Goal: Task Accomplishment & Management: Complete application form

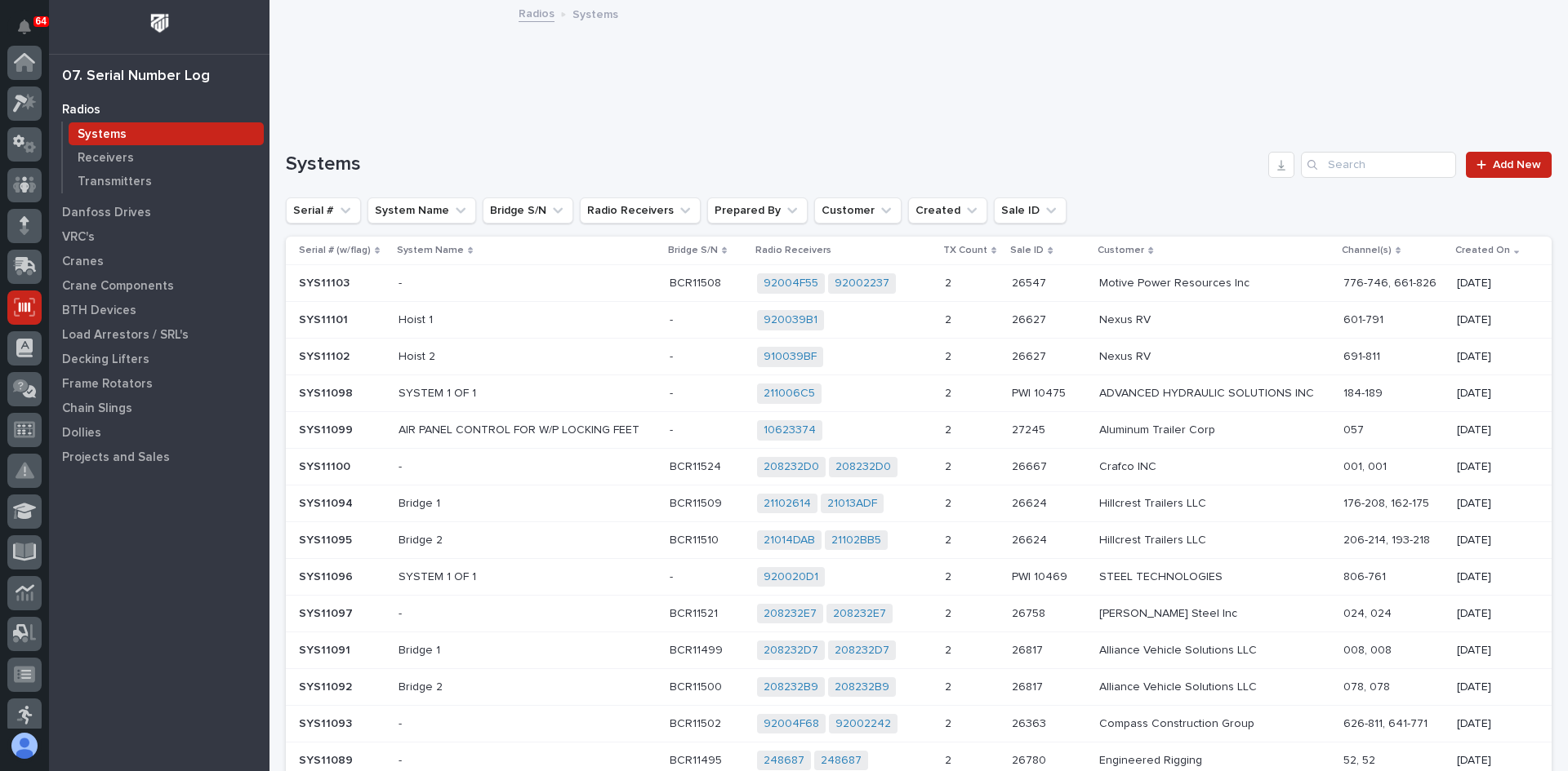
scroll to position [245, 0]
click at [1336, 168] on input "Search" at bounding box center [1378, 165] width 155 height 26
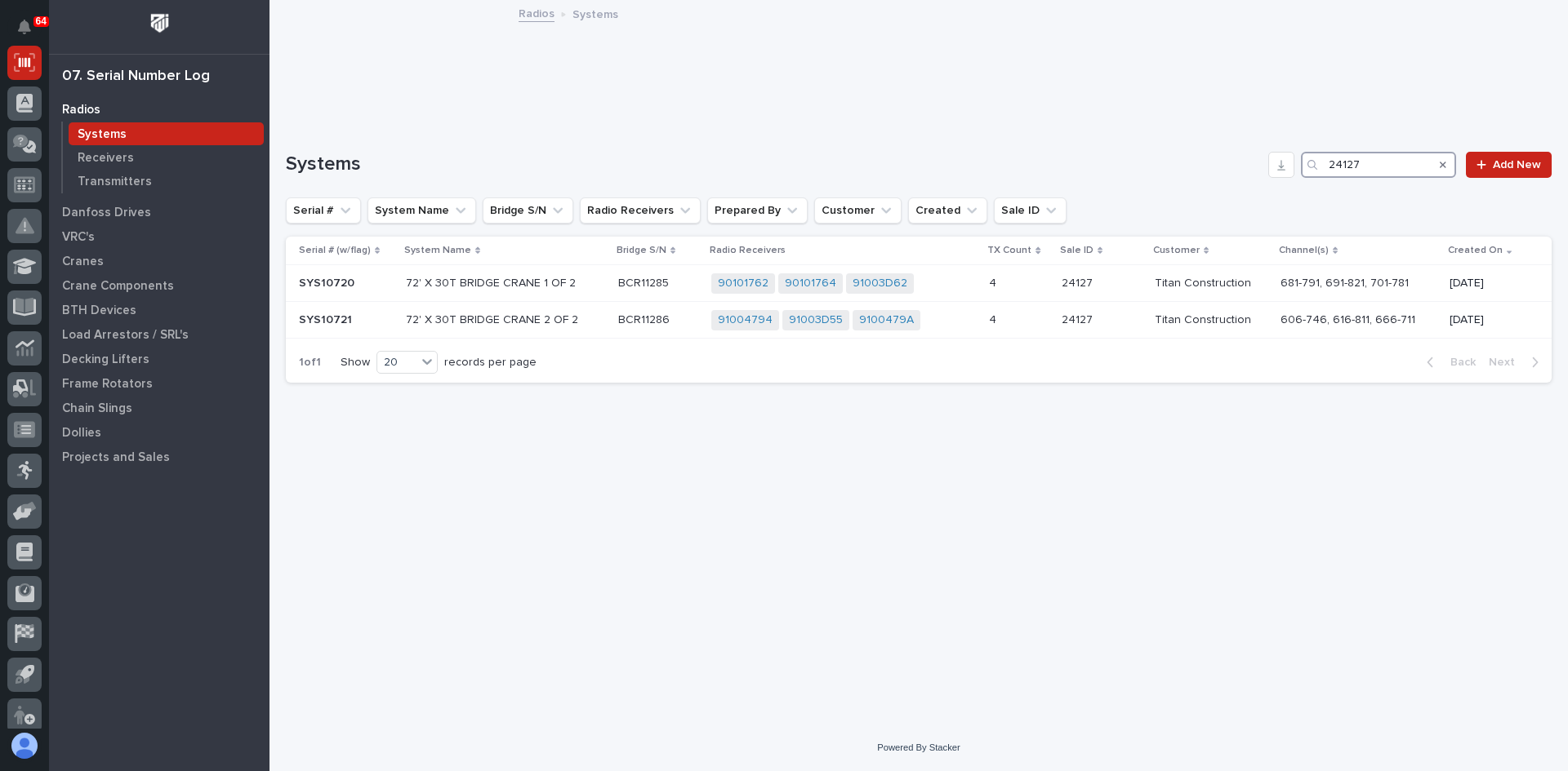
click at [1366, 162] on input "24127" at bounding box center [1378, 165] width 155 height 26
type input "2"
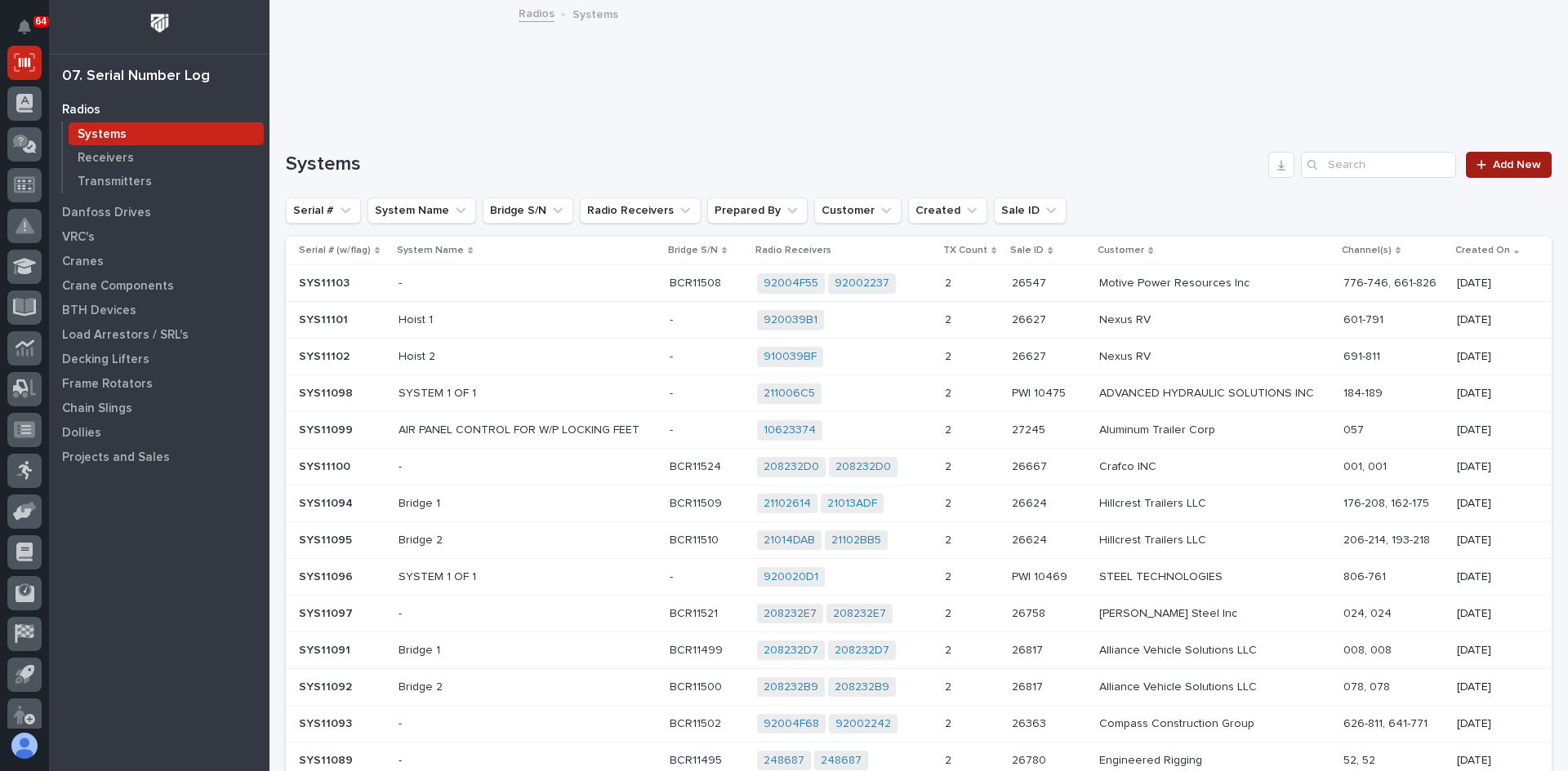
click at [1503, 167] on span "Add New" at bounding box center [1517, 165] width 49 height 11
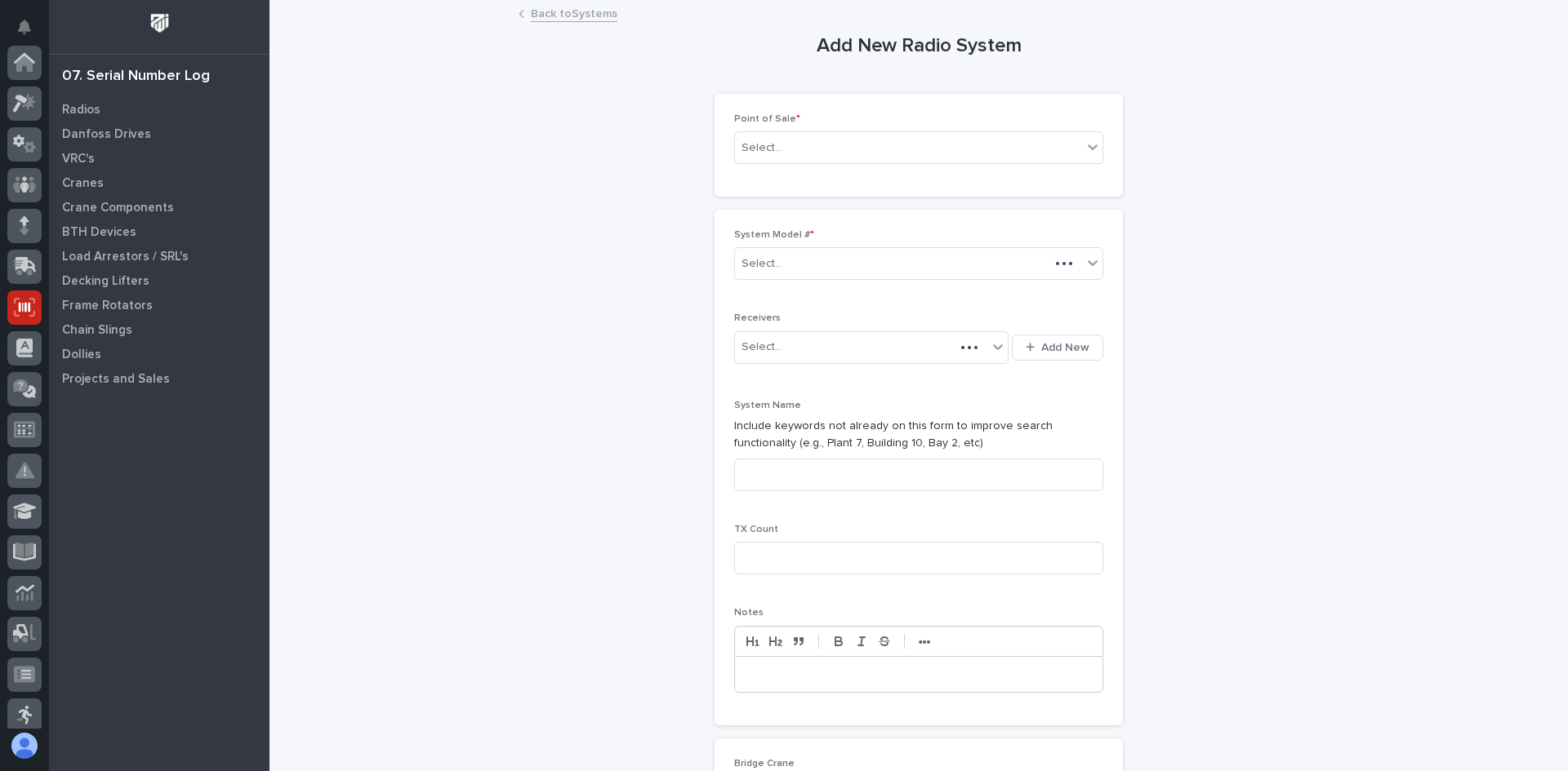
scroll to position [245, 0]
click at [797, 147] on div "Select..." at bounding box center [909, 147] width 347 height 27
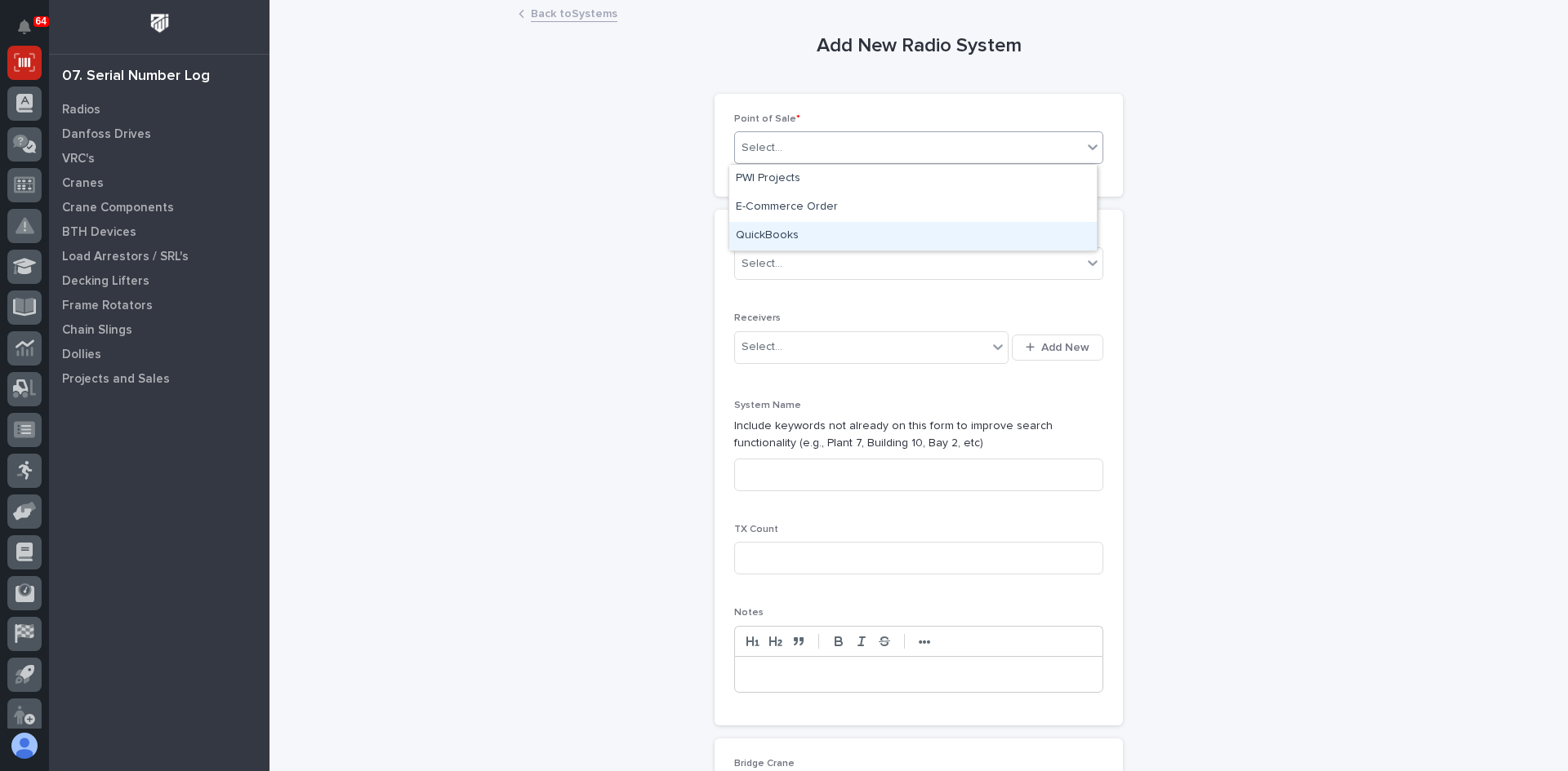
click at [782, 233] on div "QuickBooks" at bounding box center [912, 236] width 367 height 29
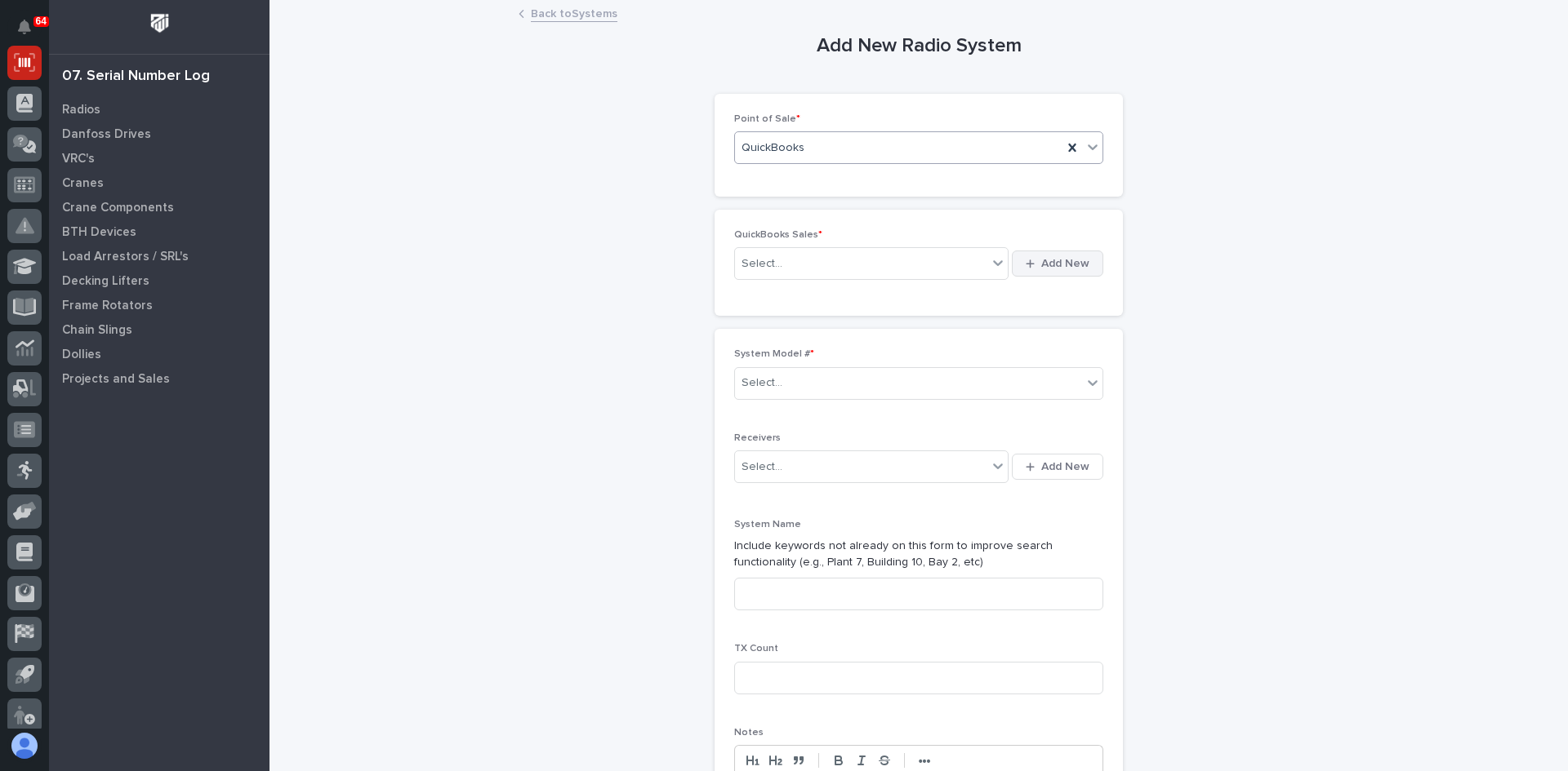
click at [1060, 259] on span "Add New" at bounding box center [1066, 263] width 49 height 15
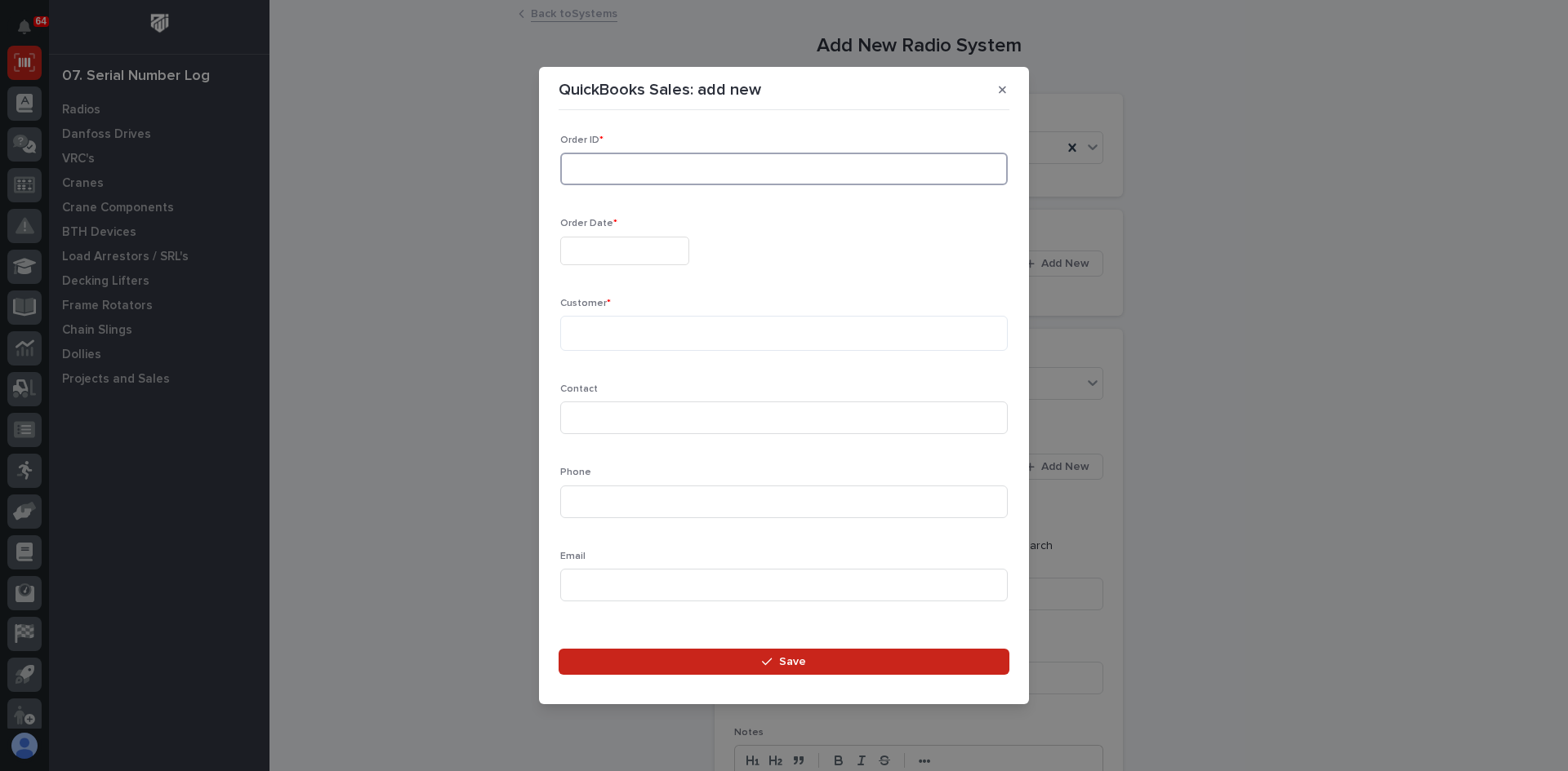
click at [578, 170] on input at bounding box center [784, 169] width 448 height 33
type input "137215"
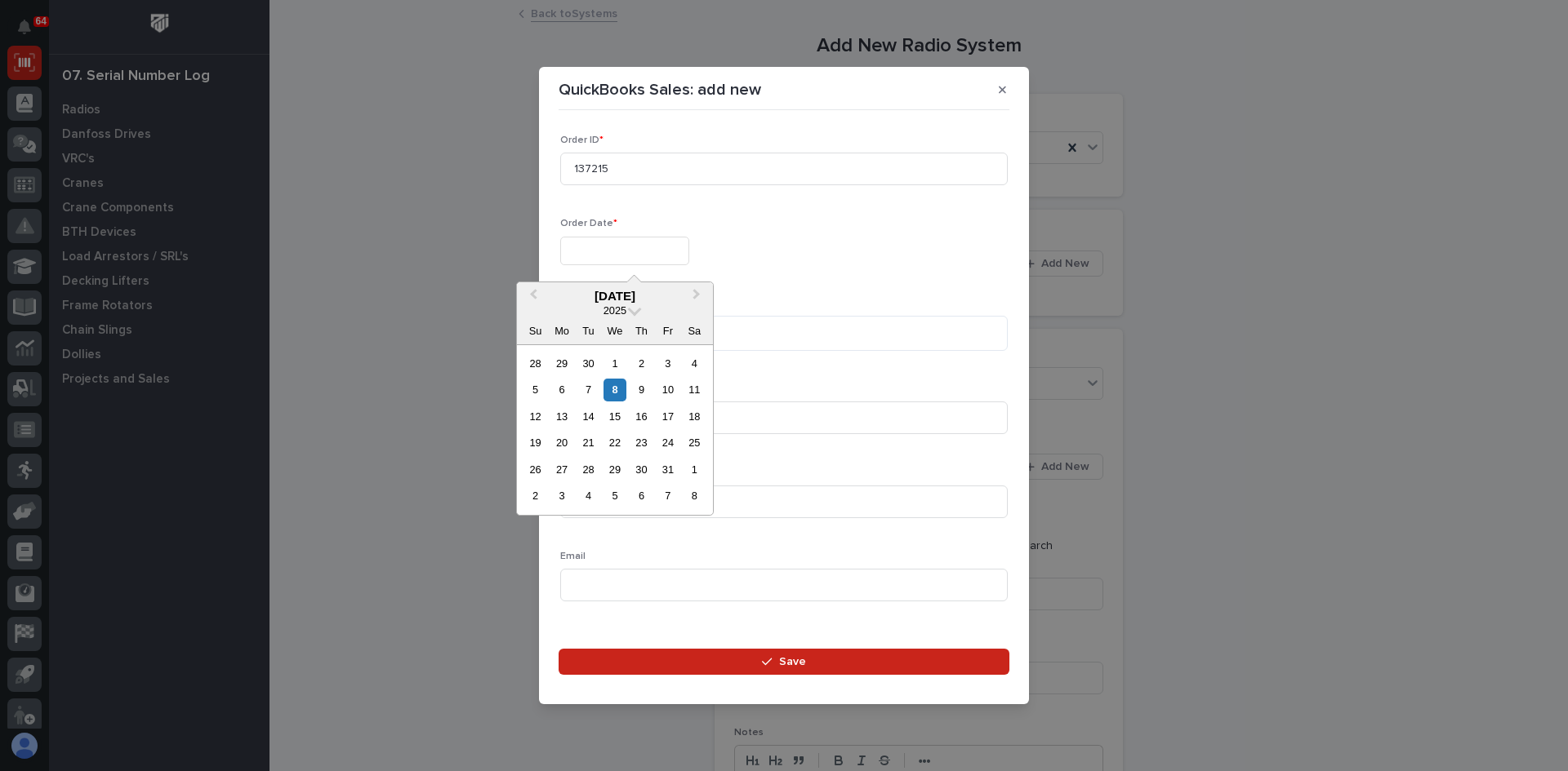
click at [602, 250] on input "text" at bounding box center [625, 251] width 129 height 29
click at [588, 386] on div "7" at bounding box center [587, 389] width 22 height 22
type input "**********"
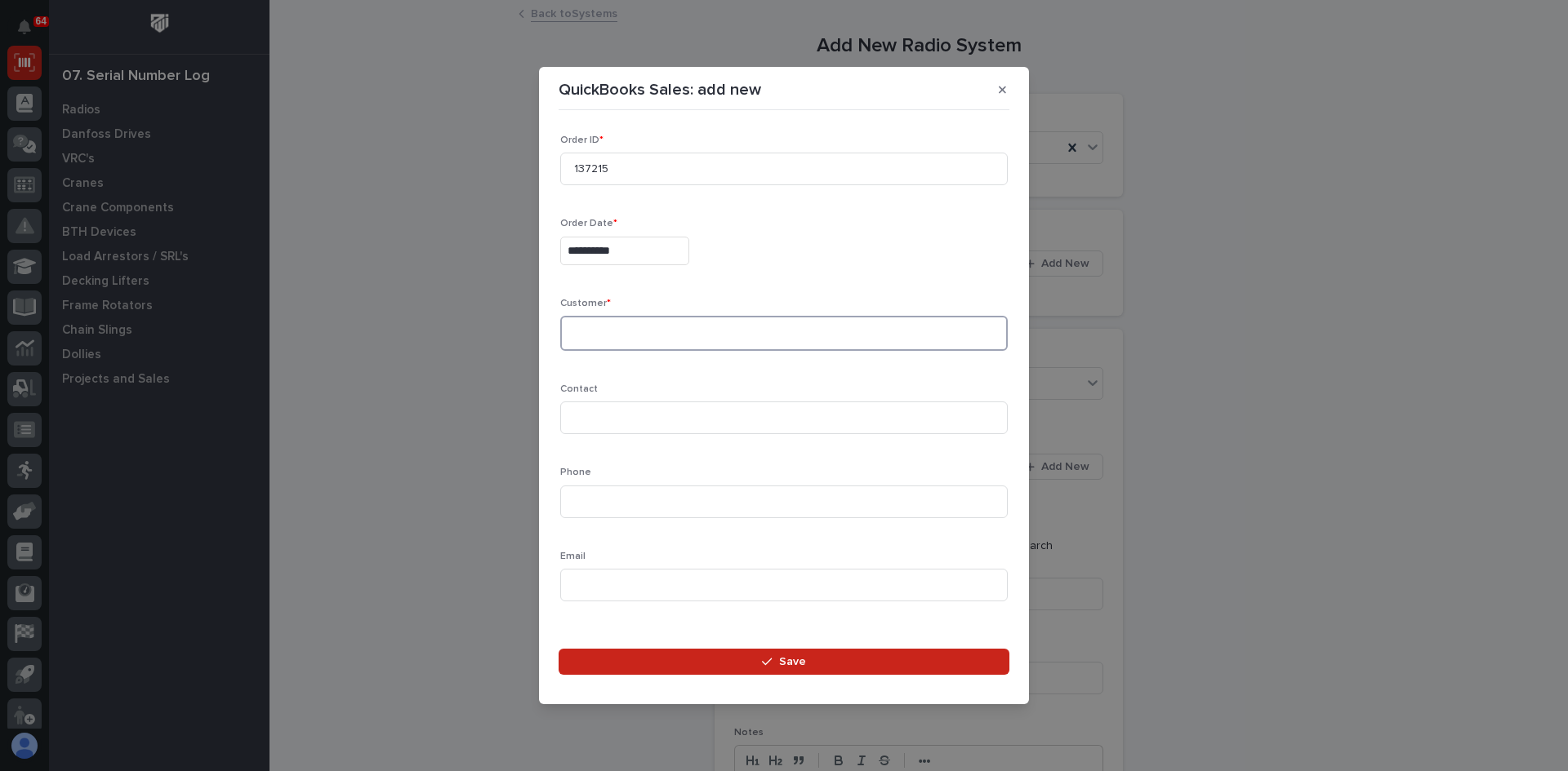
click at [586, 331] on textarea at bounding box center [784, 333] width 448 height 35
type textarea "**********"
click at [595, 419] on input at bounding box center [784, 418] width 448 height 33
type input "Cinmon Cotton"
click at [586, 502] on input at bounding box center [784, 502] width 448 height 33
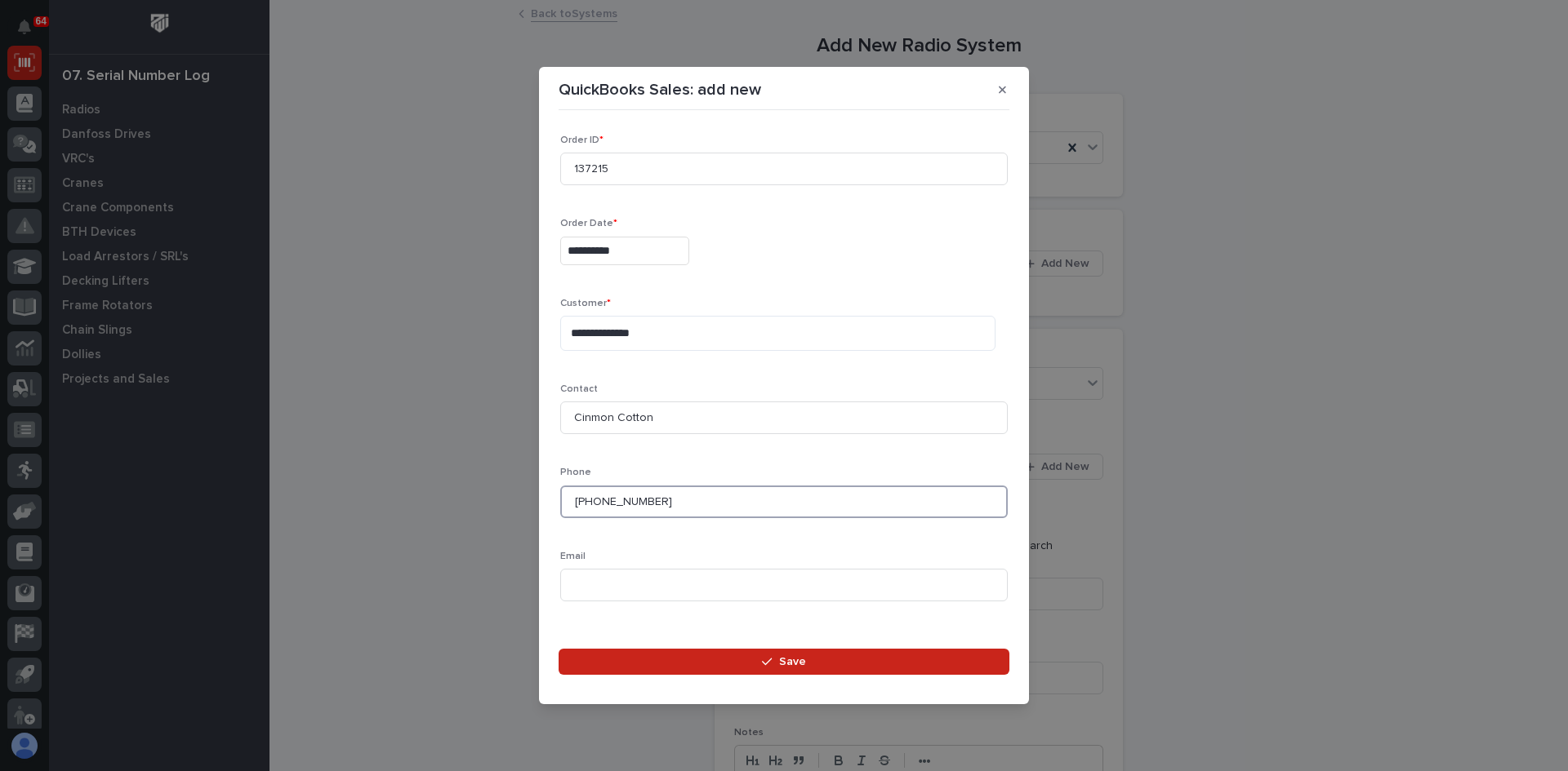
scroll to position [23, 0]
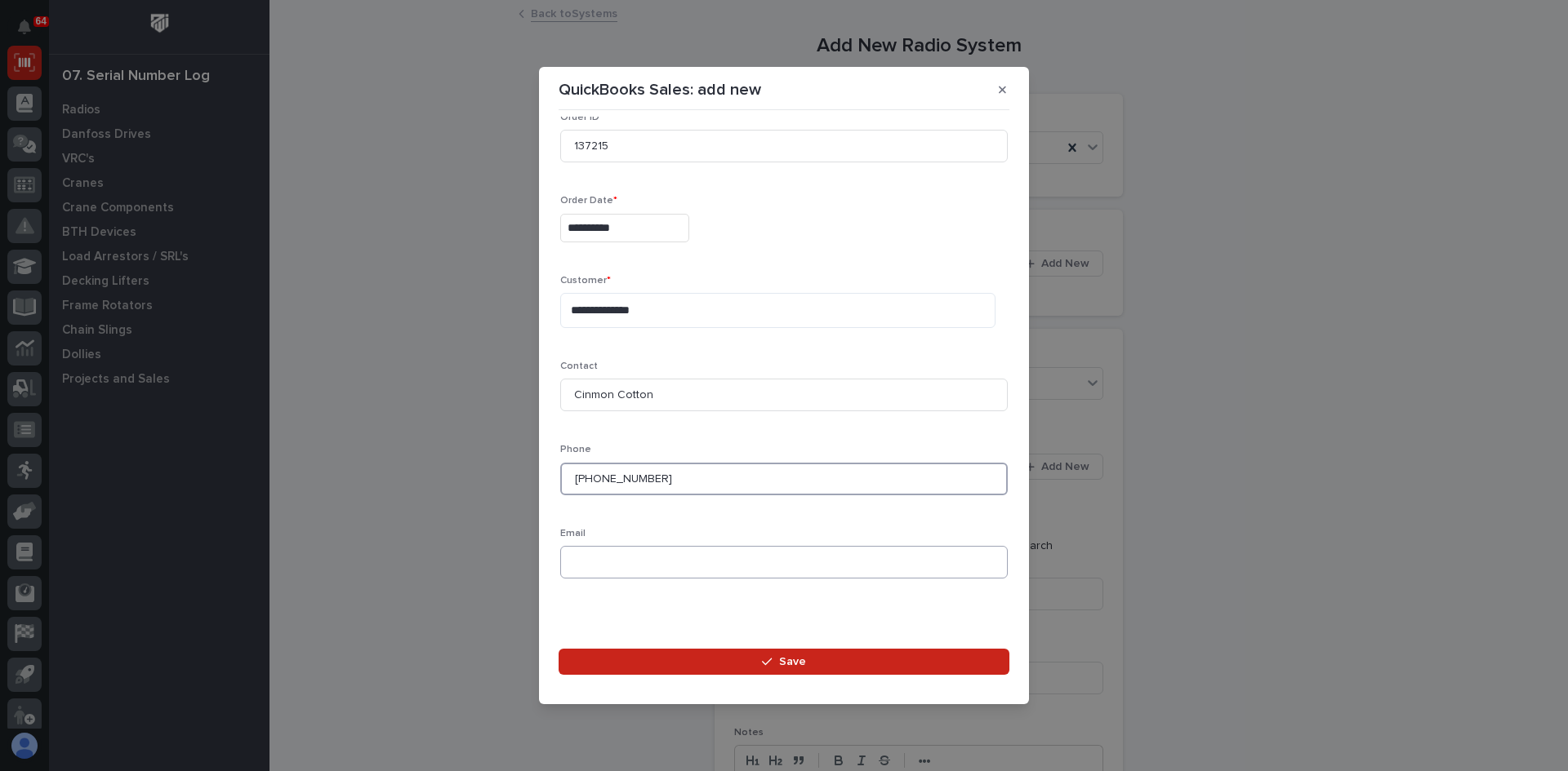
type input "[PHONE_NUMBER]"
click at [575, 562] on input at bounding box center [784, 563] width 448 height 33
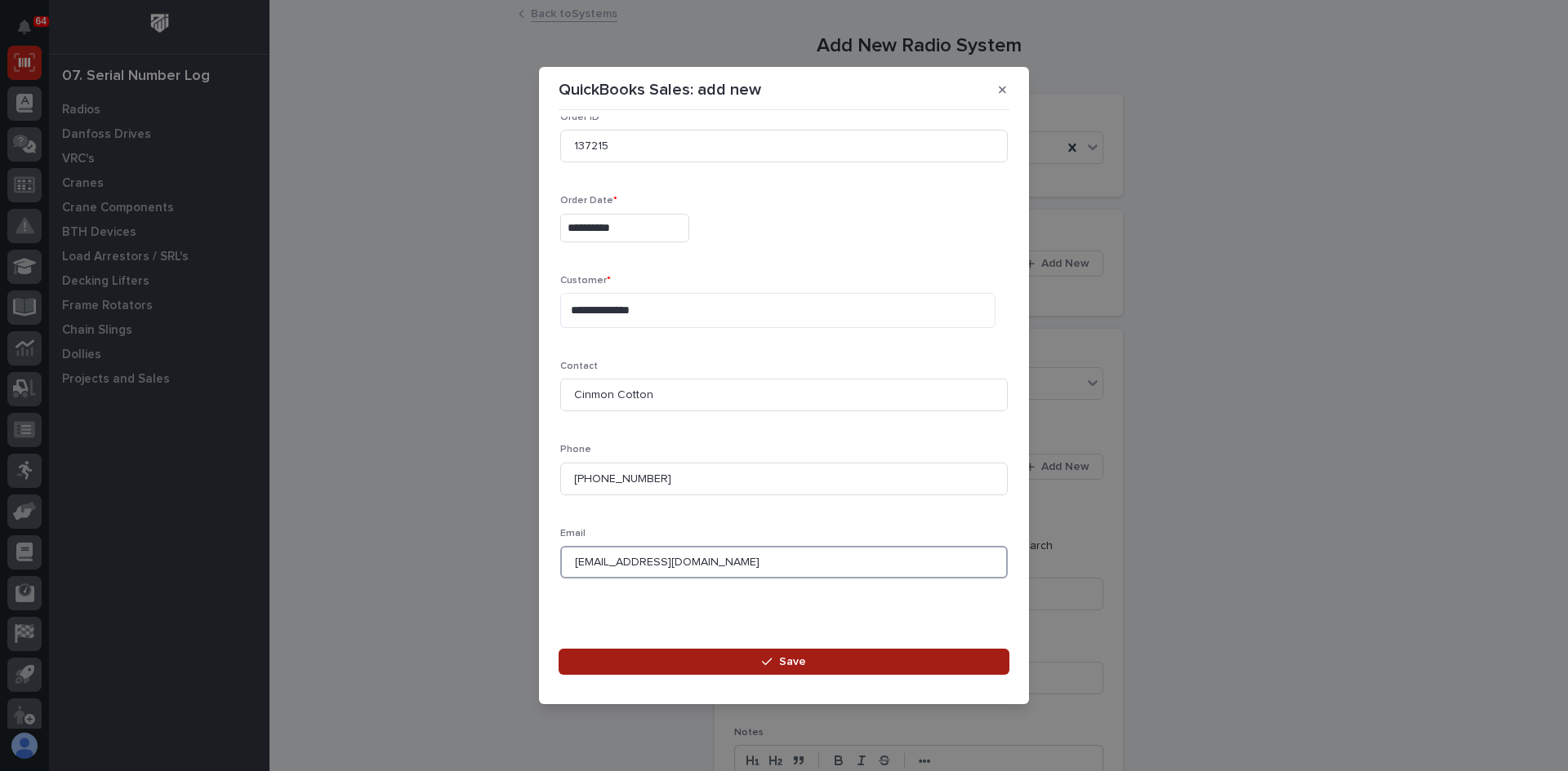
type input "[EMAIL_ADDRESS][DOMAIN_NAME]"
click at [792, 664] on span "Save" at bounding box center [792, 662] width 27 height 15
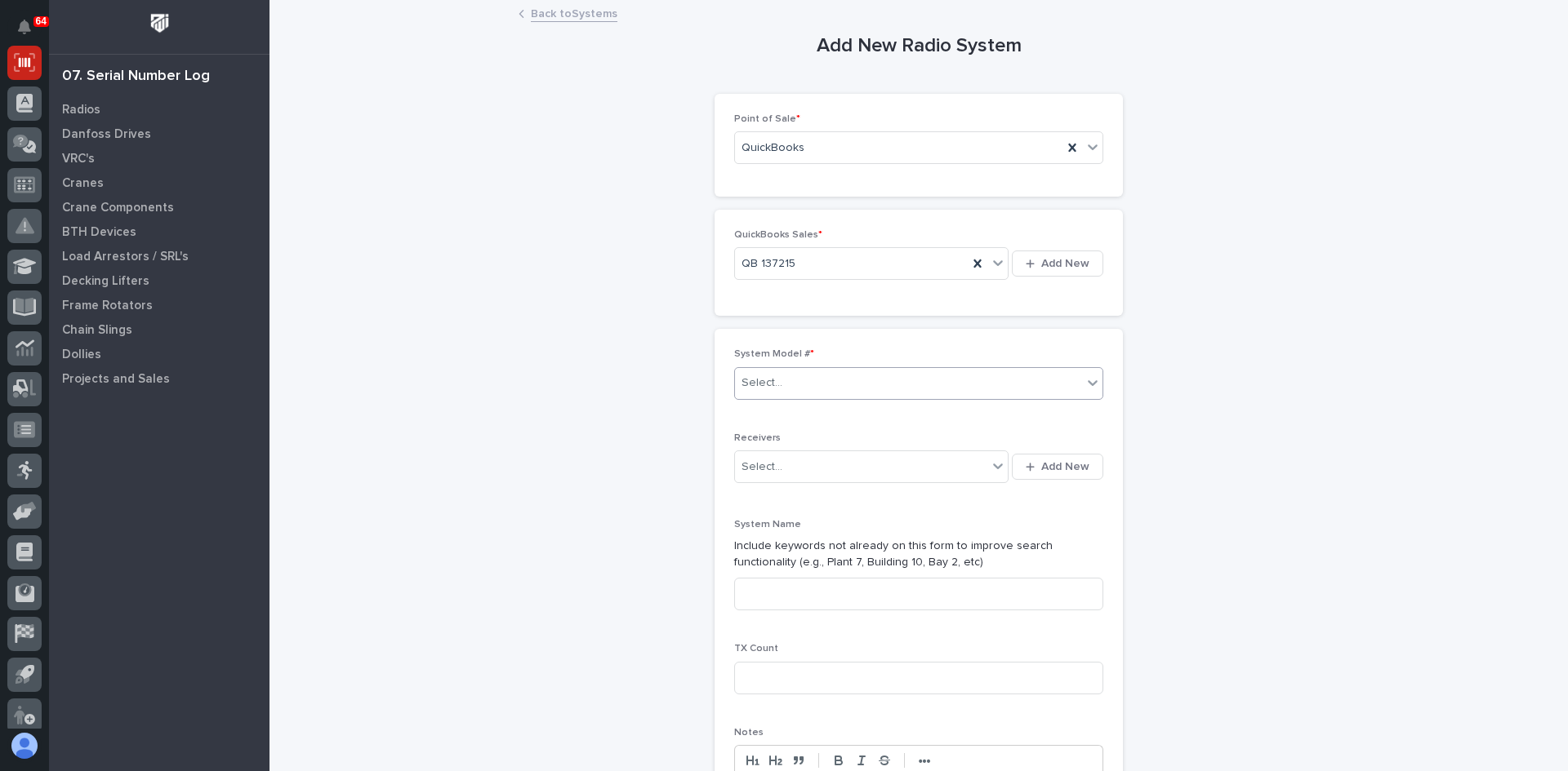
click at [784, 383] on input "text" at bounding box center [784, 383] width 2 height 14
type input "*****"
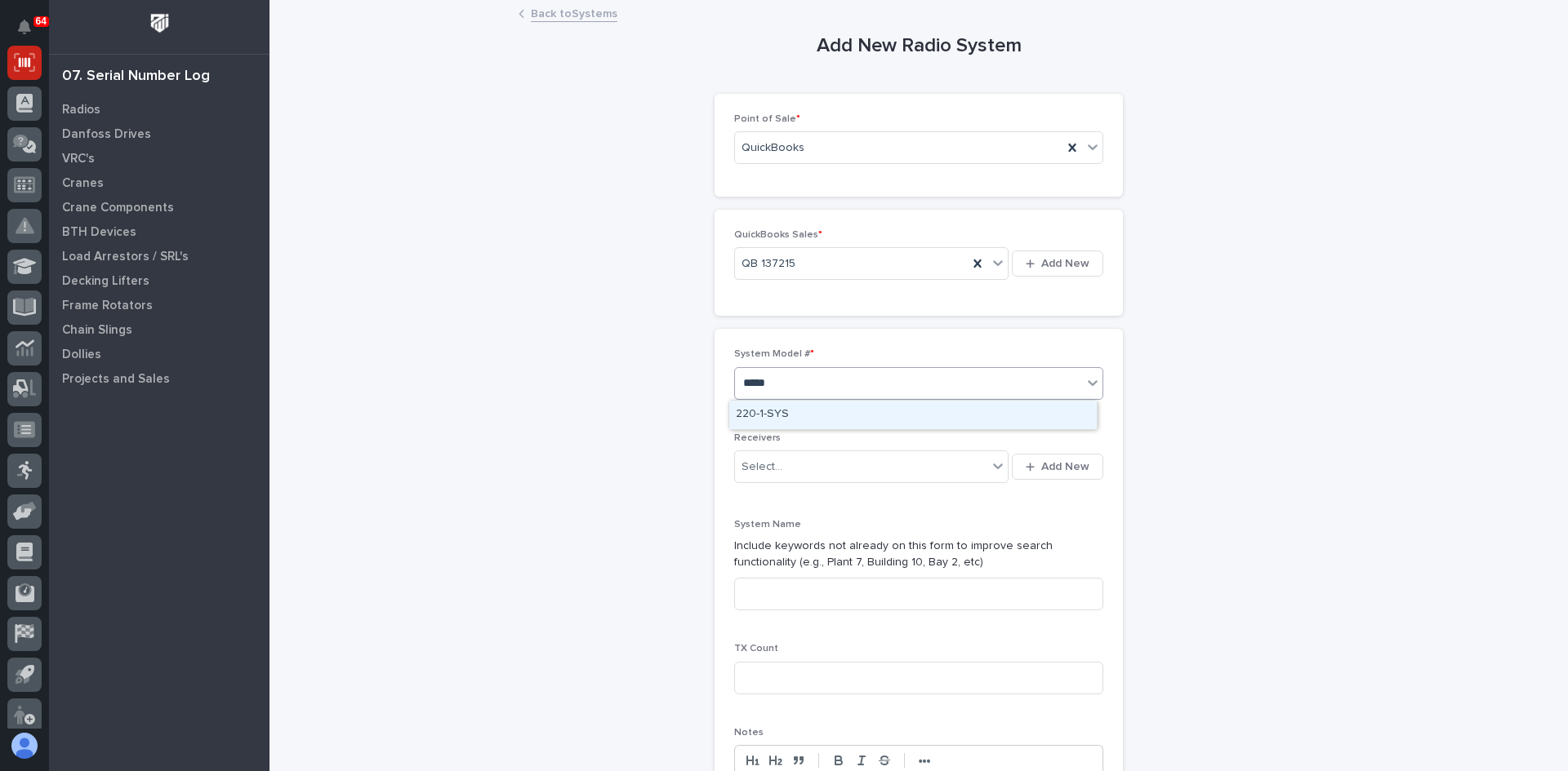
click at [769, 411] on div "220-1-SYS" at bounding box center [912, 415] width 367 height 29
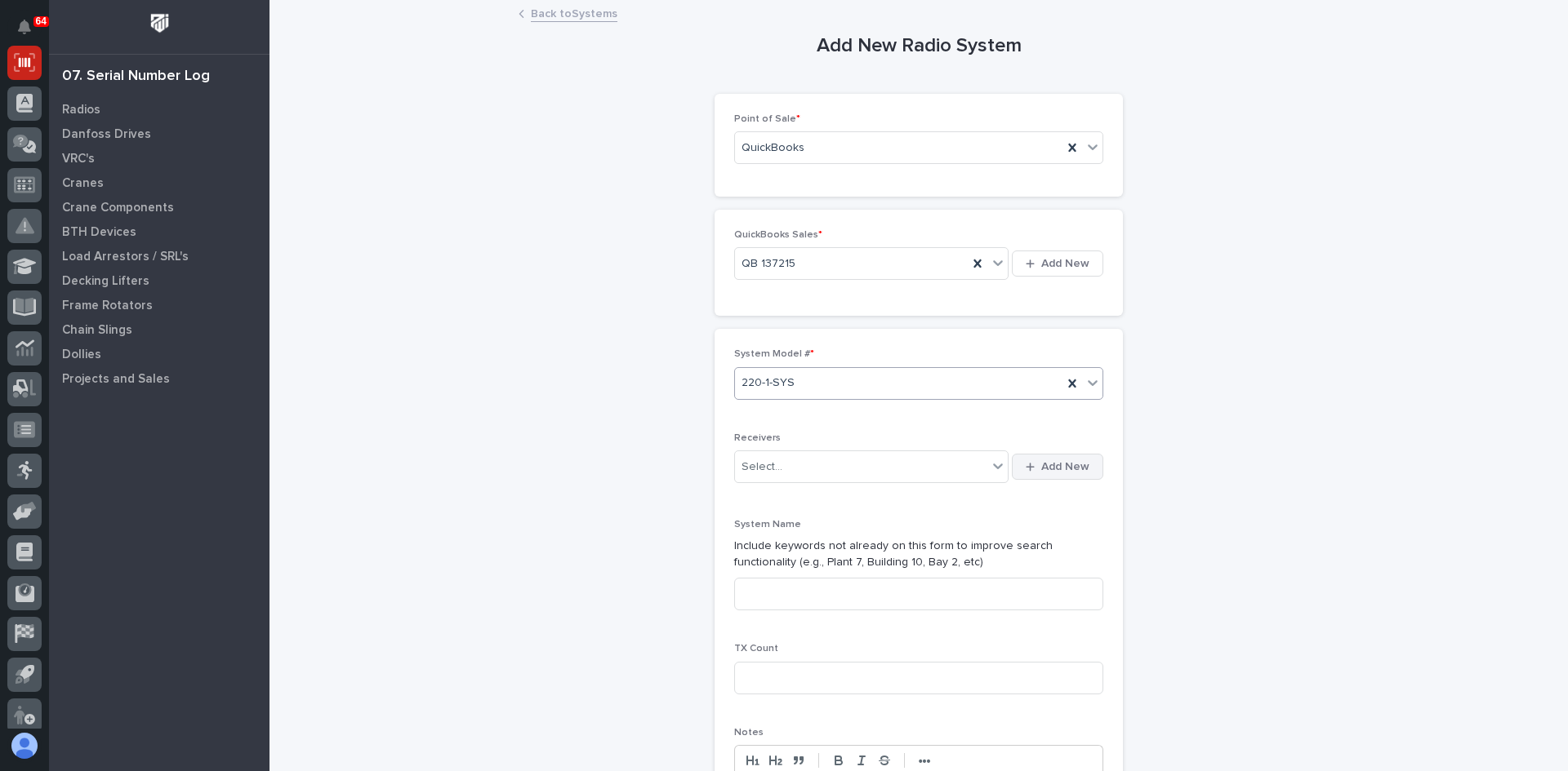
click at [1073, 470] on span "Add New" at bounding box center [1066, 467] width 49 height 15
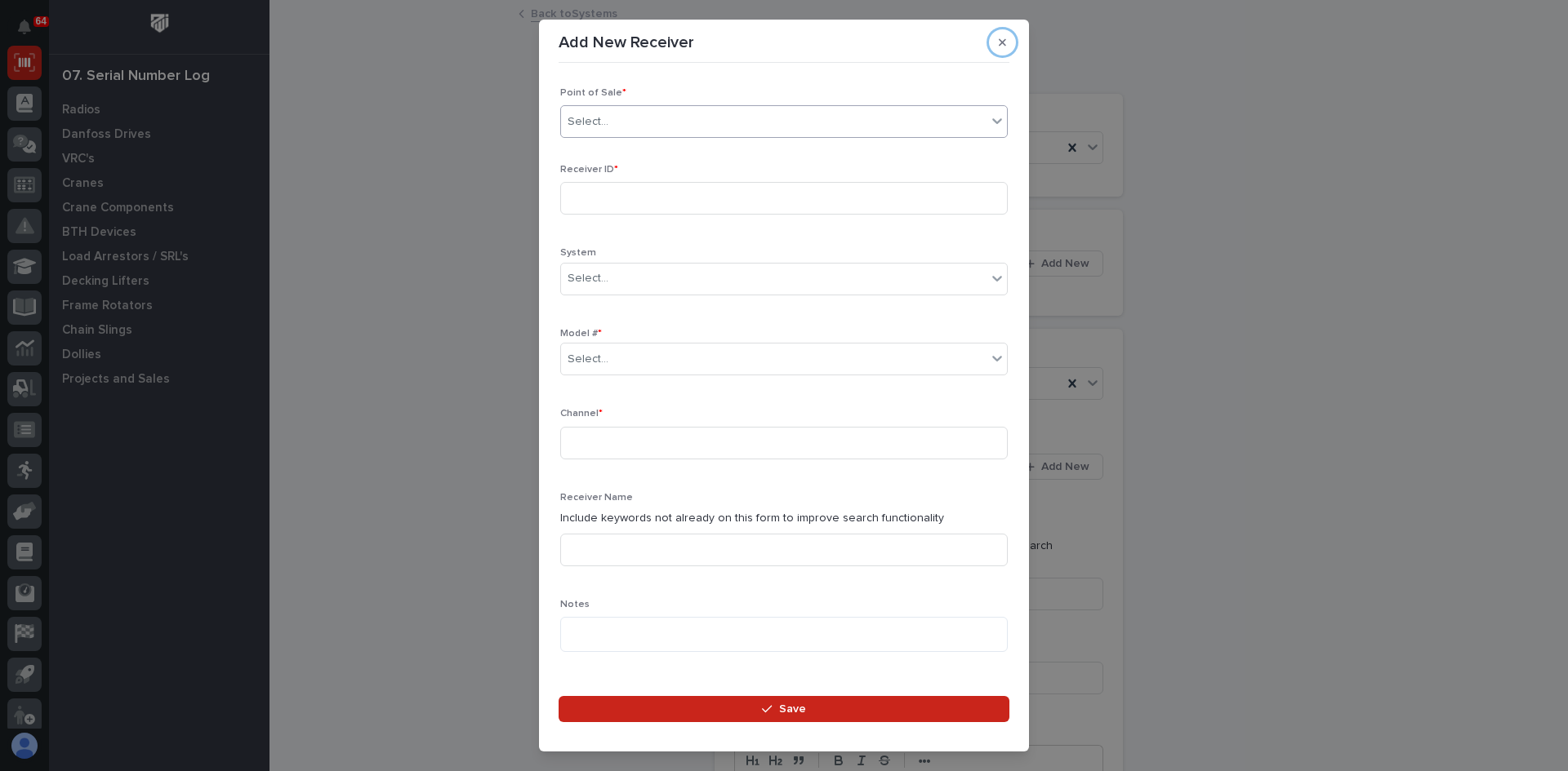
click at [633, 130] on div "Select..." at bounding box center [773, 121] width 425 height 27
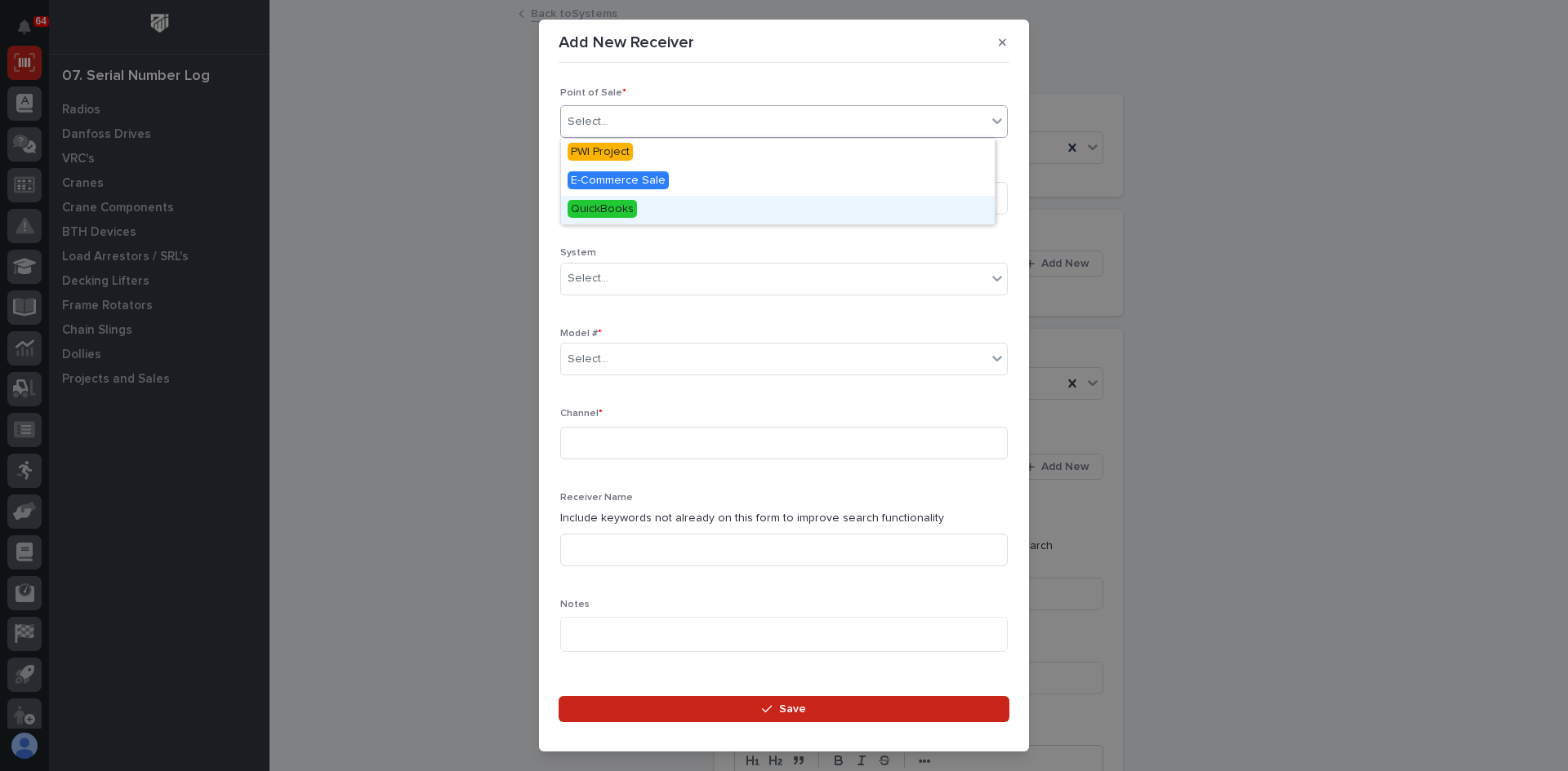
click at [613, 202] on span "QuickBooks" at bounding box center [602, 209] width 69 height 18
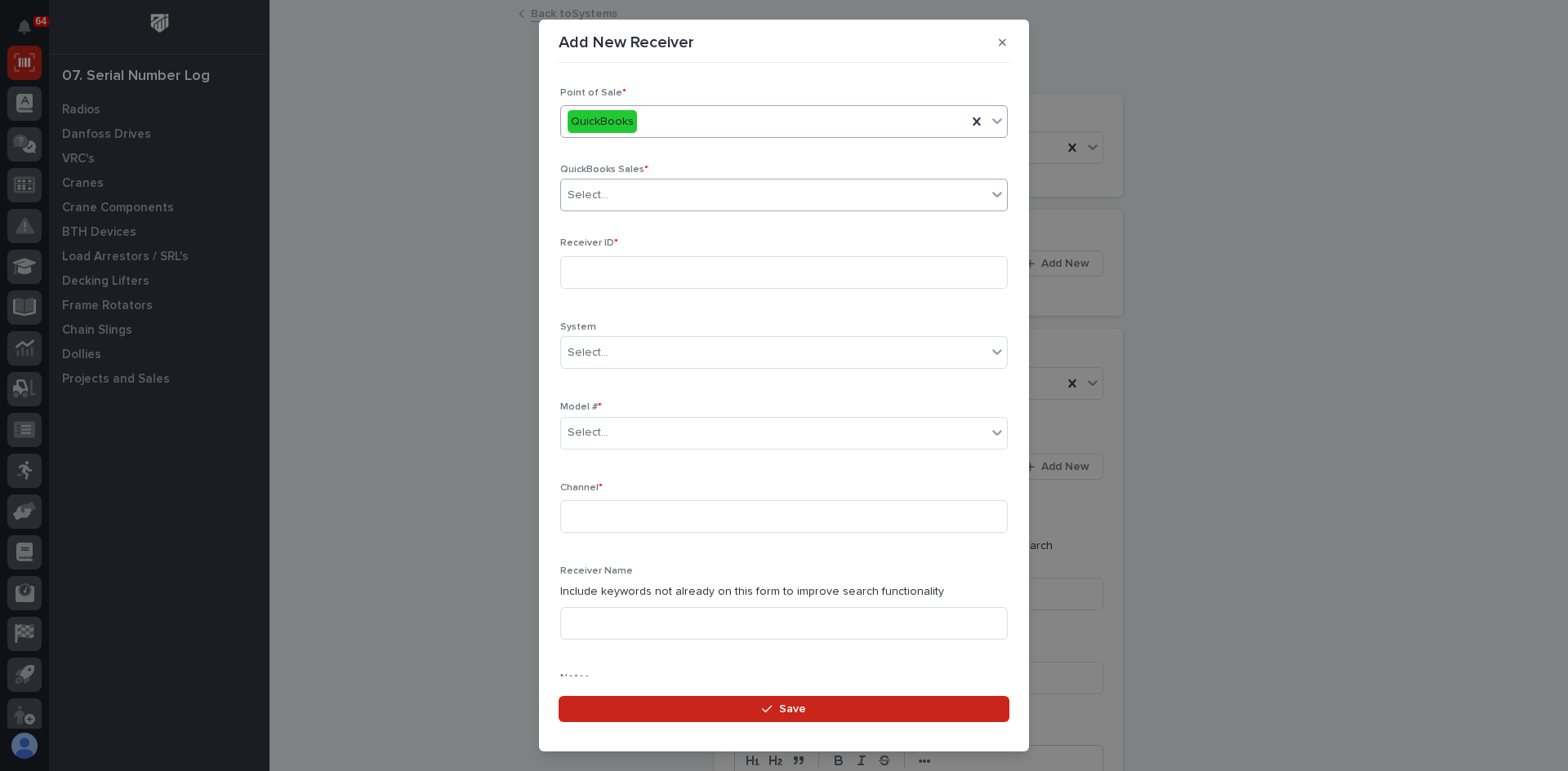
click at [622, 193] on div "Select..." at bounding box center [773, 195] width 425 height 27
type input "******"
click at [620, 225] on div "QB 137215" at bounding box center [777, 226] width 434 height 29
click at [606, 278] on input at bounding box center [784, 272] width 448 height 33
type input "AA045B10"
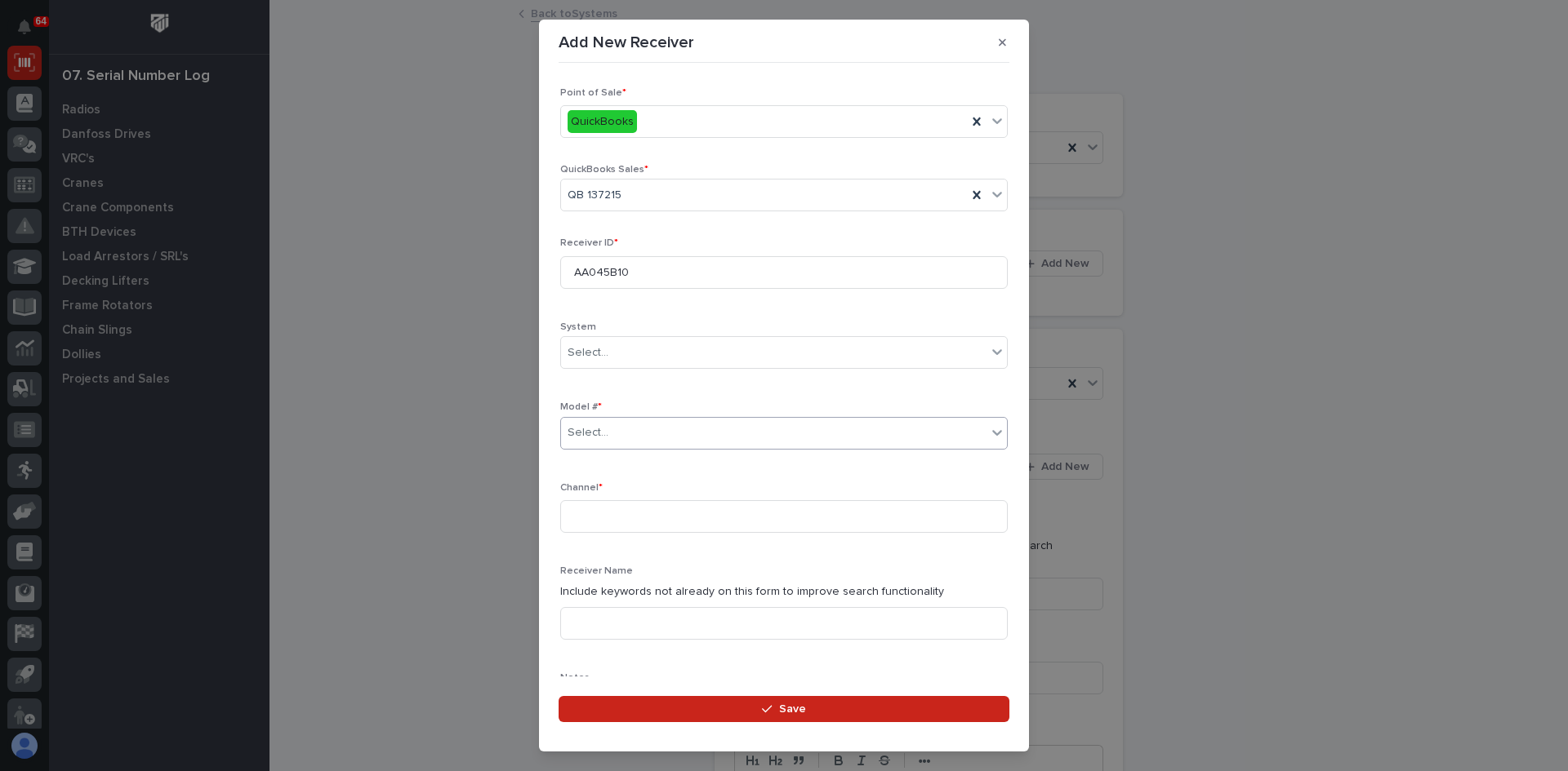
click at [615, 441] on div "Select..." at bounding box center [773, 433] width 425 height 27
type input "*****"
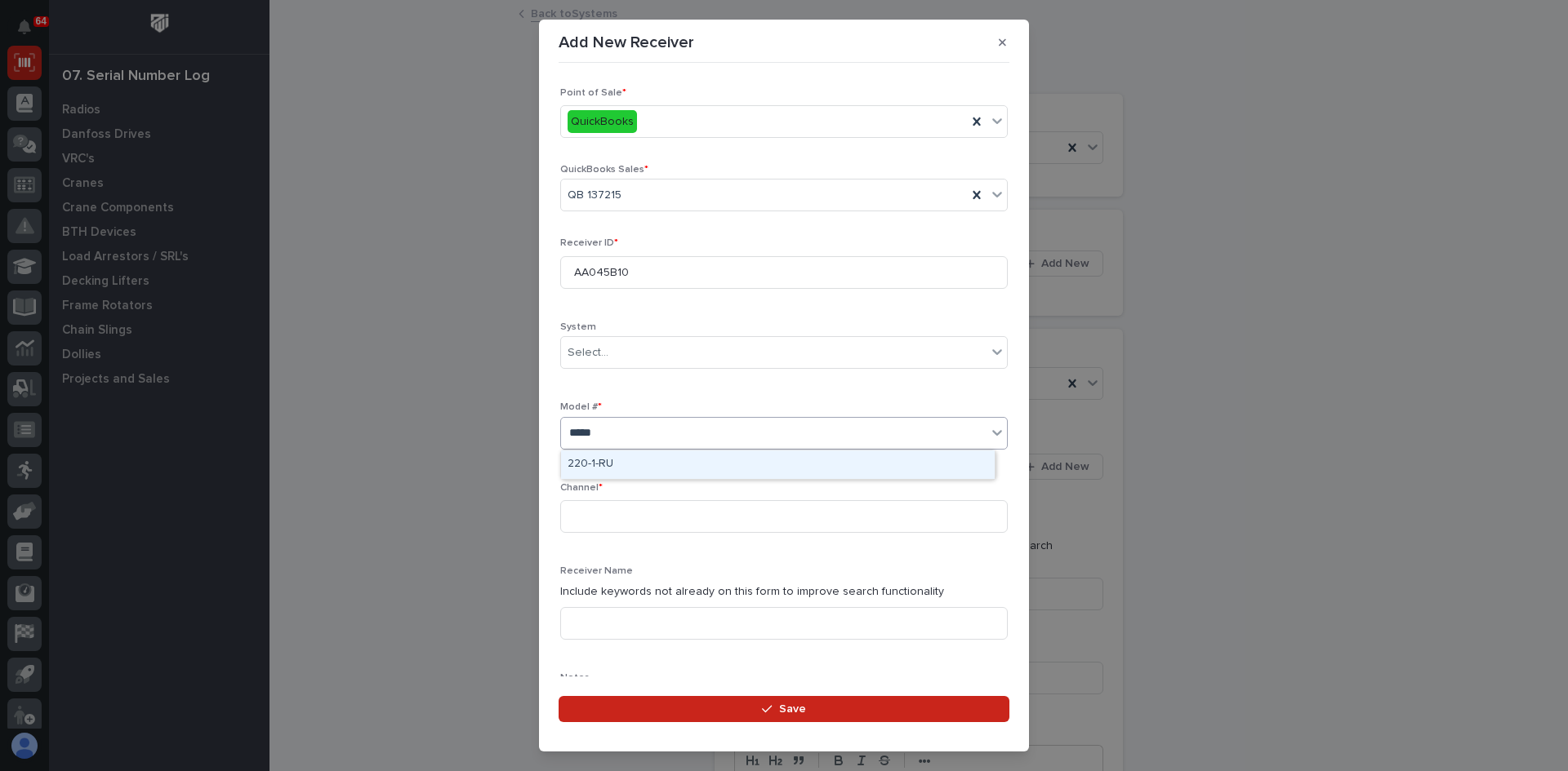
click at [603, 461] on div "220-1-RU" at bounding box center [777, 464] width 434 height 29
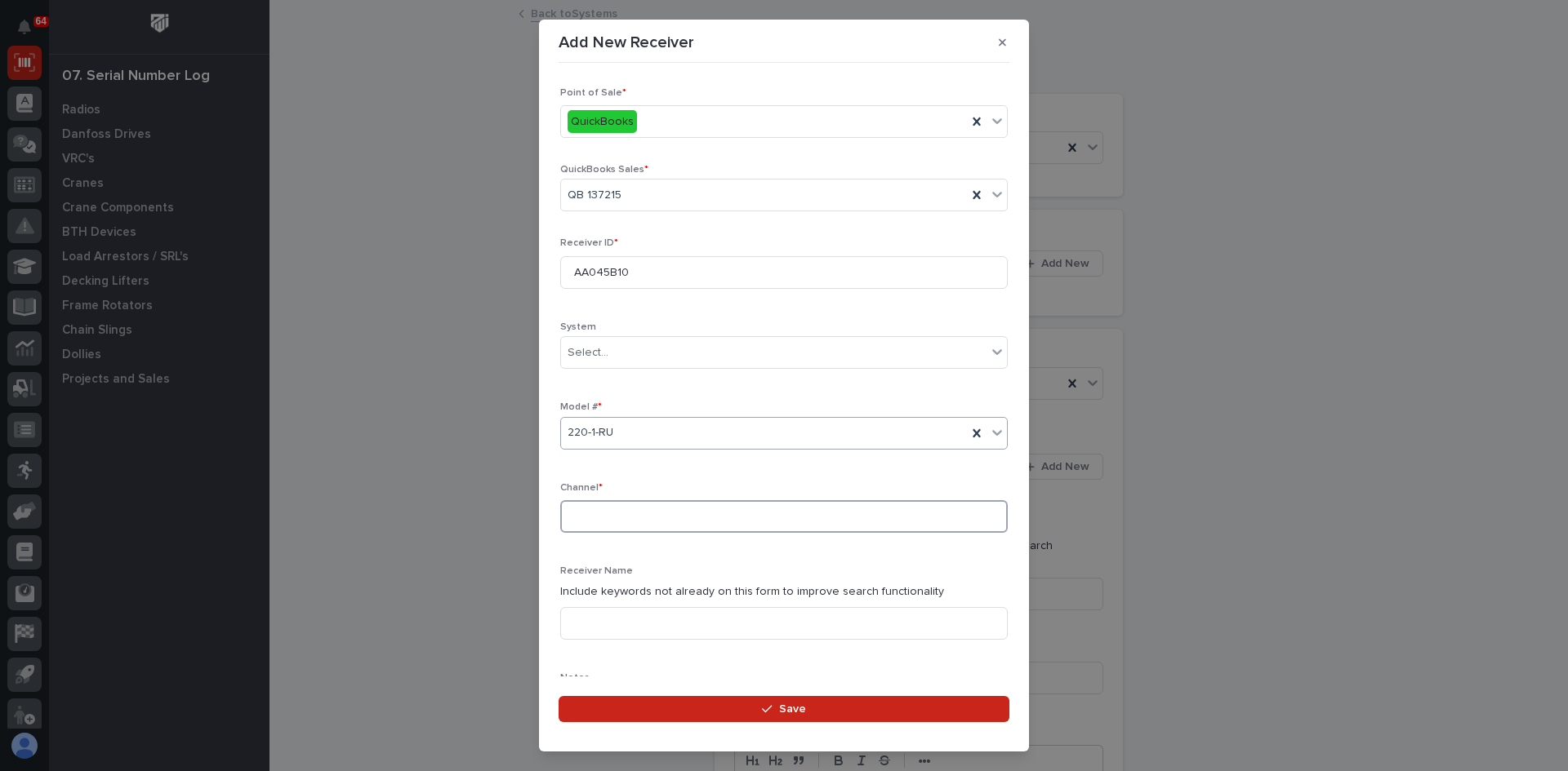
click at [580, 522] on input at bounding box center [784, 517] width 448 height 33
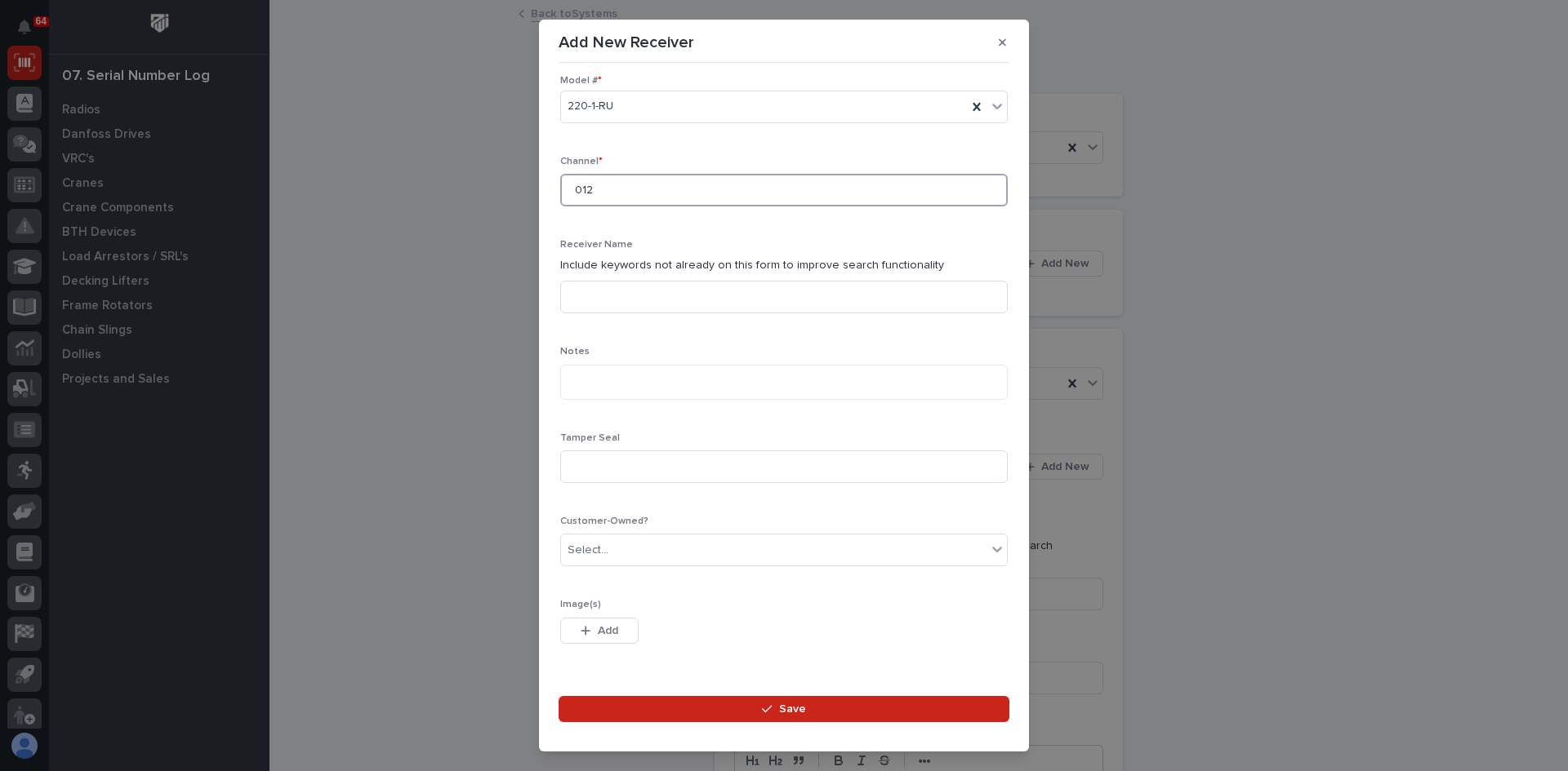
scroll to position [372, 0]
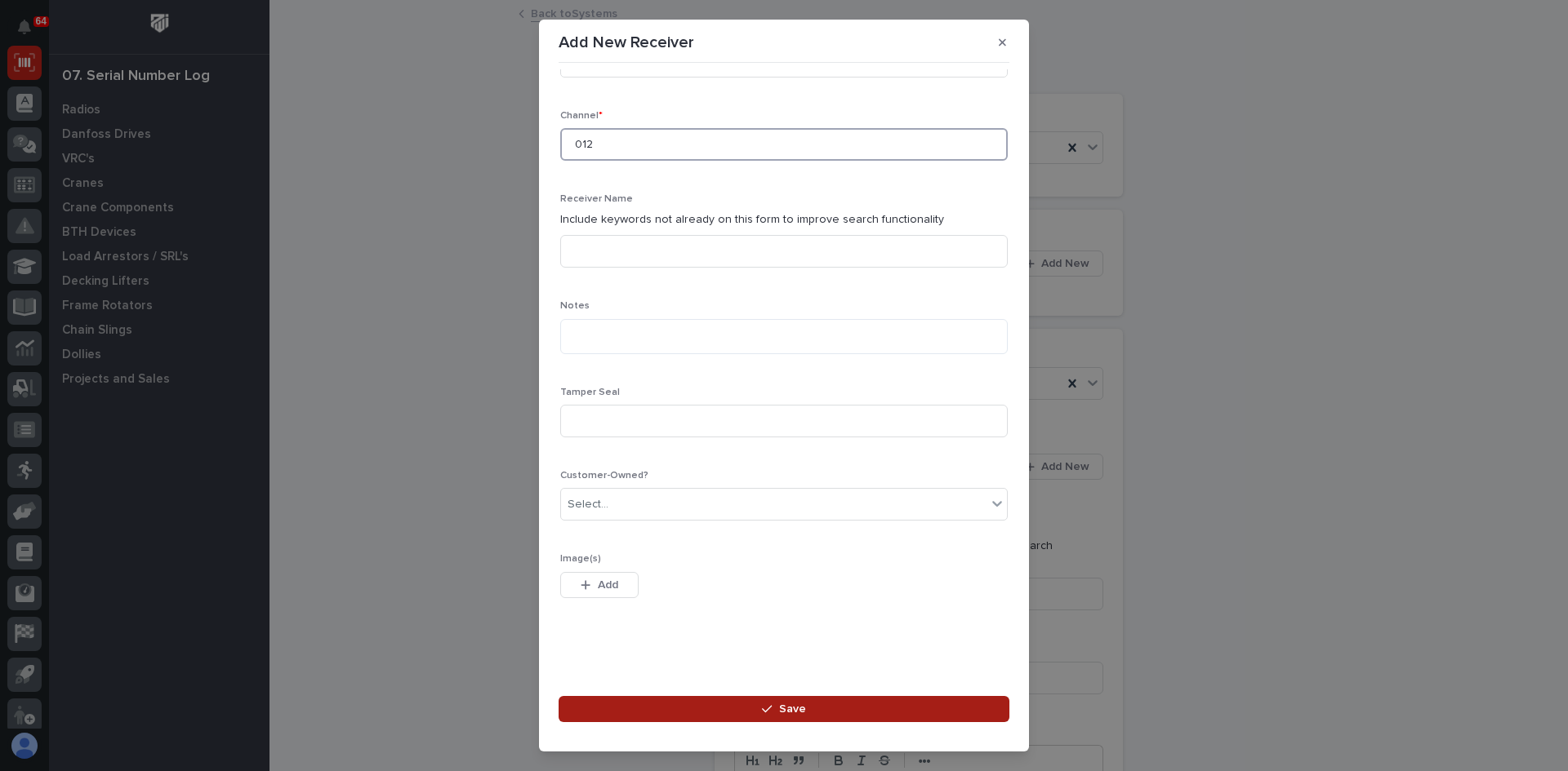
type input "012"
click at [806, 707] on button "Save" at bounding box center [784, 709] width 450 height 26
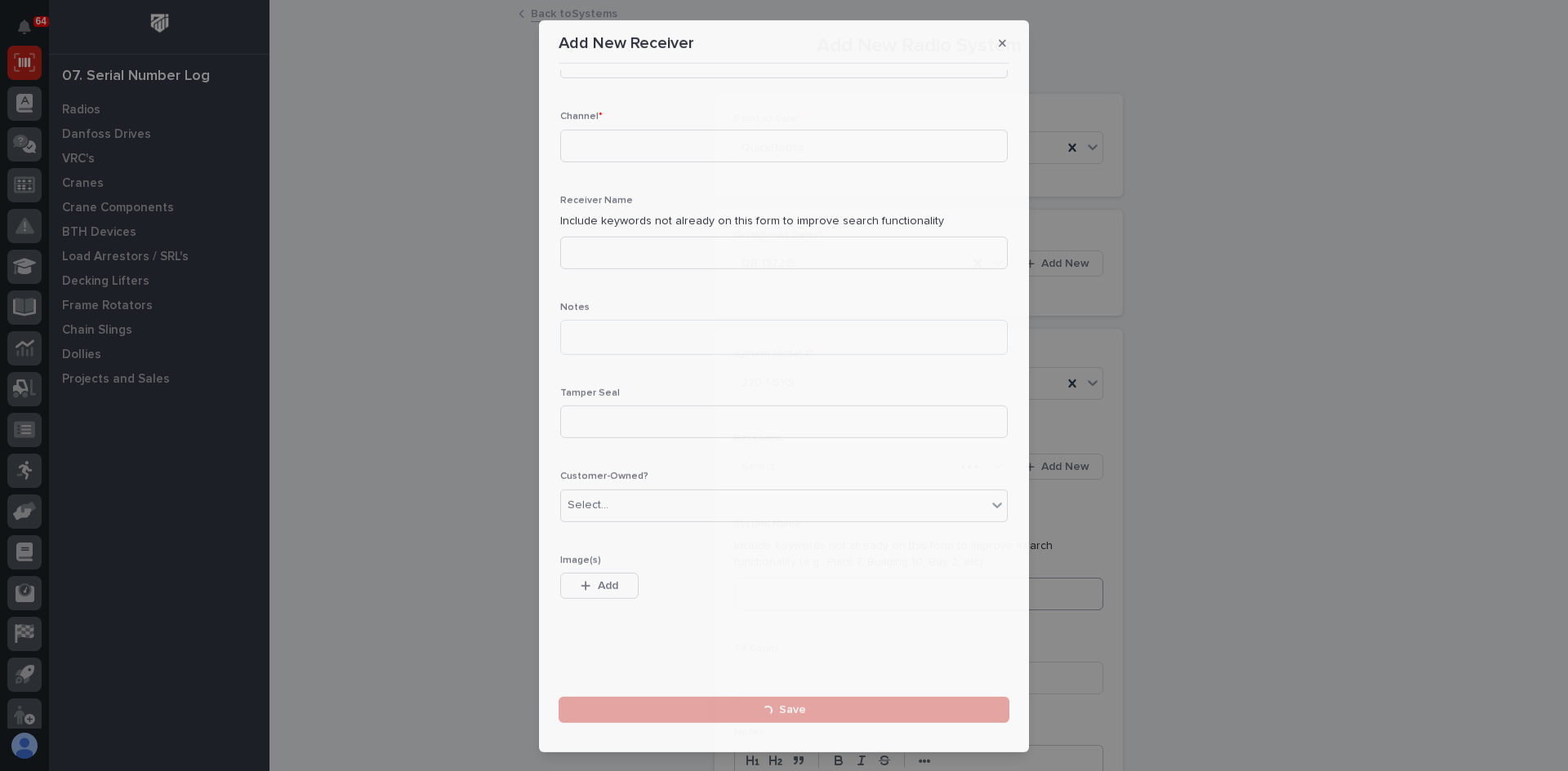
scroll to position [0, 0]
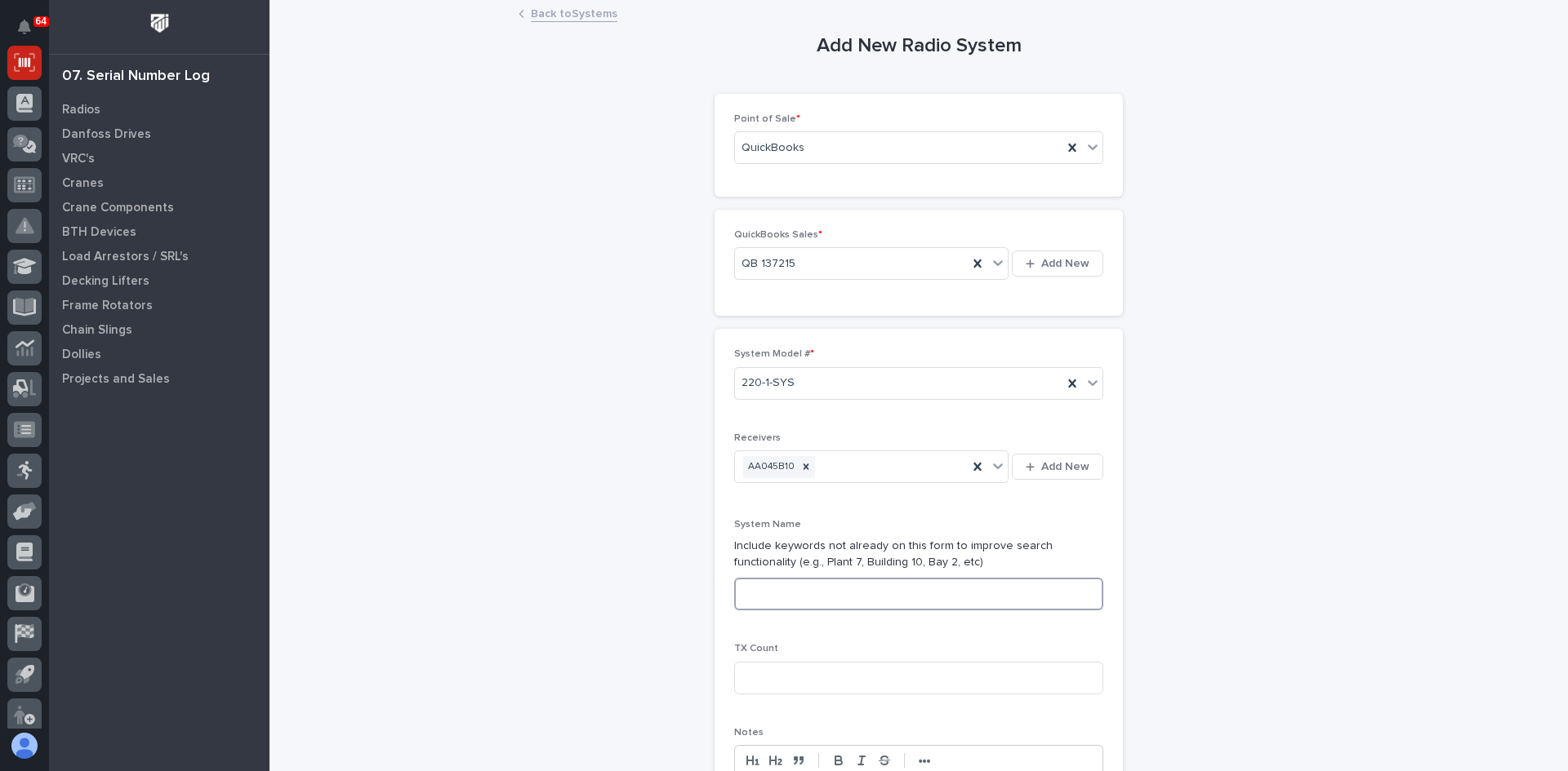
click at [754, 590] on input at bounding box center [918, 594] width 369 height 33
type input "SYSTEM 1 OF 5"
click at [769, 680] on input at bounding box center [918, 678] width 369 height 33
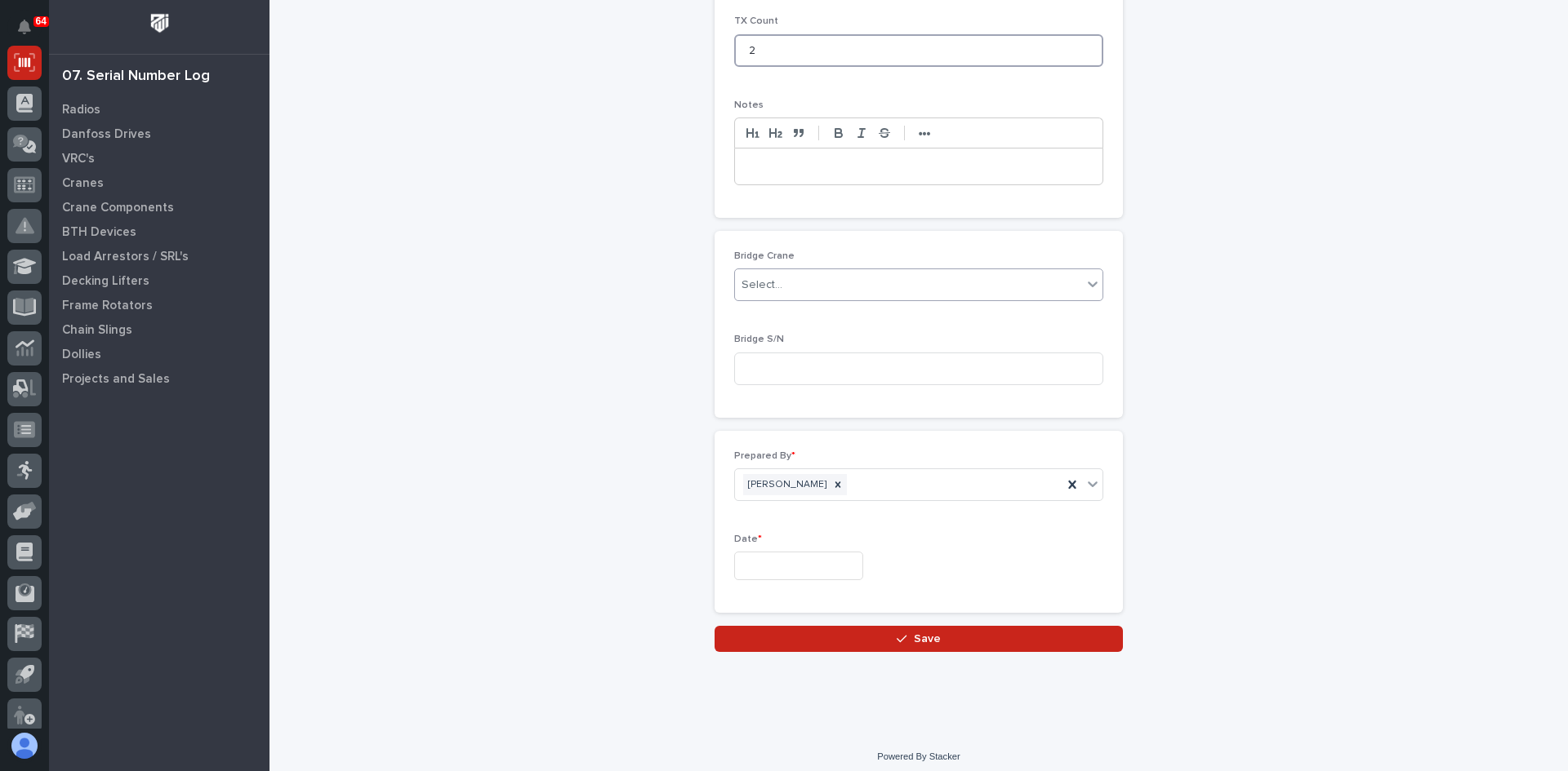
scroll to position [637, 0]
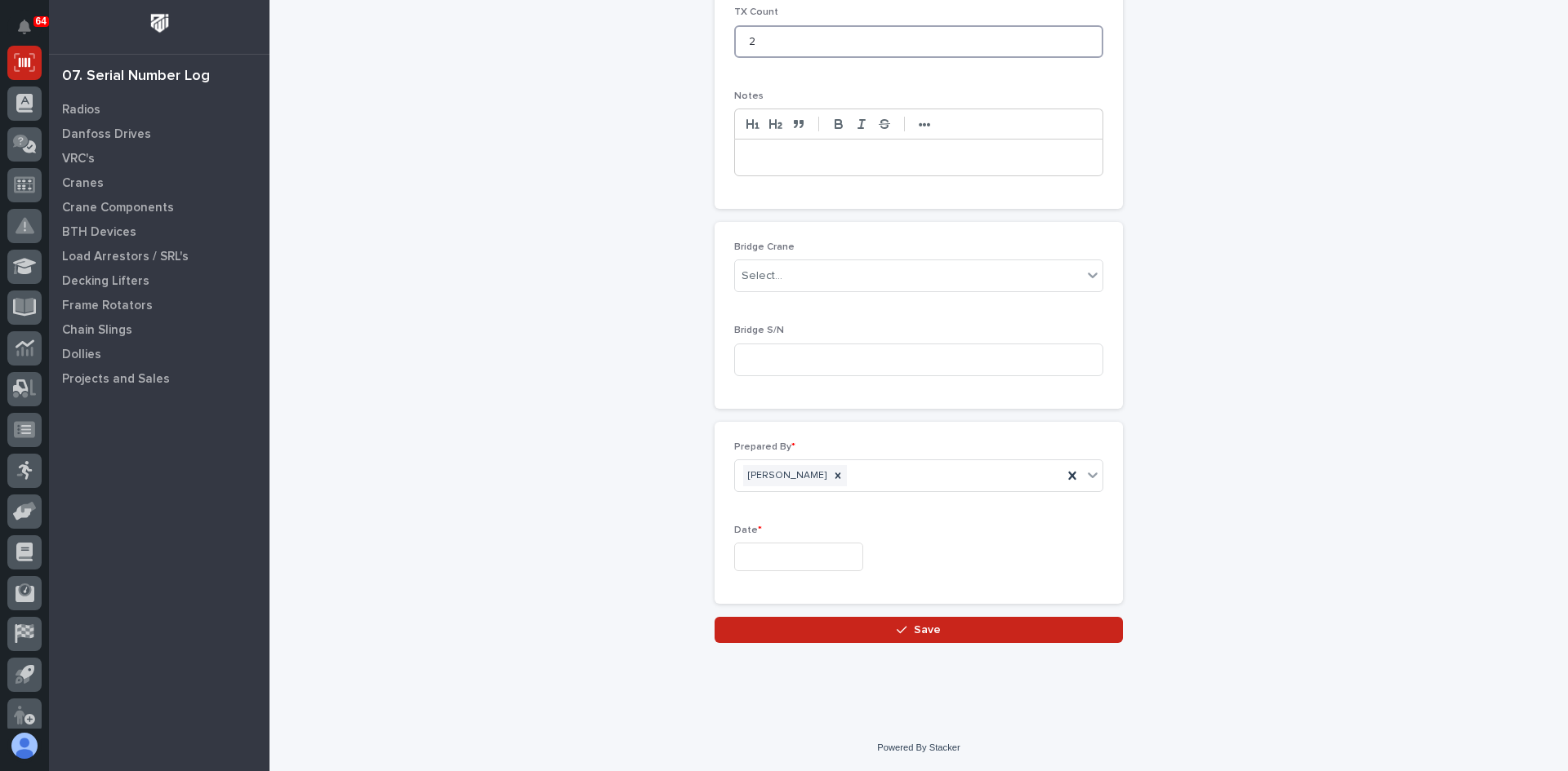
type input "2"
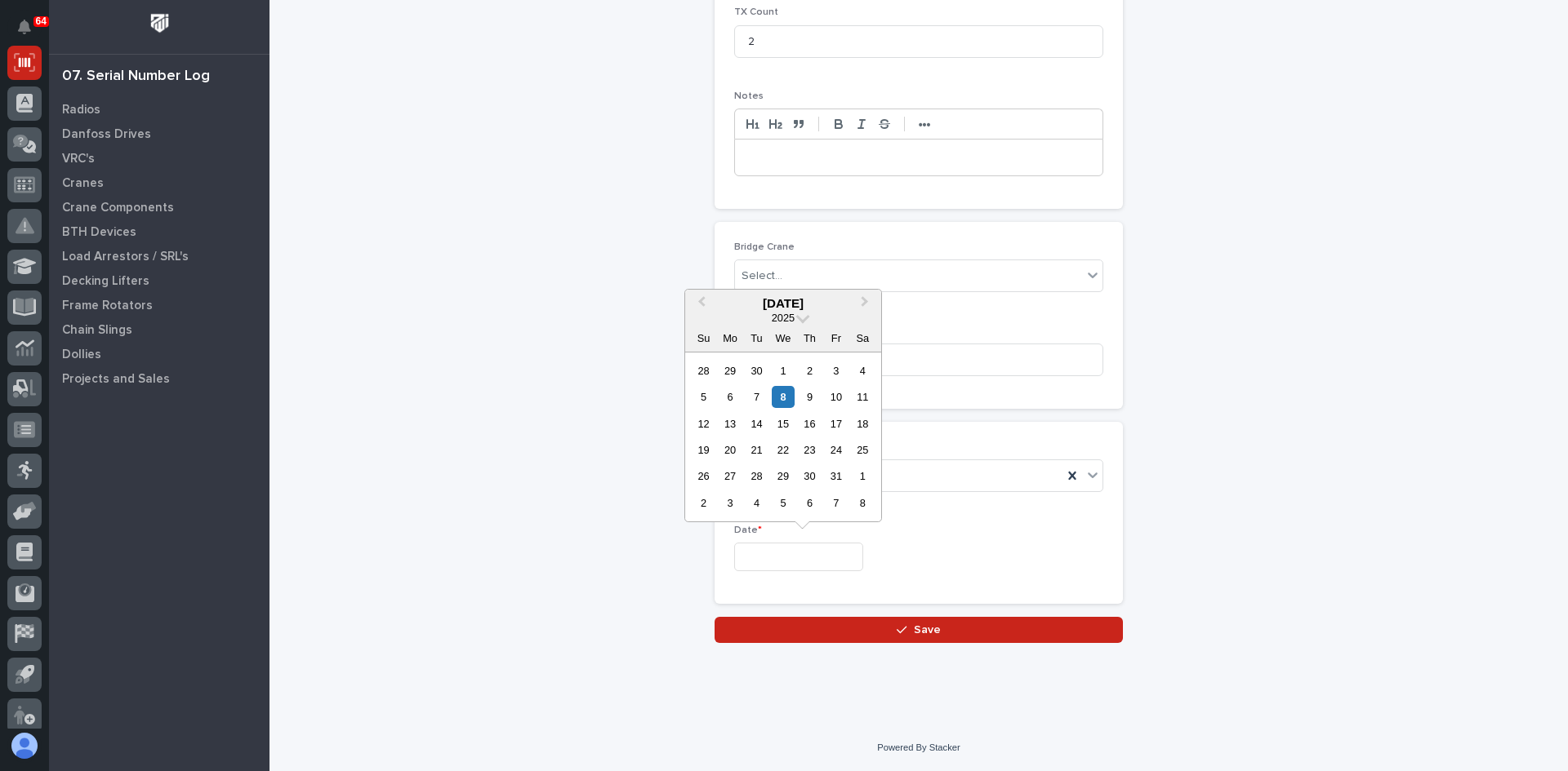
click at [774, 556] on input "text" at bounding box center [798, 557] width 129 height 29
click at [755, 396] on div "7" at bounding box center [756, 396] width 22 height 22
type input "**********"
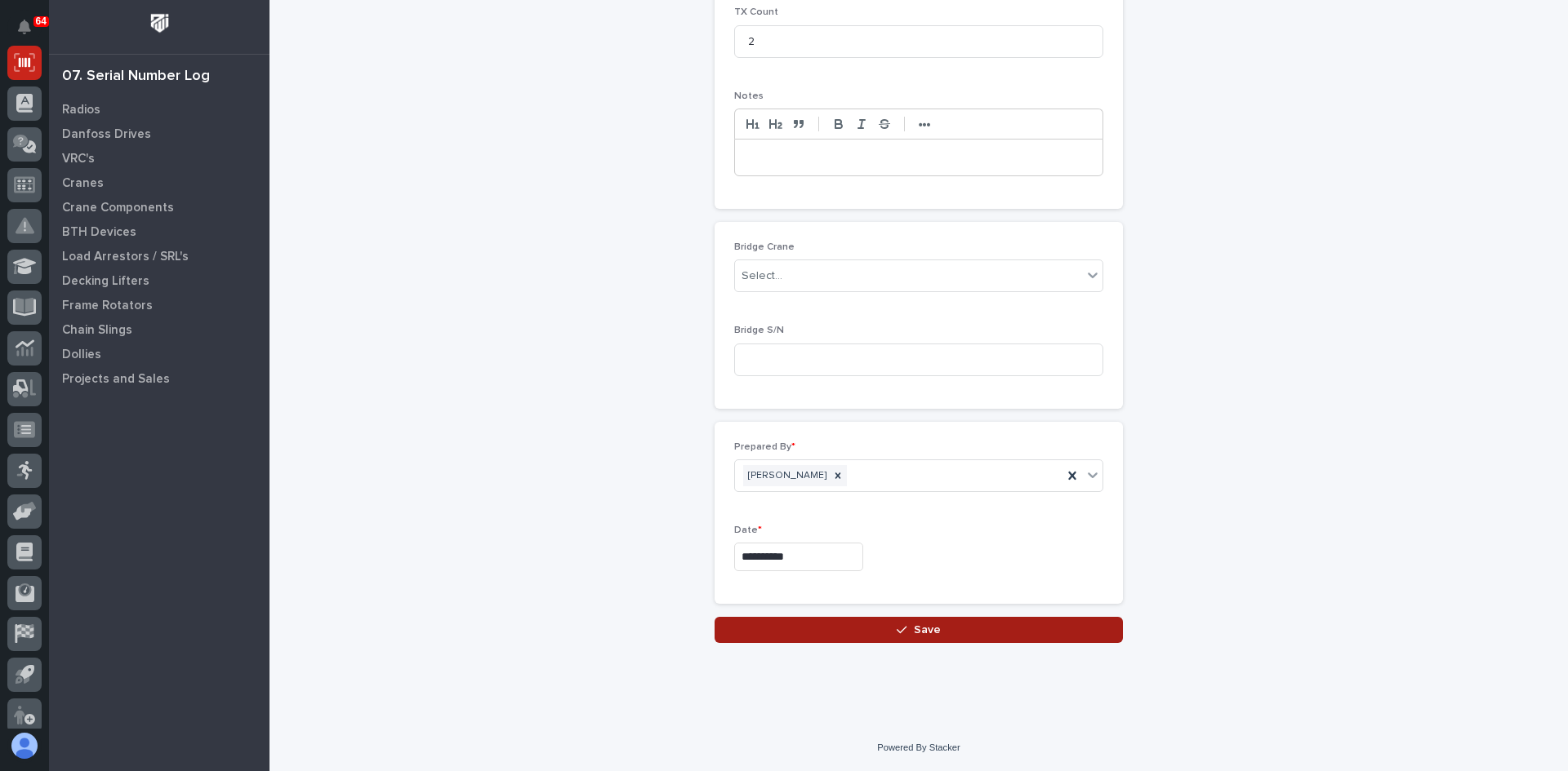
click at [928, 630] on span "Save" at bounding box center [927, 630] width 27 height 15
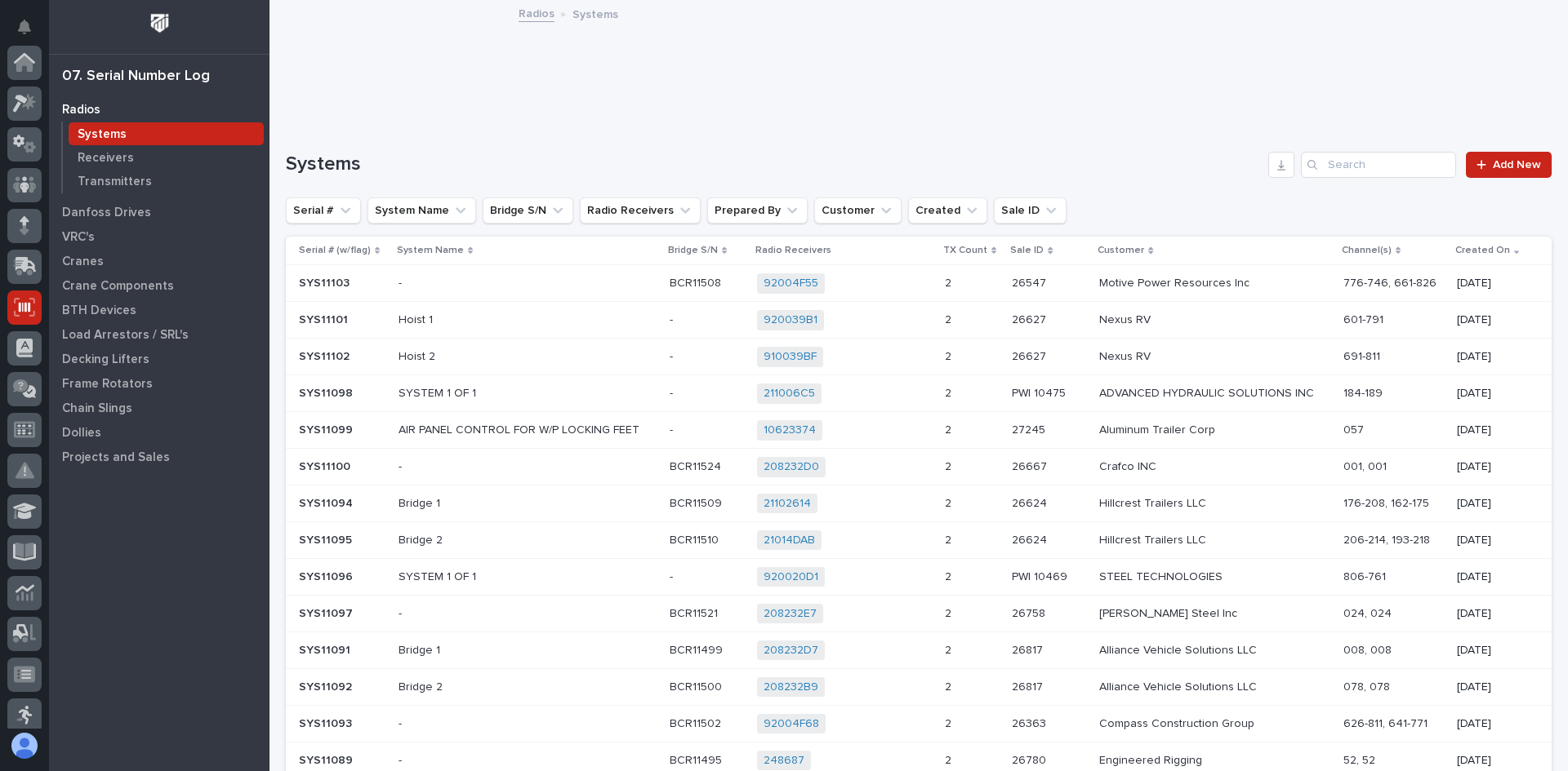
scroll to position [245, 0]
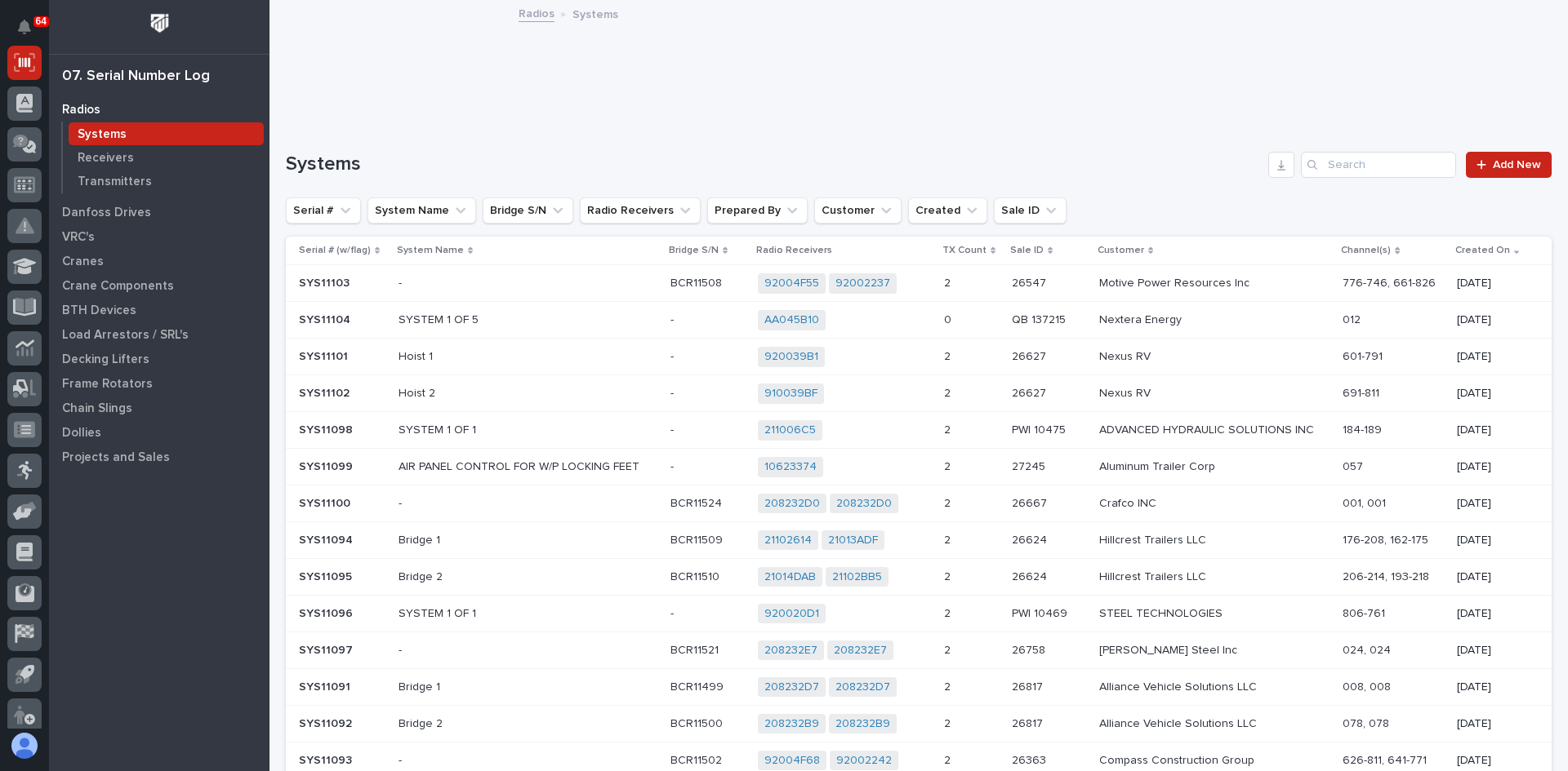
click at [909, 320] on div "AA045B10 + 0" at bounding box center [843, 321] width 173 height 21
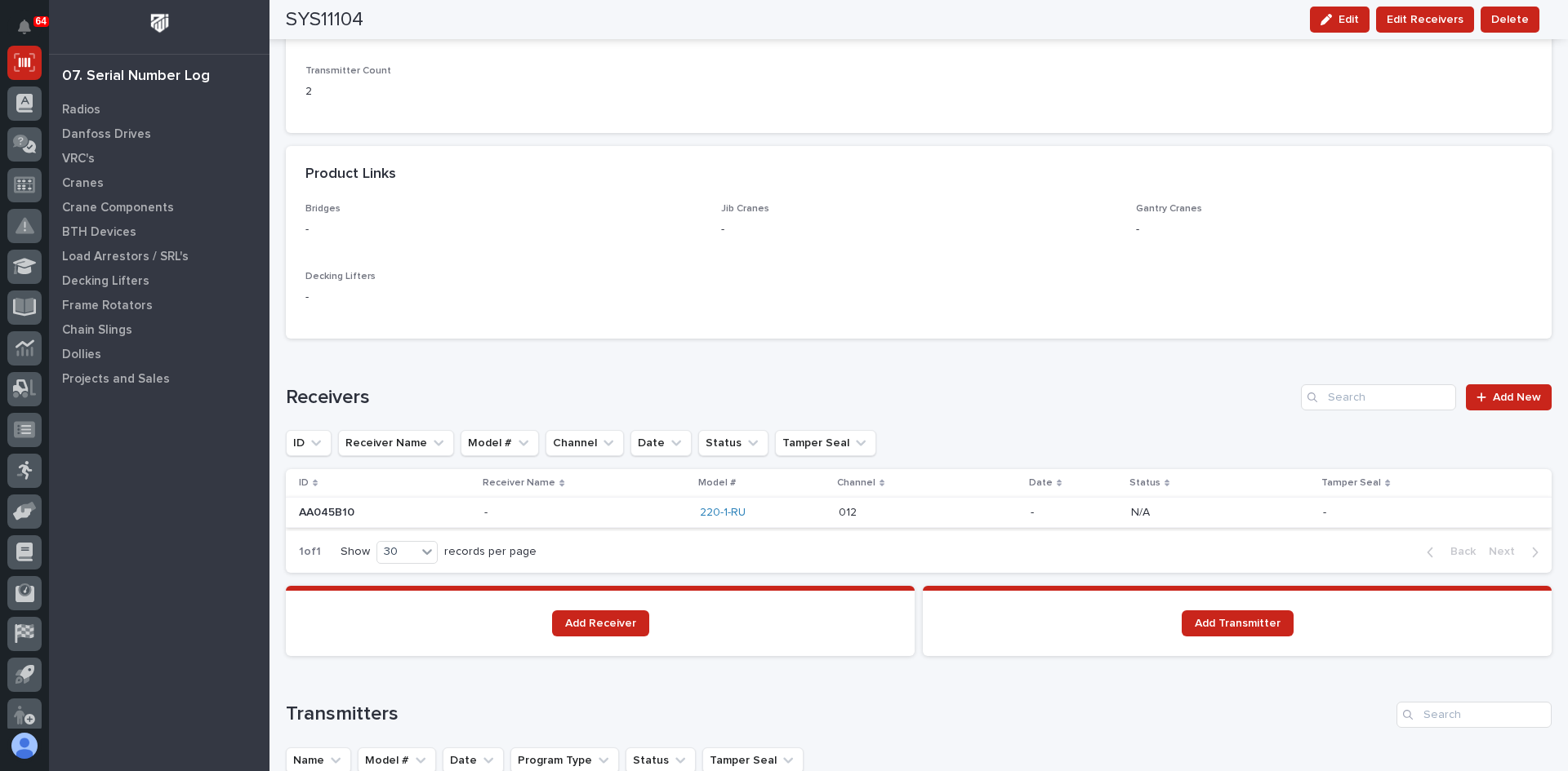
scroll to position [735, 0]
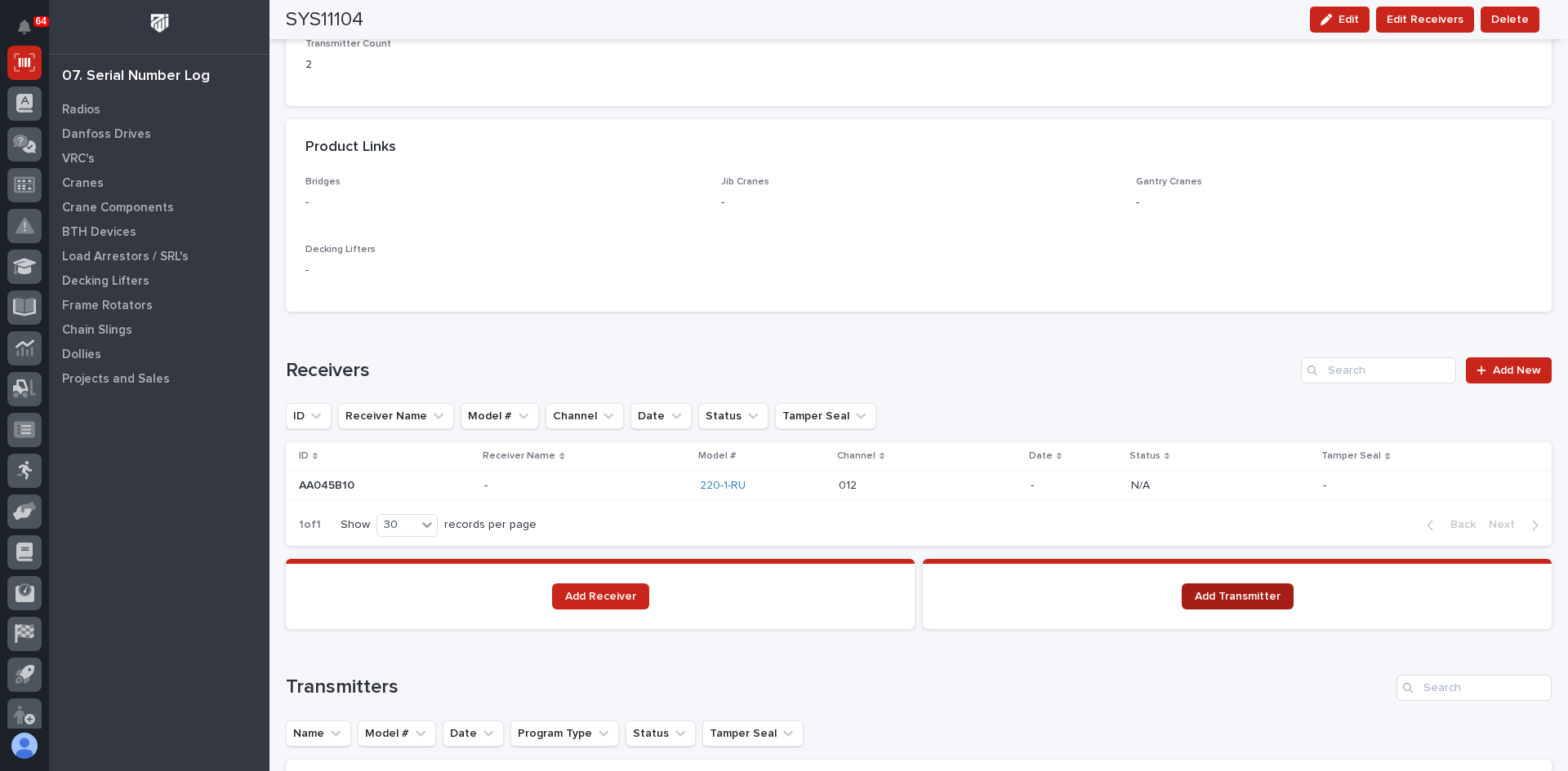
click at [1229, 594] on span "Add Transmitter" at bounding box center [1237, 596] width 86 height 11
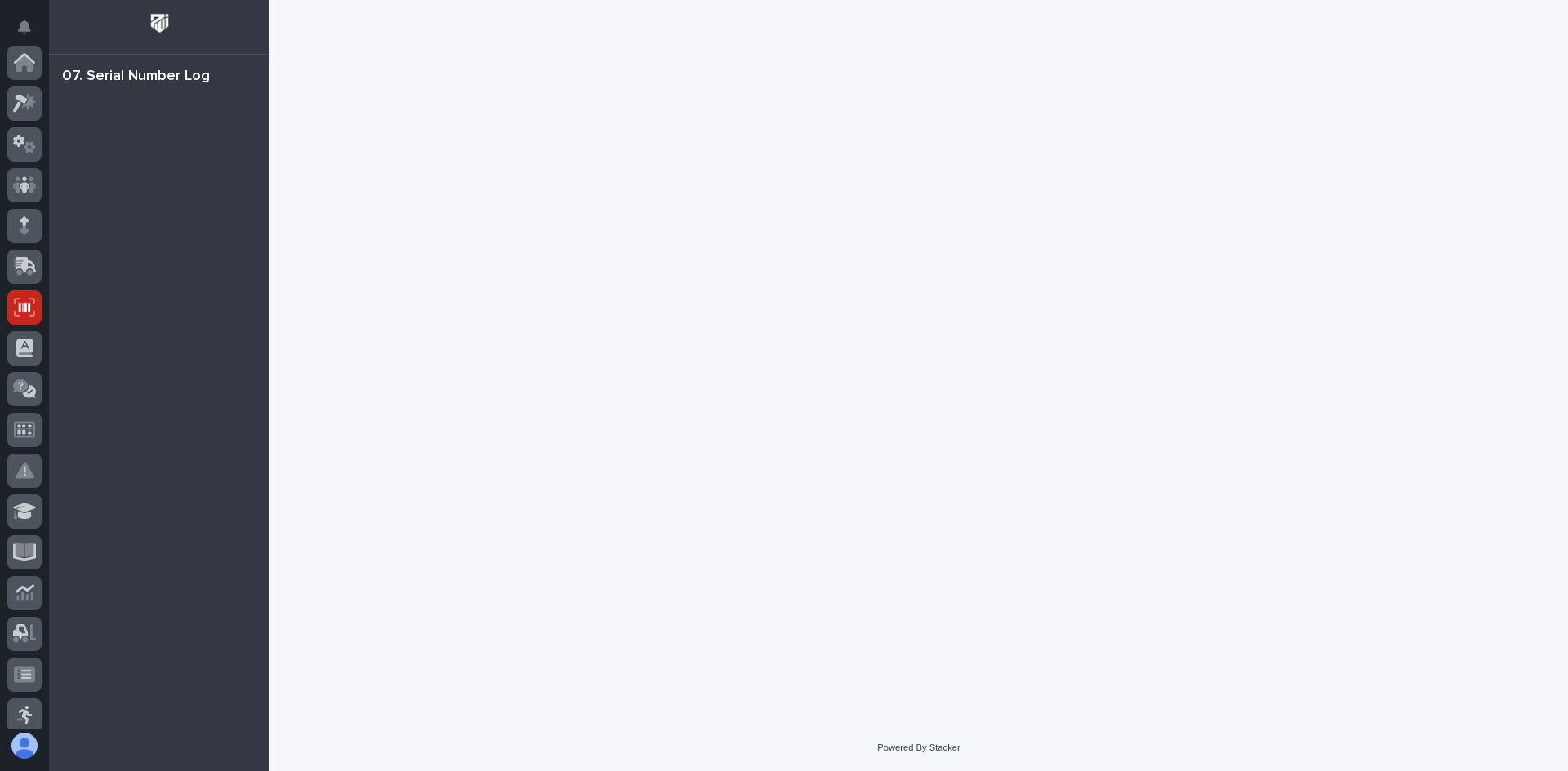
scroll to position [245, 0]
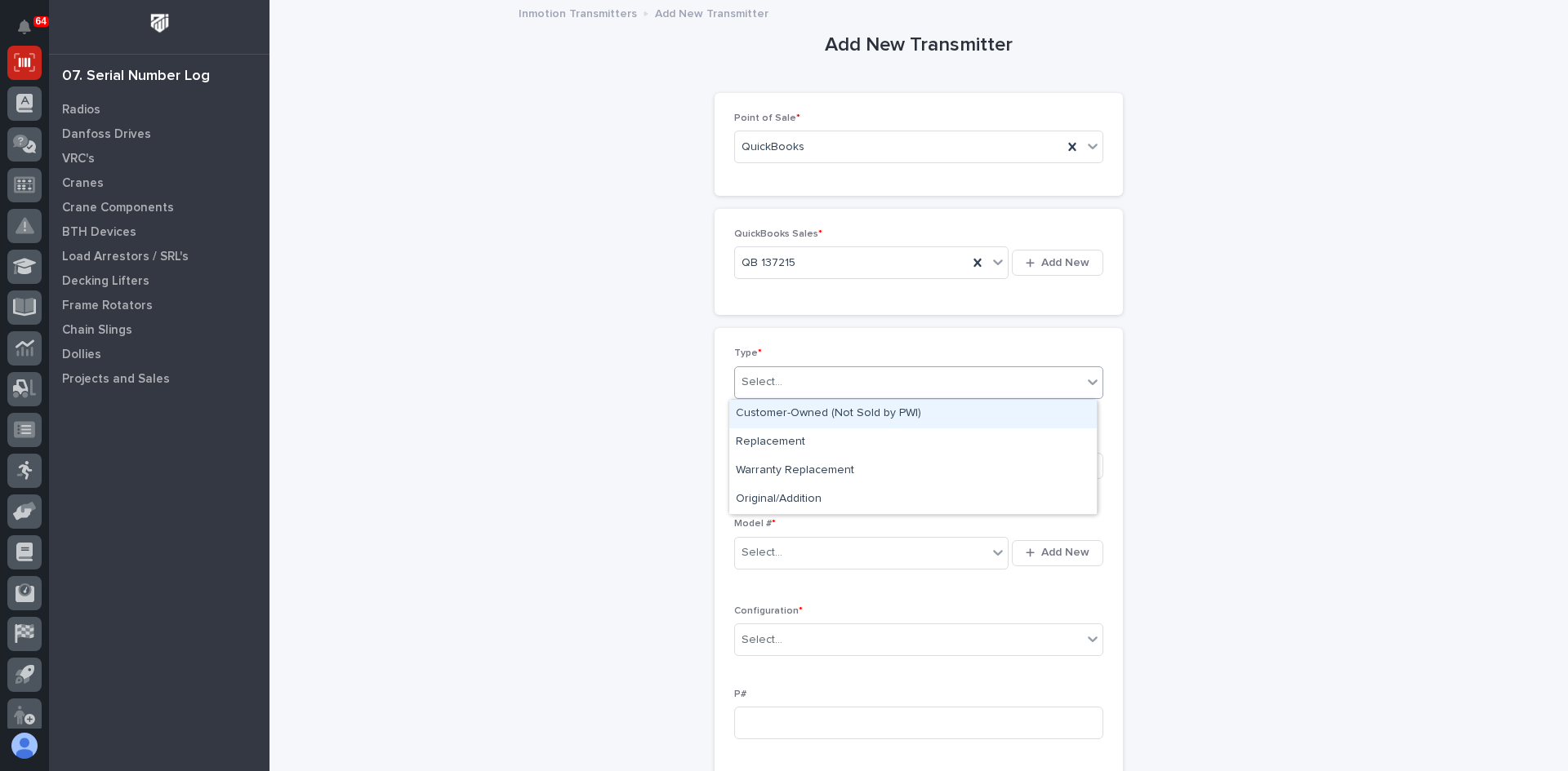
click at [787, 384] on div "Select..." at bounding box center [909, 382] width 347 height 27
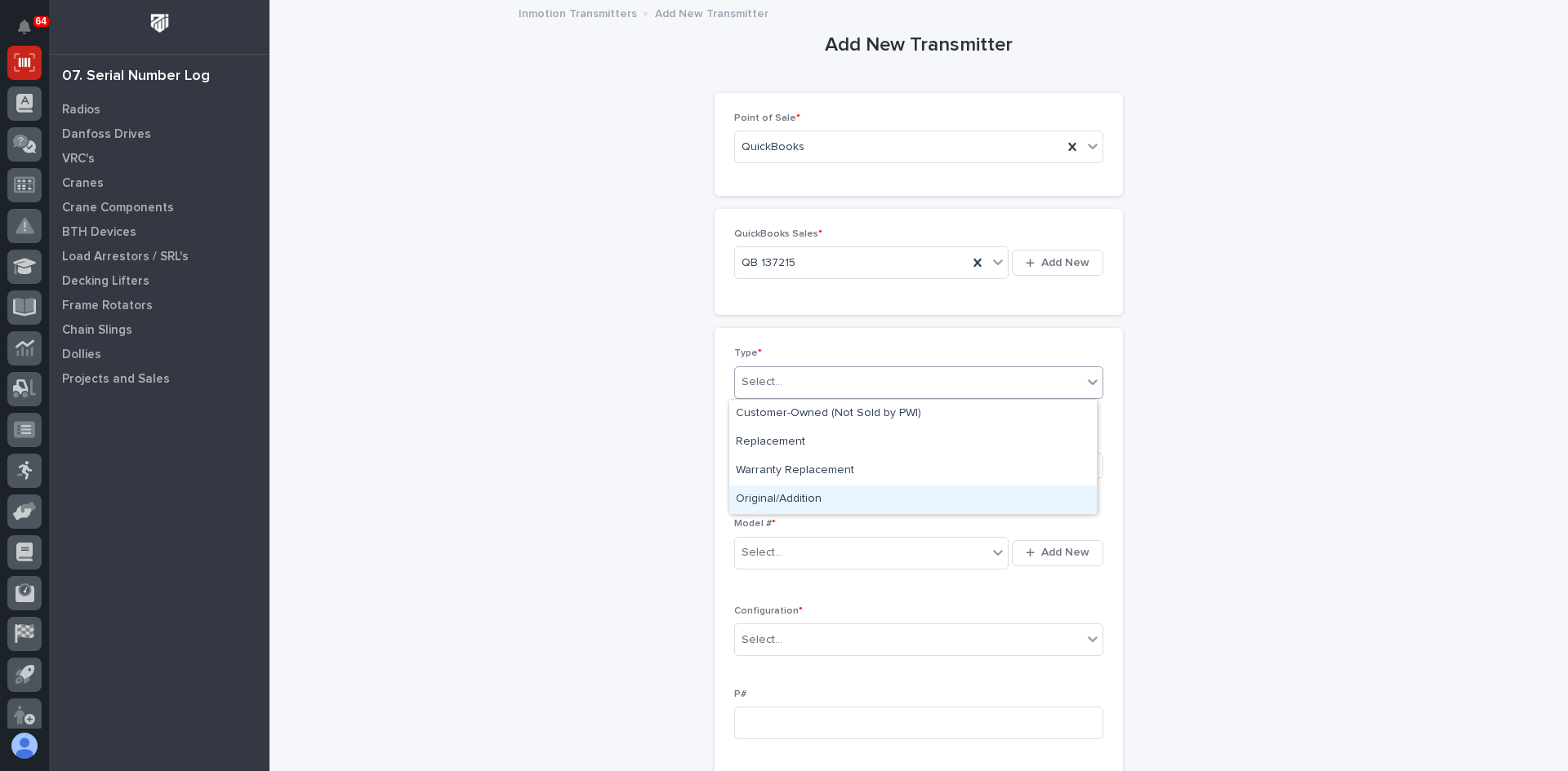
click at [791, 499] on div "Original/Addition" at bounding box center [912, 500] width 367 height 29
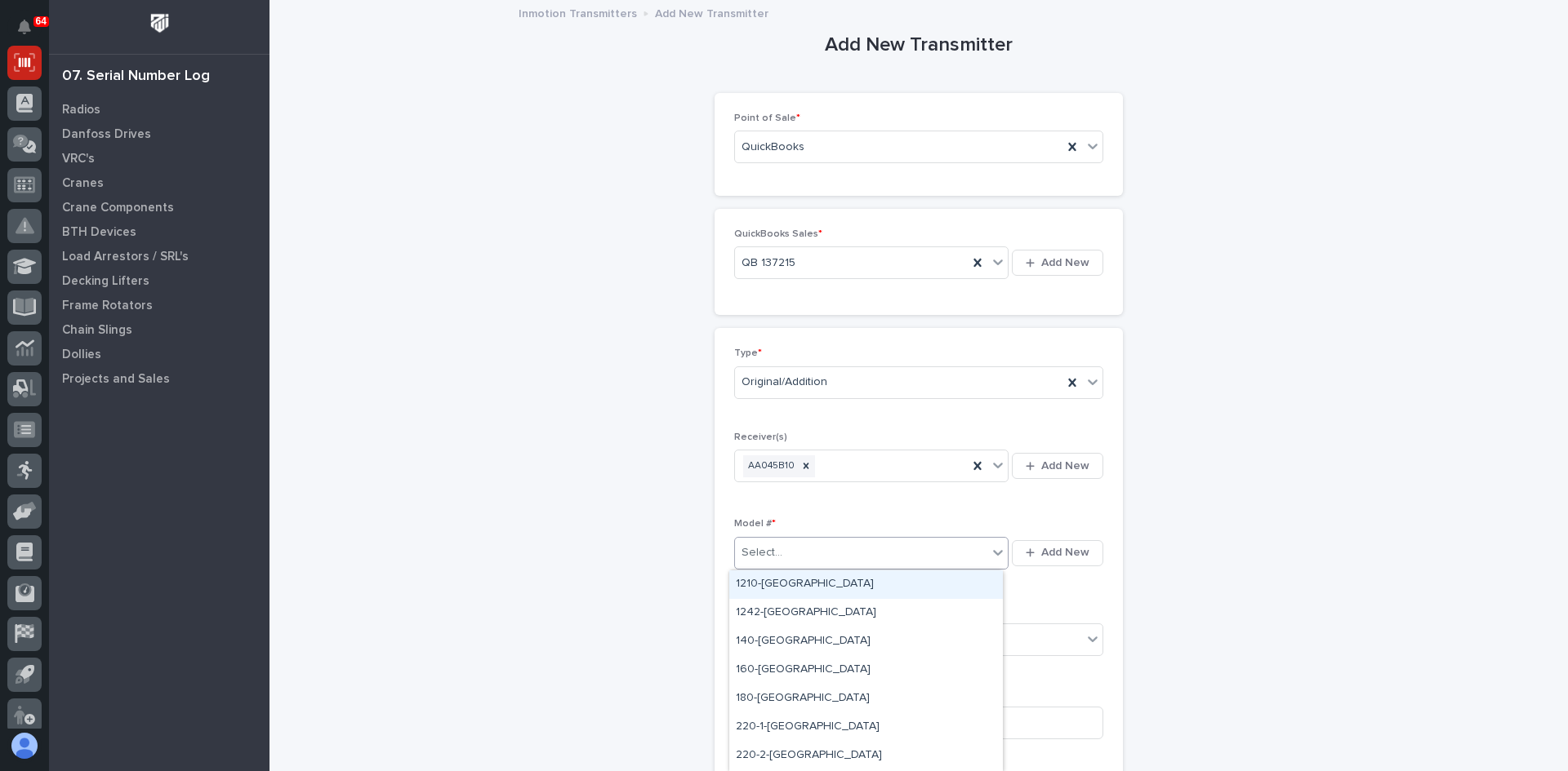
click at [791, 553] on div "Select..." at bounding box center [861, 552] width 253 height 27
type input "***"
click at [777, 583] on div "220-1-[GEOGRAPHIC_DATA]" at bounding box center [865, 585] width 273 height 29
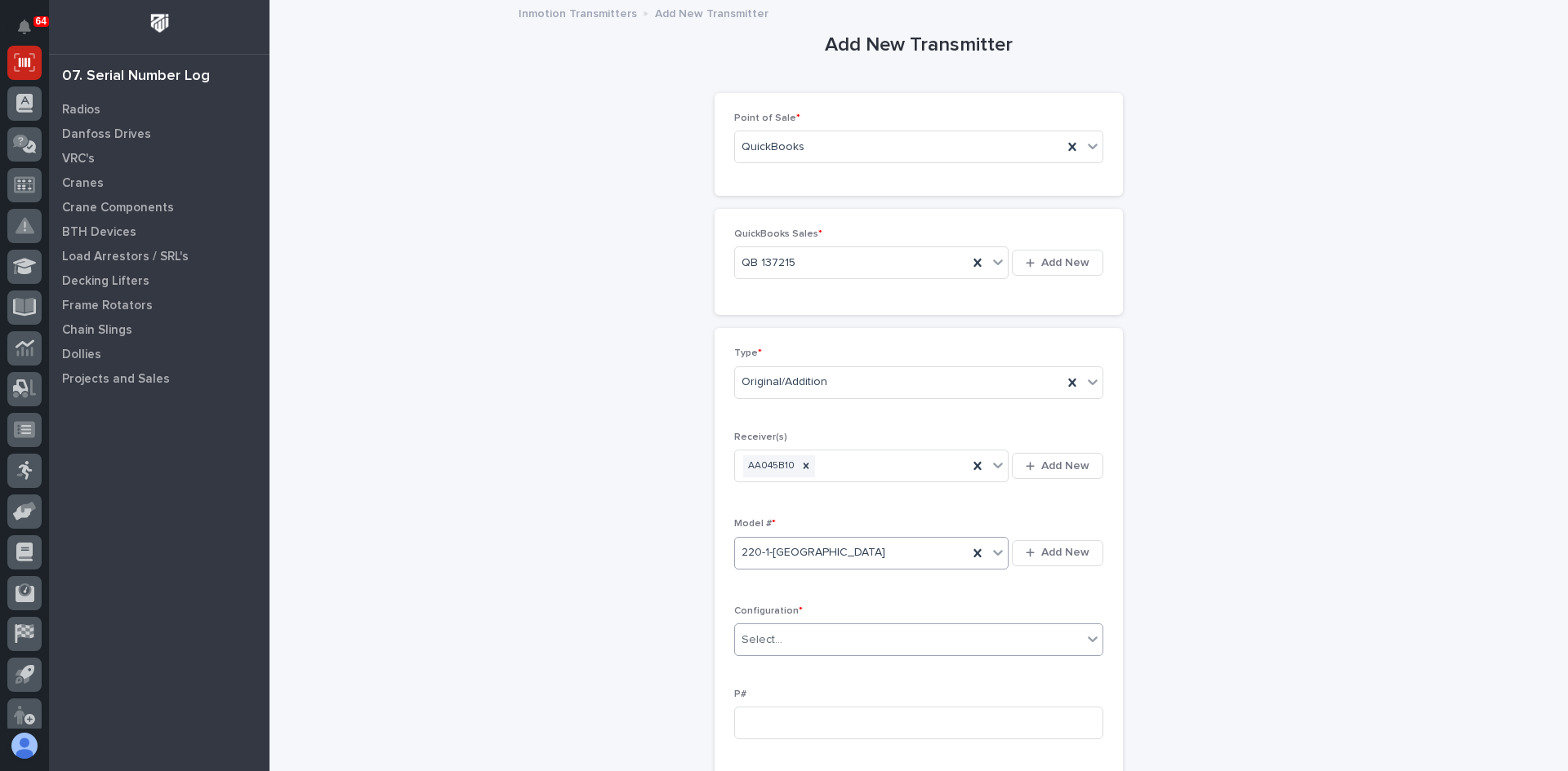
click at [800, 637] on div "Select..." at bounding box center [909, 640] width 347 height 27
click at [772, 672] on div "Standard" at bounding box center [912, 671] width 367 height 29
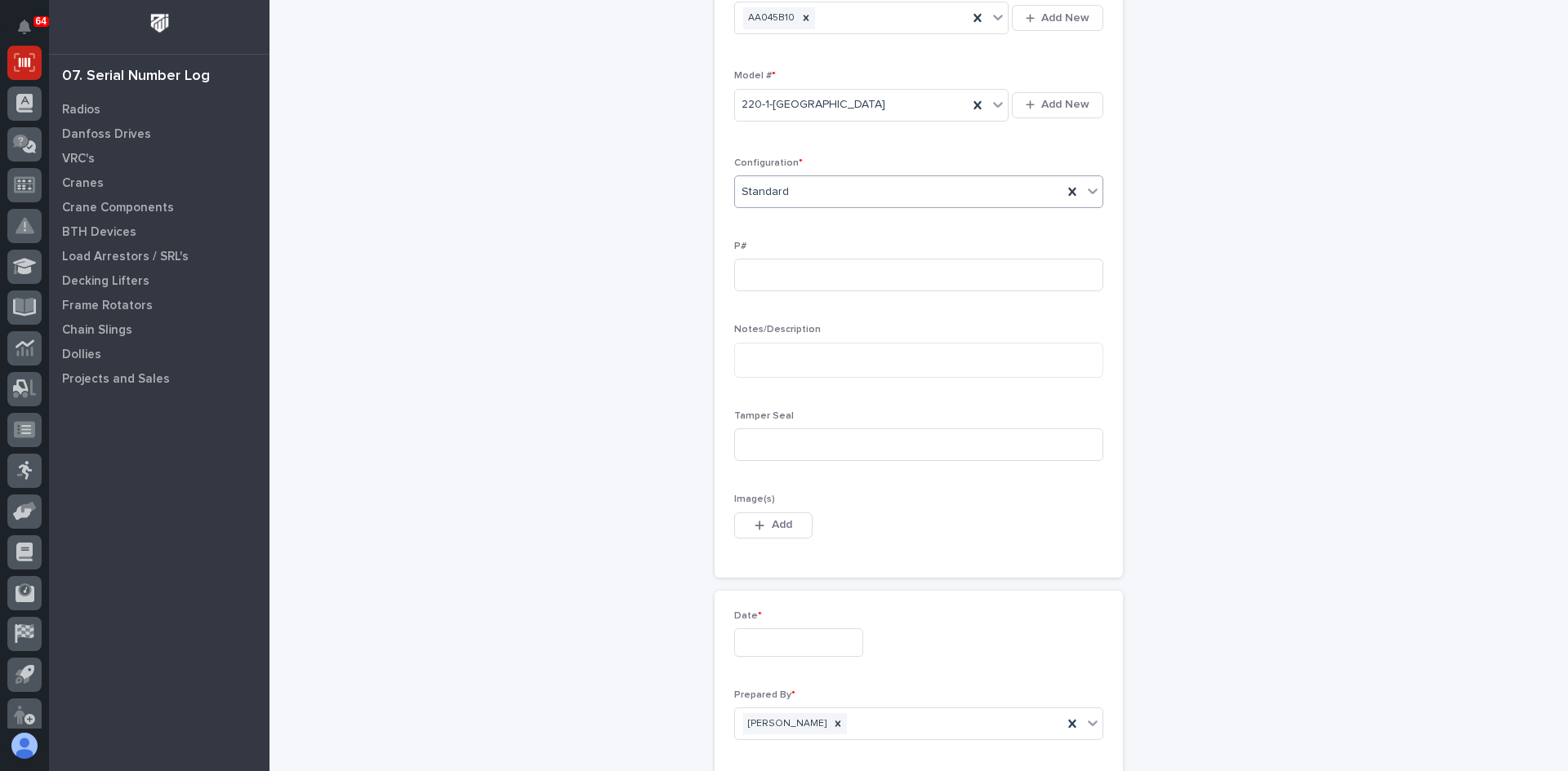
scroll to position [490, 0]
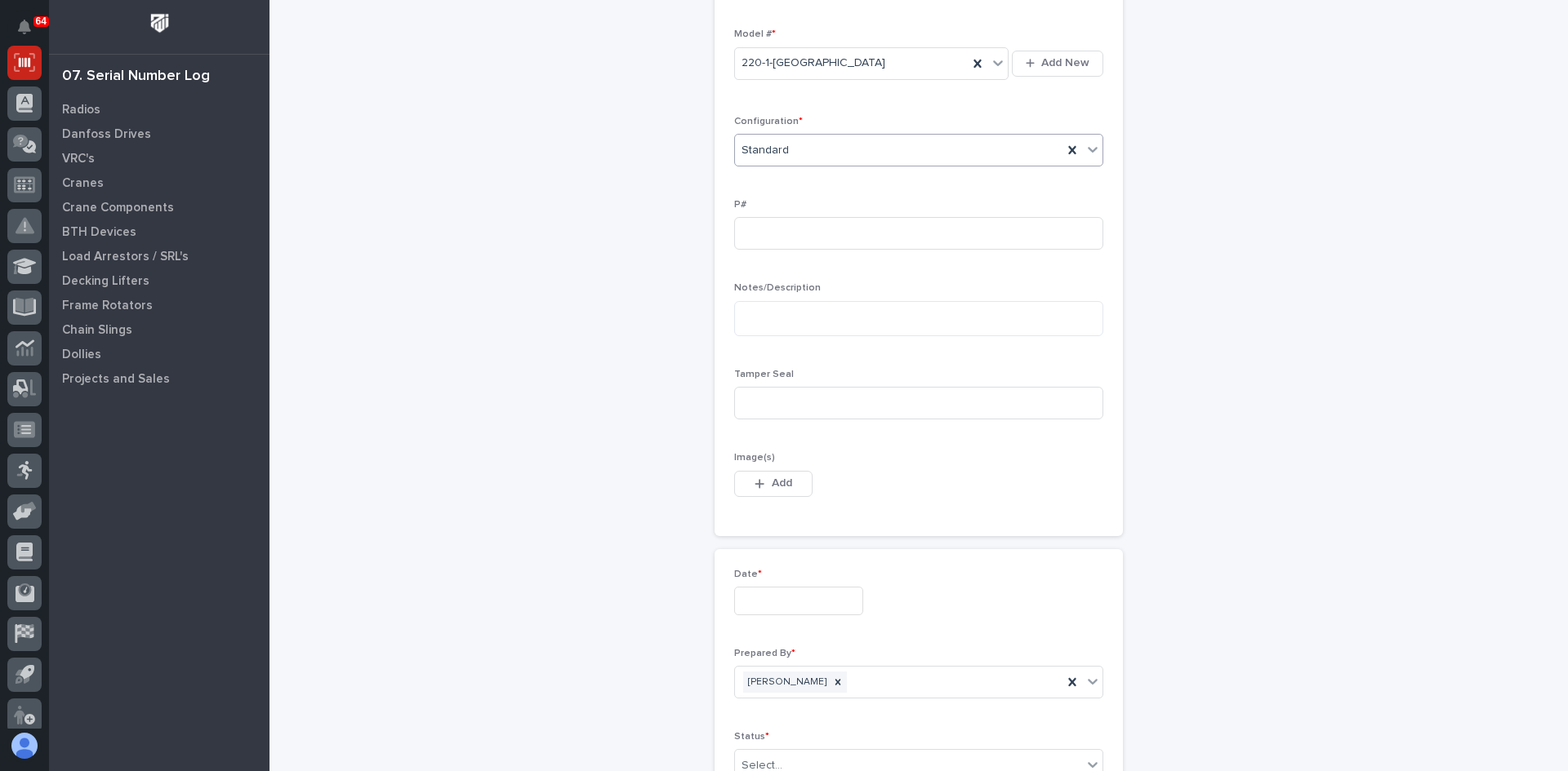
click at [764, 609] on input "text" at bounding box center [798, 601] width 129 height 29
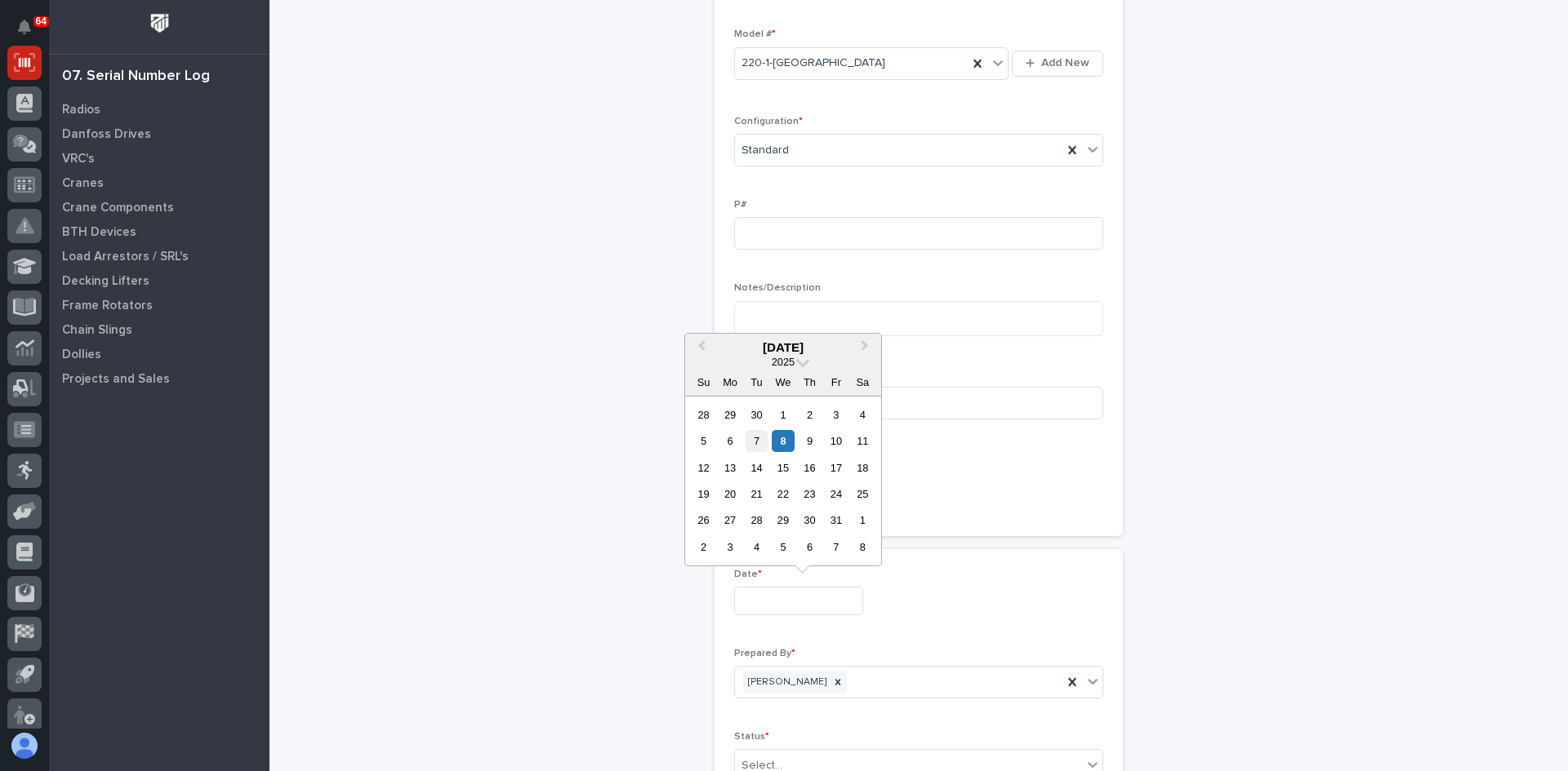
click at [754, 441] on div "7" at bounding box center [756, 441] width 22 height 22
type input "**********"
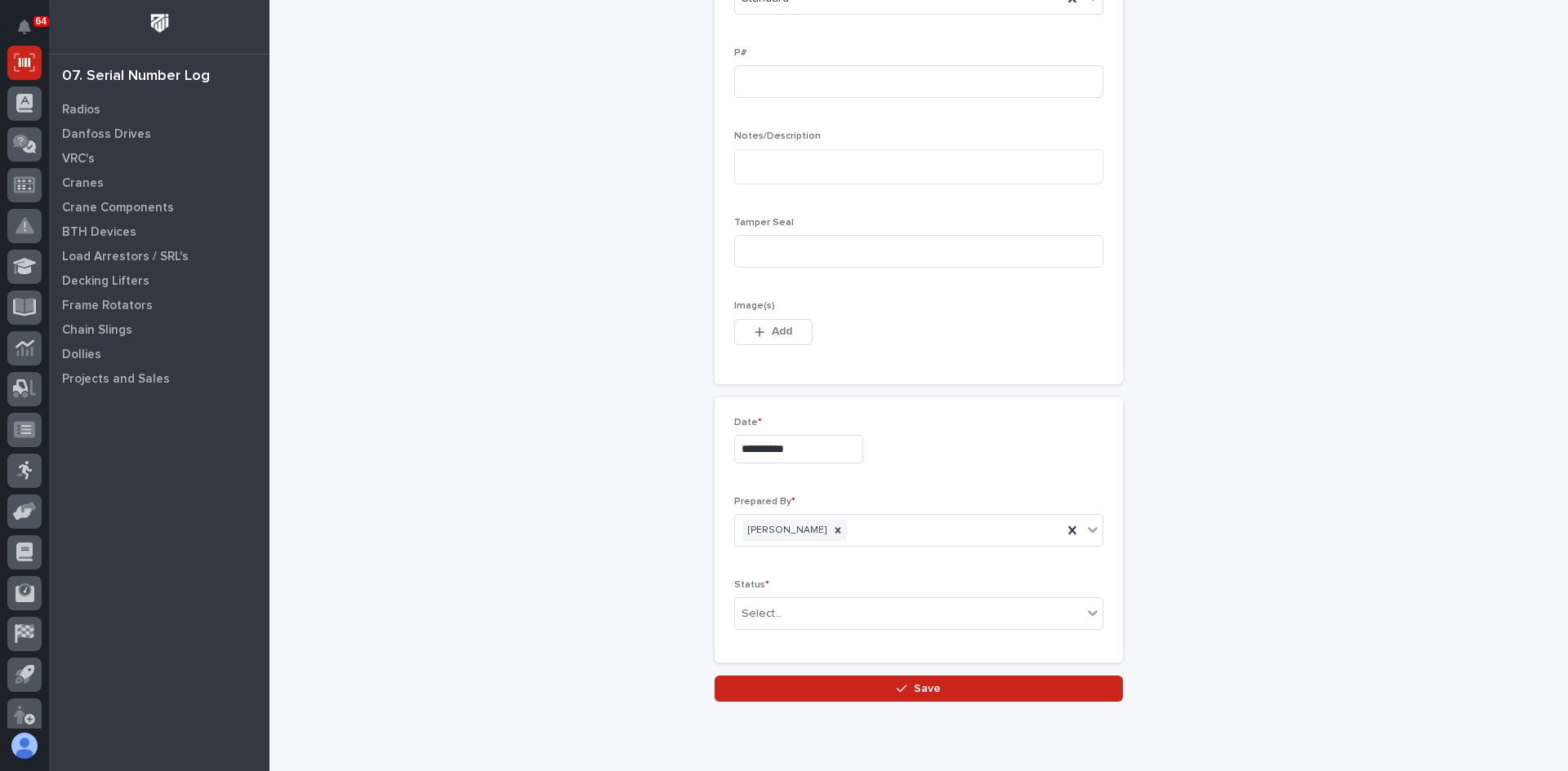
scroll to position [700, 0]
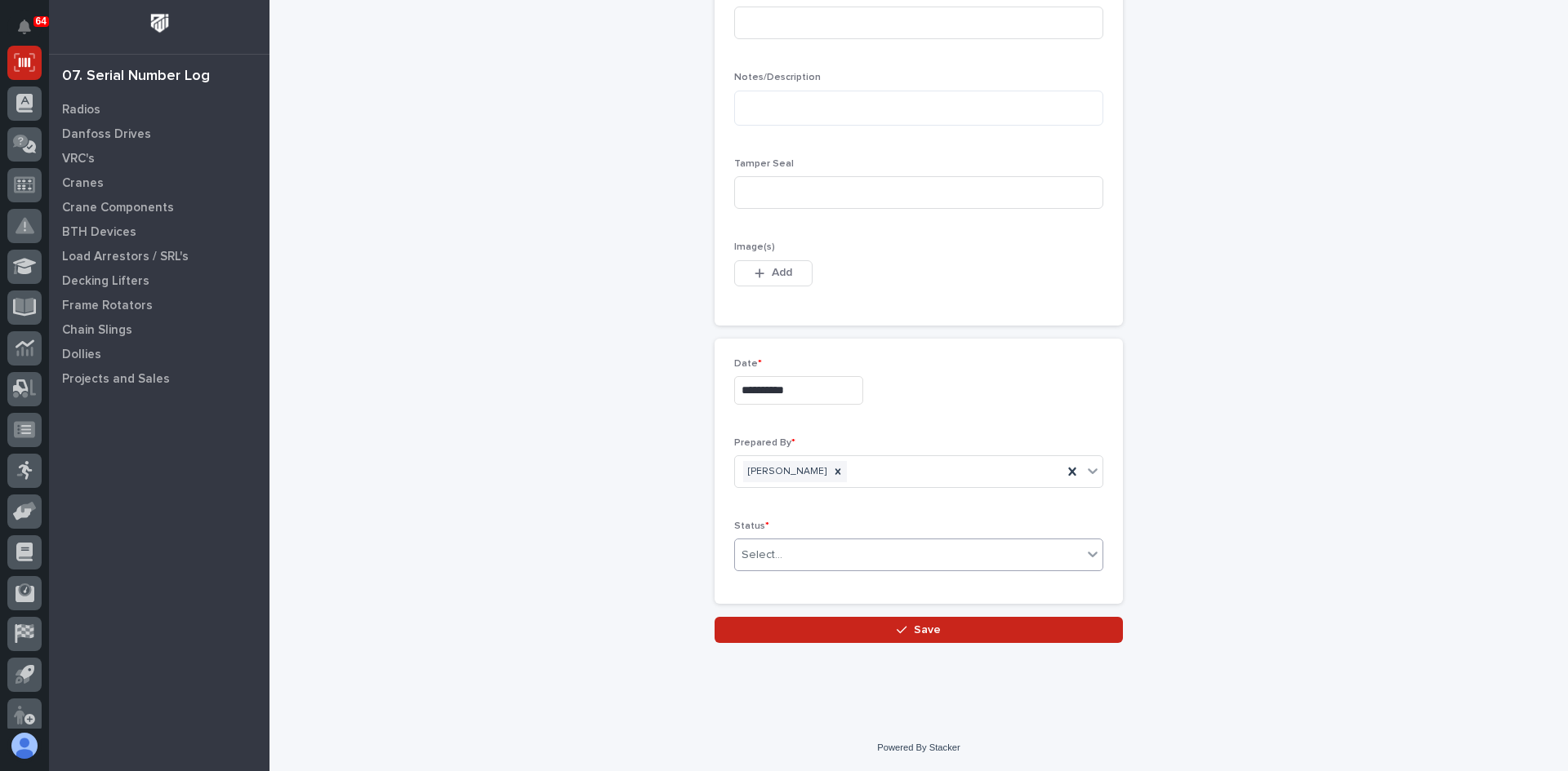
click at [808, 559] on div "Select..." at bounding box center [909, 555] width 347 height 27
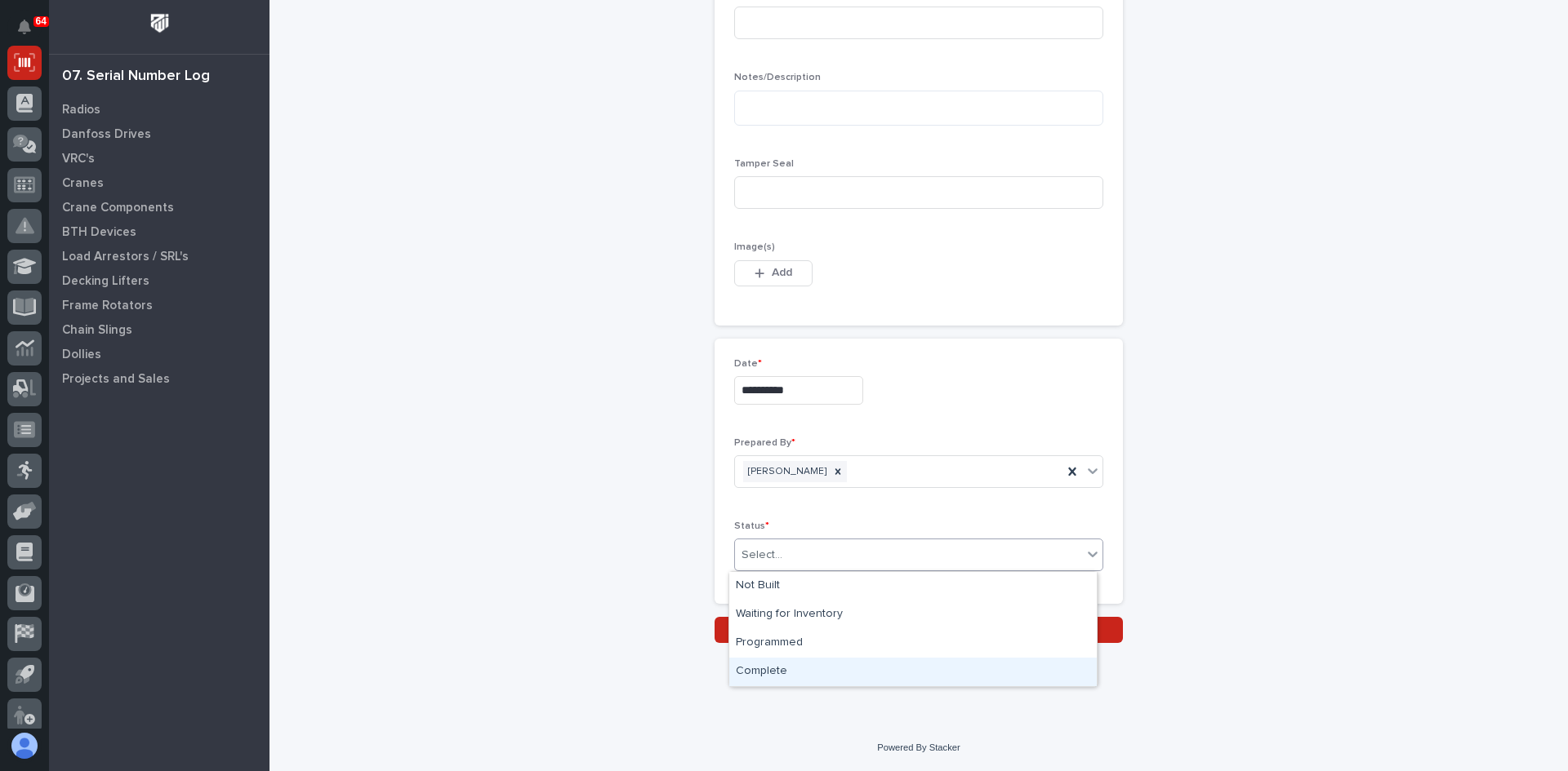
click at [782, 674] on div "Complete" at bounding box center [912, 671] width 367 height 29
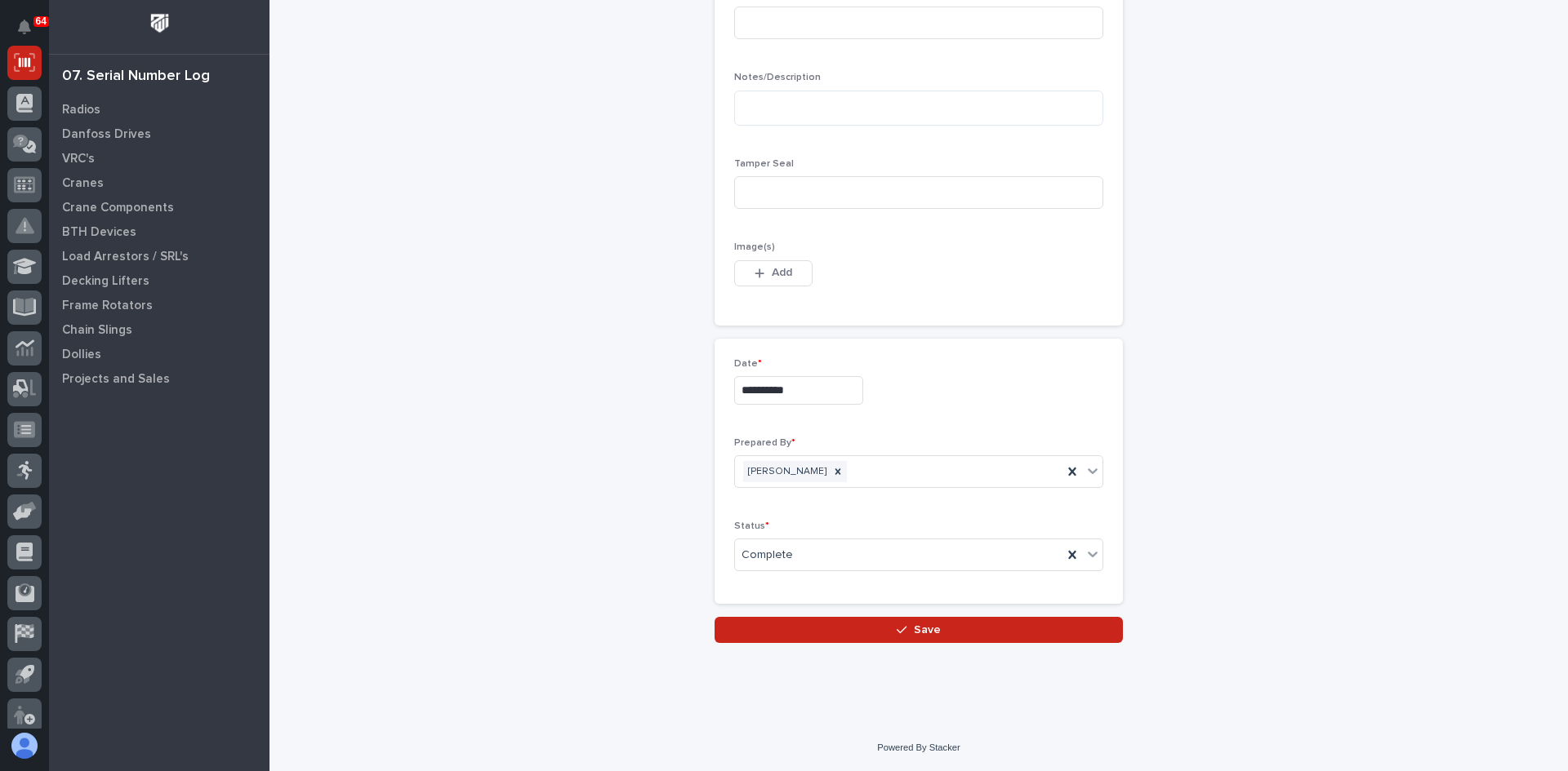
click at [925, 631] on span "Save" at bounding box center [927, 630] width 27 height 15
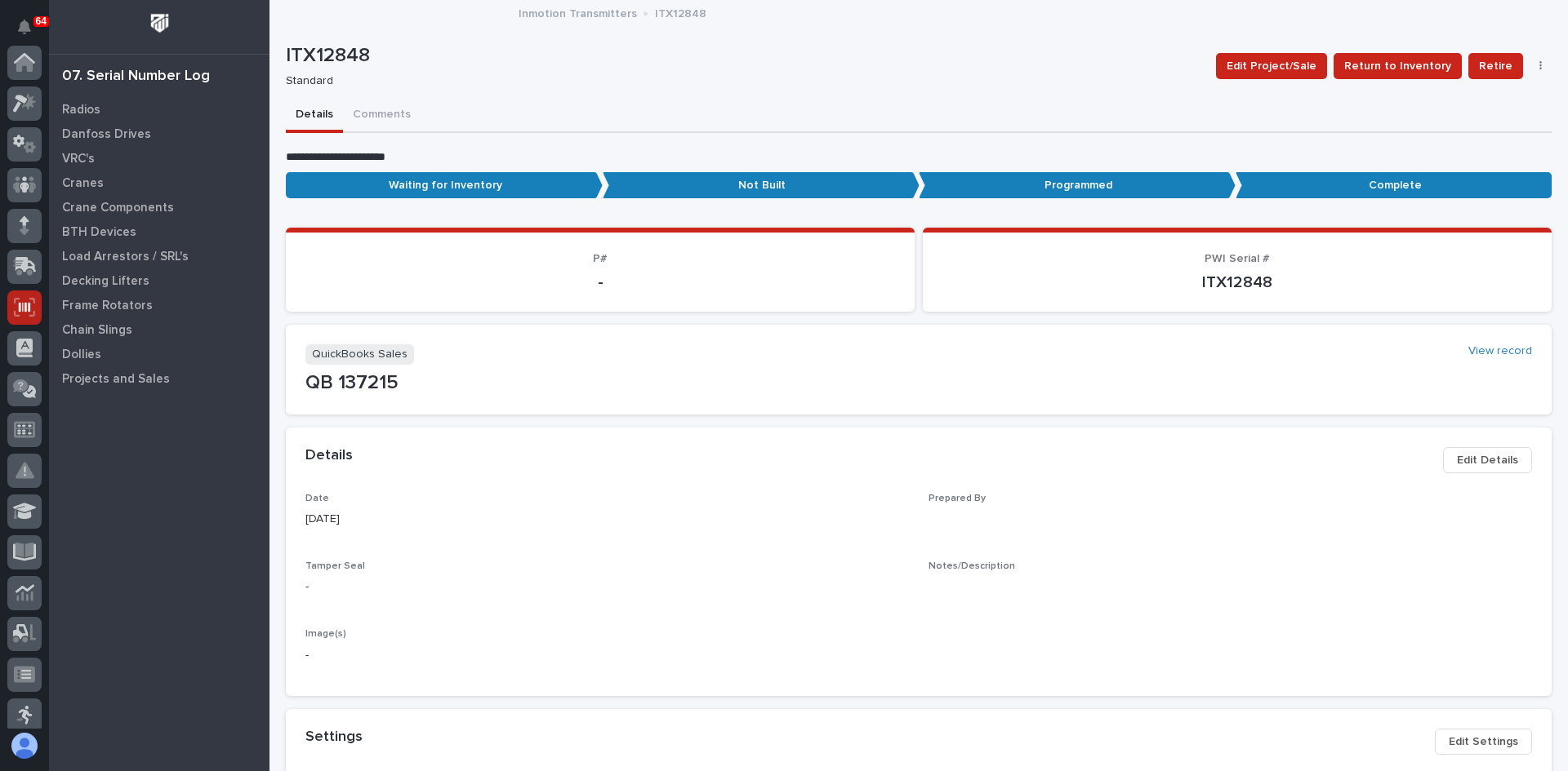
scroll to position [245, 0]
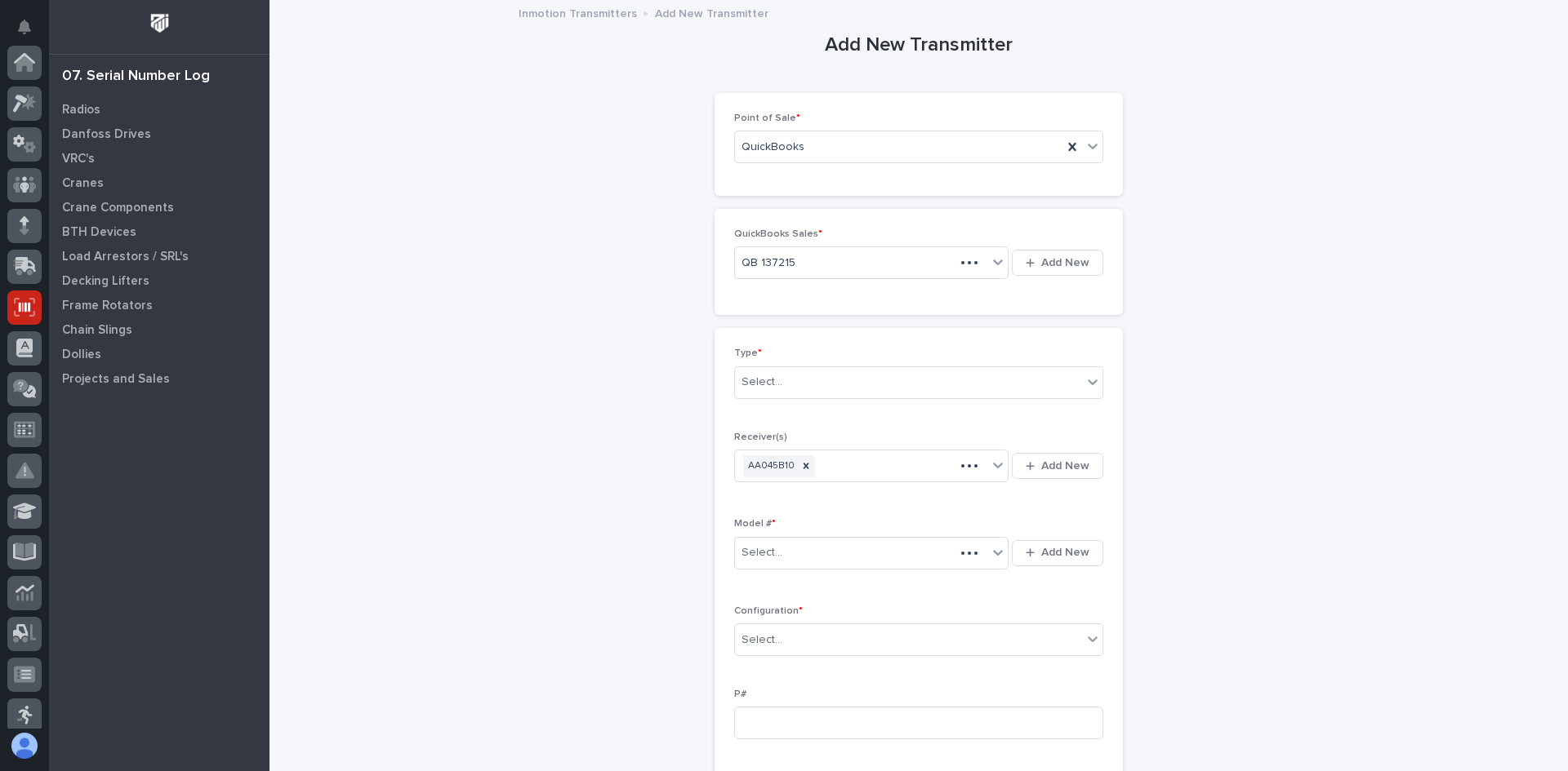
scroll to position [245, 0]
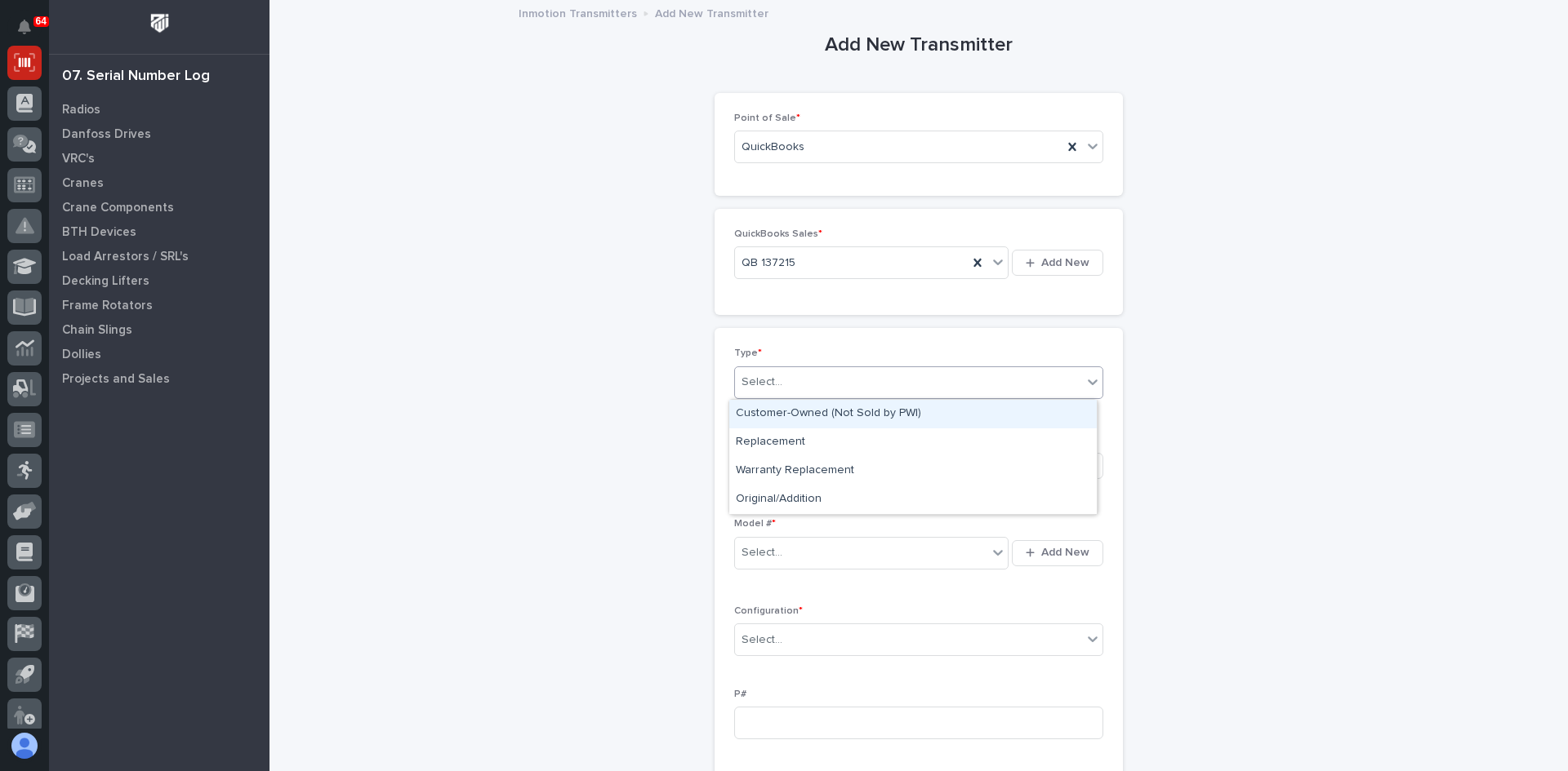
click at [792, 383] on div "Select..." at bounding box center [909, 382] width 347 height 27
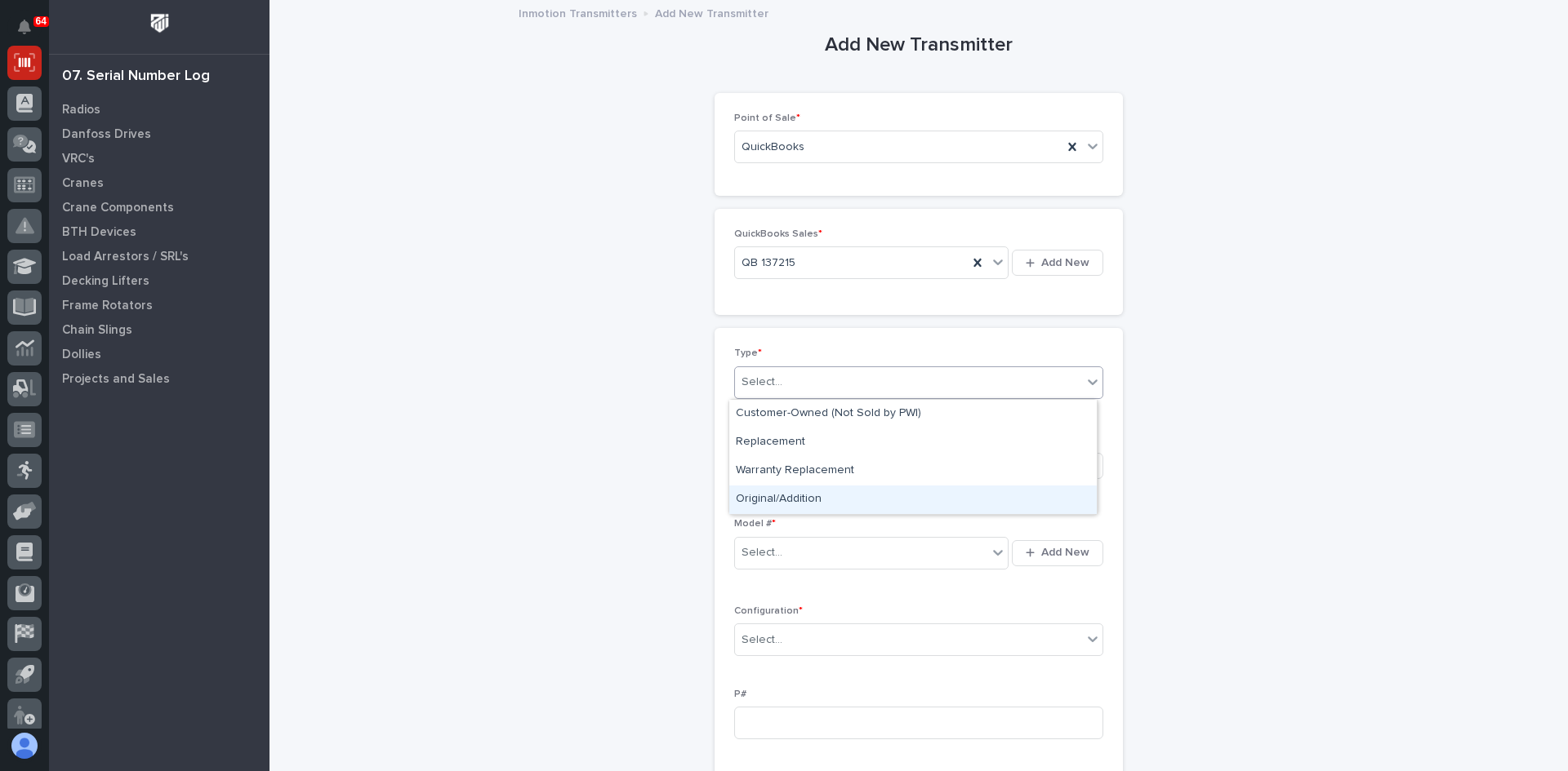
click at [789, 494] on div "Original/Addition" at bounding box center [912, 500] width 367 height 29
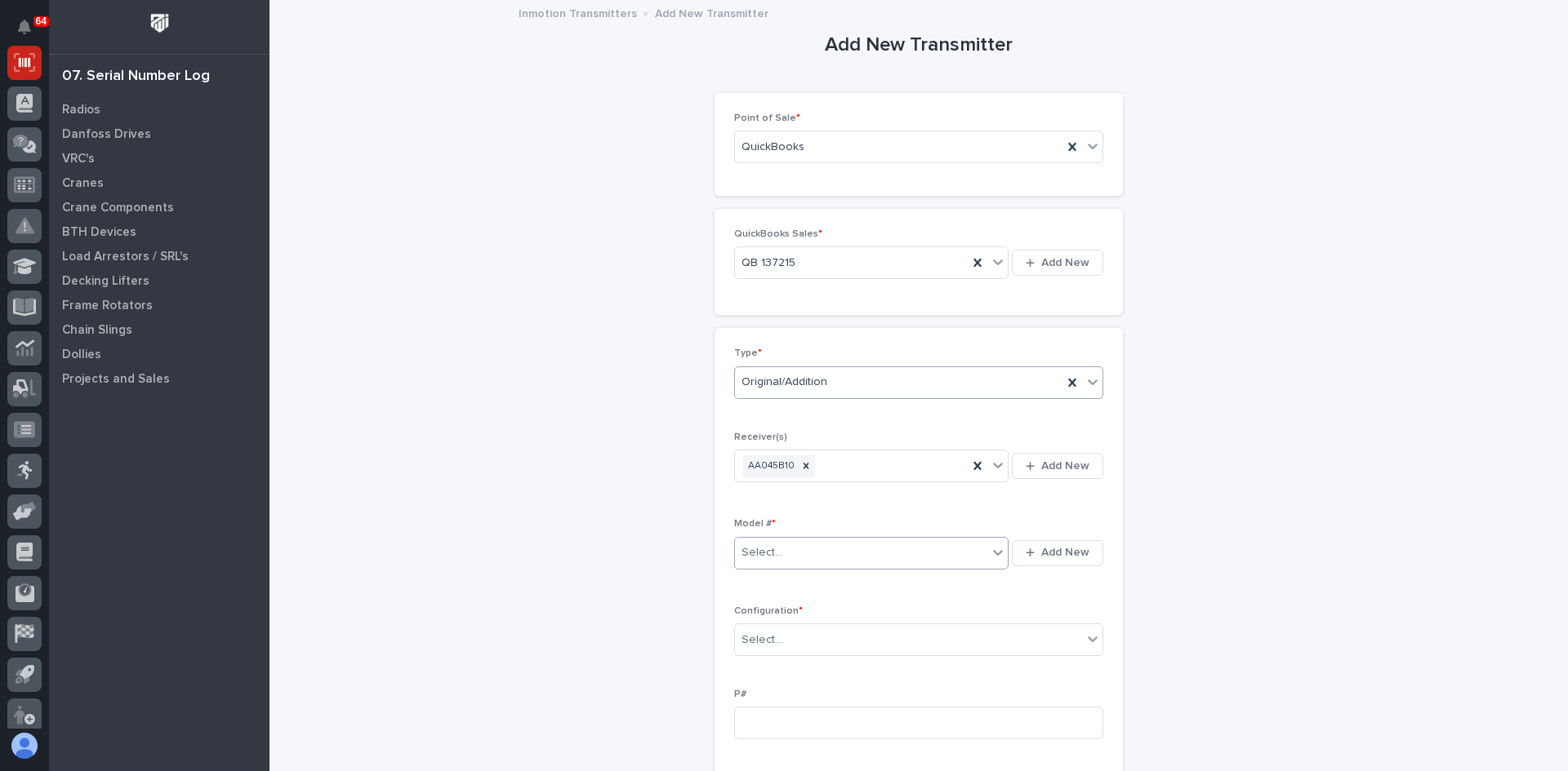
click at [783, 551] on div "Select..." at bounding box center [861, 552] width 253 height 27
type input "***"
click at [770, 583] on div "220-1-[GEOGRAPHIC_DATA]" at bounding box center [865, 585] width 273 height 29
click at [783, 641] on div "Select..." at bounding box center [909, 640] width 347 height 27
click at [777, 663] on div "Standard" at bounding box center [912, 671] width 367 height 29
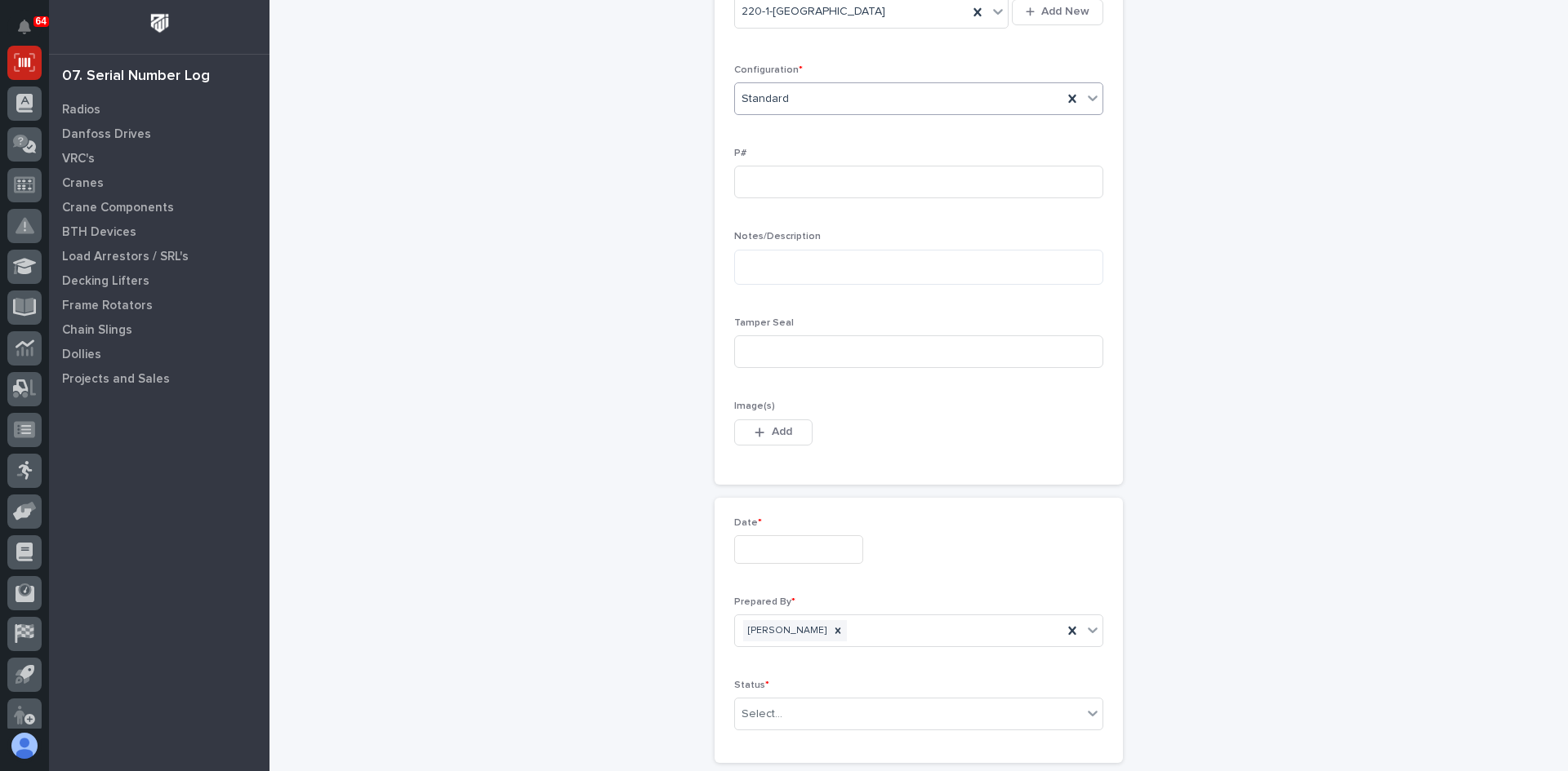
scroll to position [572, 0]
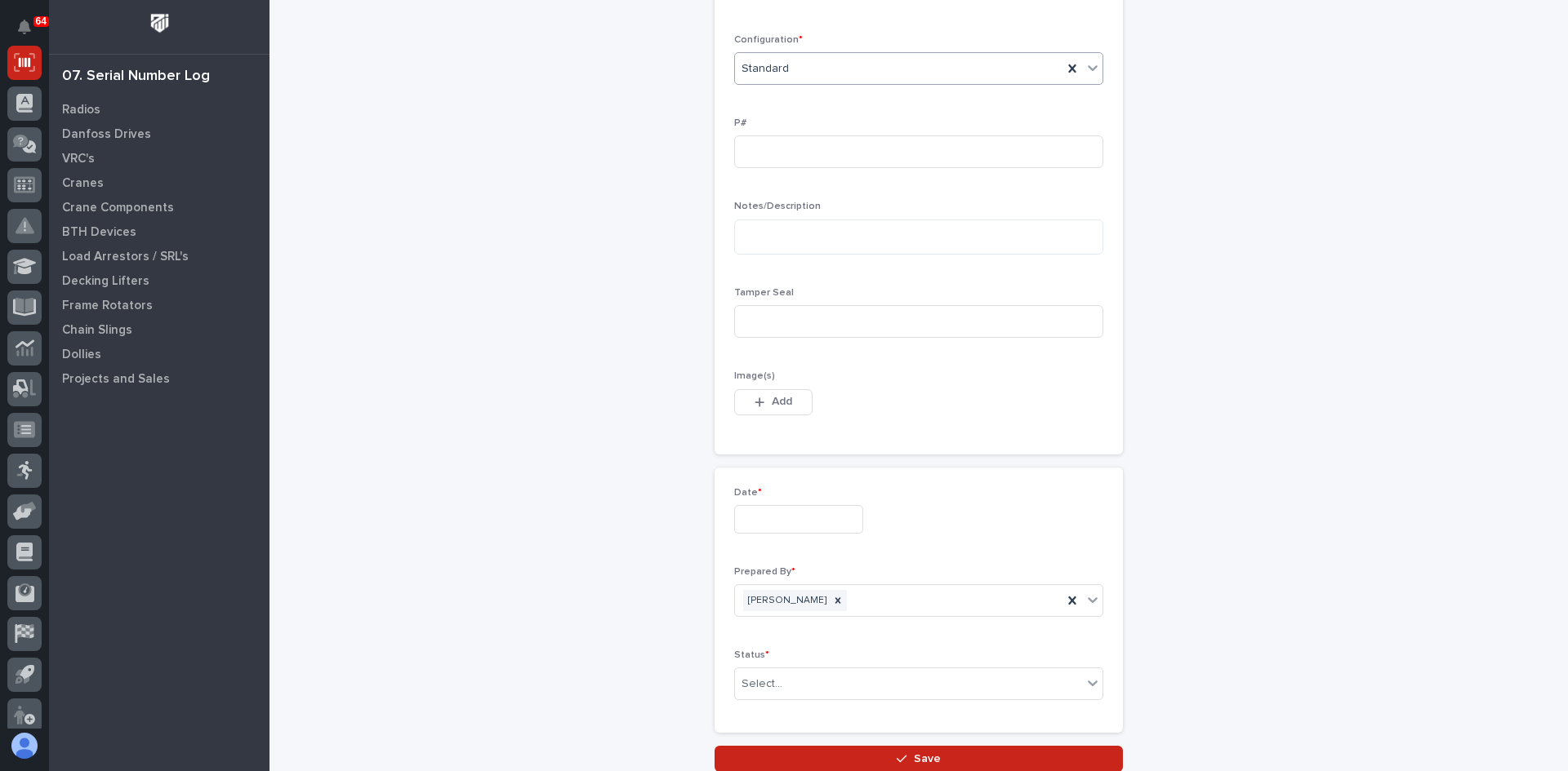
click at [772, 534] on div "Date *" at bounding box center [918, 517] width 369 height 60
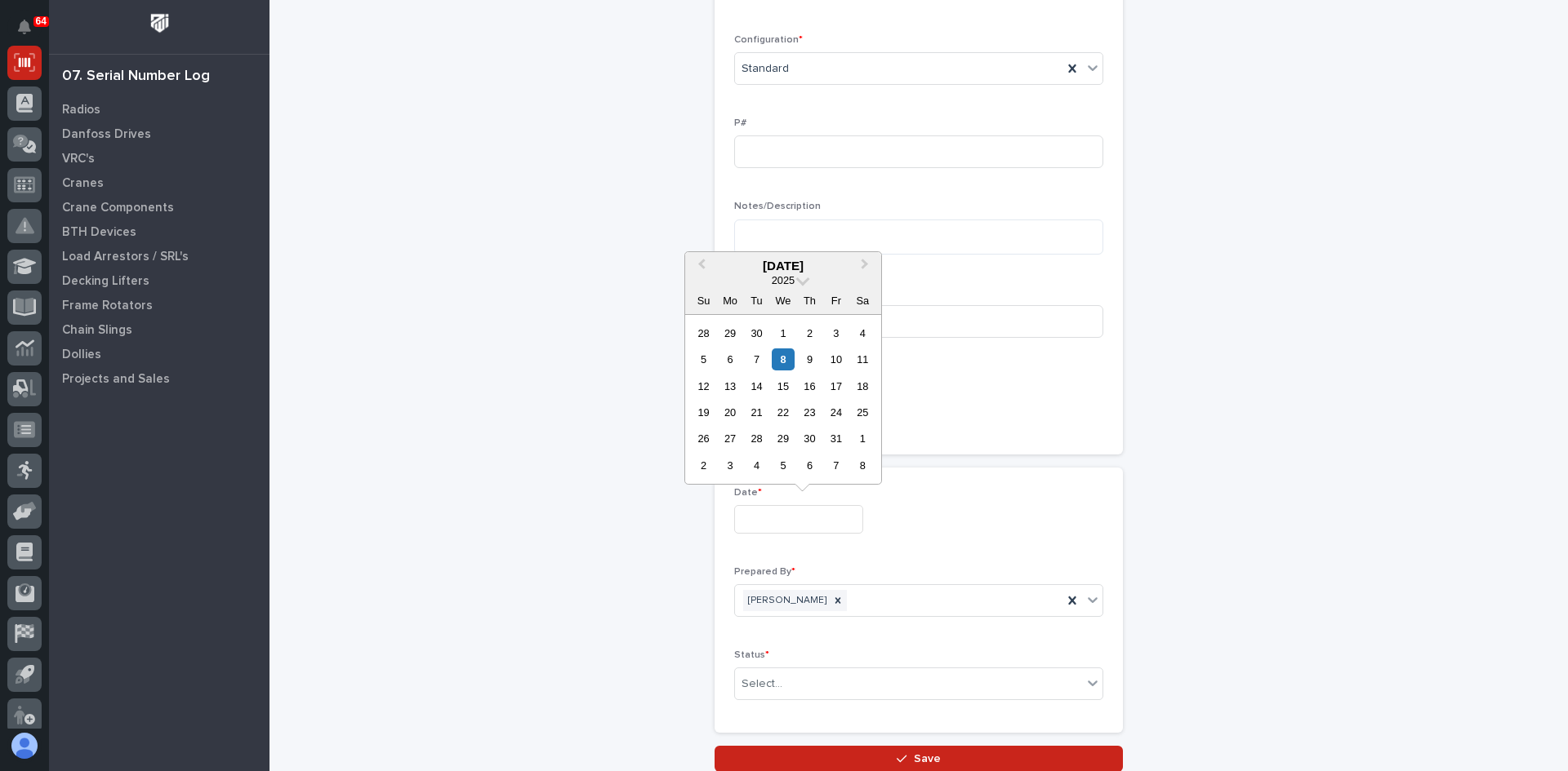
click at [770, 516] on input "text" at bounding box center [798, 519] width 129 height 29
click at [756, 356] on div "7" at bounding box center [756, 359] width 22 height 22
type input "**********"
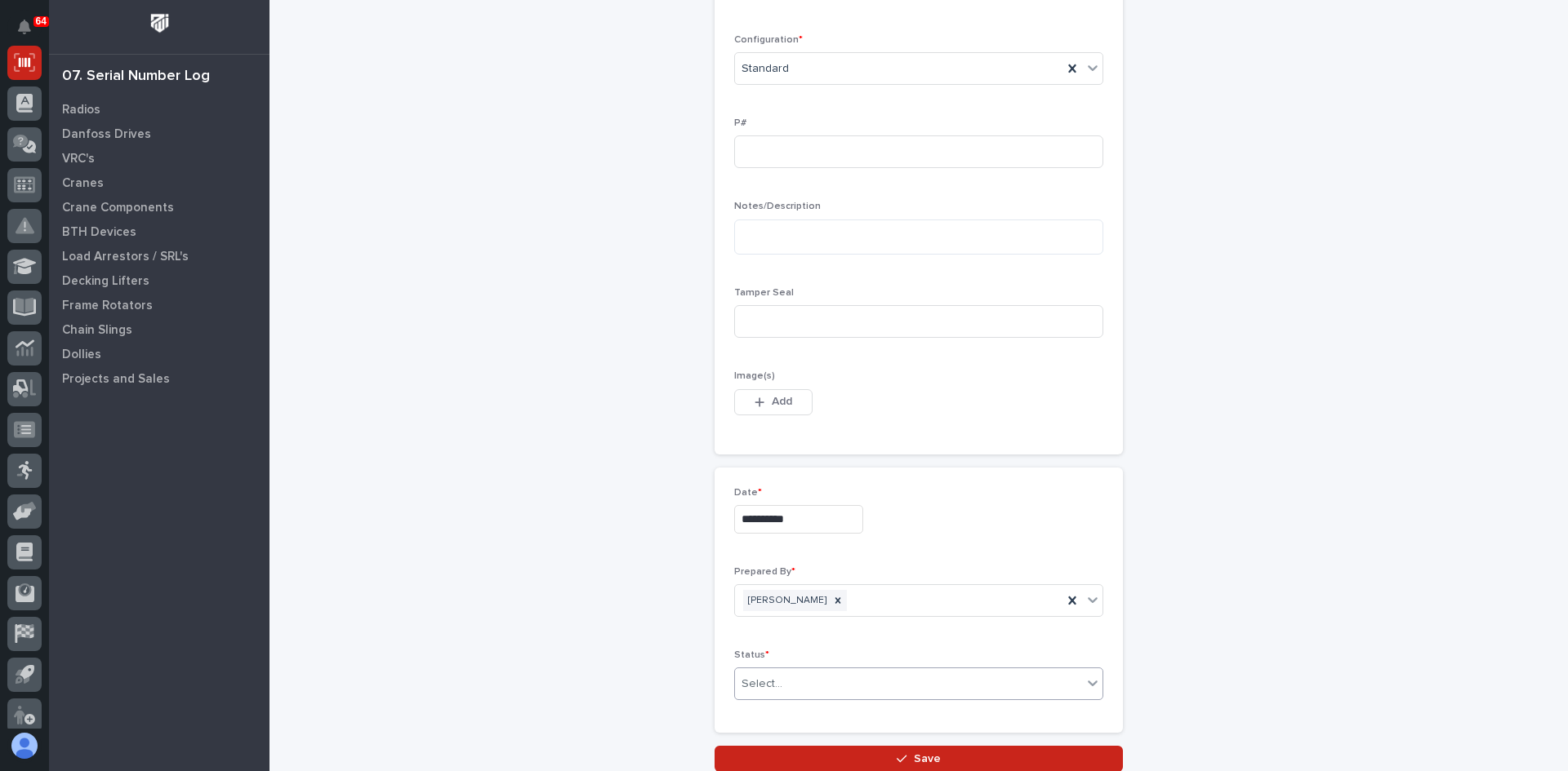
click at [810, 682] on div "Select..." at bounding box center [909, 684] width 347 height 27
click at [772, 652] on div "Complete" at bounding box center [912, 652] width 367 height 29
click at [926, 757] on span "Save" at bounding box center [927, 759] width 27 height 15
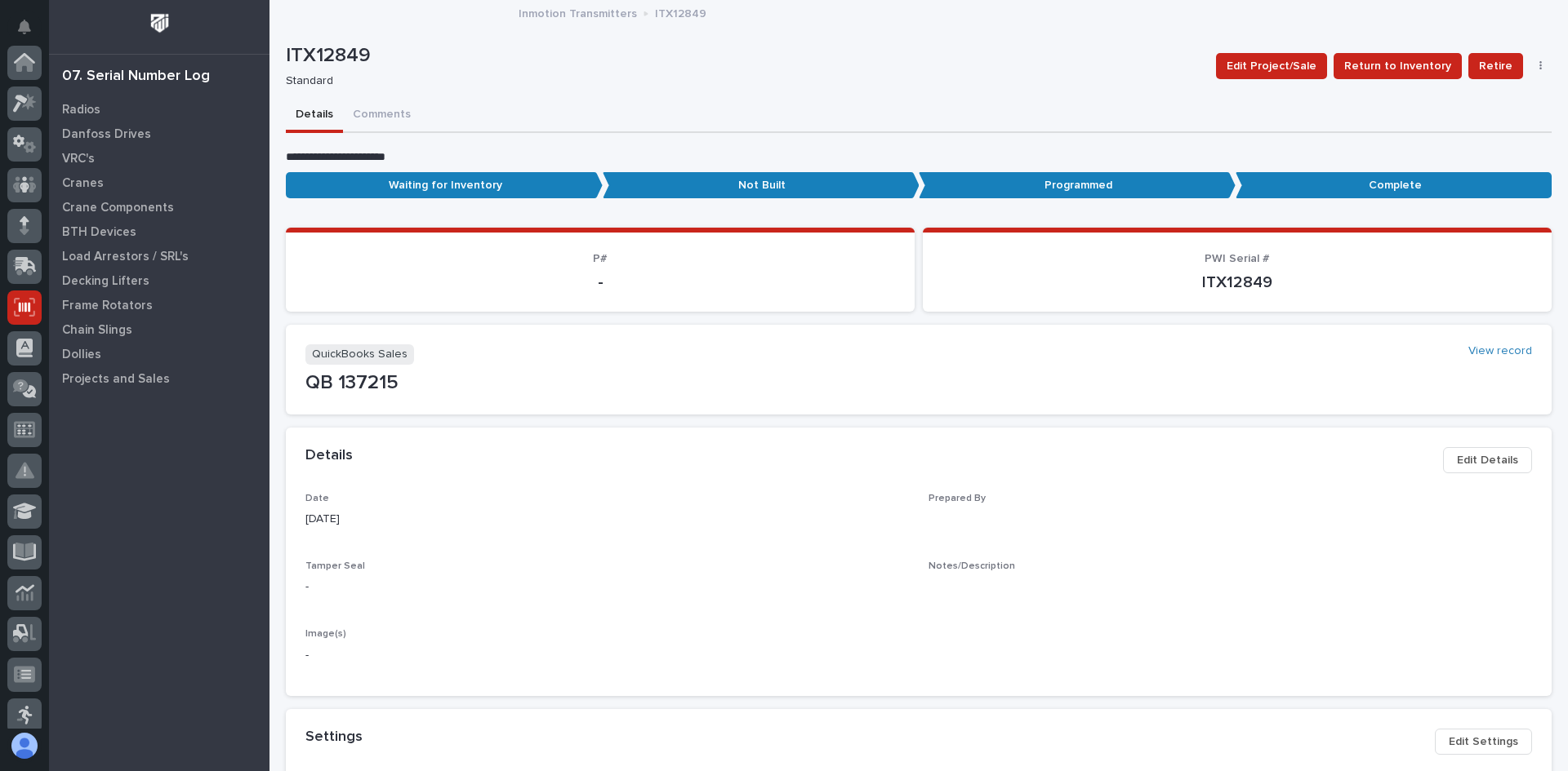
scroll to position [245, 0]
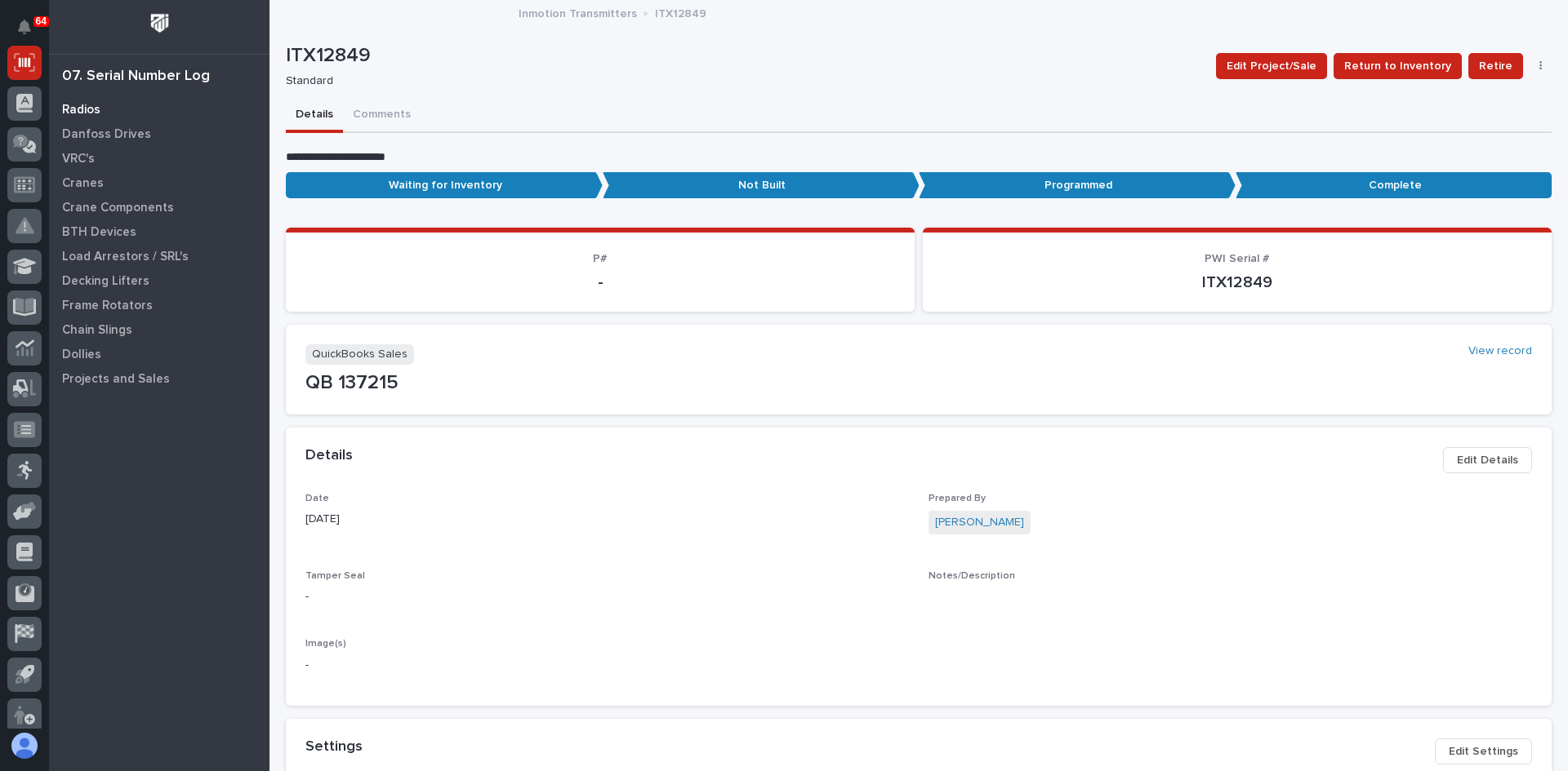
click at [82, 106] on p "Radios" at bounding box center [82, 110] width 38 height 15
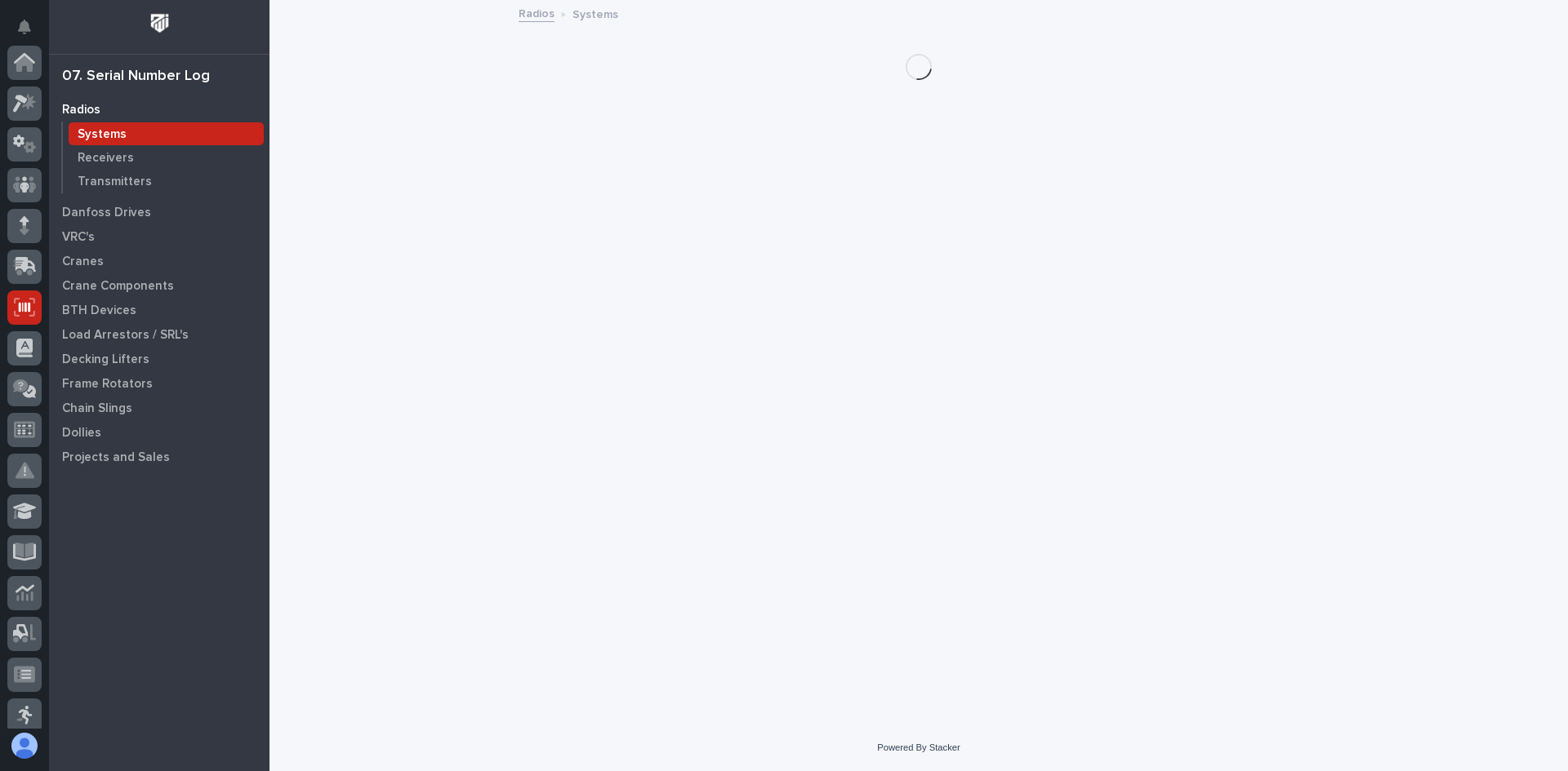
scroll to position [245, 0]
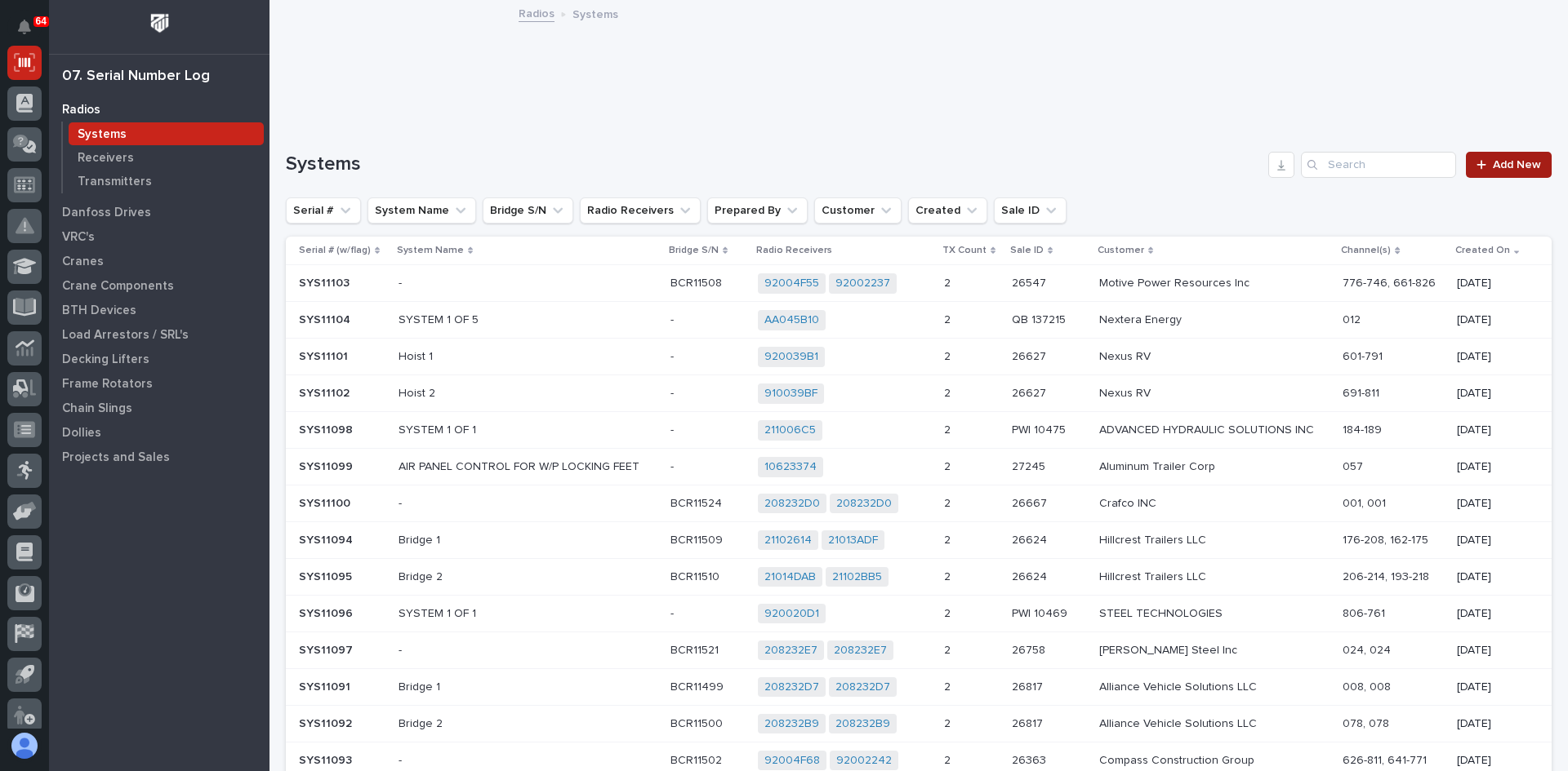
click at [1493, 161] on span "Add New" at bounding box center [1517, 165] width 49 height 11
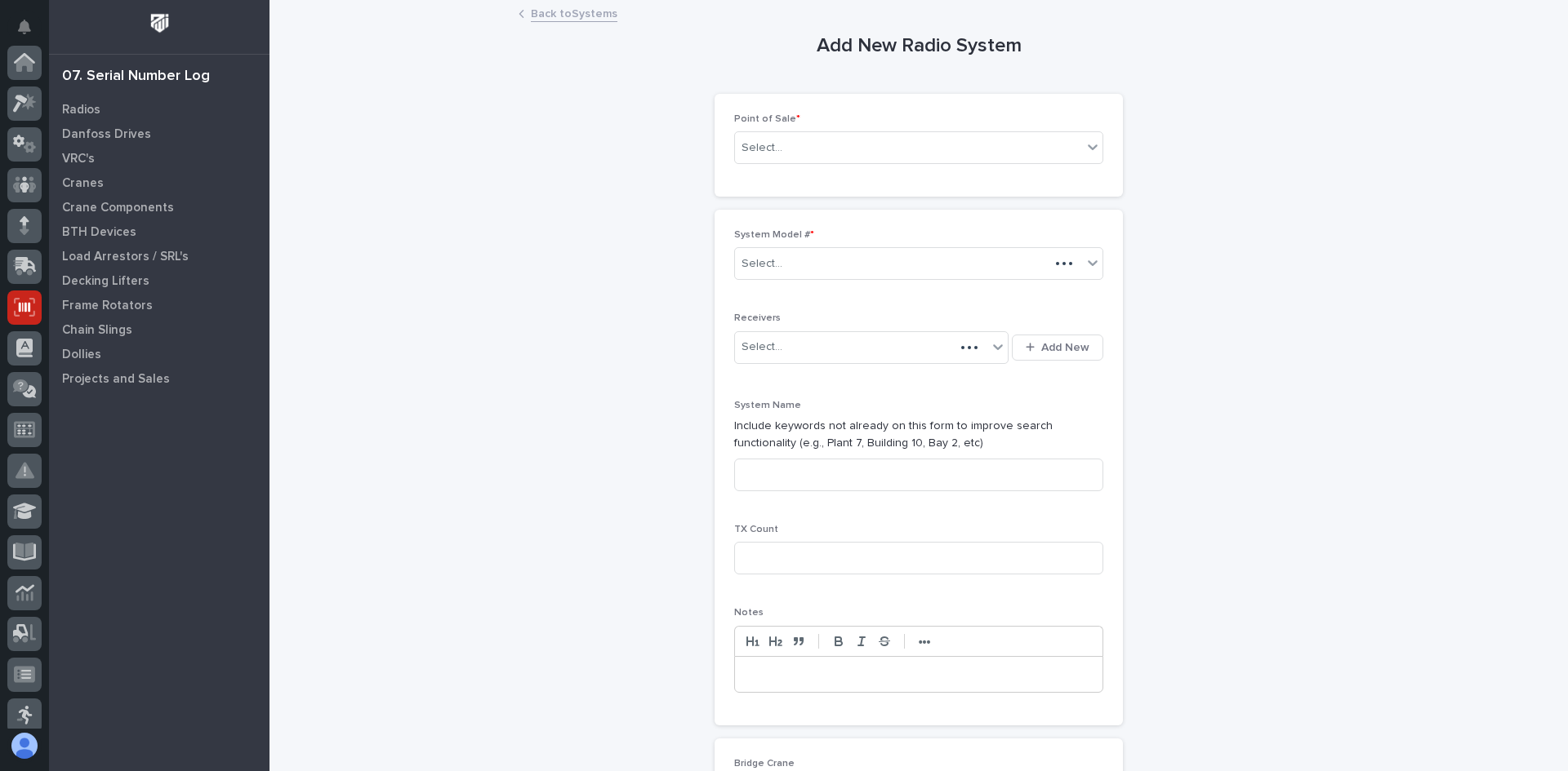
scroll to position [245, 0]
click at [798, 149] on div "Select..." at bounding box center [909, 147] width 347 height 27
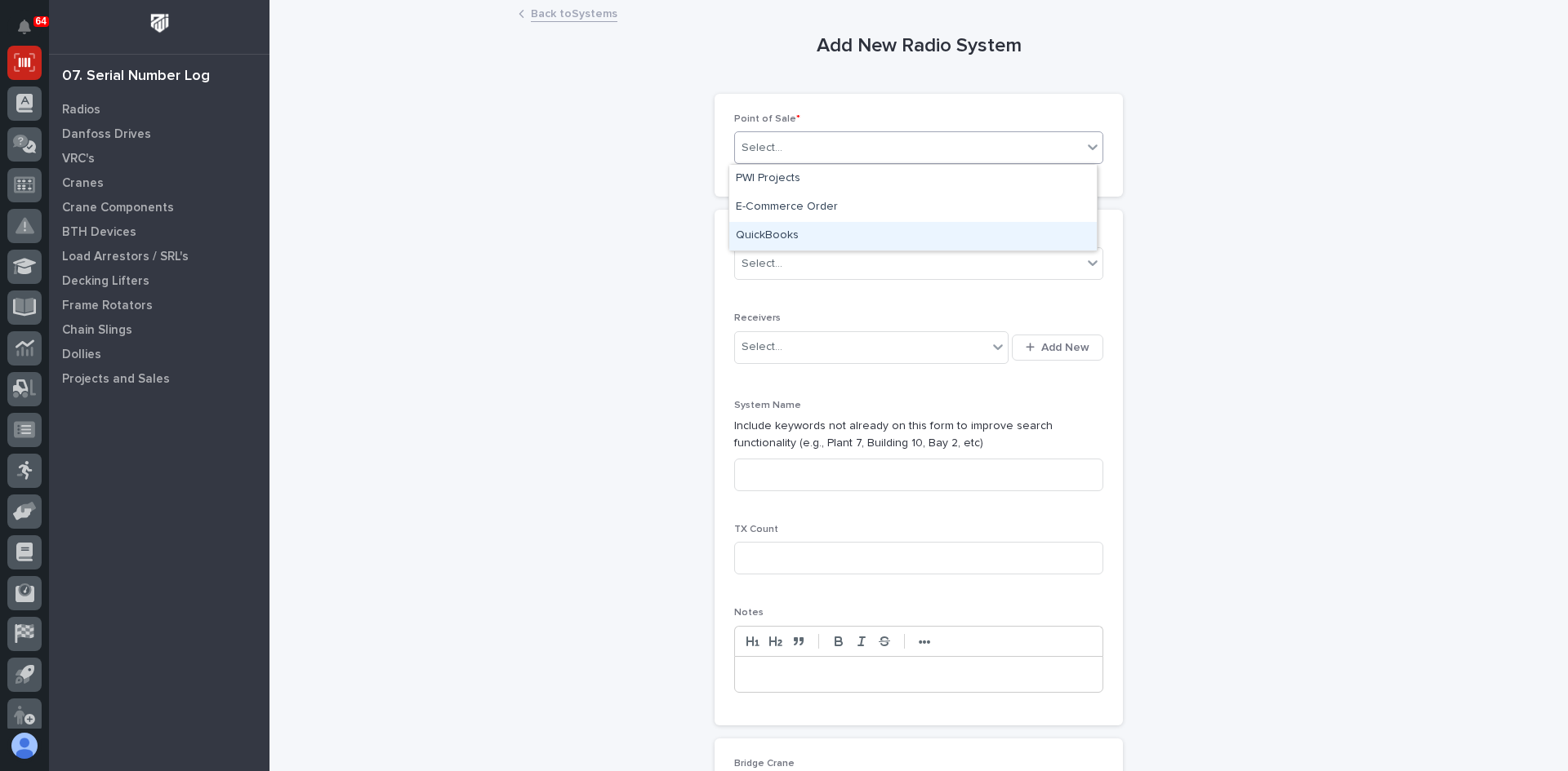
click at [786, 236] on div "QuickBooks" at bounding box center [912, 236] width 367 height 29
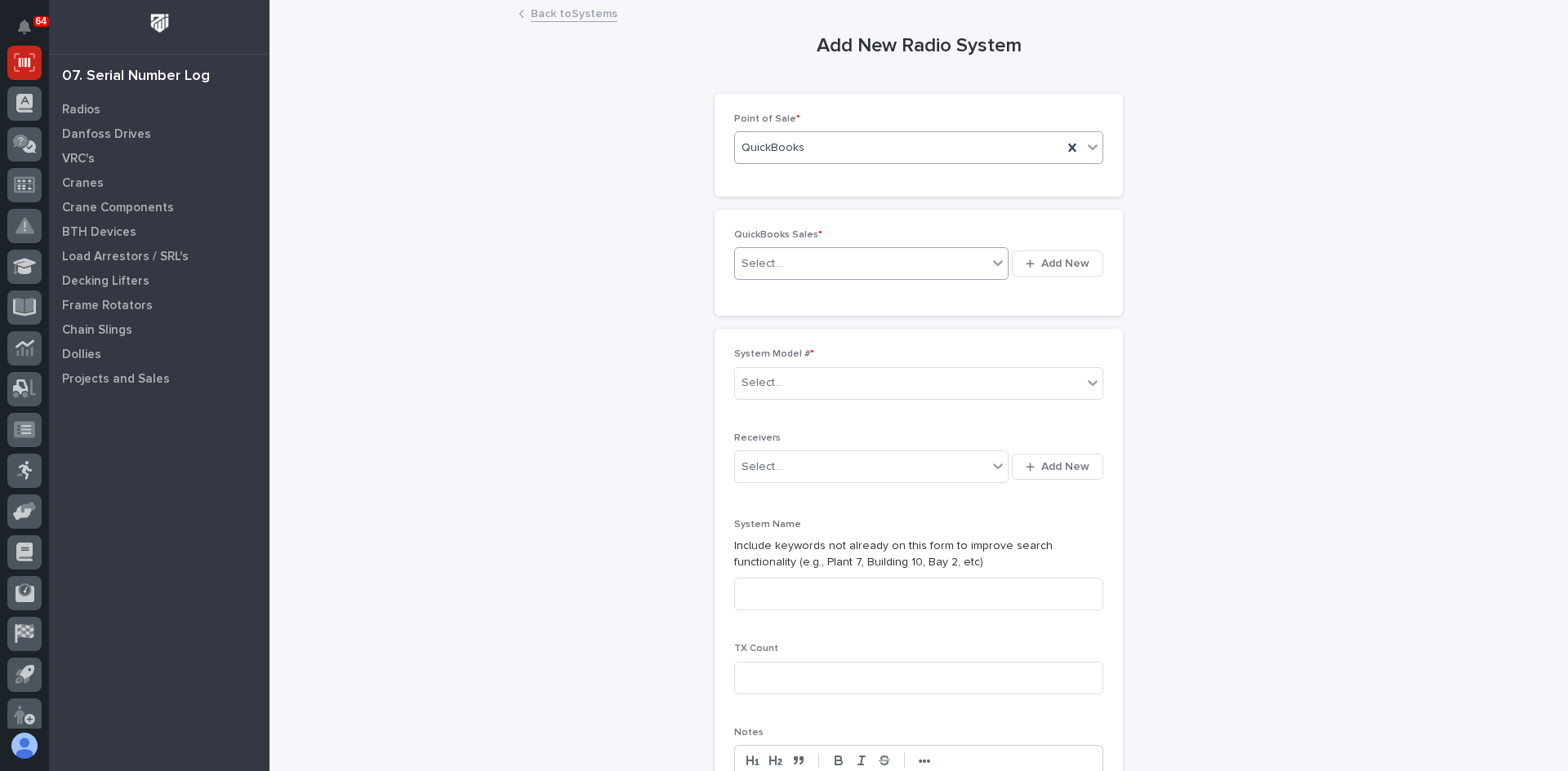
click at [788, 258] on div "Select..." at bounding box center [861, 264] width 253 height 27
type input "******"
click at [786, 286] on div "QB 137215" at bounding box center [865, 295] width 273 height 29
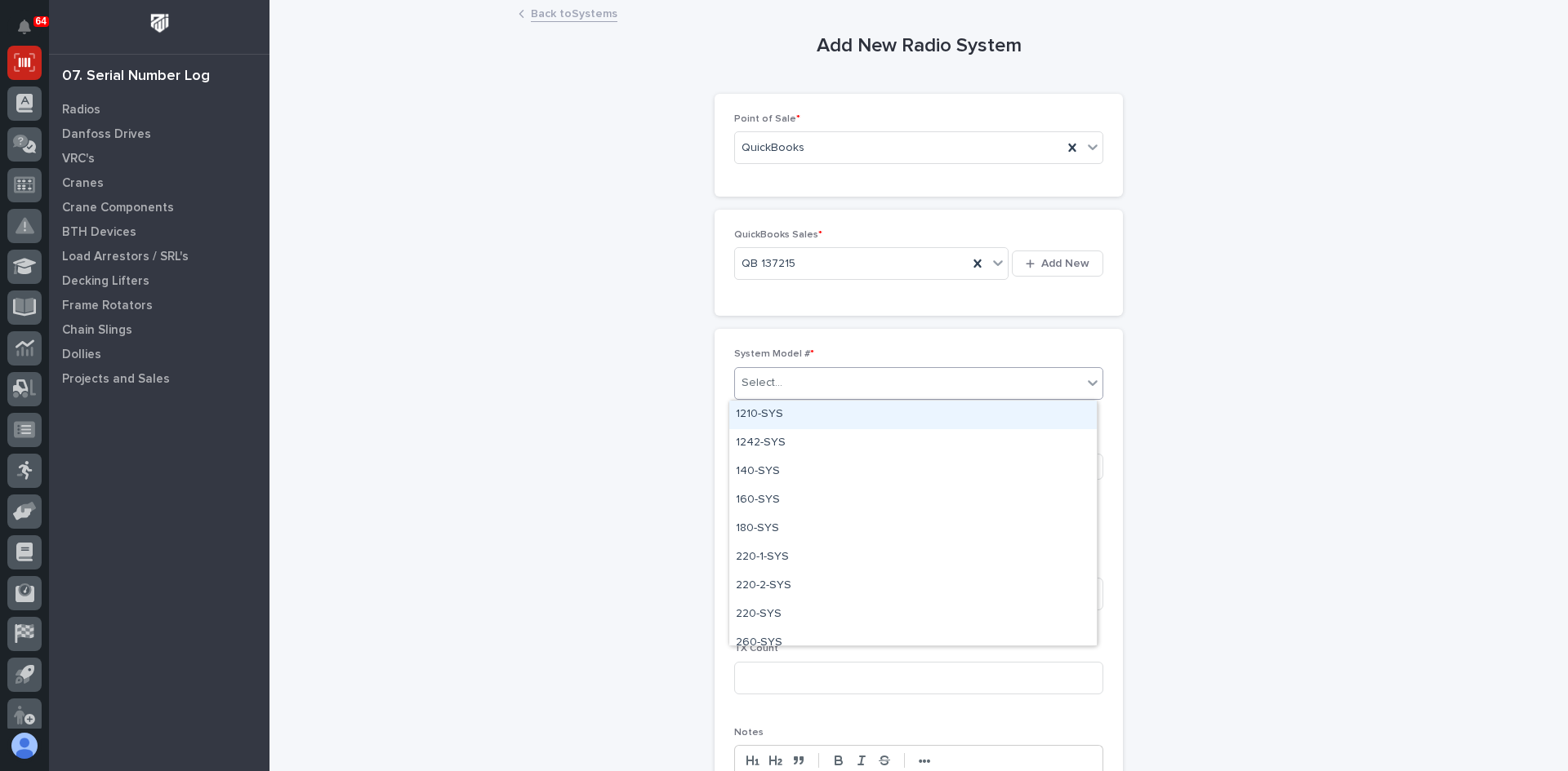
click at [784, 382] on div "Select..." at bounding box center [909, 382] width 347 height 27
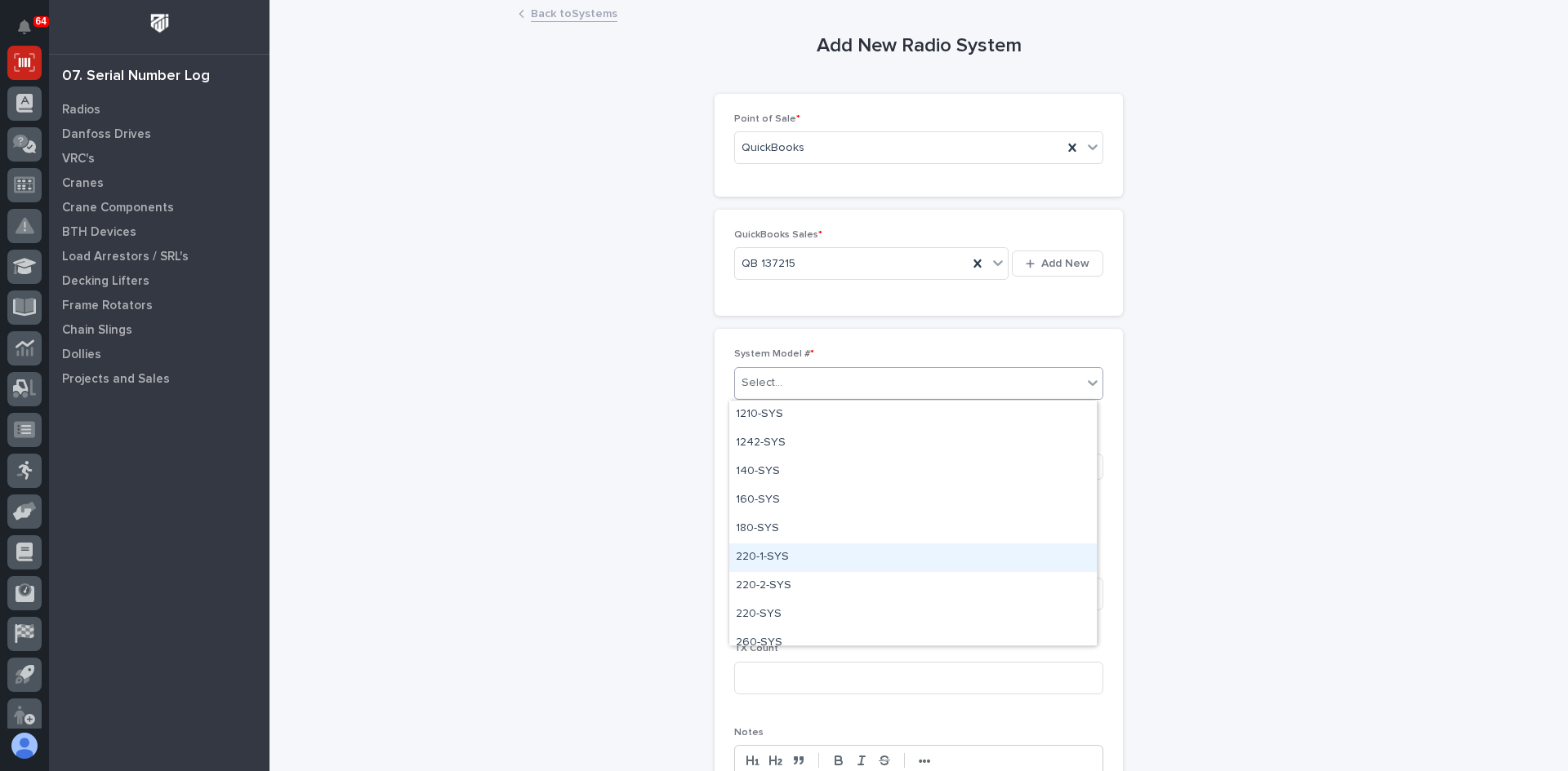
click at [755, 554] on div "220-1-SYS" at bounding box center [912, 558] width 367 height 29
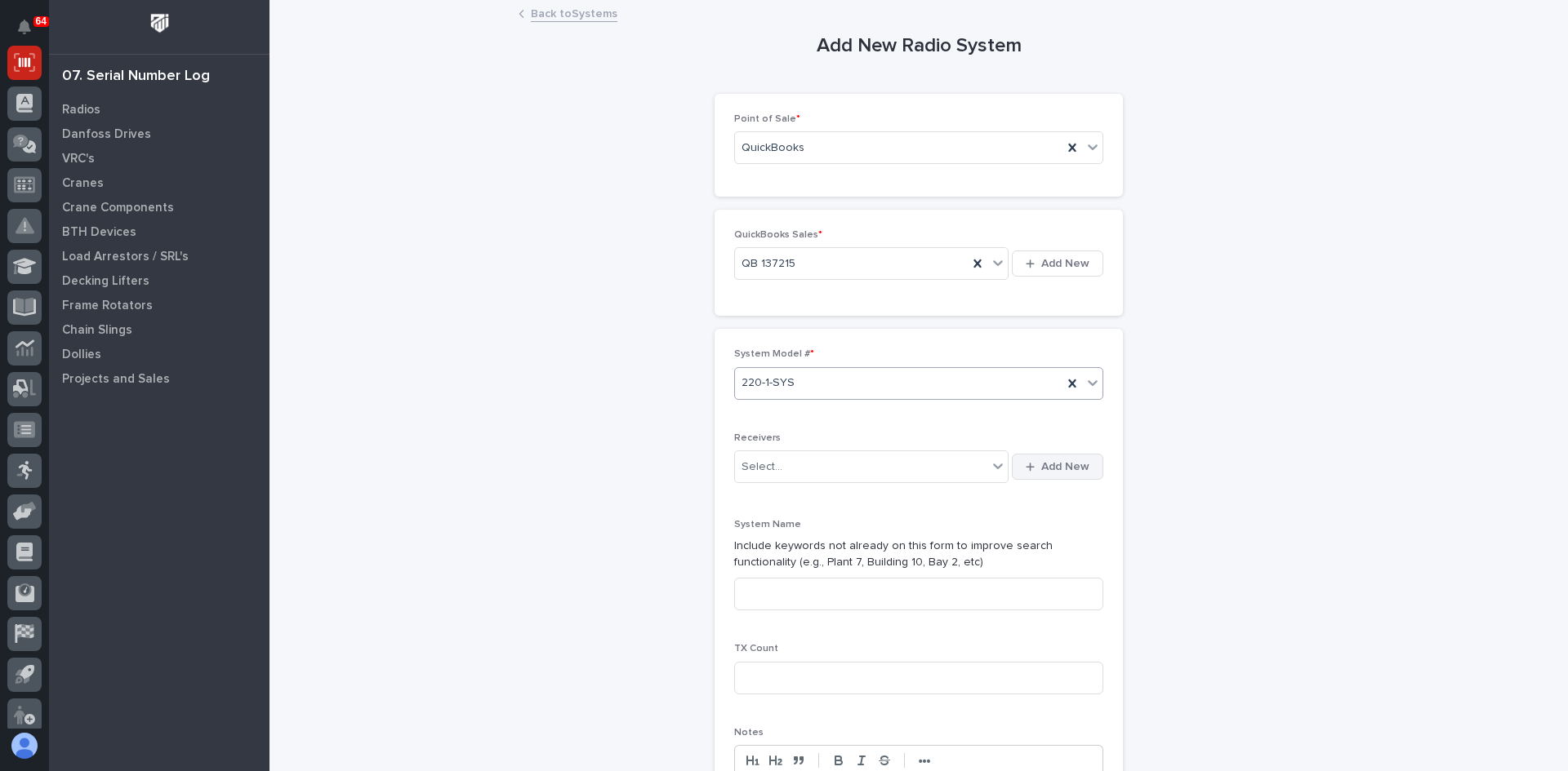
click at [1053, 468] on span "Add New" at bounding box center [1066, 467] width 49 height 15
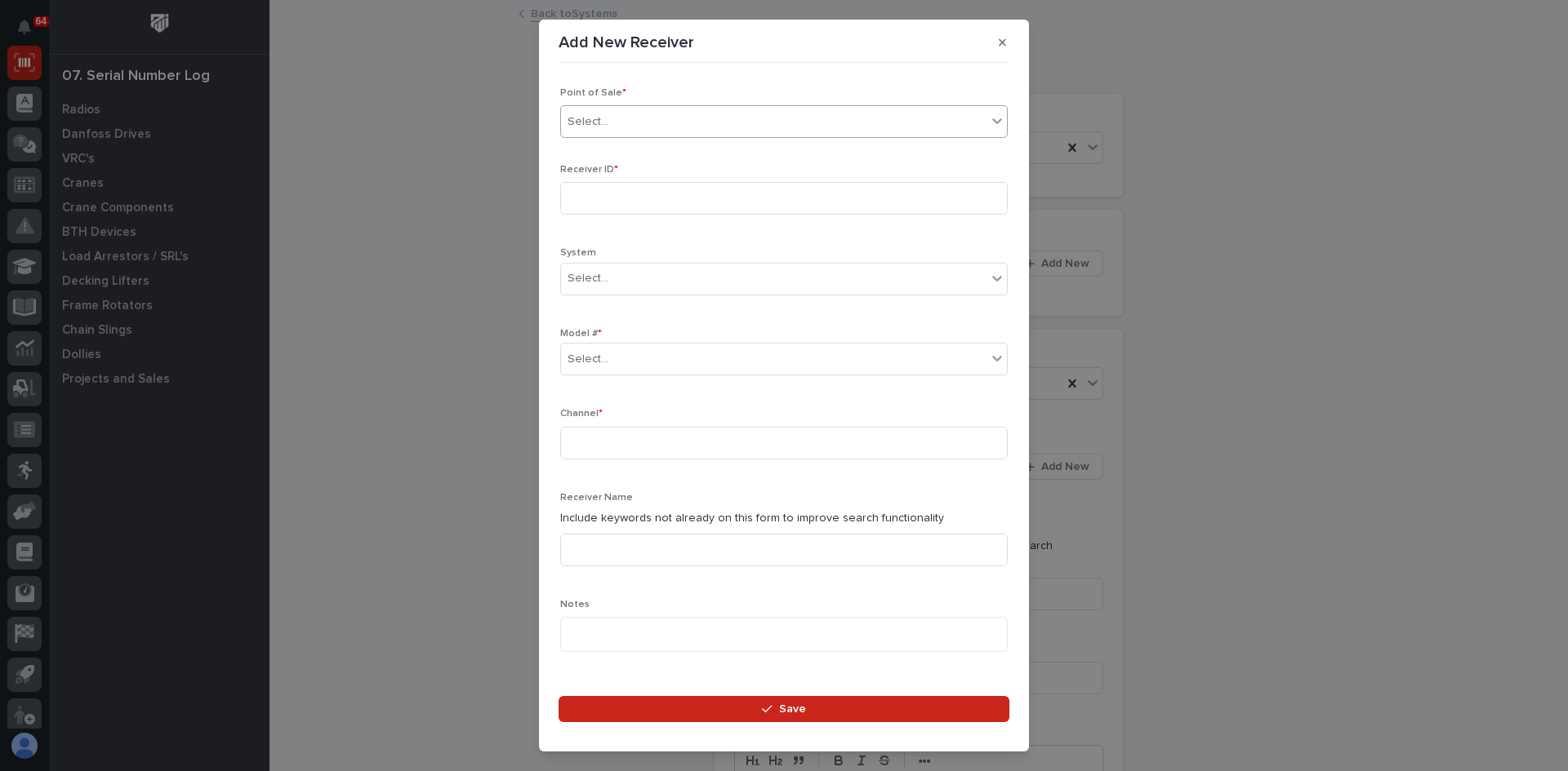
click at [619, 118] on div "Select..." at bounding box center [773, 121] width 425 height 27
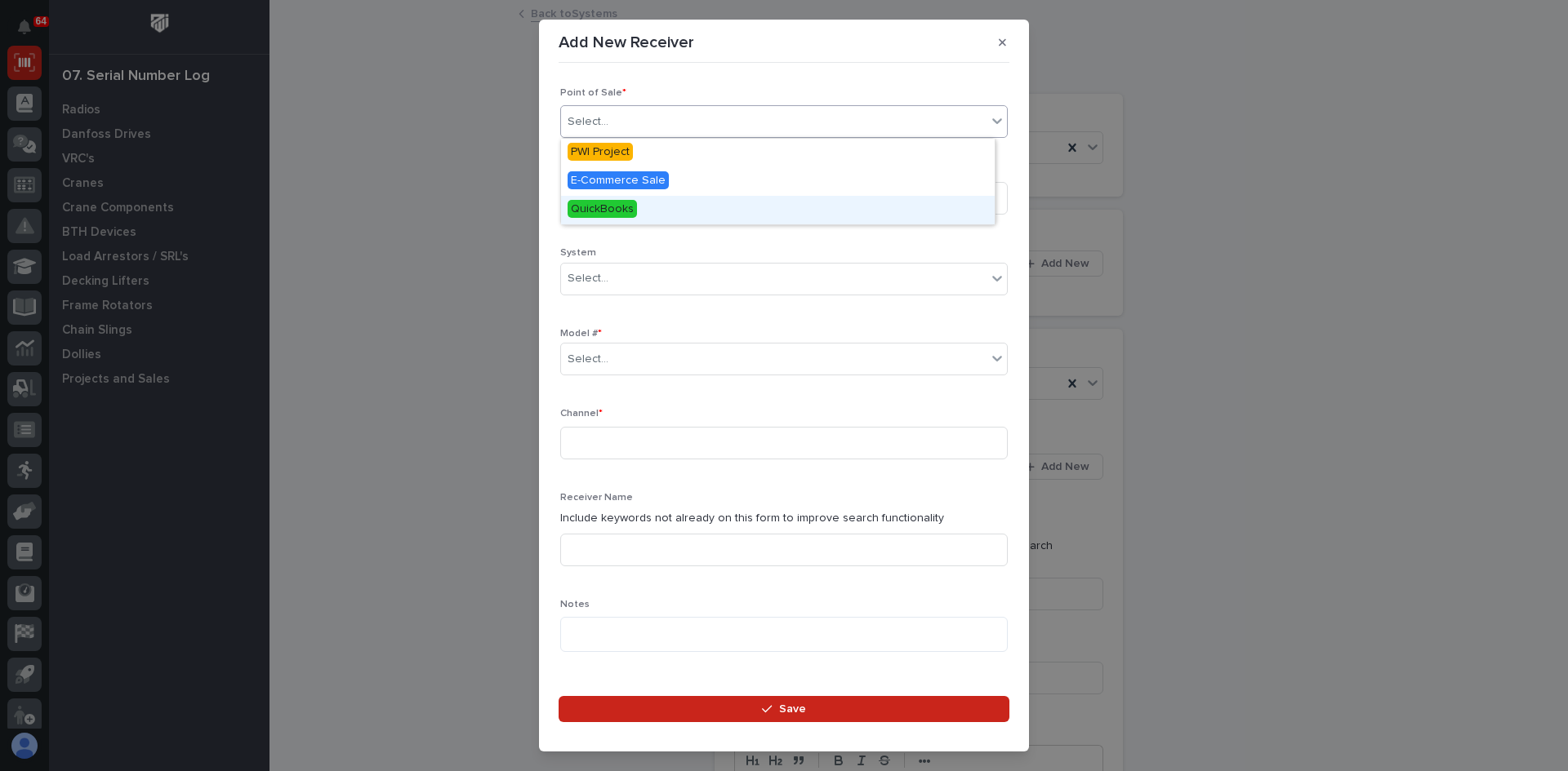
click at [612, 205] on span "QuickBooks" at bounding box center [602, 209] width 69 height 18
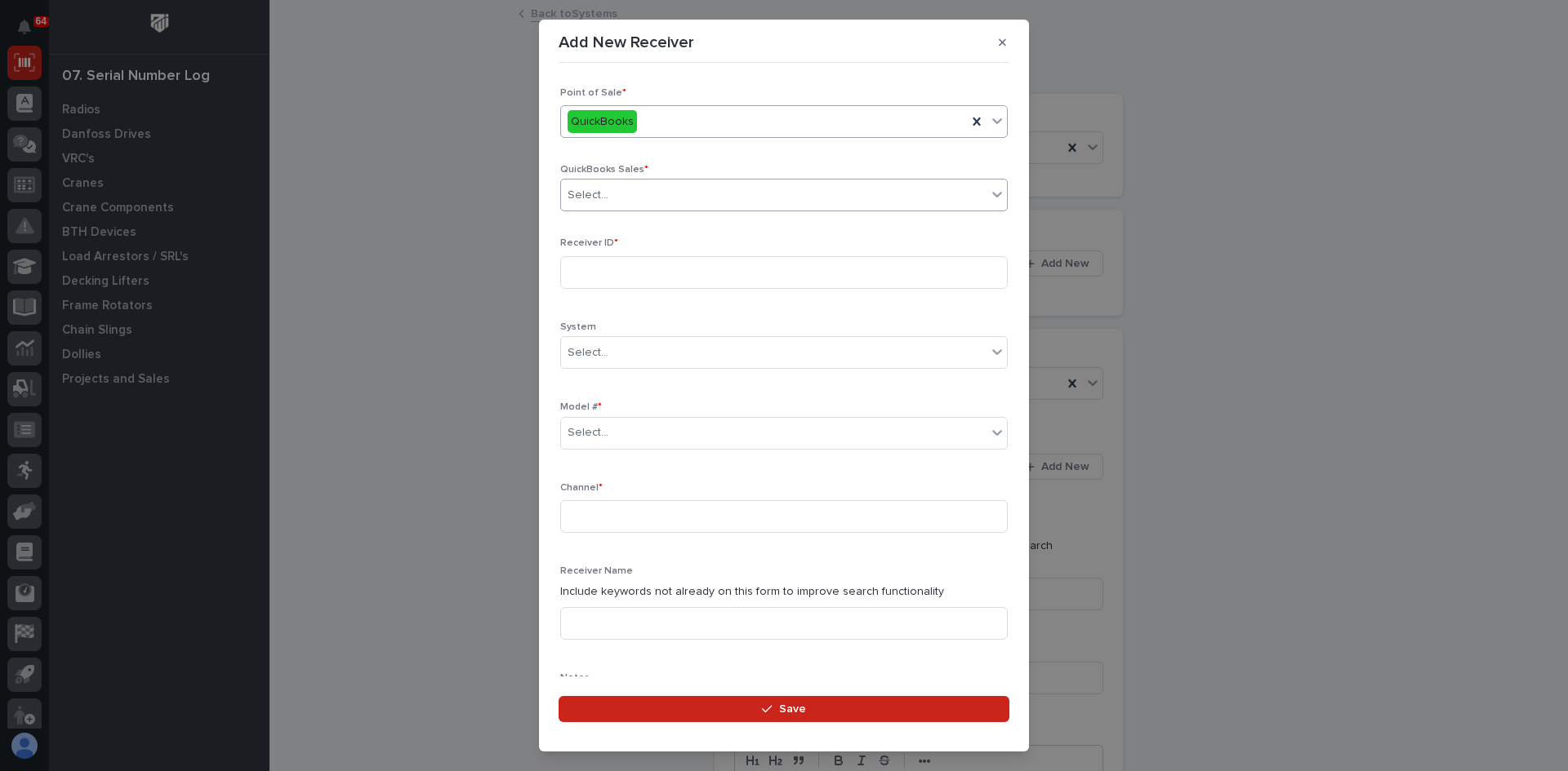
click at [611, 198] on div "Select..." at bounding box center [773, 195] width 425 height 27
type input "******"
click at [602, 275] on input at bounding box center [784, 272] width 448 height 33
type input "AA0455D1"
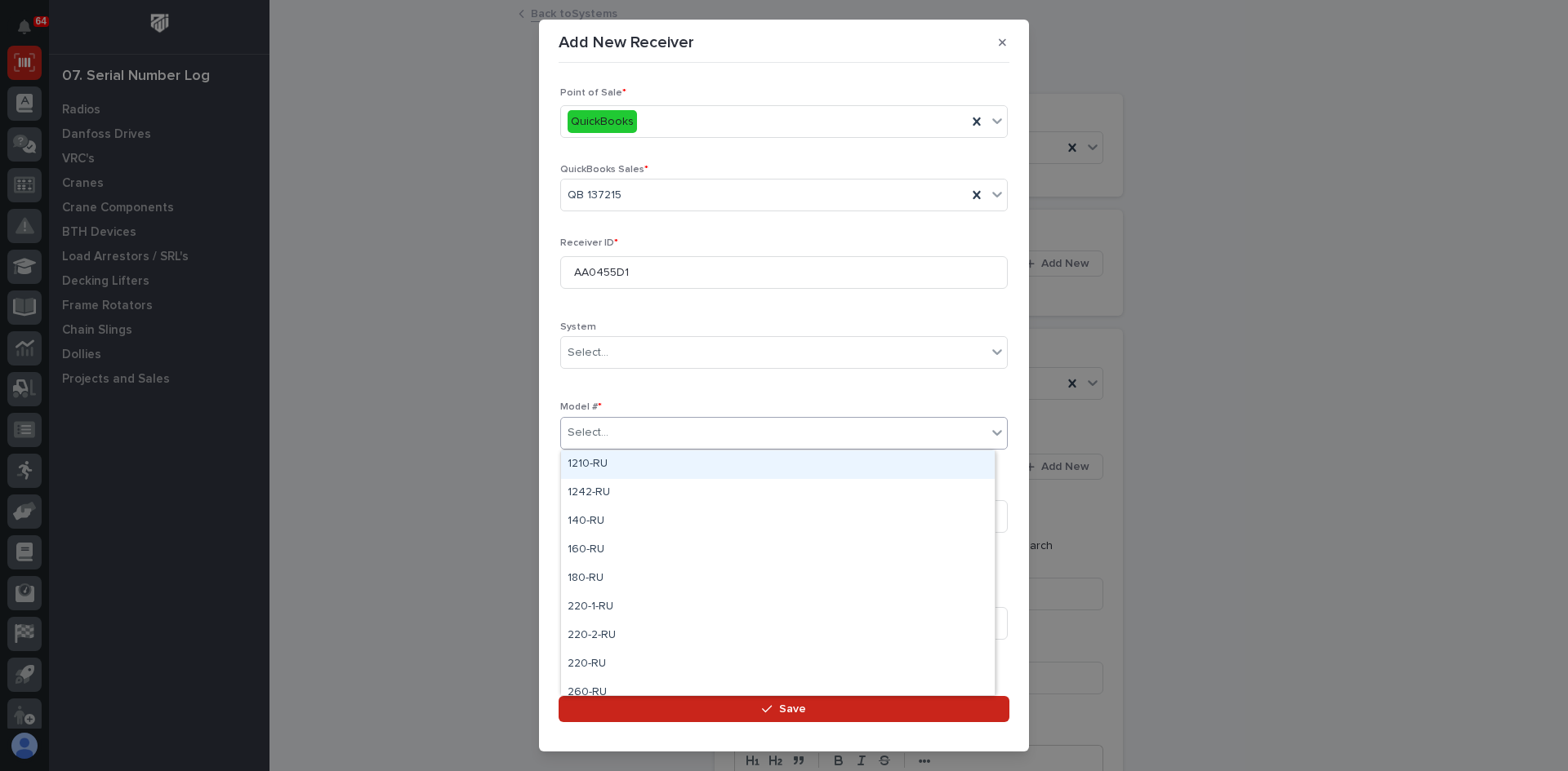
click at [613, 436] on div "Select..." at bounding box center [773, 433] width 425 height 27
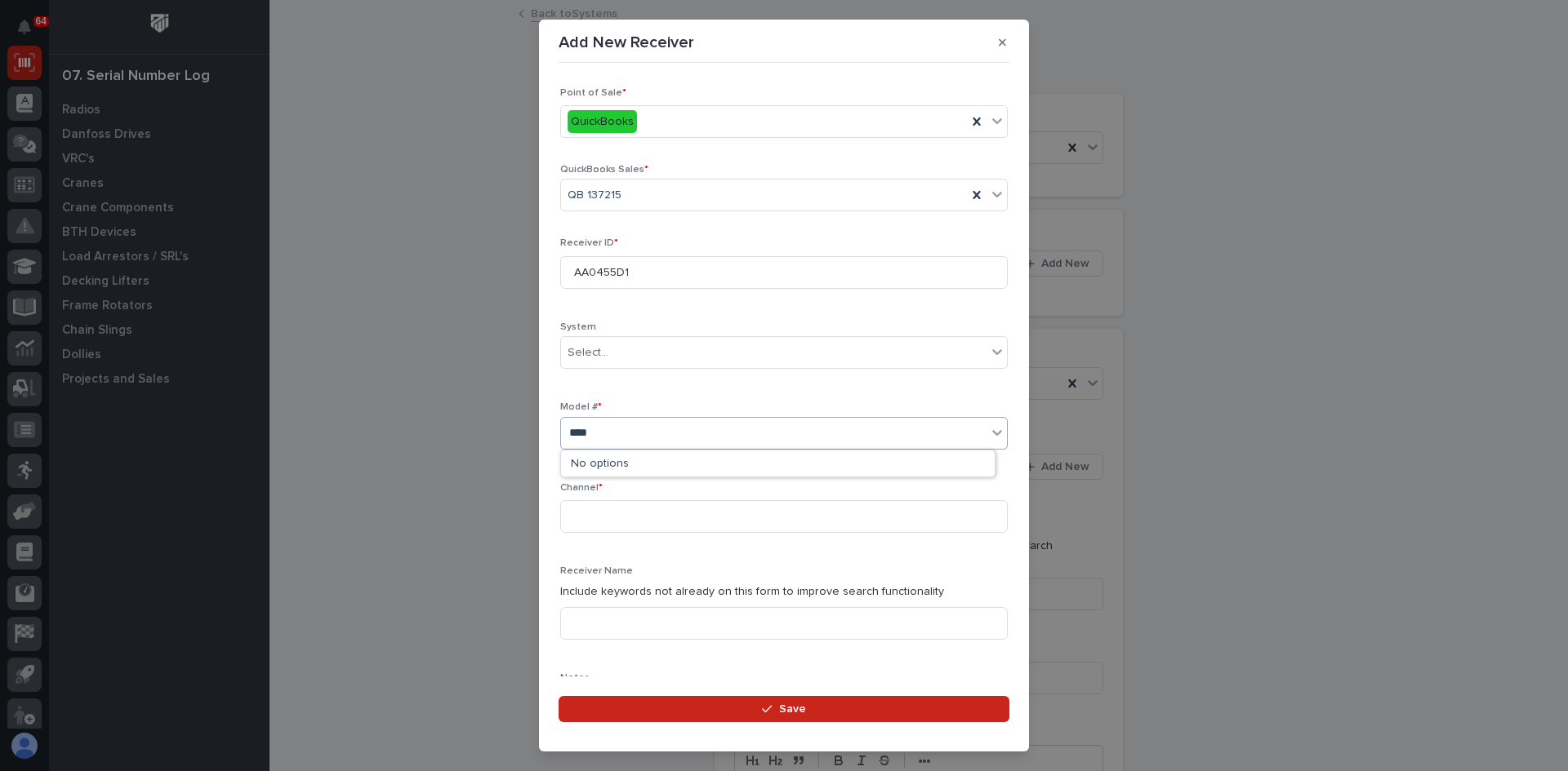
type input "***"
click at [600, 461] on div "220-1-RU" at bounding box center [777, 464] width 434 height 29
click at [592, 526] on input at bounding box center [784, 517] width 448 height 33
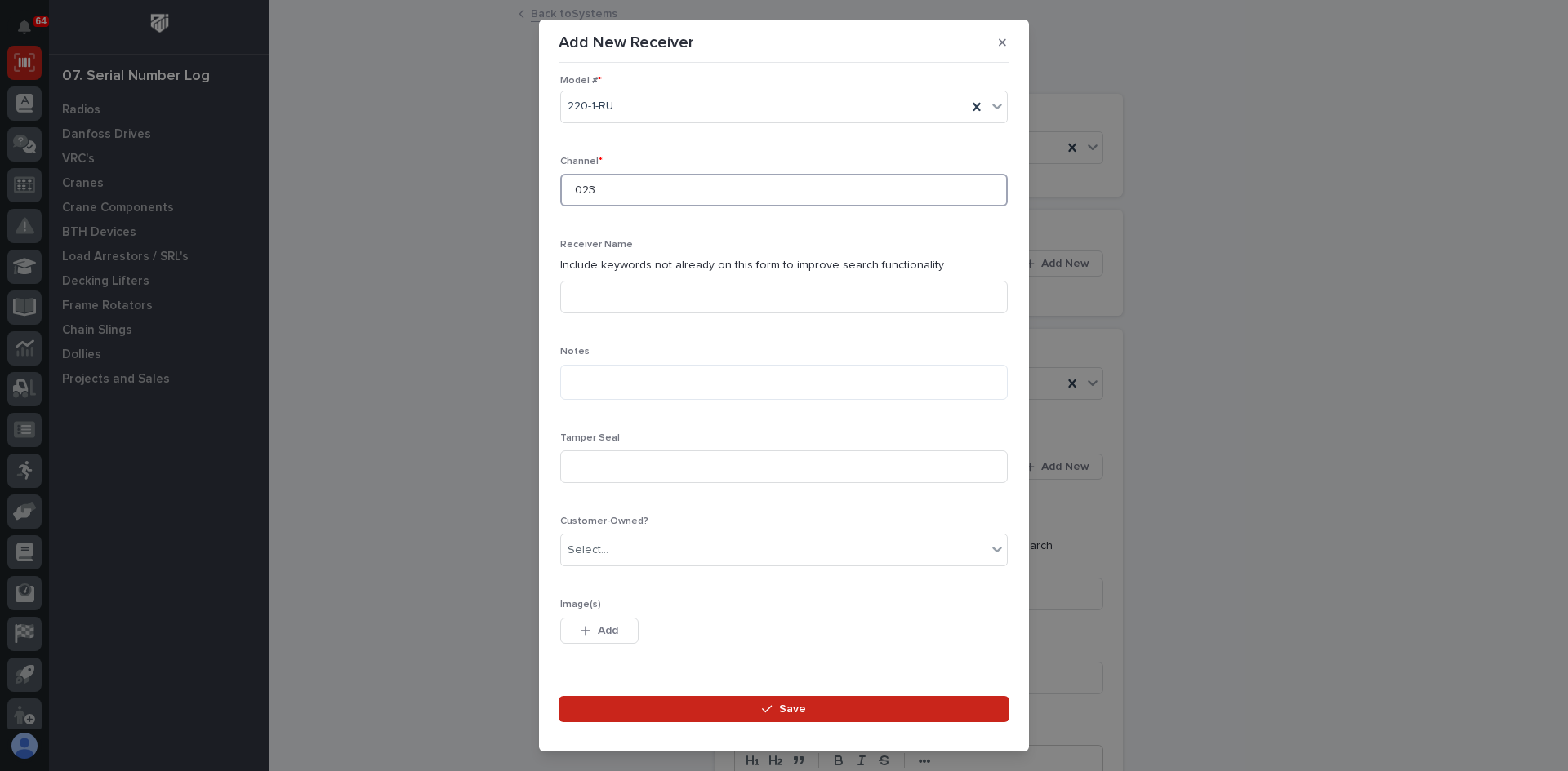
scroll to position [372, 0]
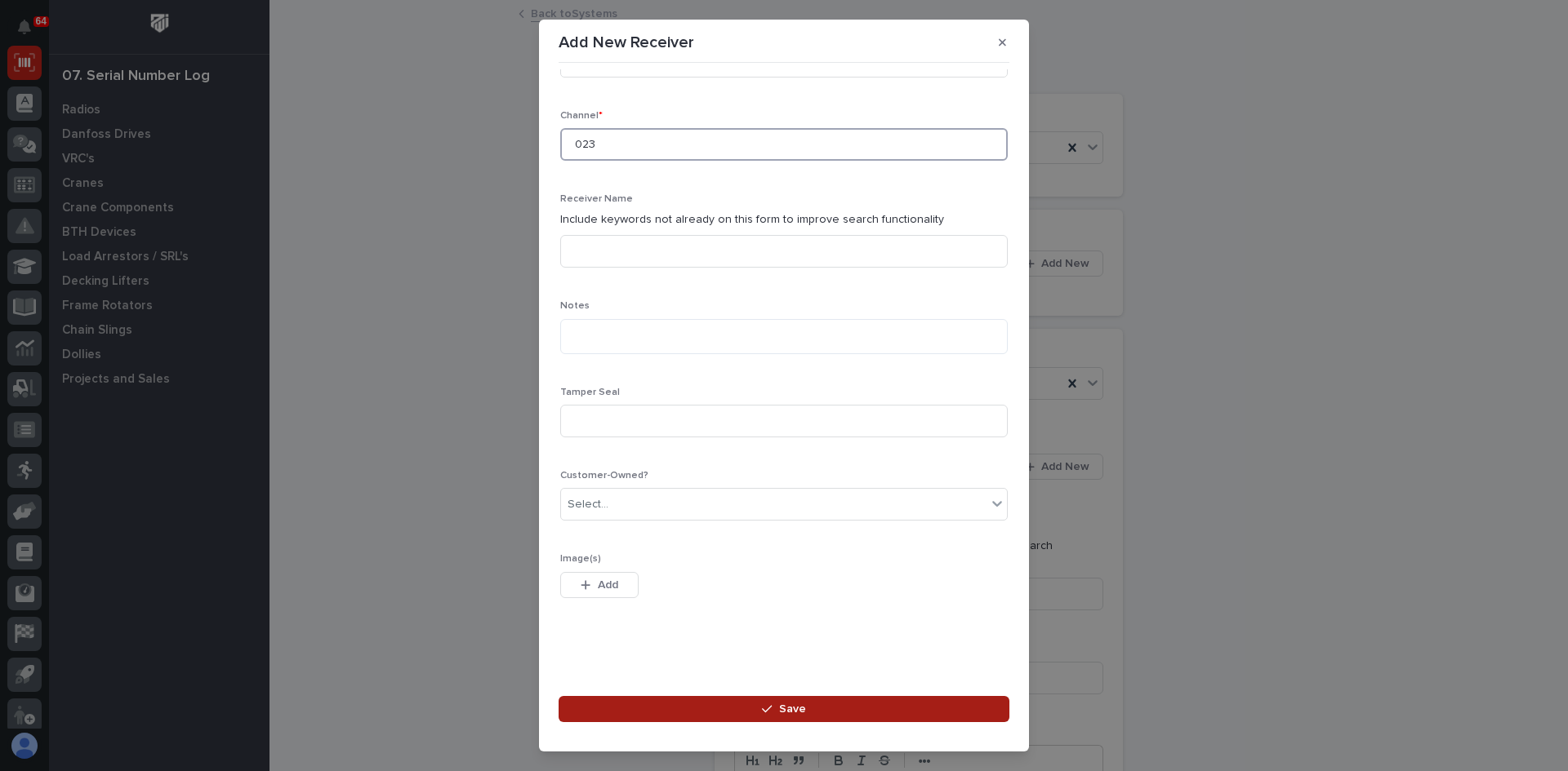
type input "023"
click at [809, 711] on button "Save" at bounding box center [784, 709] width 450 height 26
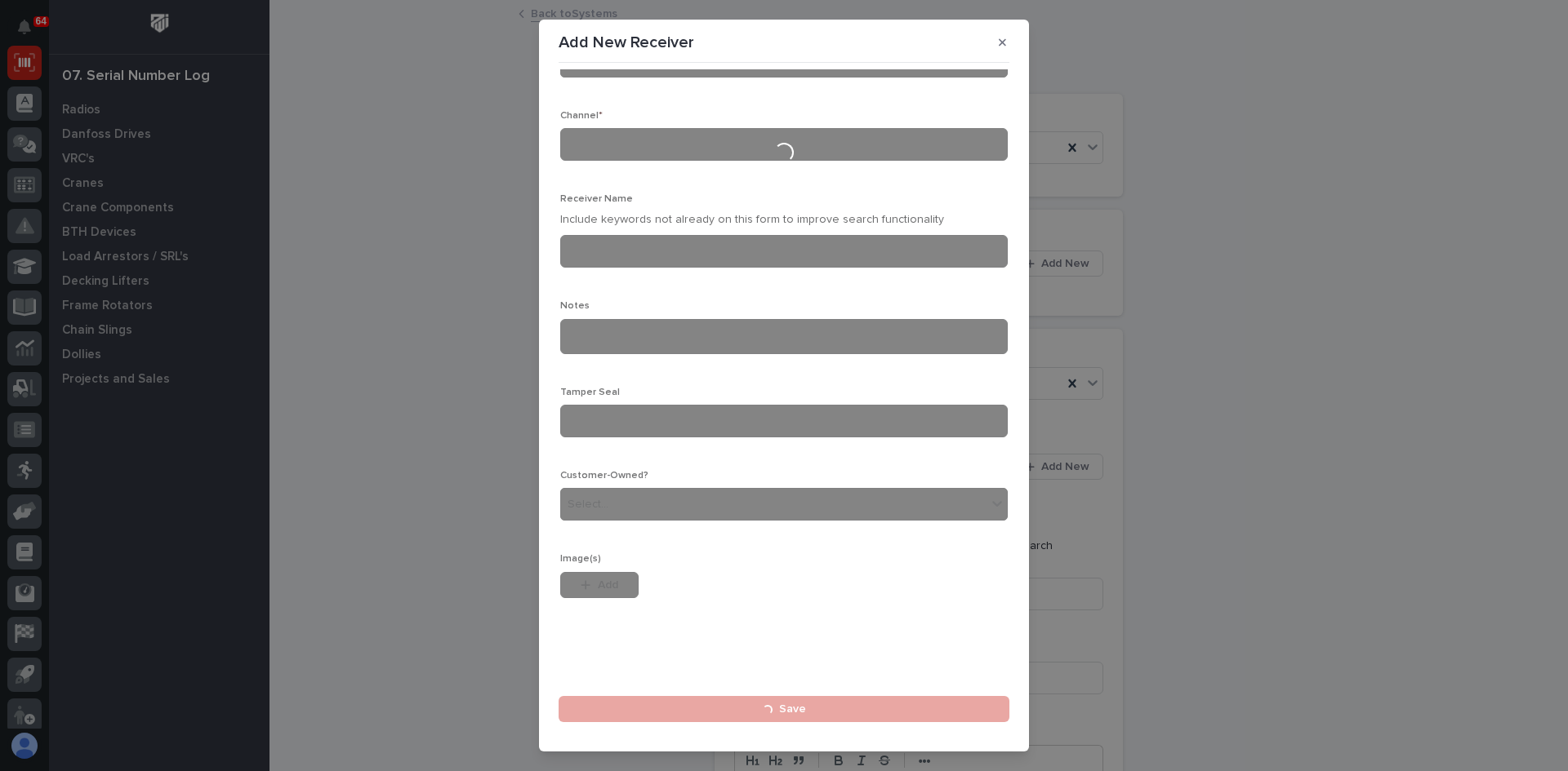
scroll to position [0, 0]
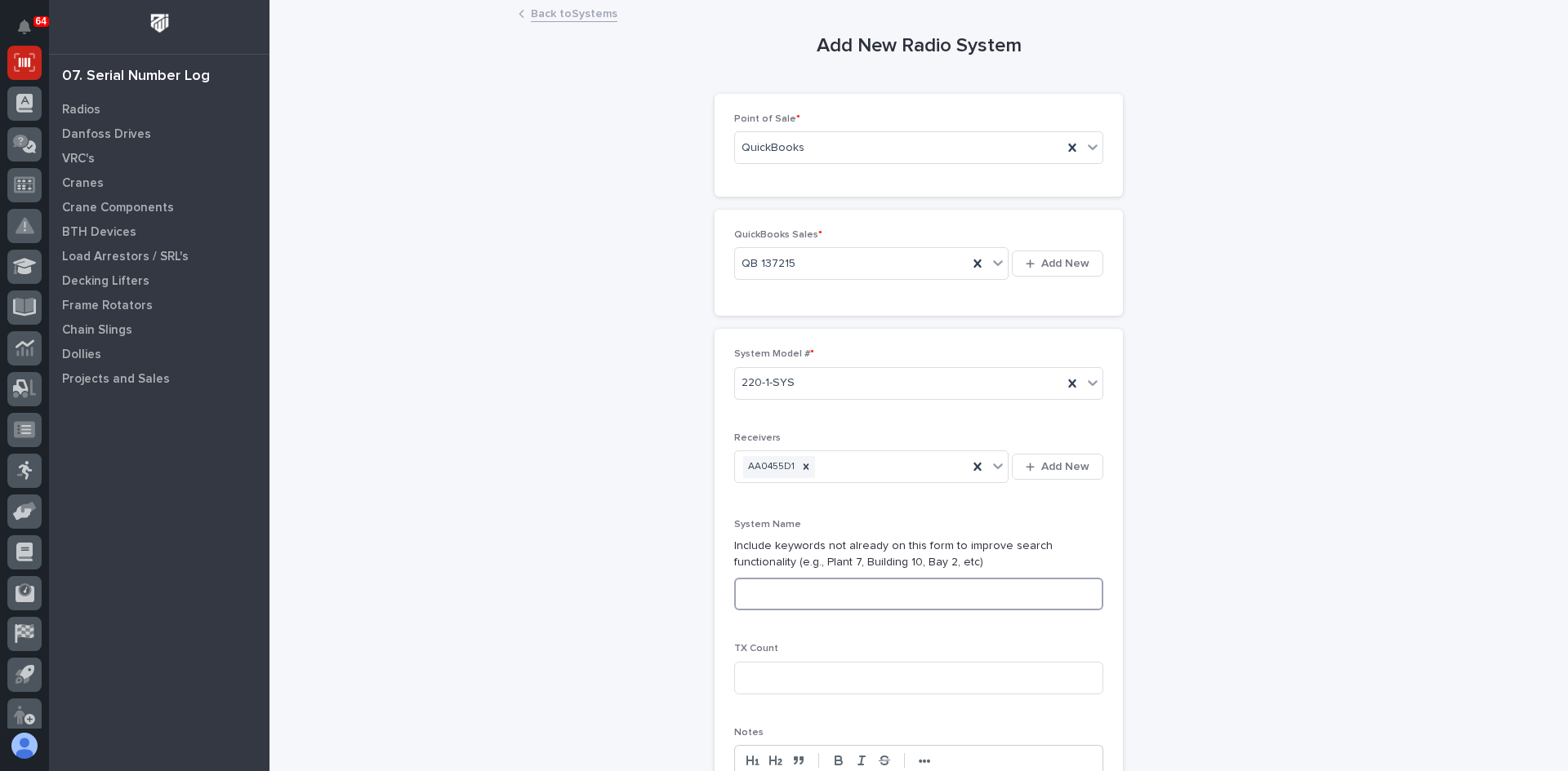
click at [783, 591] on input at bounding box center [918, 594] width 369 height 33
type input "SYSTEM 2 OF 5"
click at [768, 682] on input at bounding box center [918, 678] width 369 height 33
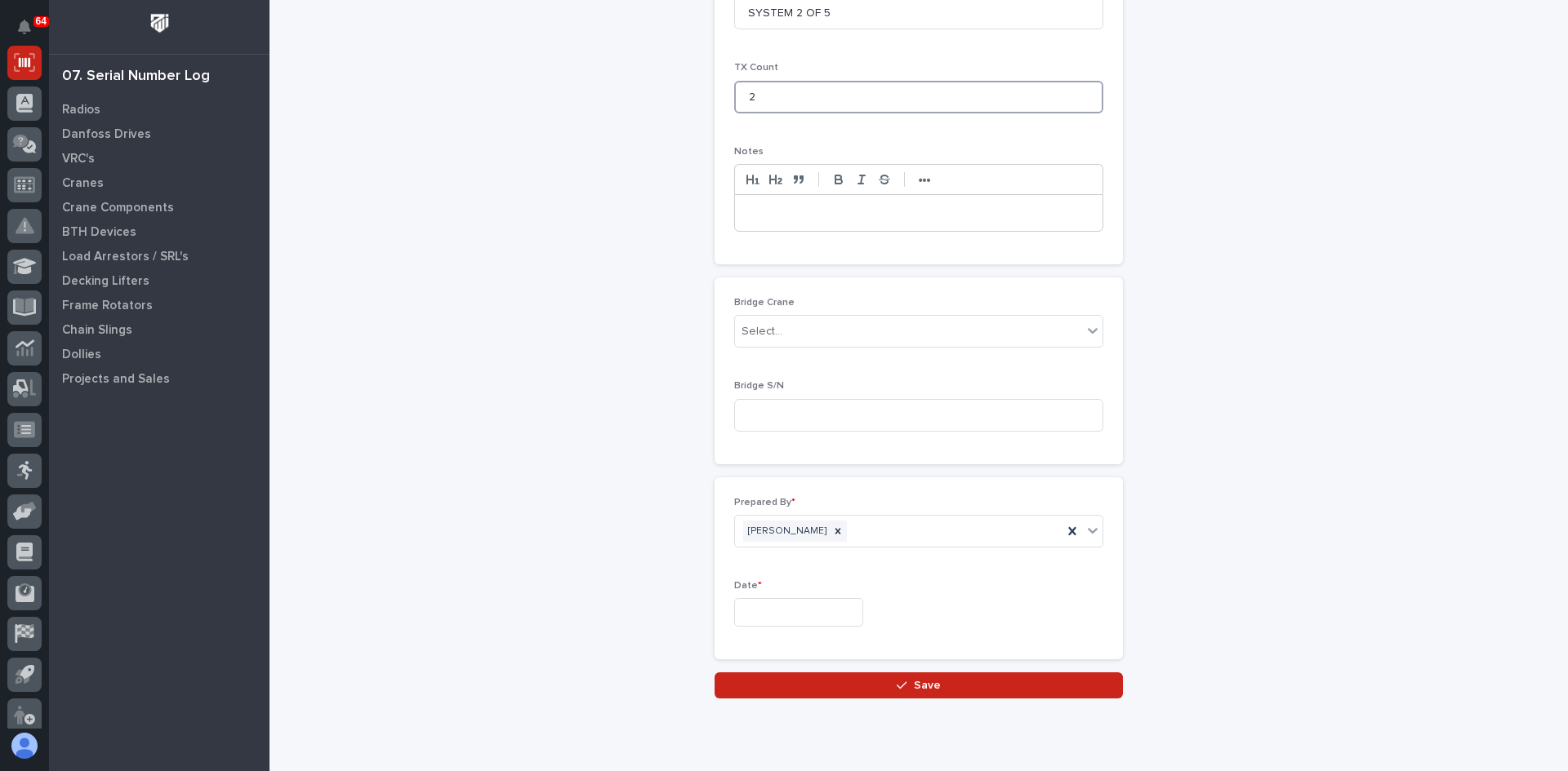
scroll to position [637, 0]
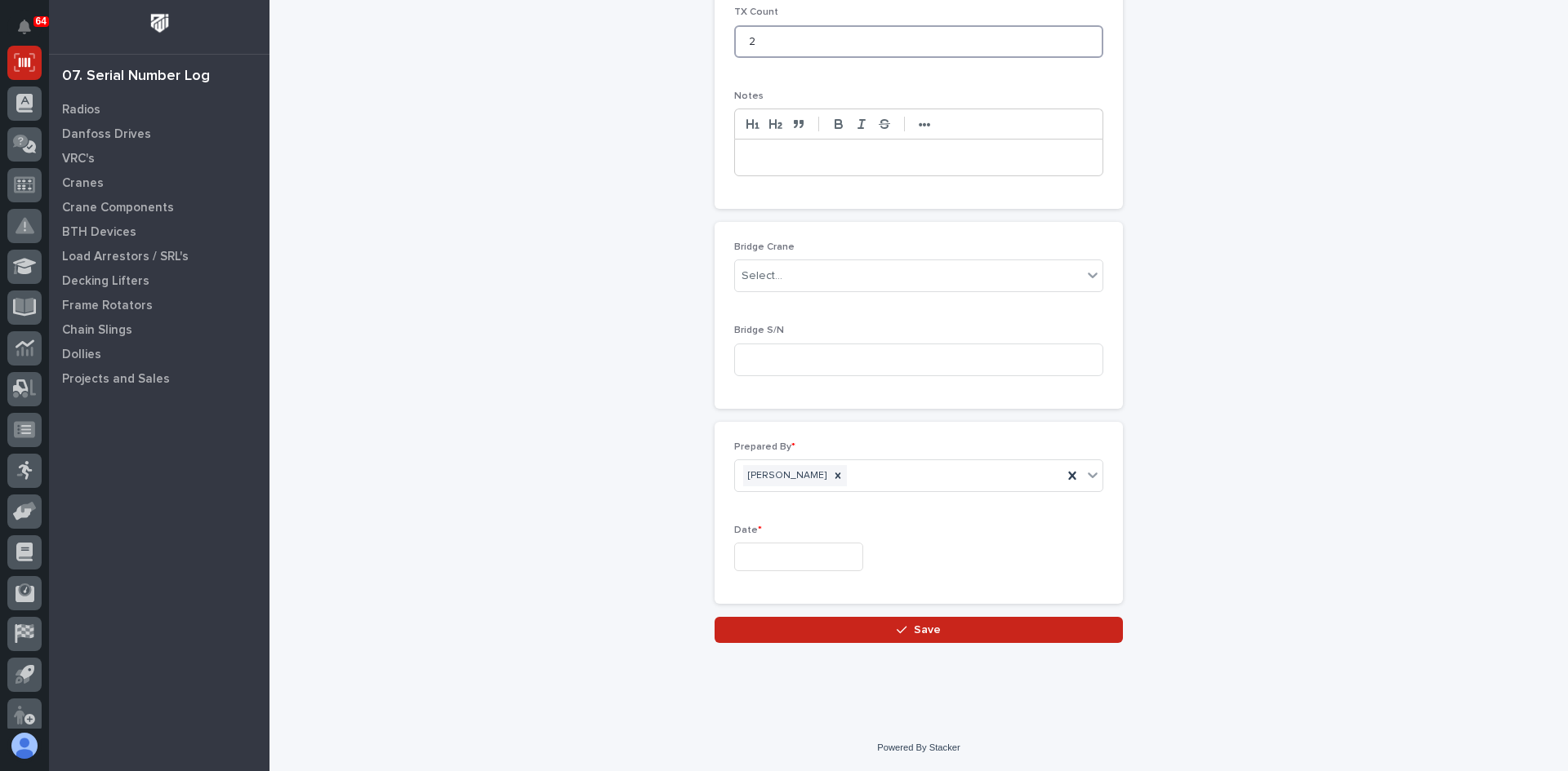
type input "2"
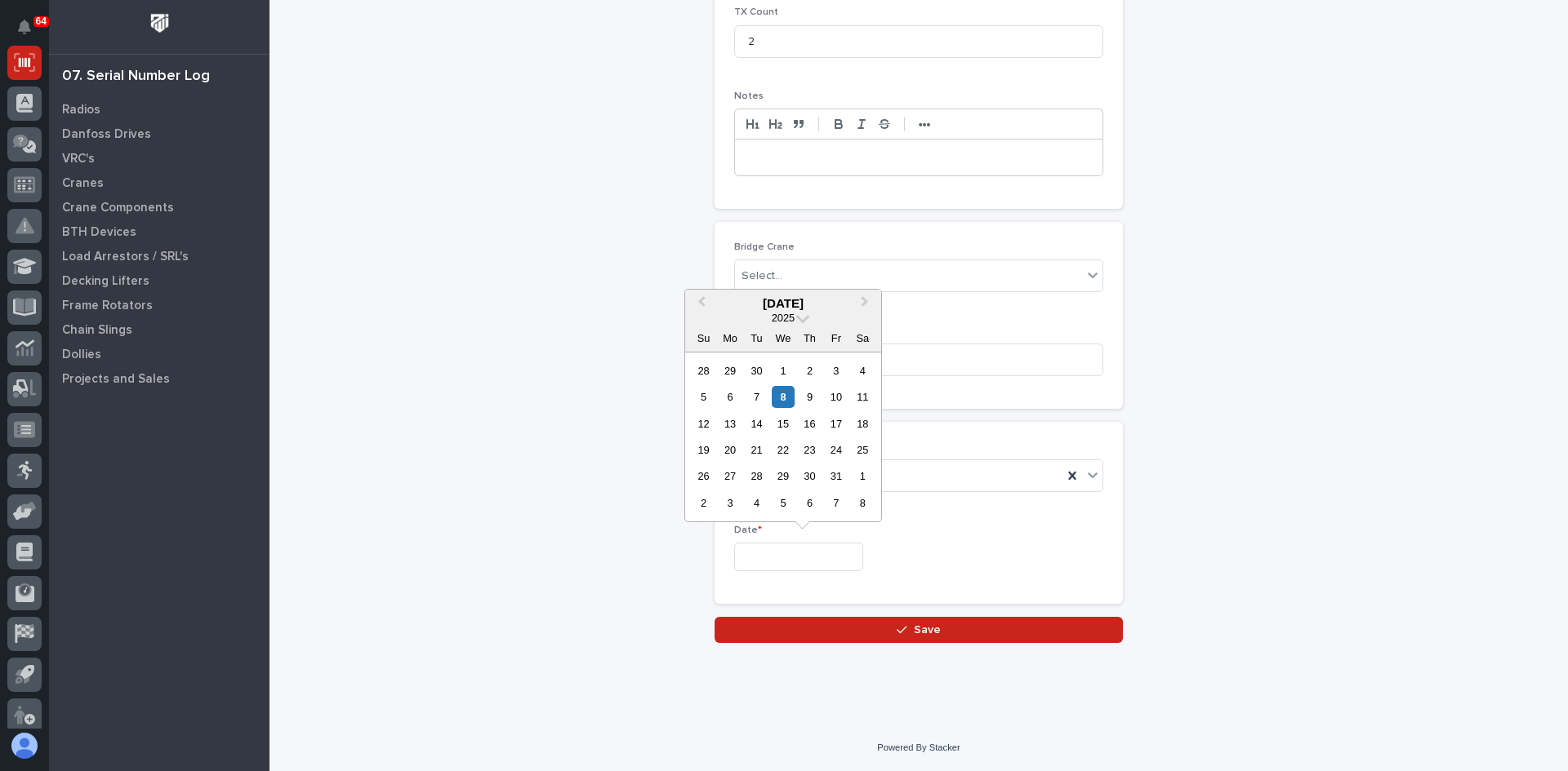
click at [777, 563] on input "text" at bounding box center [798, 557] width 129 height 29
click at [759, 392] on div "7" at bounding box center [756, 396] width 22 height 22
type input "**********"
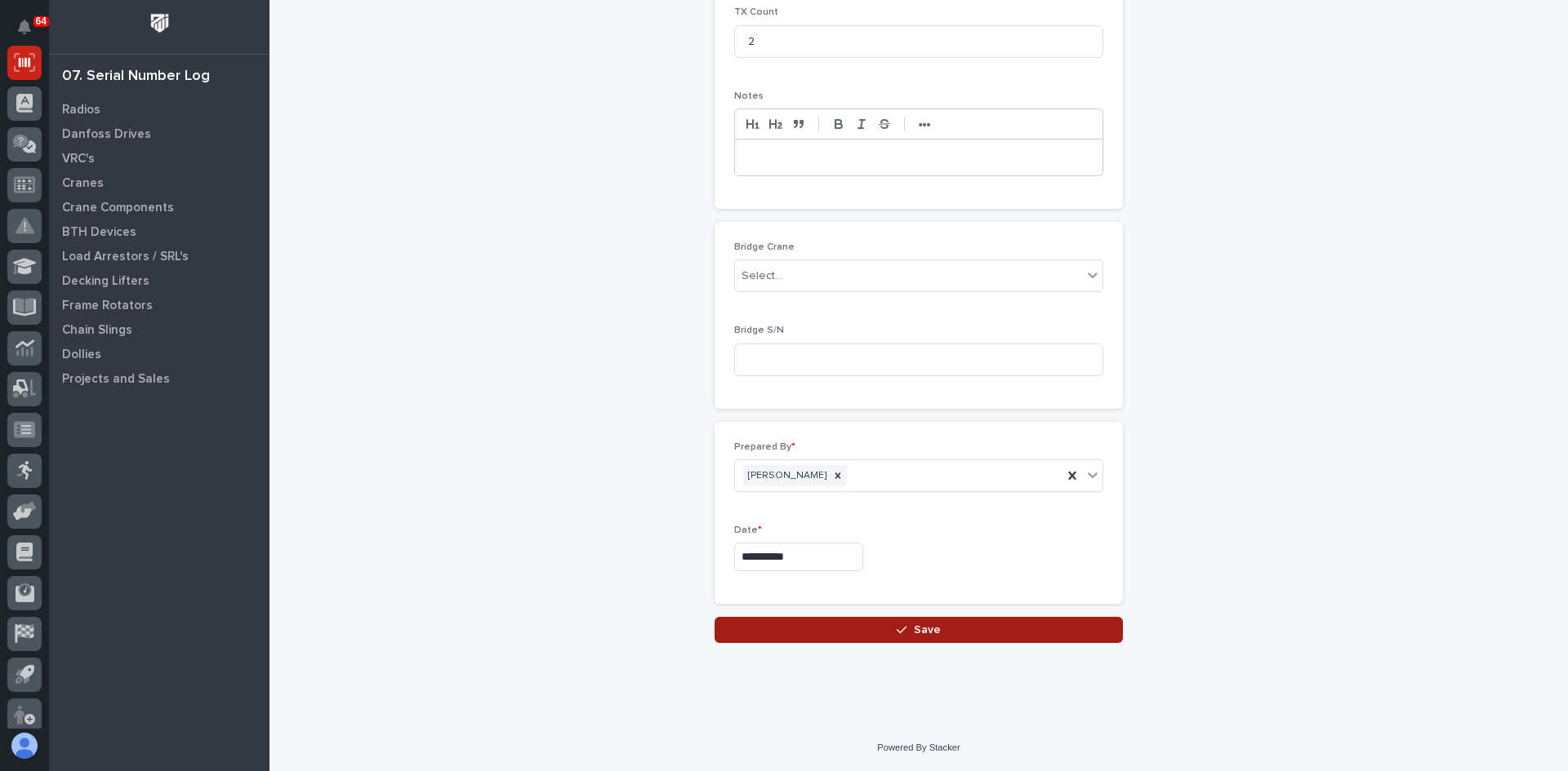
click at [935, 632] on button "Save" at bounding box center [918, 630] width 409 height 26
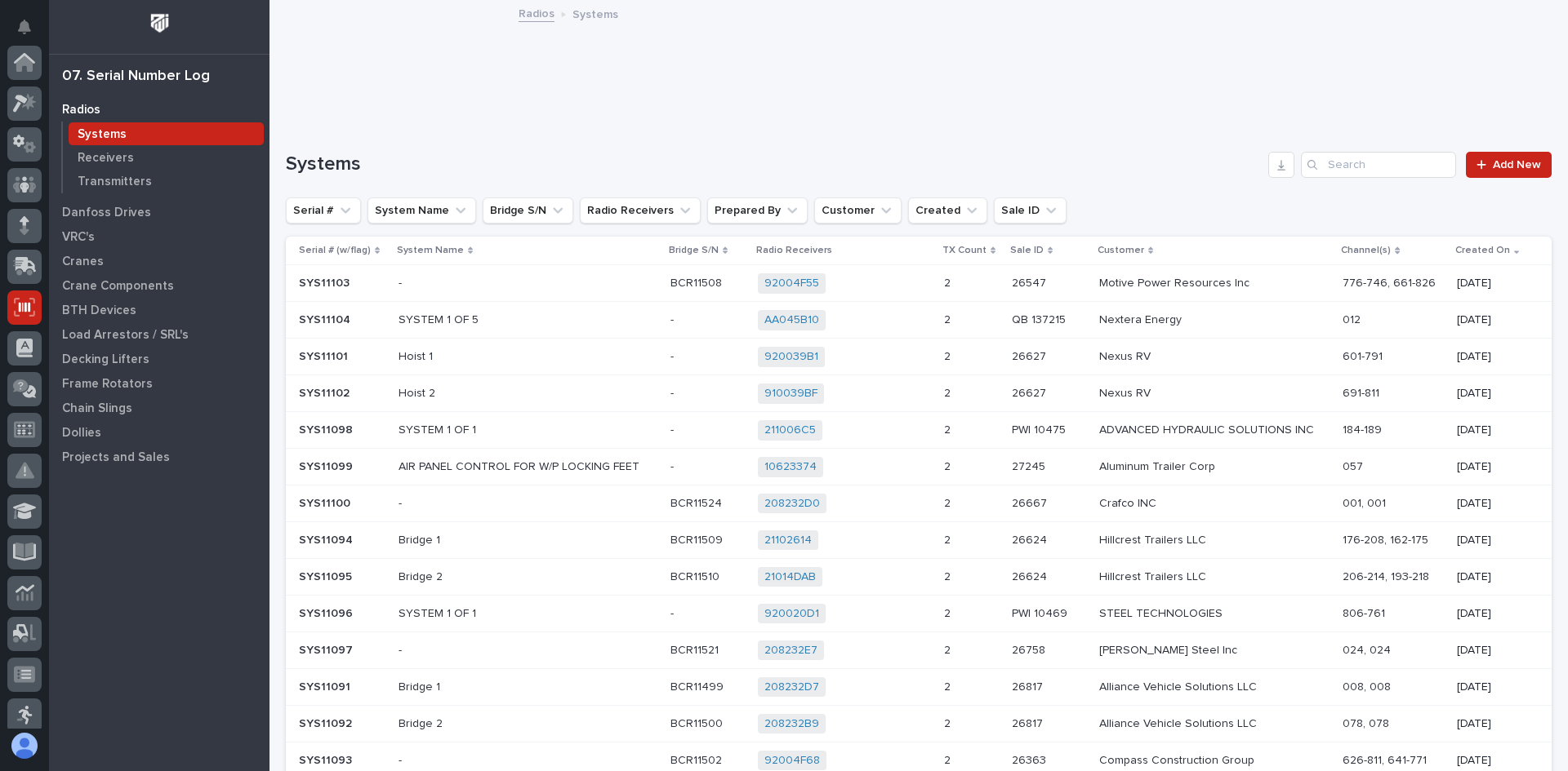
scroll to position [245, 0]
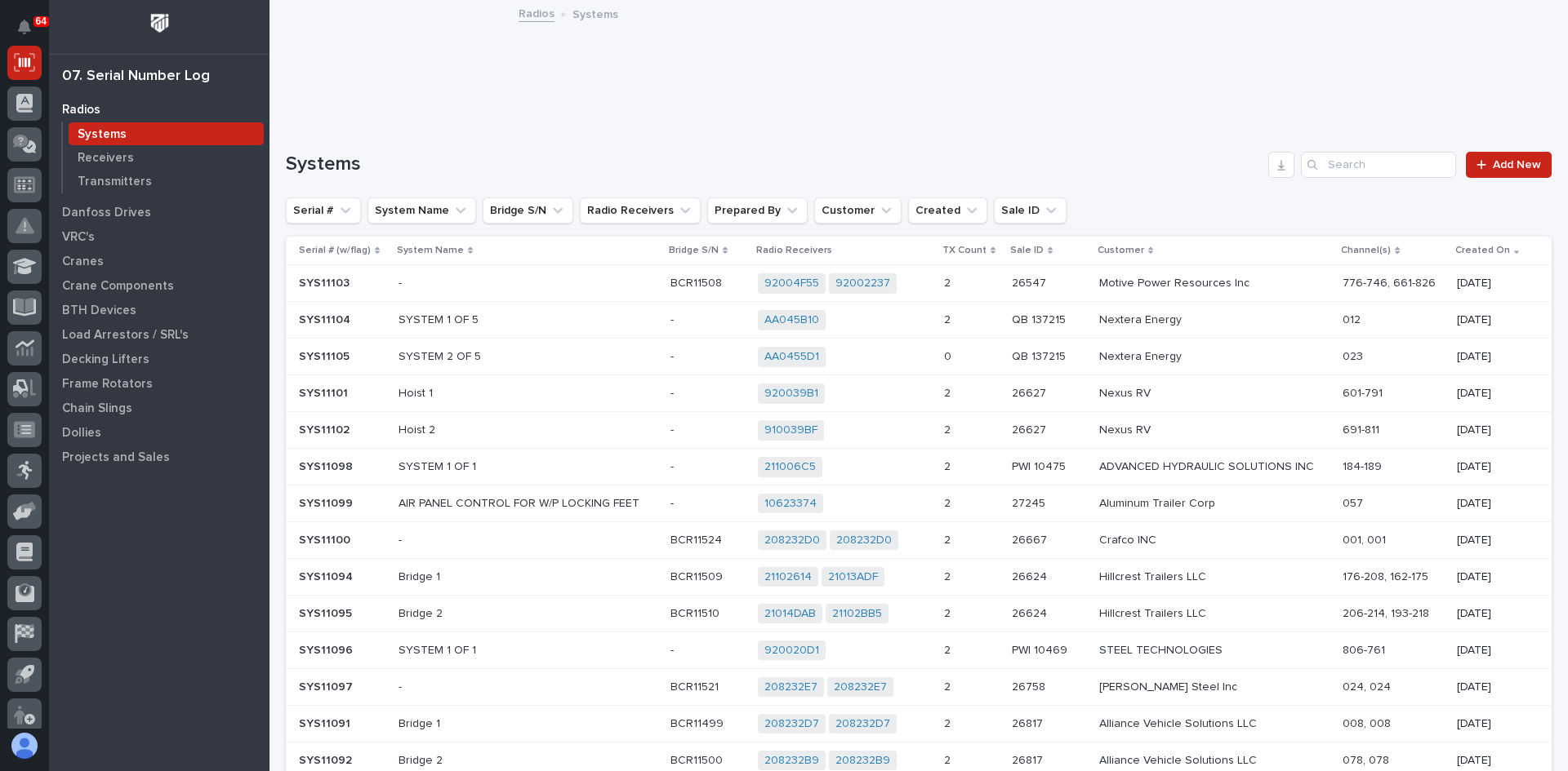
click at [905, 356] on div "AA0455D1 + 0" at bounding box center [843, 357] width 173 height 21
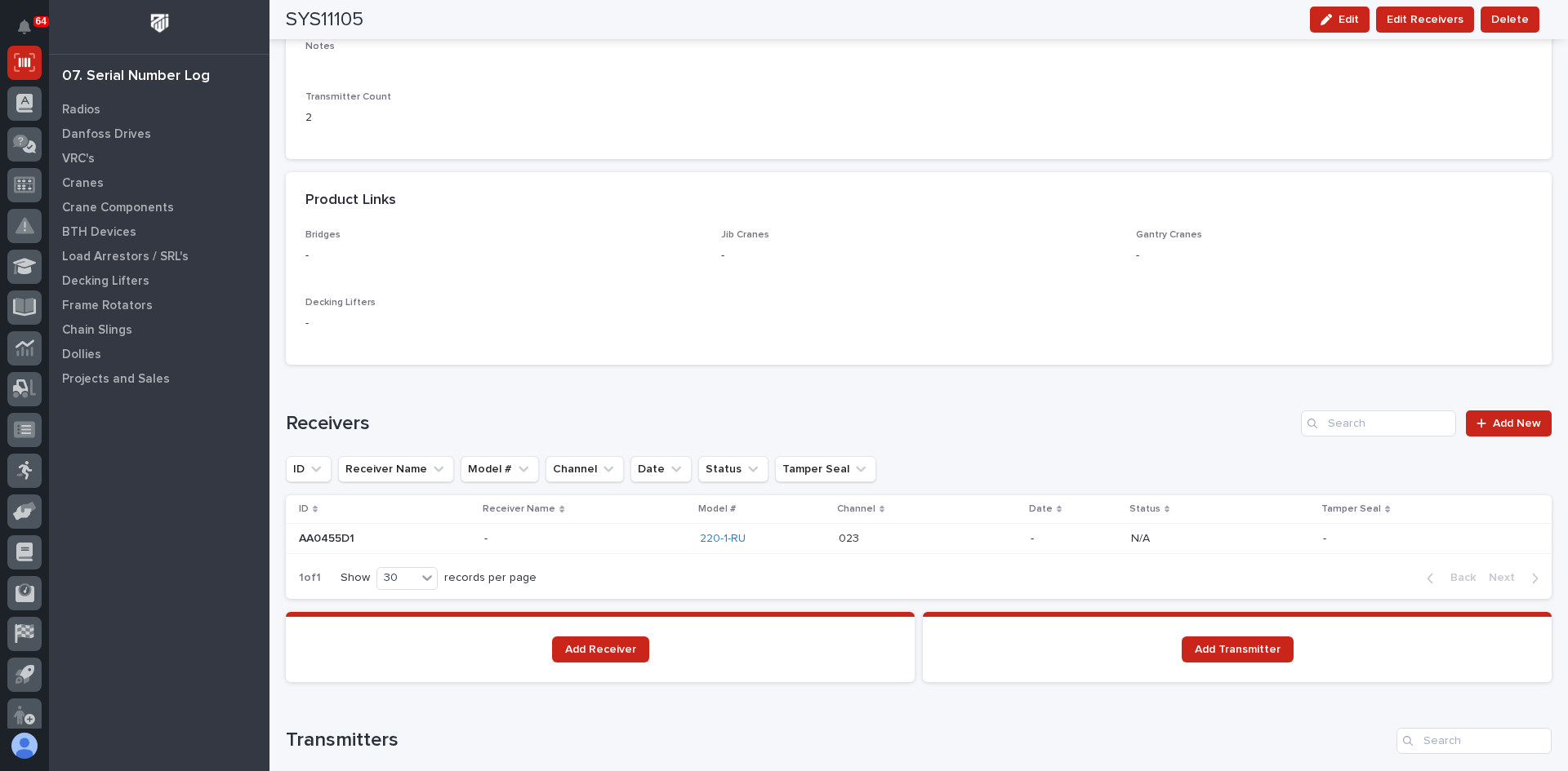
scroll to position [735, 0]
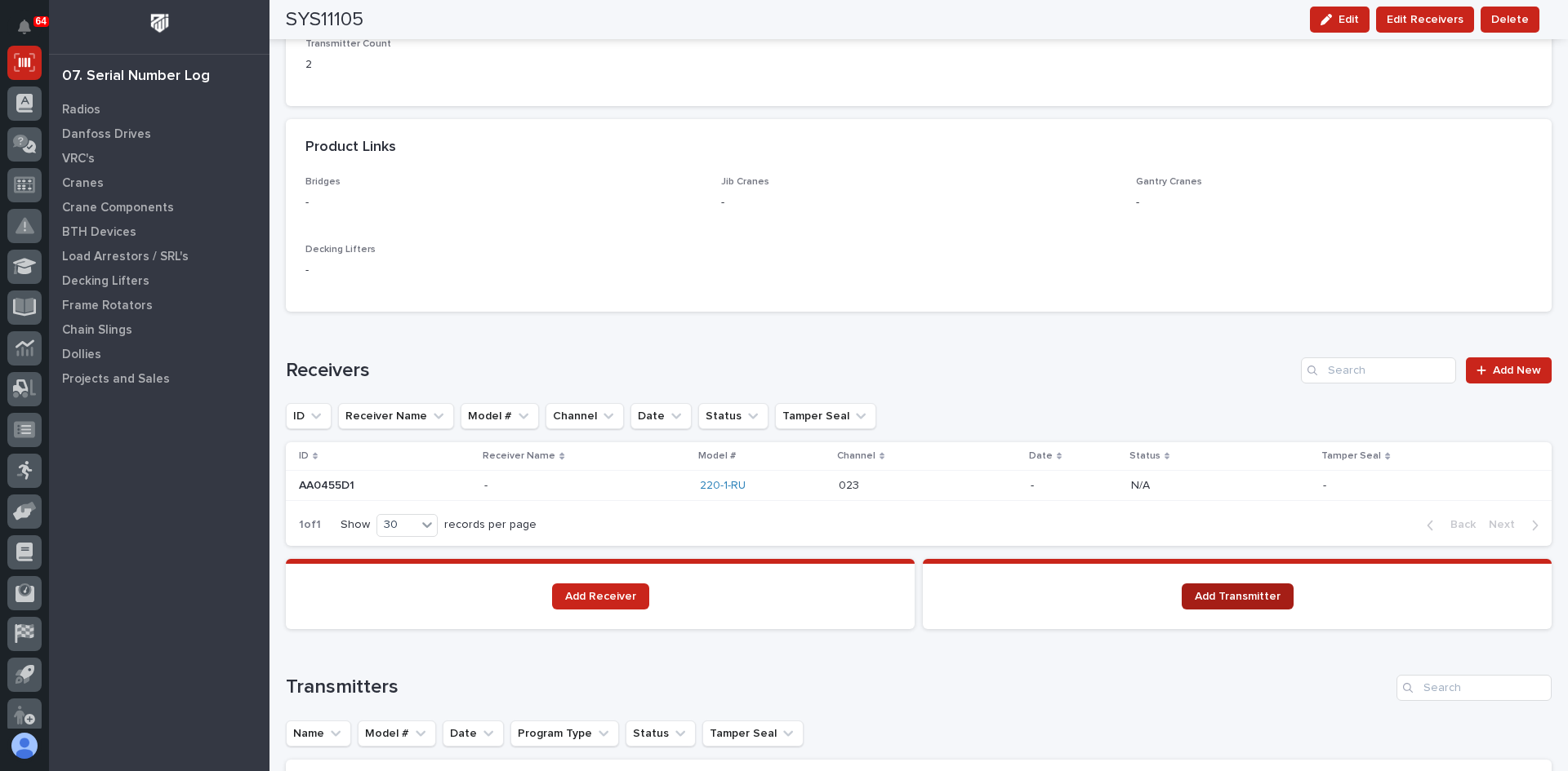
click at [1234, 597] on span "Add Transmitter" at bounding box center [1237, 596] width 86 height 11
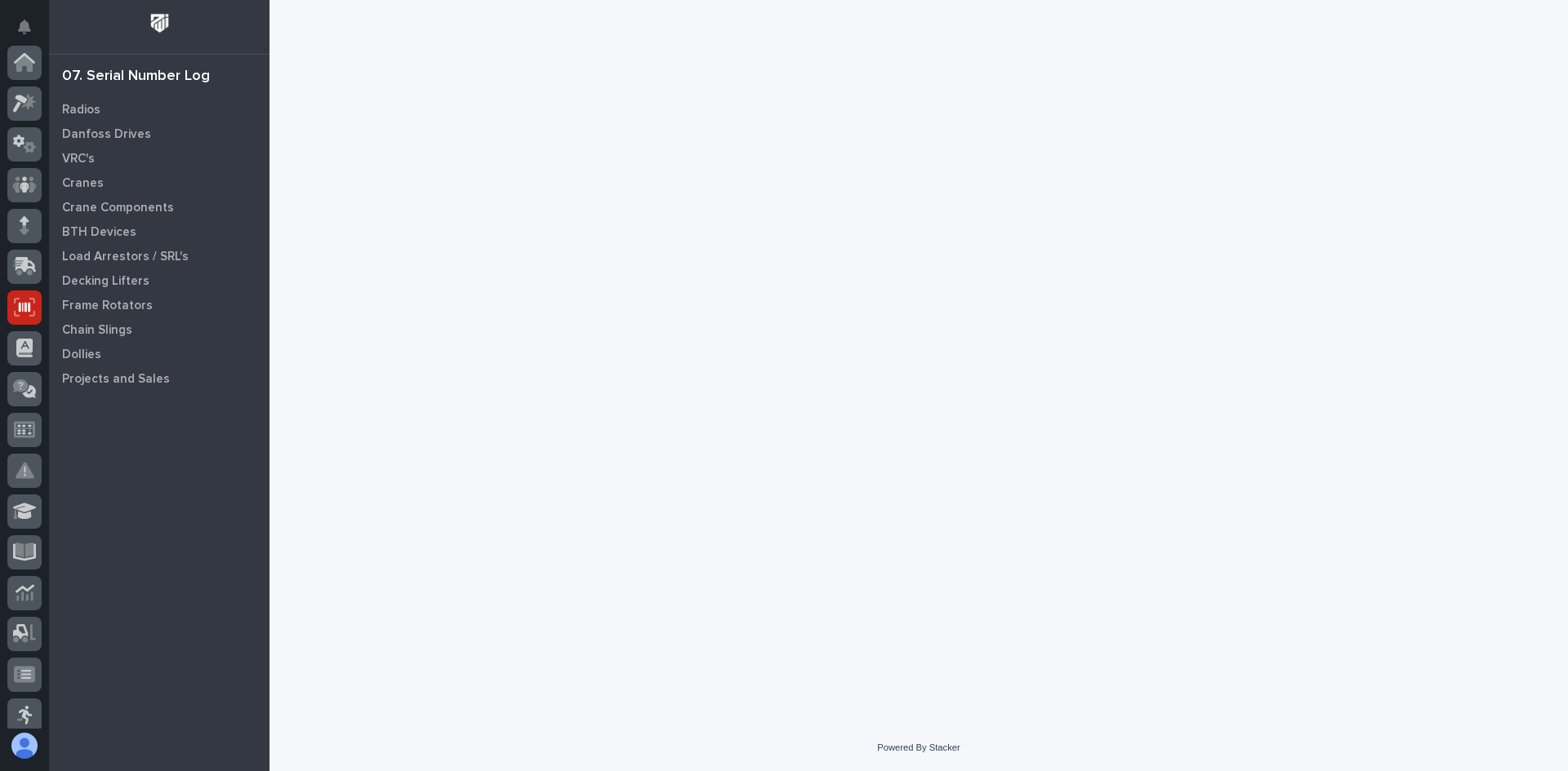
scroll to position [245, 0]
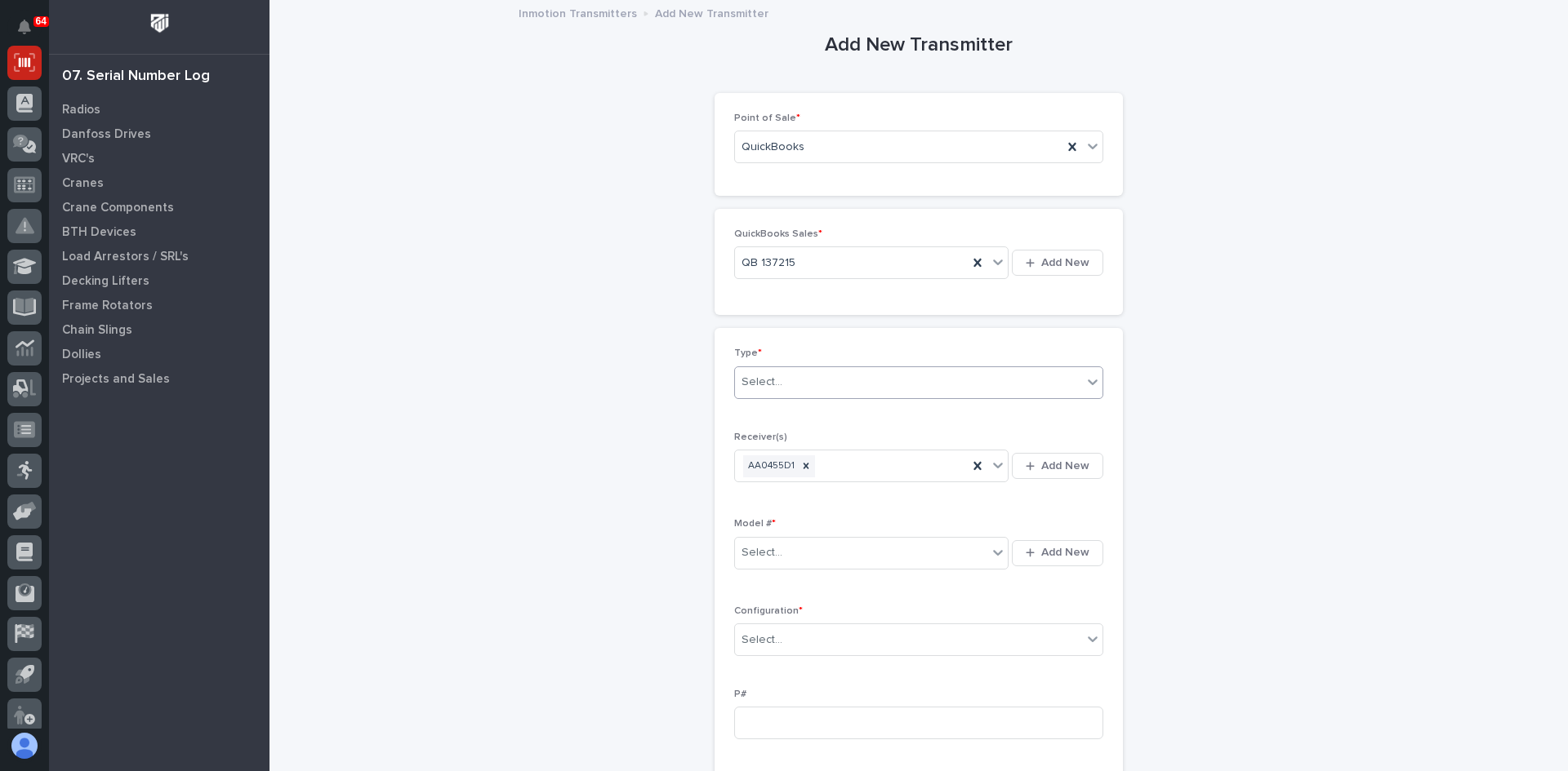
click at [788, 381] on div "Select..." at bounding box center [909, 382] width 347 height 27
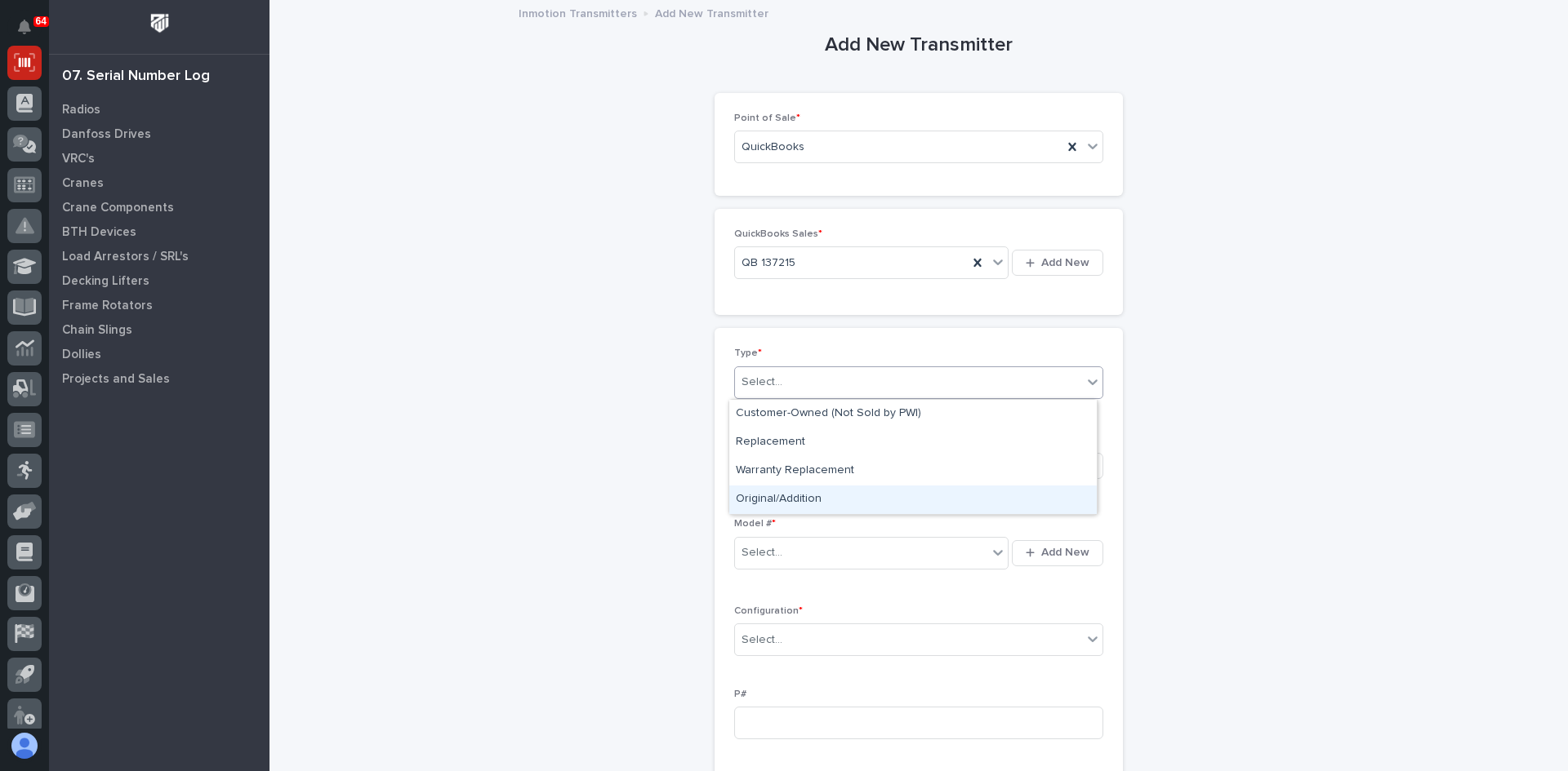
click at [791, 499] on div "Original/Addition" at bounding box center [912, 500] width 367 height 29
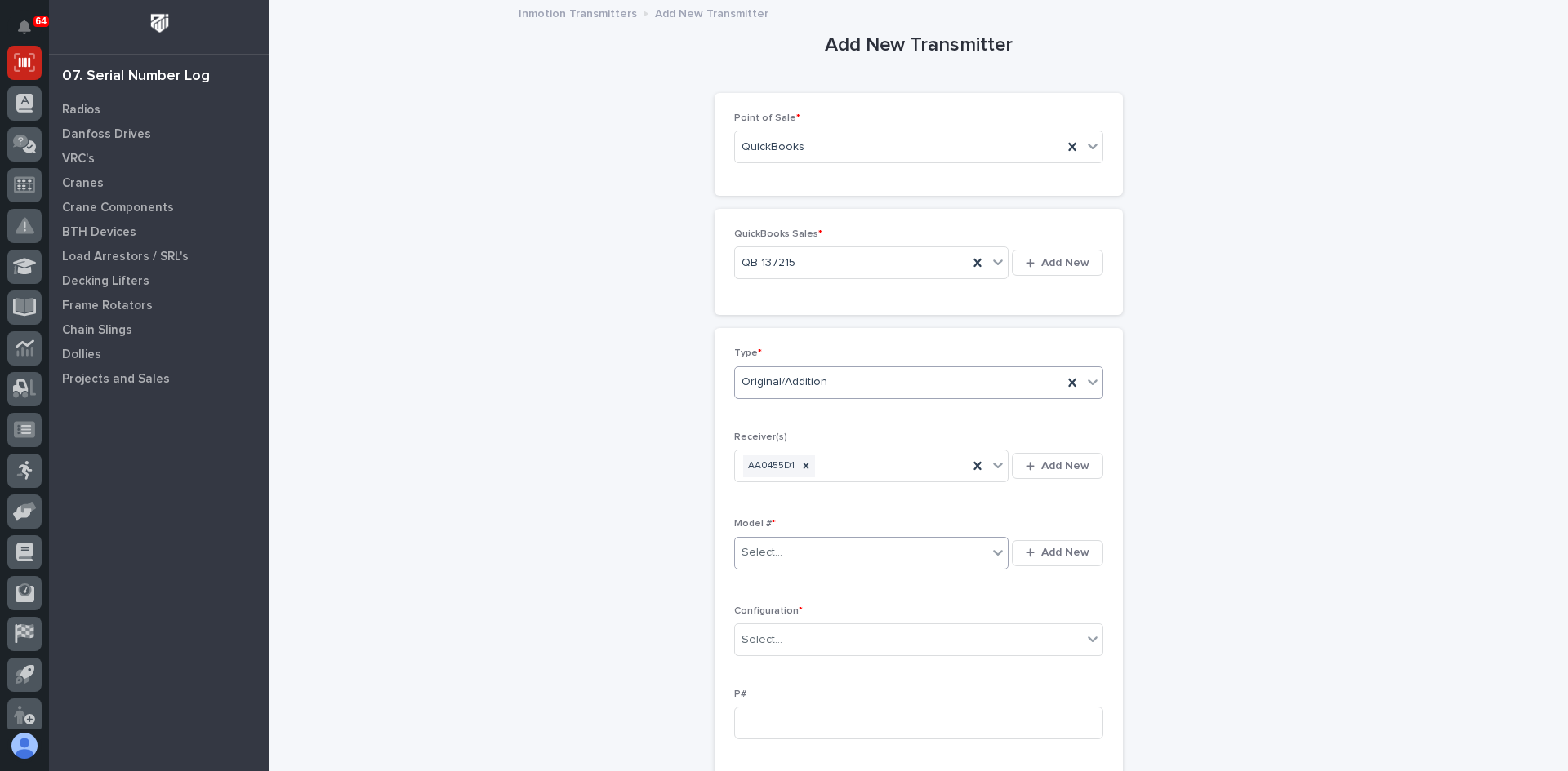
click at [779, 546] on div "Select..." at bounding box center [861, 552] width 253 height 27
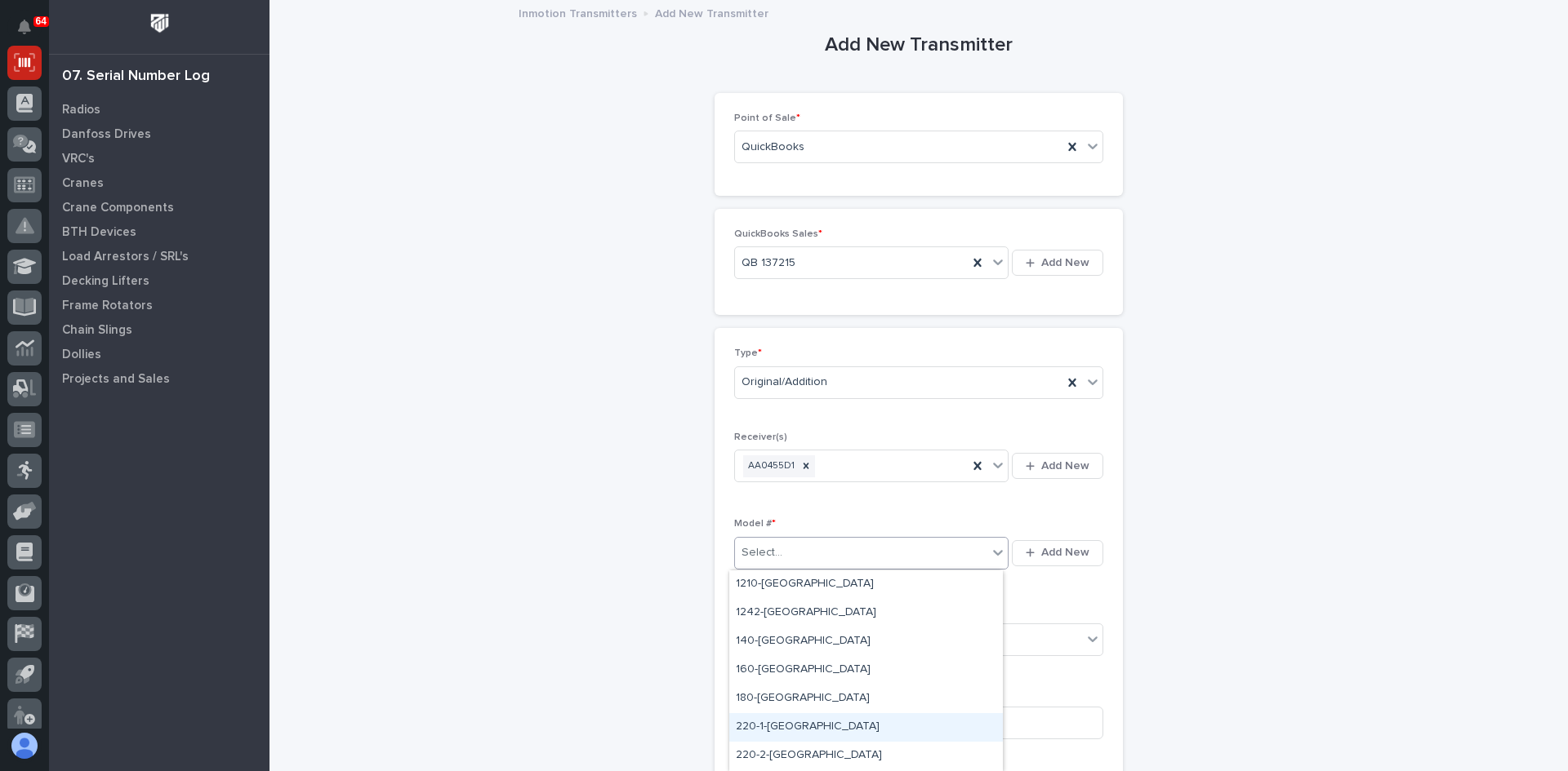
click at [767, 722] on div "220-1-[GEOGRAPHIC_DATA]" at bounding box center [865, 727] width 273 height 29
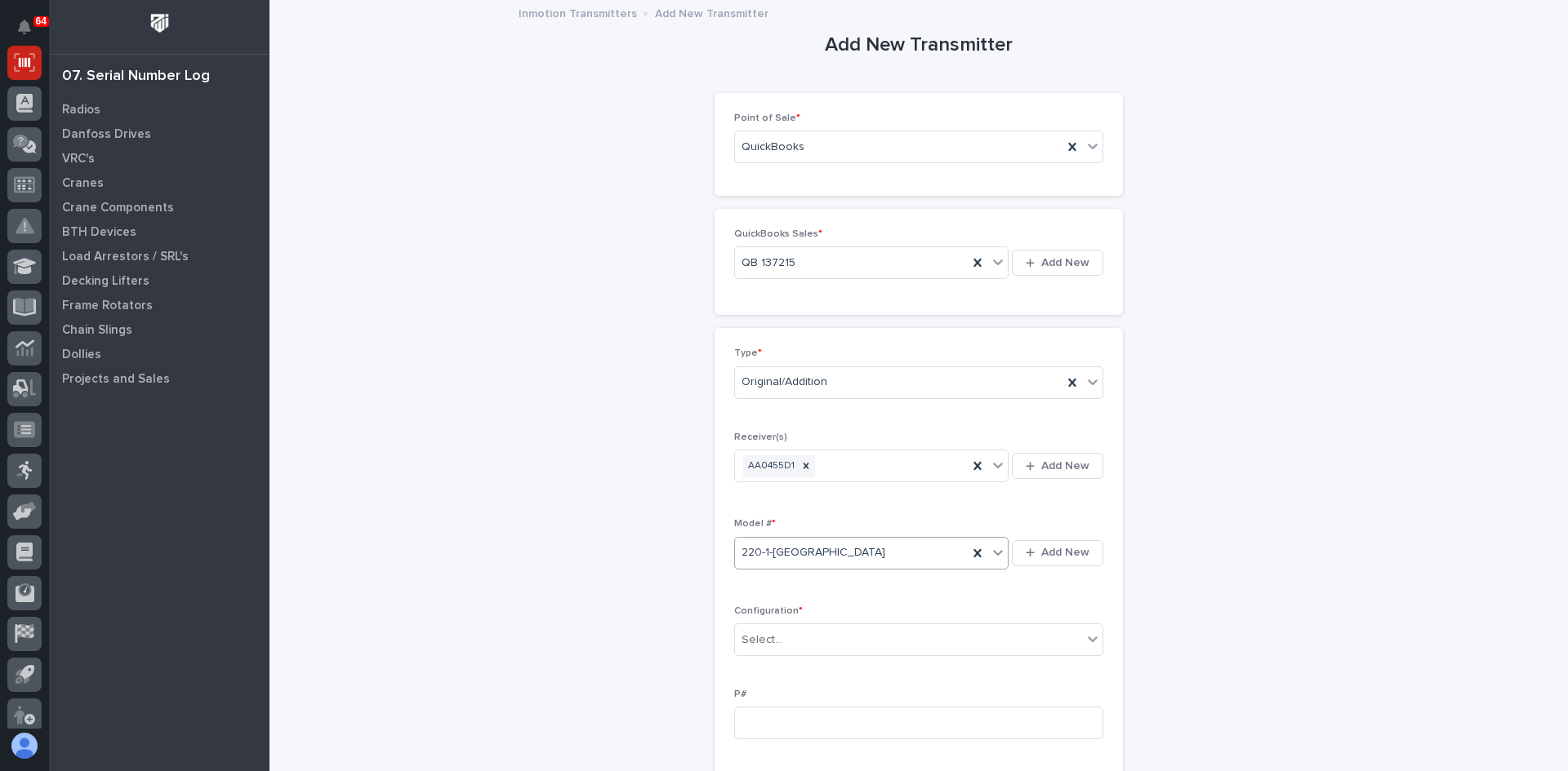
scroll to position [82, 0]
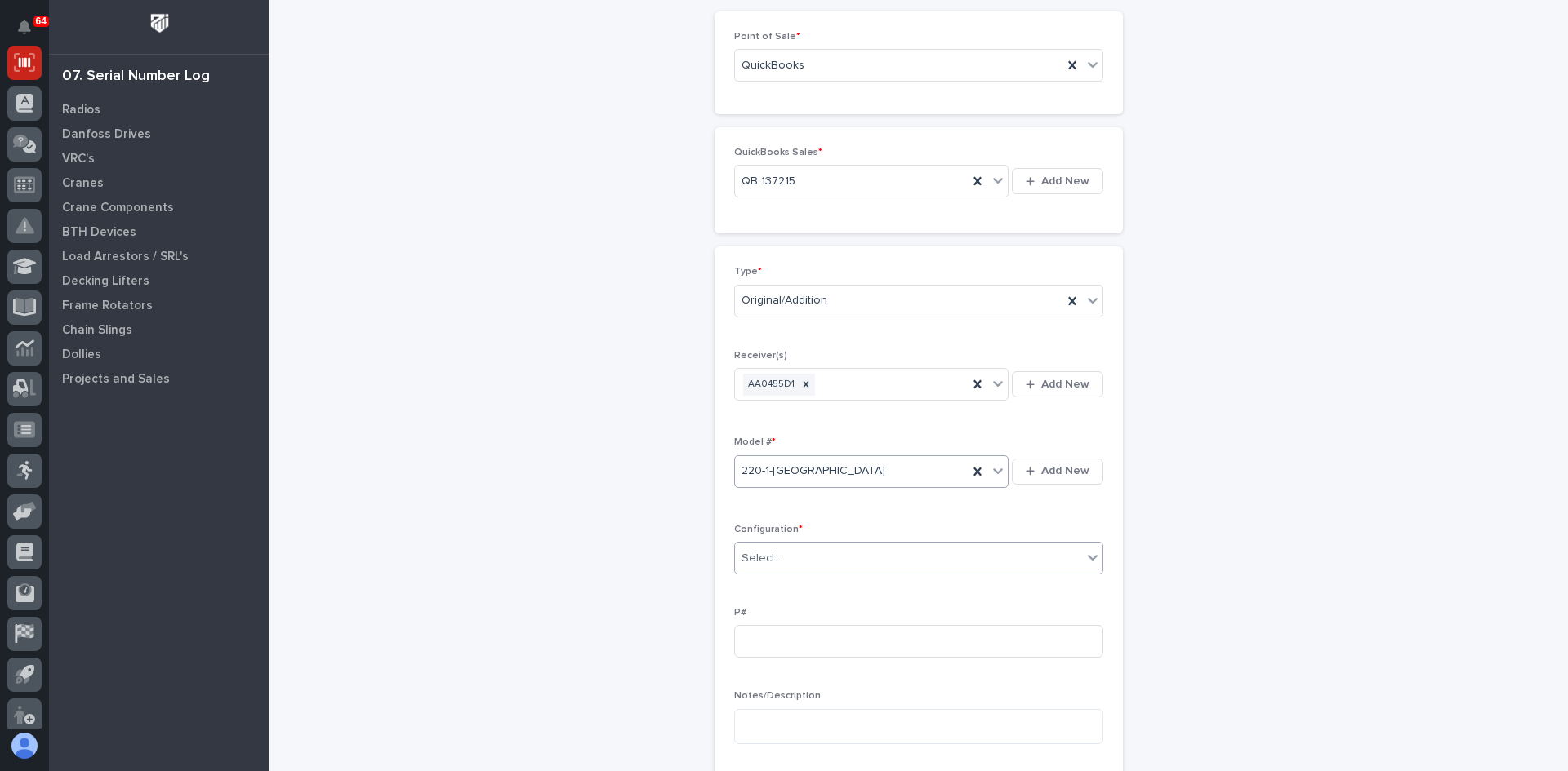
click at [772, 550] on div "Select..." at bounding box center [761, 559] width 41 height 17
click at [769, 591] on div "Standard" at bounding box center [912, 589] width 367 height 29
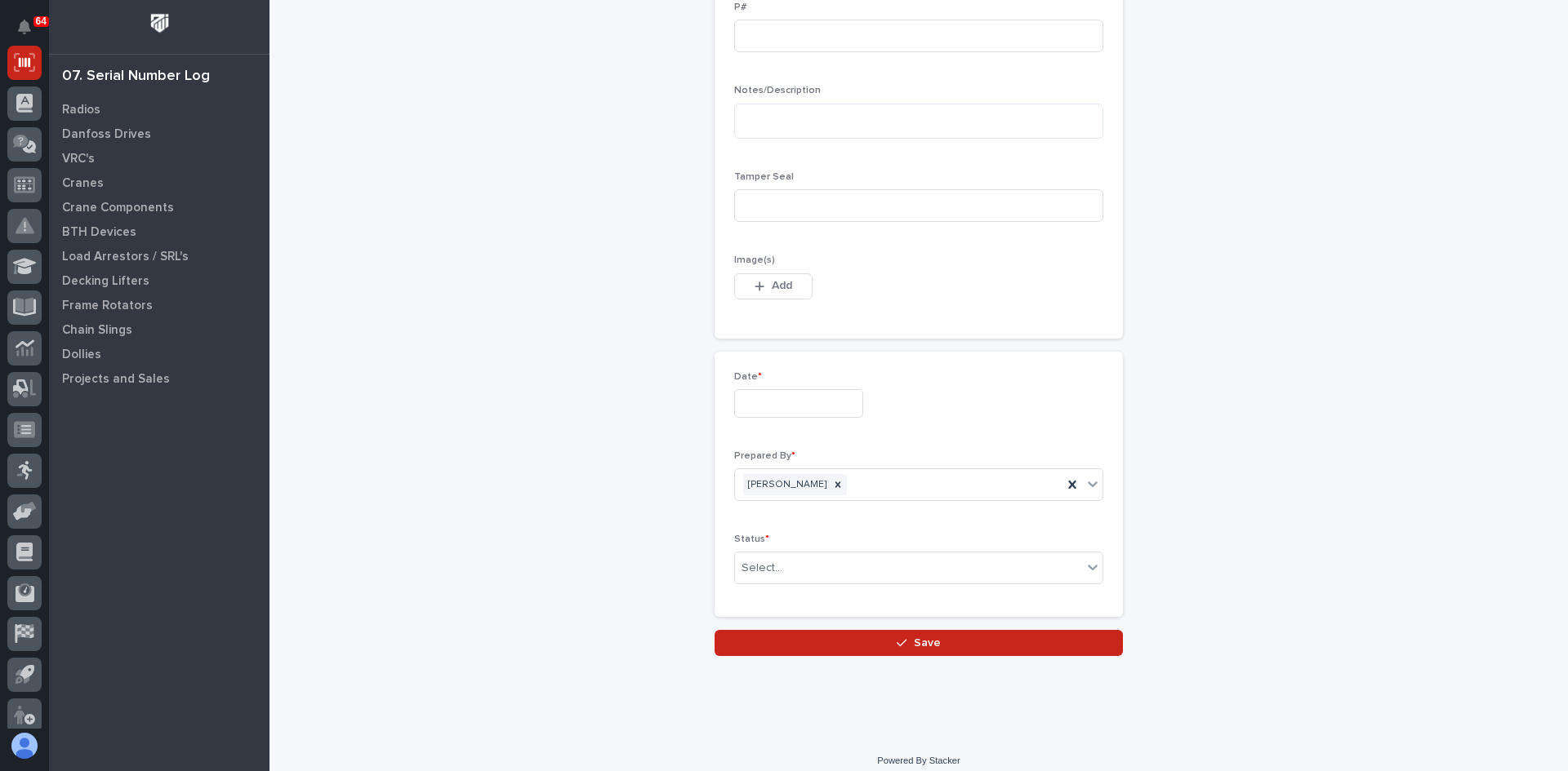
scroll to position [700, 0]
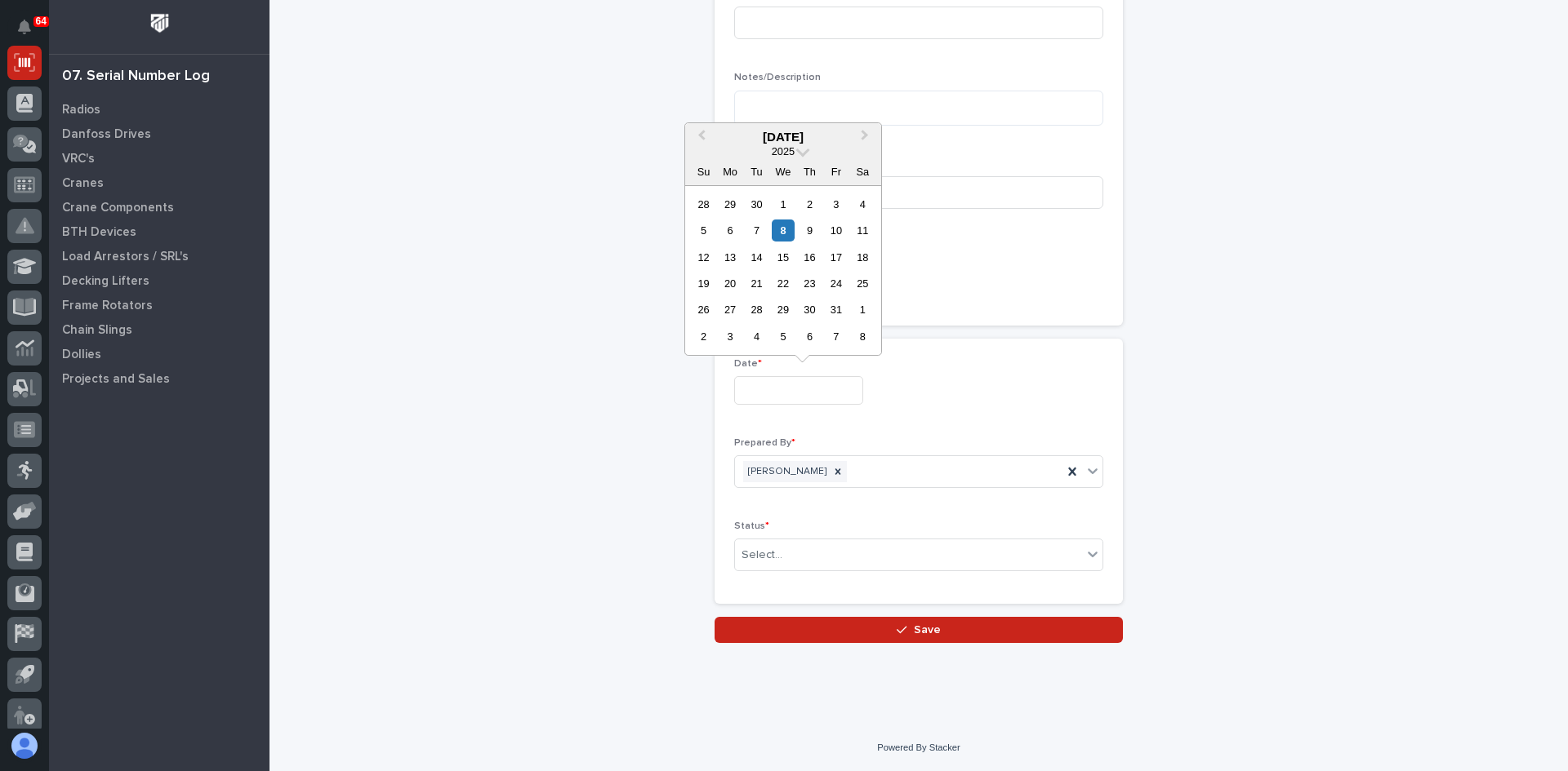
click at [778, 393] on input "text" at bounding box center [798, 390] width 129 height 29
click at [756, 231] on div "7" at bounding box center [756, 230] width 22 height 22
type input "**********"
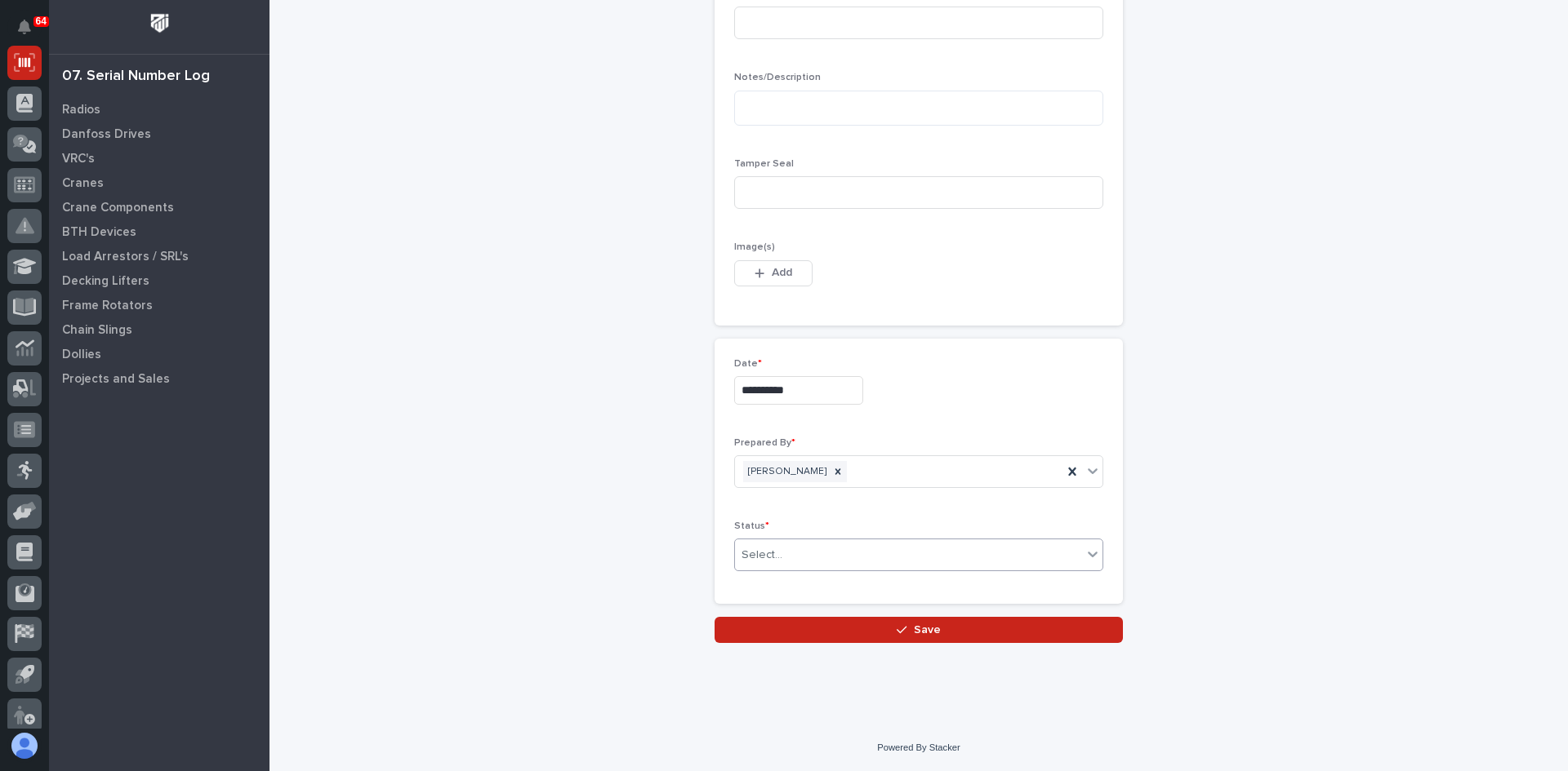
click at [847, 546] on div "Select..." at bounding box center [909, 555] width 347 height 27
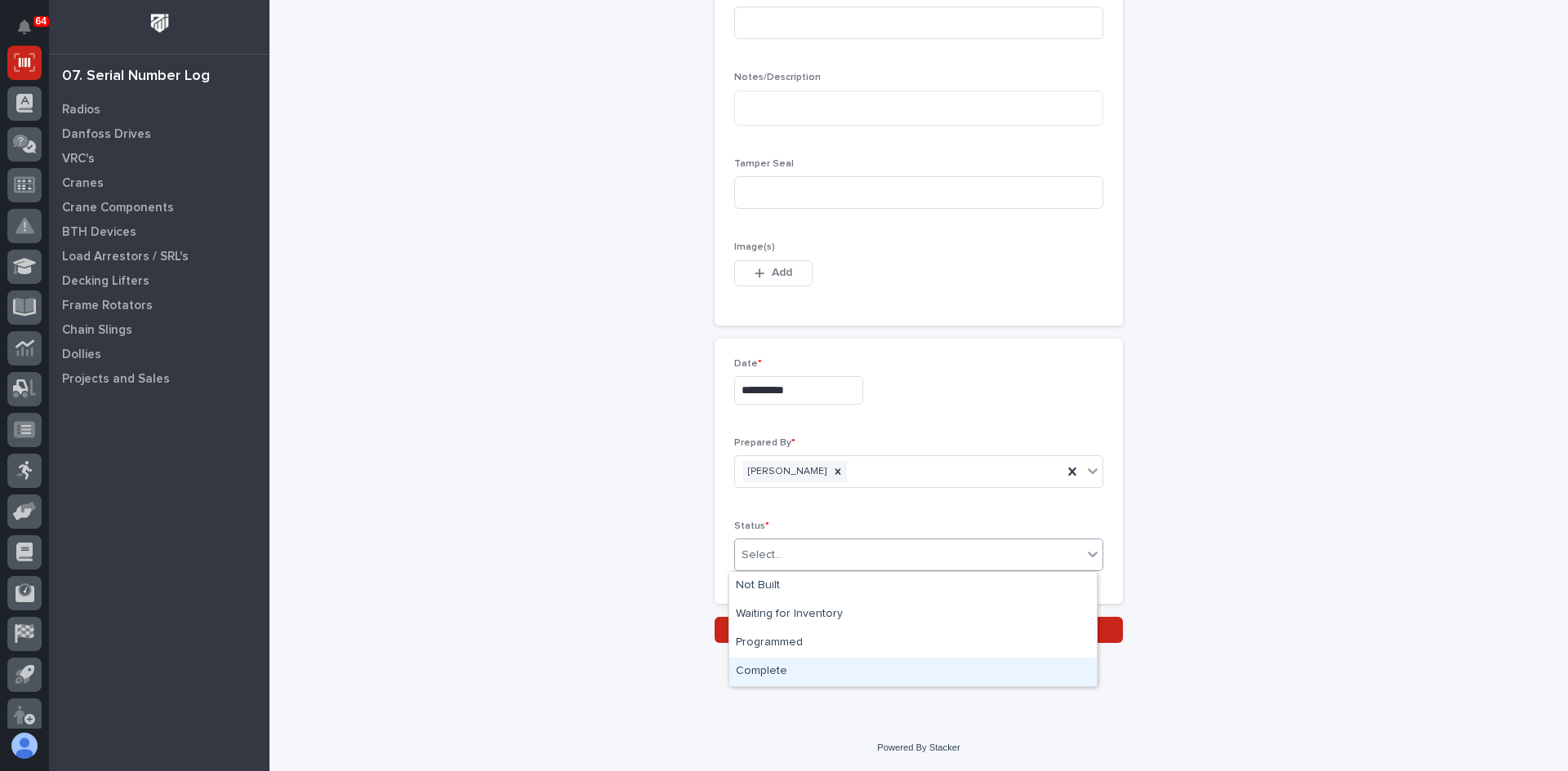
click at [799, 674] on div "Complete" at bounding box center [912, 671] width 367 height 29
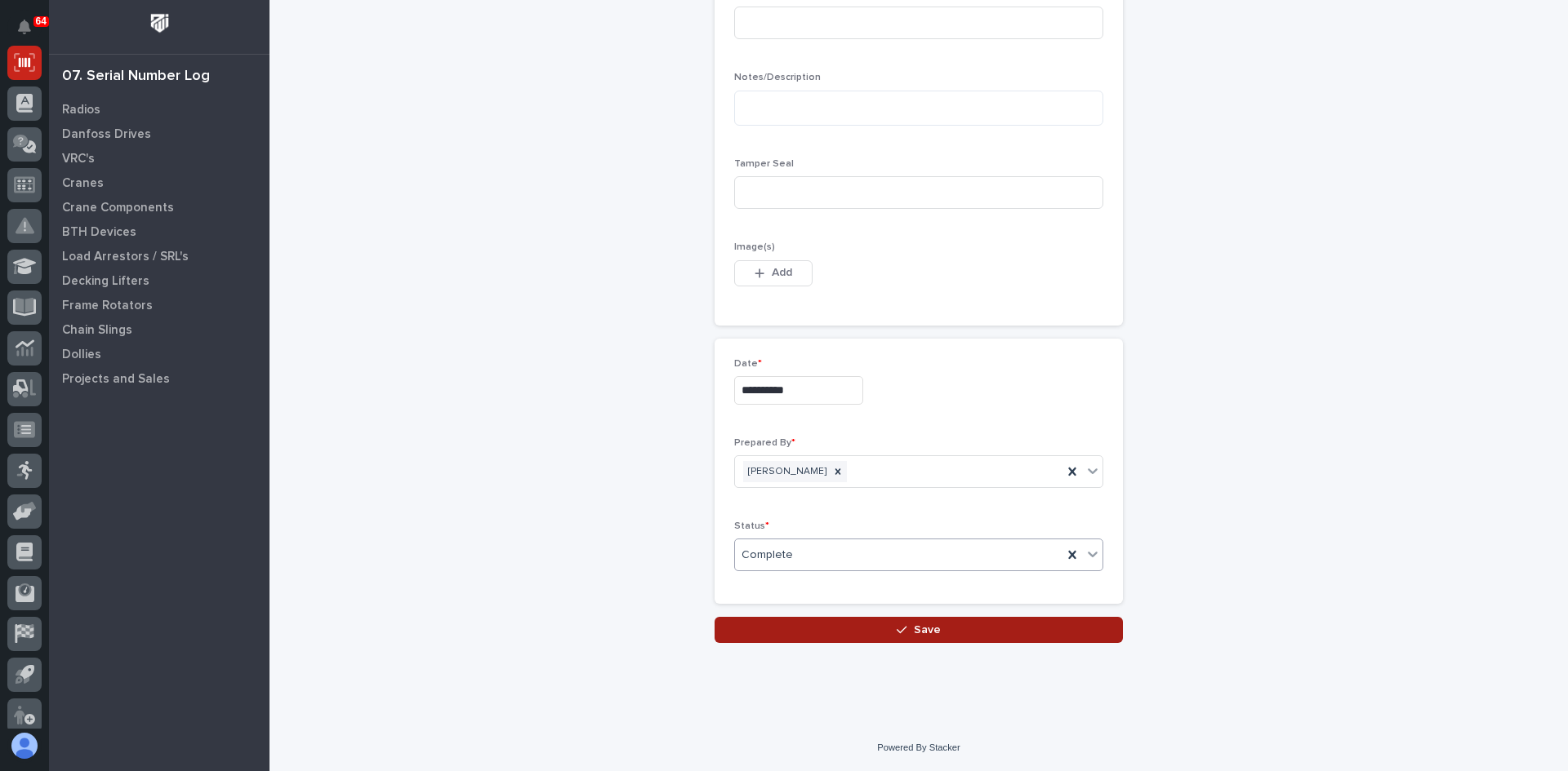
click at [916, 627] on span "Save" at bounding box center [927, 630] width 27 height 15
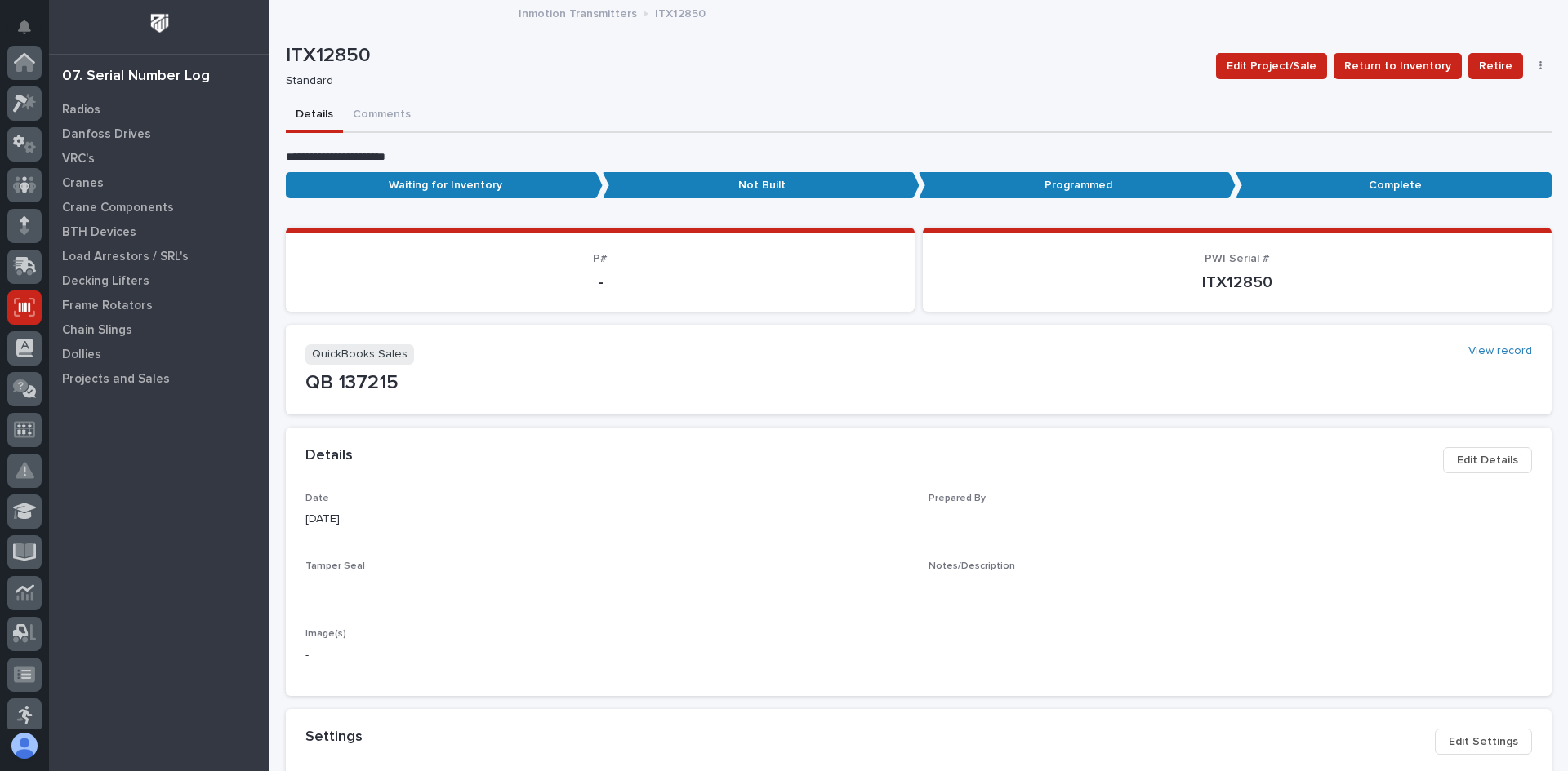
scroll to position [245, 0]
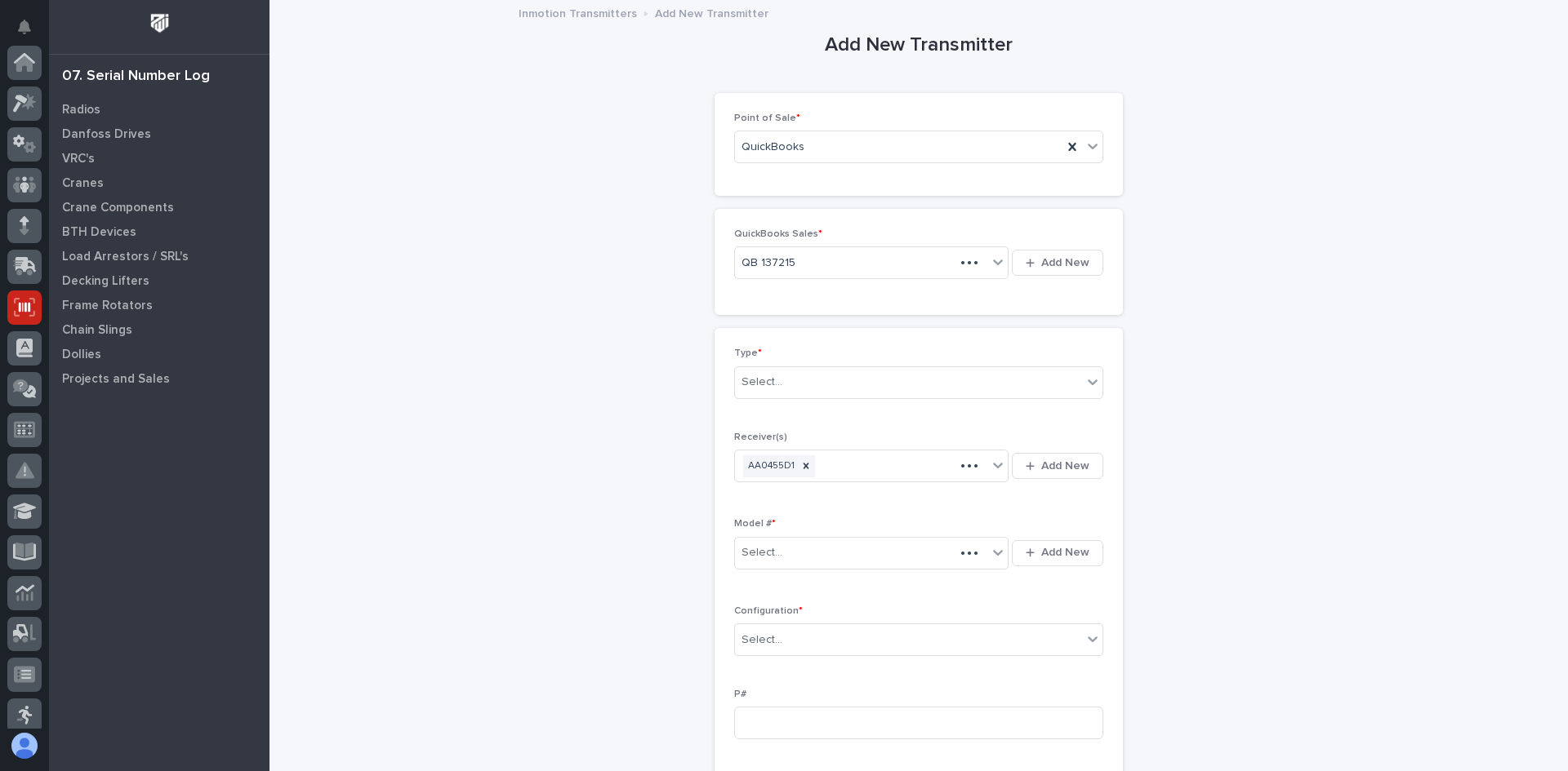
scroll to position [245, 0]
click at [800, 380] on div "Select..." at bounding box center [909, 382] width 347 height 27
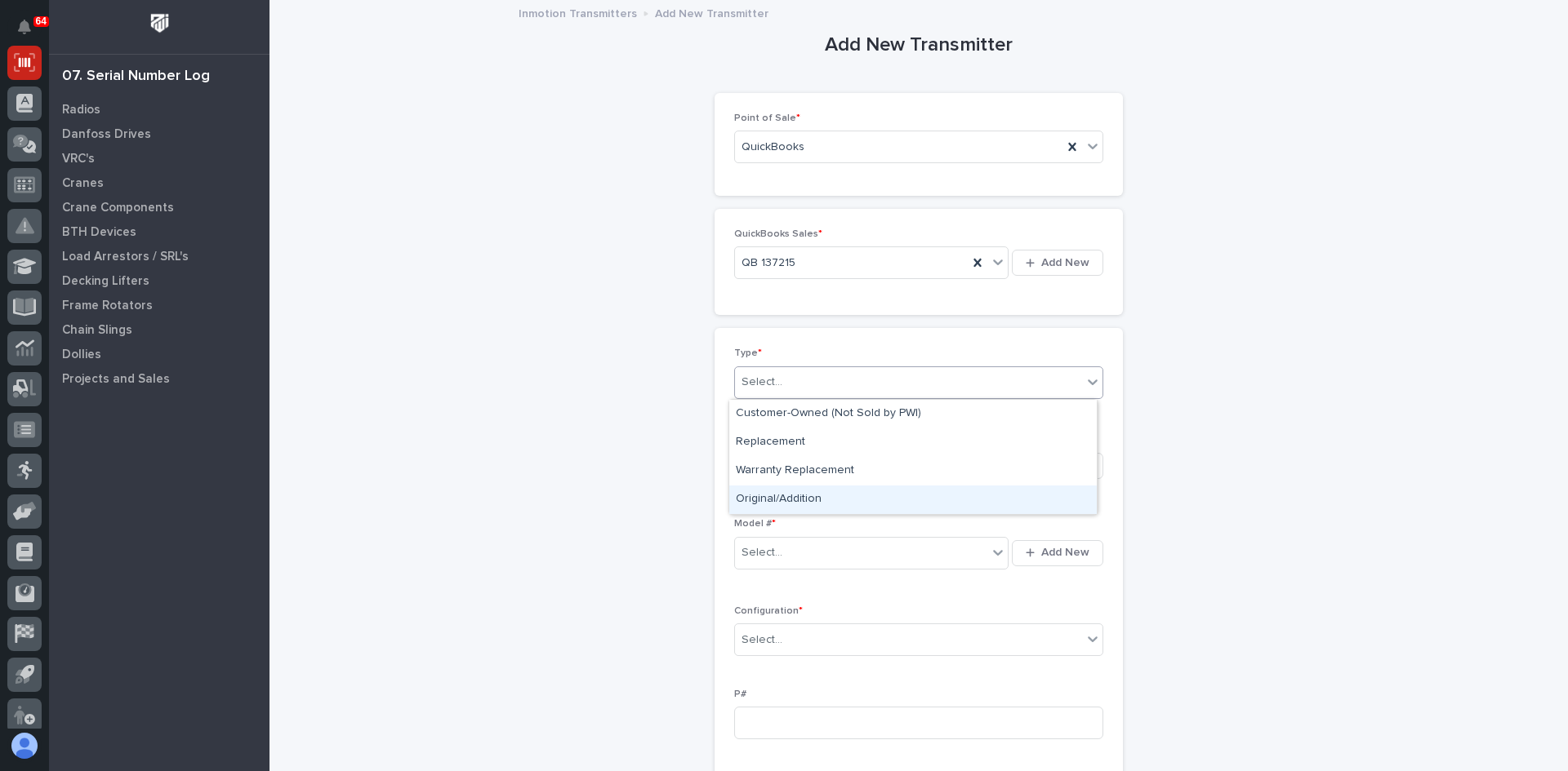
click at [787, 499] on div "Original/Addition" at bounding box center [912, 500] width 367 height 29
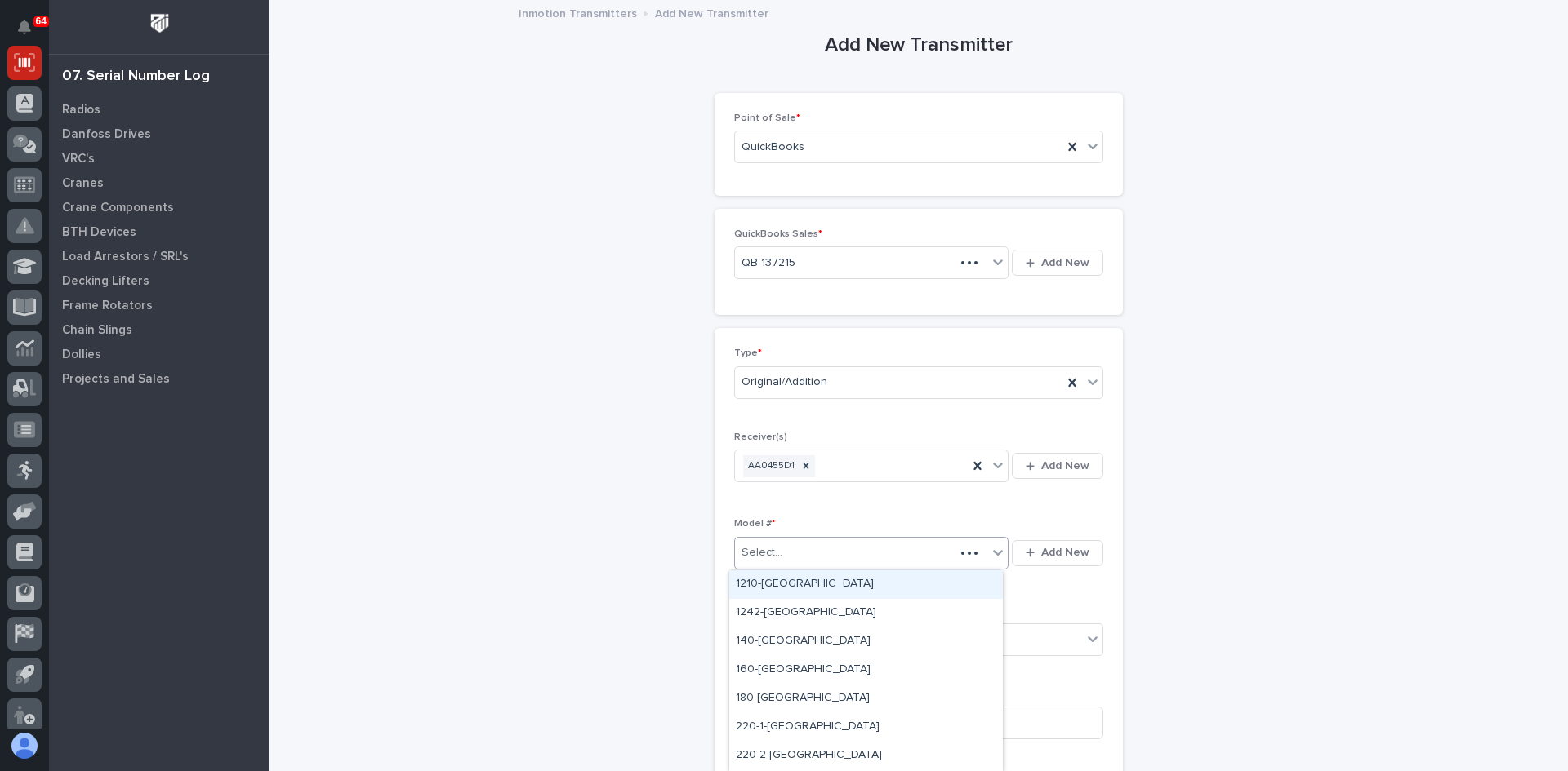
click at [780, 545] on div "Select..." at bounding box center [844, 552] width 220 height 27
click at [761, 723] on div "220-1-[GEOGRAPHIC_DATA]" at bounding box center [865, 727] width 273 height 29
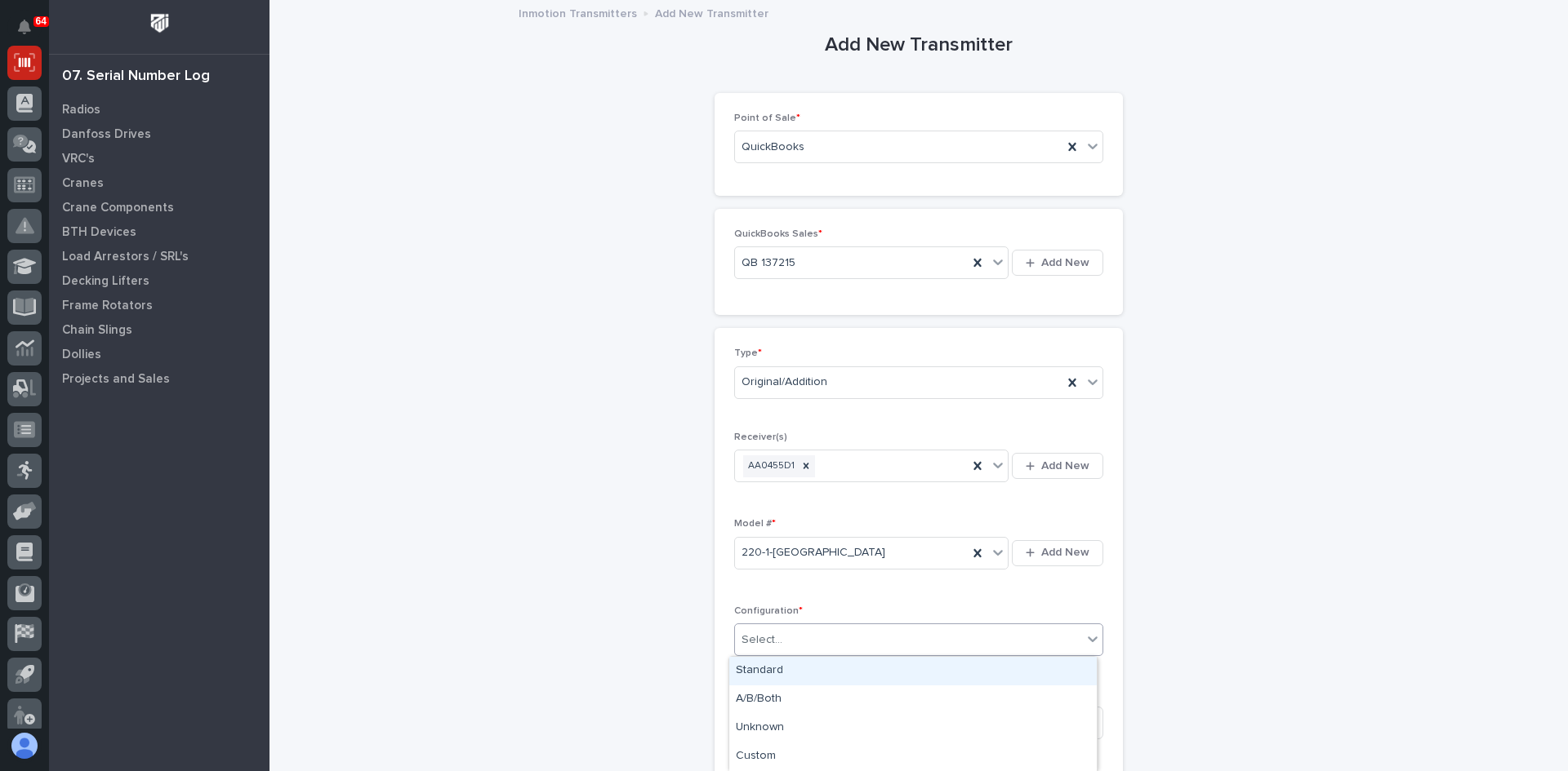
click at [780, 637] on div "Select..." at bounding box center [909, 640] width 347 height 27
click at [771, 671] on div "Standard" at bounding box center [912, 671] width 367 height 29
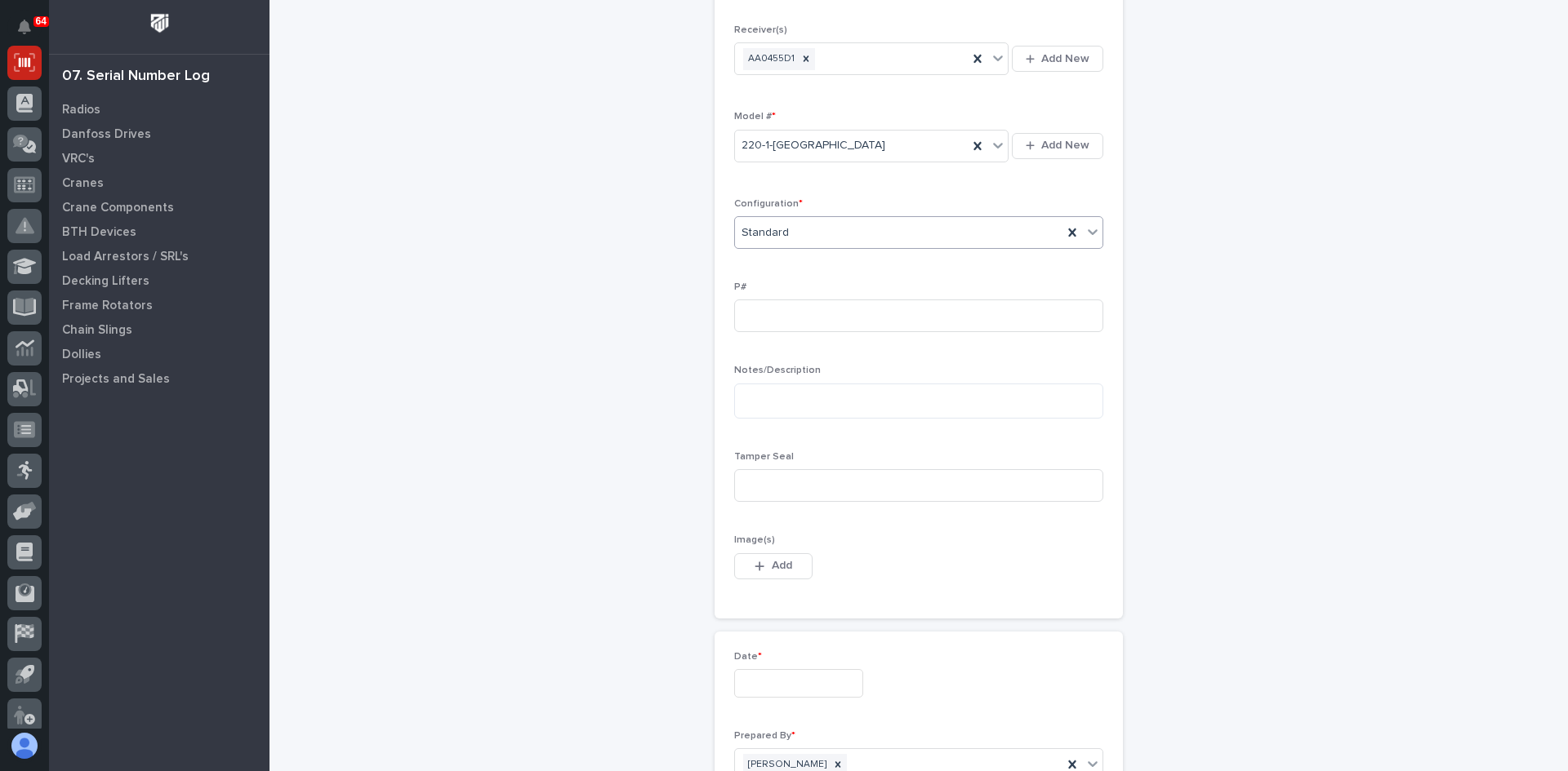
scroll to position [408, 0]
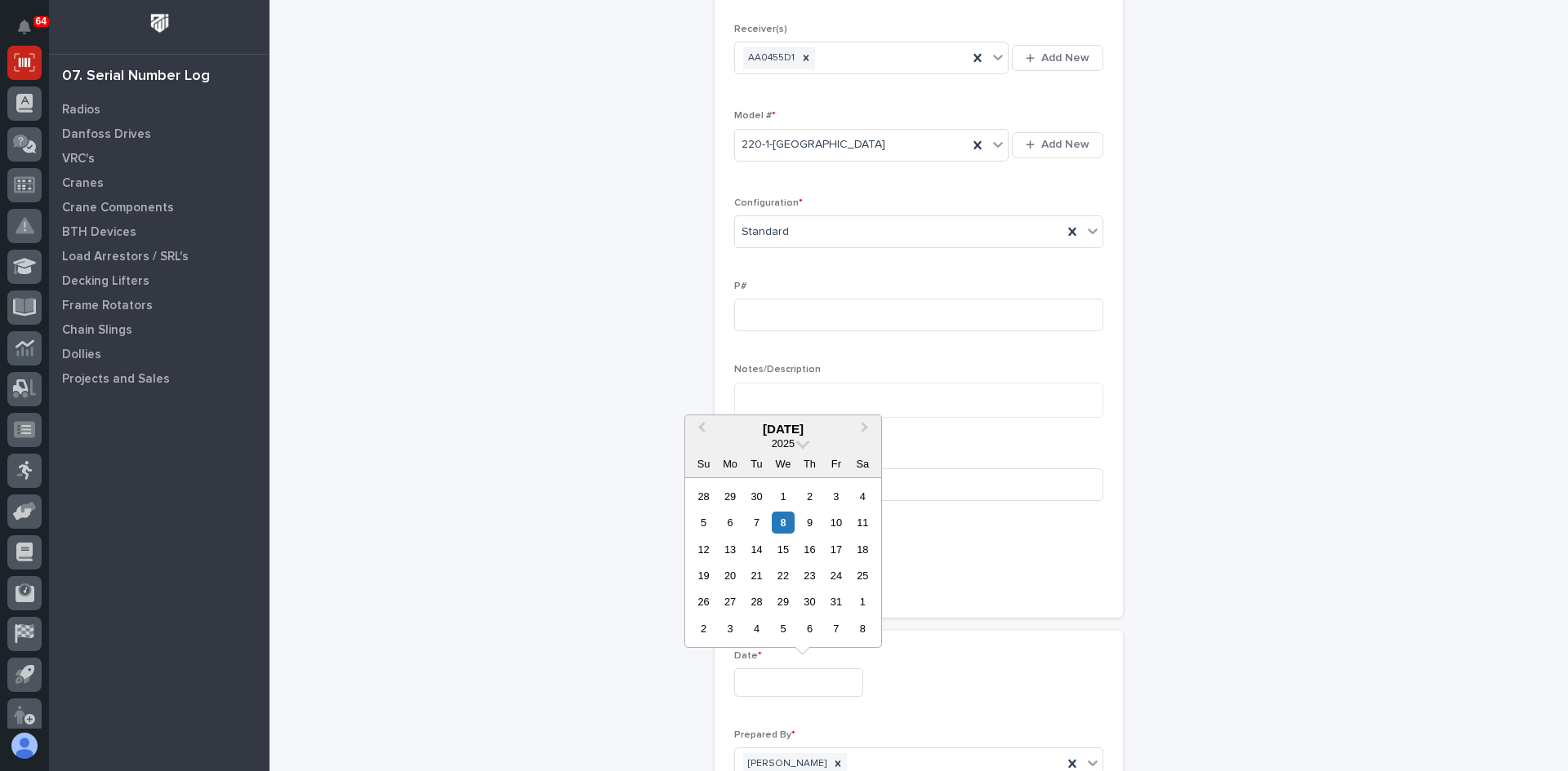
click at [760, 685] on input "text" at bounding box center [798, 683] width 129 height 29
click at [754, 522] on div "7" at bounding box center [756, 522] width 22 height 22
type input "**********"
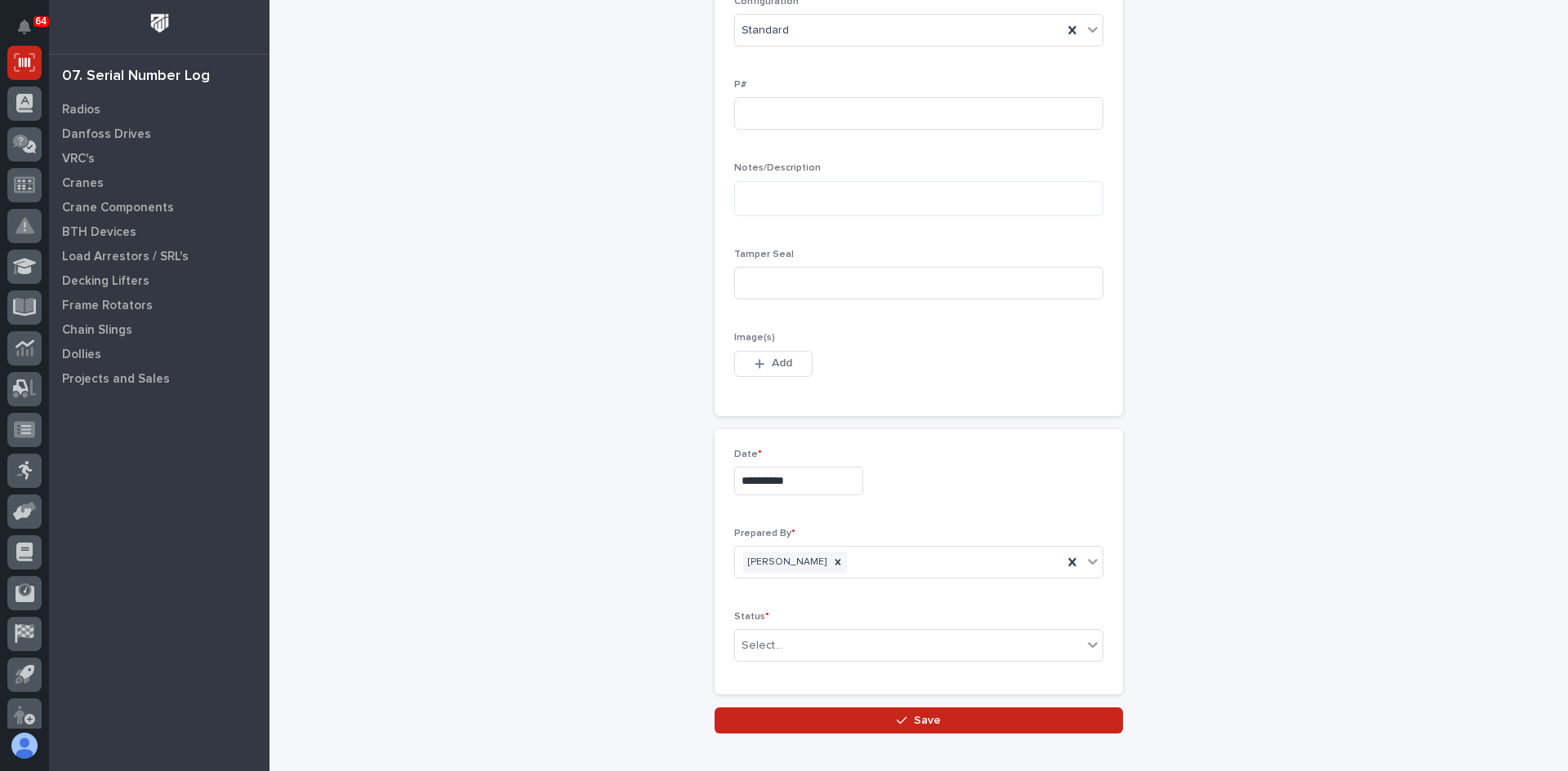
scroll to position [700, 0]
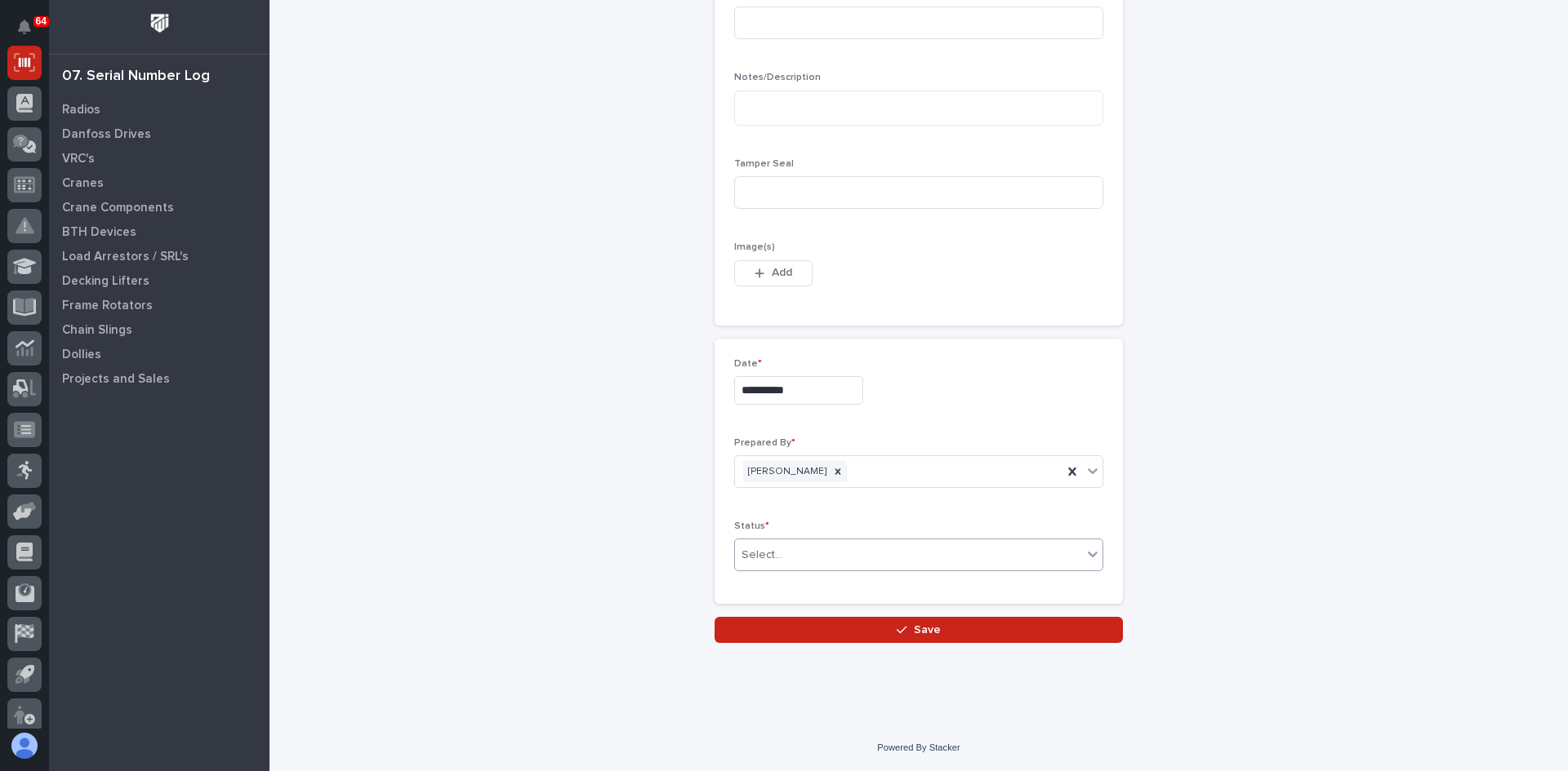
click at [801, 552] on div "Select..." at bounding box center [909, 555] width 347 height 27
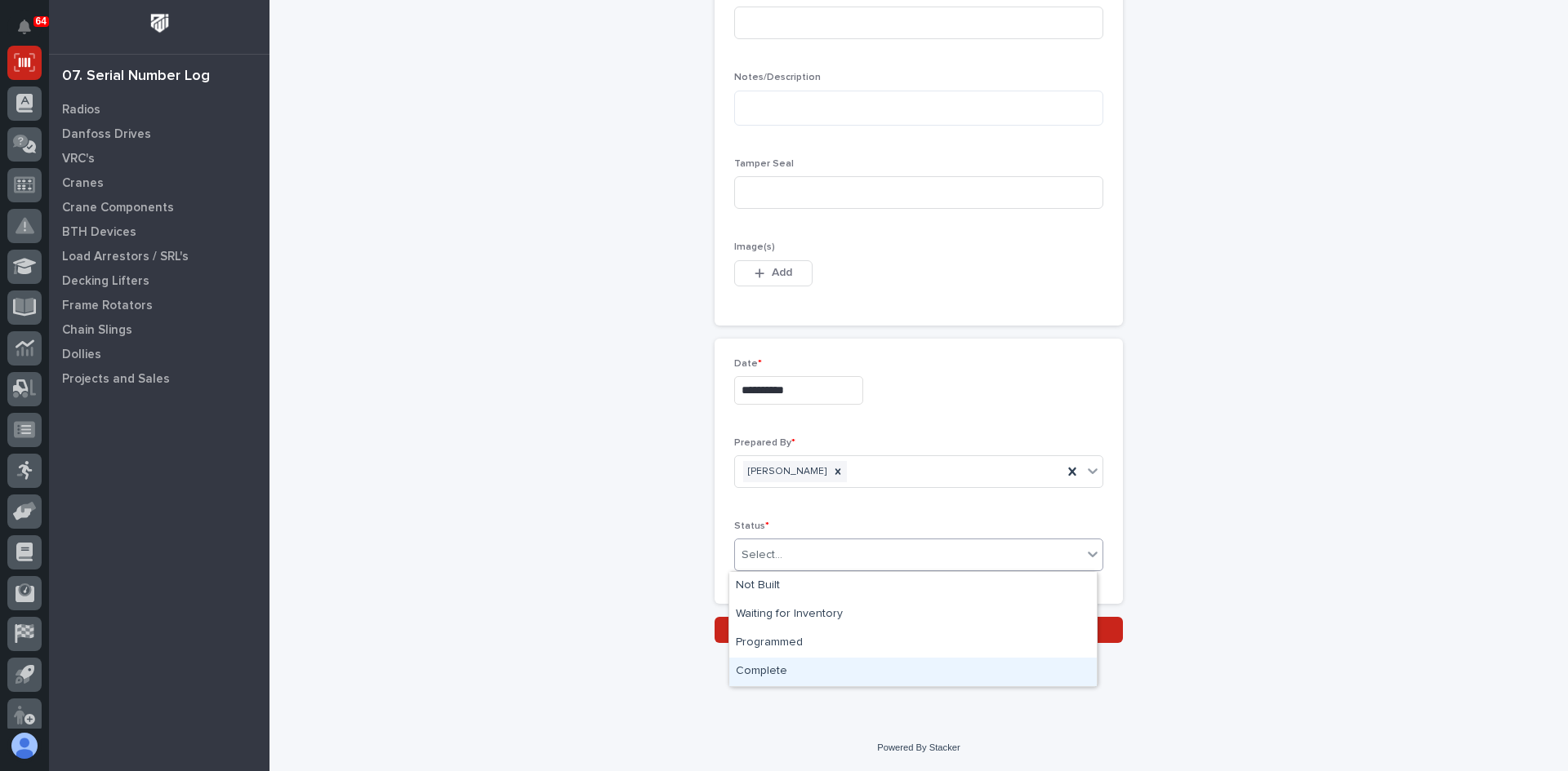
click at [786, 670] on div "Complete" at bounding box center [912, 671] width 367 height 29
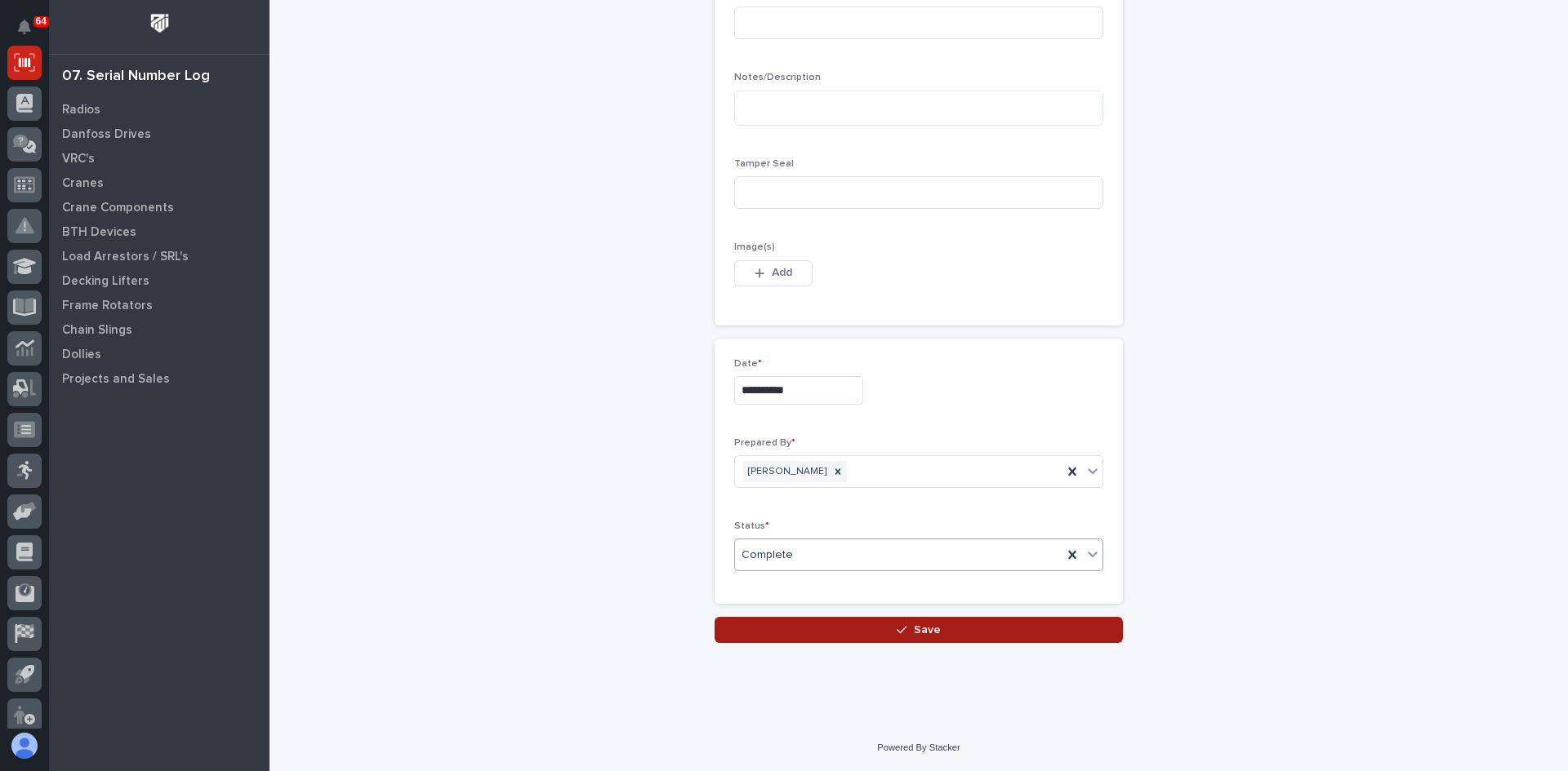
click at [917, 633] on span "Save" at bounding box center [927, 630] width 27 height 15
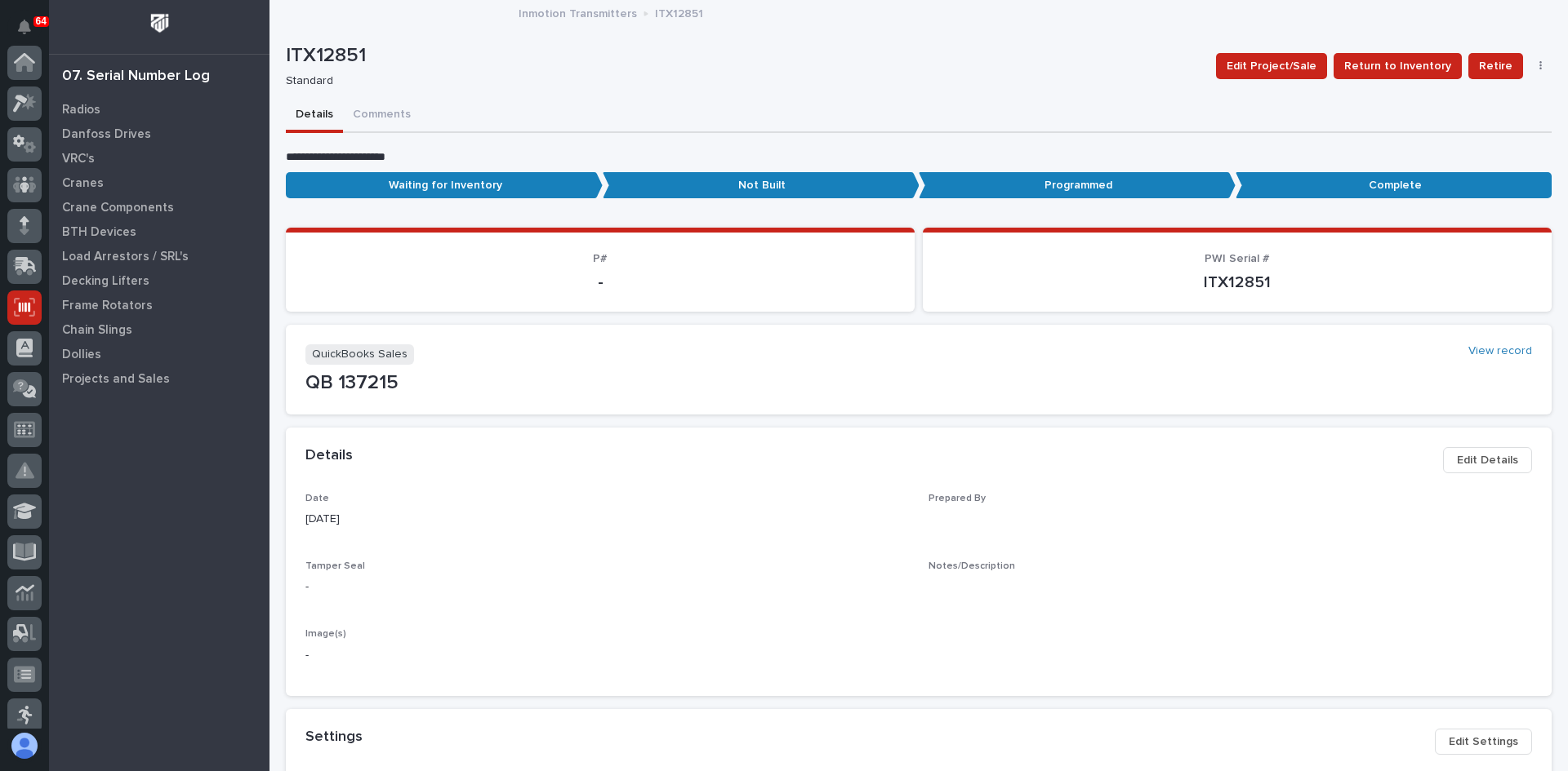
scroll to position [245, 0]
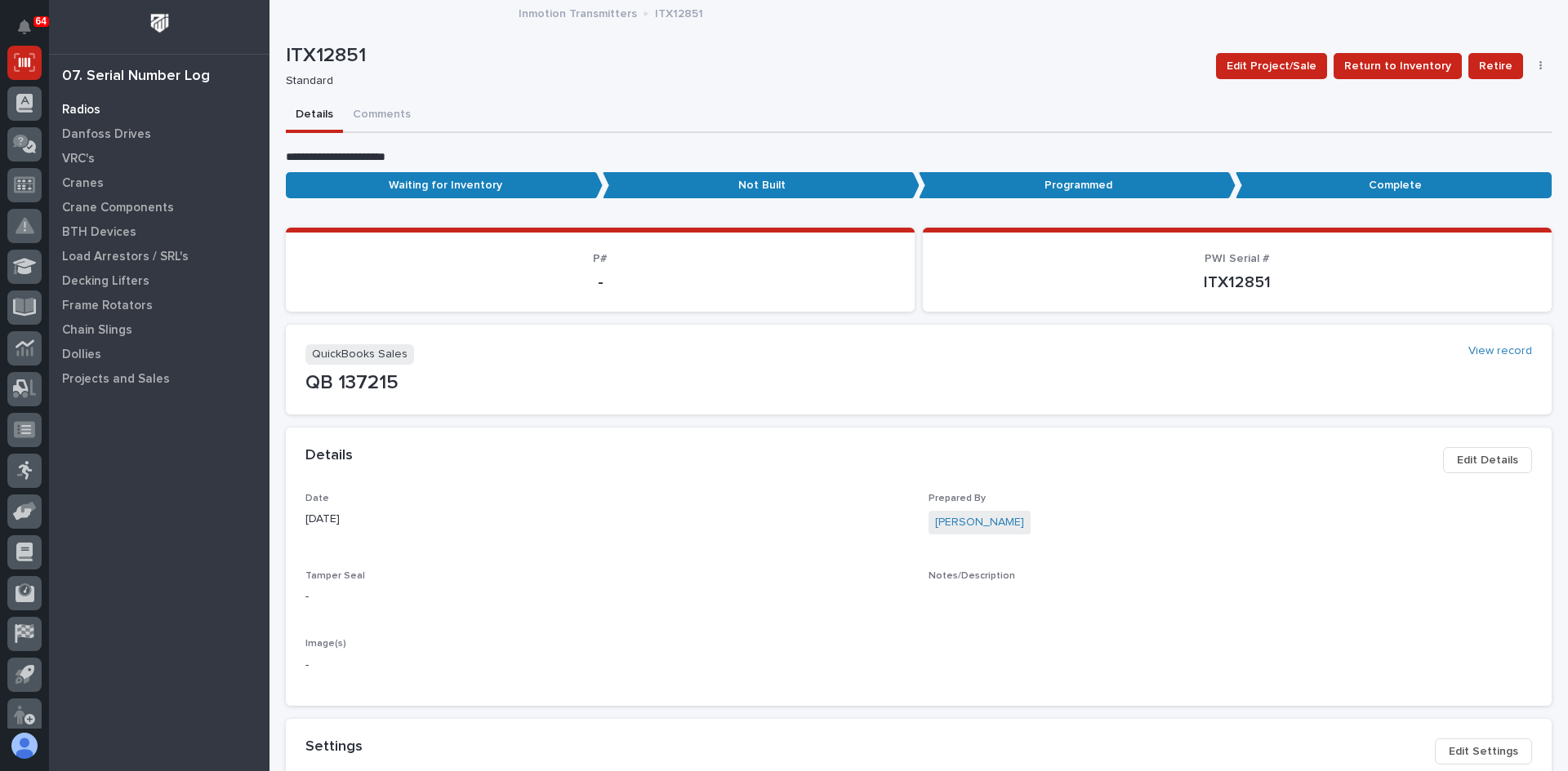
click at [81, 110] on p "Radios" at bounding box center [82, 110] width 38 height 15
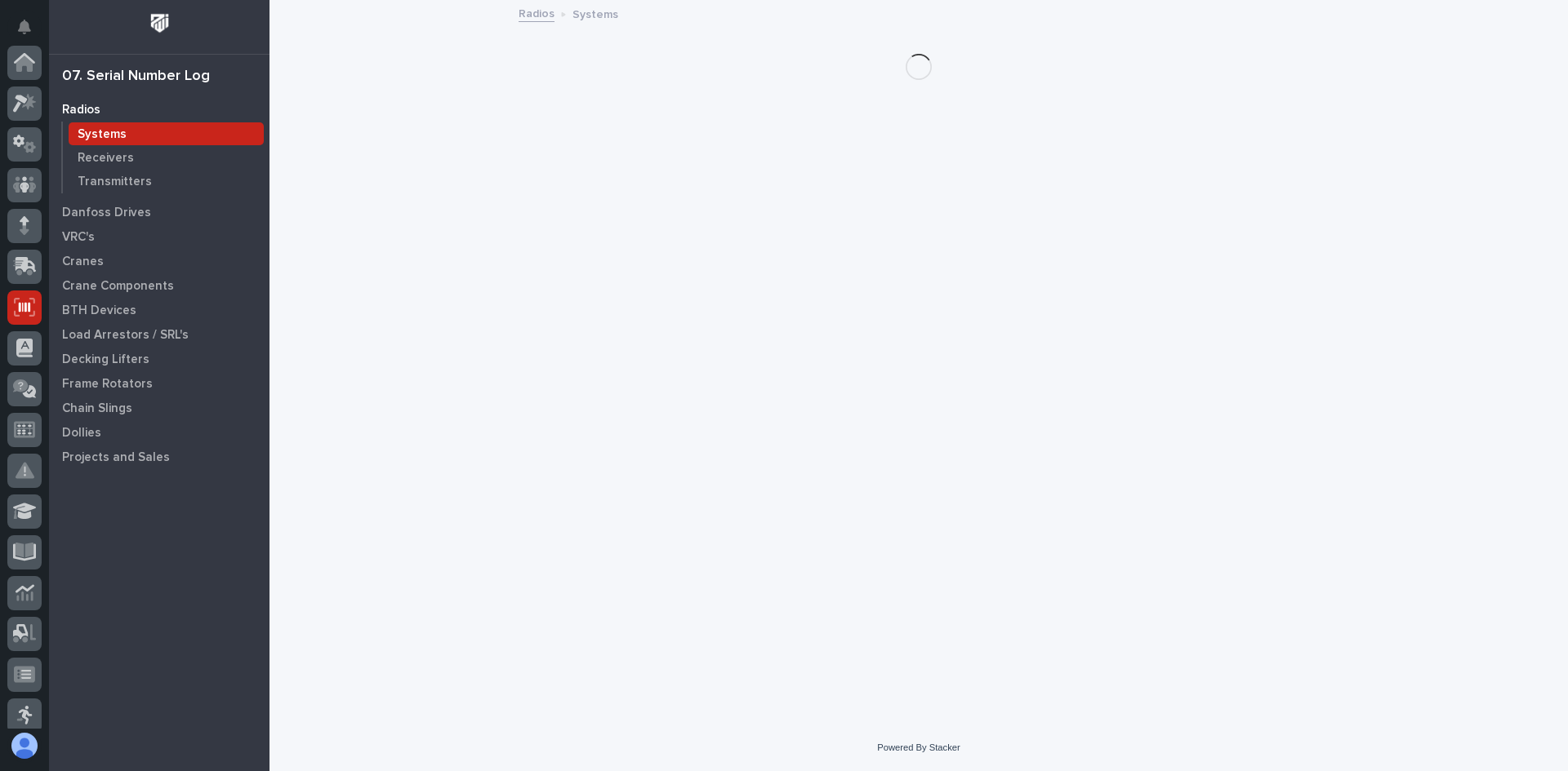
scroll to position [245, 0]
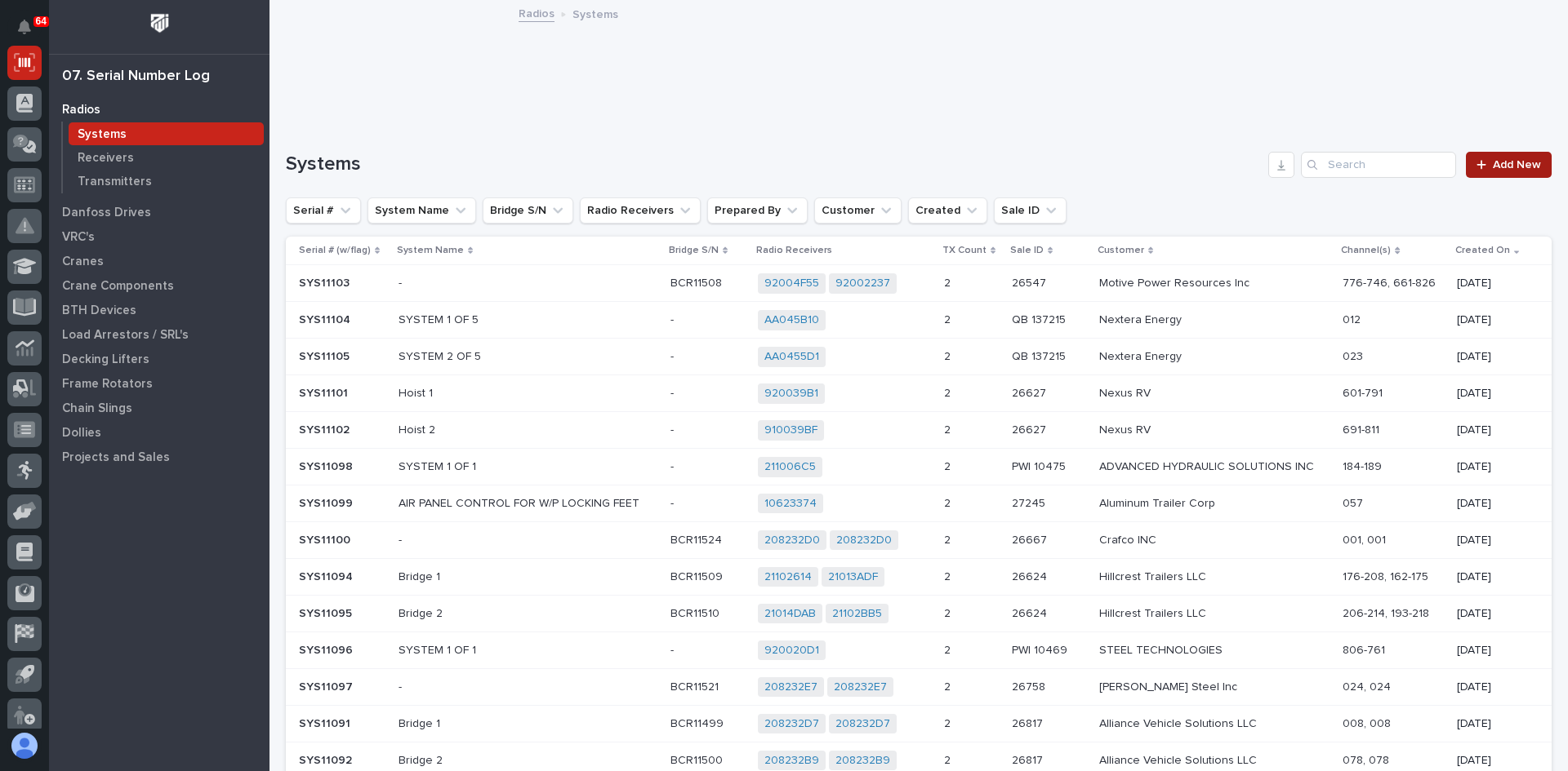
click at [1507, 165] on span "Add New" at bounding box center [1517, 165] width 49 height 11
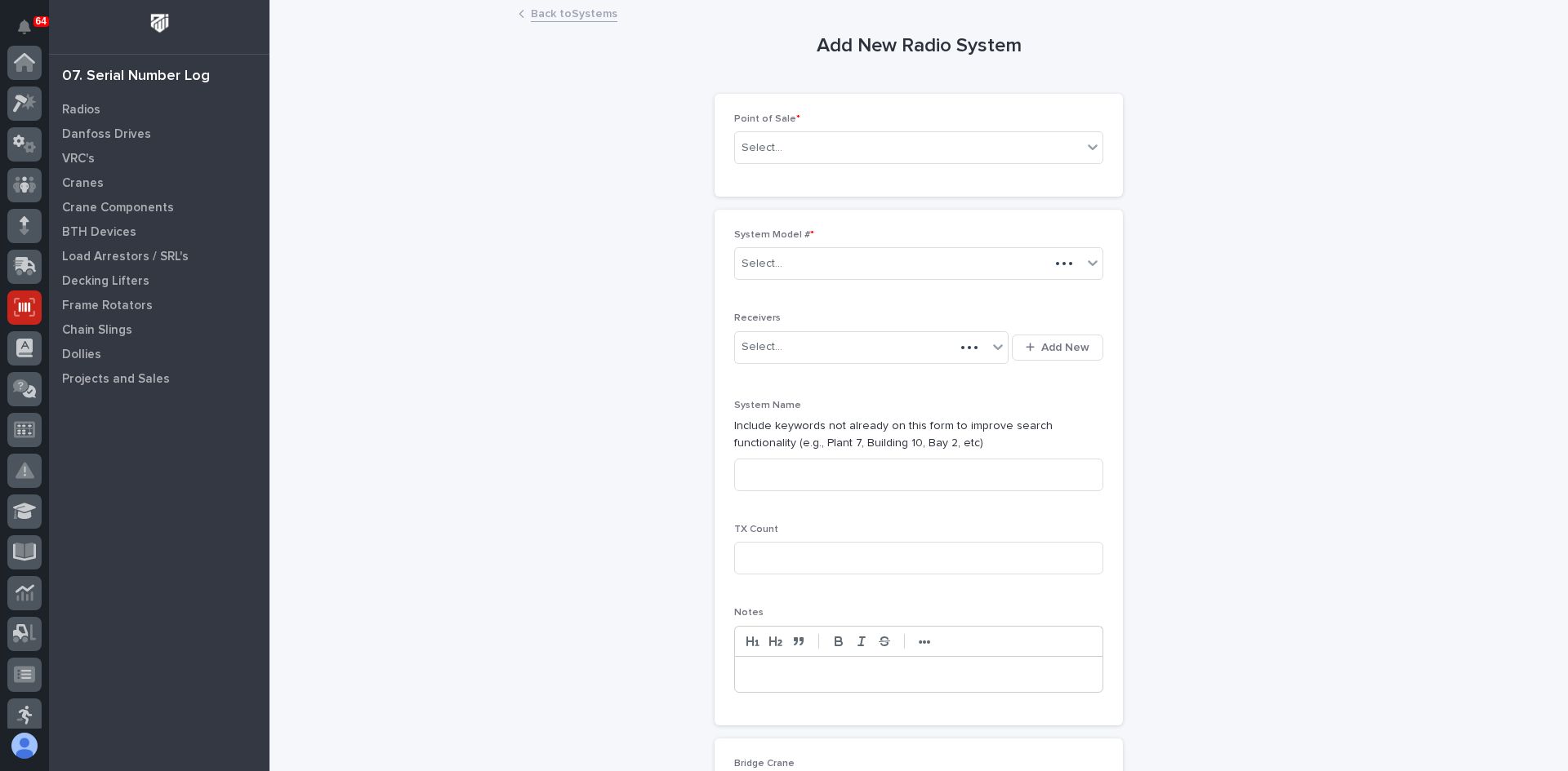
scroll to position [245, 0]
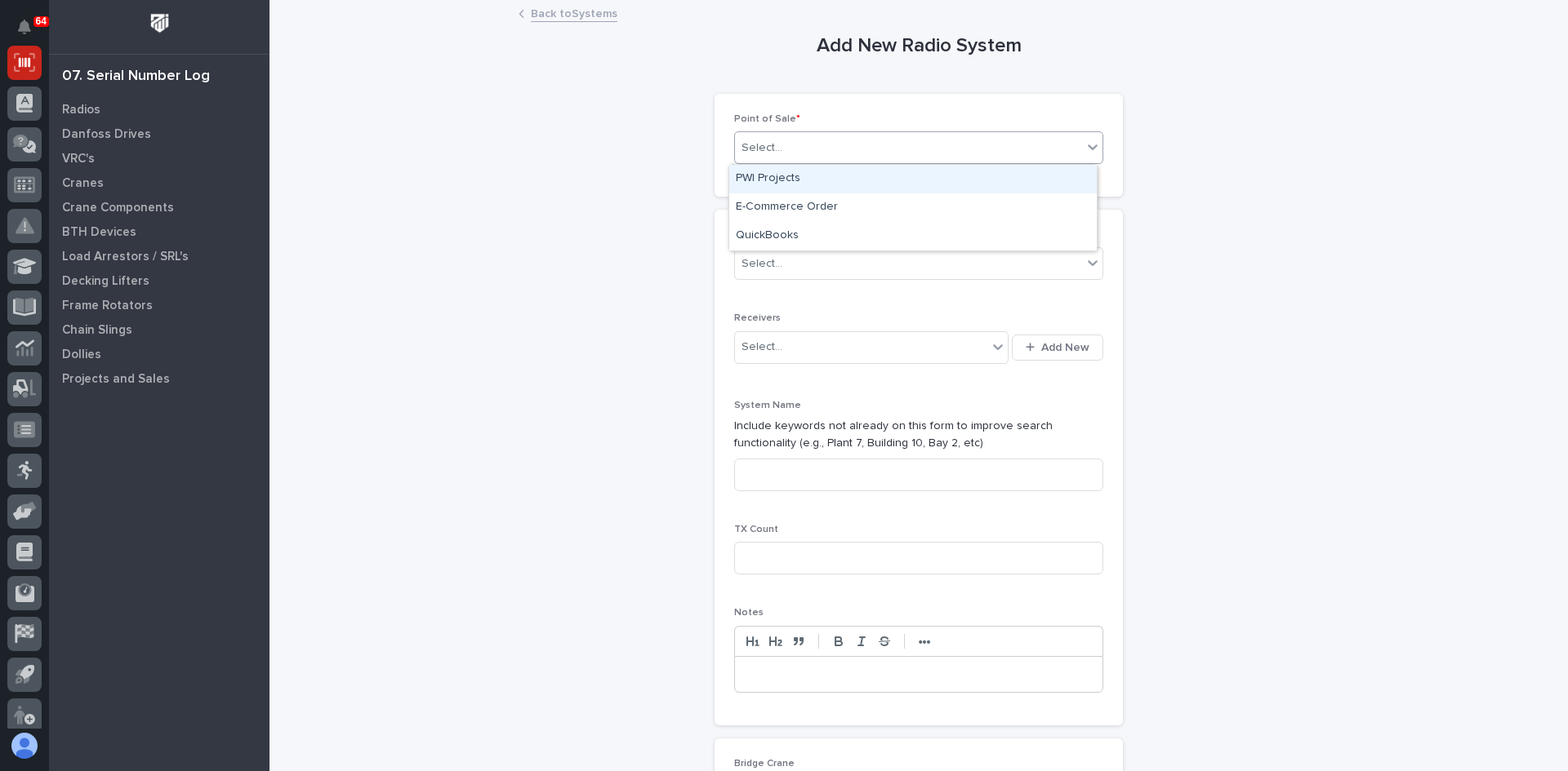
click at [782, 145] on div "Select..." at bounding box center [909, 147] width 347 height 27
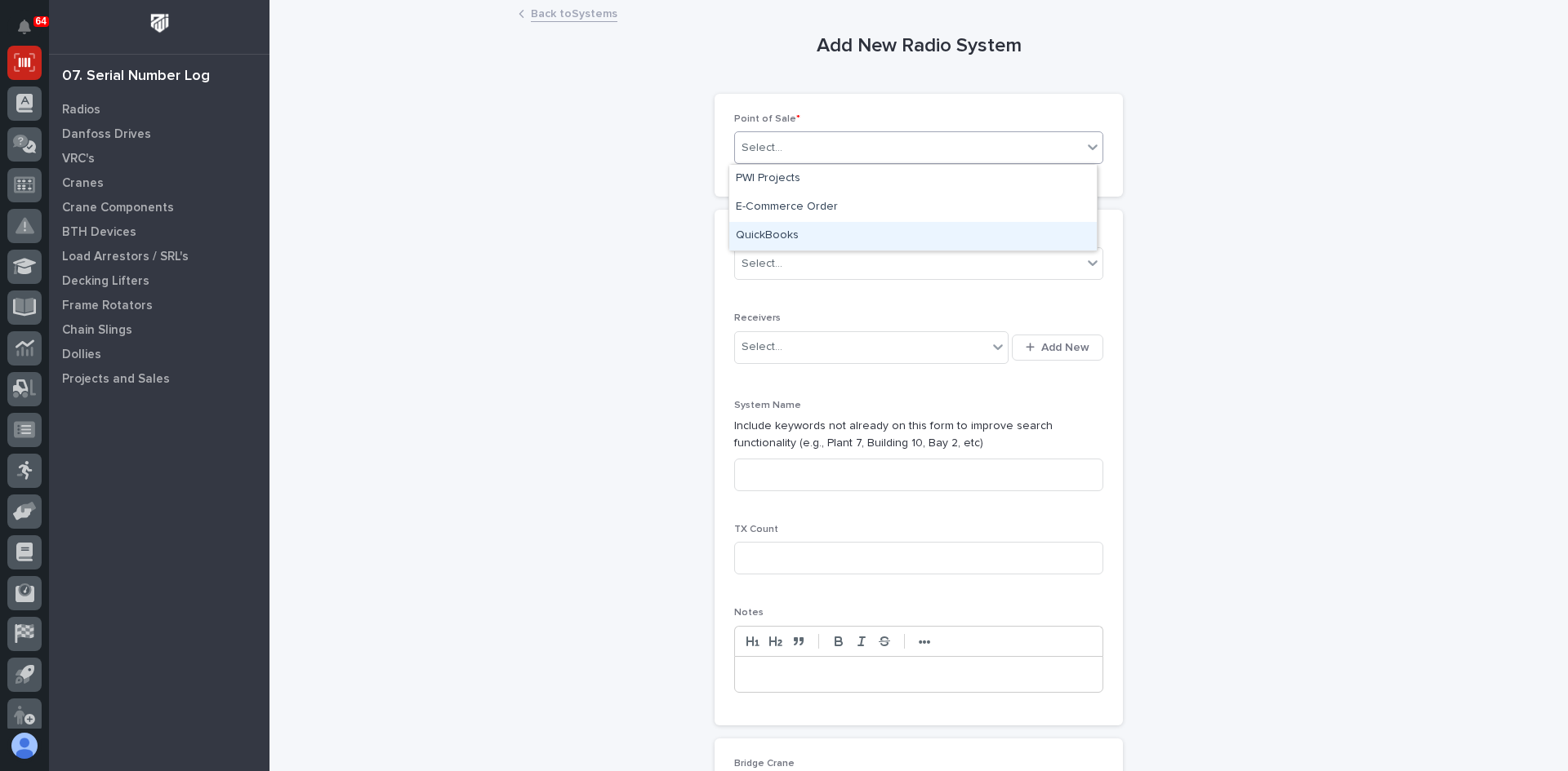
drag, startPoint x: 777, startPoint y: 188, endPoint x: 765, endPoint y: 230, distance: 43.7
click at [765, 230] on div "QuickBooks" at bounding box center [912, 236] width 367 height 29
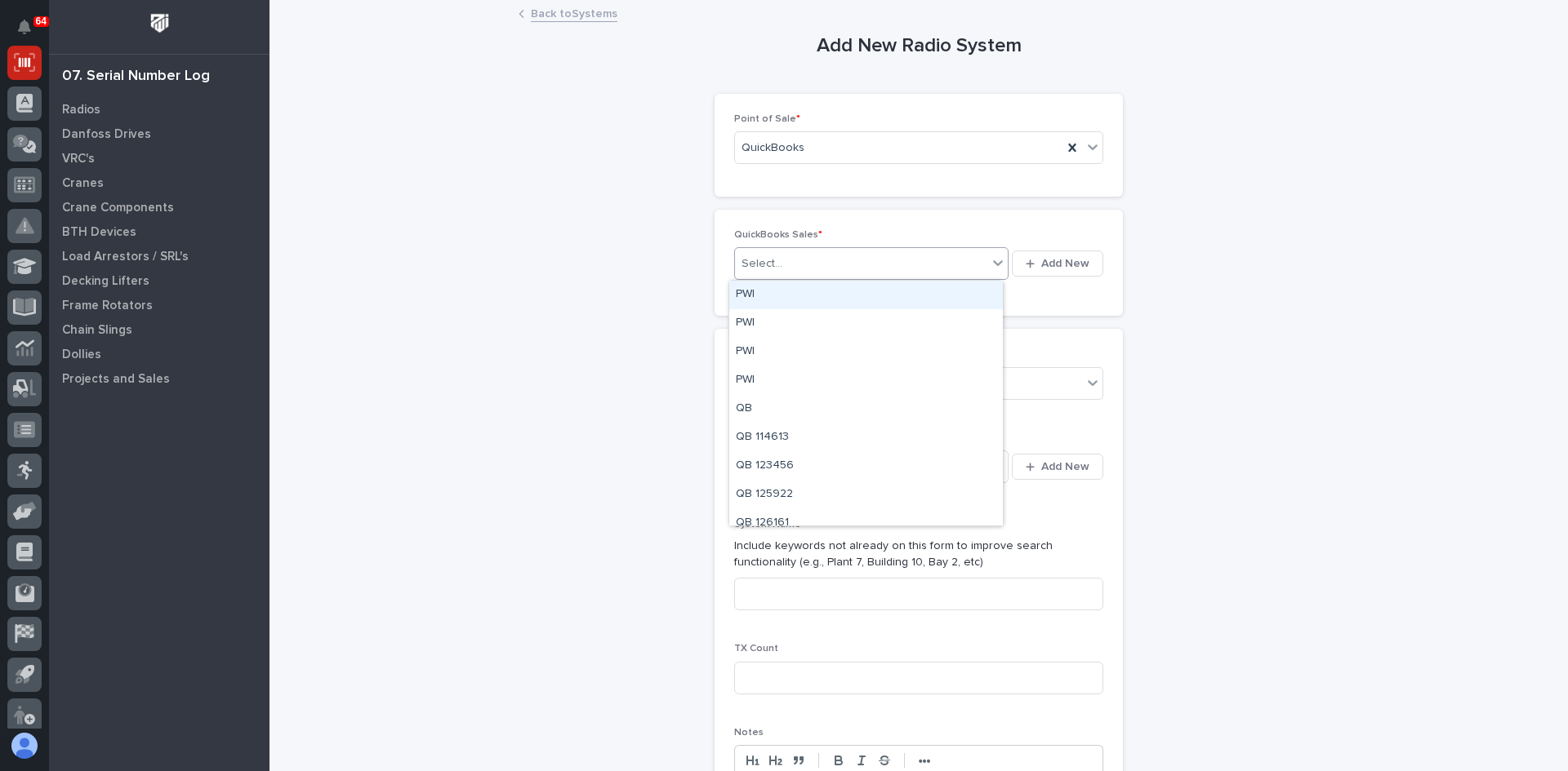
click at [772, 256] on div "Select..." at bounding box center [761, 265] width 41 height 17
type input "******"
click at [789, 372] on div "Select..." at bounding box center [909, 382] width 347 height 27
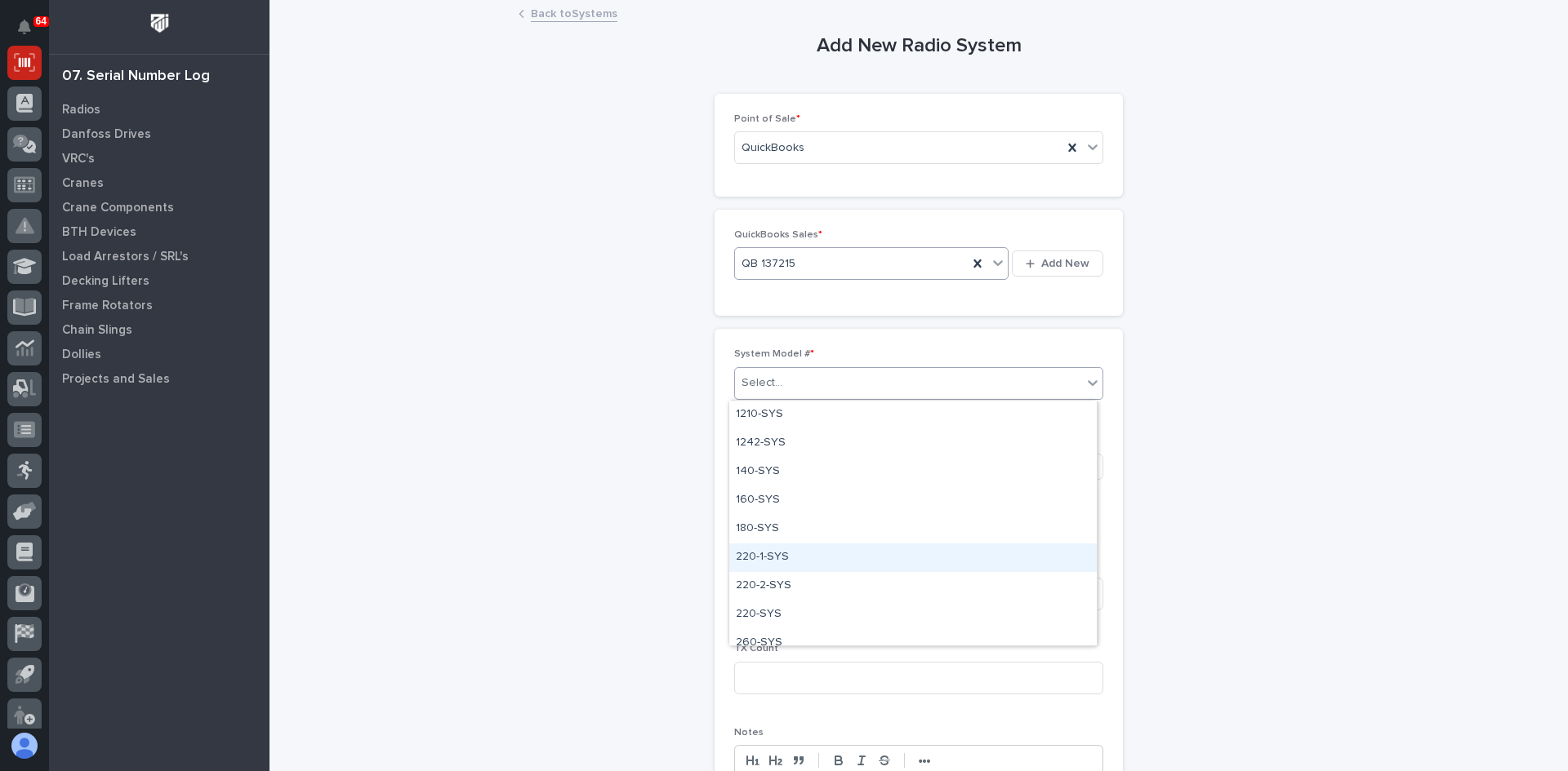
click at [750, 556] on div "220-1-SYS" at bounding box center [912, 558] width 367 height 29
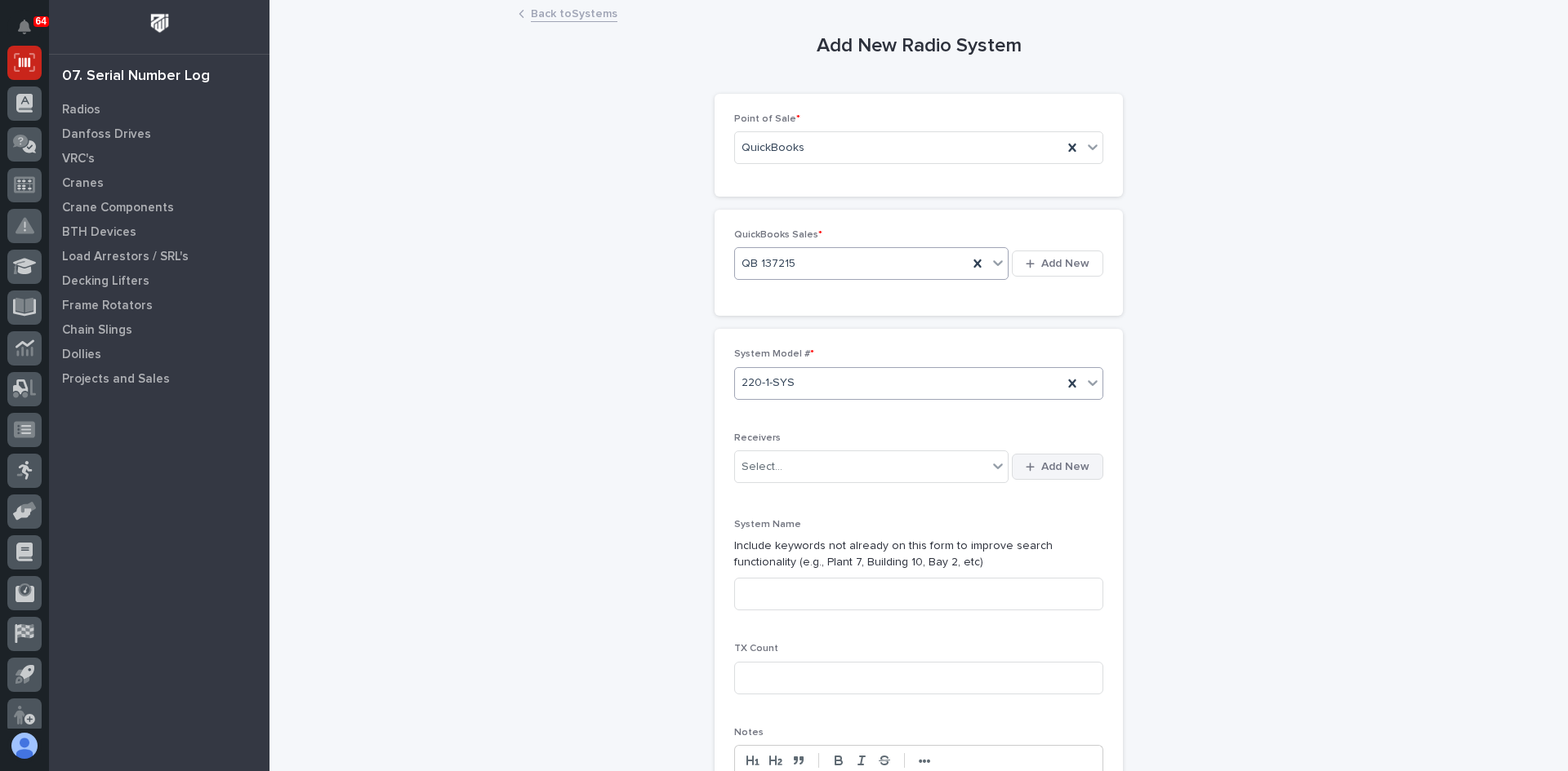
click at [1060, 465] on span "Add New" at bounding box center [1066, 467] width 49 height 15
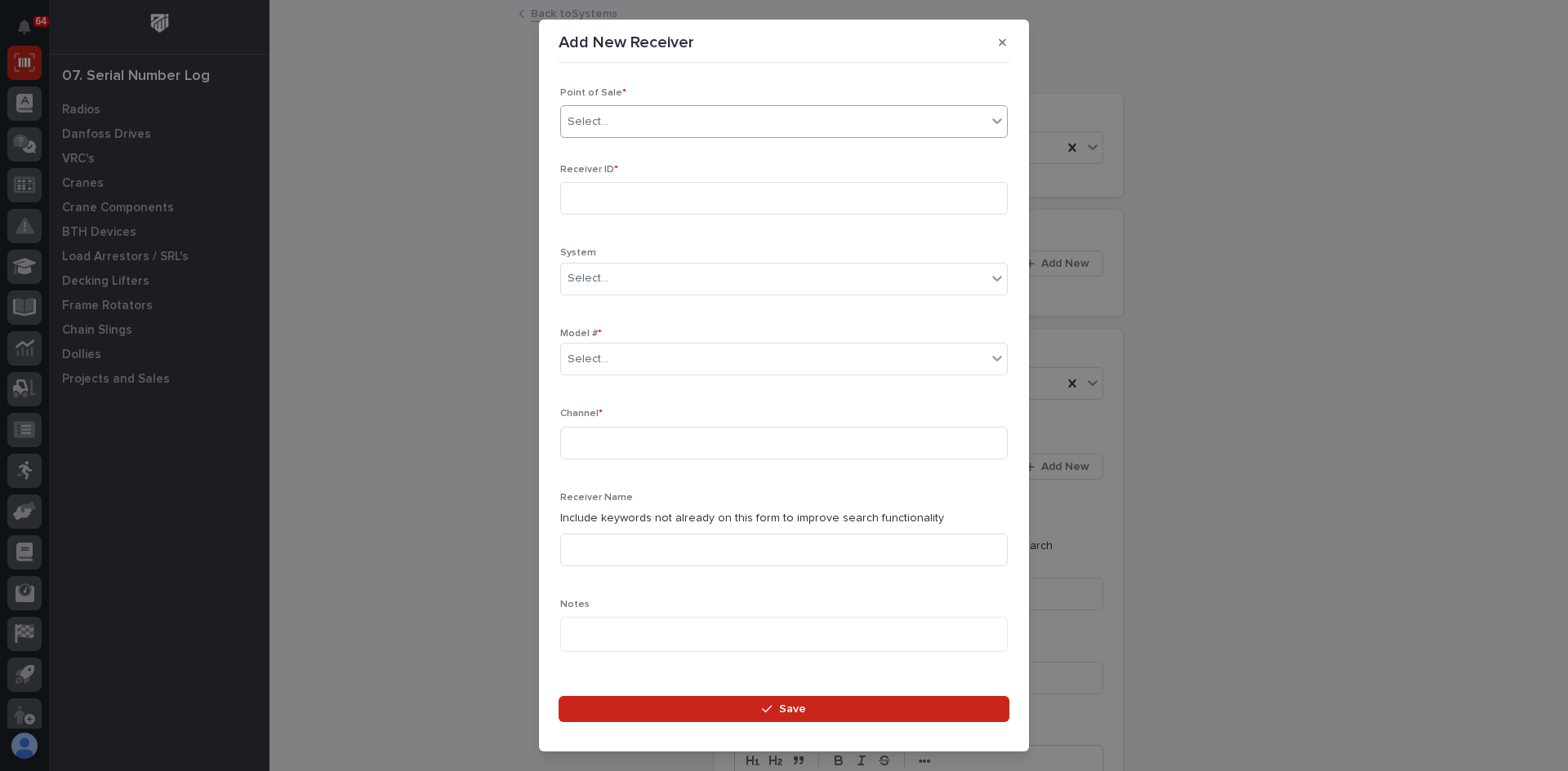
click at [620, 121] on div "Select..." at bounding box center [773, 121] width 425 height 27
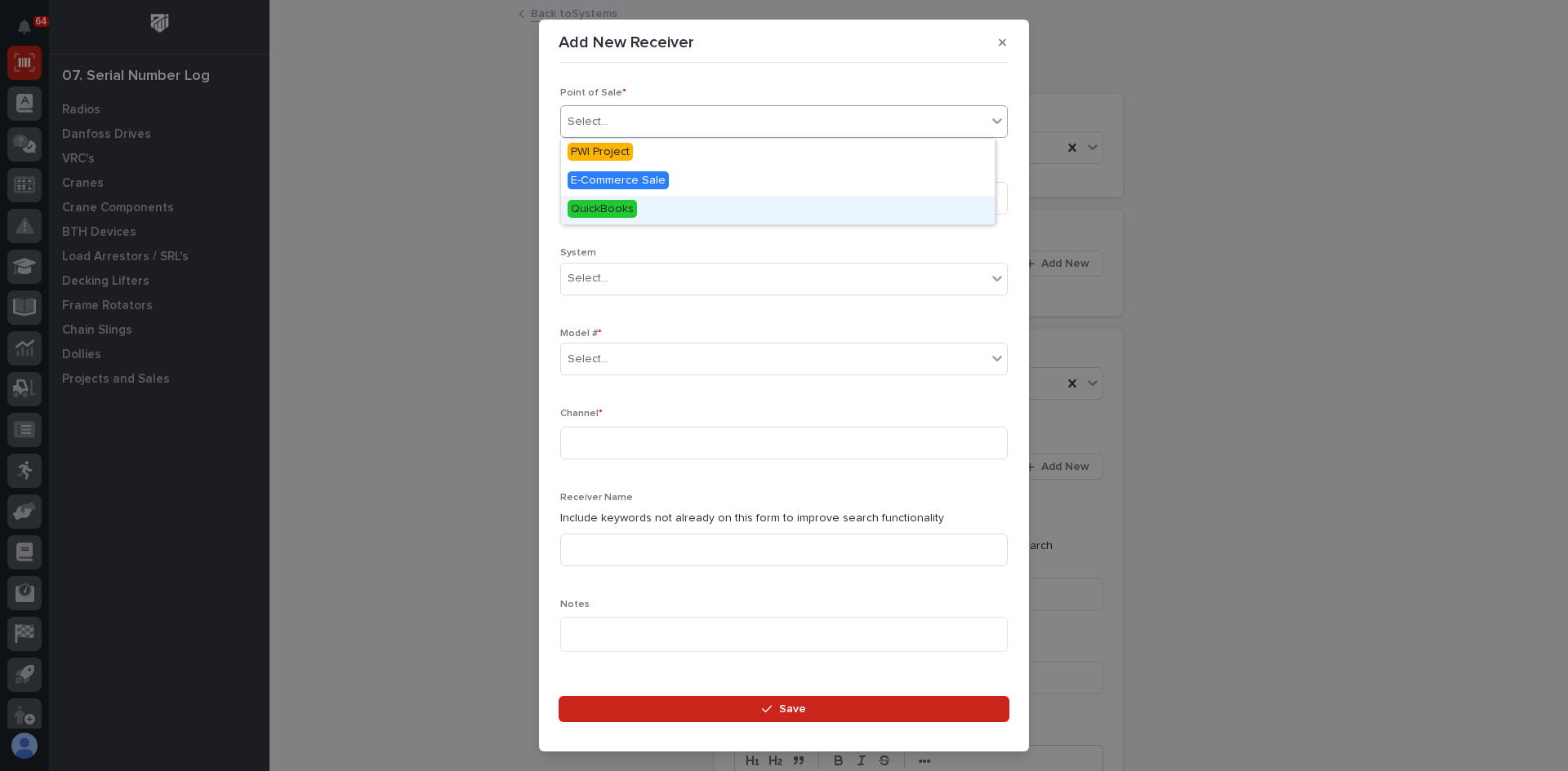
click at [601, 211] on span "QuickBooks" at bounding box center [602, 209] width 69 height 18
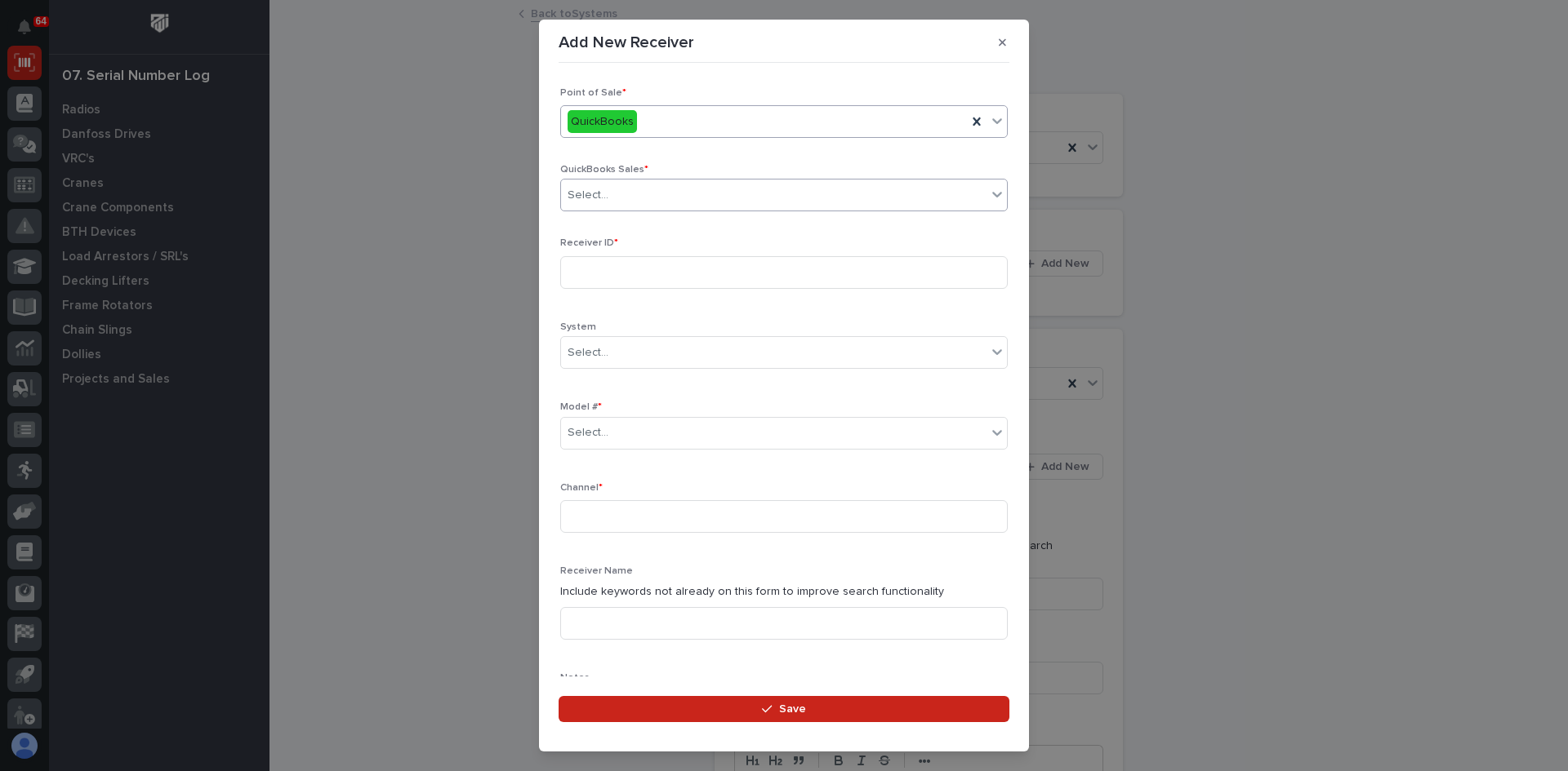
click at [630, 204] on div "Select..." at bounding box center [773, 195] width 425 height 27
type input "******"
click at [613, 269] on input at bounding box center [784, 272] width 448 height 33
type input "AA0457F8"
click at [611, 434] on div "Select..." at bounding box center [773, 433] width 425 height 27
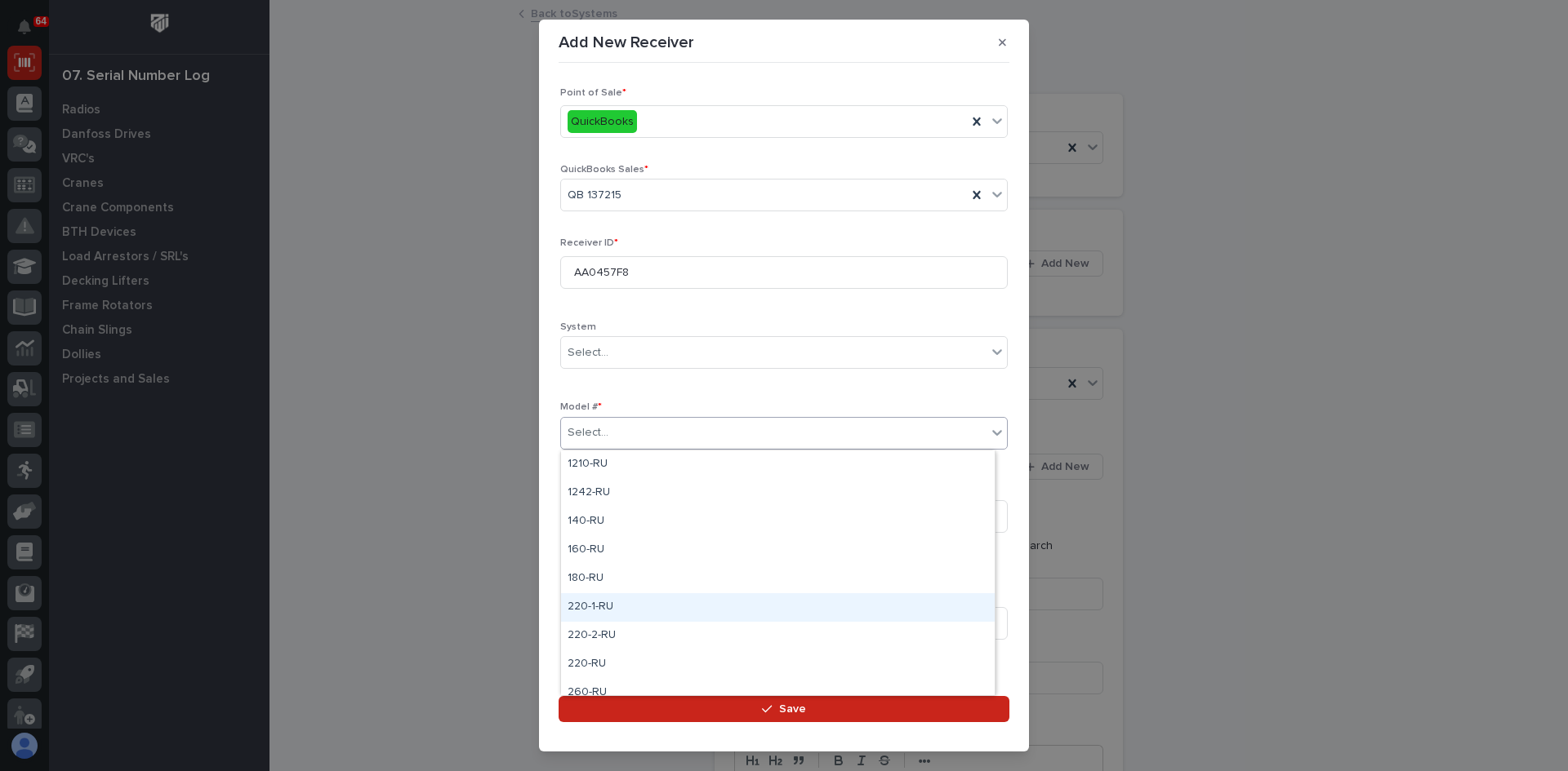
click at [604, 613] on div "220-1-RU" at bounding box center [777, 607] width 434 height 29
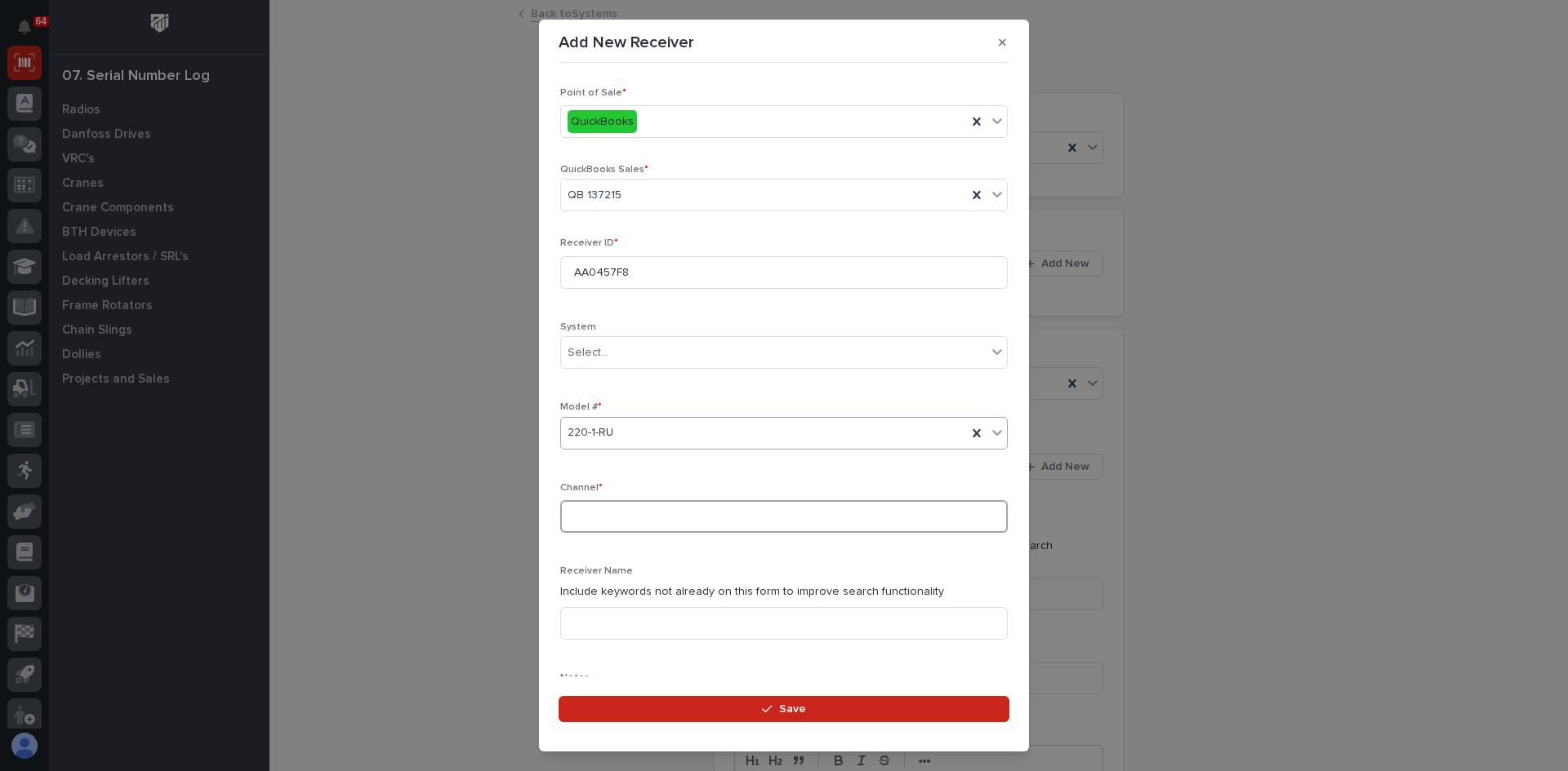
click at [591, 512] on input at bounding box center [784, 517] width 448 height 33
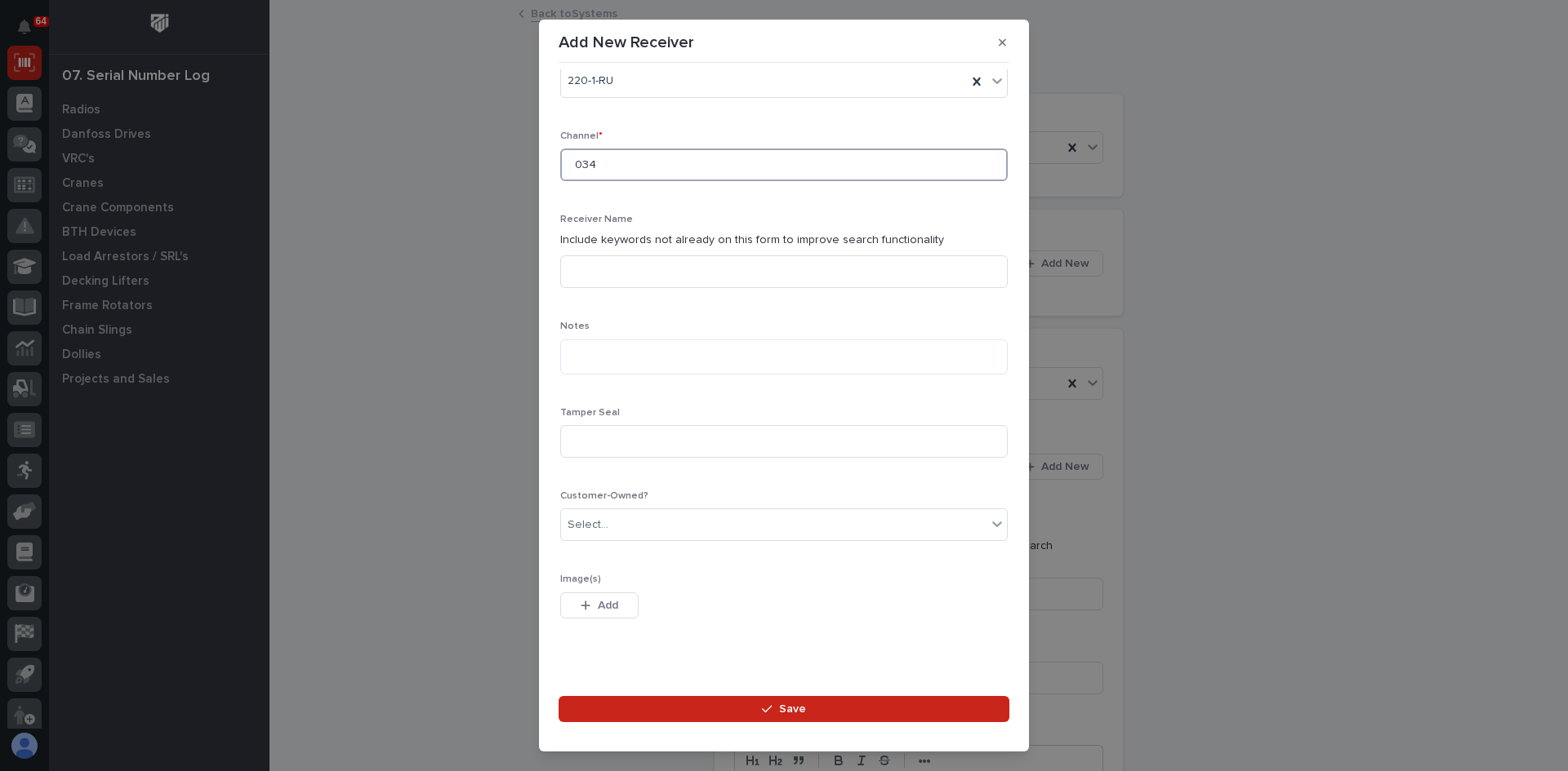
scroll to position [372, 0]
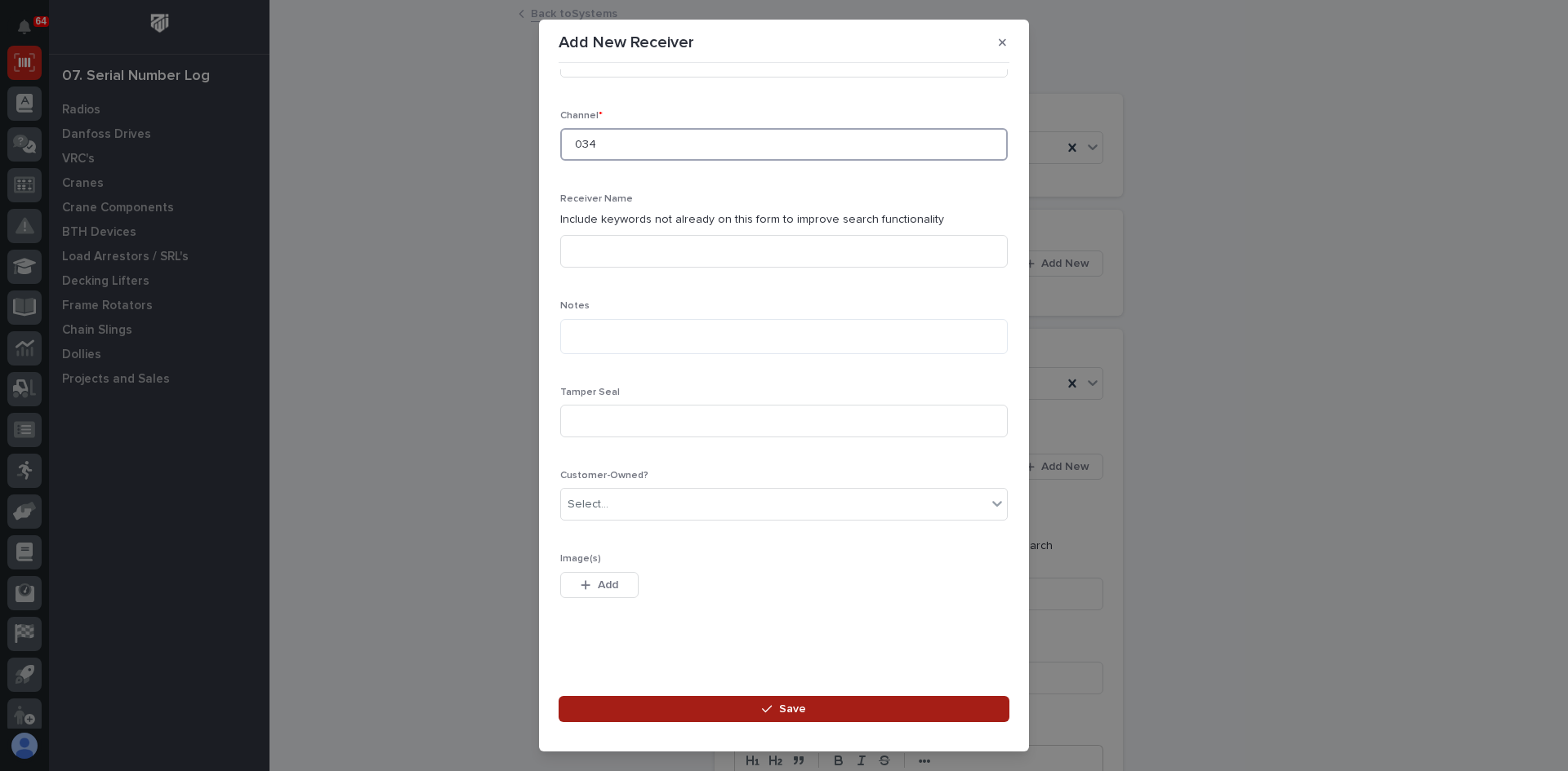
type input "034"
click at [789, 700] on button "Save" at bounding box center [784, 709] width 450 height 26
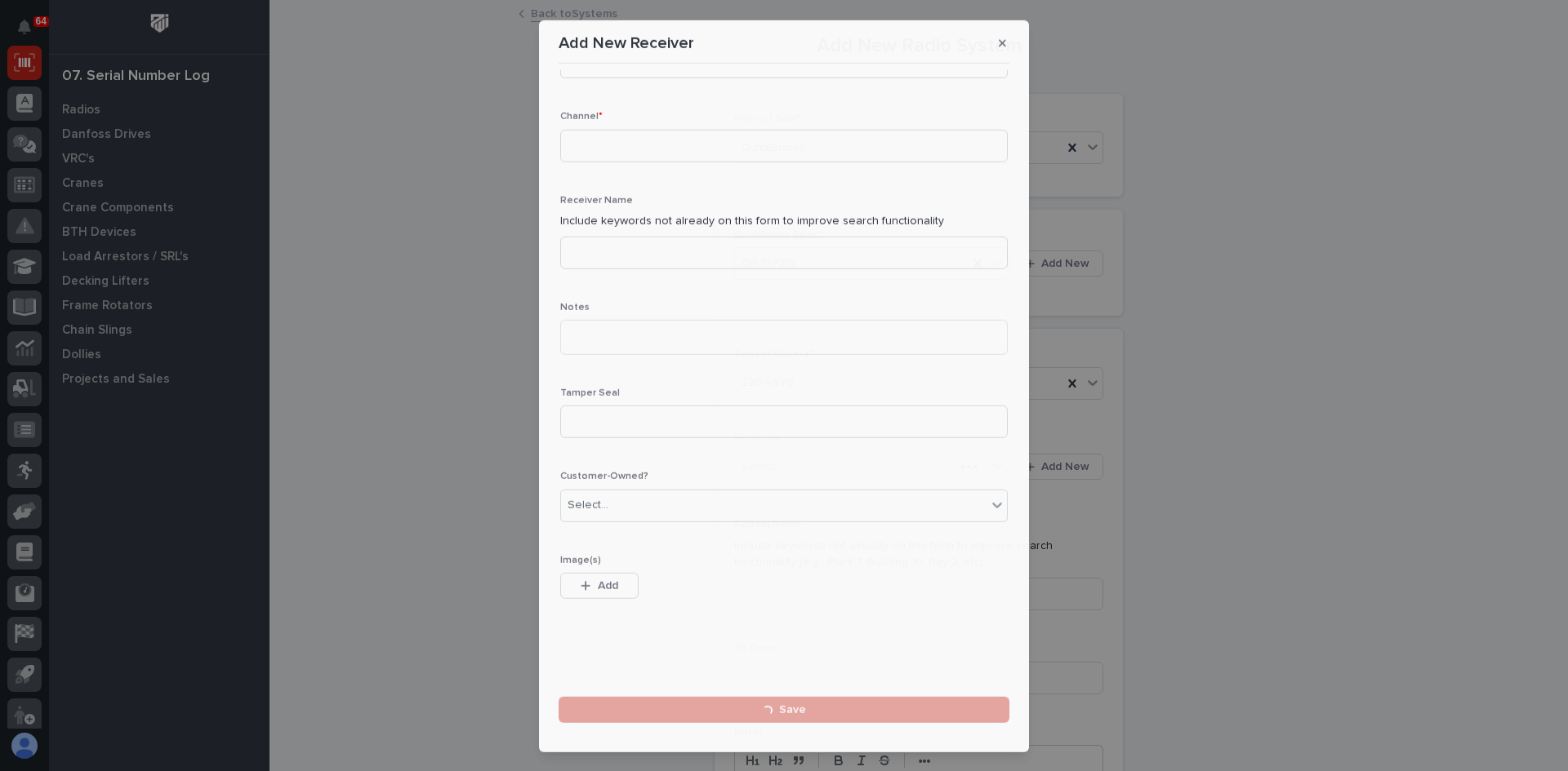
scroll to position [0, 0]
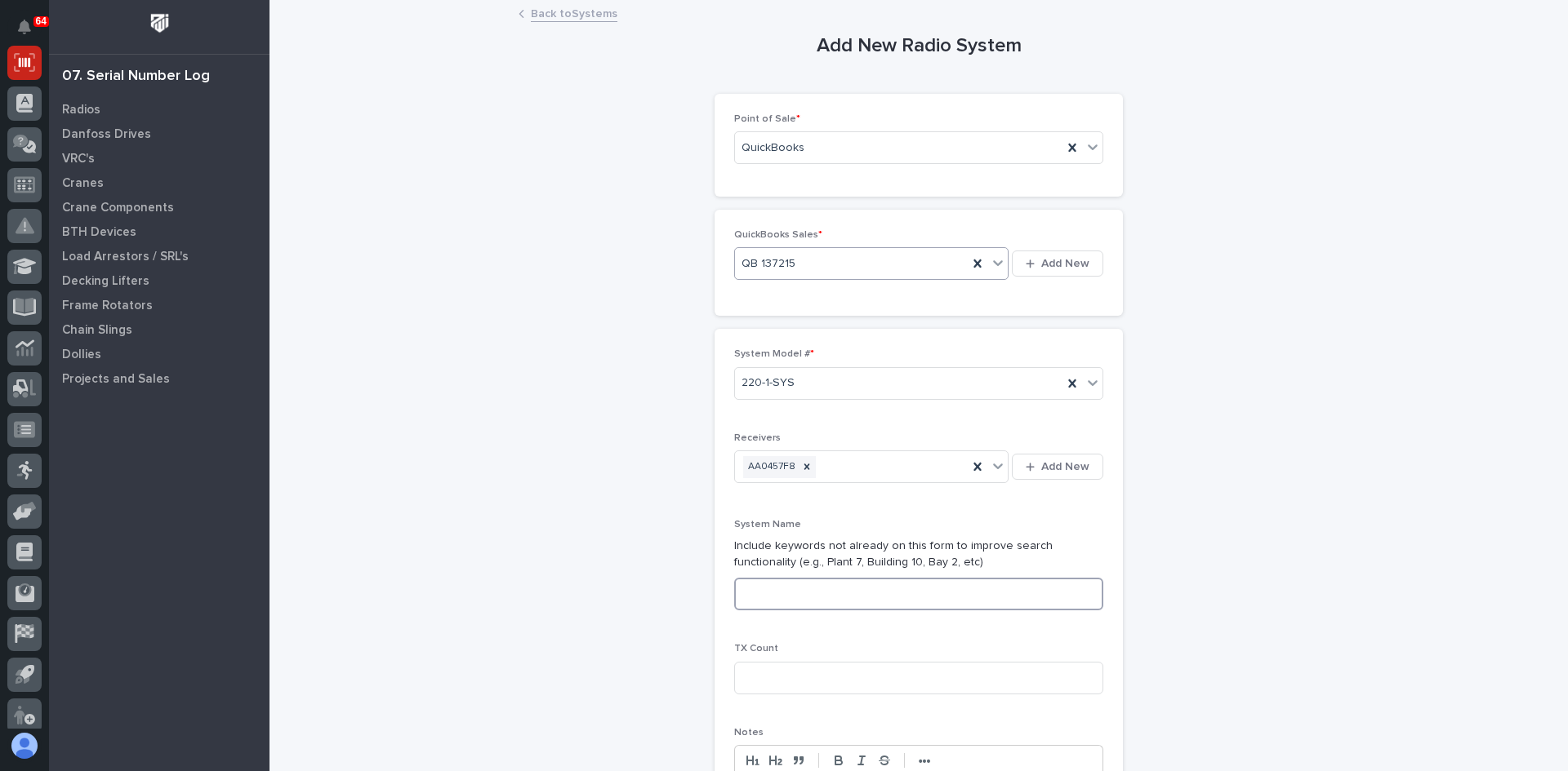
click at [790, 594] on input at bounding box center [918, 594] width 369 height 33
type input "SYSTEM 3 OF 5"
click at [764, 679] on input at bounding box center [918, 678] width 369 height 33
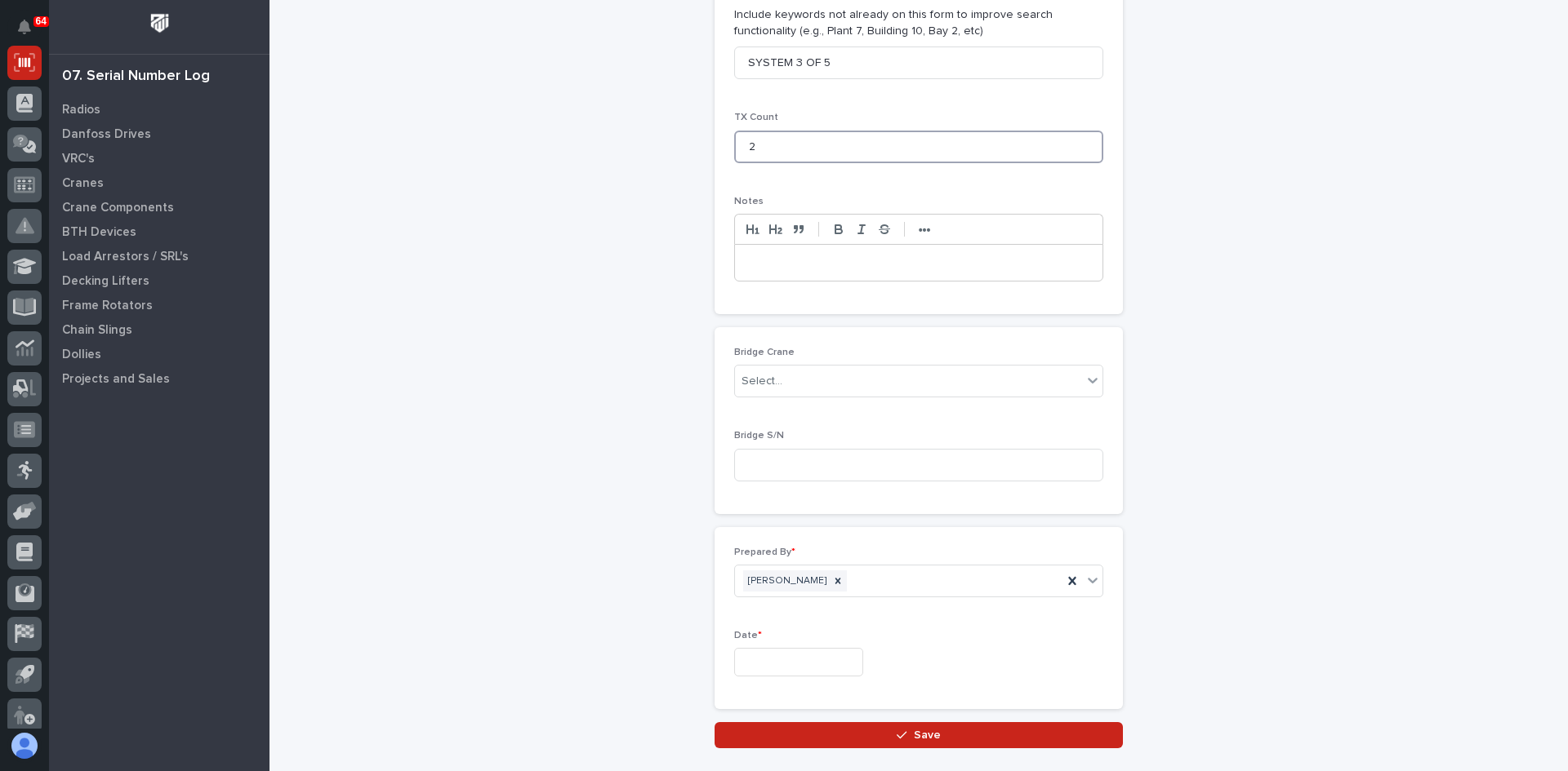
scroll to position [637, 0]
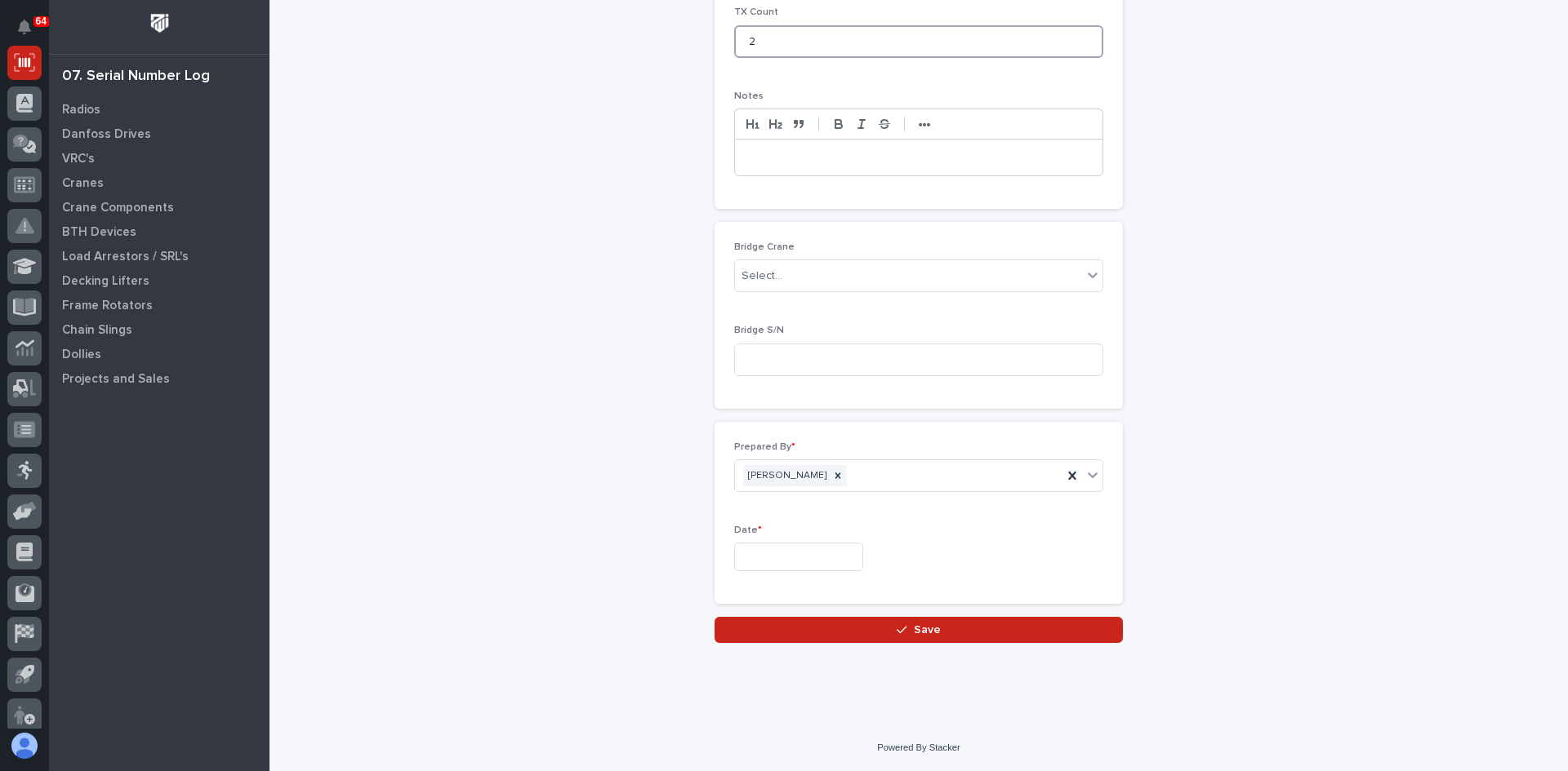
type input "2"
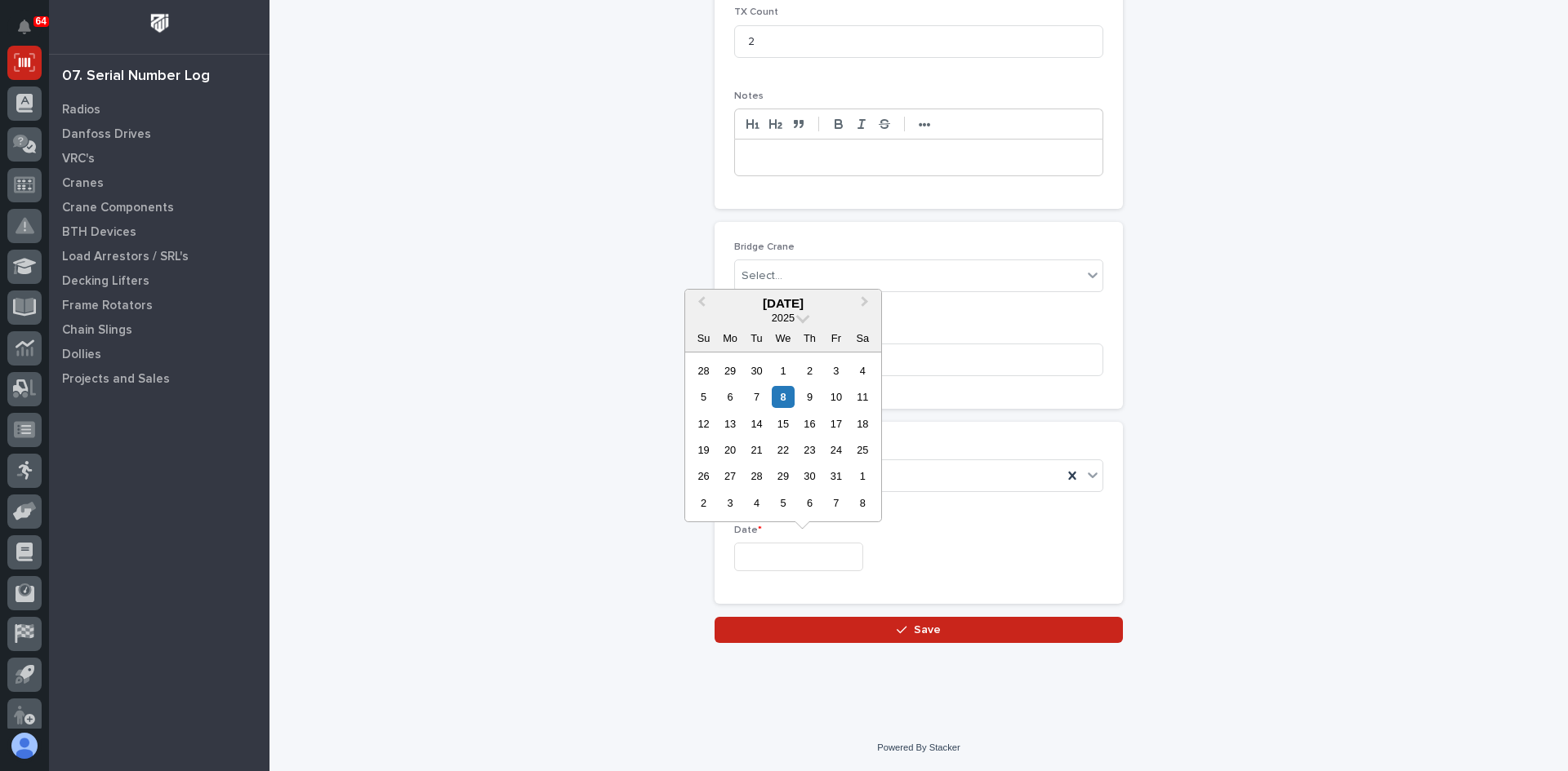
click at [760, 552] on input "text" at bounding box center [798, 557] width 129 height 29
click at [759, 394] on div "7" at bounding box center [756, 396] width 22 height 22
type input "**********"
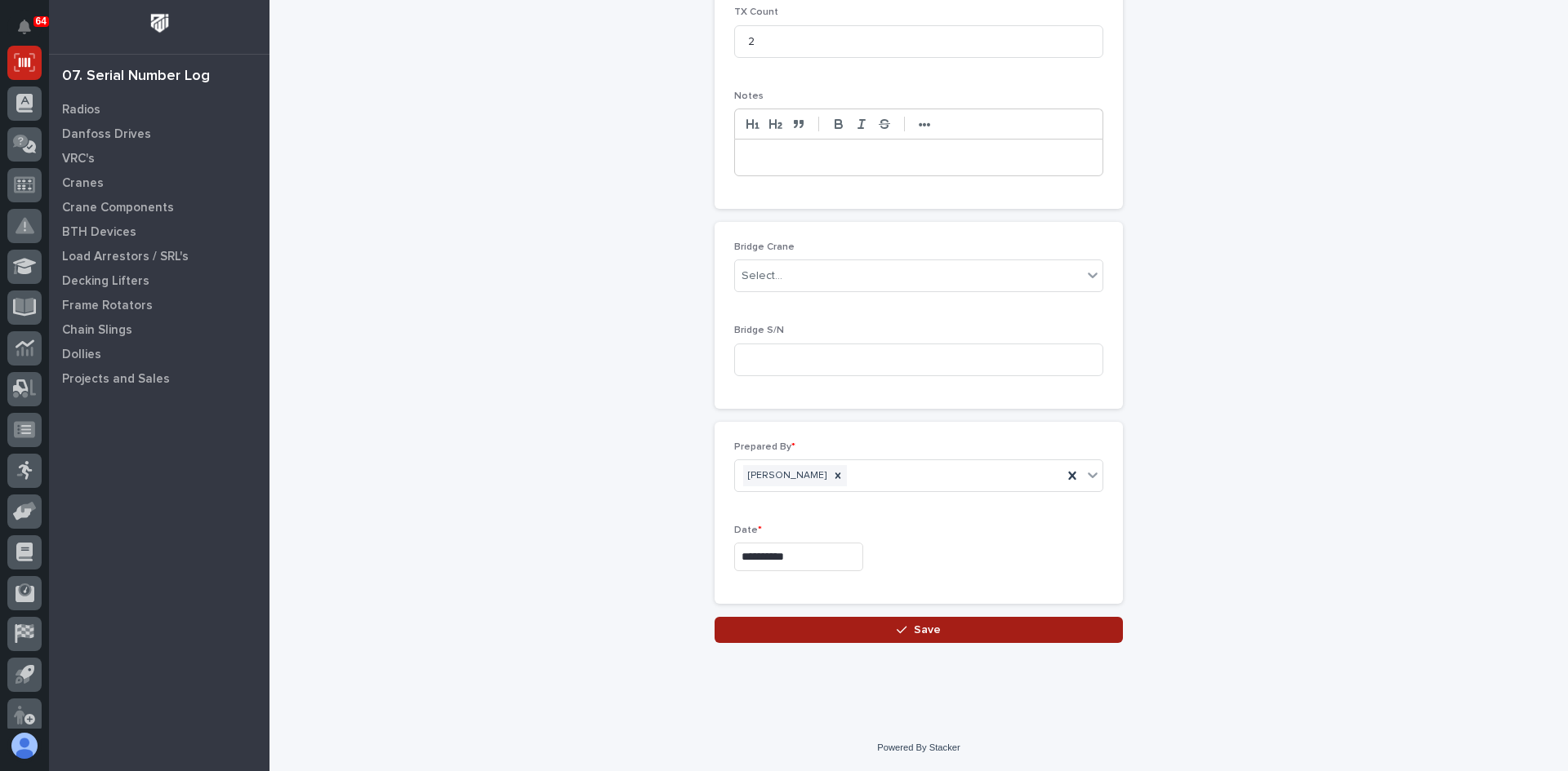
click at [918, 625] on span "Save" at bounding box center [927, 630] width 27 height 15
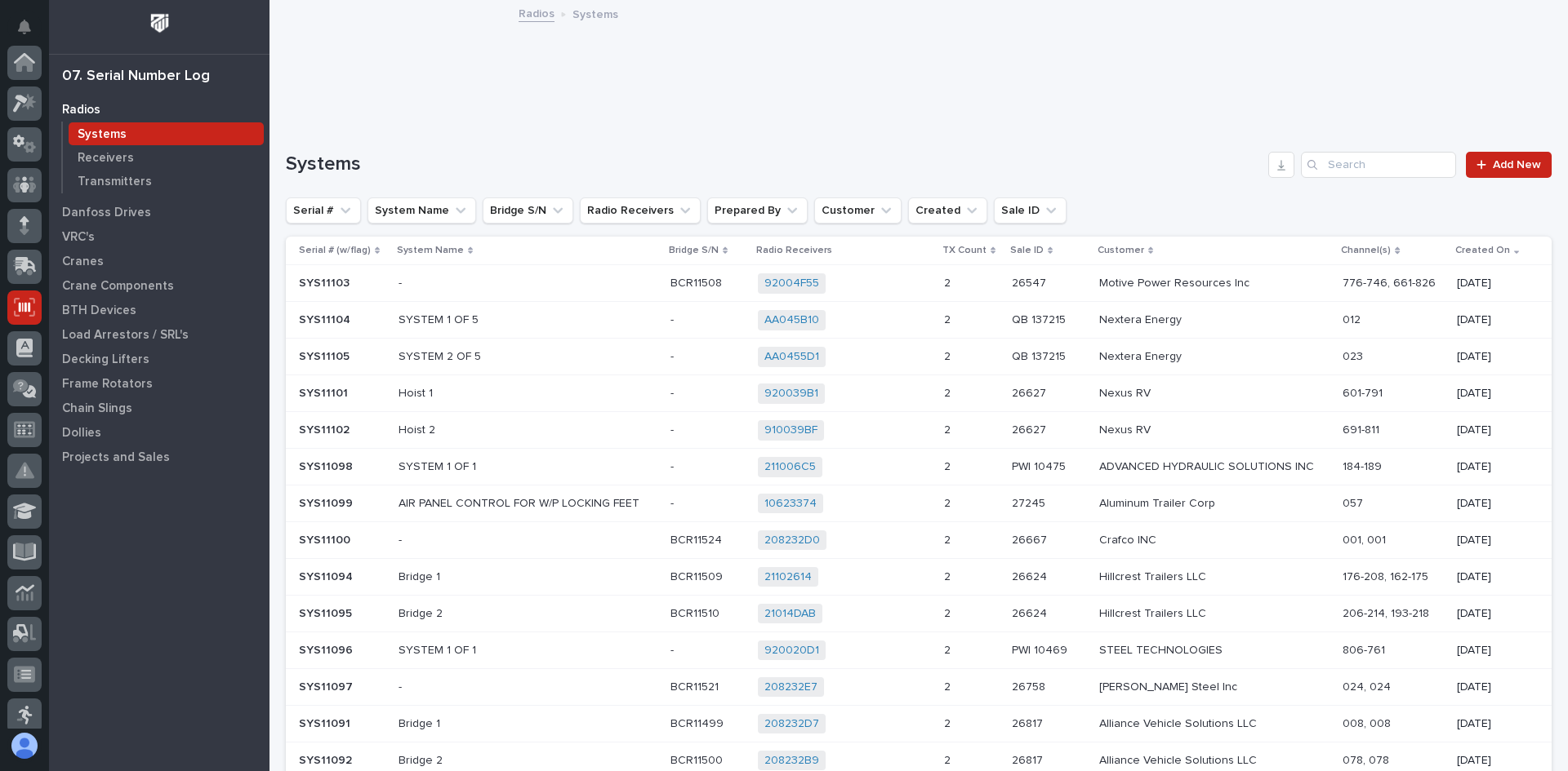
scroll to position [245, 0]
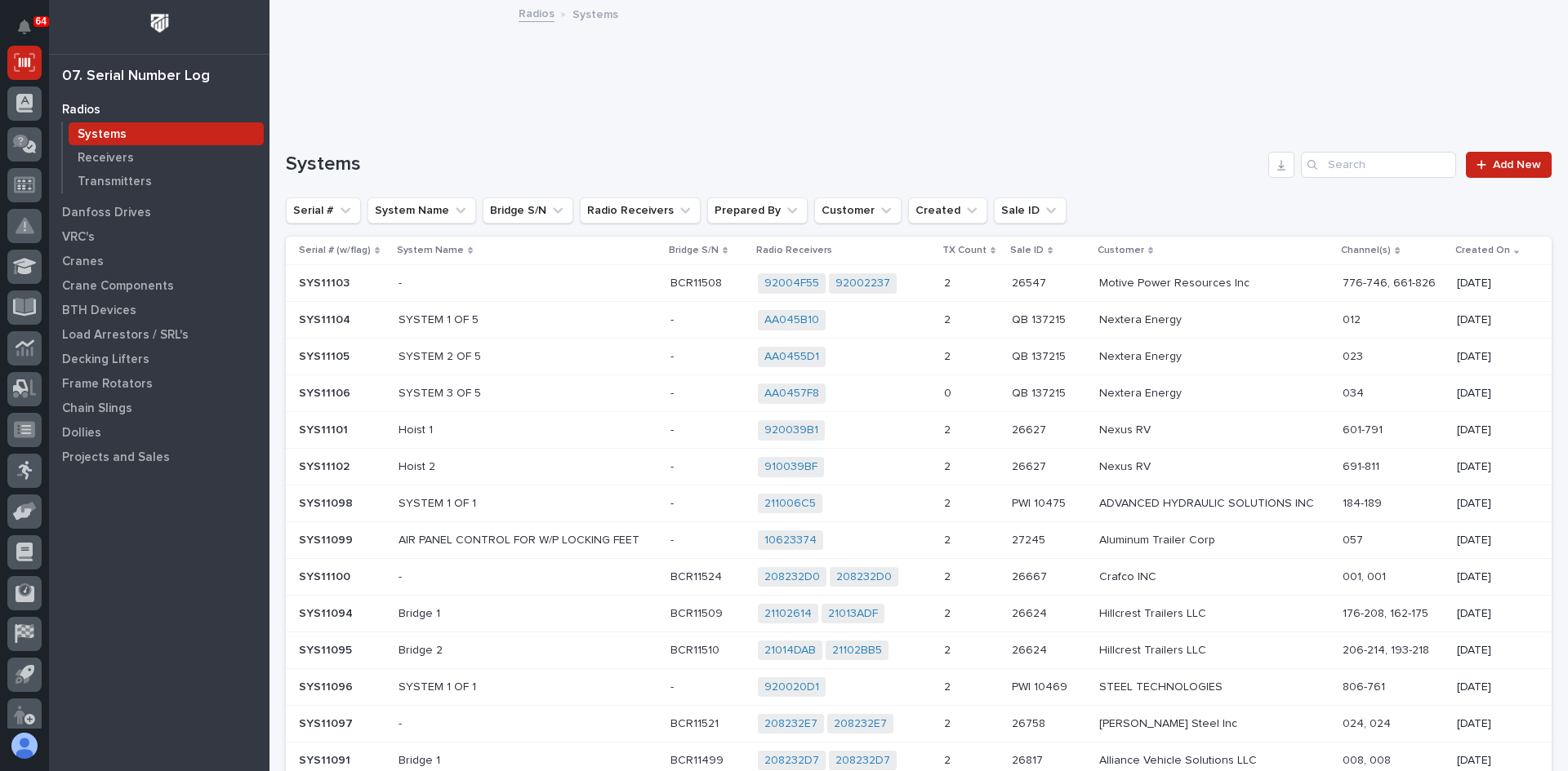
click at [896, 395] on div "AA0457F8 + 0" at bounding box center [843, 394] width 173 height 21
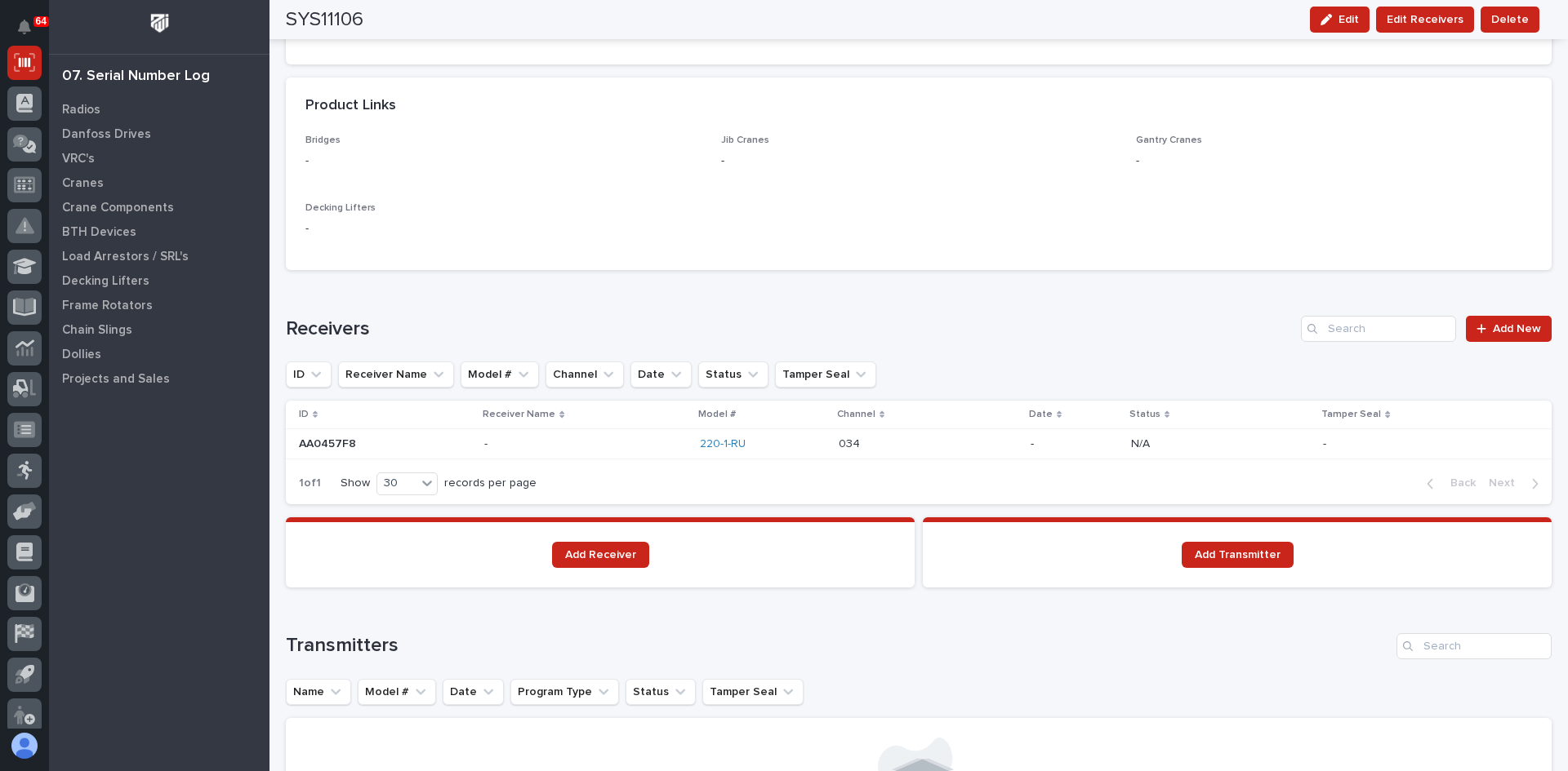
scroll to position [898, 0]
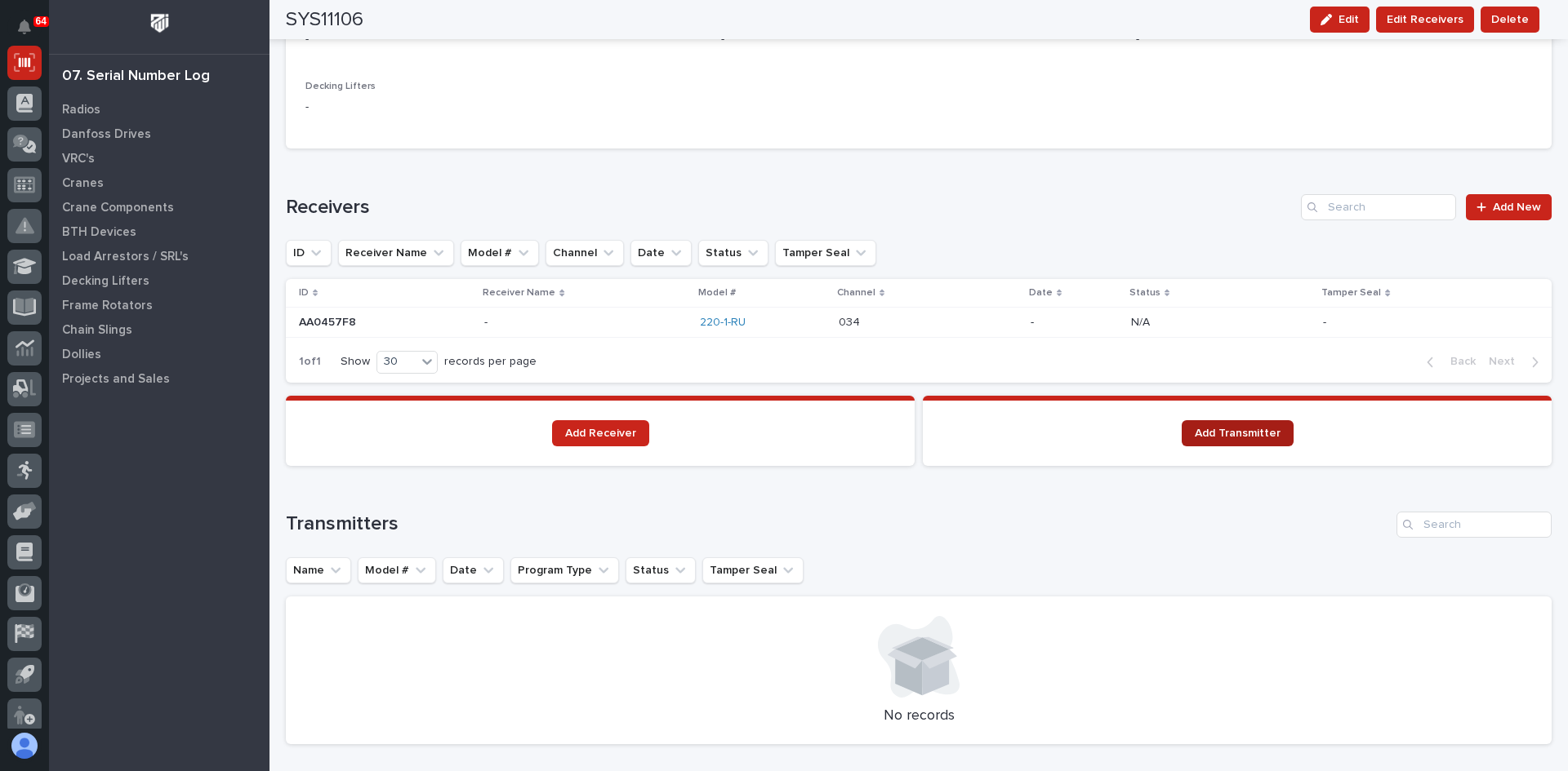
click at [1233, 431] on span "Add Transmitter" at bounding box center [1237, 433] width 86 height 11
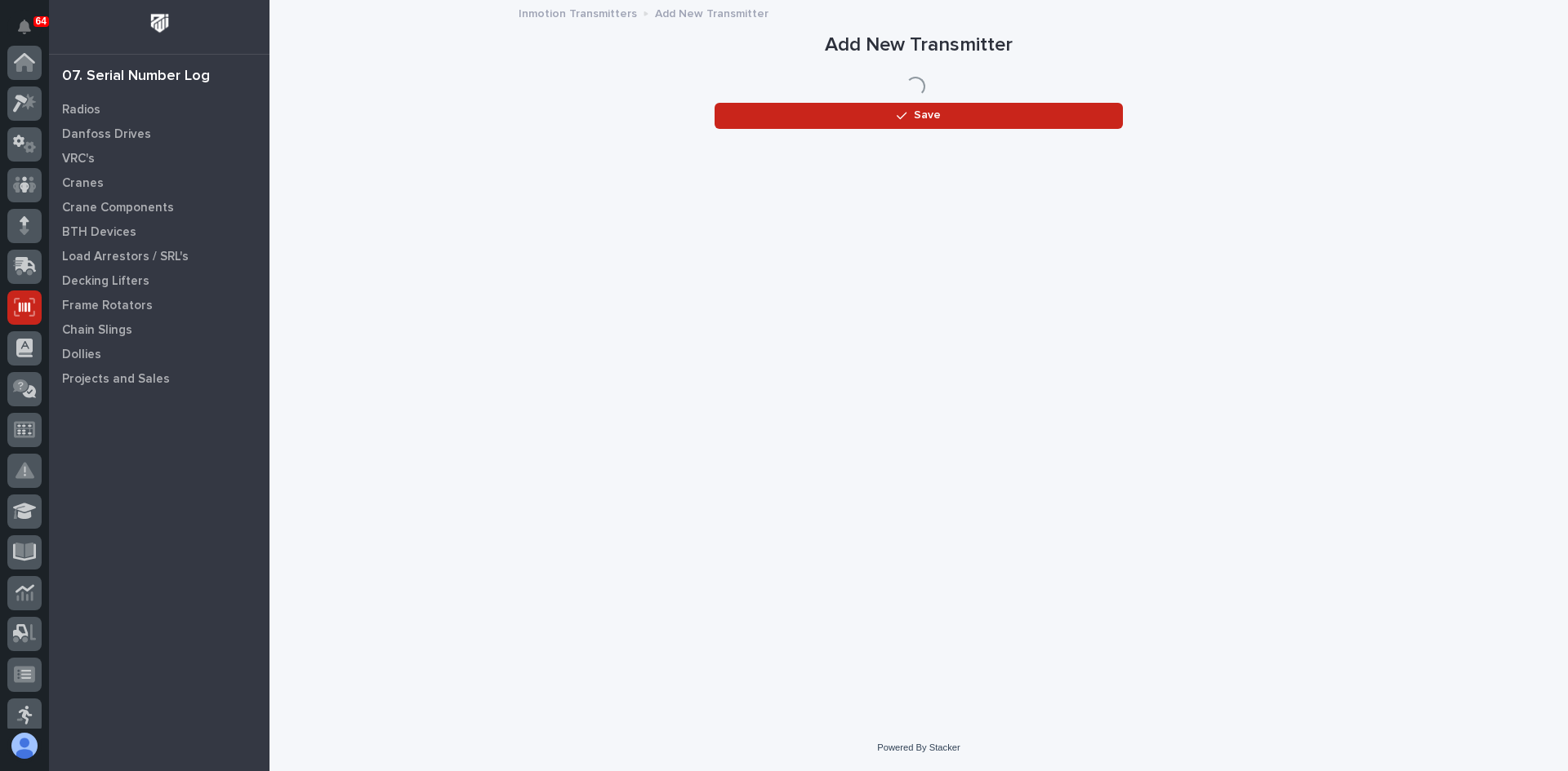
scroll to position [245, 0]
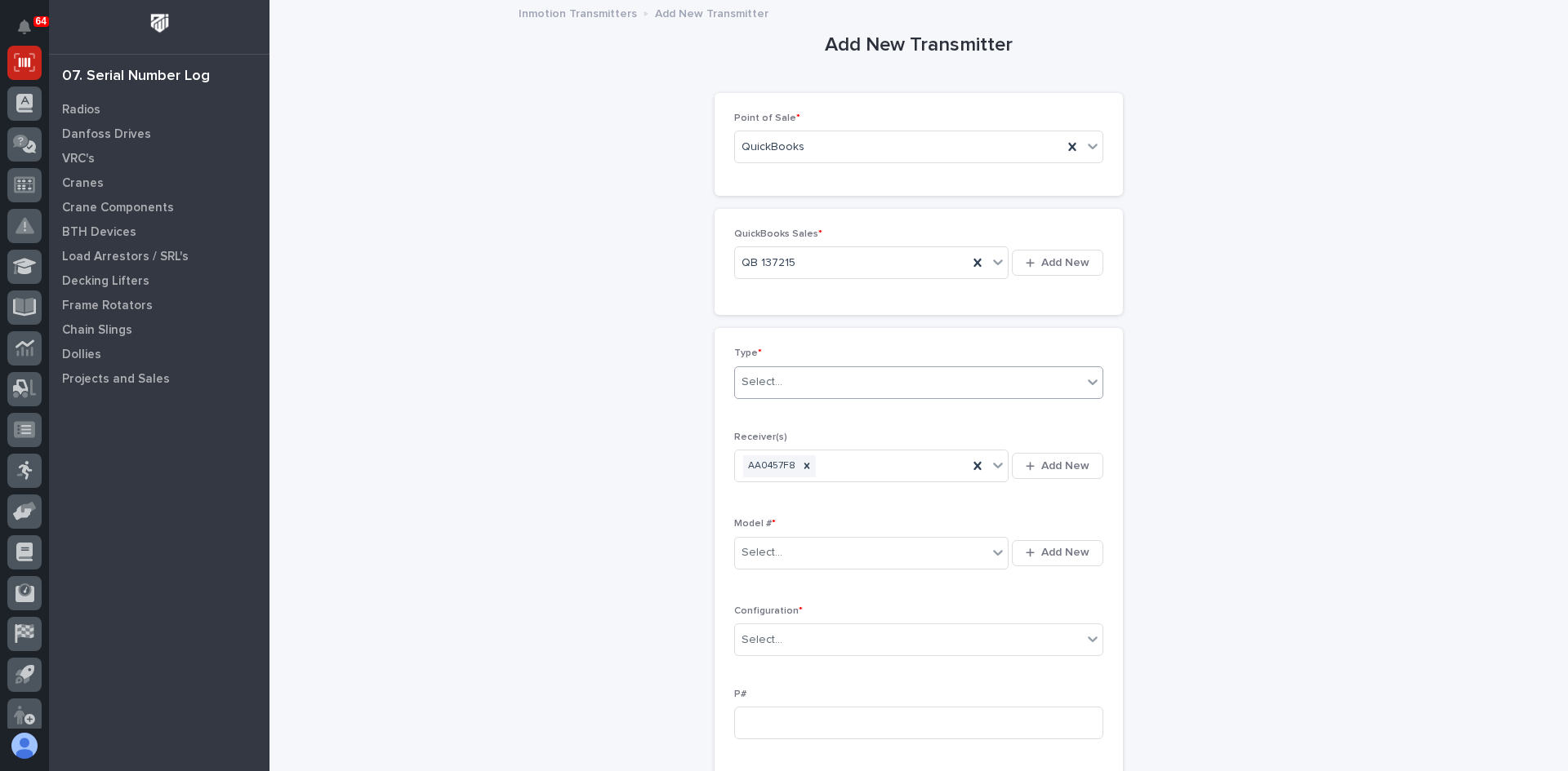
click at [784, 382] on input "text" at bounding box center [784, 382] width 2 height 14
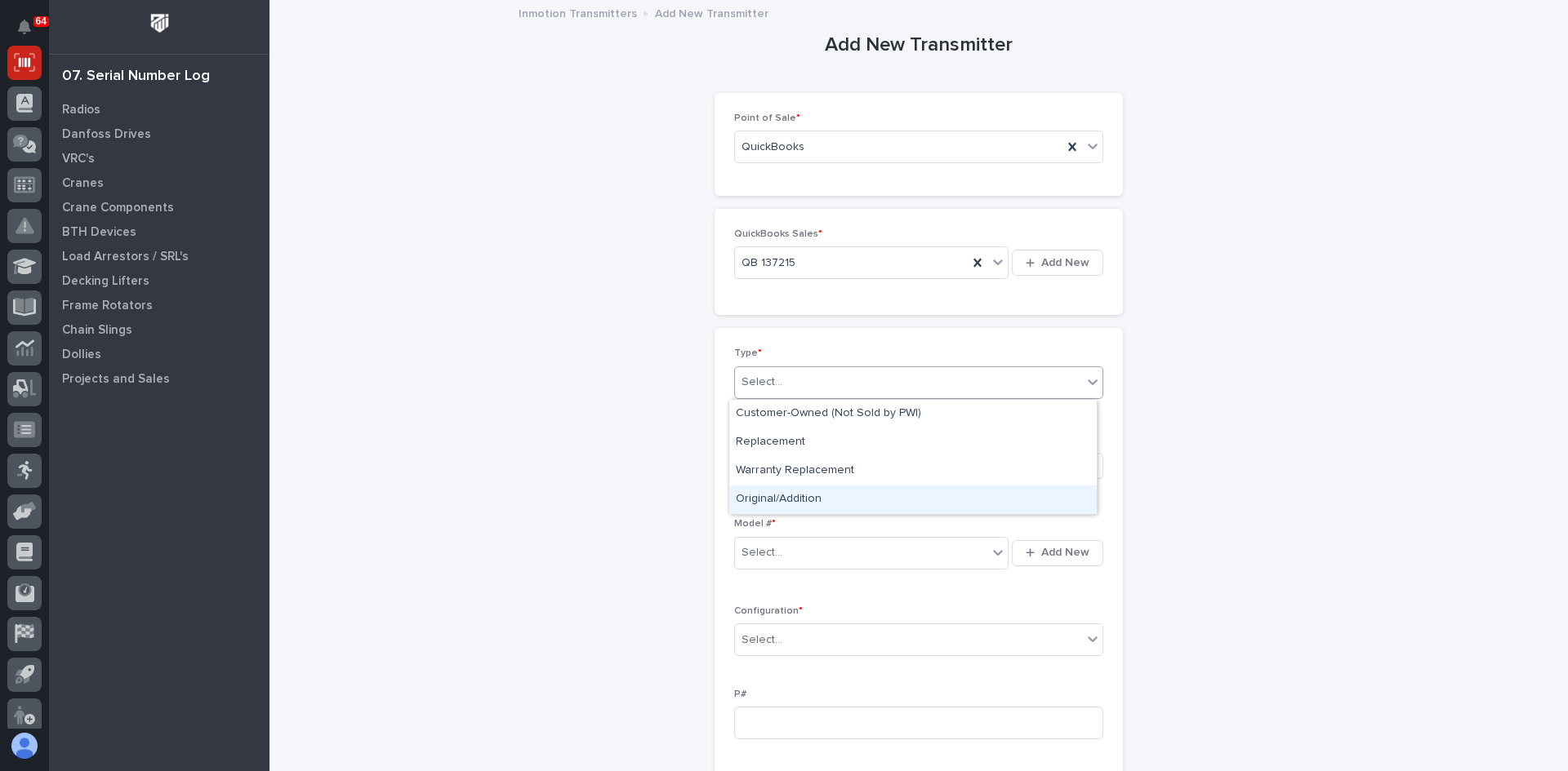
click at [783, 499] on div "Original/Addition" at bounding box center [912, 500] width 367 height 29
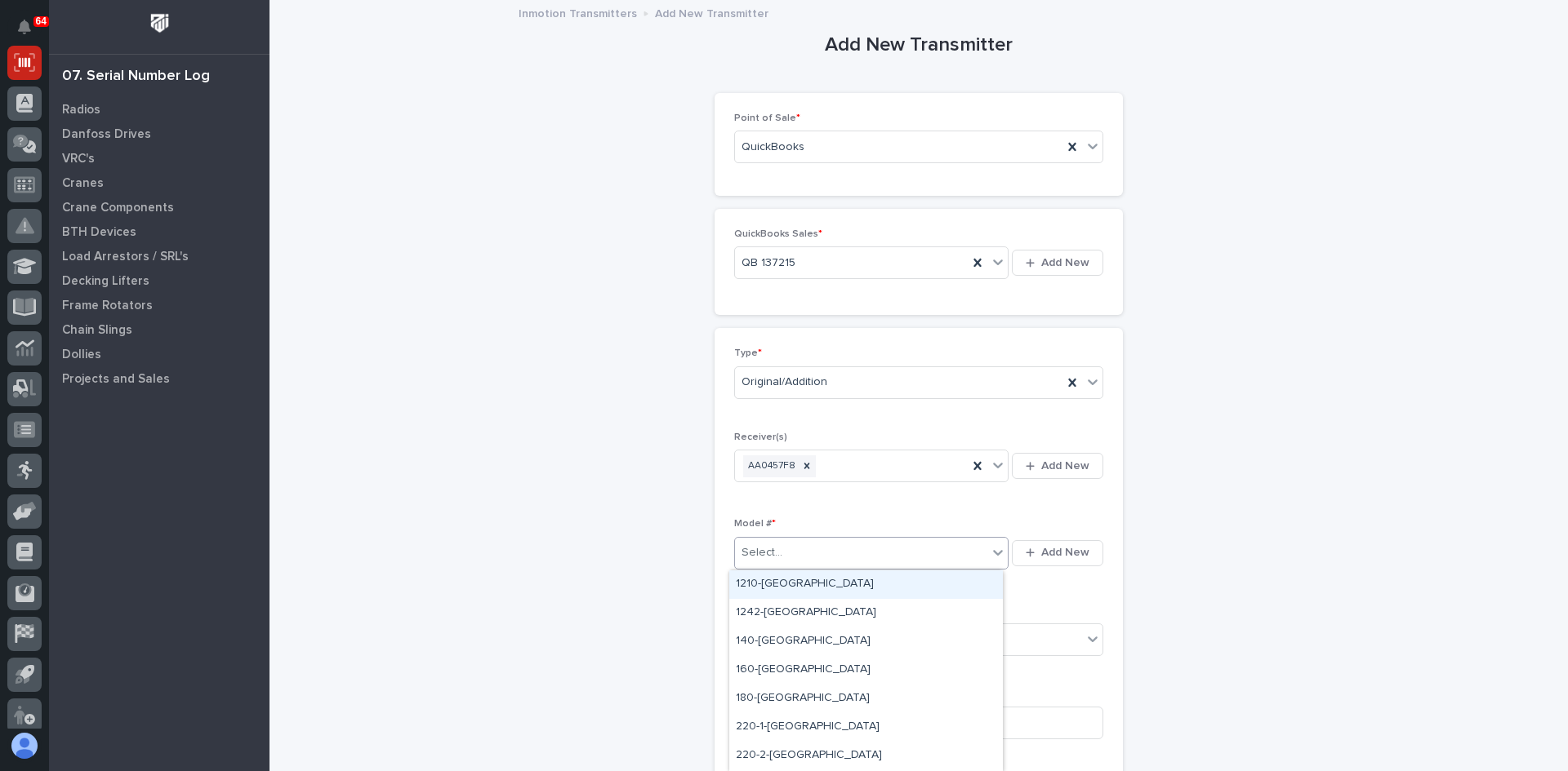
click at [782, 547] on div "Select..." at bounding box center [861, 552] width 253 height 27
click at [765, 726] on div "220-1-[GEOGRAPHIC_DATA]" at bounding box center [865, 727] width 273 height 29
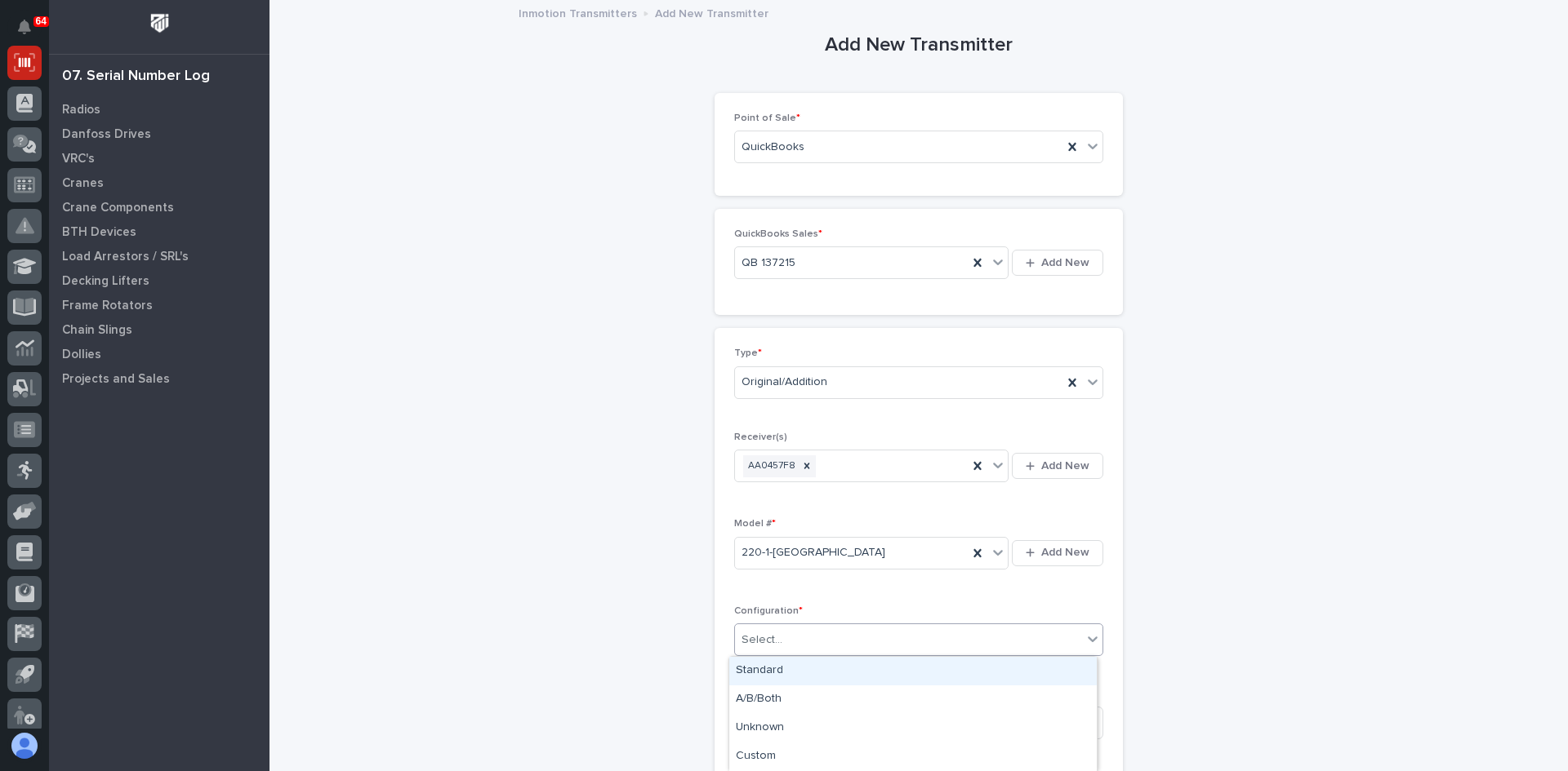
click at [795, 638] on div "Select..." at bounding box center [909, 640] width 347 height 27
click at [782, 665] on div "Standard" at bounding box center [912, 671] width 367 height 29
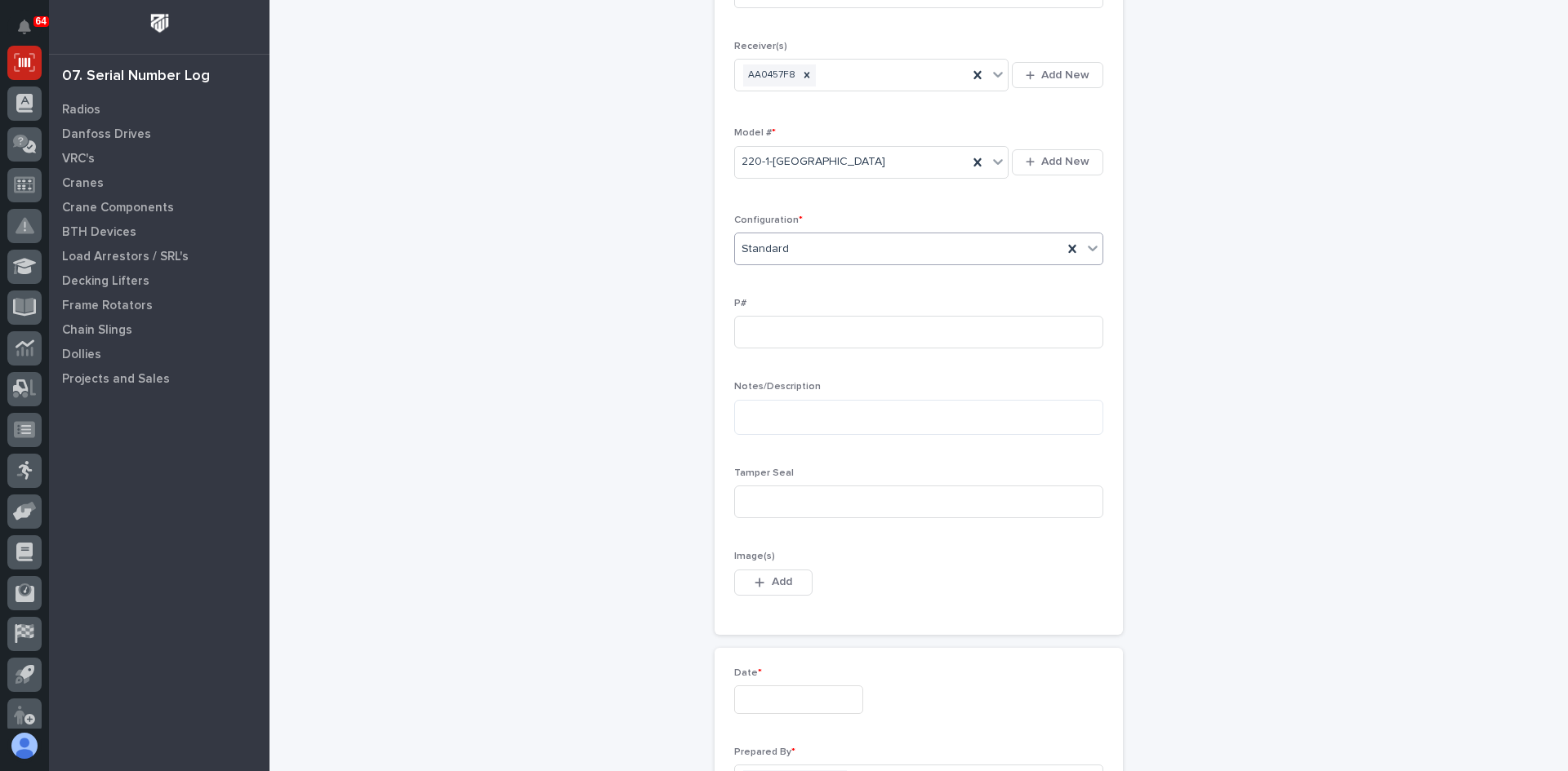
scroll to position [408, 0]
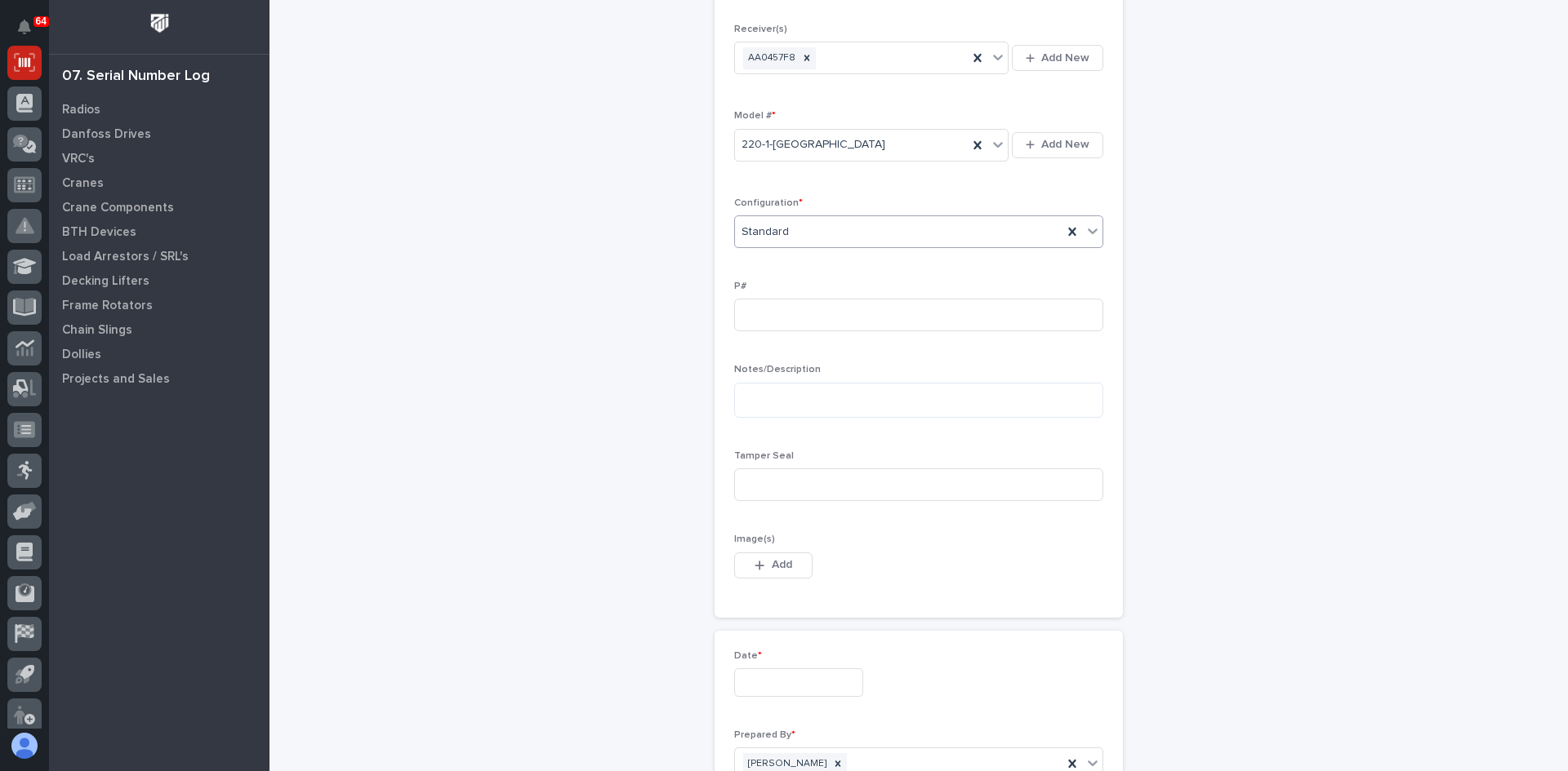
click at [768, 690] on input "text" at bounding box center [798, 683] width 129 height 29
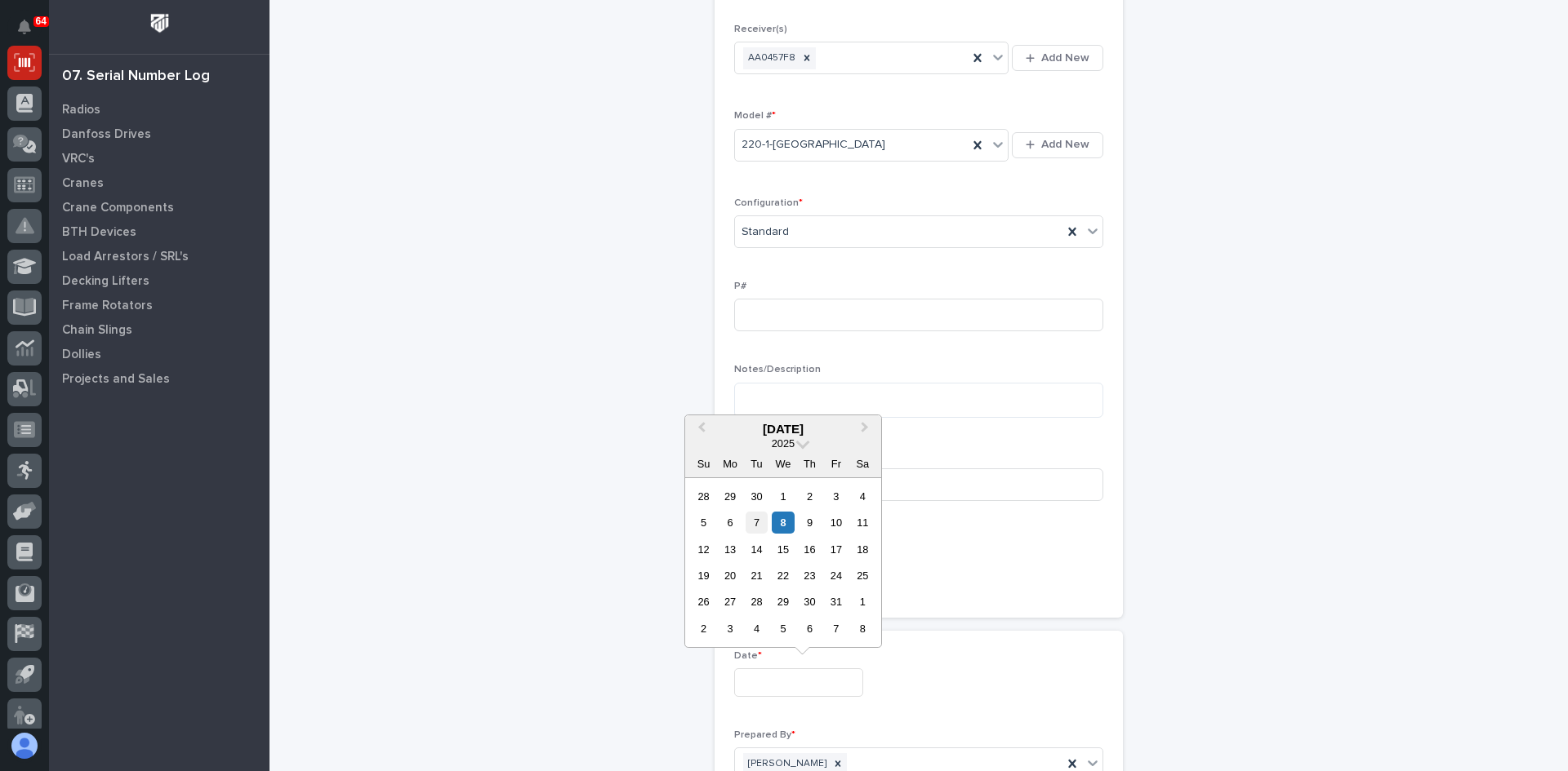
click at [753, 523] on div "7" at bounding box center [756, 522] width 22 height 22
type input "**********"
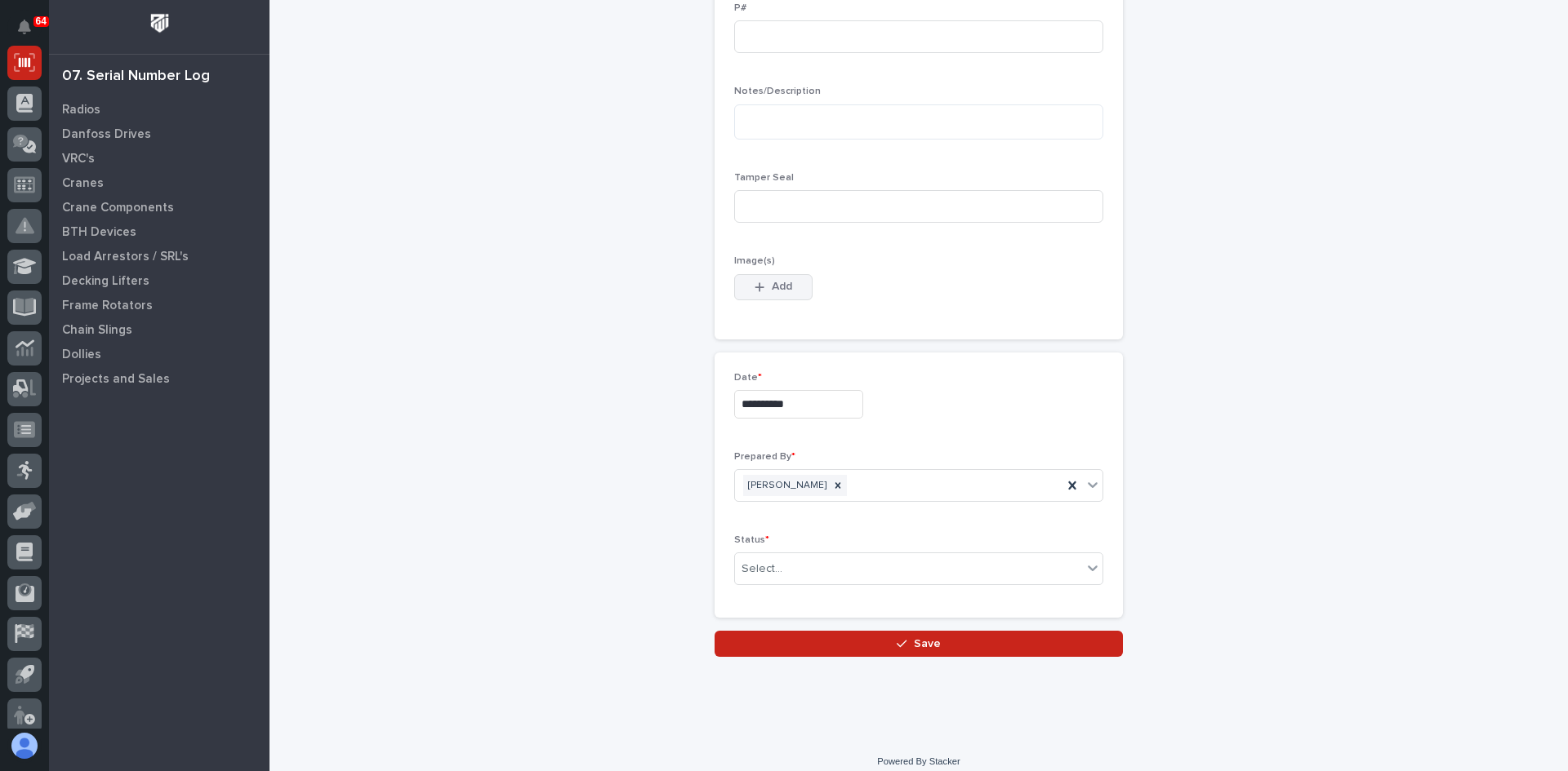
scroll to position [700, 0]
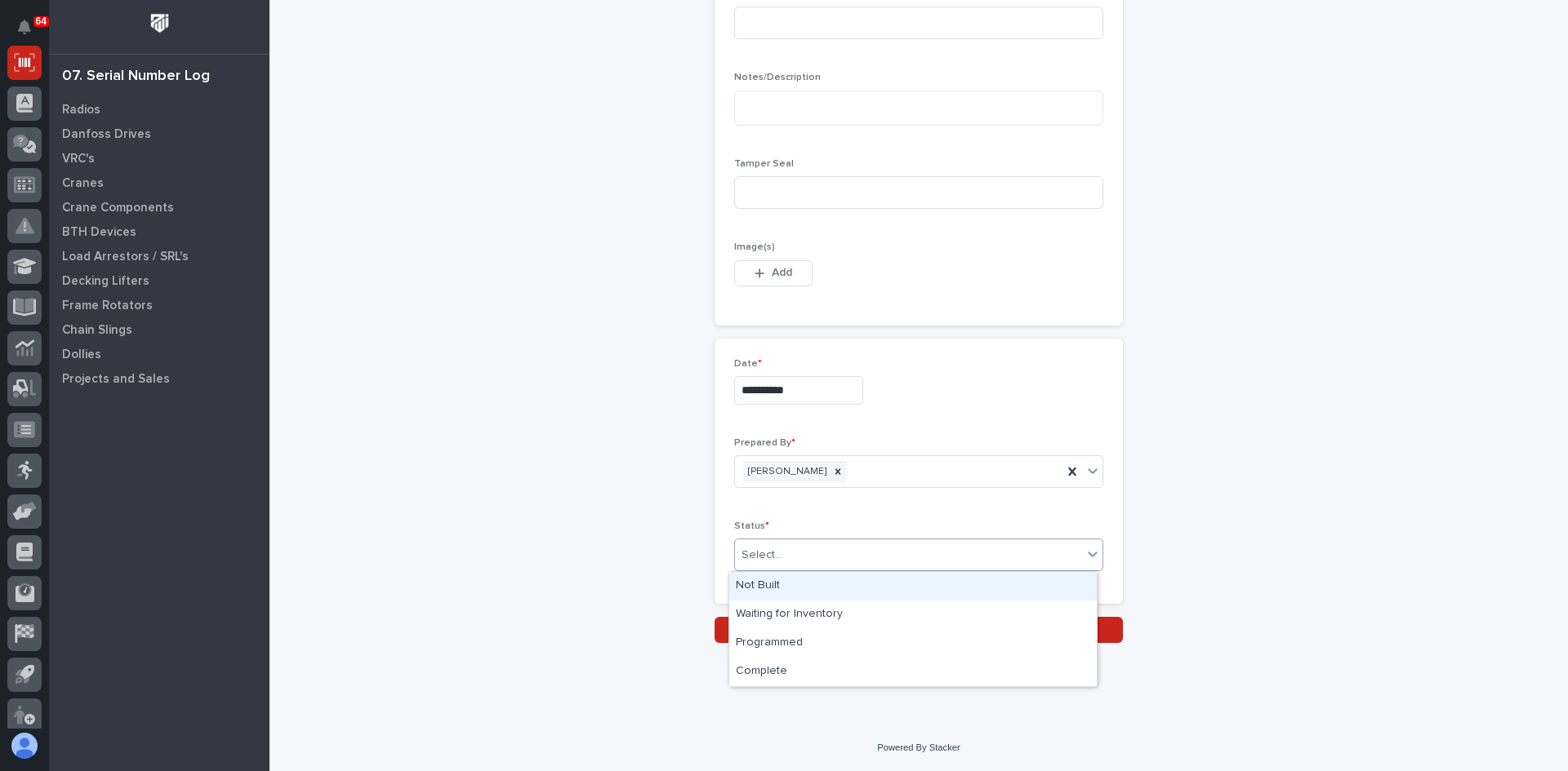
click at [775, 560] on div "Select..." at bounding box center [909, 555] width 347 height 27
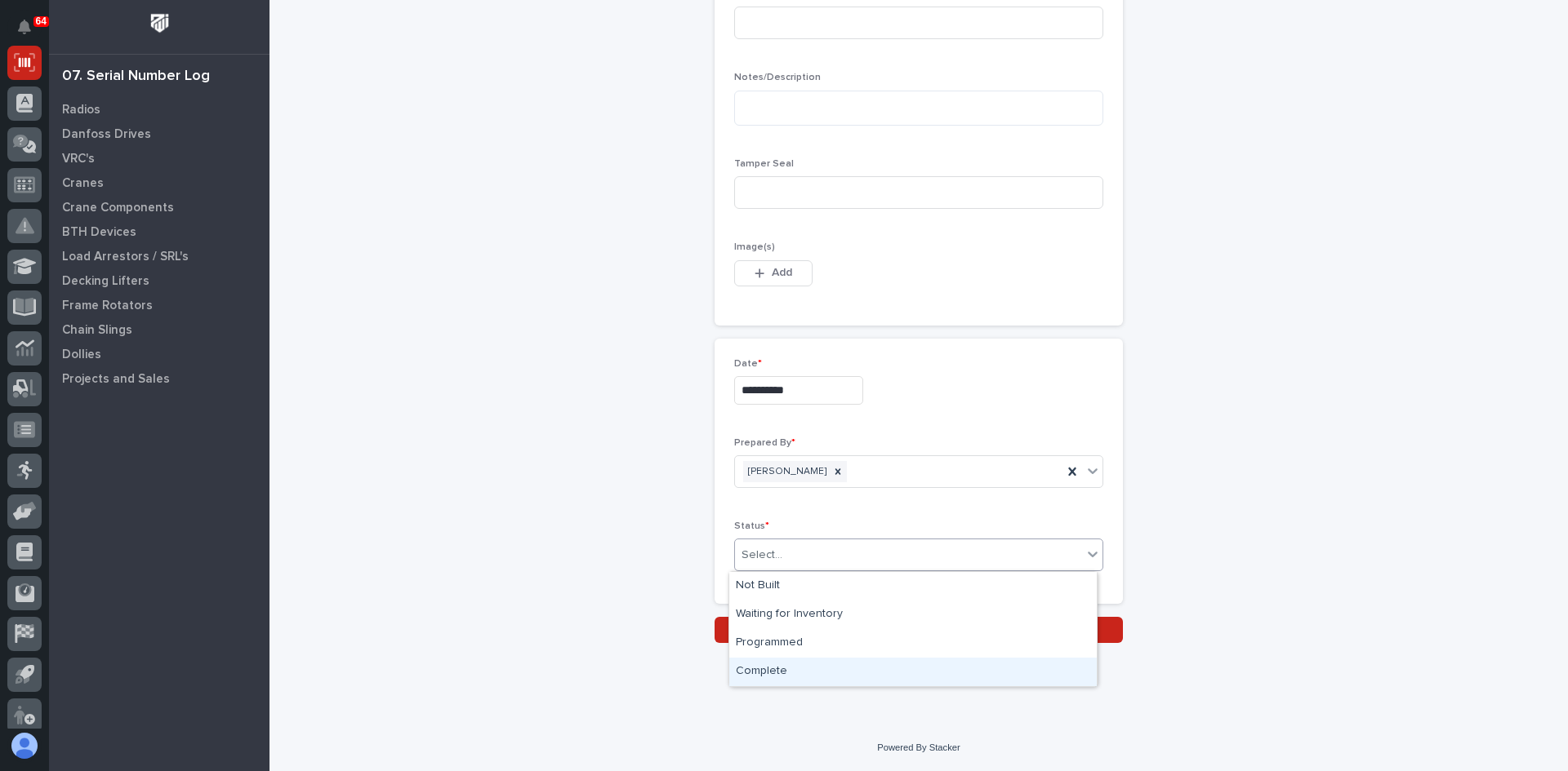
click at [768, 676] on div "Complete" at bounding box center [912, 671] width 367 height 29
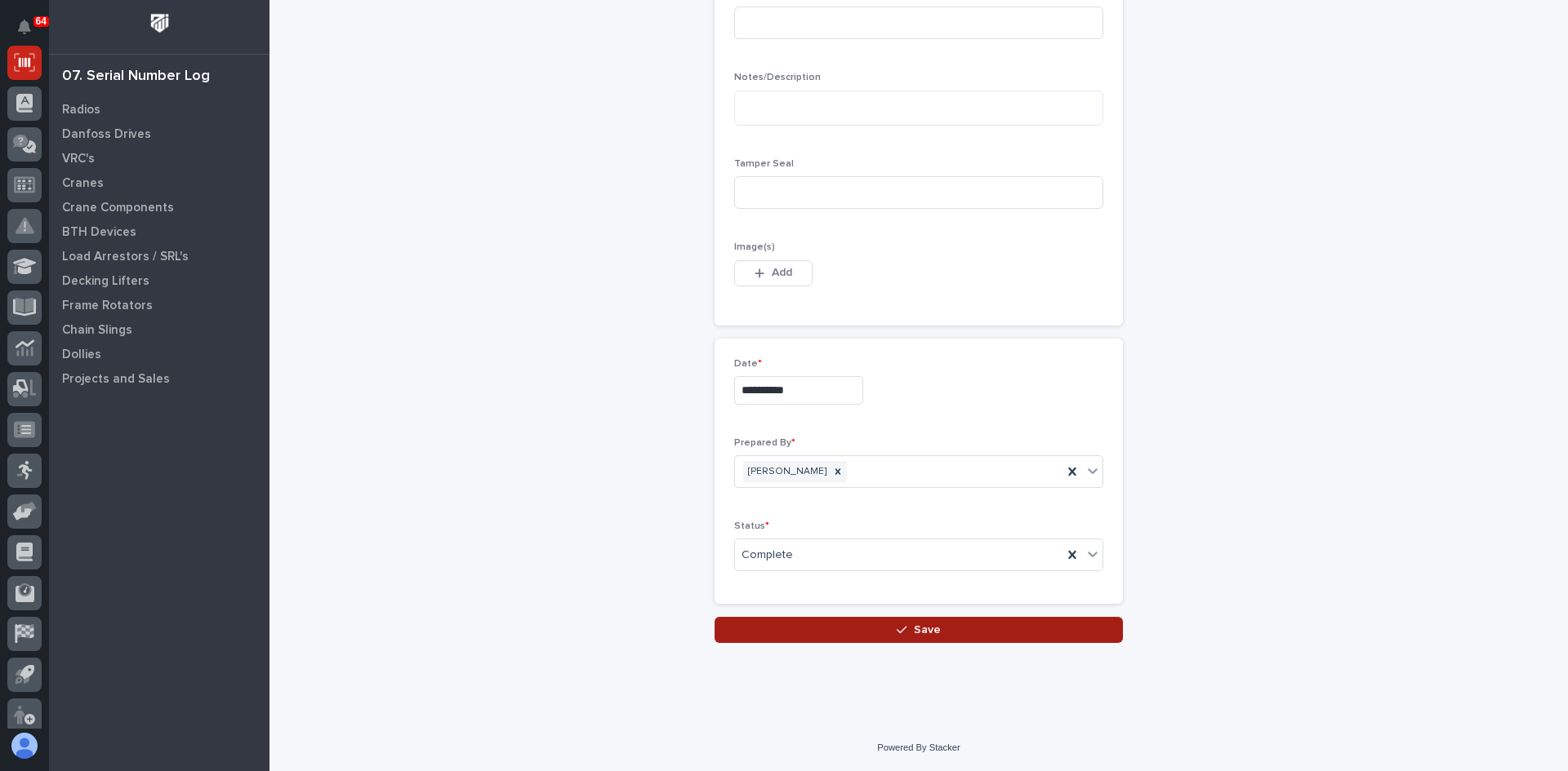
click at [921, 630] on span "Save" at bounding box center [927, 630] width 27 height 15
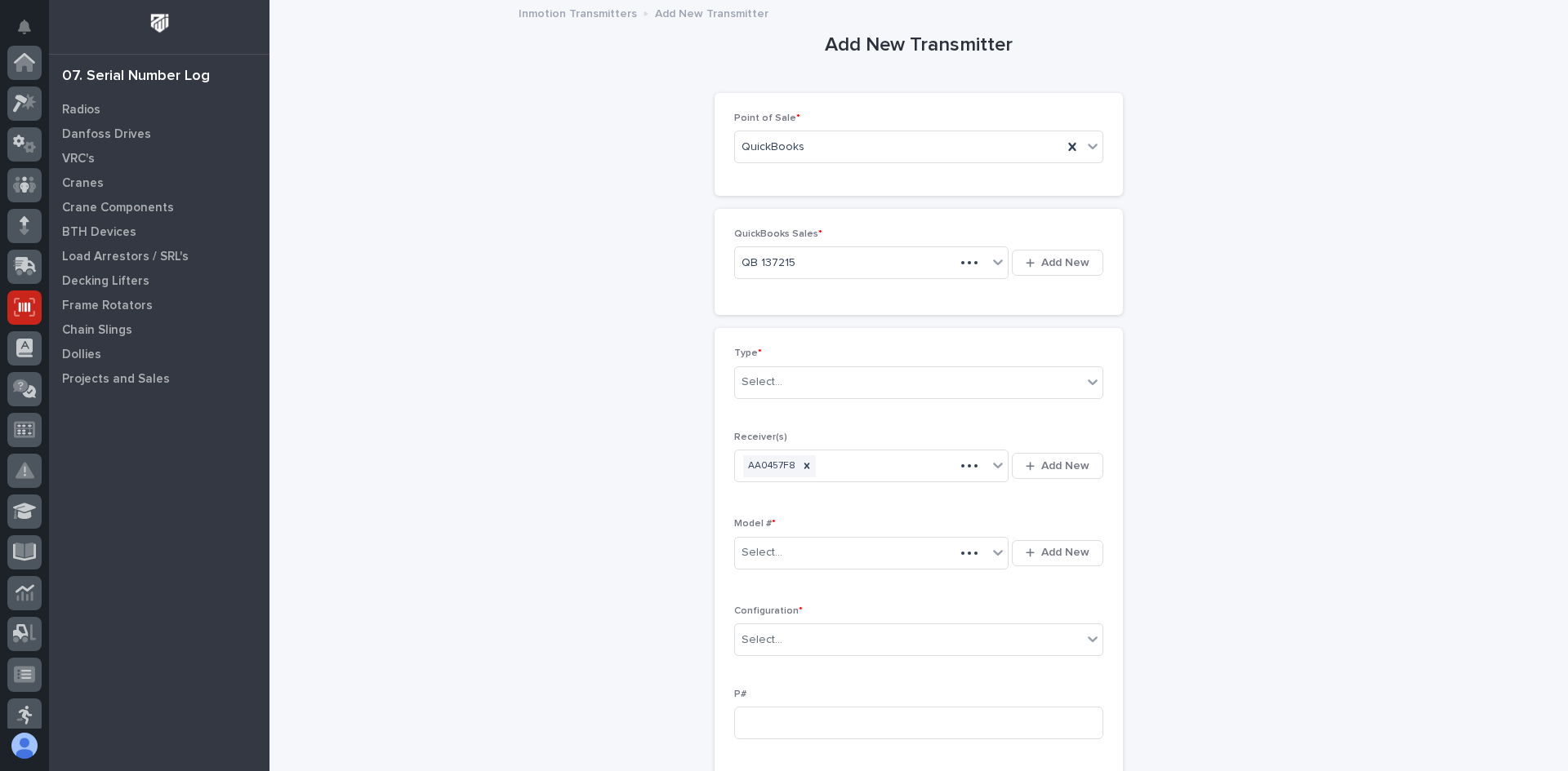
scroll to position [245, 0]
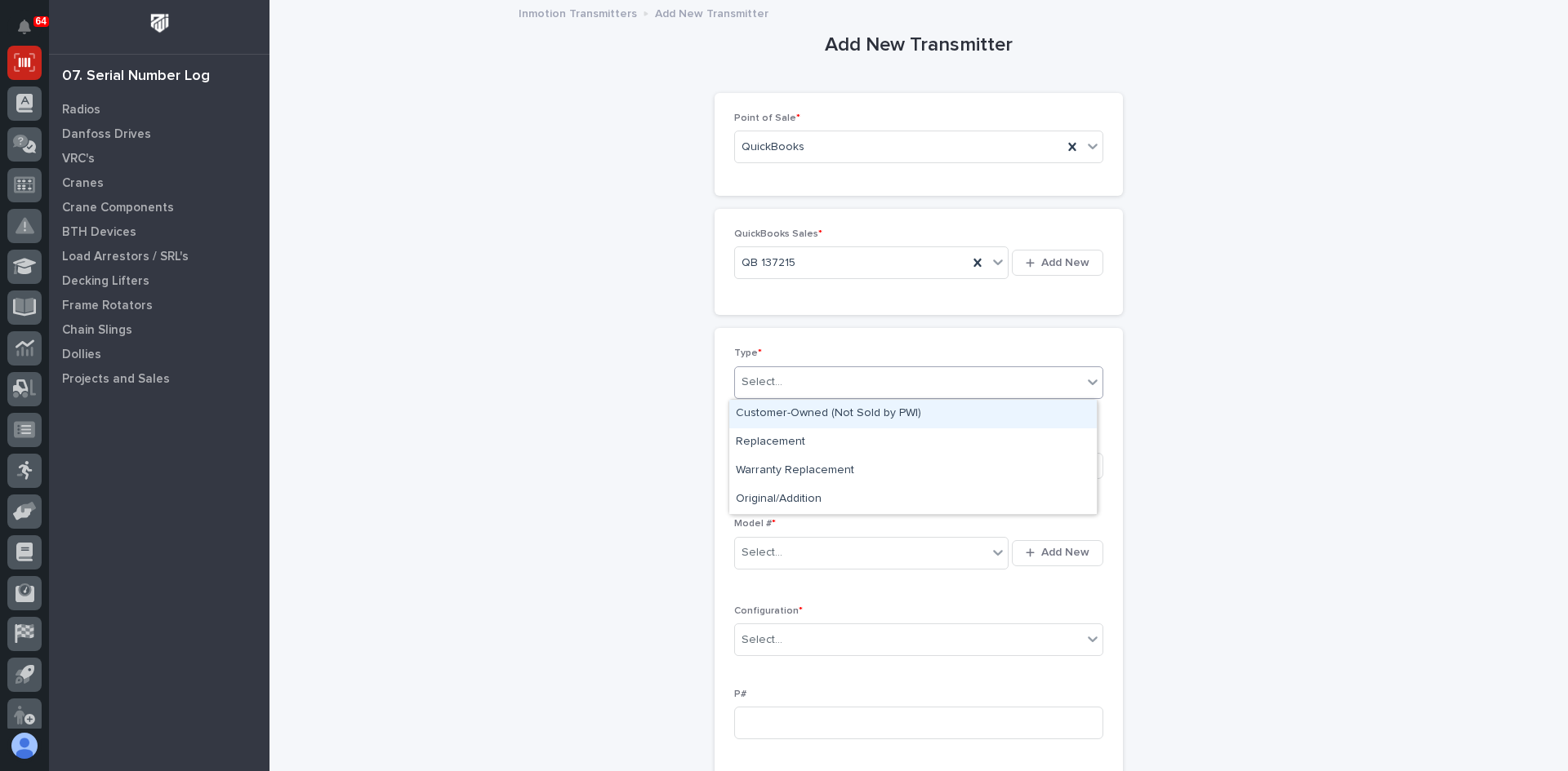
click at [801, 383] on div "Select..." at bounding box center [909, 382] width 347 height 27
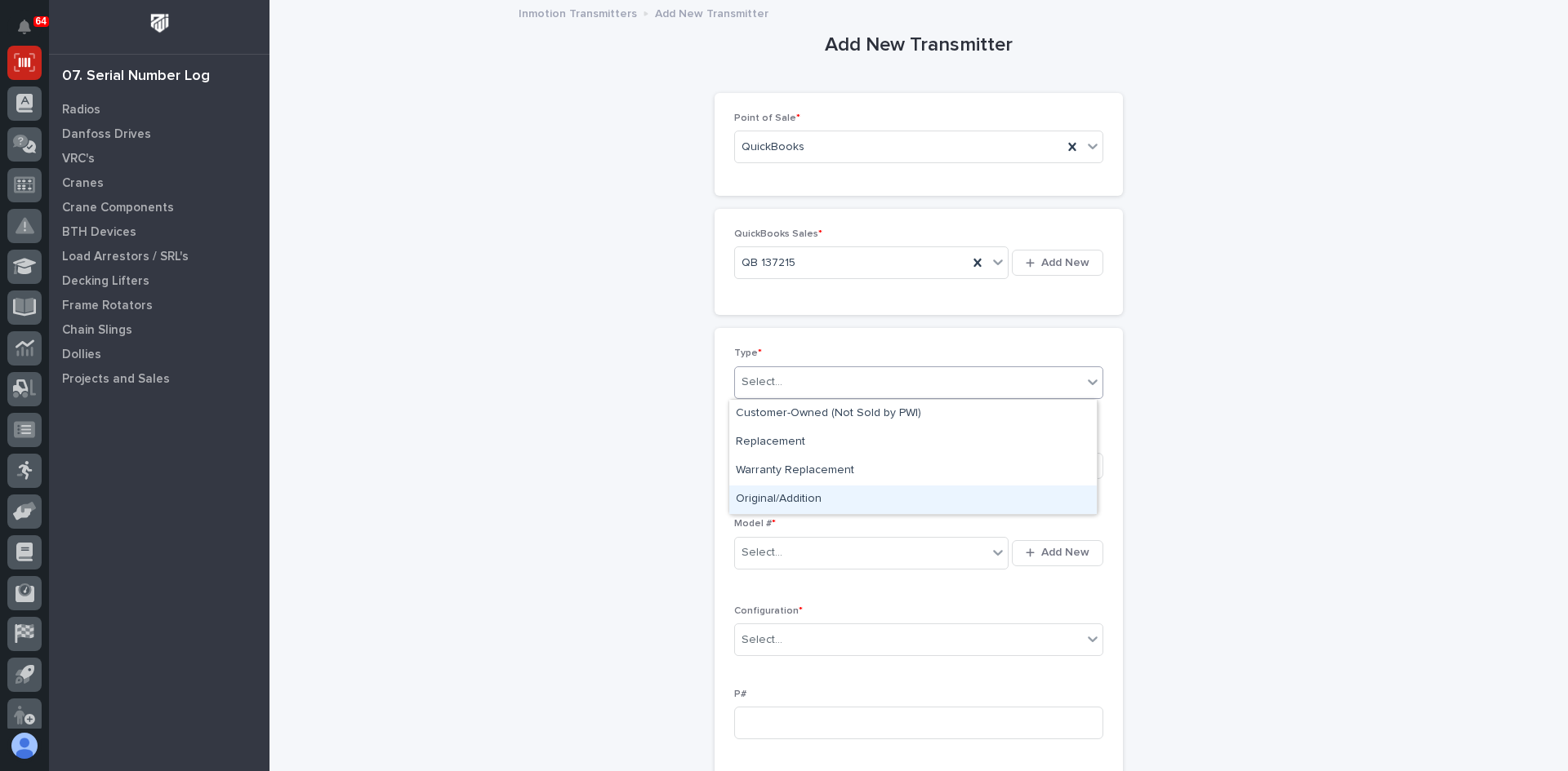
click at [794, 492] on div "Original/Addition" at bounding box center [912, 500] width 367 height 29
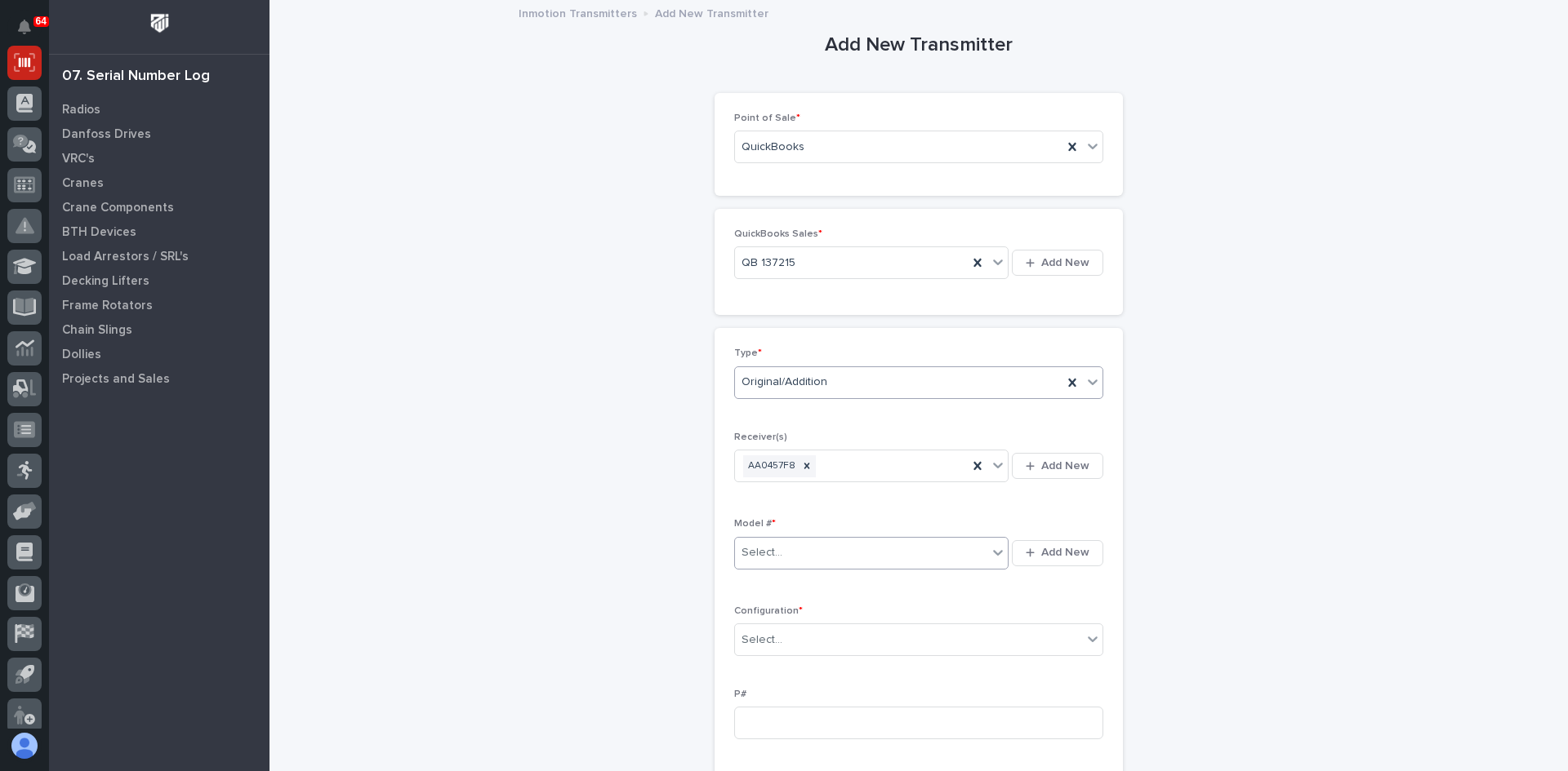
click at [790, 551] on div "Select..." at bounding box center [861, 552] width 253 height 27
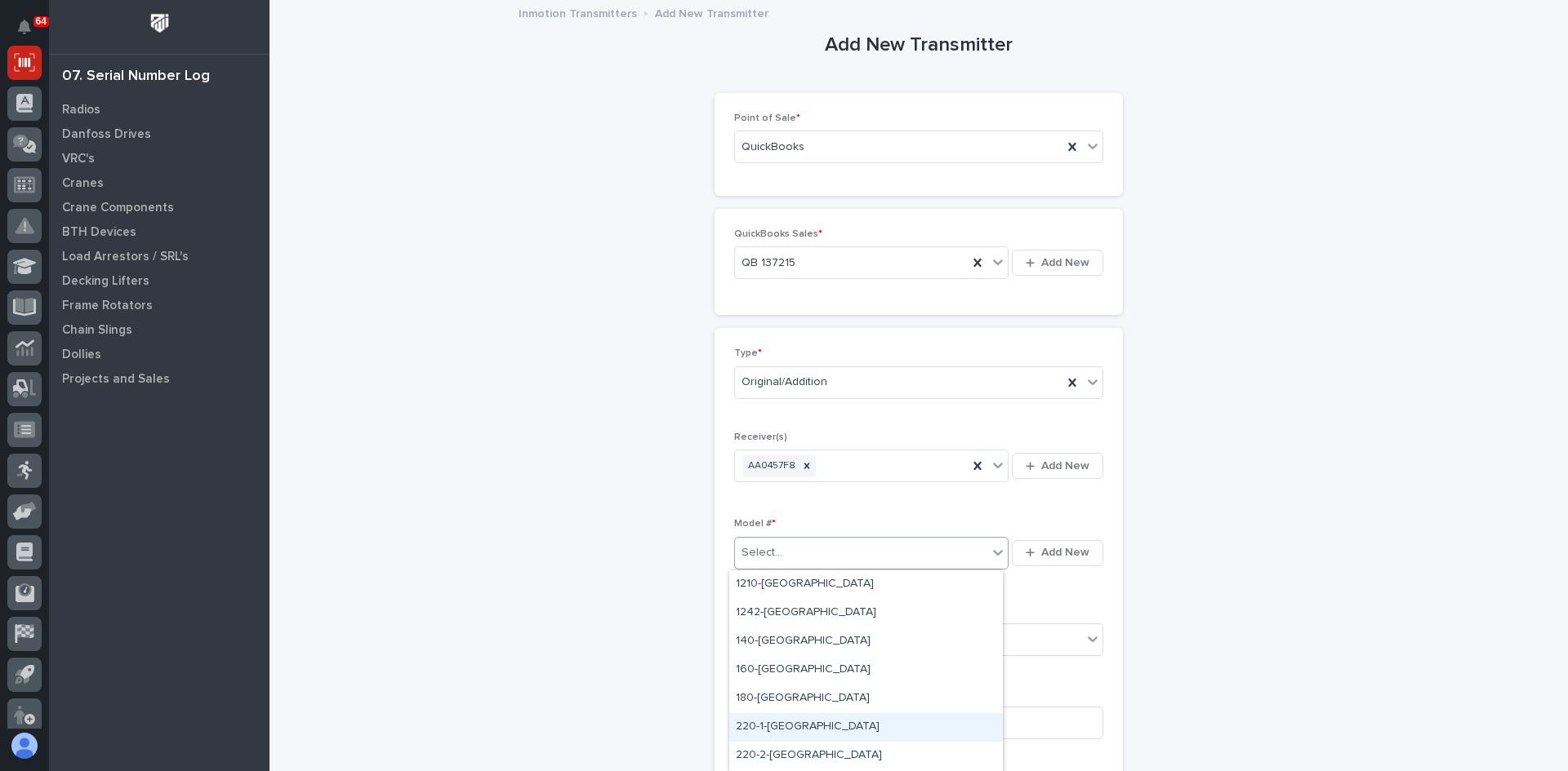
click at [763, 720] on div "220-1-[GEOGRAPHIC_DATA]" at bounding box center [865, 727] width 273 height 29
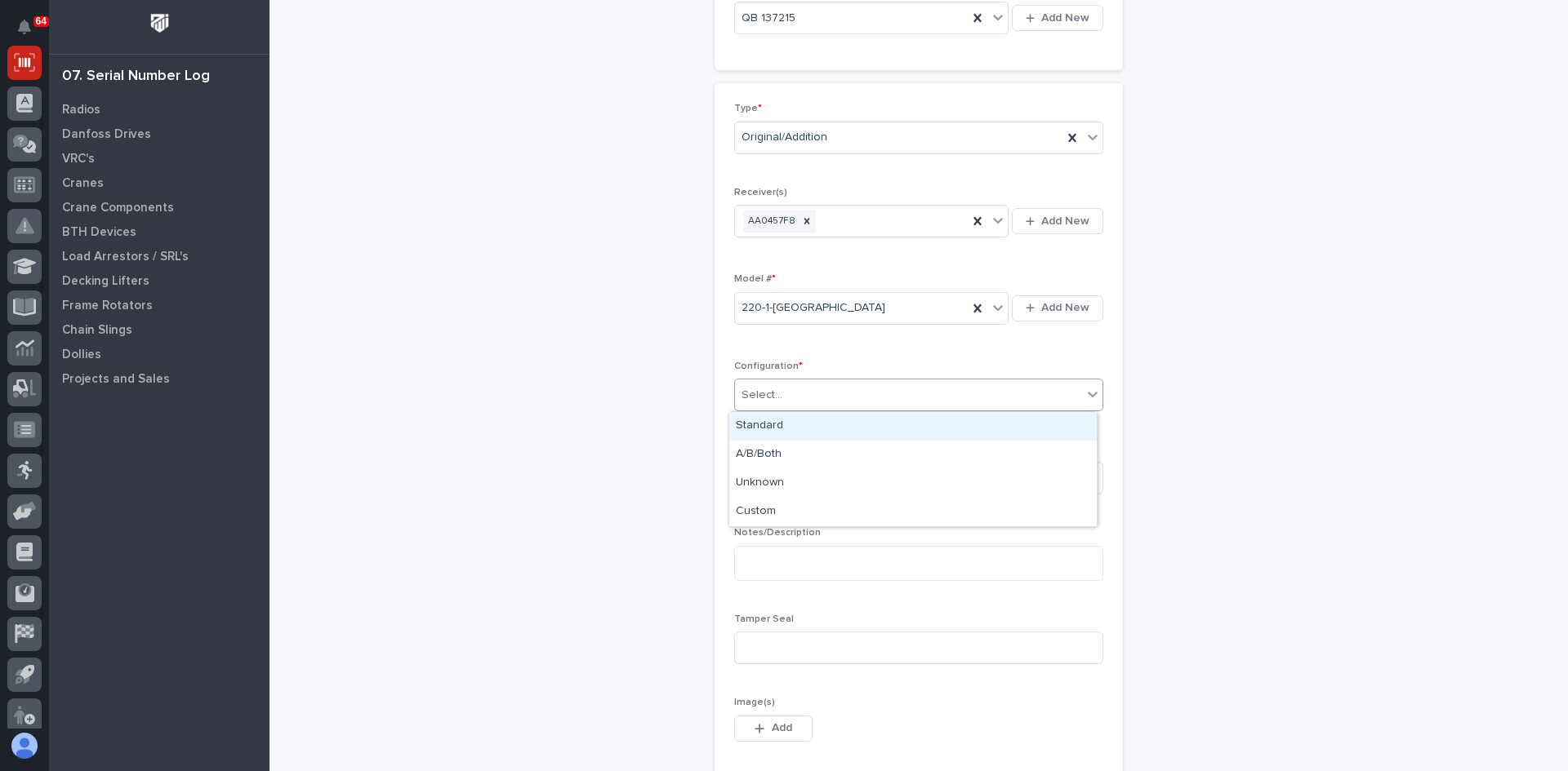
click at [784, 385] on div "Select..." at bounding box center [909, 395] width 347 height 27
click at [771, 427] on div "Standard" at bounding box center [912, 426] width 367 height 29
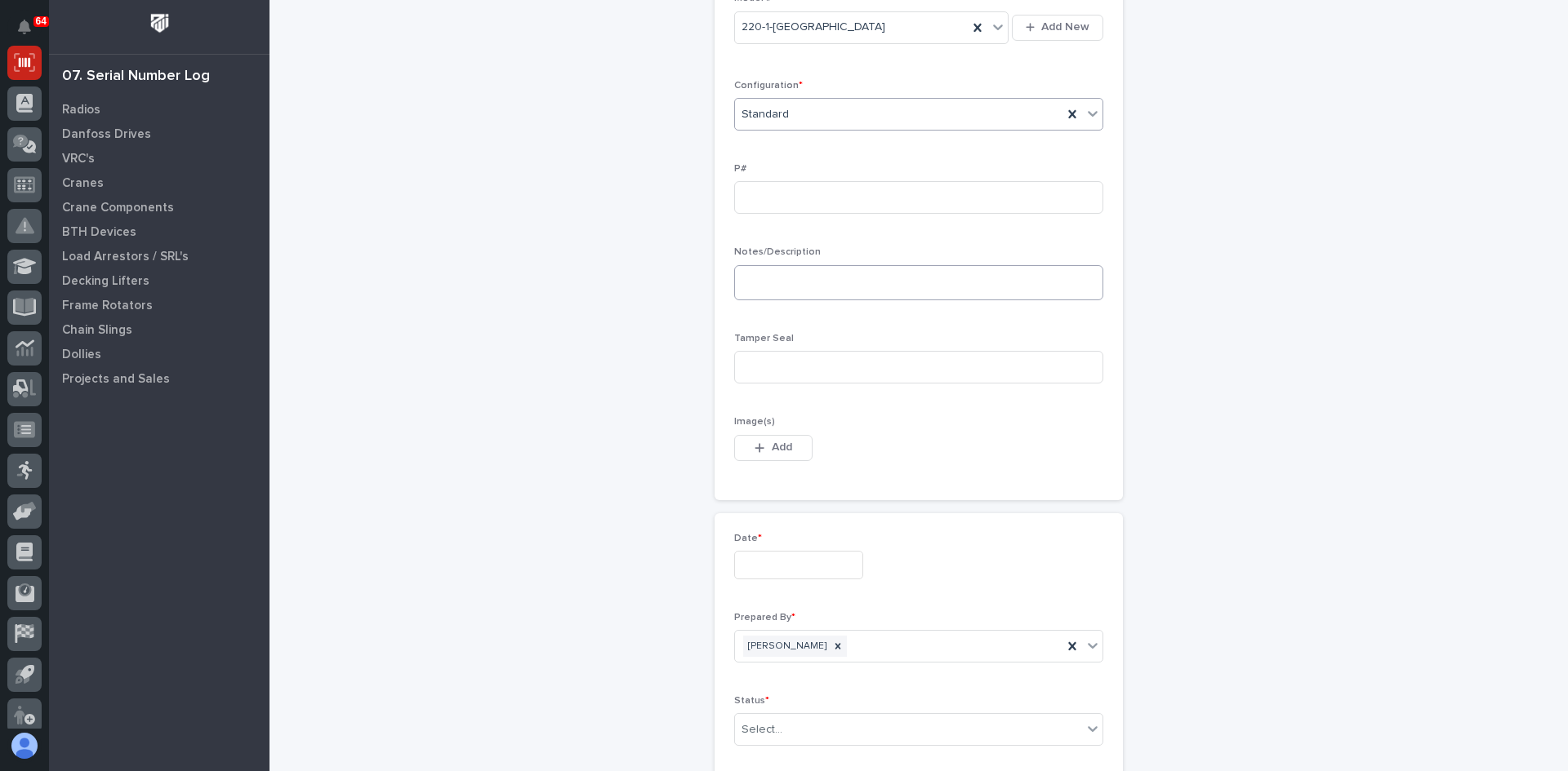
scroll to position [572, 0]
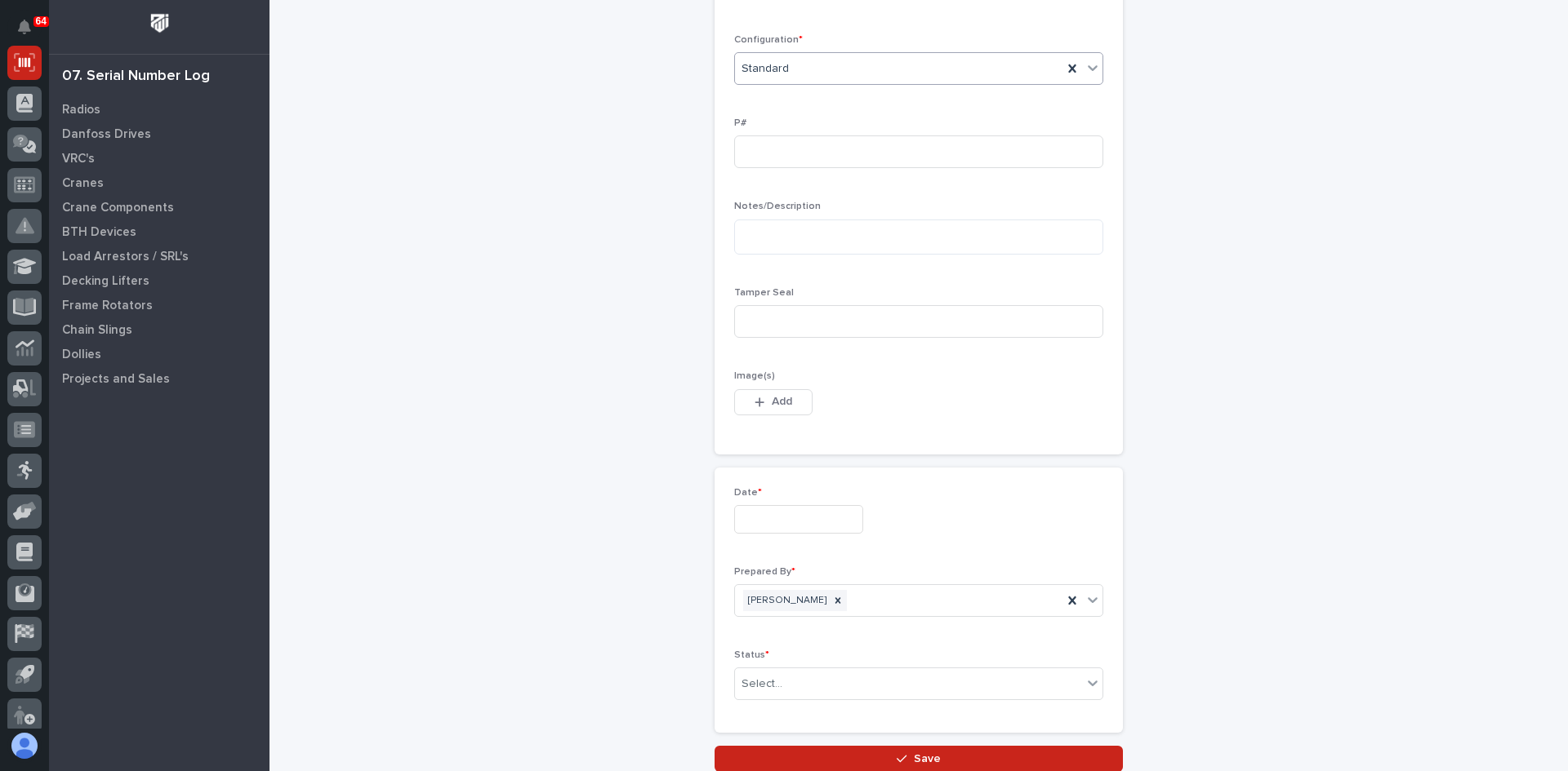
click at [775, 526] on input "text" at bounding box center [798, 519] width 129 height 29
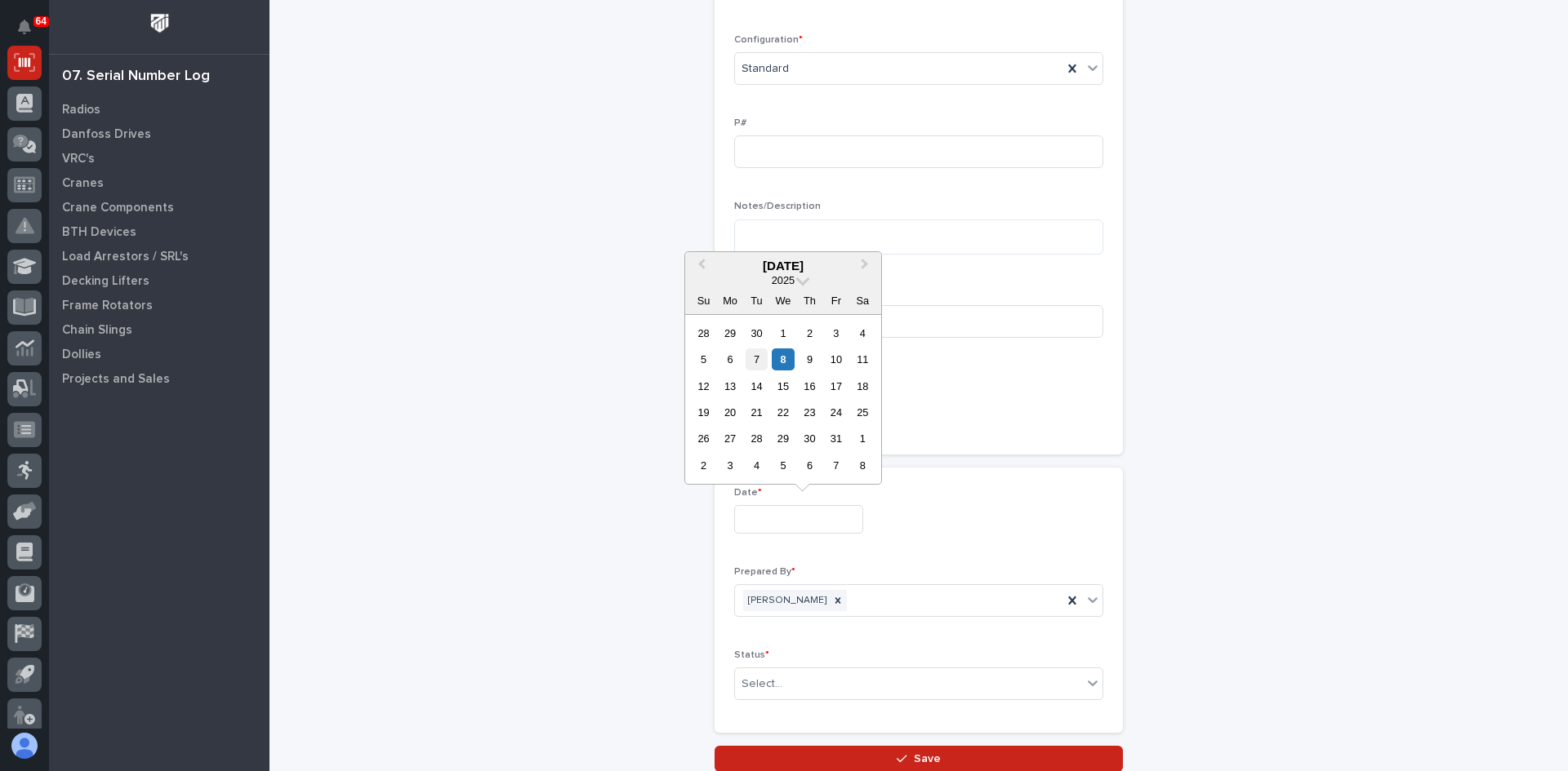
click at [752, 355] on div "7" at bounding box center [756, 359] width 22 height 22
type input "**********"
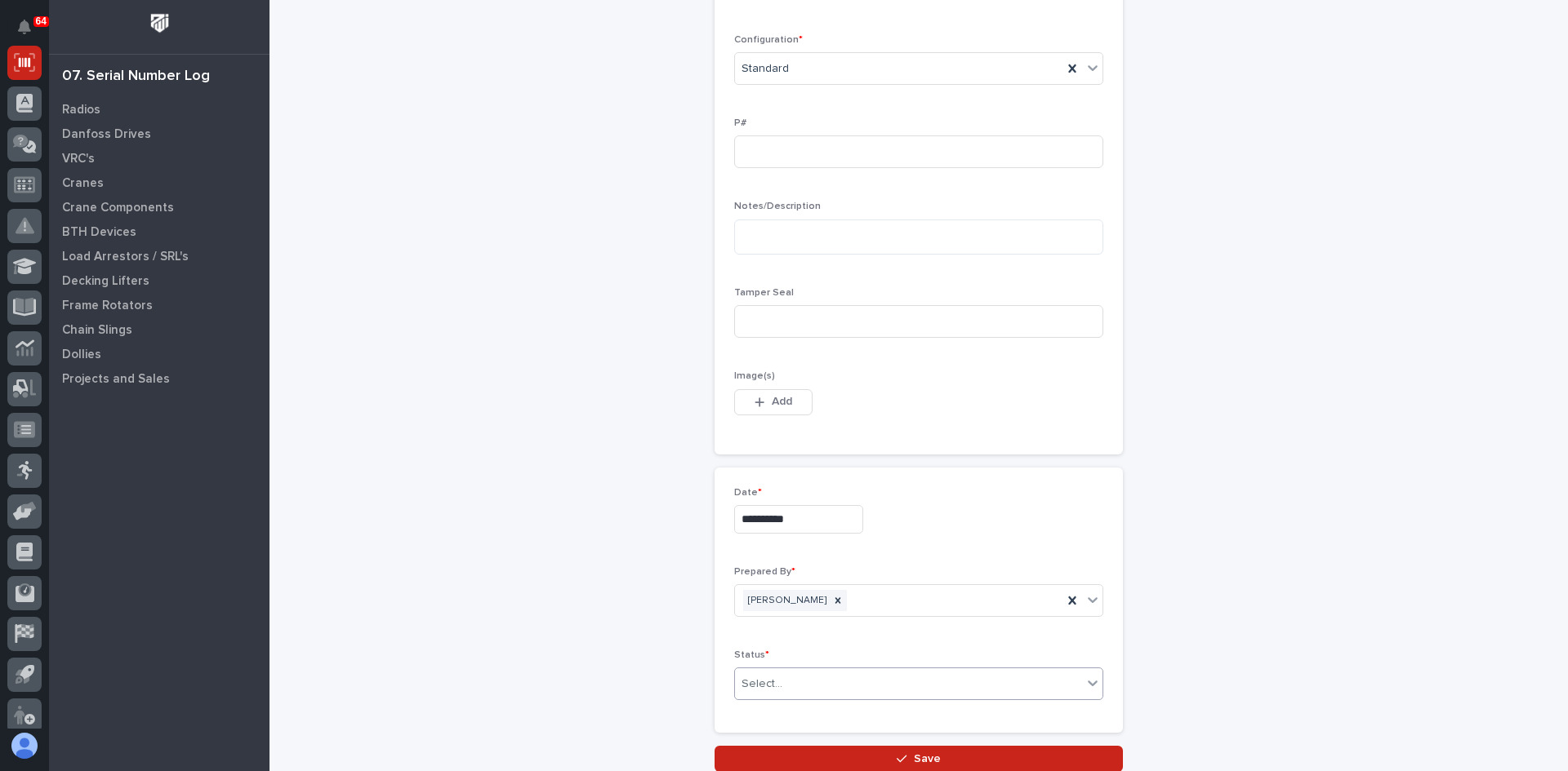
click at [820, 680] on div "Select..." at bounding box center [909, 684] width 347 height 27
click at [797, 649] on div "Complete" at bounding box center [912, 652] width 367 height 29
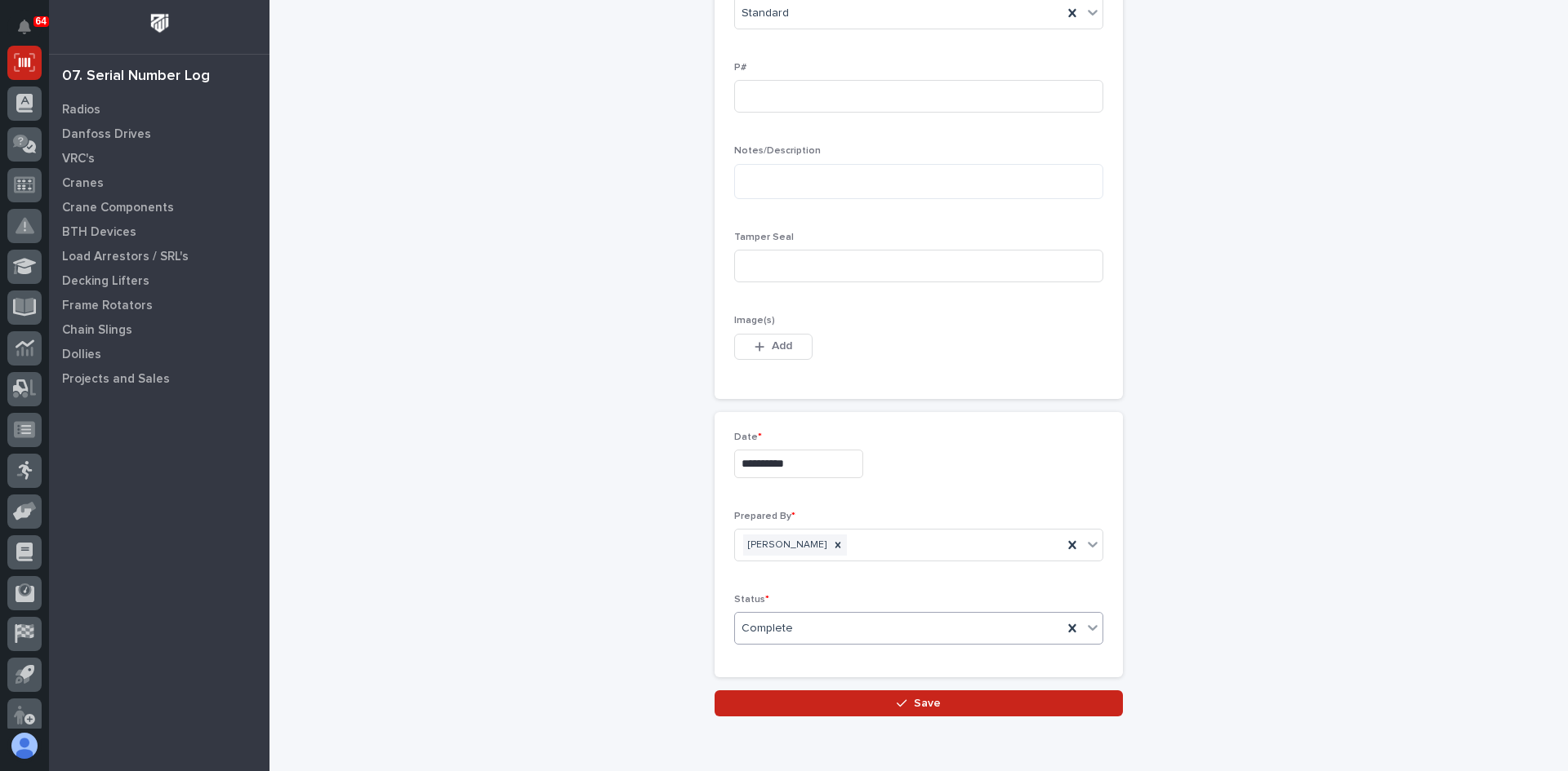
scroll to position [700, 0]
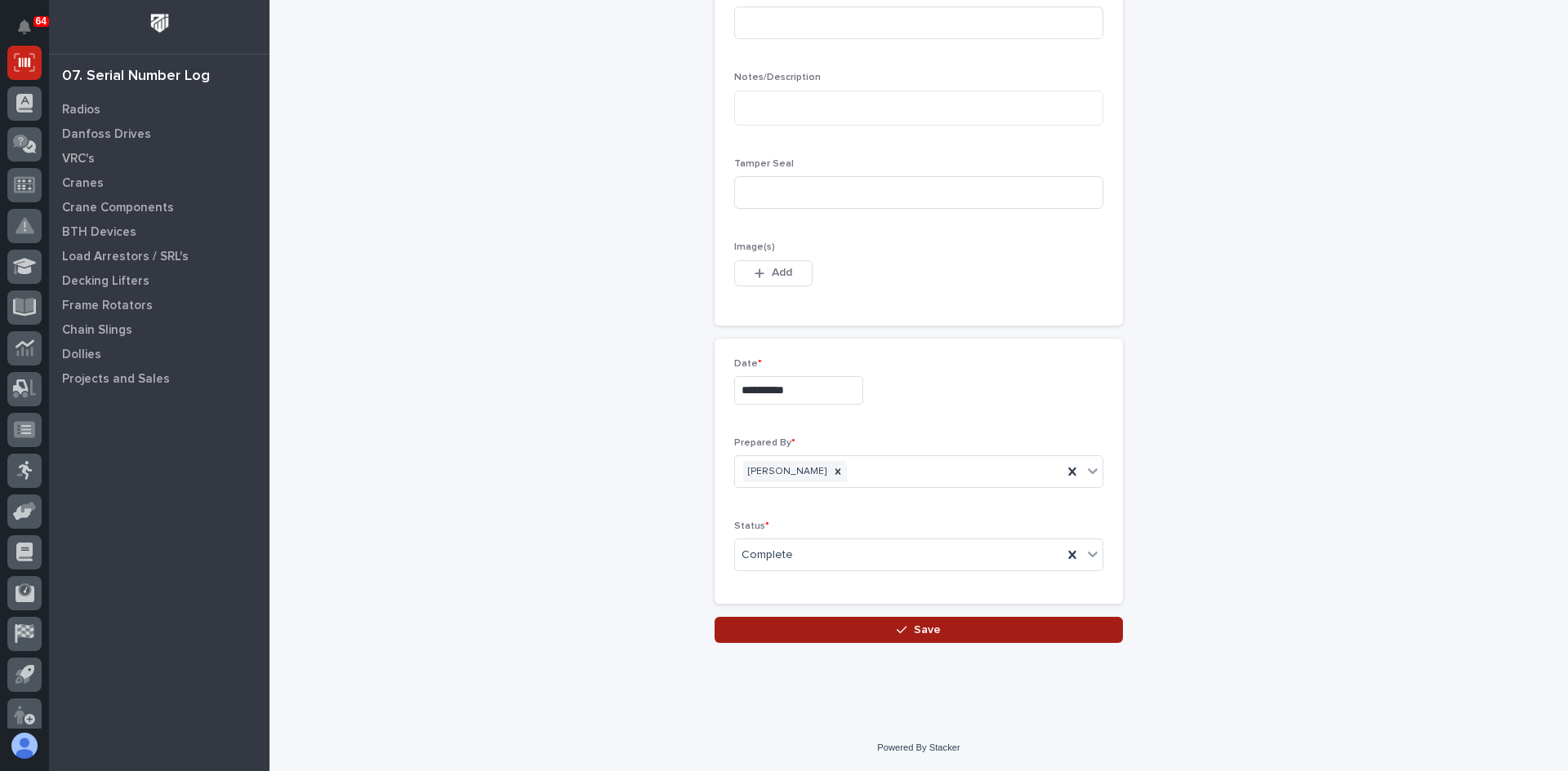
click at [914, 631] on span "Save" at bounding box center [927, 630] width 27 height 15
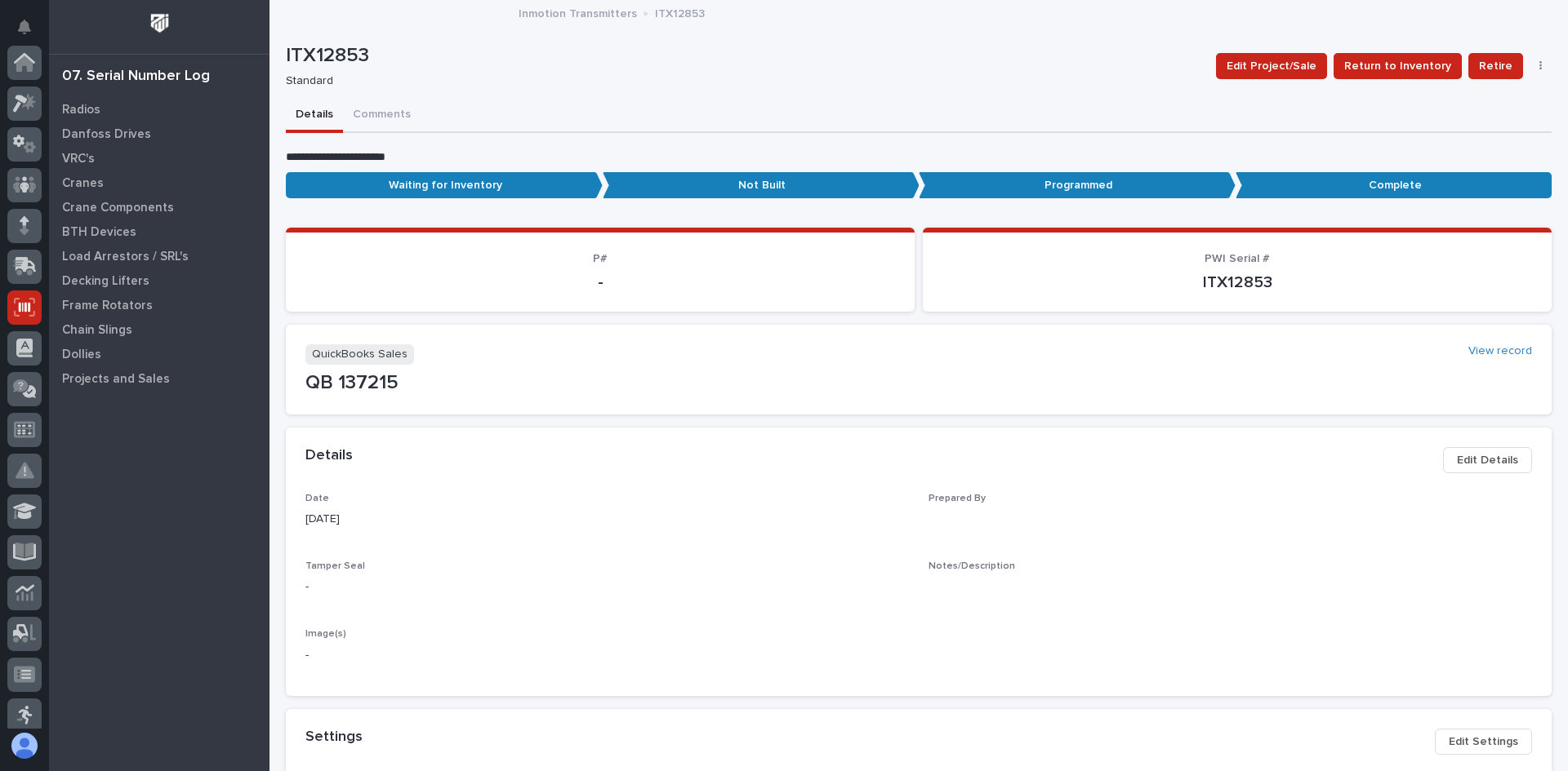
scroll to position [245, 0]
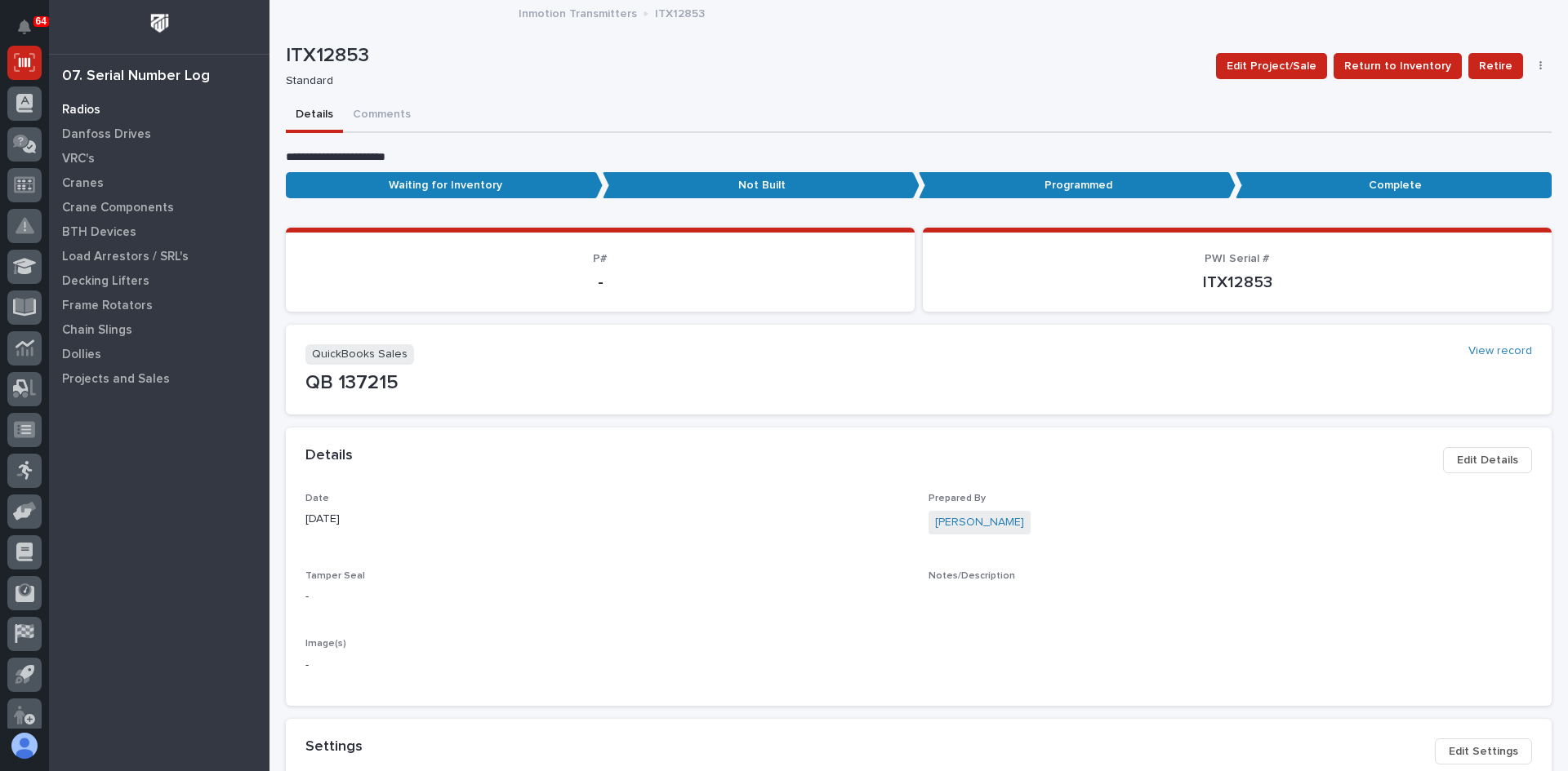
click at [78, 108] on p "Radios" at bounding box center [82, 110] width 38 height 15
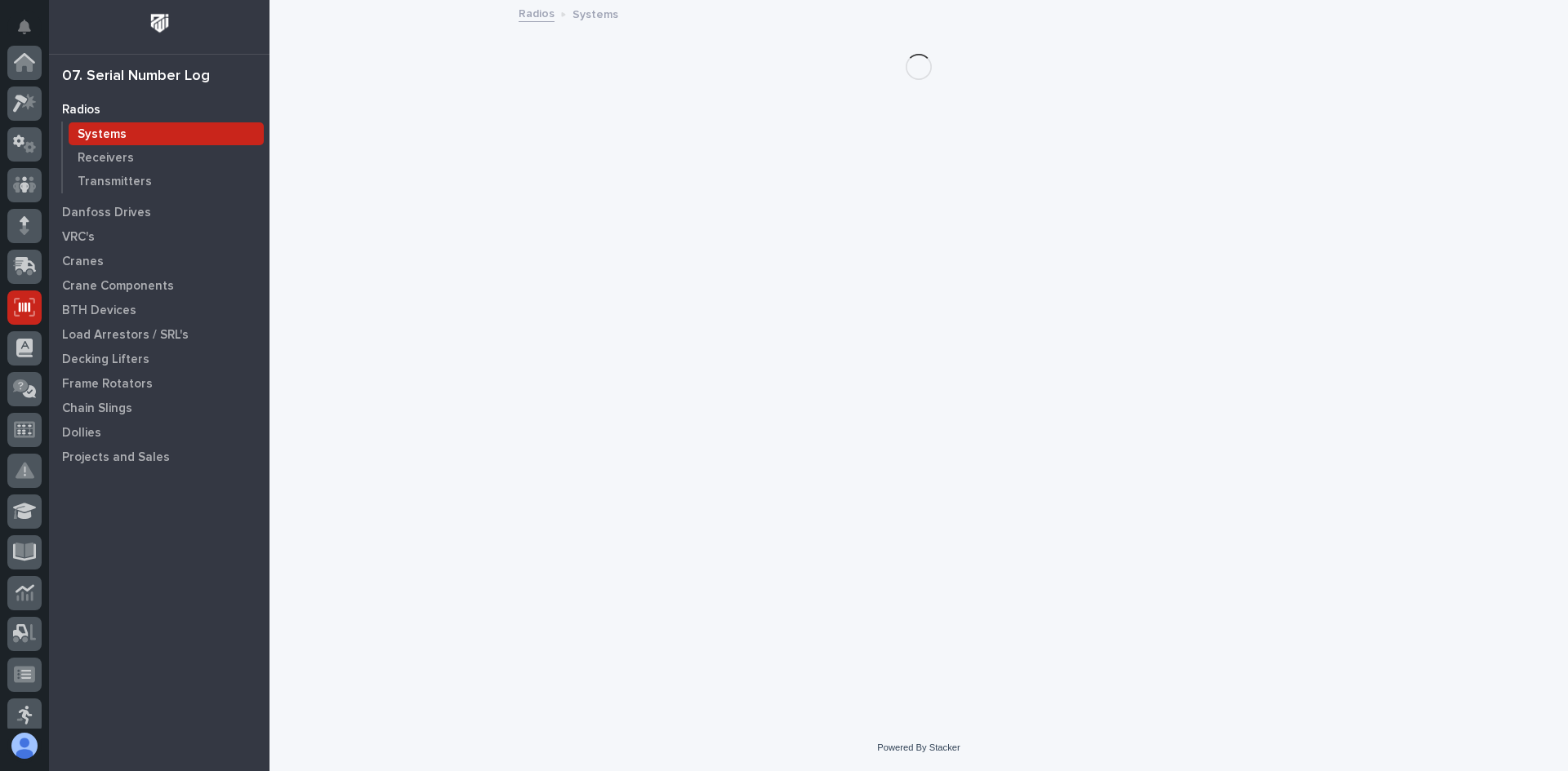
scroll to position [245, 0]
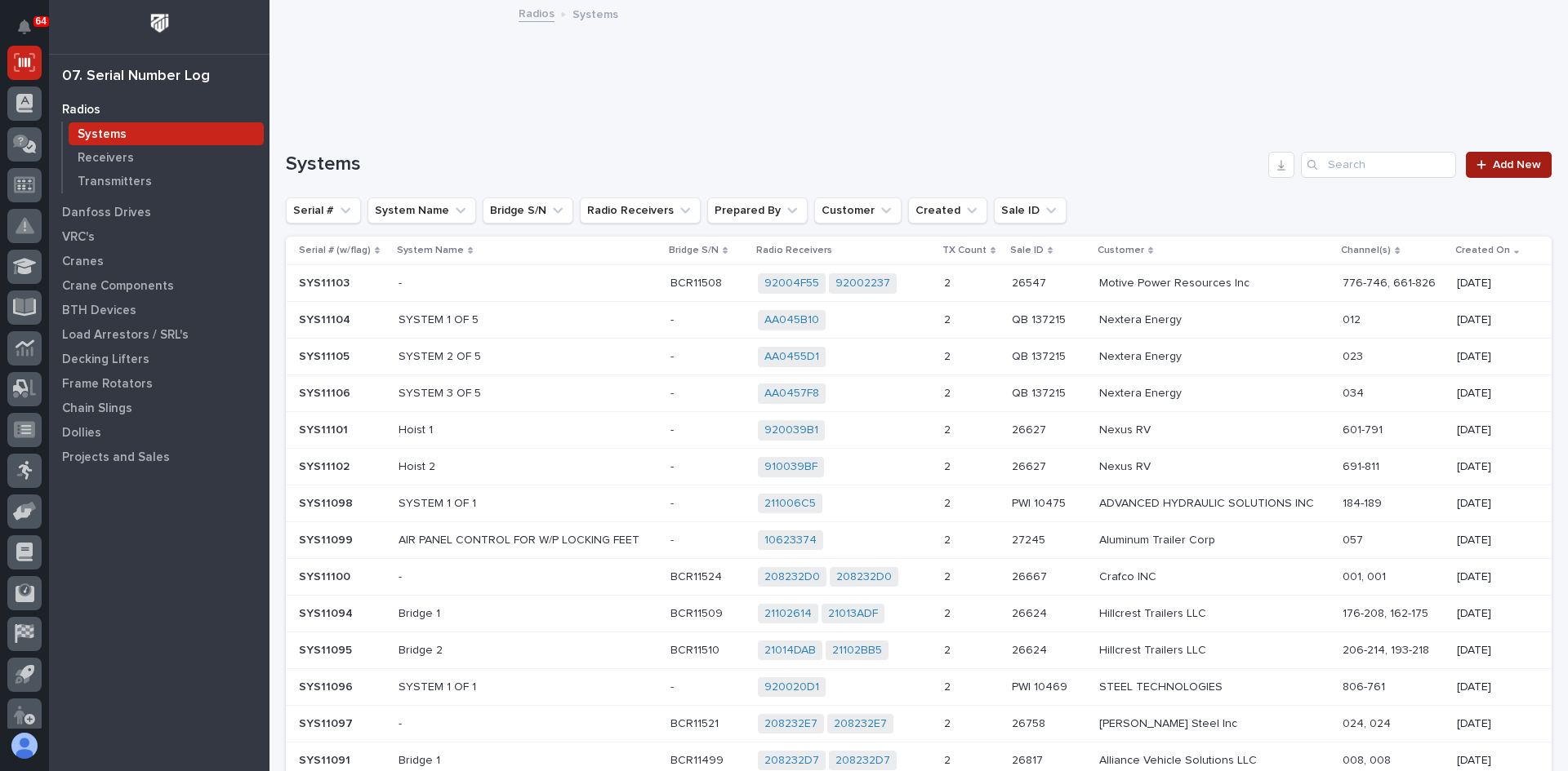
click at [1495, 167] on span "Add New" at bounding box center [1517, 165] width 49 height 11
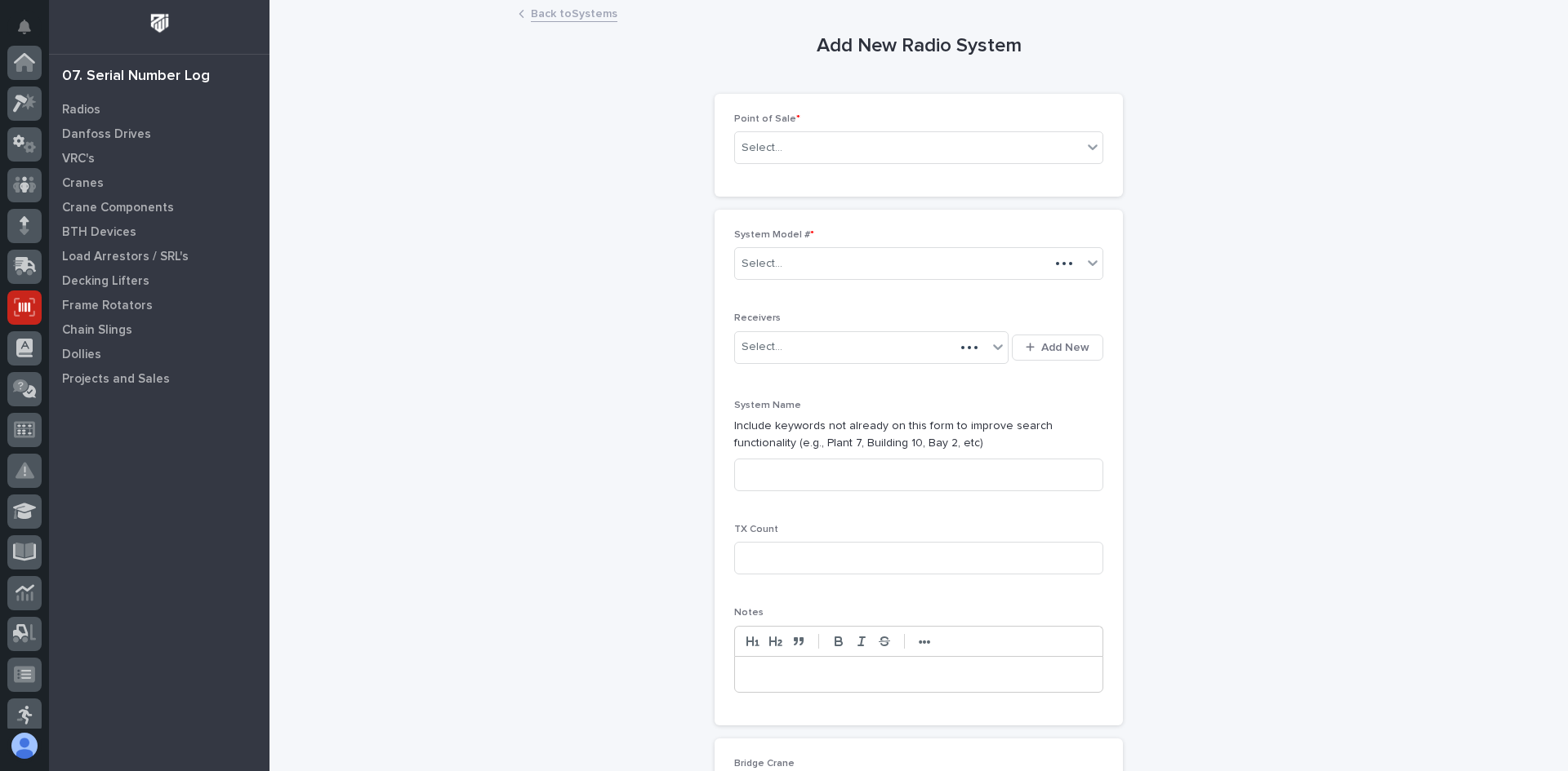
scroll to position [245, 0]
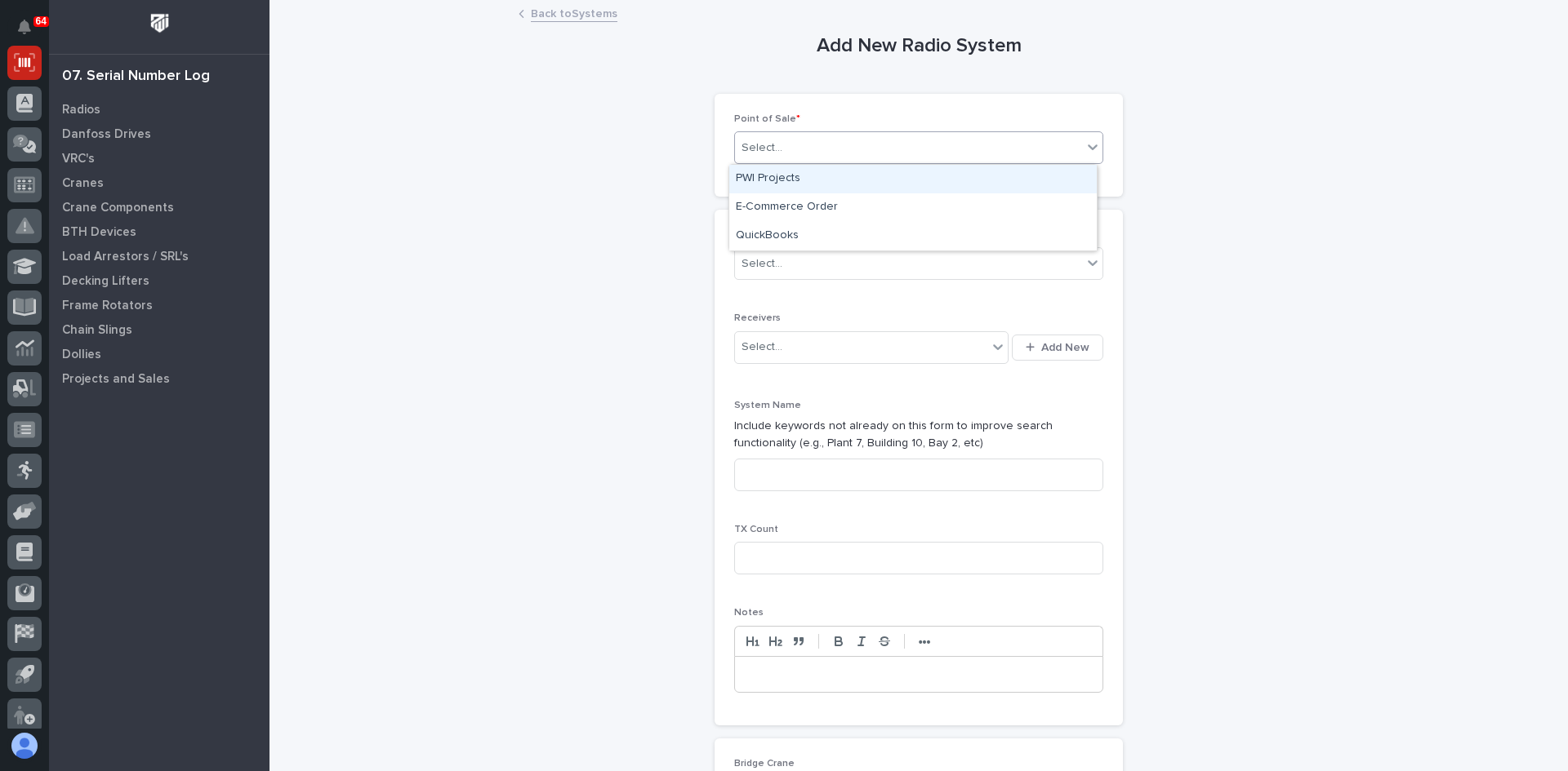
click at [812, 148] on div "Select..." at bounding box center [909, 147] width 347 height 27
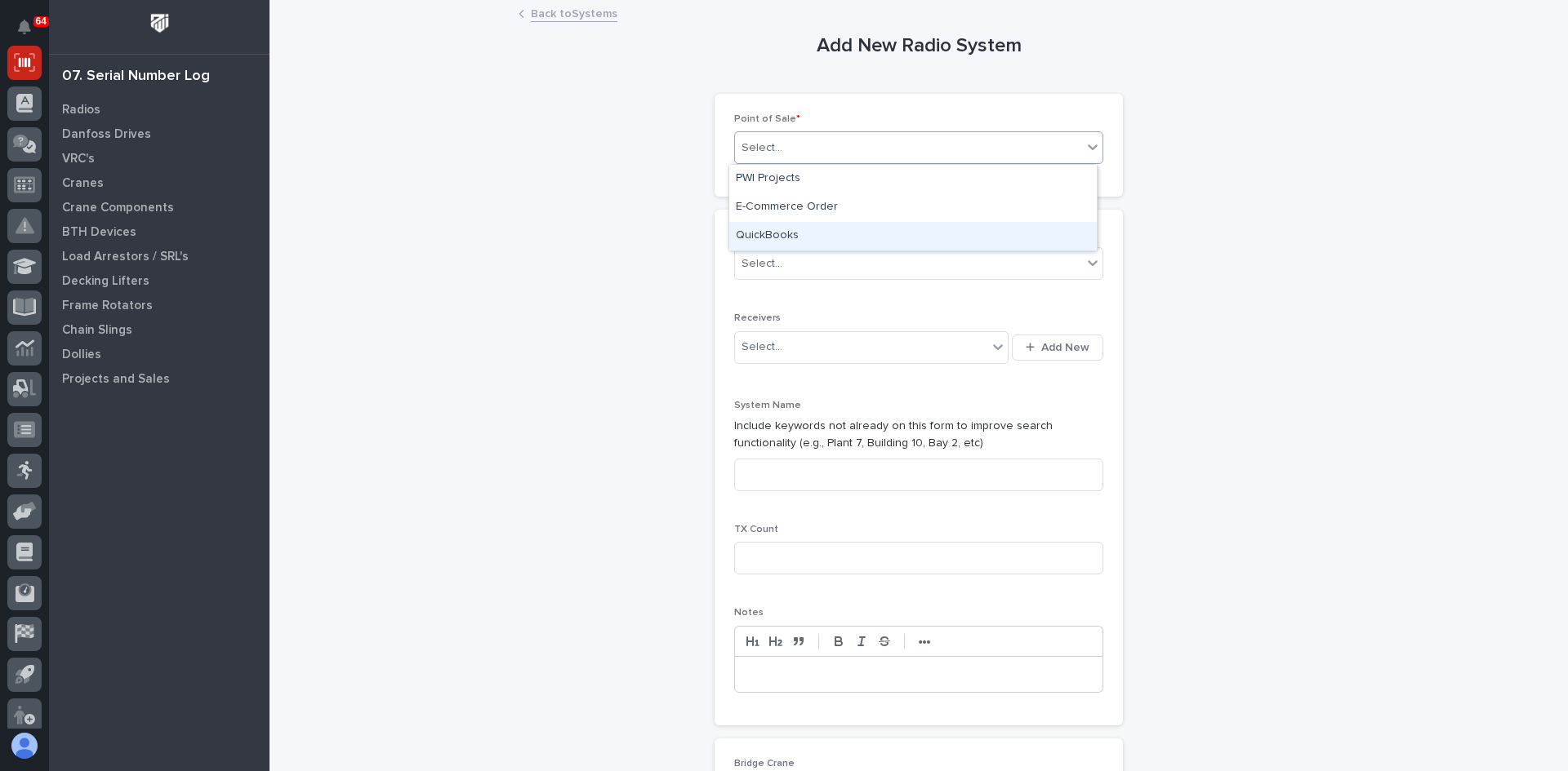
click at [778, 232] on div "QuickBooks" at bounding box center [912, 236] width 367 height 29
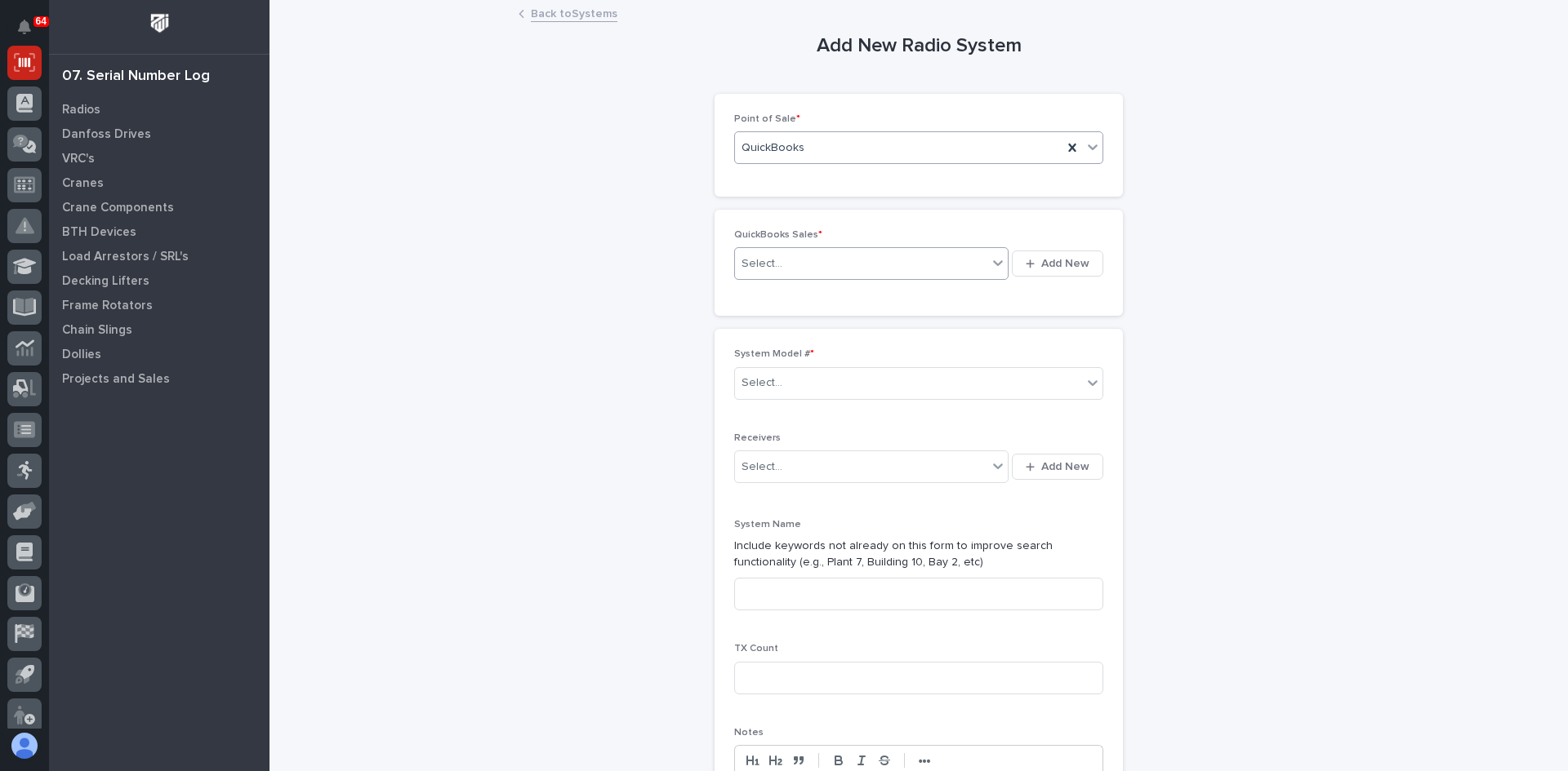
click at [787, 258] on div "Select..." at bounding box center [861, 264] width 253 height 27
type input "******"
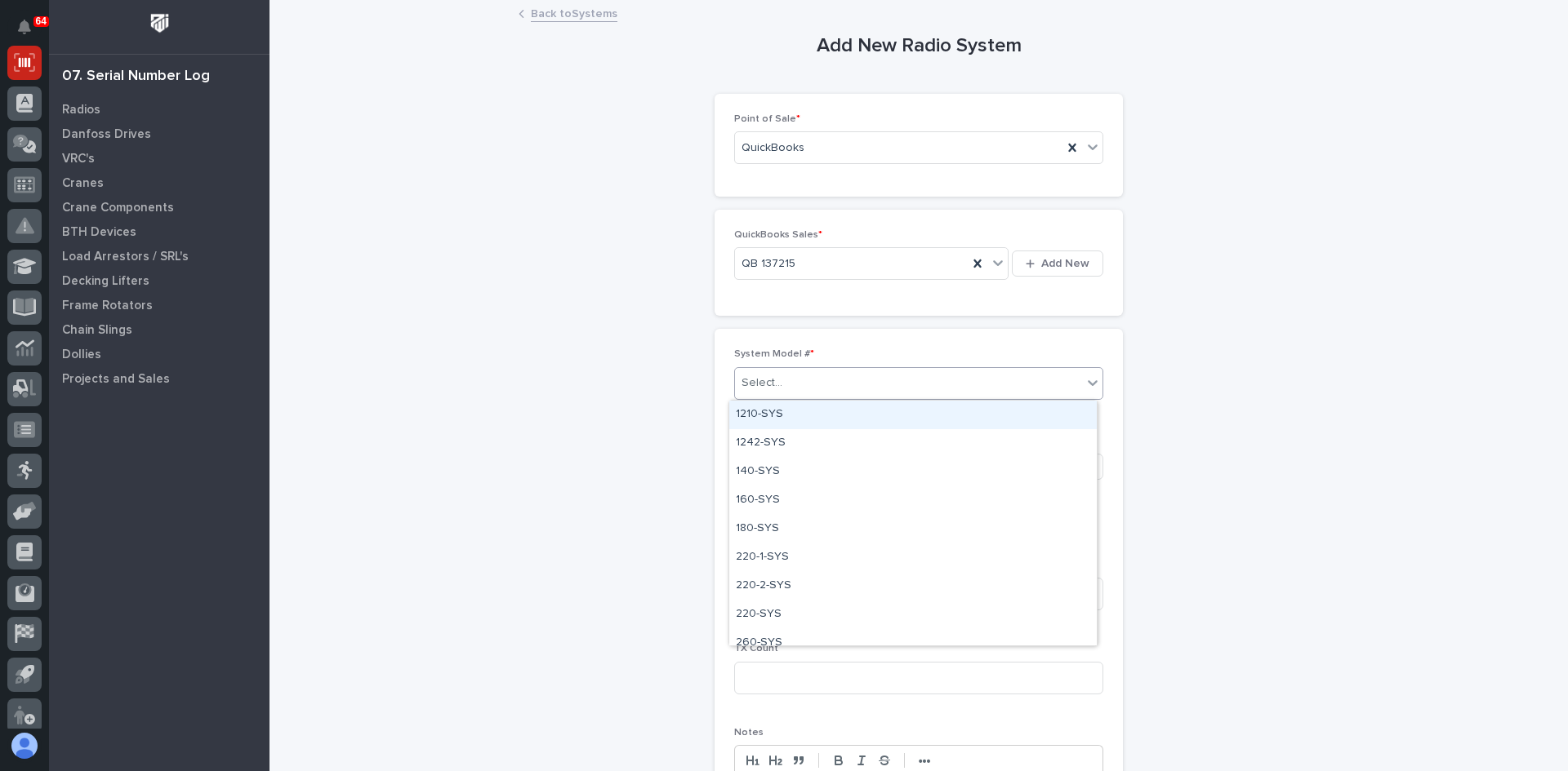
click at [784, 381] on div "Select..." at bounding box center [909, 382] width 347 height 27
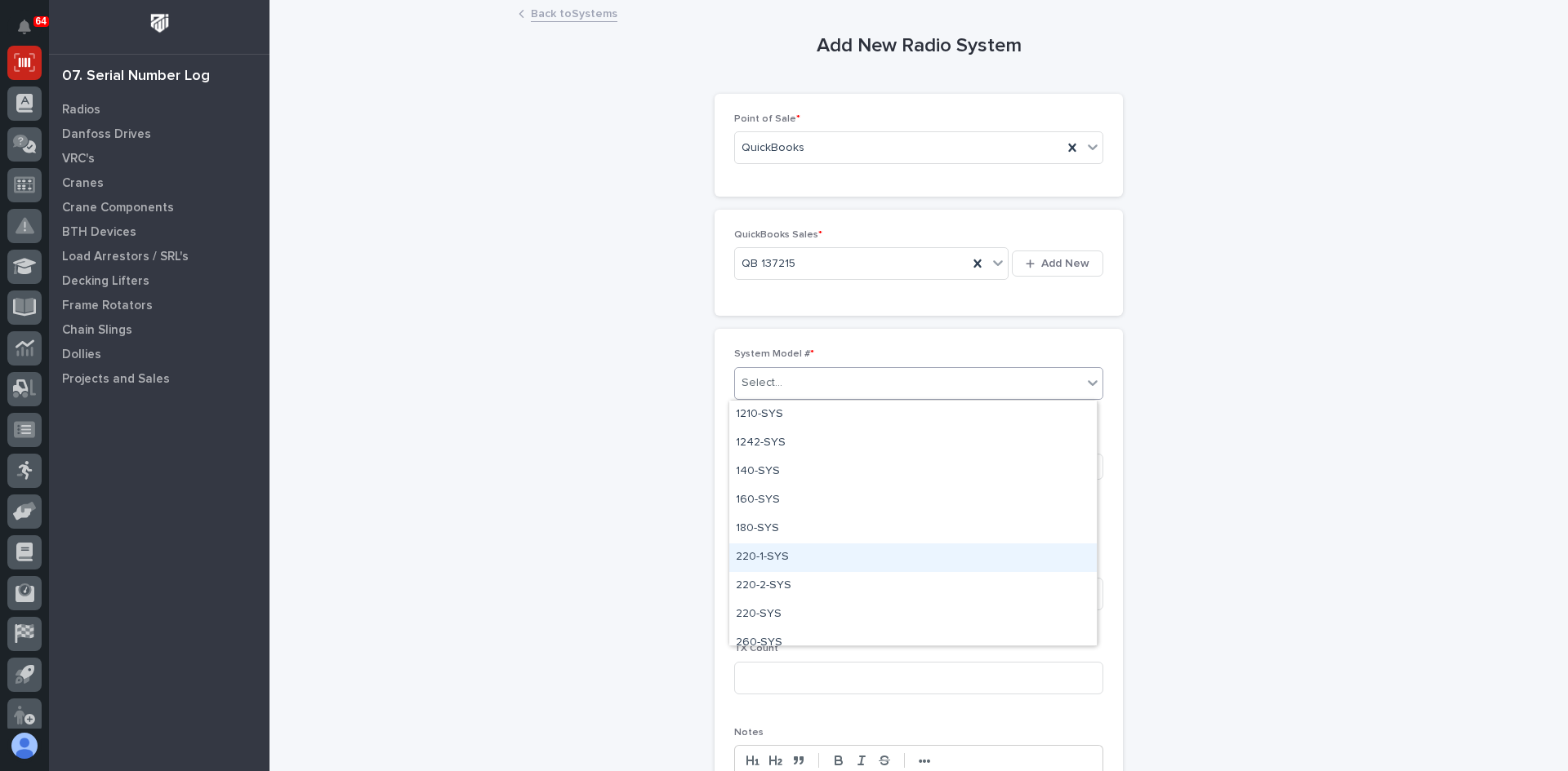
click at [759, 556] on div "220-1-SYS" at bounding box center [912, 558] width 367 height 29
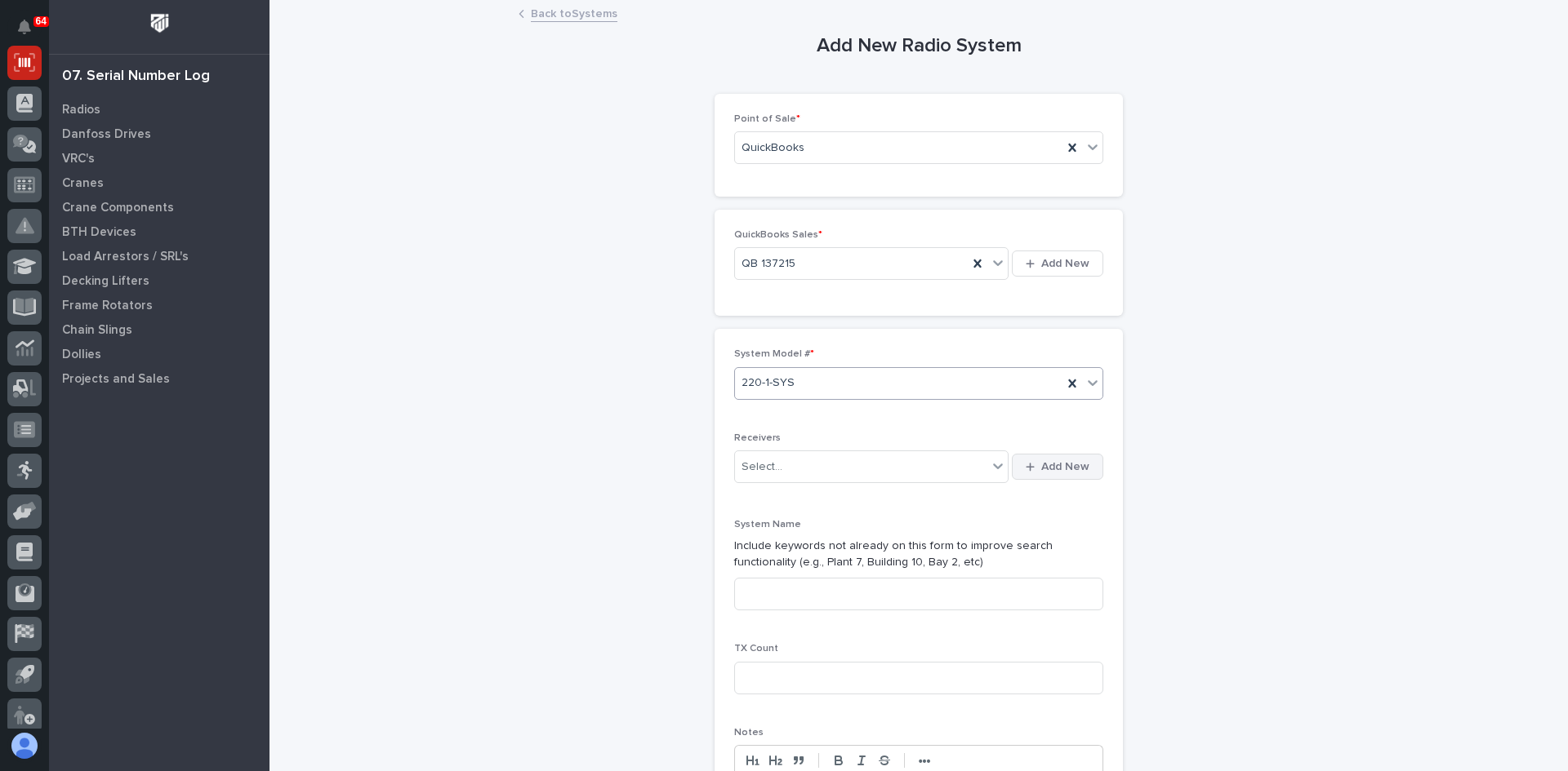
click at [1062, 464] on span "Add New" at bounding box center [1066, 467] width 49 height 15
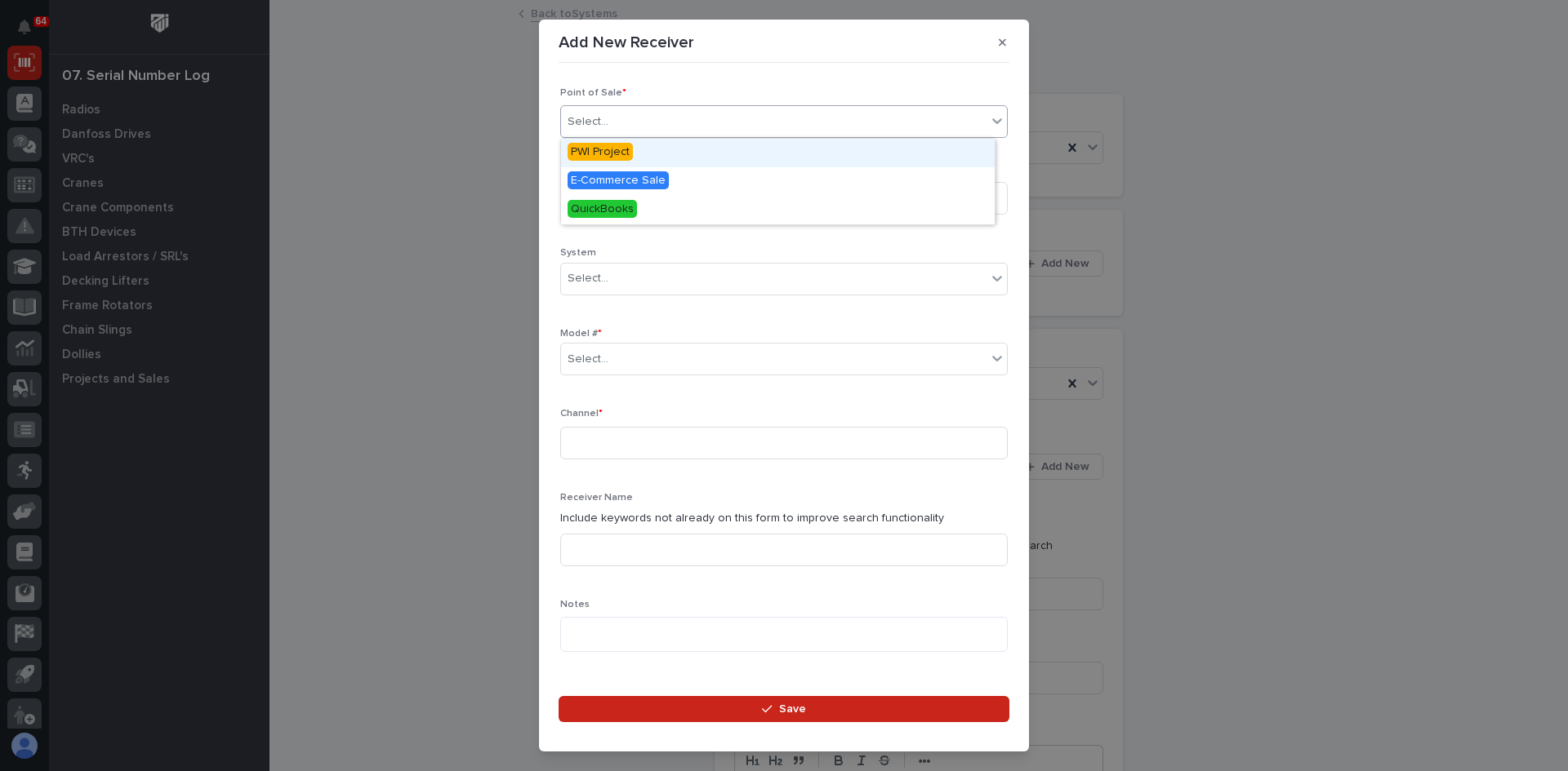
click at [671, 119] on div "Select..." at bounding box center [773, 121] width 425 height 27
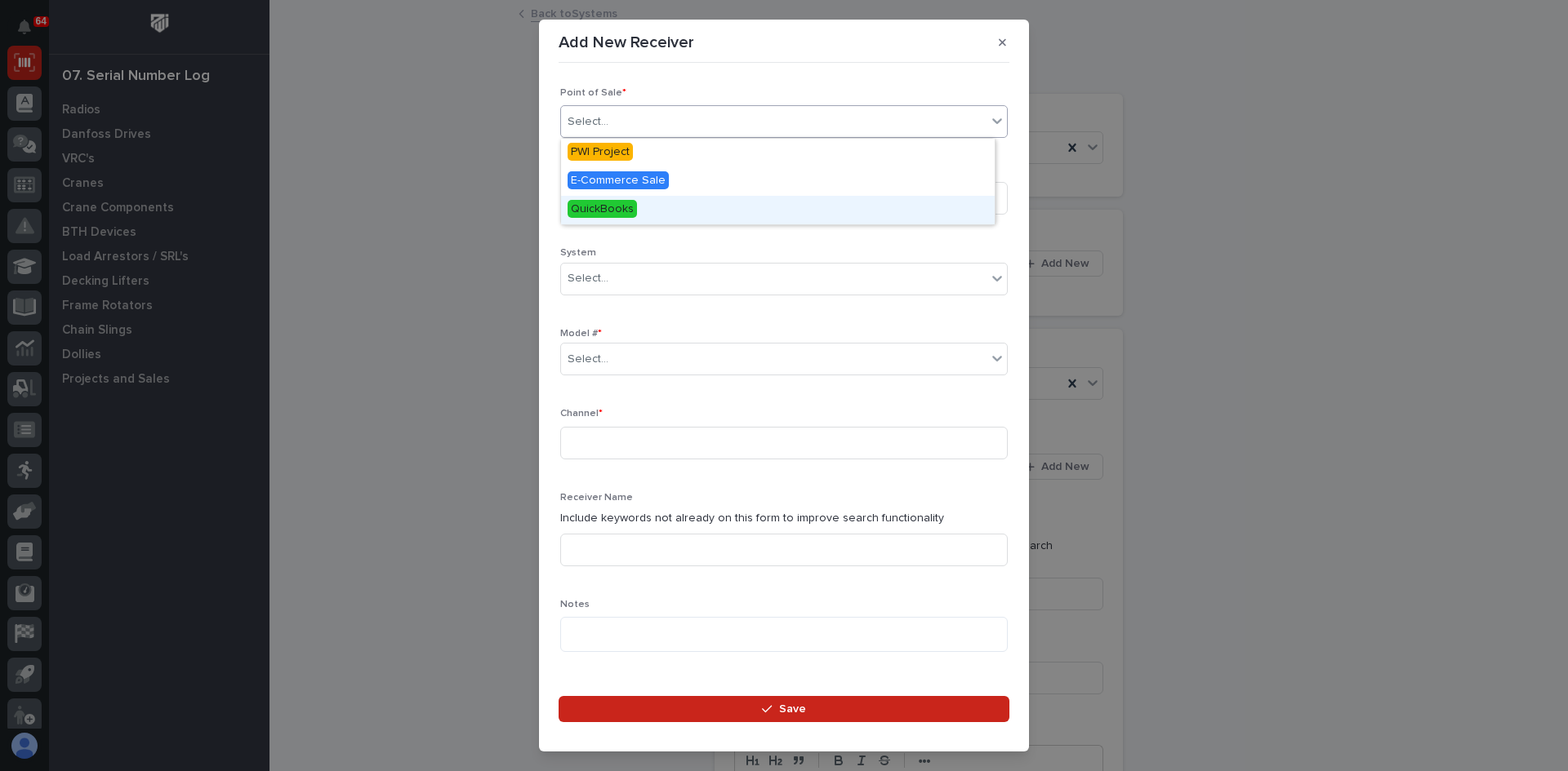
click at [619, 209] on span "QuickBooks" at bounding box center [602, 209] width 69 height 18
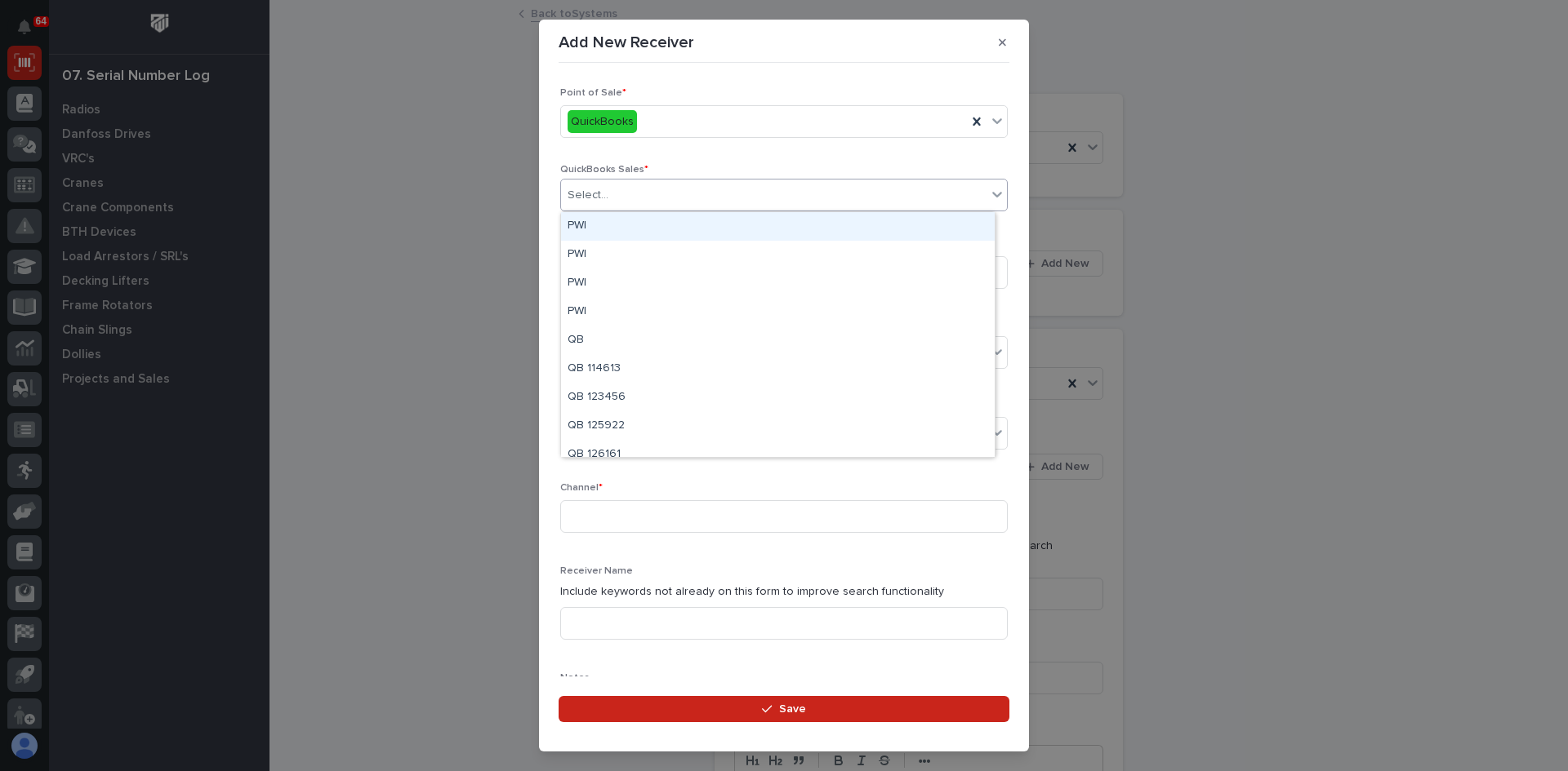
click at [607, 197] on div "Select..." at bounding box center [773, 195] width 425 height 27
type input "******"
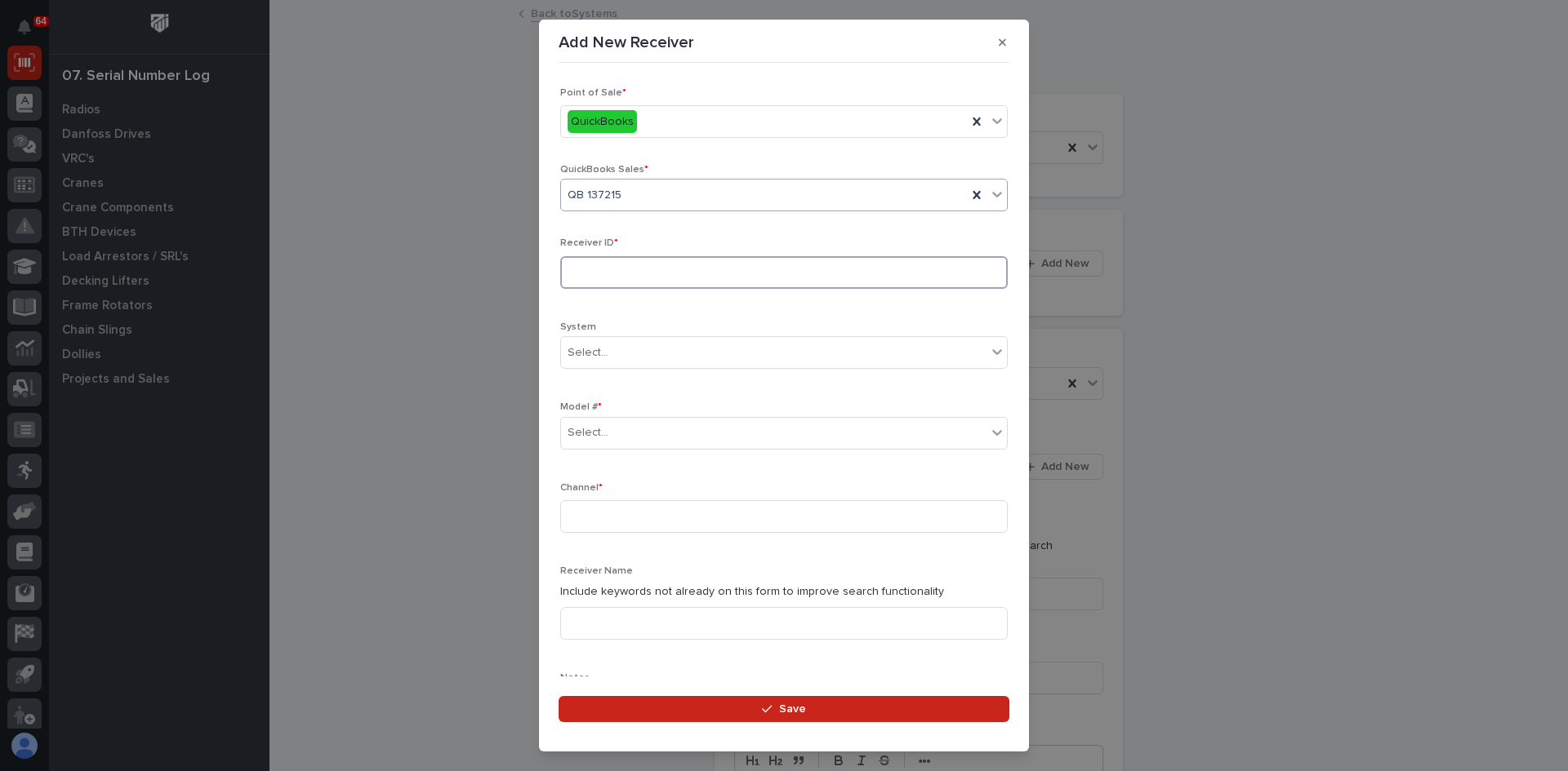
click at [592, 277] on input at bounding box center [784, 272] width 448 height 33
type input "AA045569"
click at [618, 433] on div "Select..." at bounding box center [773, 433] width 425 height 27
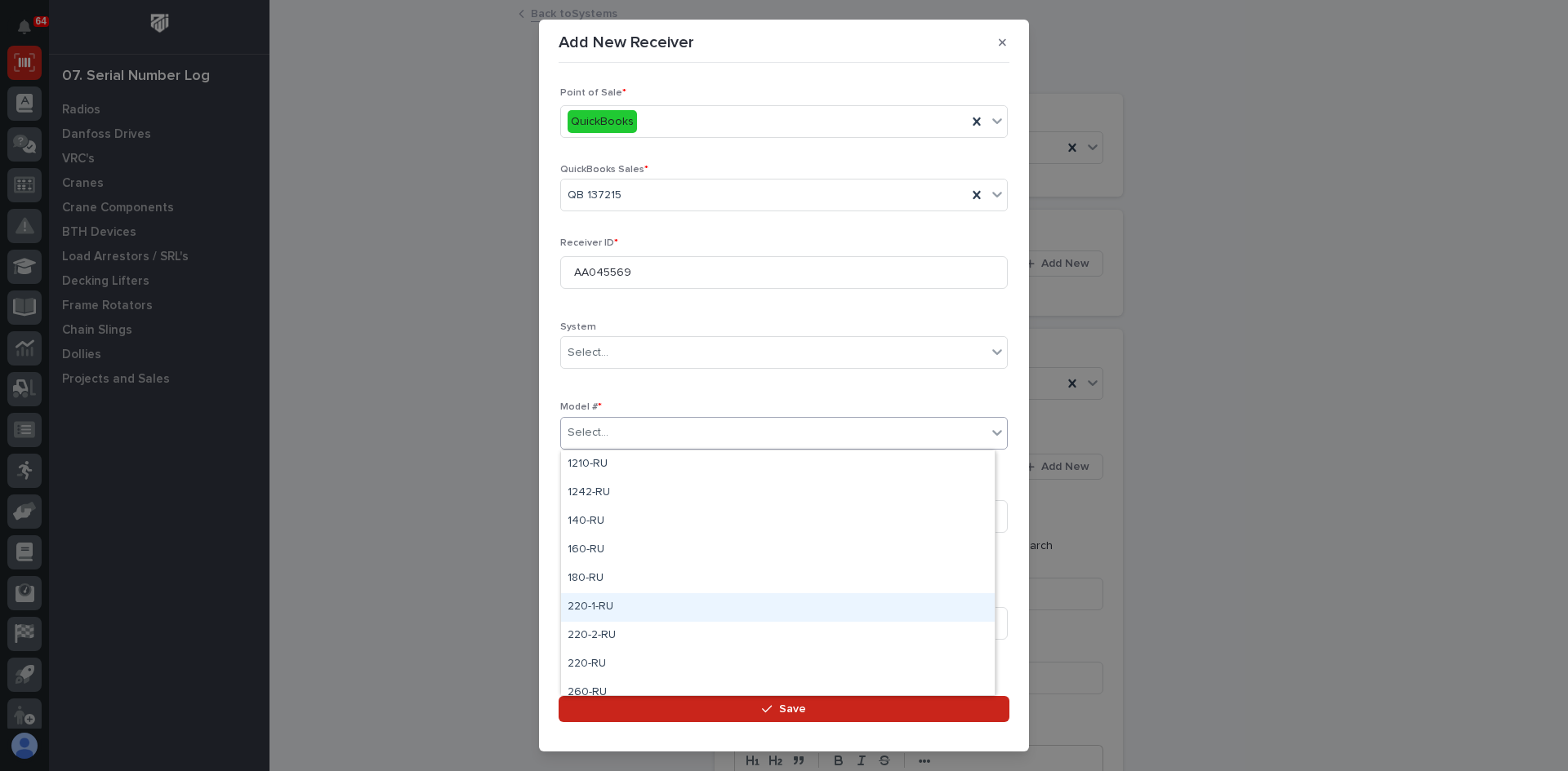
click at [586, 607] on div "220-1-RU" at bounding box center [777, 607] width 434 height 29
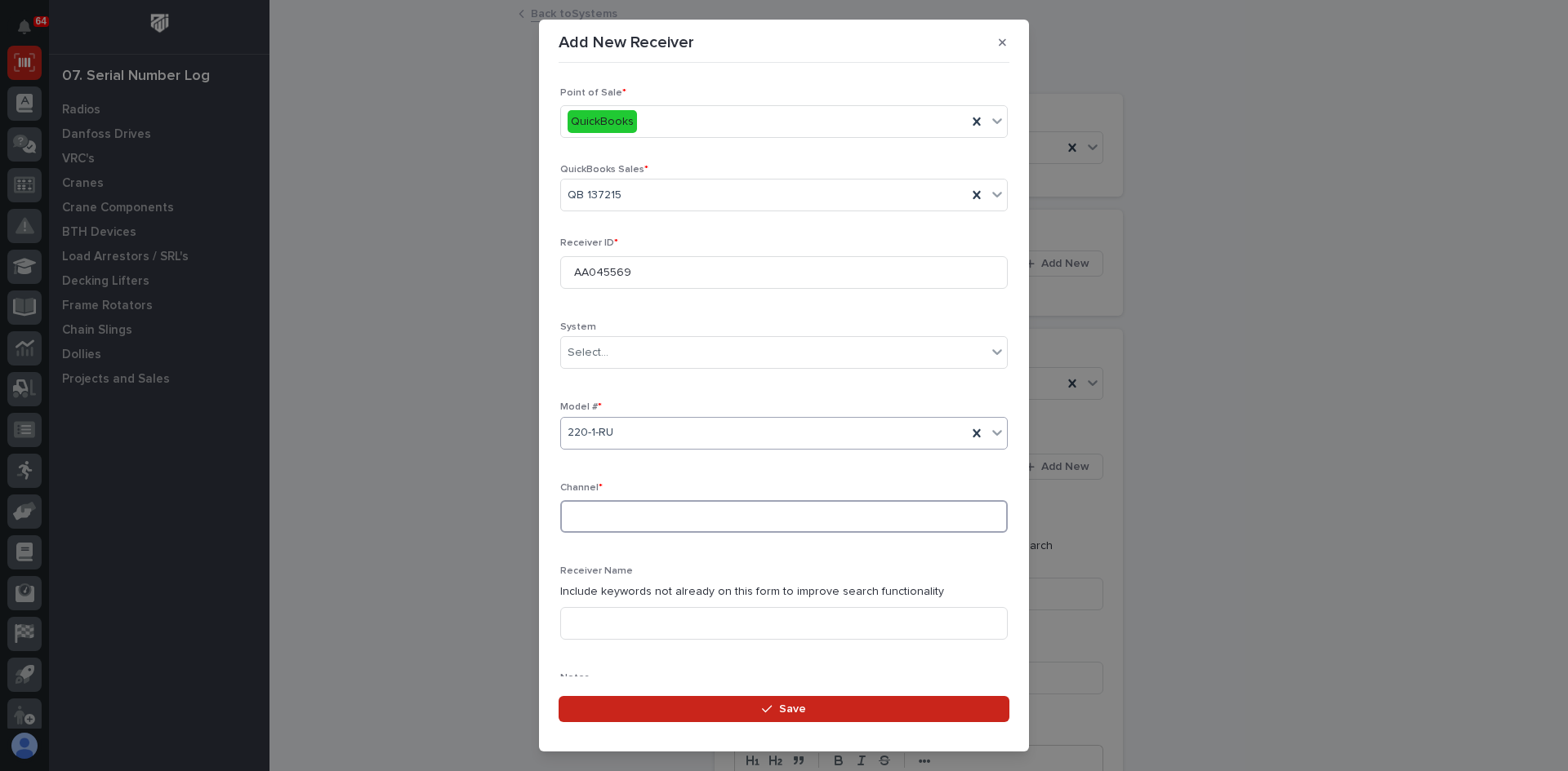
click at [588, 513] on input at bounding box center [784, 517] width 448 height 33
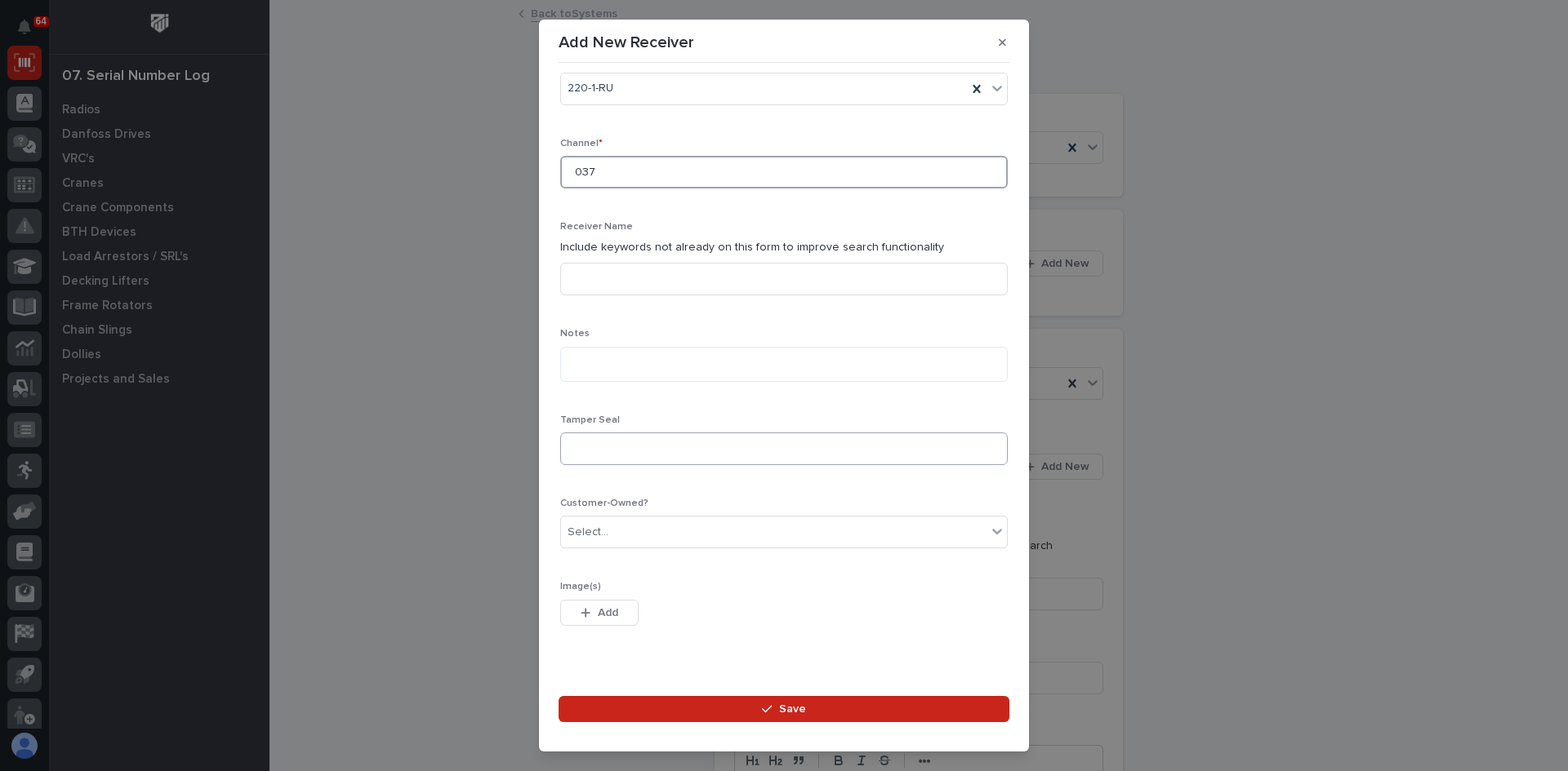
scroll to position [372, 0]
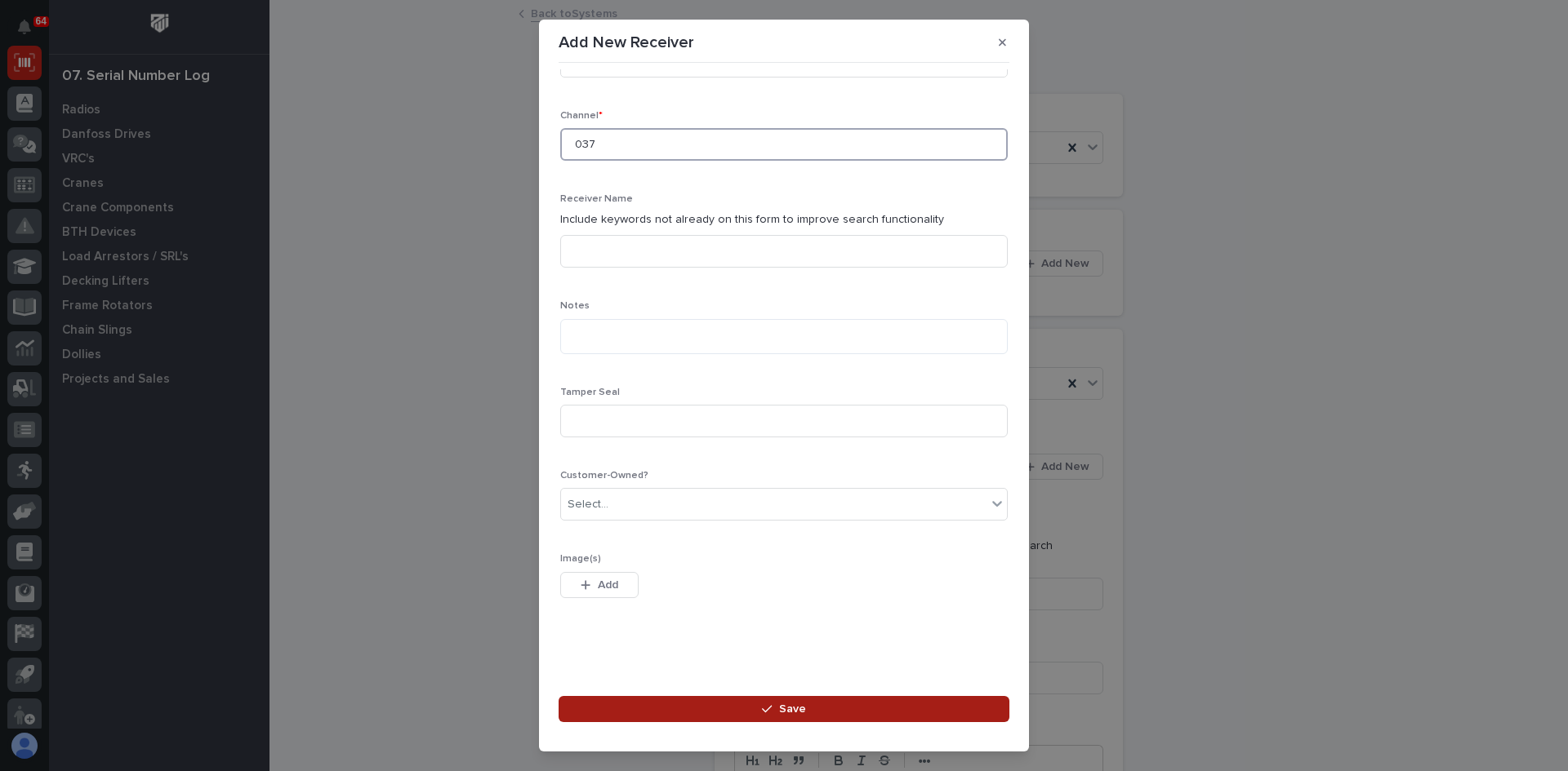
type input "037"
click at [780, 709] on span "Save" at bounding box center [792, 709] width 27 height 15
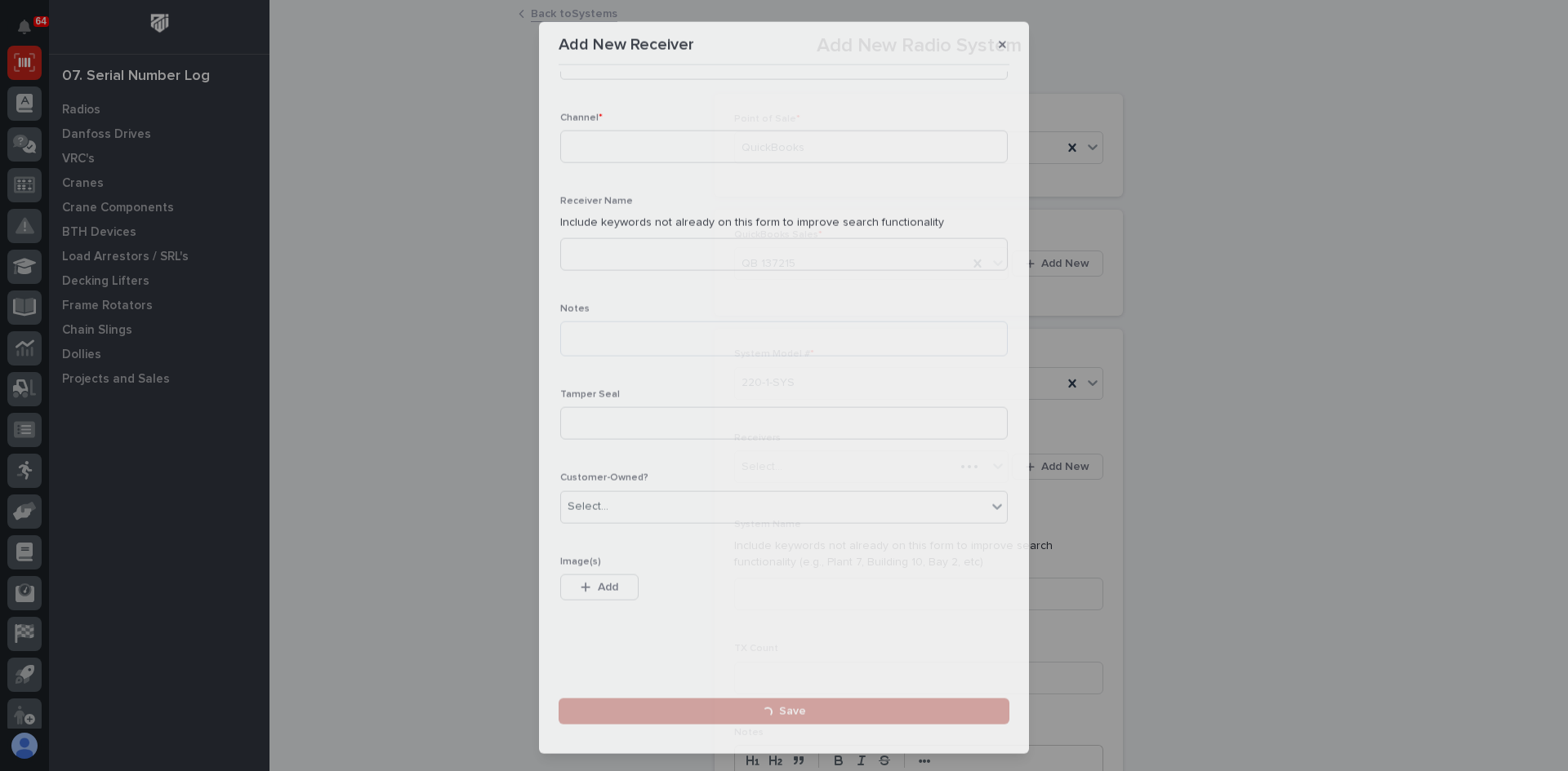
scroll to position [0, 0]
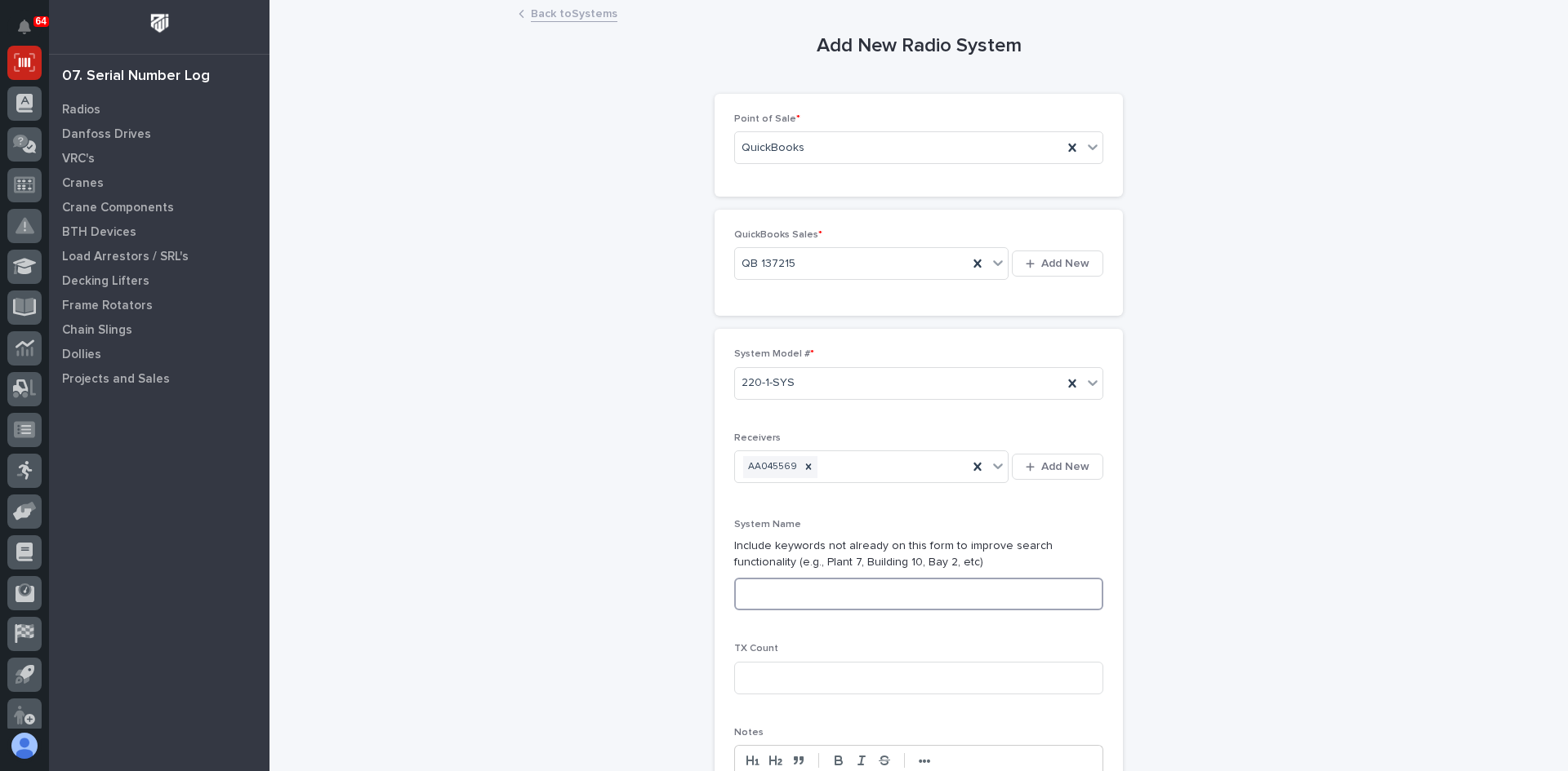
click at [755, 598] on input at bounding box center [918, 594] width 369 height 33
type input "SYSTEM 4 OF 5"
click at [790, 686] on input at bounding box center [918, 678] width 369 height 33
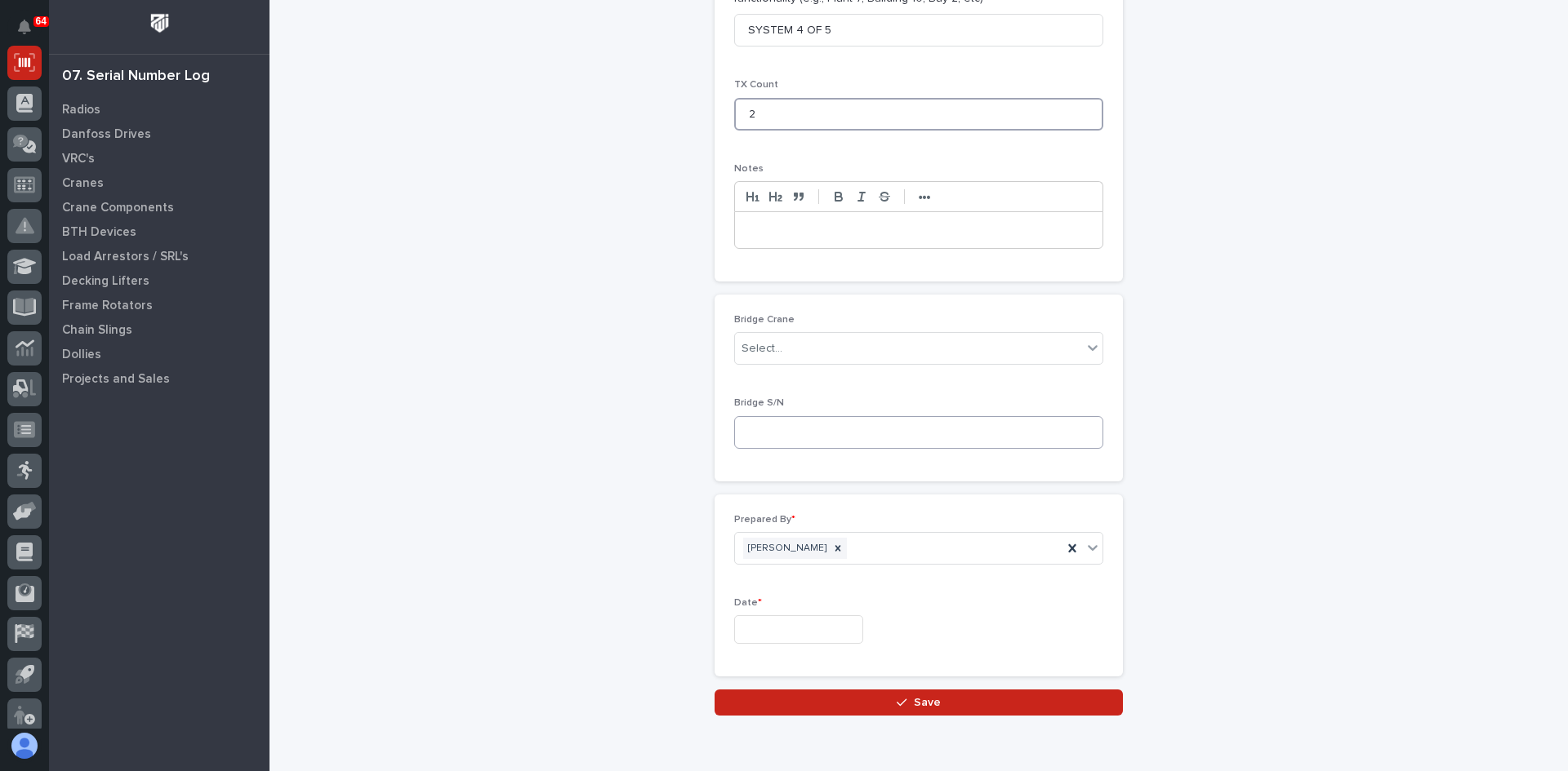
scroll to position [637, 0]
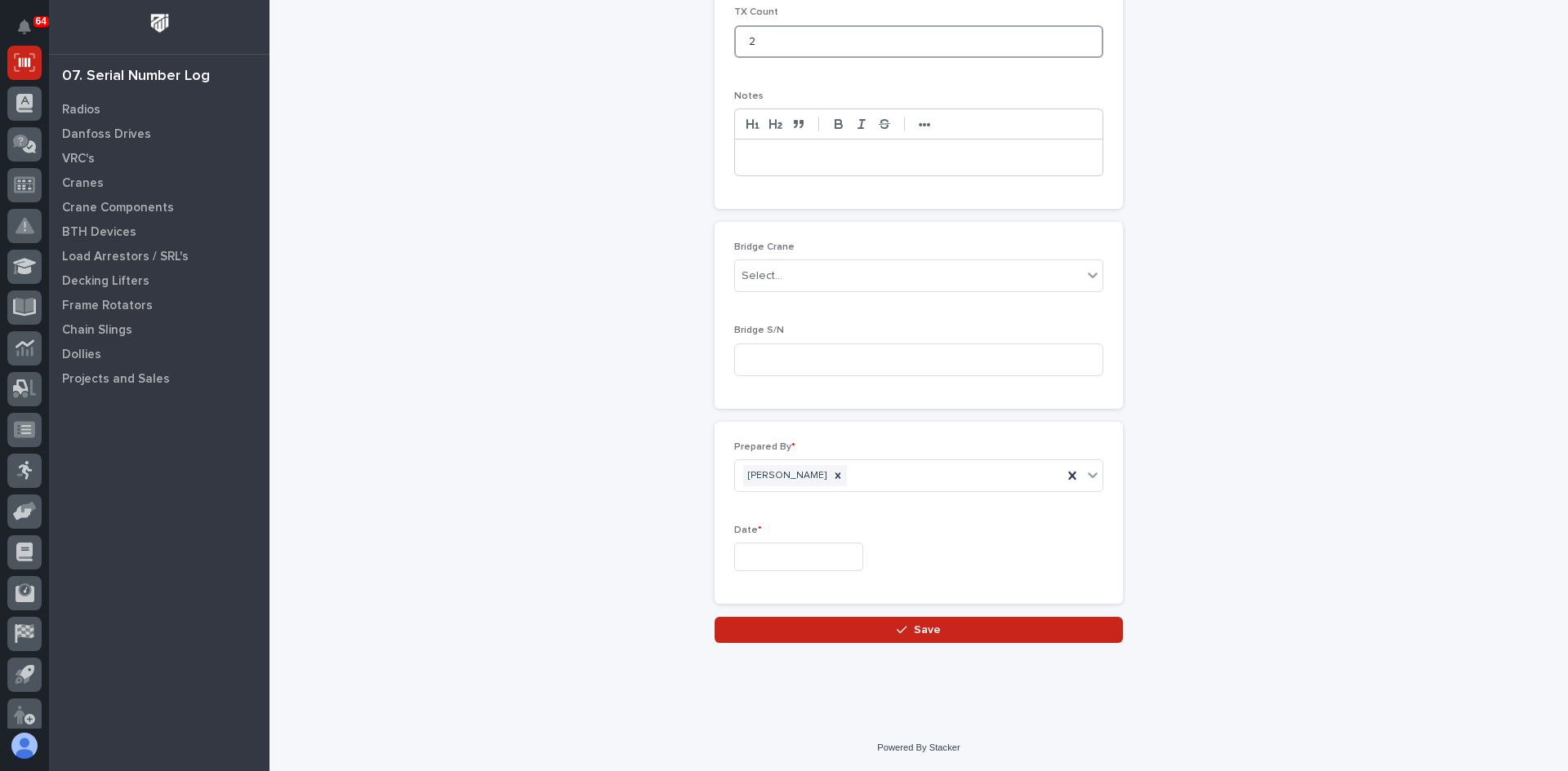
type input "2"
click at [785, 564] on input "text" at bounding box center [798, 557] width 129 height 29
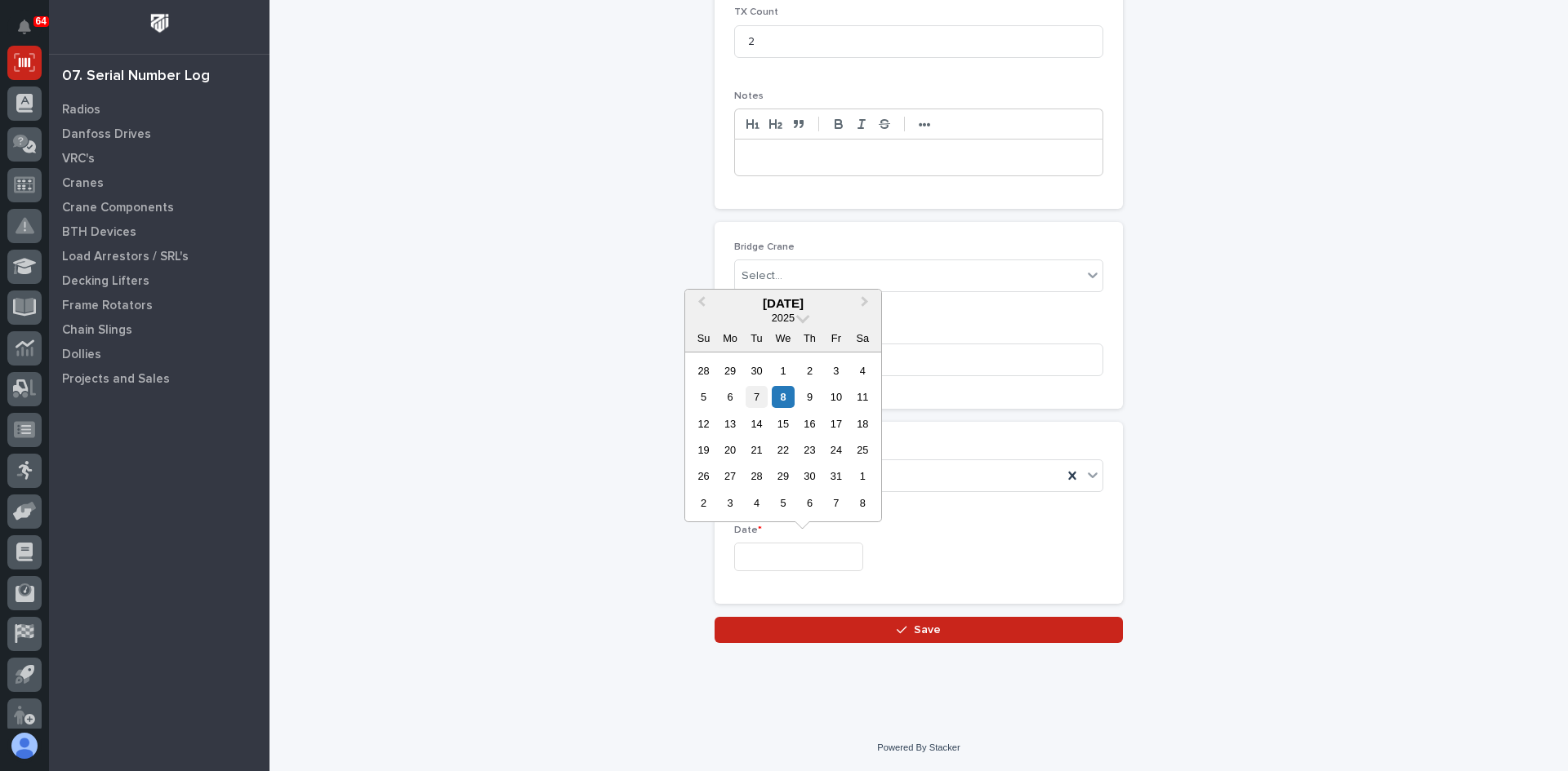
click at [753, 393] on div "7" at bounding box center [756, 396] width 22 height 22
type input "**********"
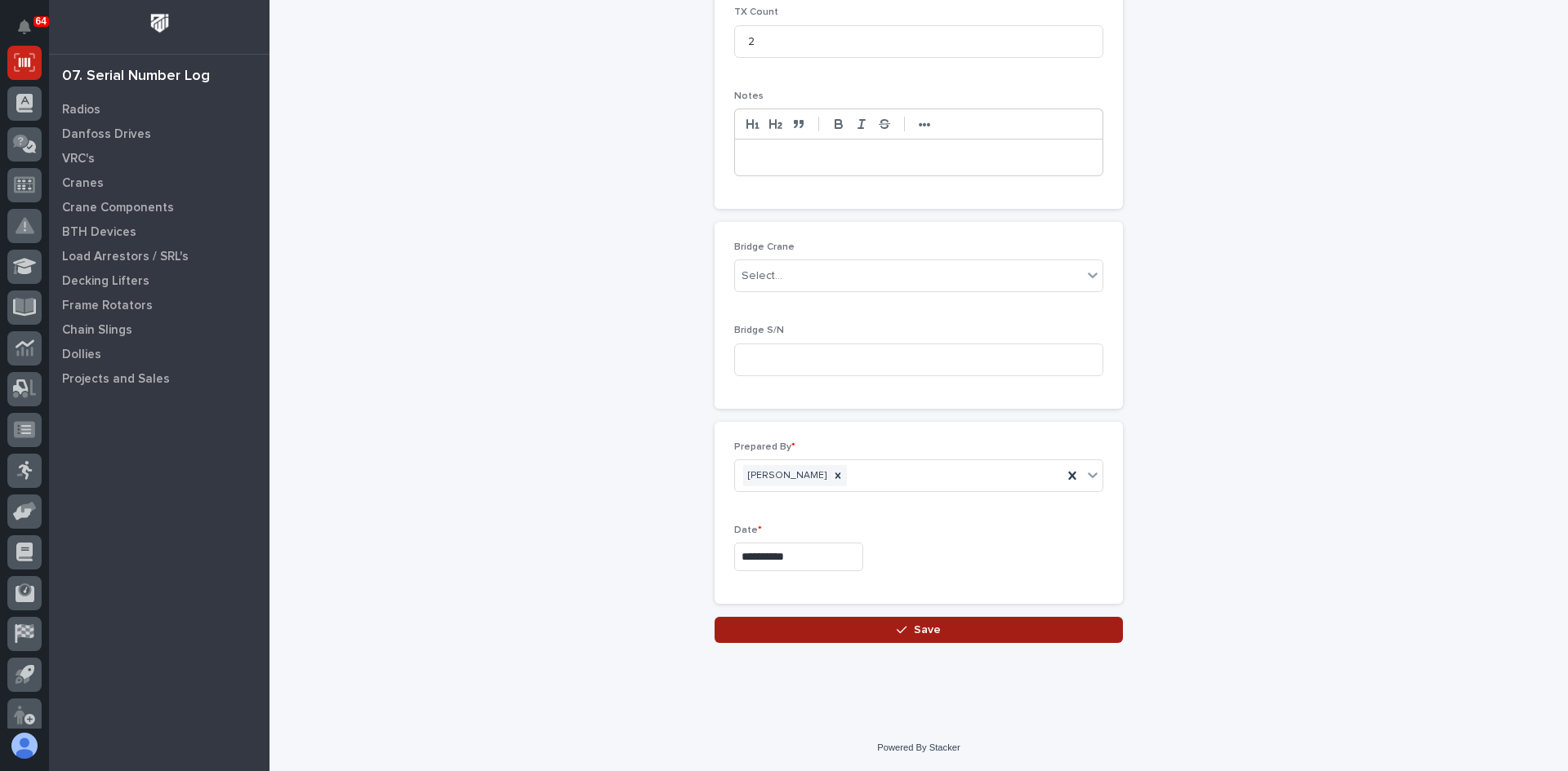
click at [925, 624] on span "Save" at bounding box center [927, 630] width 27 height 15
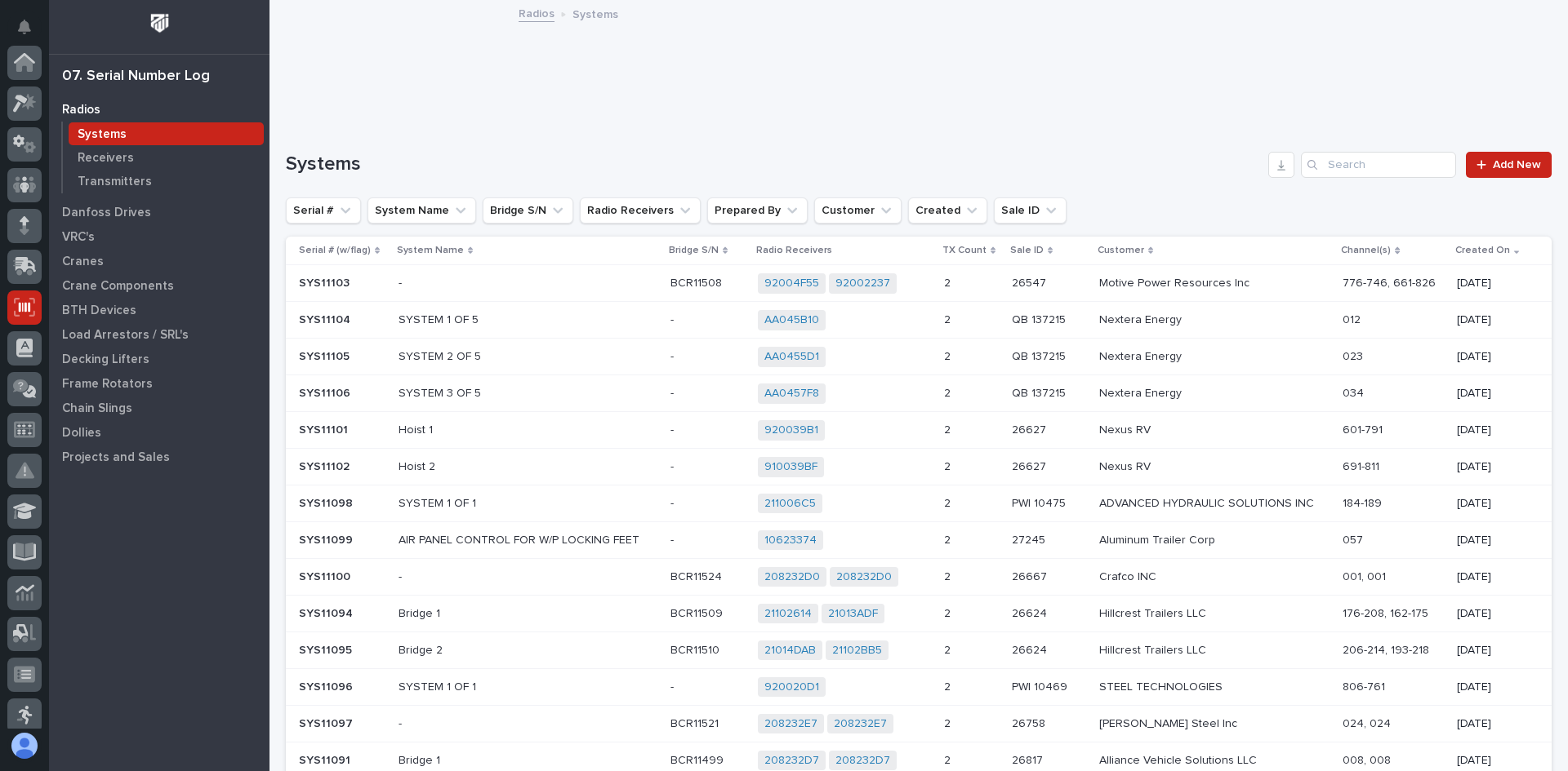
scroll to position [245, 0]
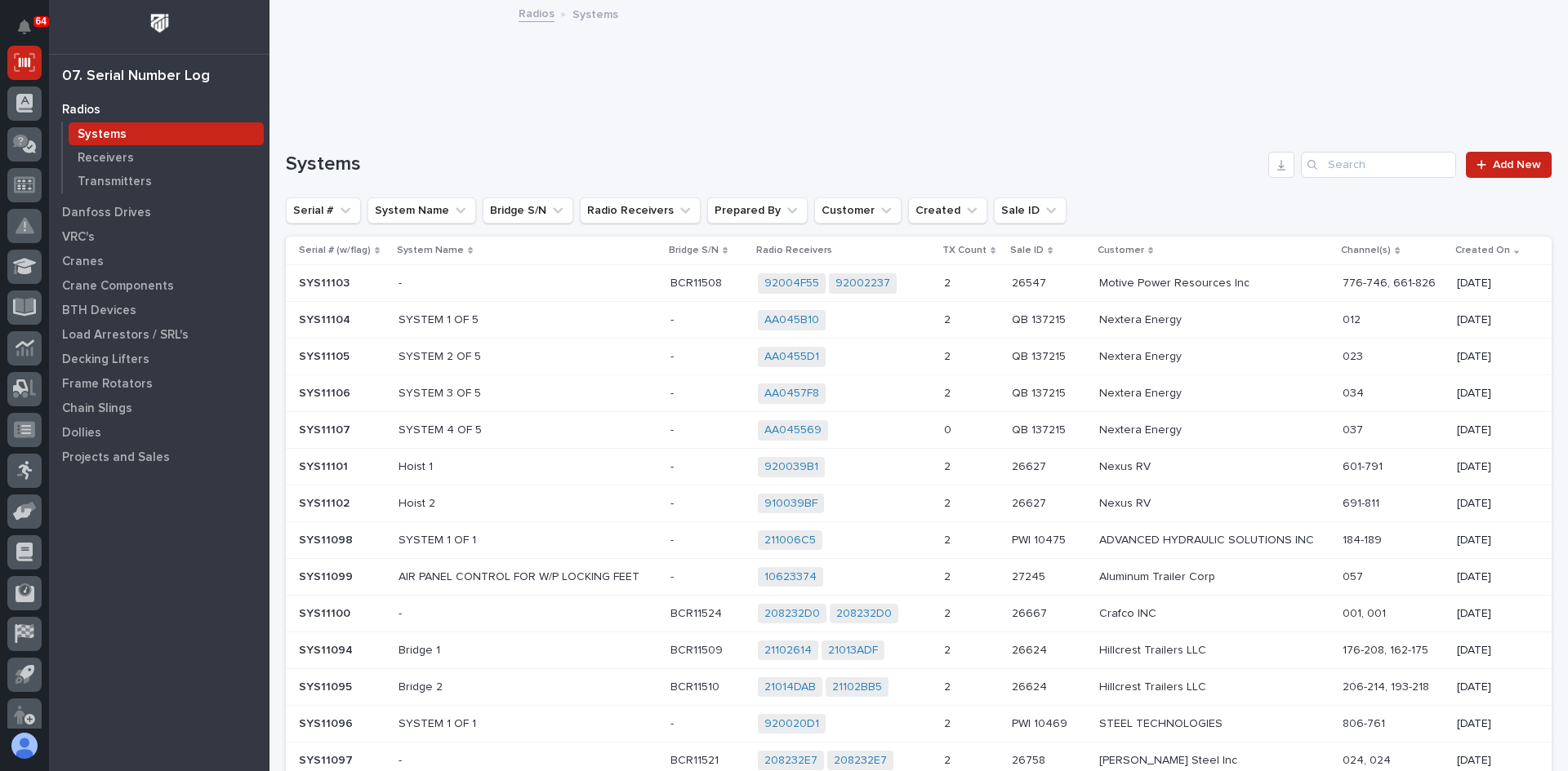
click at [904, 431] on div "AA045569 + 0" at bounding box center [843, 431] width 173 height 21
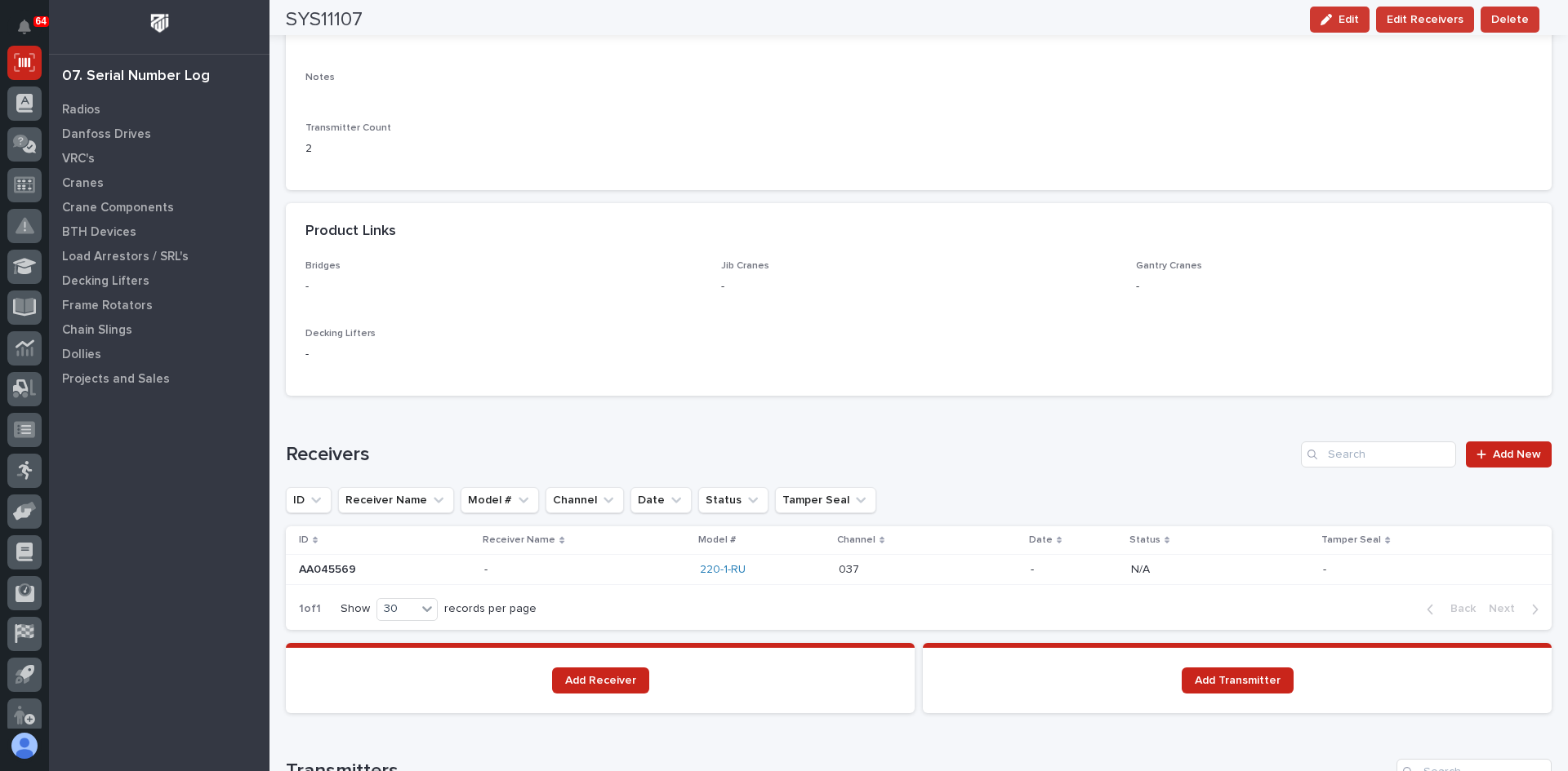
scroll to position [653, 0]
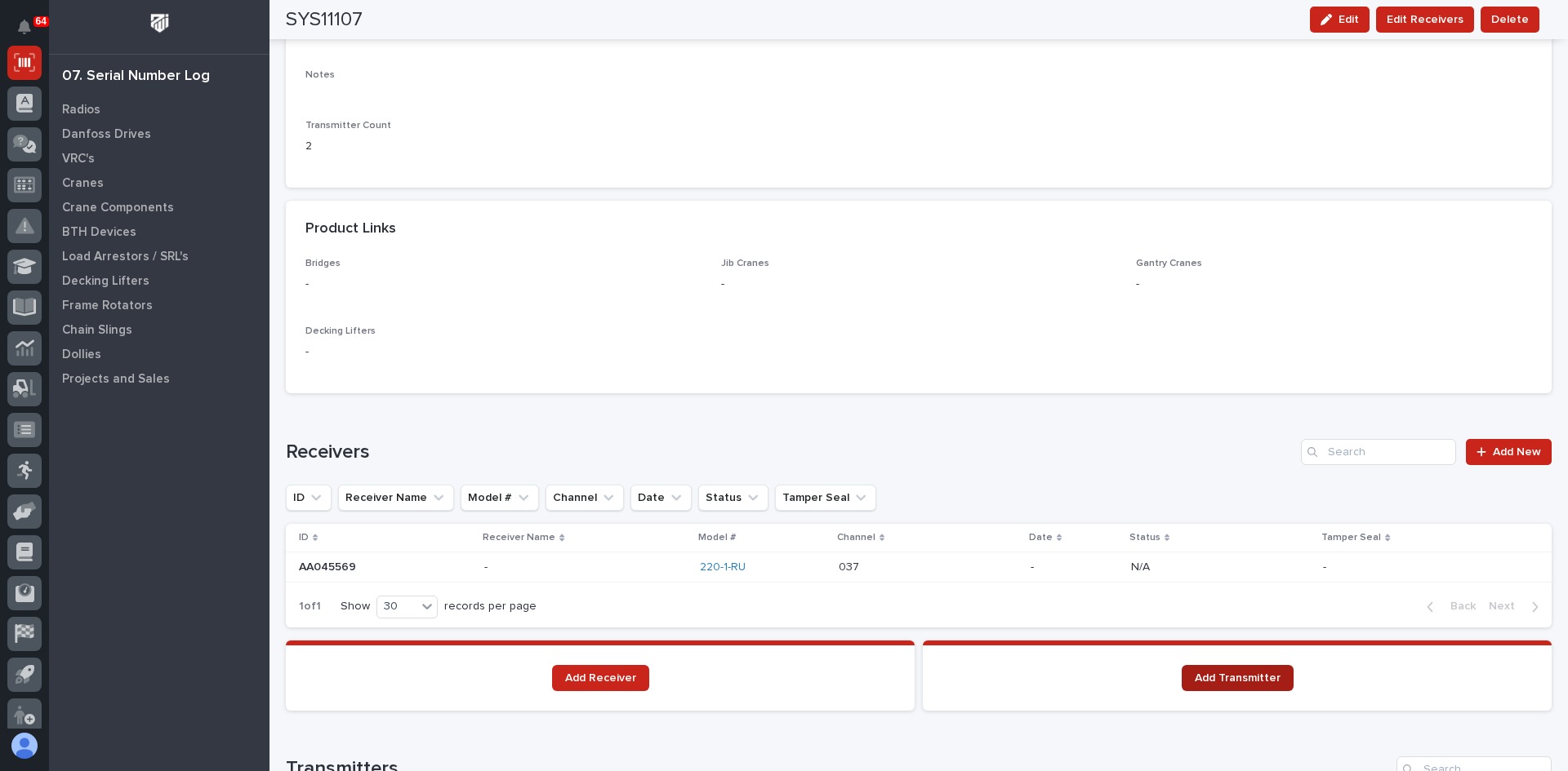
click at [1245, 677] on span "Add Transmitter" at bounding box center [1237, 677] width 86 height 11
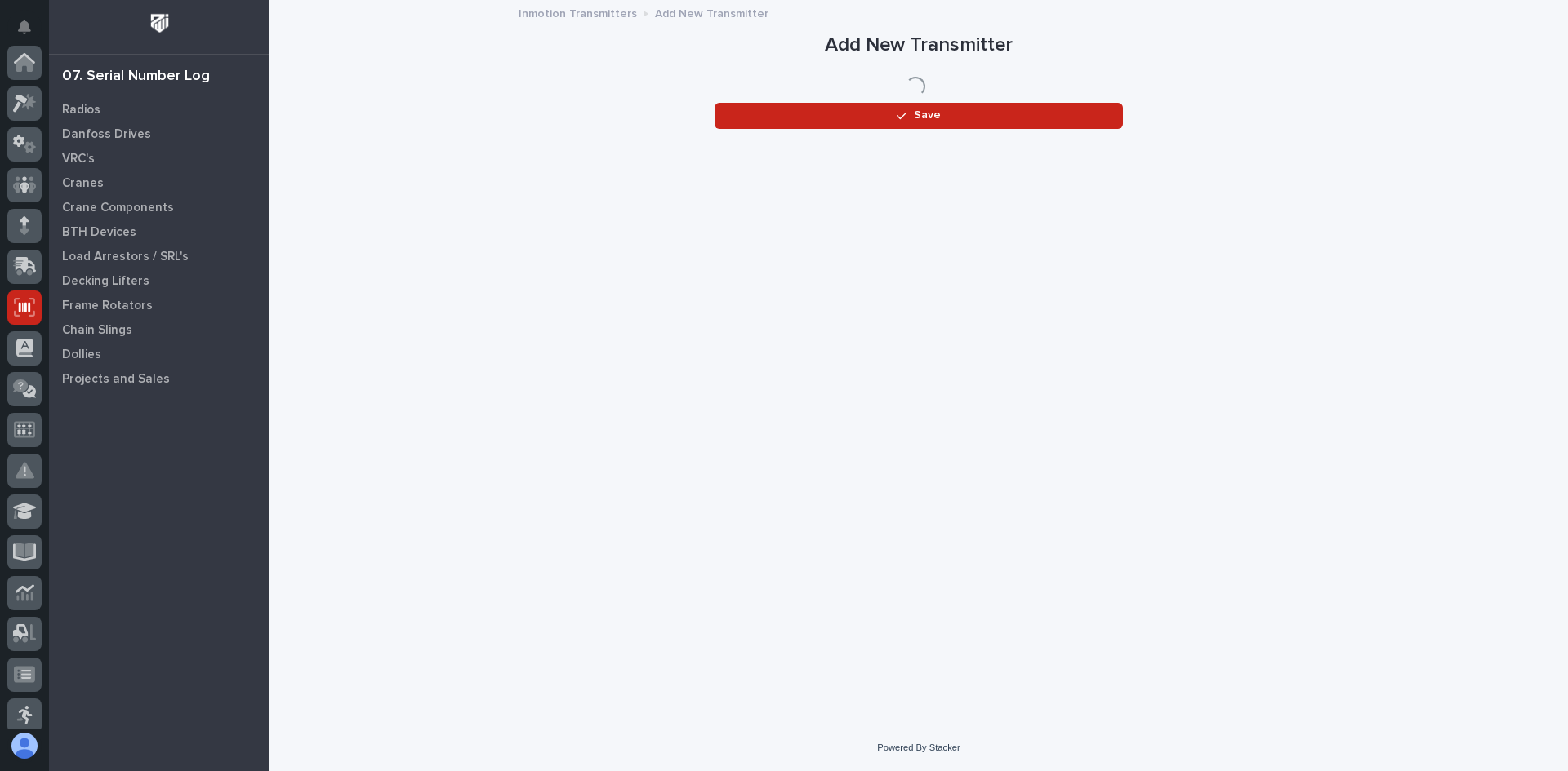
scroll to position [245, 0]
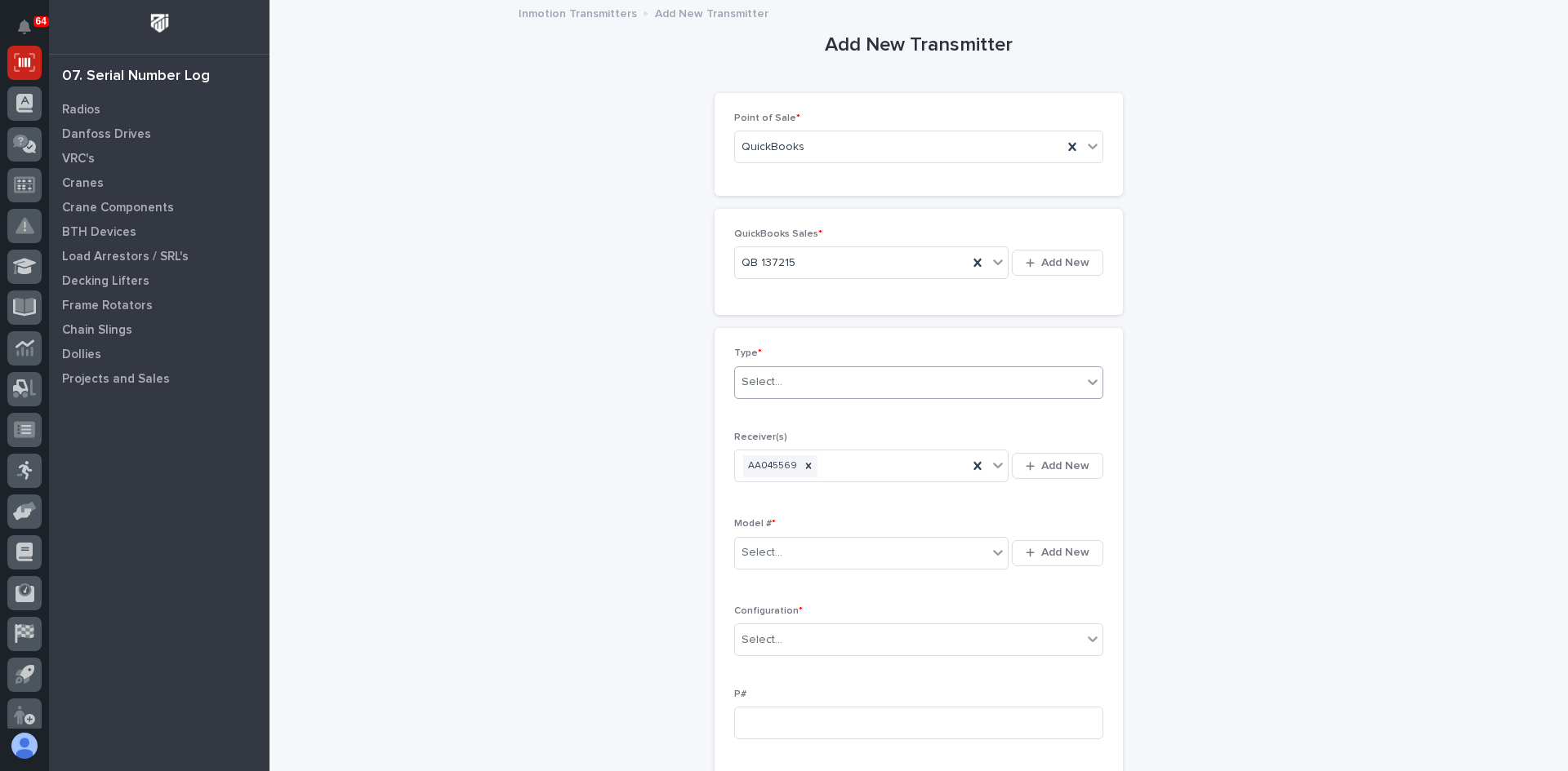
click at [804, 378] on div "Select..." at bounding box center [909, 382] width 347 height 27
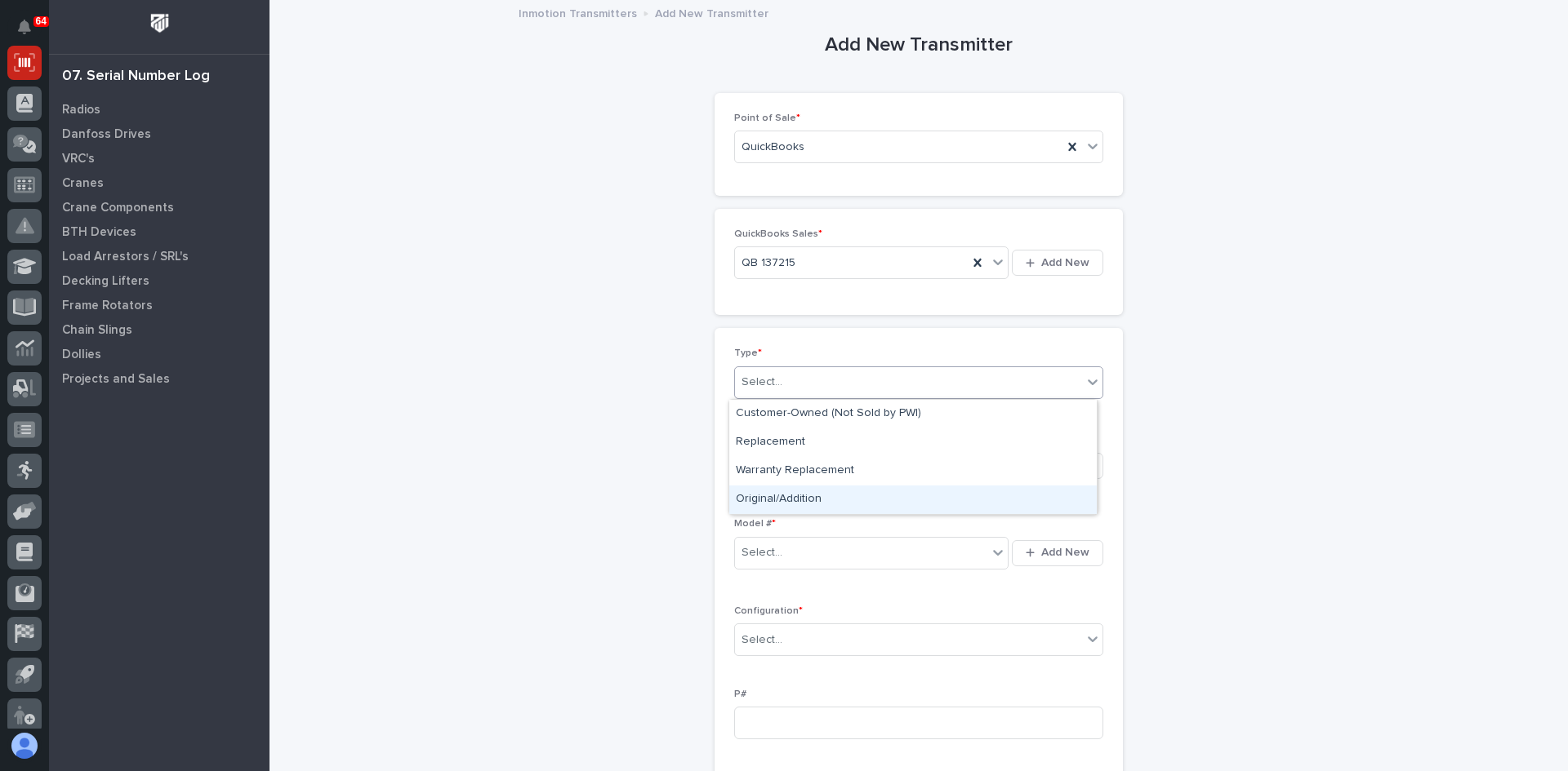
click at [796, 492] on div "Original/Addition" at bounding box center [912, 500] width 367 height 29
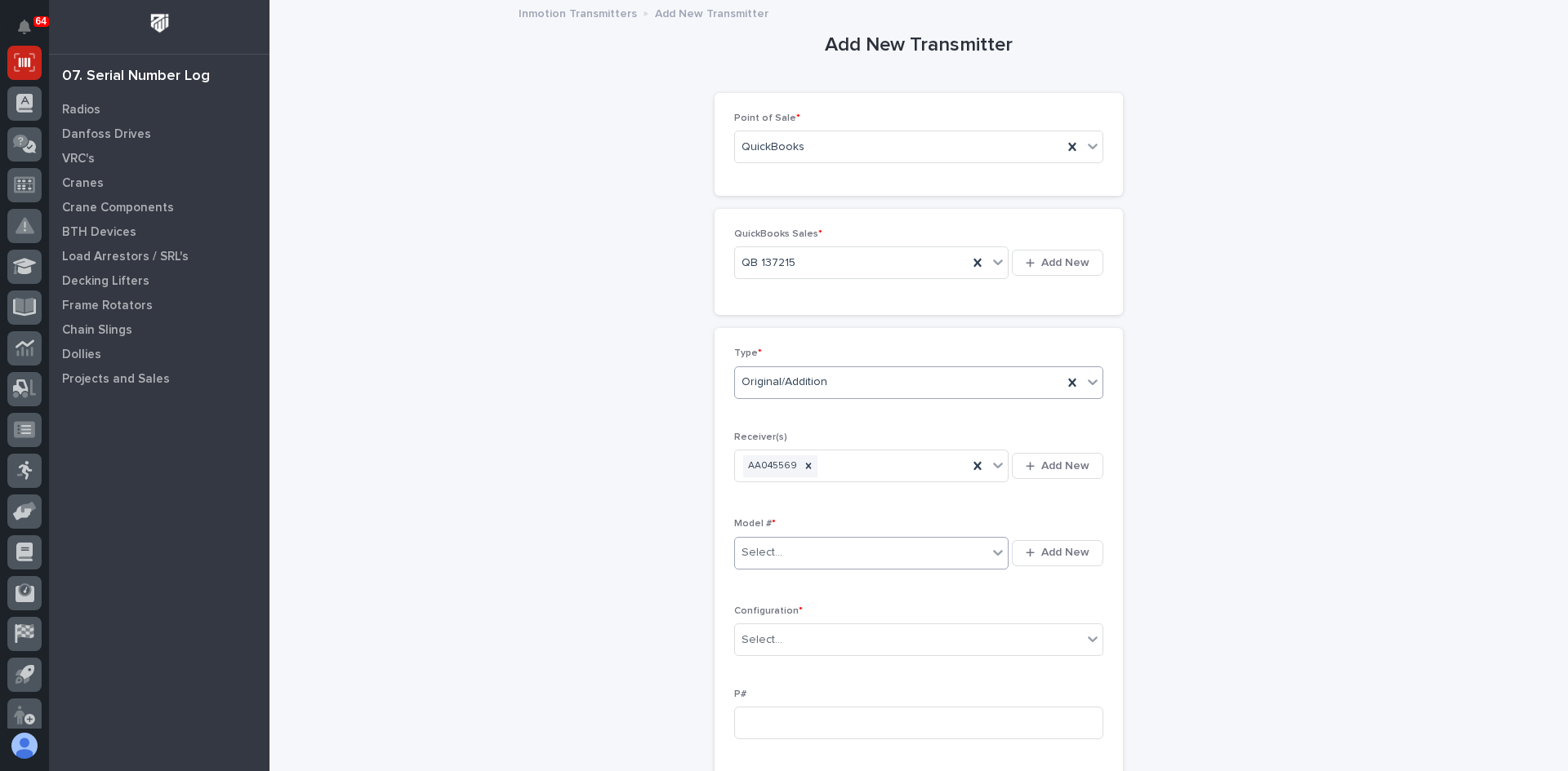
click at [787, 557] on div "Select..." at bounding box center [861, 552] width 253 height 27
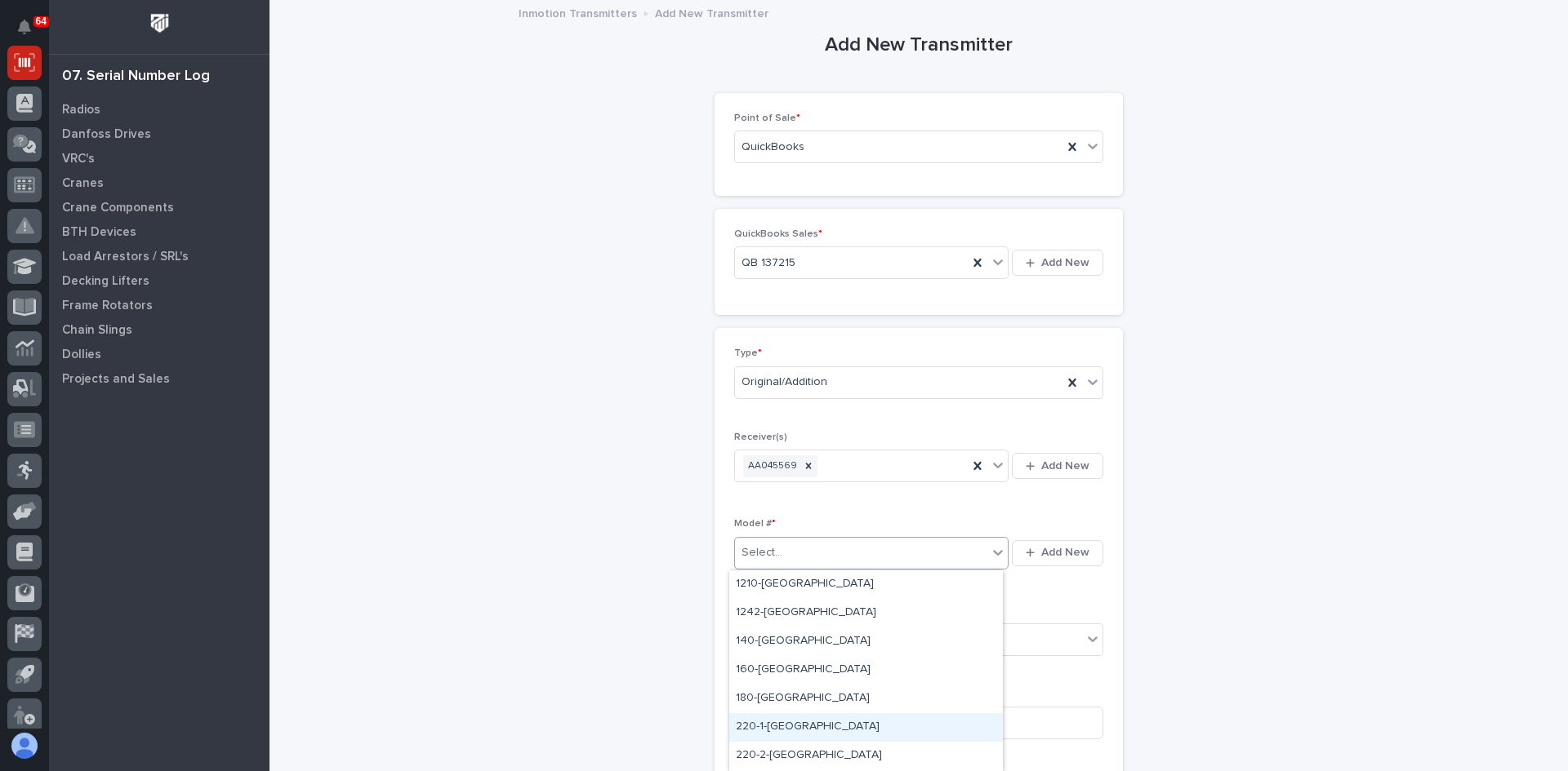
click at [754, 727] on div "220-1-[GEOGRAPHIC_DATA]" at bounding box center [865, 727] width 273 height 29
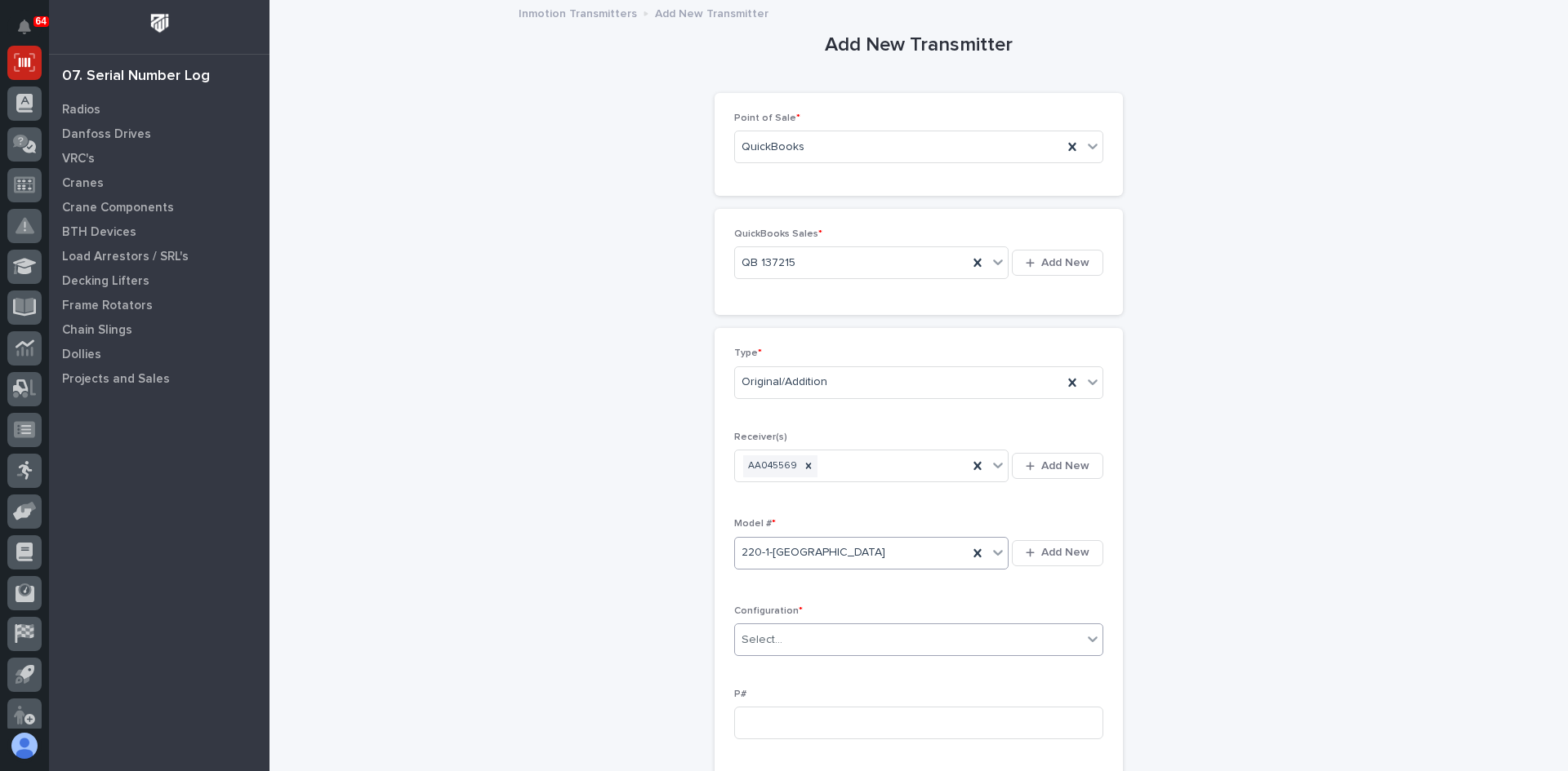
click at [764, 637] on div "Select..." at bounding box center [761, 640] width 41 height 17
click at [764, 668] on div "Standard" at bounding box center [912, 671] width 367 height 29
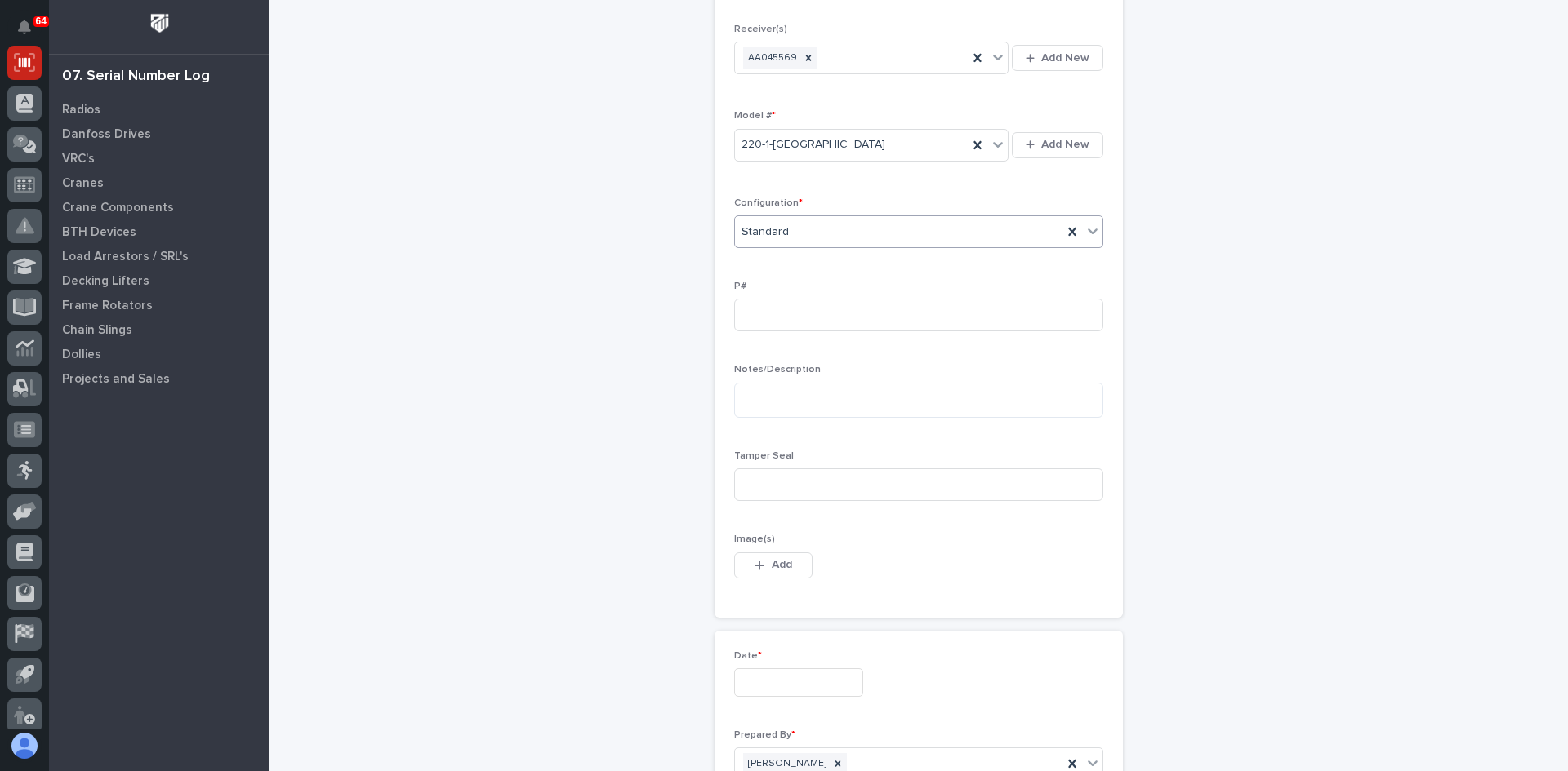
scroll to position [490, 0]
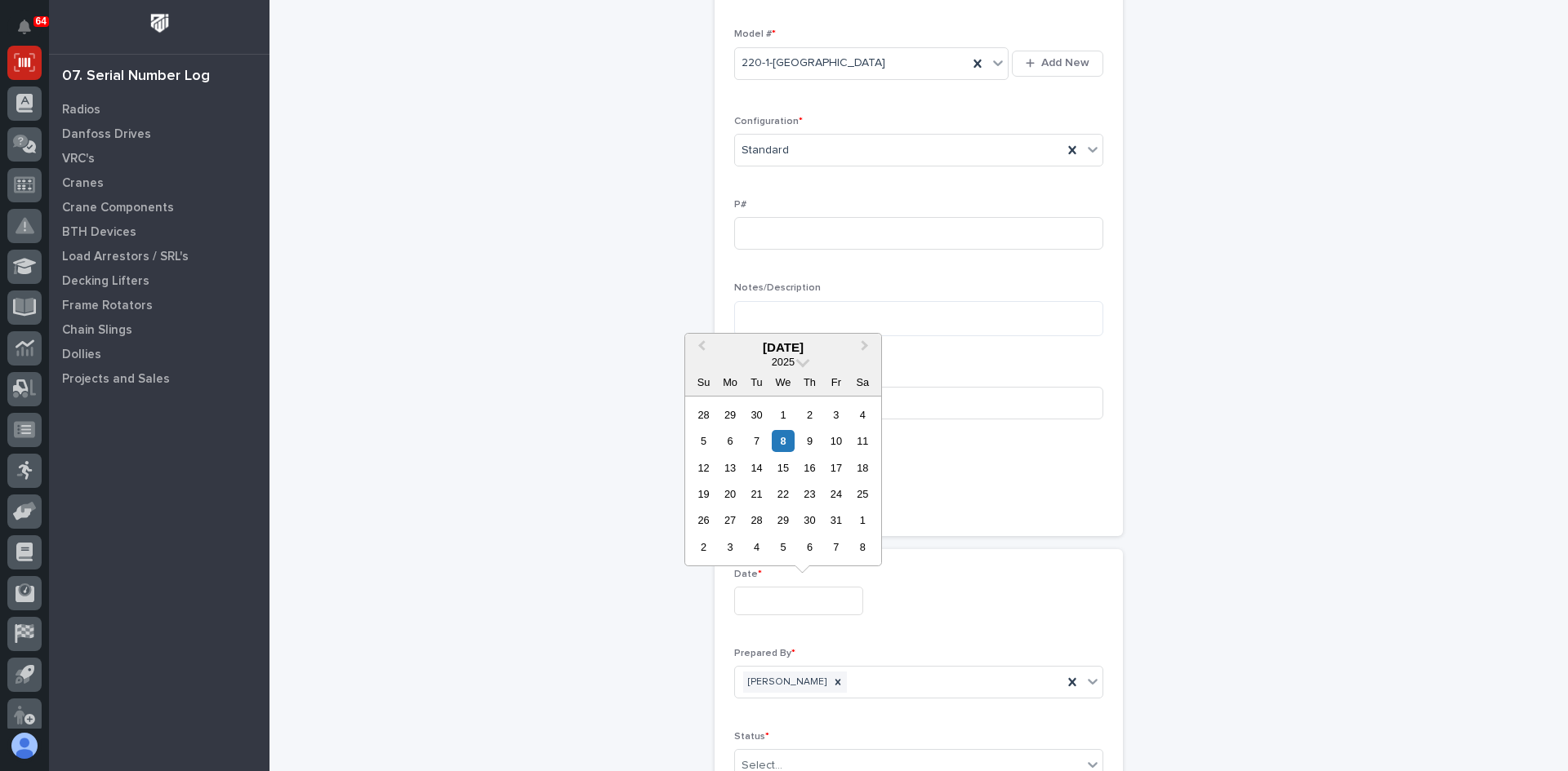
click at [773, 599] on input "text" at bounding box center [798, 601] width 129 height 29
click at [758, 439] on div "7" at bounding box center [756, 441] width 22 height 22
type input "**********"
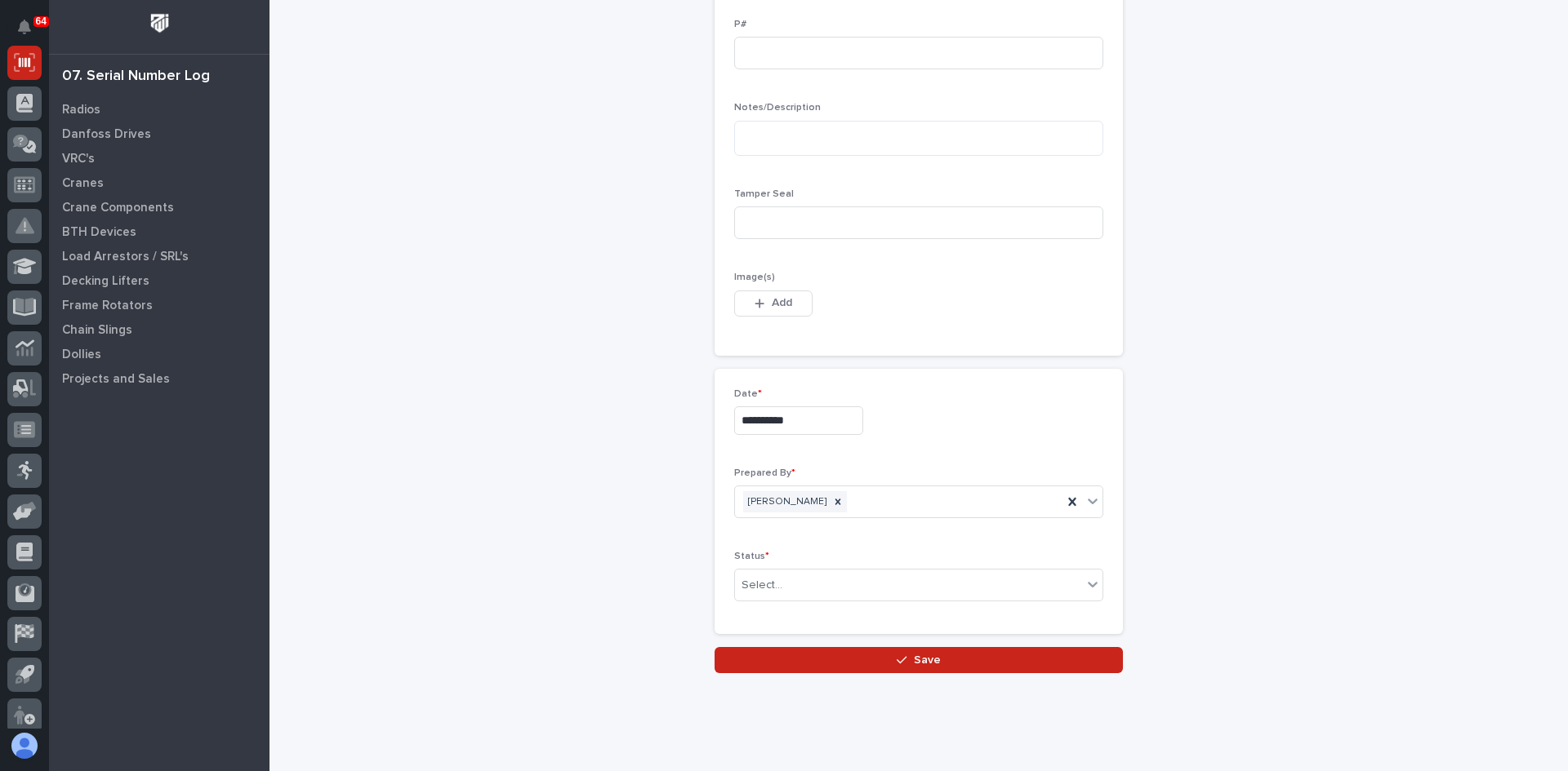
scroll to position [700, 0]
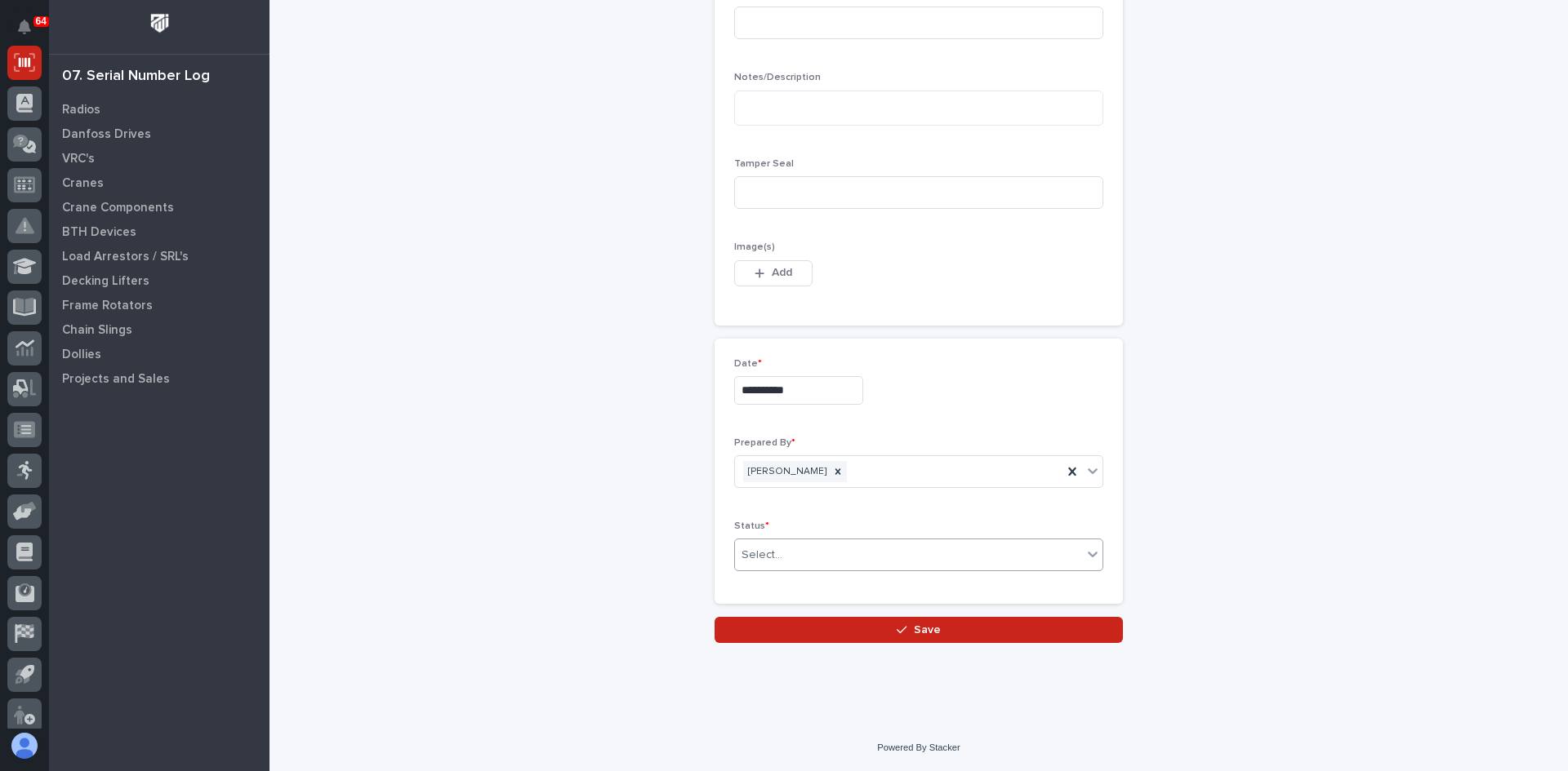
click at [807, 560] on div "Select..." at bounding box center [909, 555] width 347 height 27
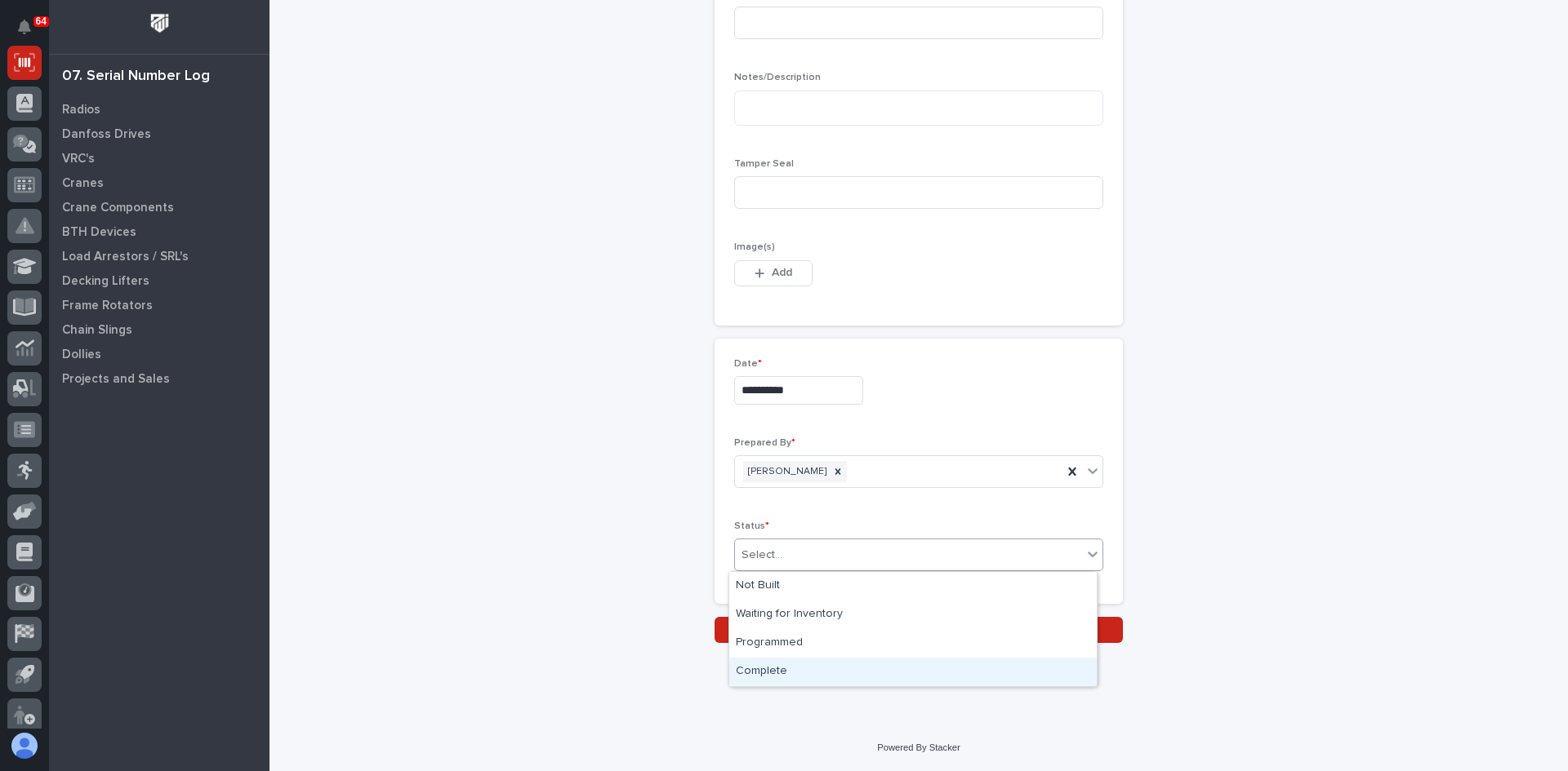
click at [790, 670] on div "Complete" at bounding box center [912, 671] width 367 height 29
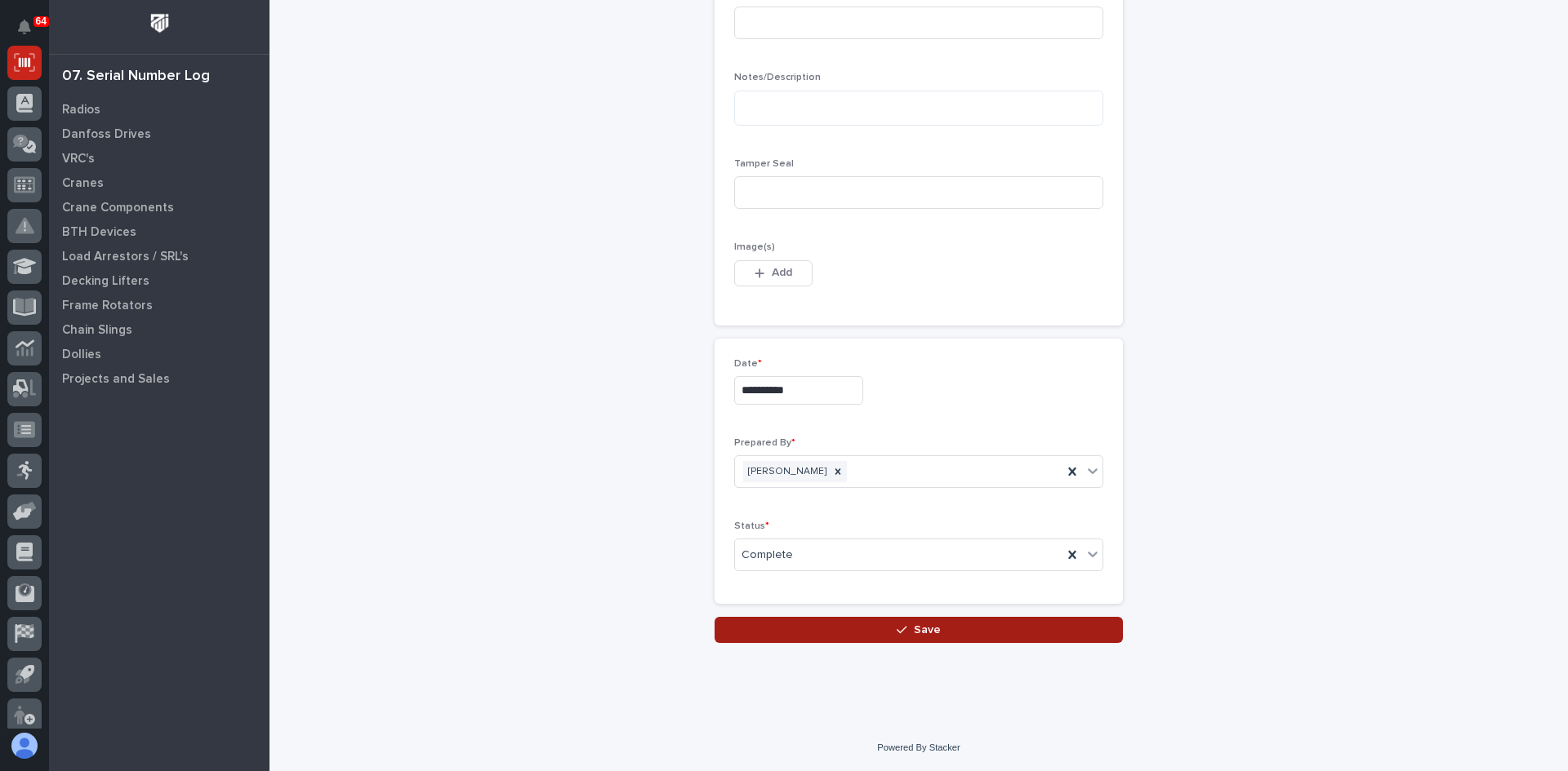
click at [914, 628] on span "Save" at bounding box center [927, 630] width 27 height 15
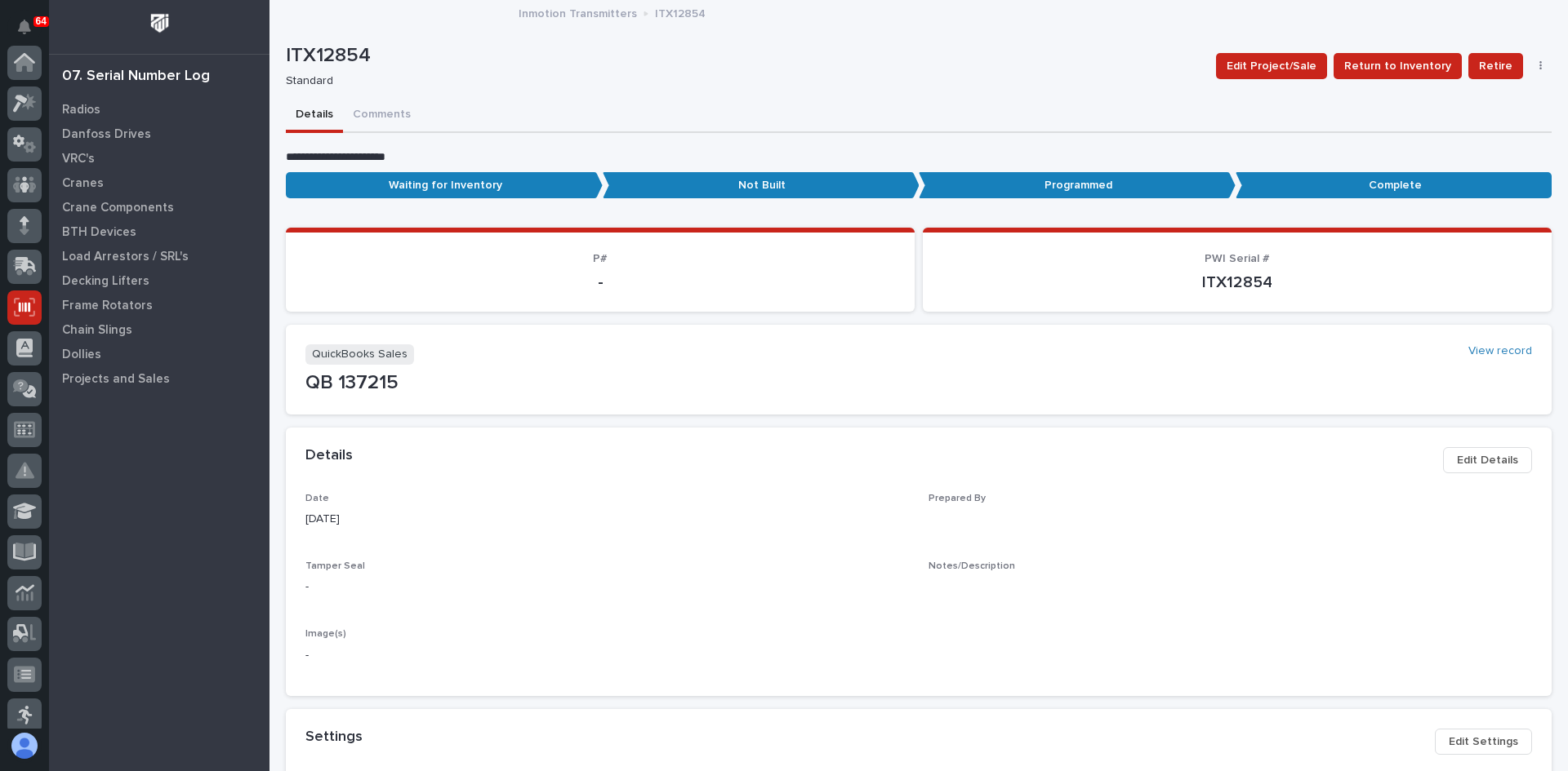
scroll to position [245, 0]
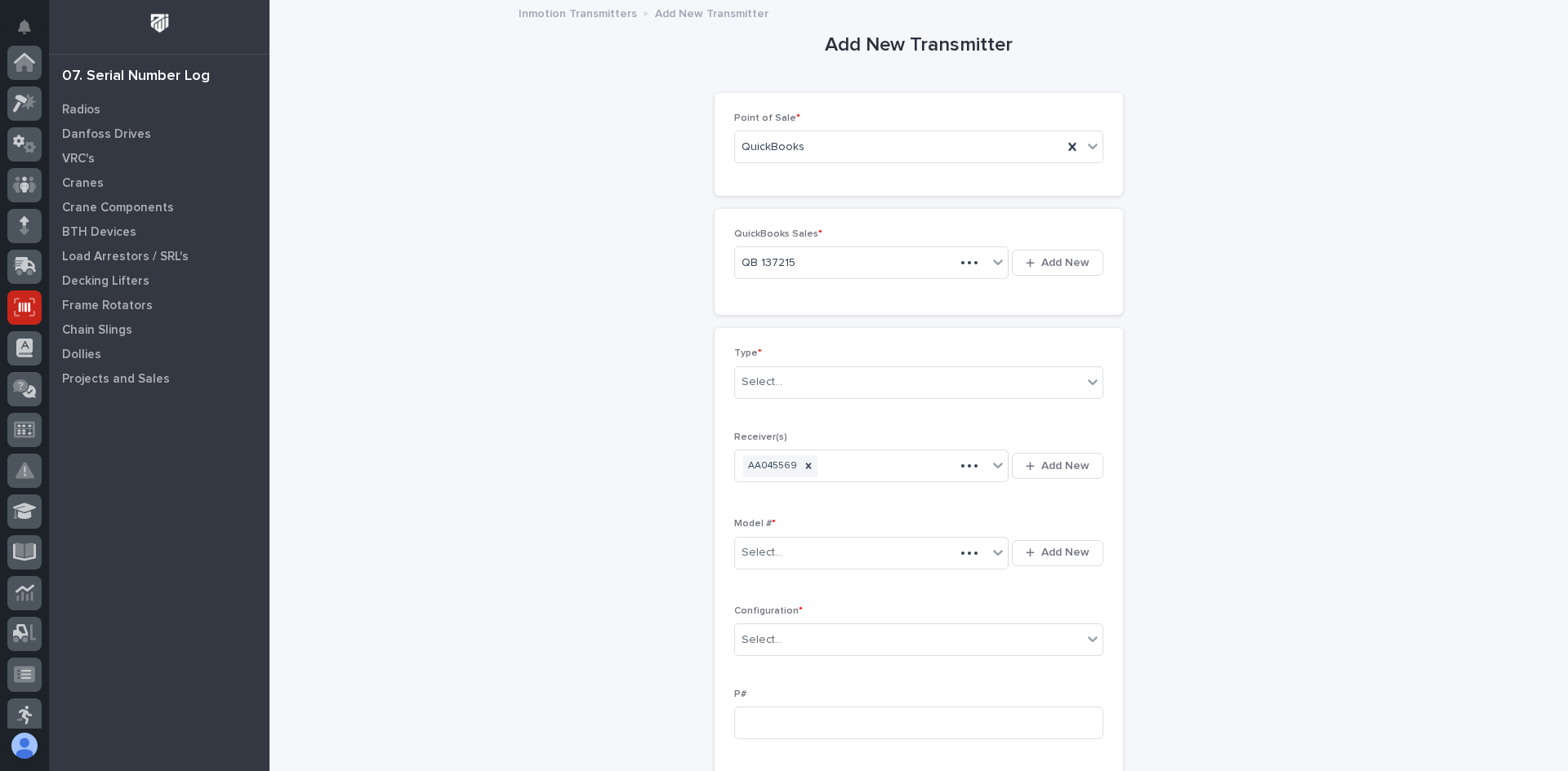
scroll to position [245, 0]
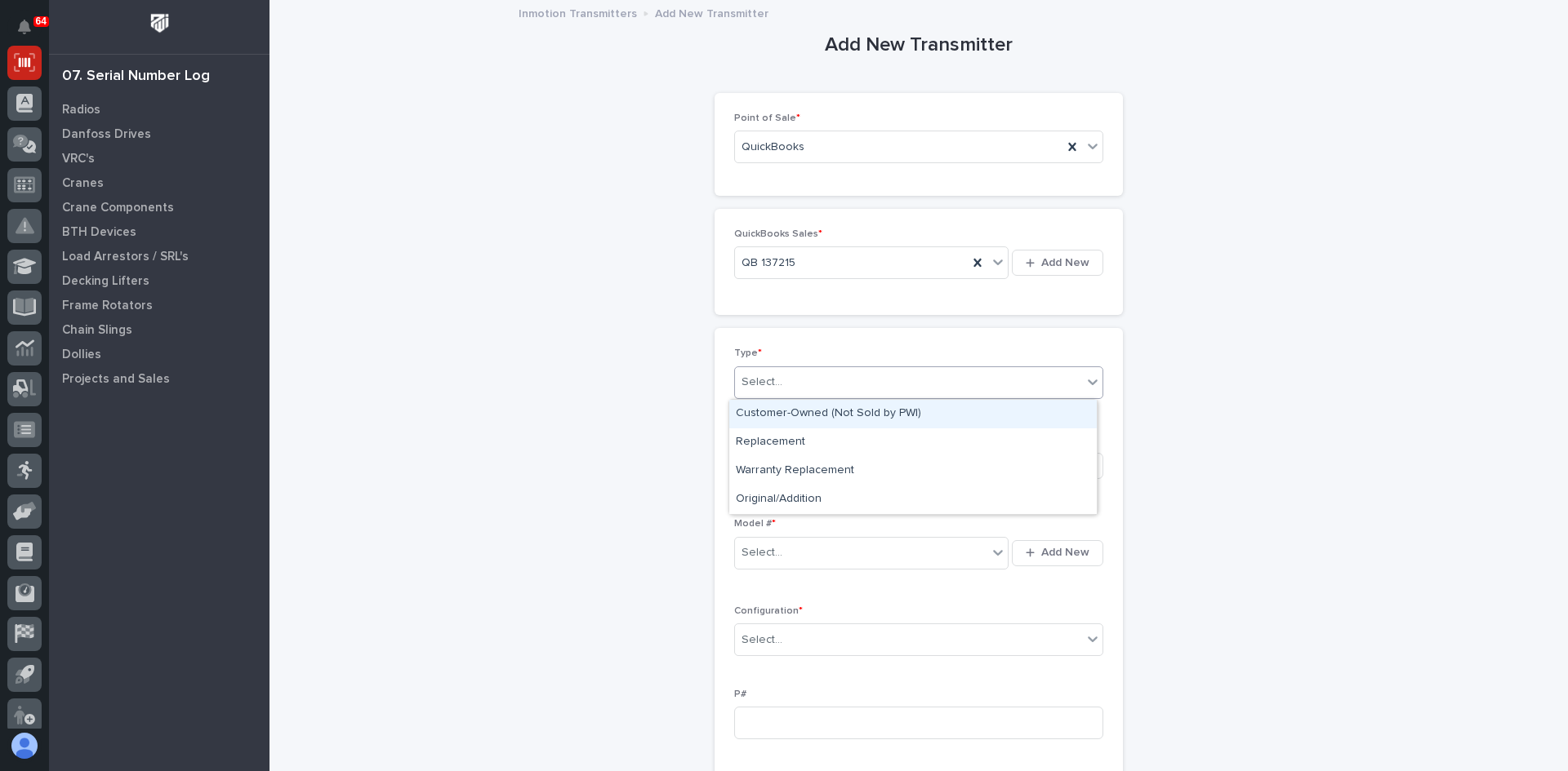
click at [774, 387] on div "Select..." at bounding box center [761, 382] width 41 height 17
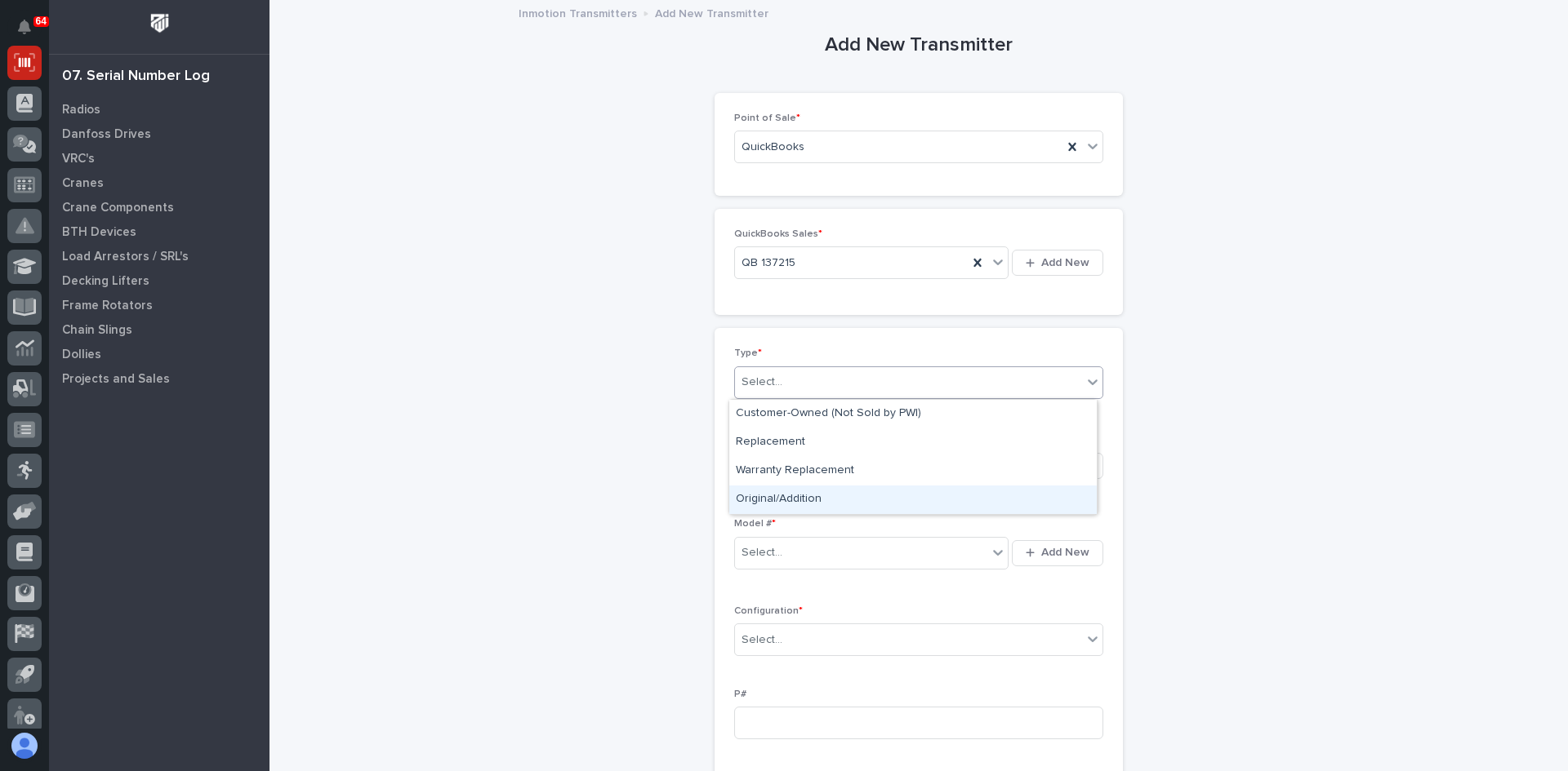
click at [788, 498] on div "Original/Addition" at bounding box center [912, 500] width 367 height 29
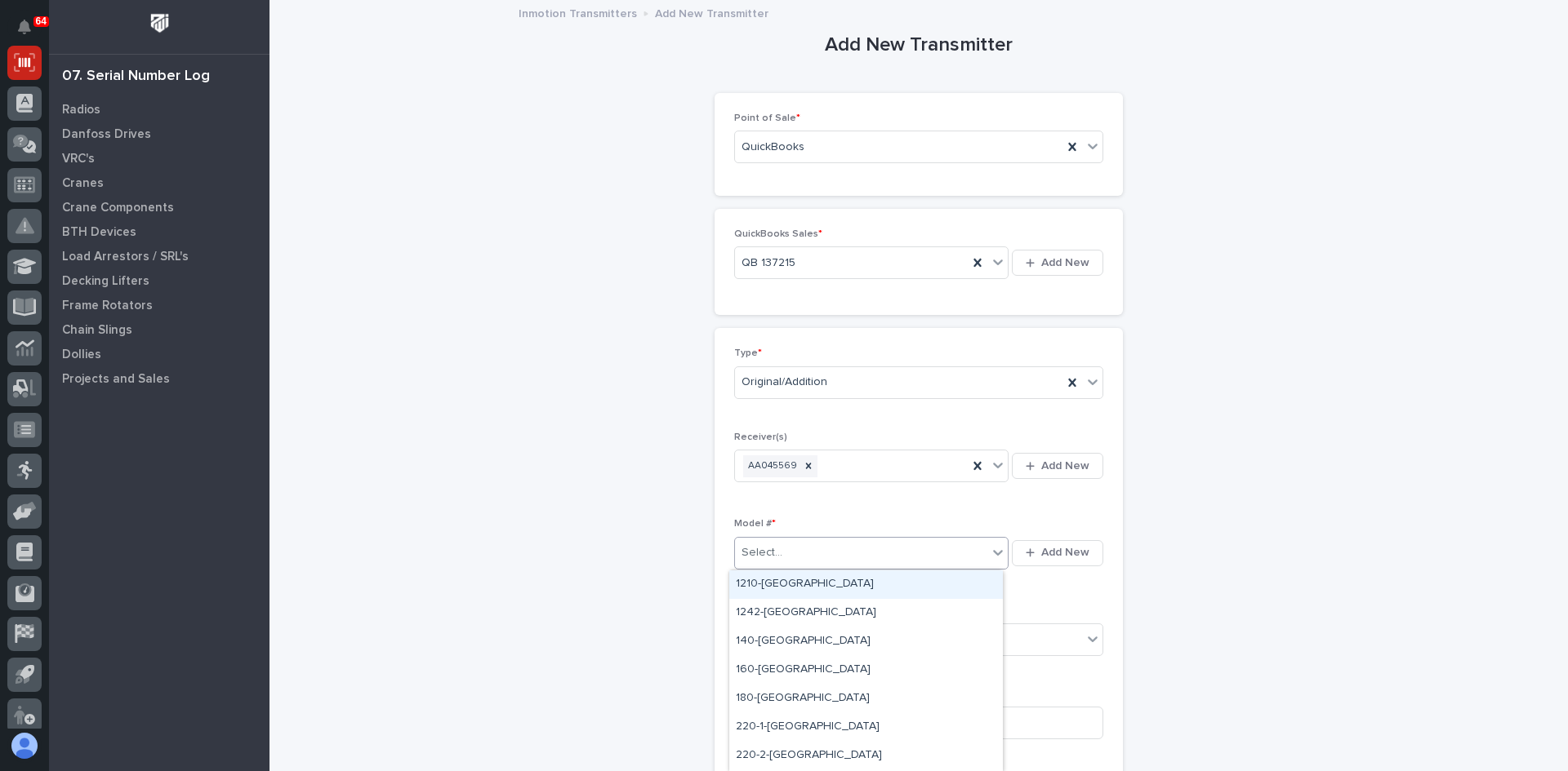
click at [795, 555] on div "Select..." at bounding box center [861, 552] width 253 height 27
click at [764, 729] on div "220-1-[GEOGRAPHIC_DATA]" at bounding box center [865, 727] width 273 height 29
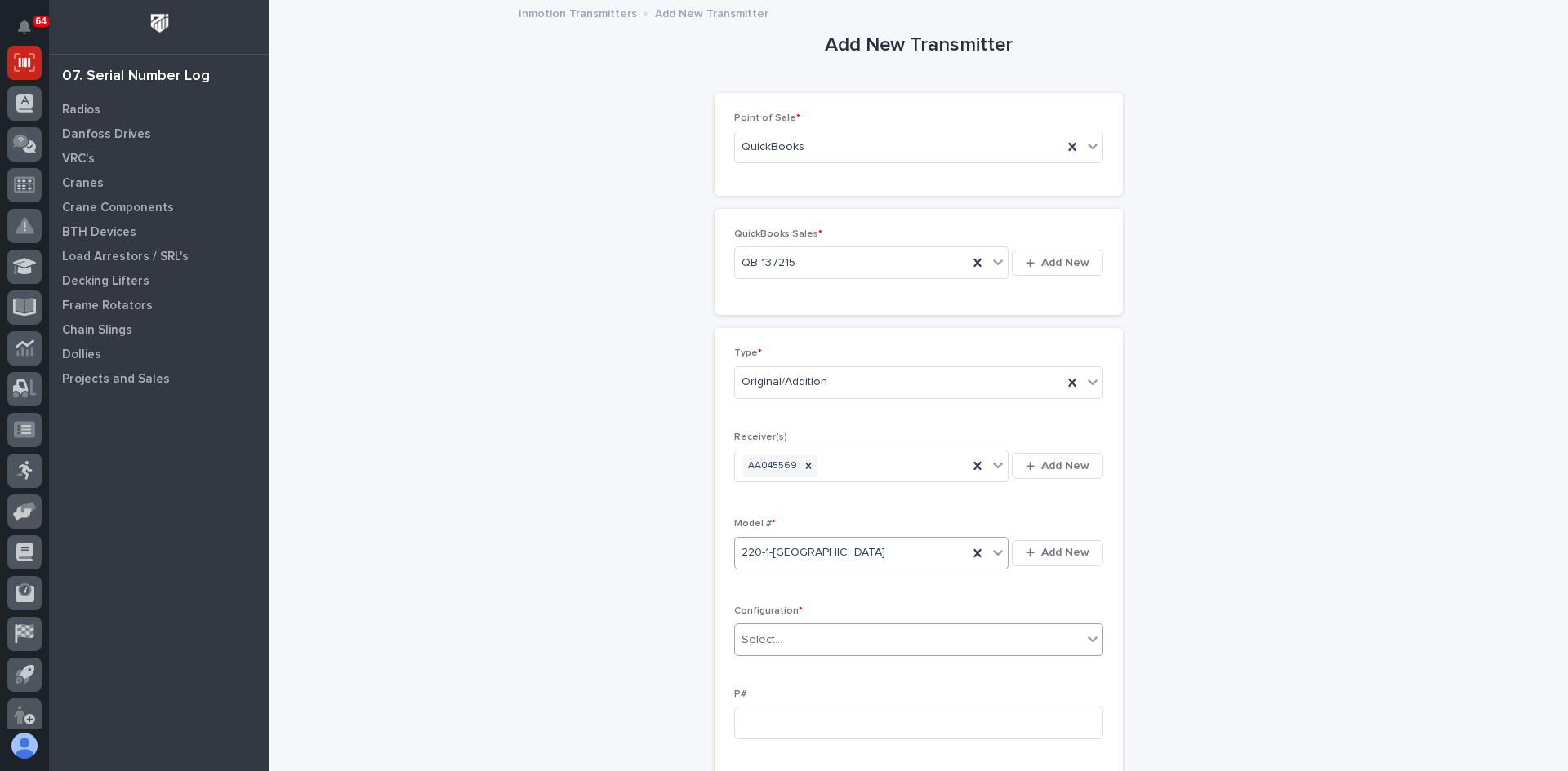
click at [781, 637] on div "Select..." at bounding box center [909, 640] width 347 height 27
click at [767, 670] on div "Standard" at bounding box center [912, 671] width 367 height 29
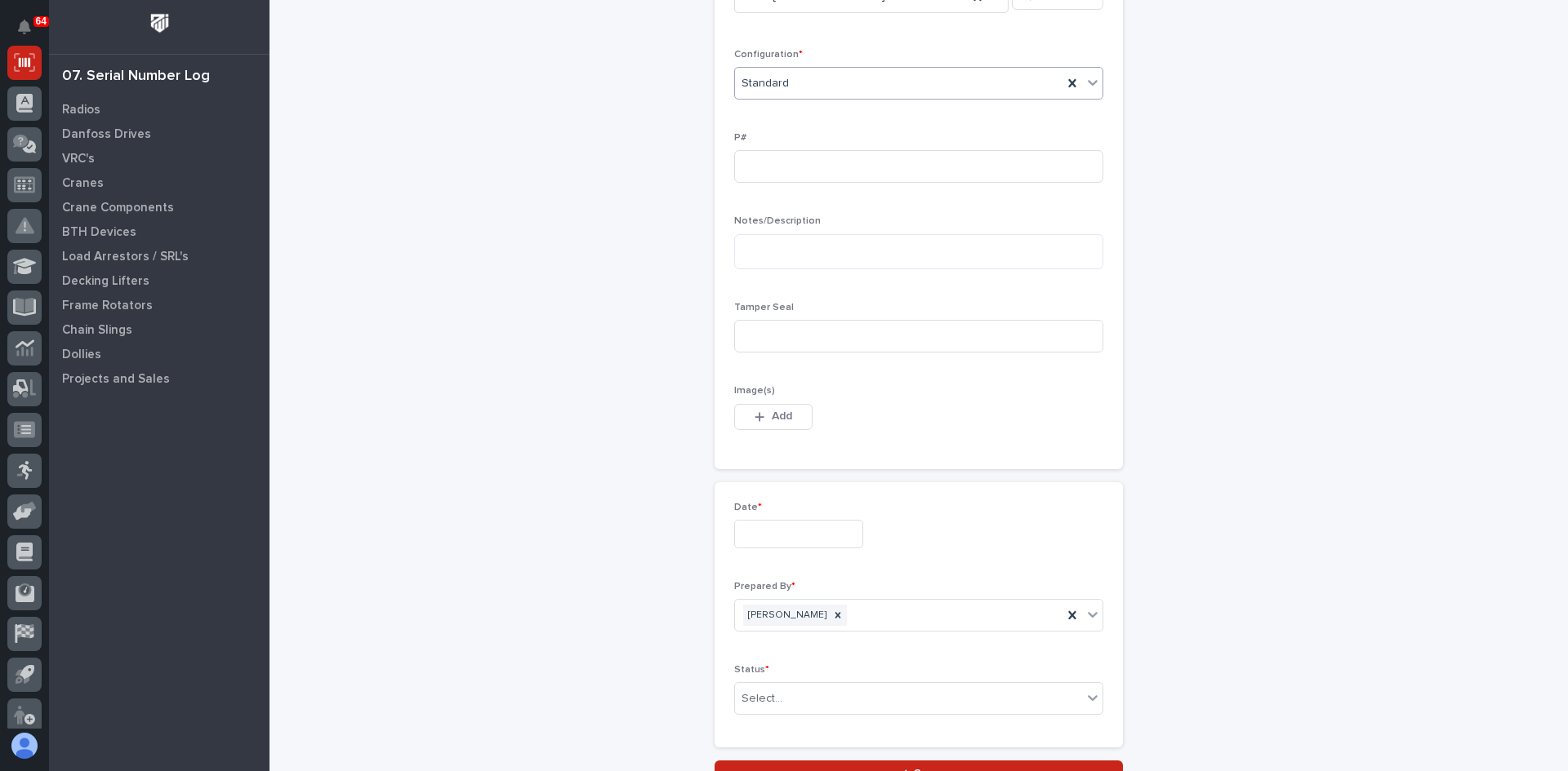
scroll to position [572, 0]
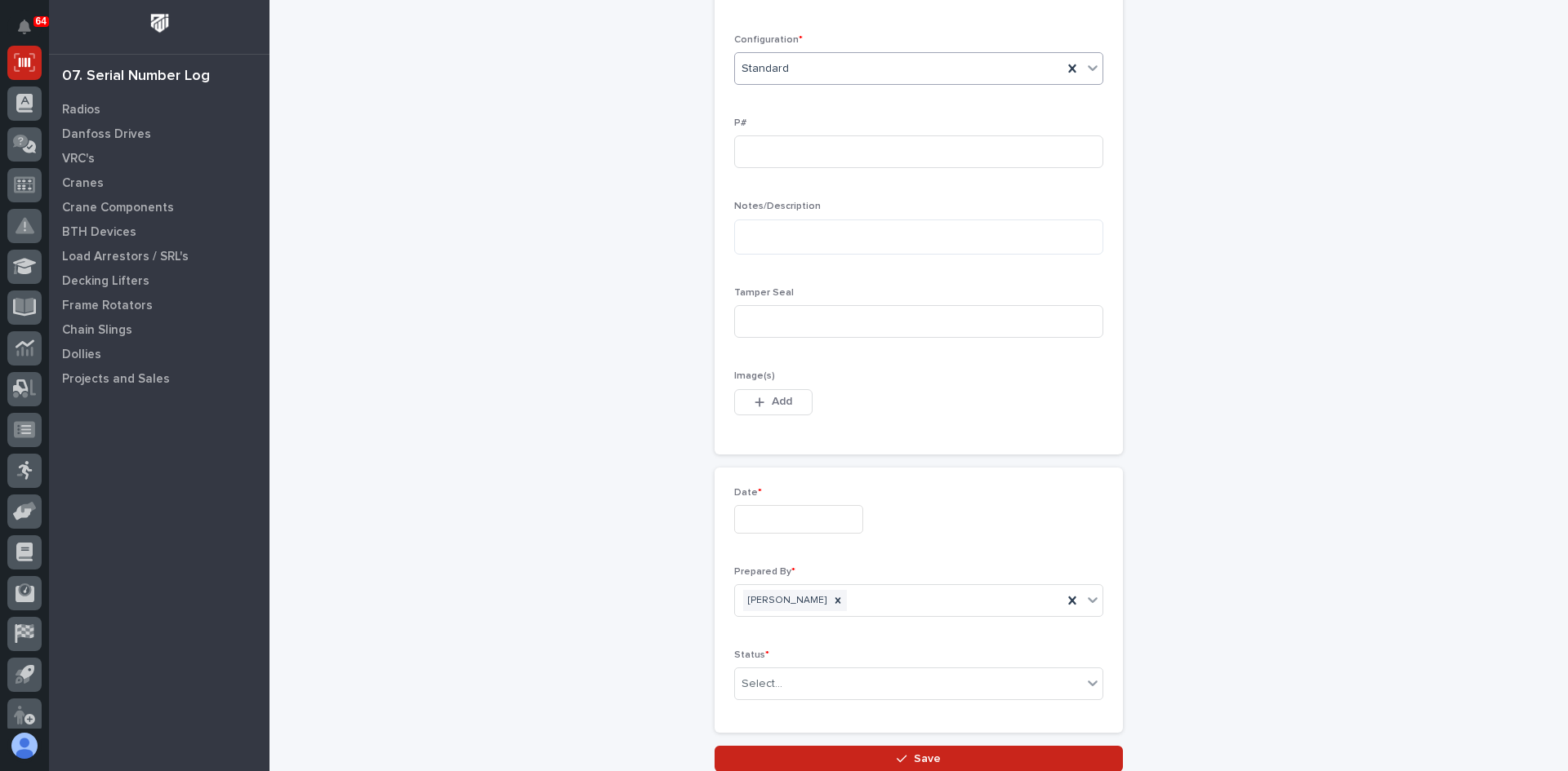
click at [773, 526] on input "text" at bounding box center [798, 519] width 129 height 29
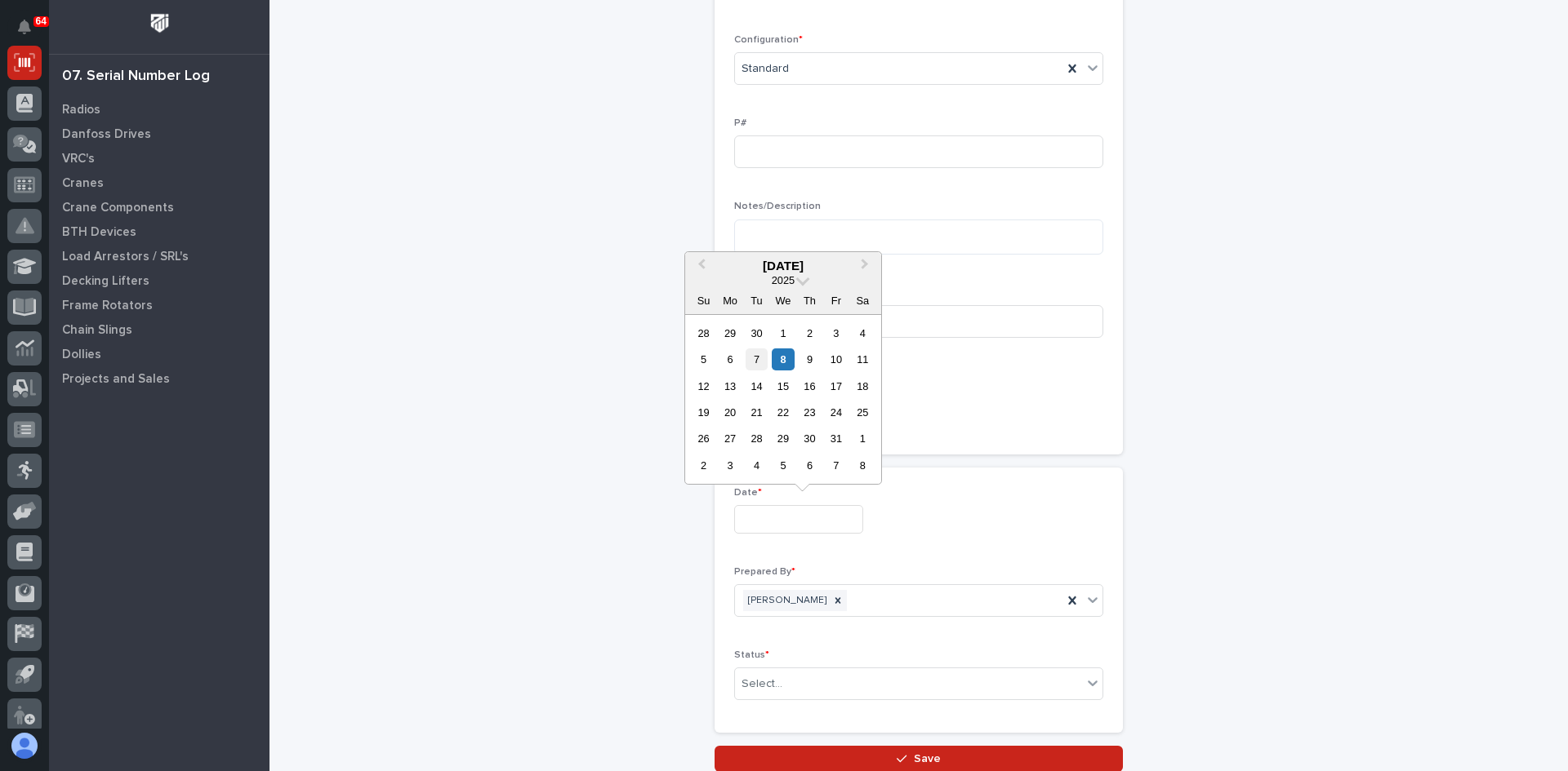
click at [756, 356] on div "7" at bounding box center [756, 359] width 22 height 22
type input "**********"
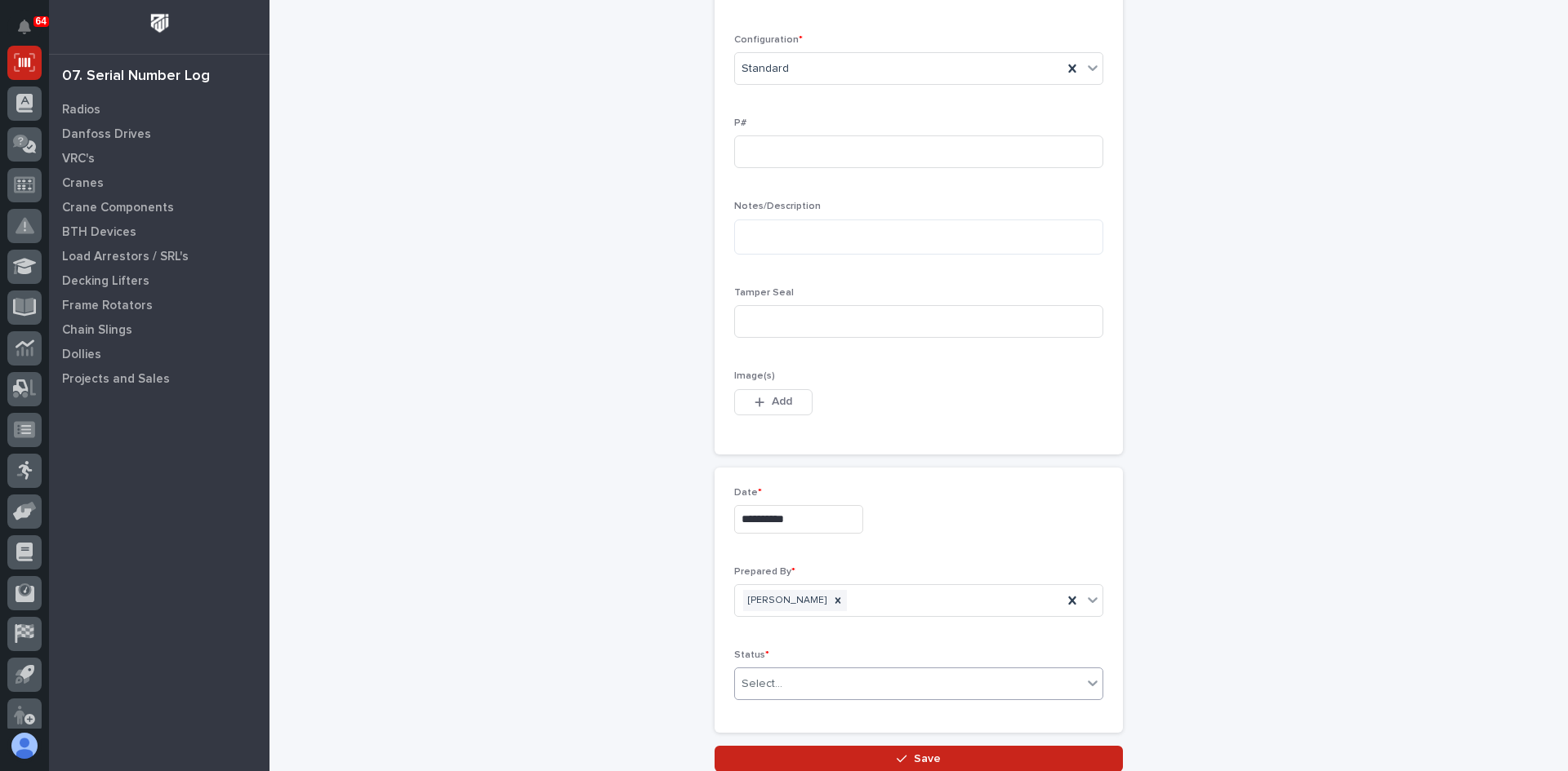
click at [916, 682] on div "Select..." at bounding box center [909, 684] width 347 height 27
click at [777, 648] on div "Complete" at bounding box center [912, 652] width 367 height 29
click at [915, 755] on span "Save" at bounding box center [927, 759] width 27 height 15
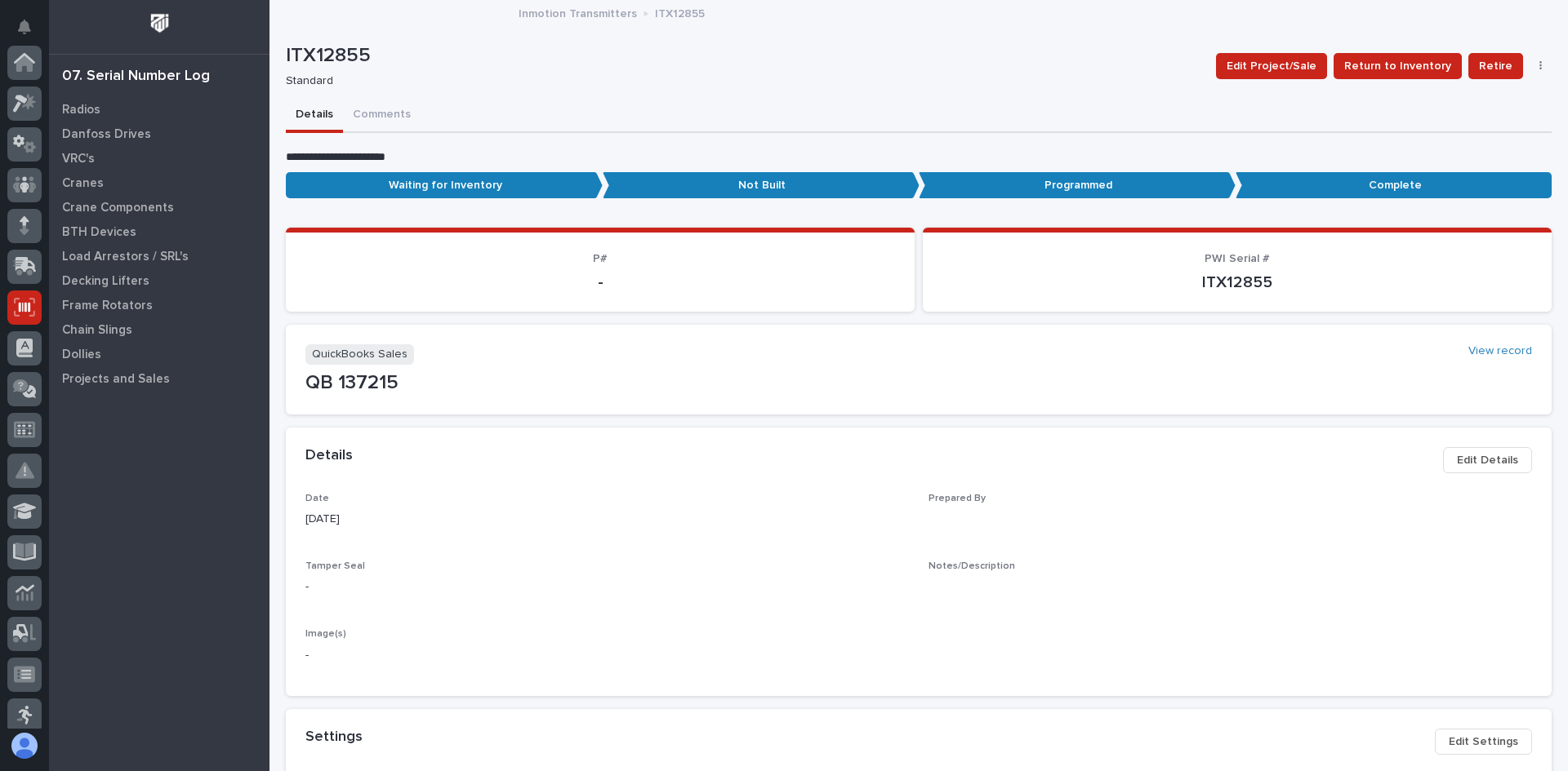
scroll to position [245, 0]
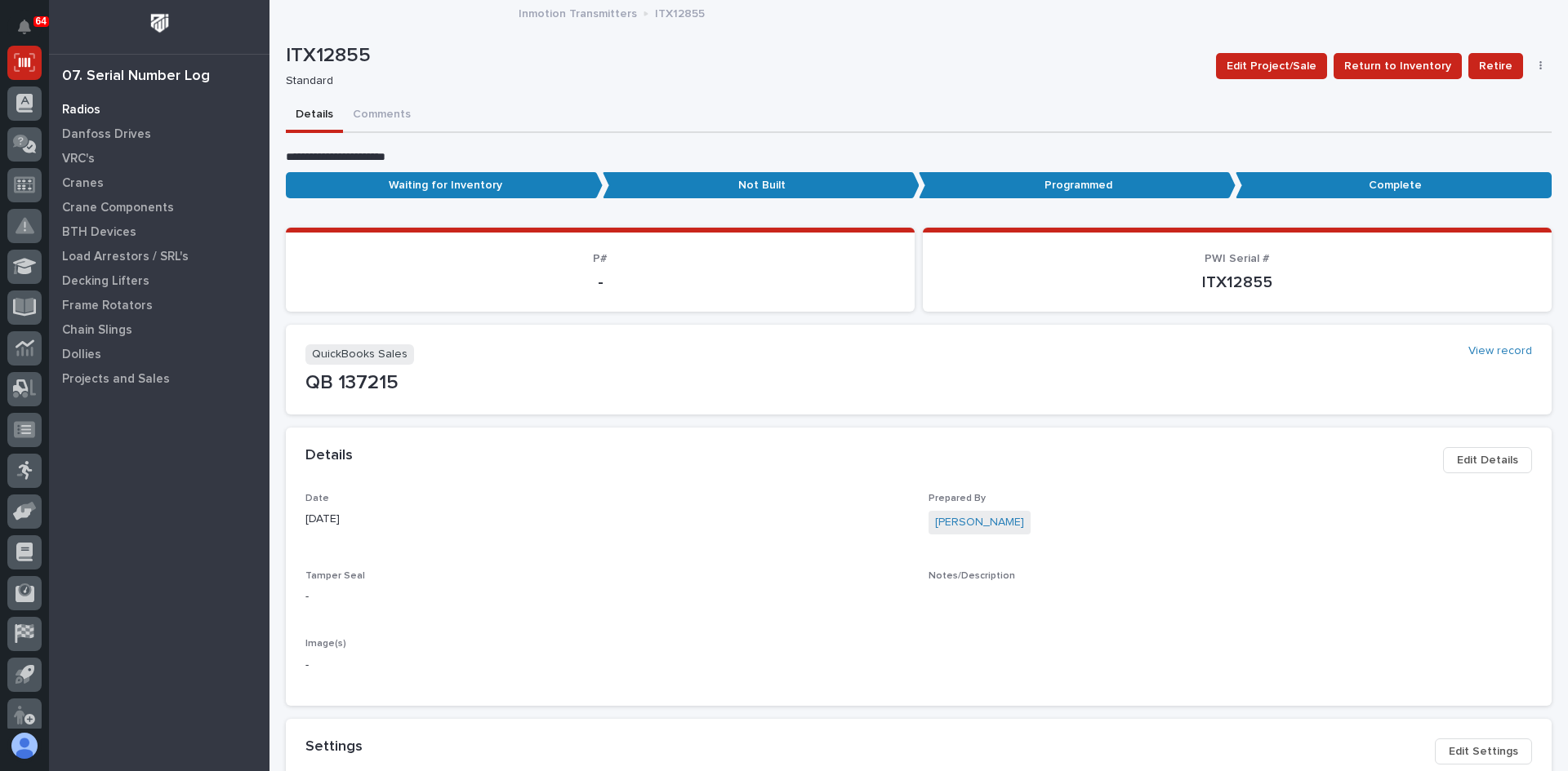
click at [95, 109] on p "Radios" at bounding box center [82, 110] width 38 height 15
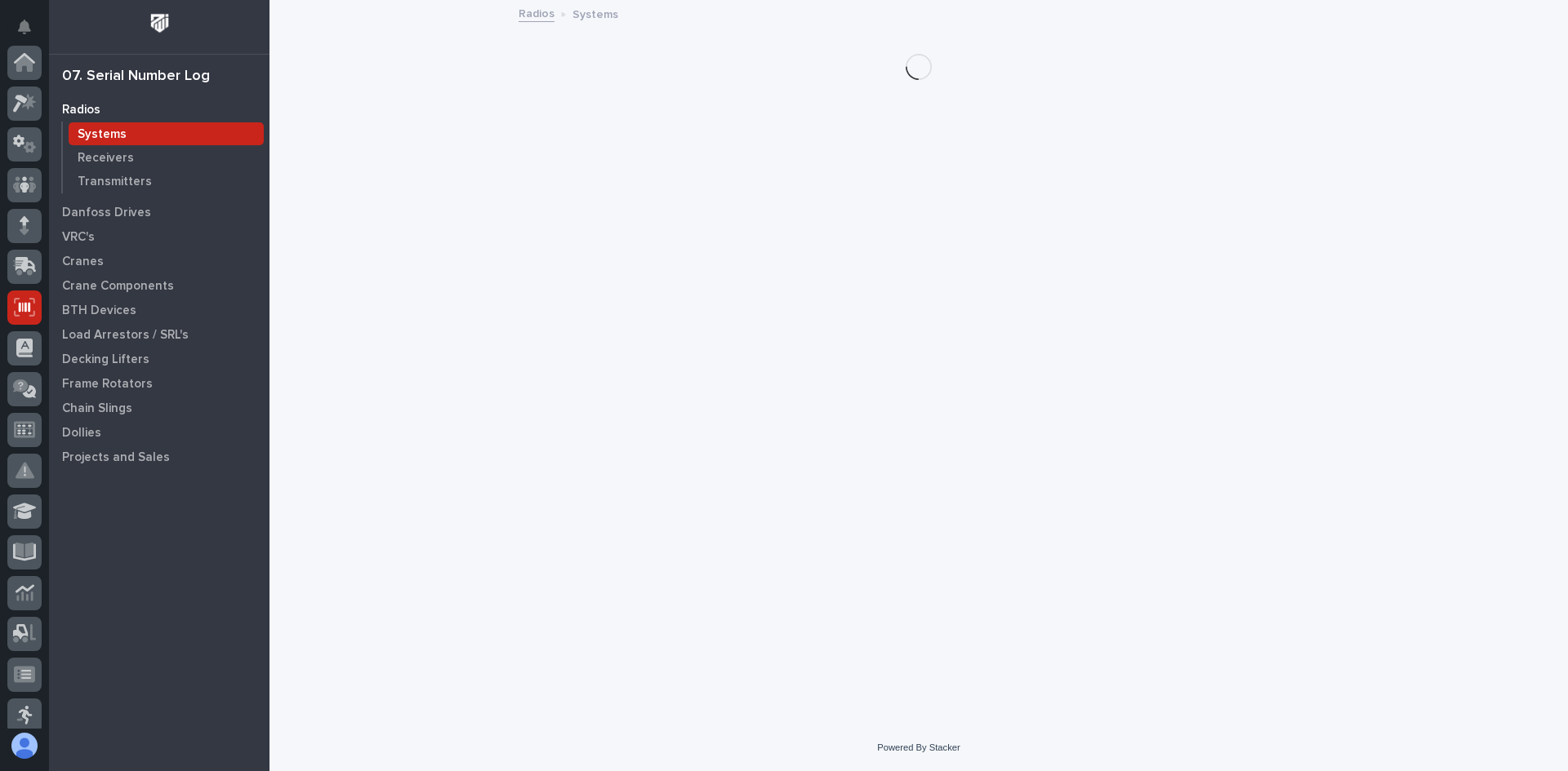
scroll to position [245, 0]
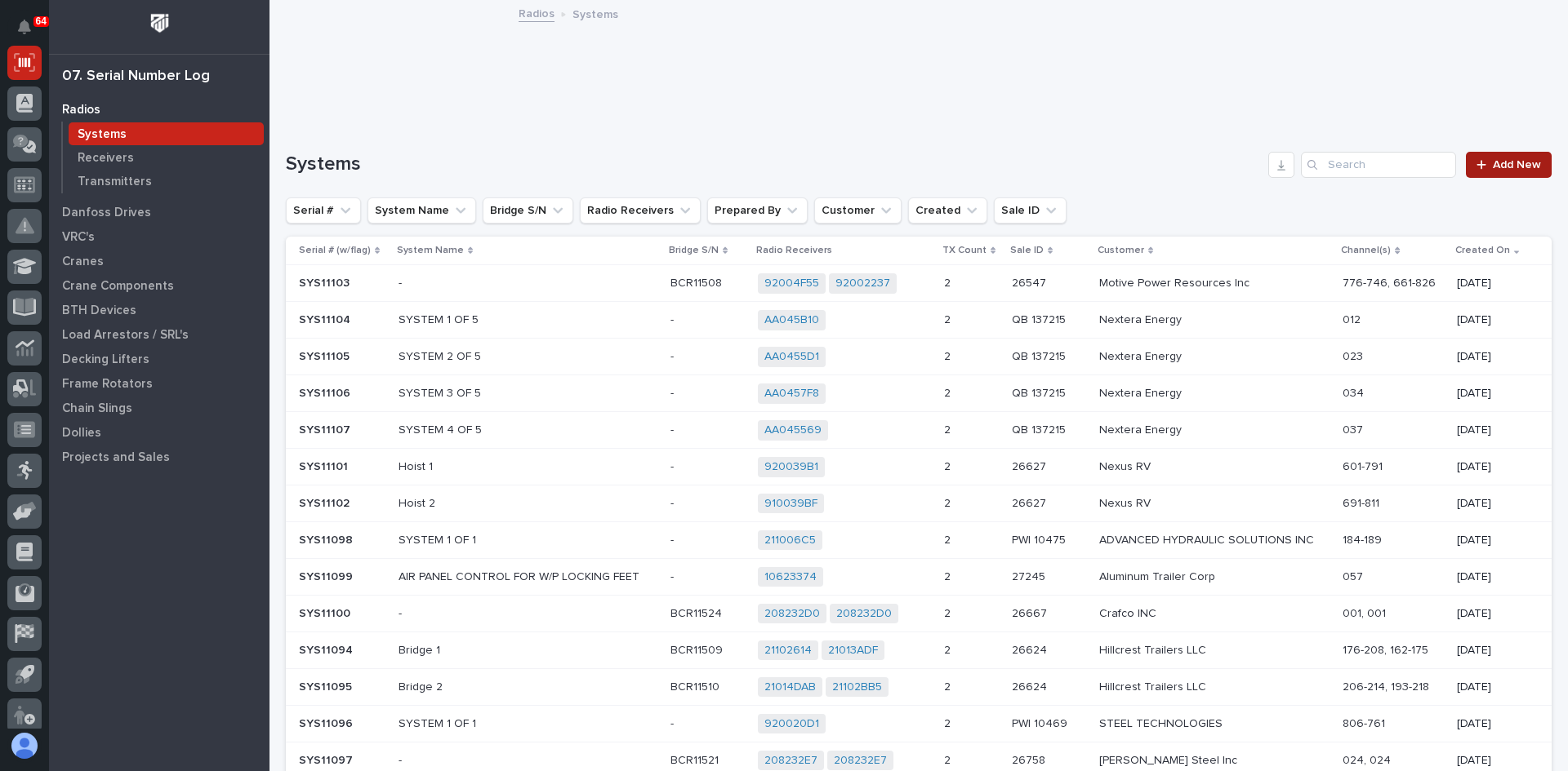
click at [1499, 164] on span "Add New" at bounding box center [1517, 165] width 49 height 11
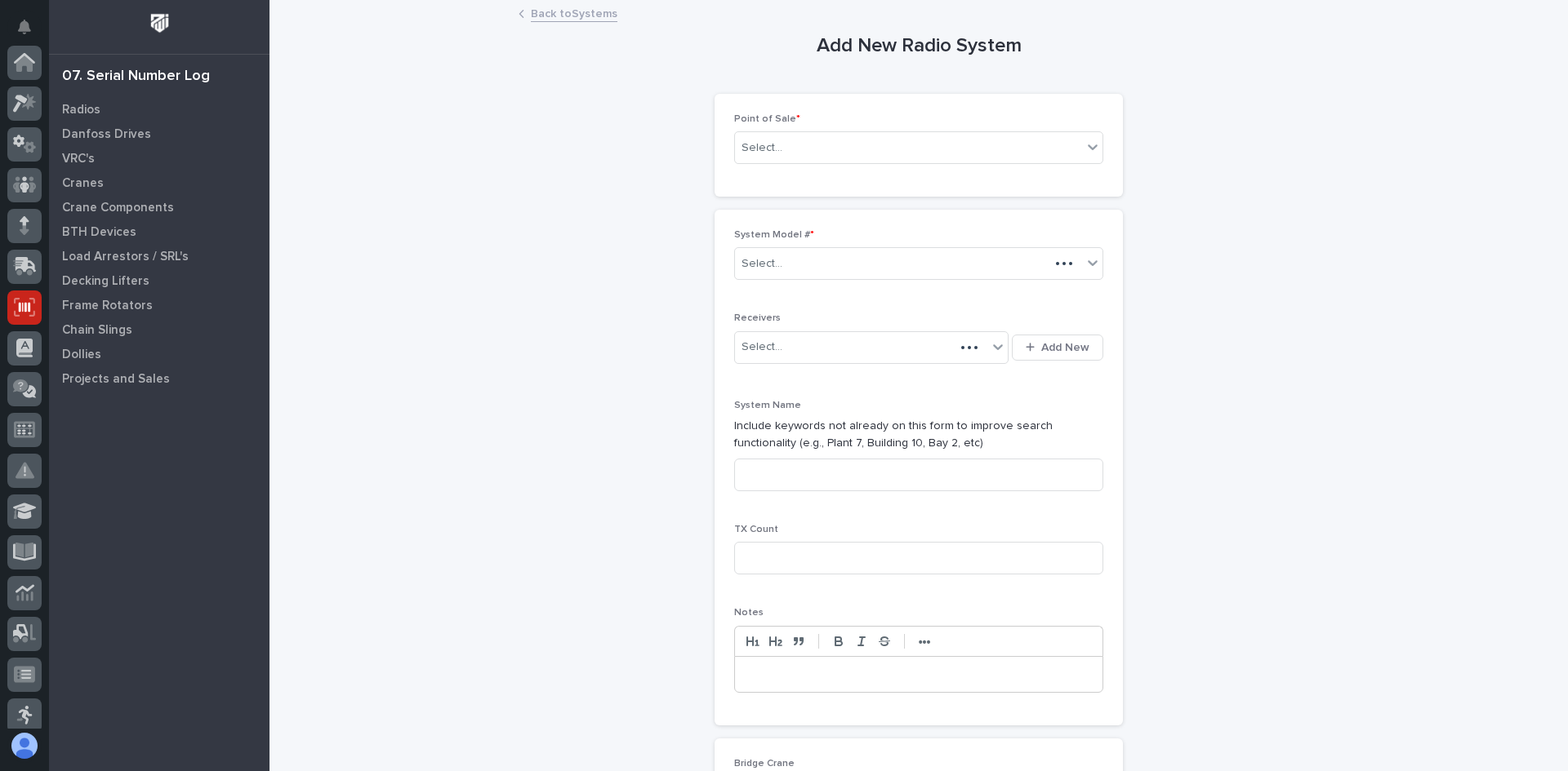
scroll to position [245, 0]
click at [771, 140] on div "Select..." at bounding box center [761, 148] width 41 height 17
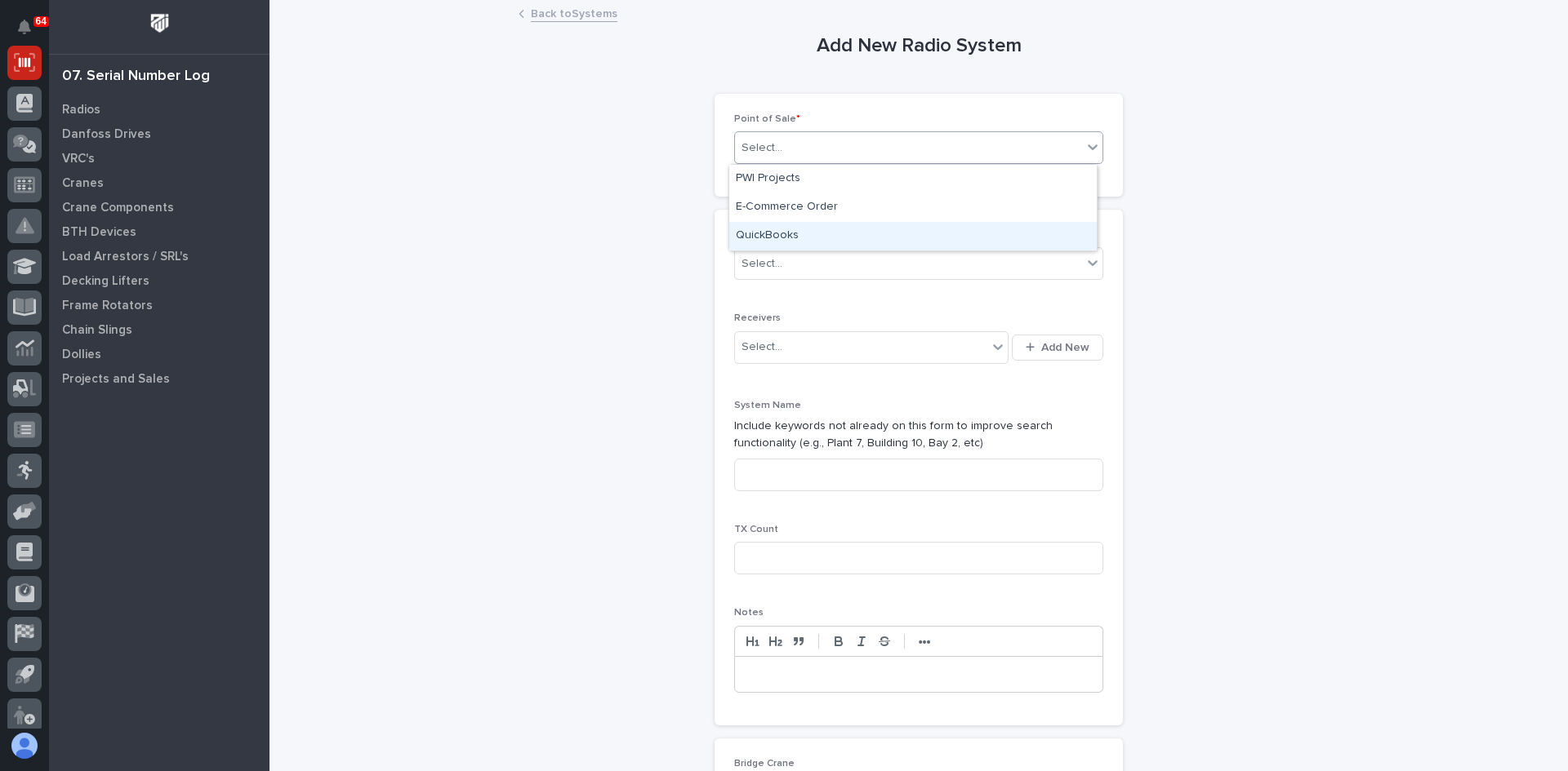
click at [777, 233] on div "QuickBooks" at bounding box center [912, 236] width 367 height 29
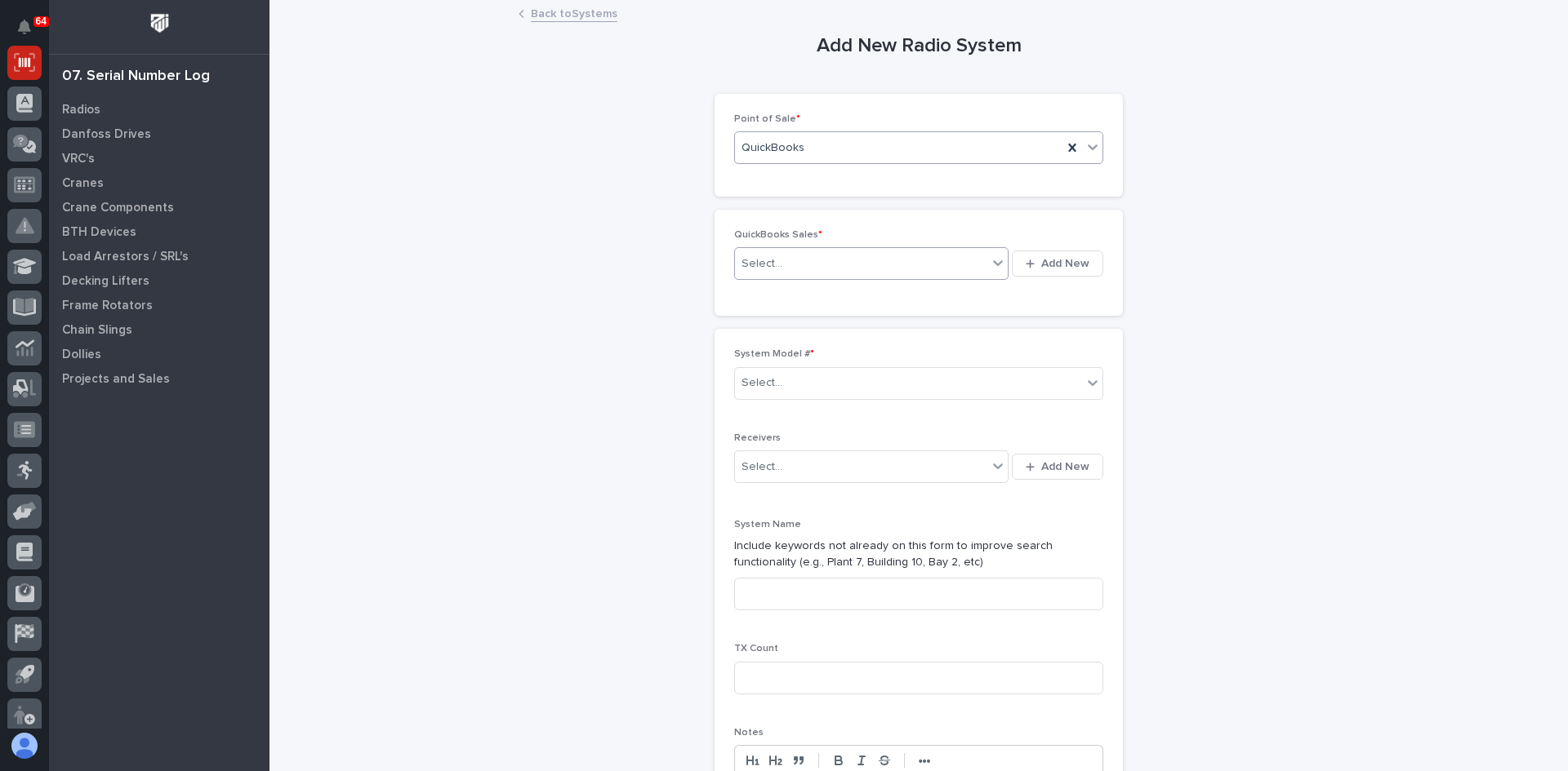
click at [784, 263] on input "text" at bounding box center [784, 264] width 2 height 14
type input "******"
click at [804, 378] on div "Select..." at bounding box center [909, 382] width 347 height 27
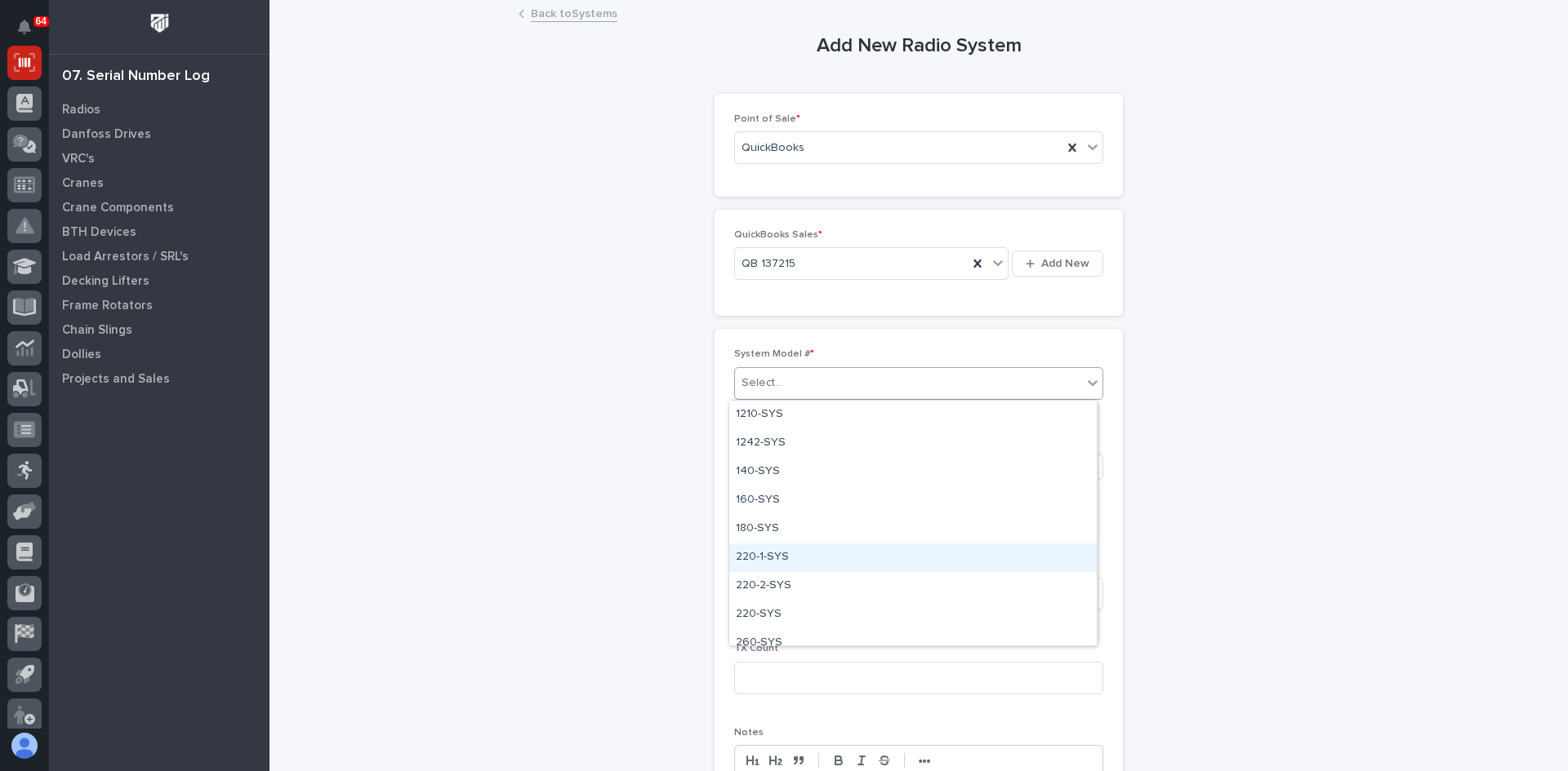
click at [757, 559] on div "220-1-SYS" at bounding box center [912, 558] width 367 height 29
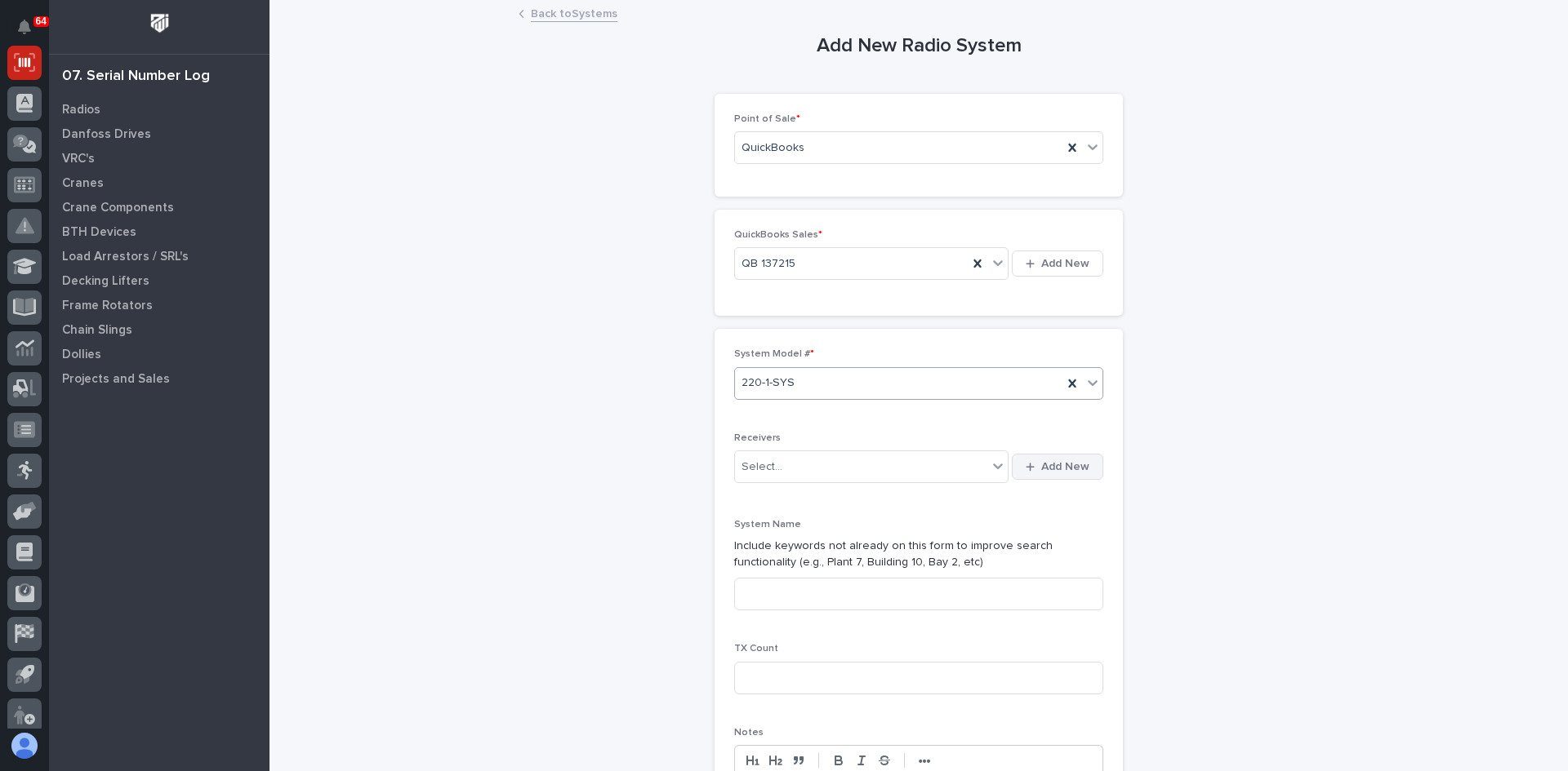
click at [1073, 464] on span "Add New" at bounding box center [1066, 467] width 49 height 15
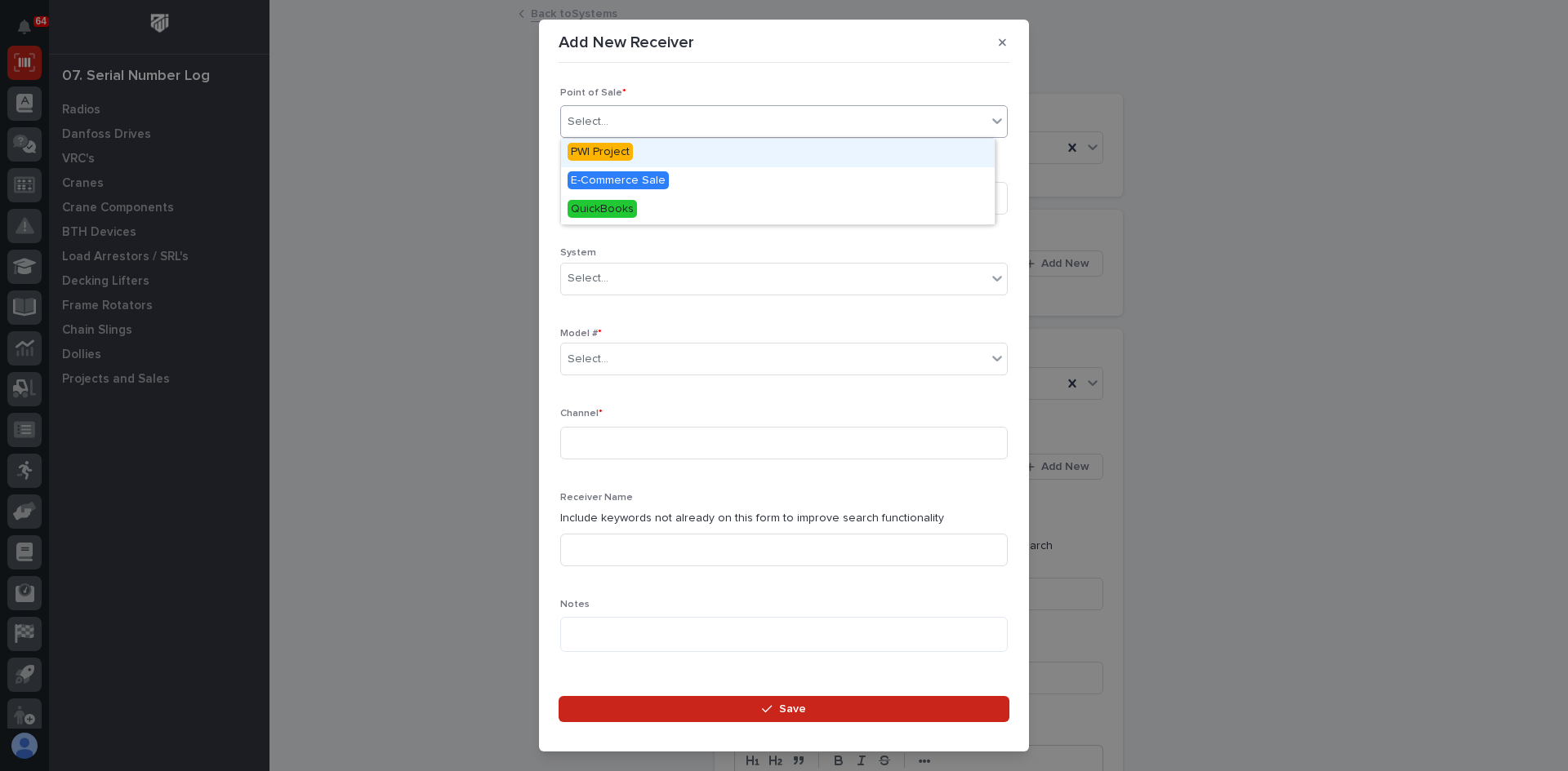
click at [638, 111] on div "Select..." at bounding box center [773, 121] width 425 height 27
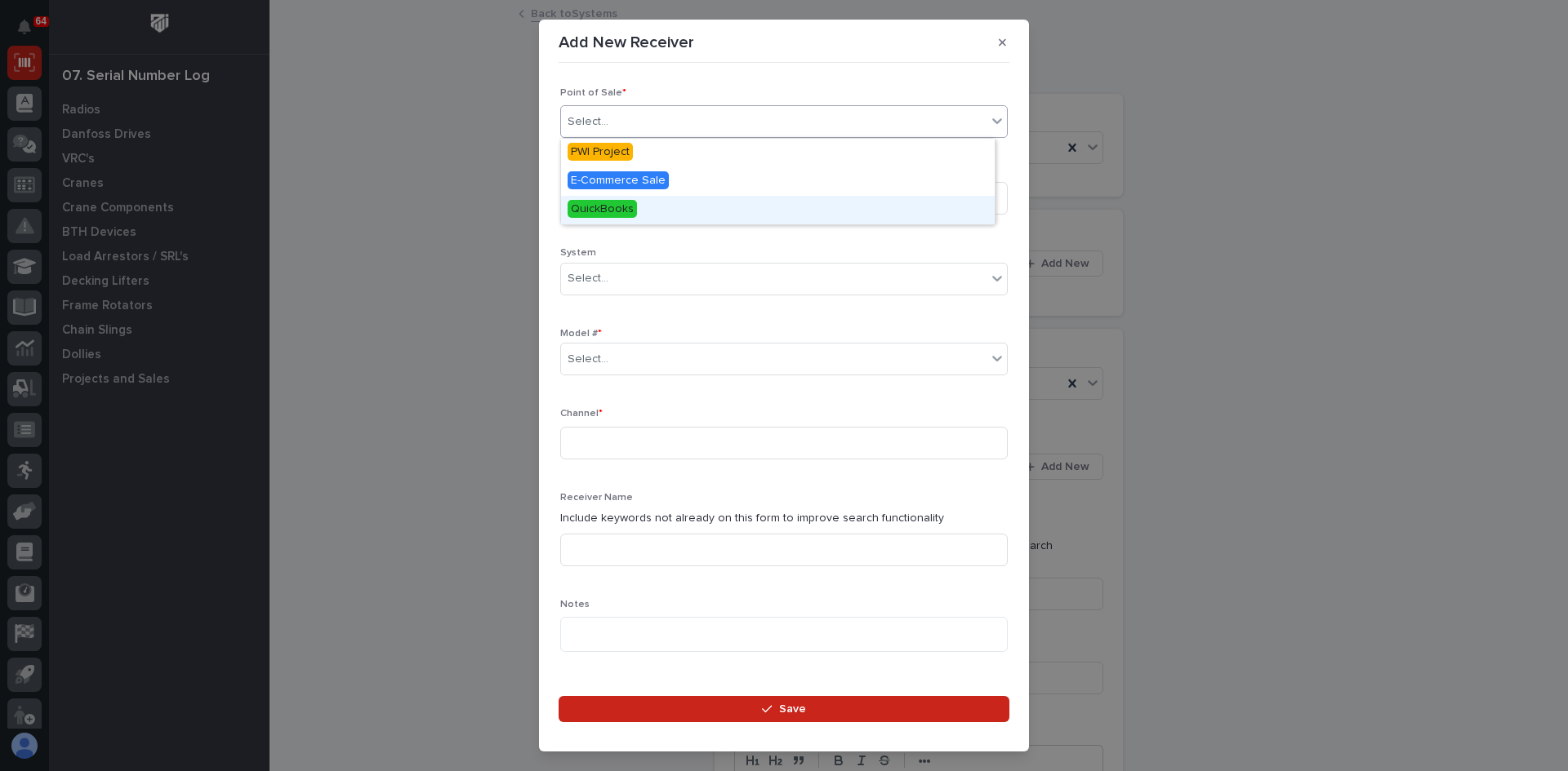
click at [600, 206] on span "QuickBooks" at bounding box center [602, 209] width 69 height 18
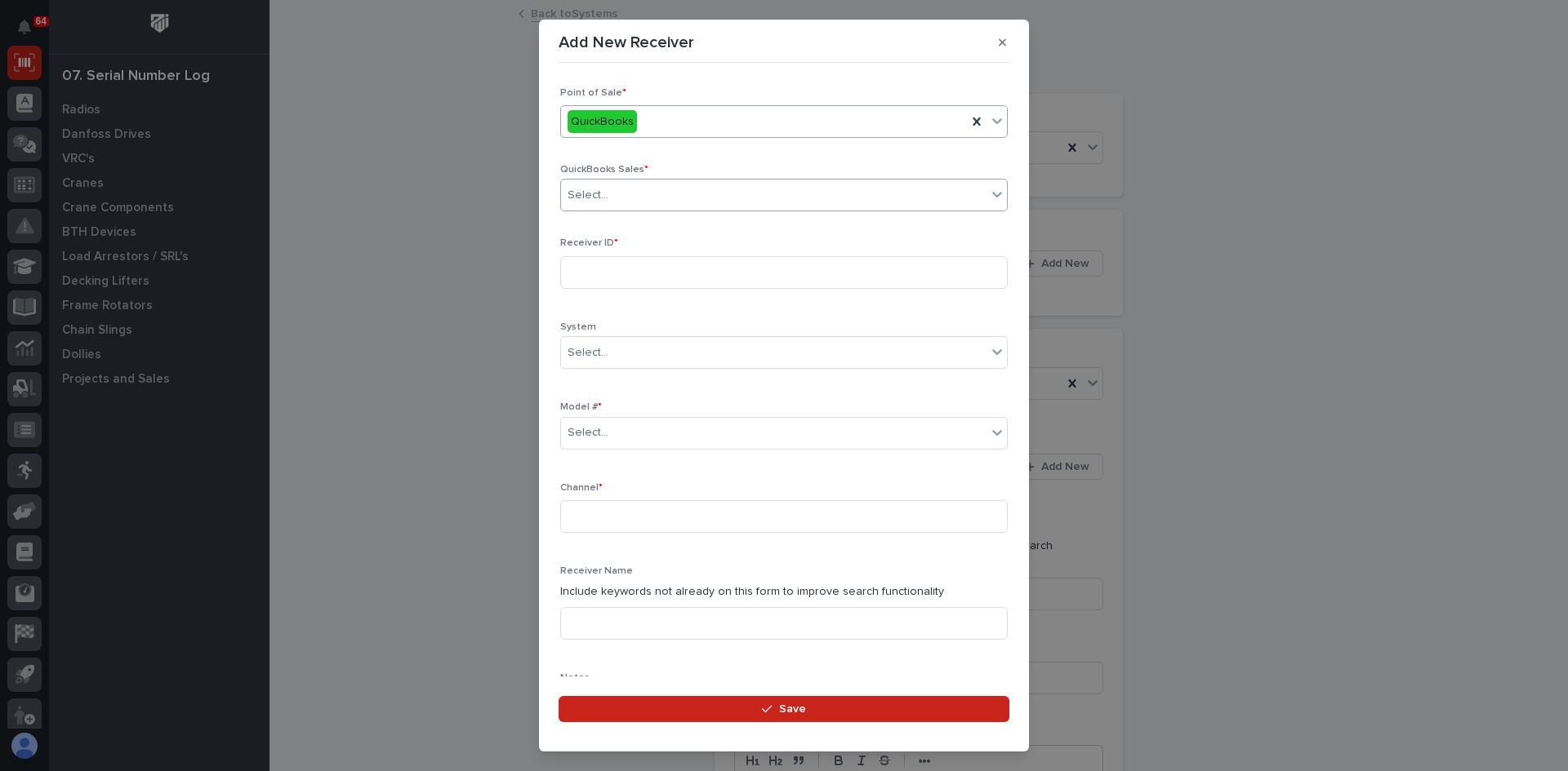
click at [610, 195] on input "text" at bounding box center [611, 195] width 2 height 14
type input "******"
click at [588, 274] on input at bounding box center [784, 272] width 448 height 33
type input "AA0457D6"
click at [637, 430] on div "Select..." at bounding box center [773, 433] width 425 height 27
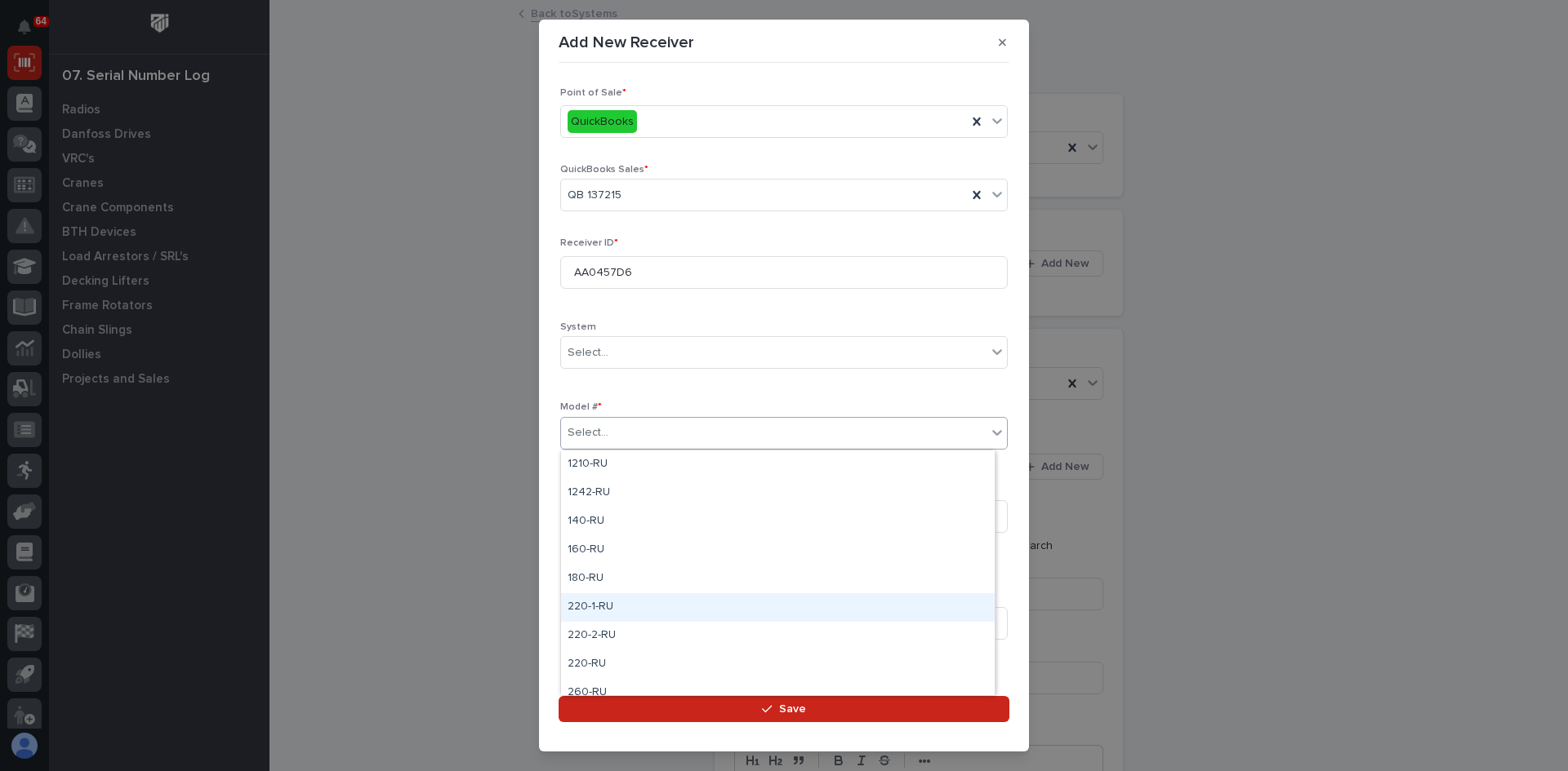
click at [590, 607] on div "220-1-RU" at bounding box center [777, 607] width 434 height 29
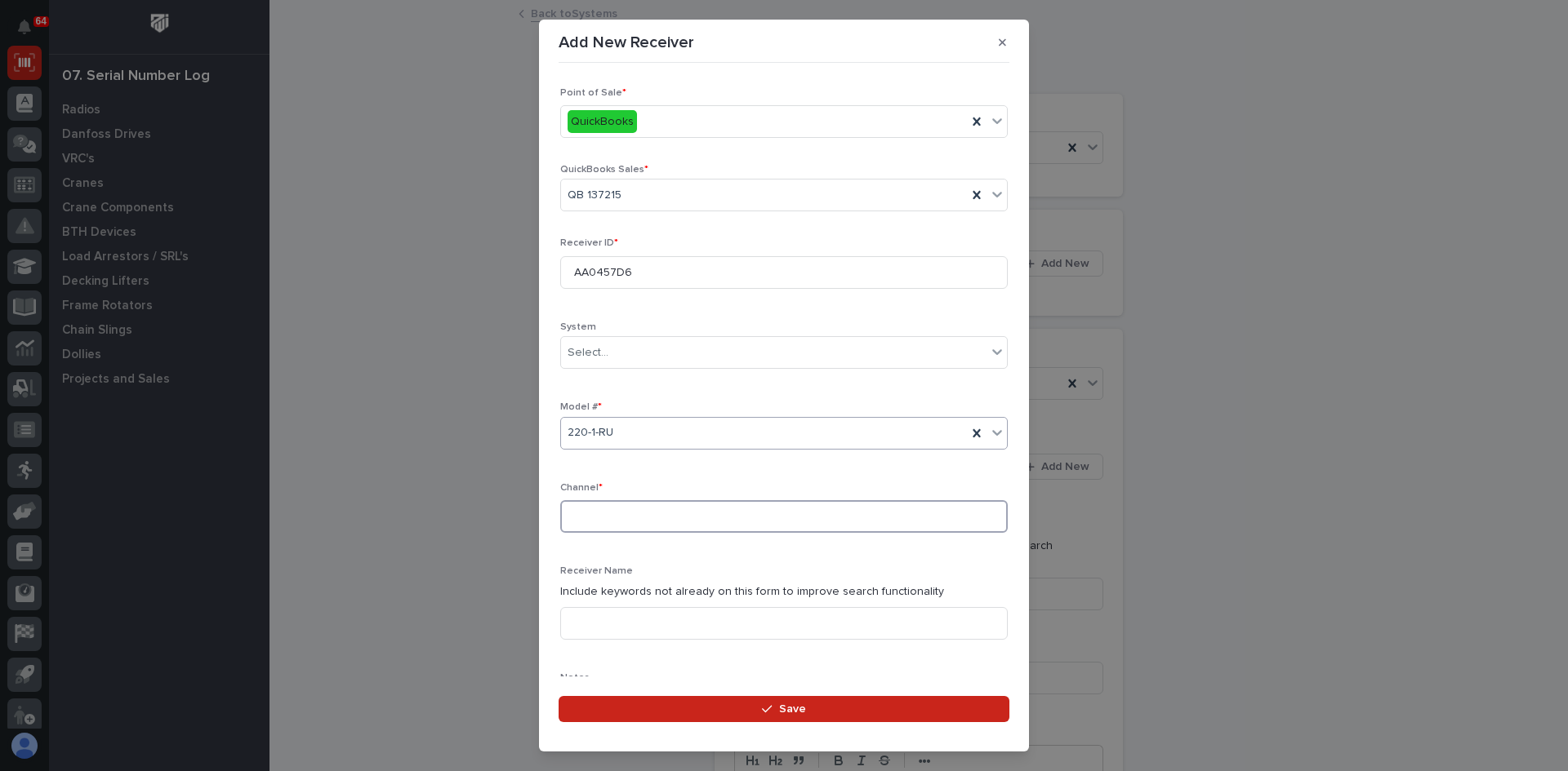
click at [584, 513] on input at bounding box center [784, 517] width 448 height 33
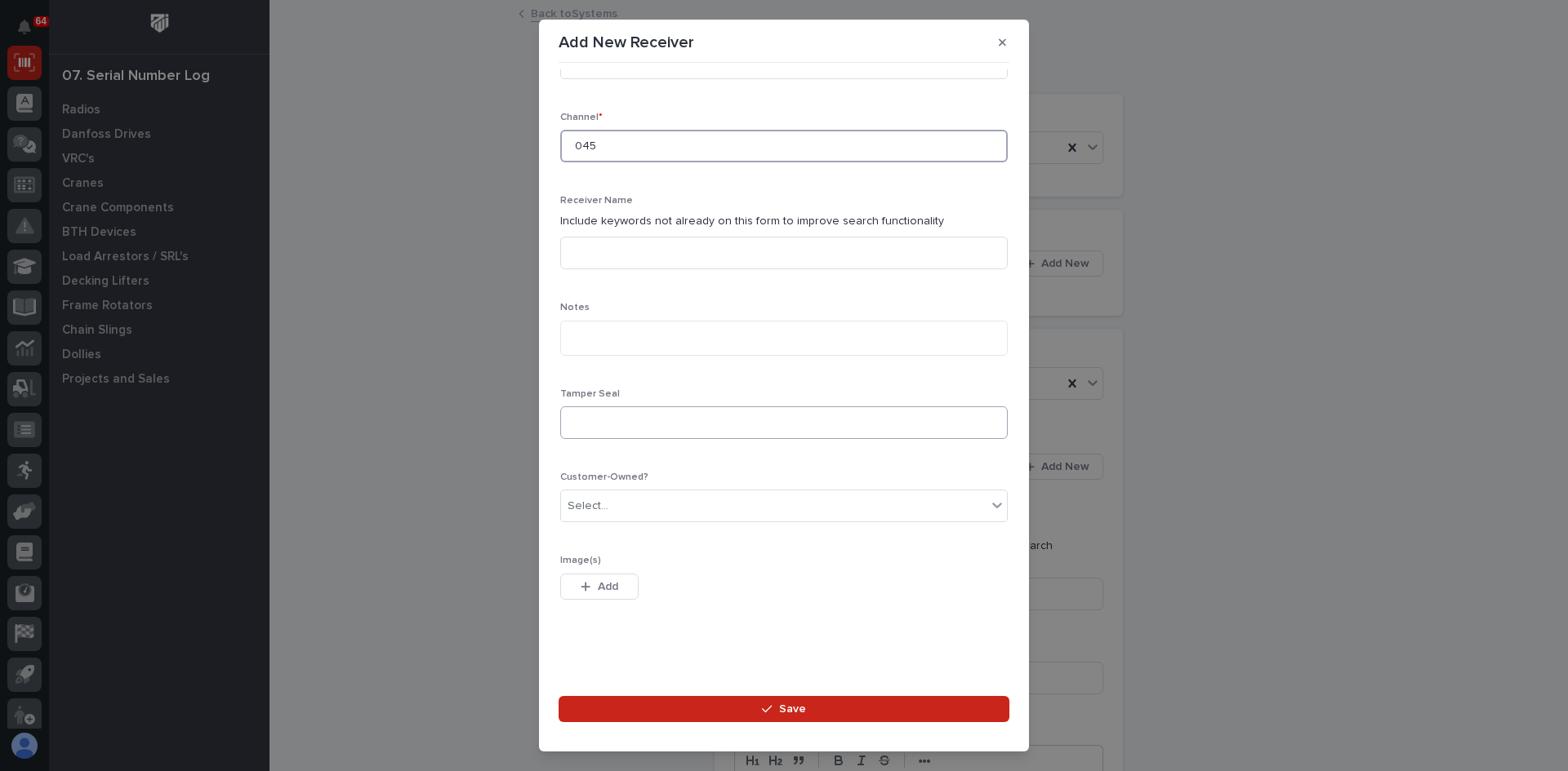
scroll to position [372, 0]
type input "045"
click at [797, 707] on span "Save" at bounding box center [792, 709] width 27 height 15
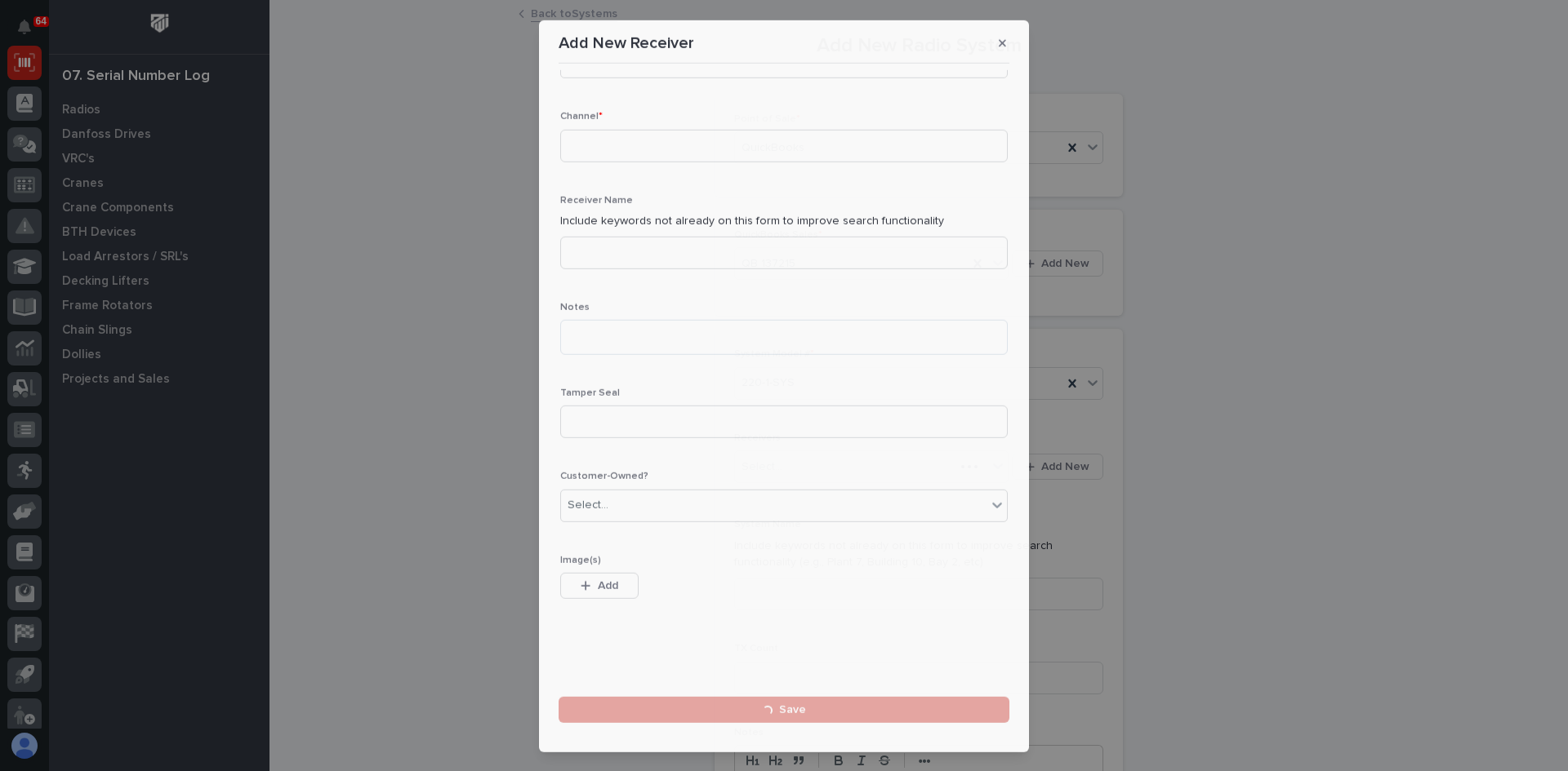
scroll to position [0, 0]
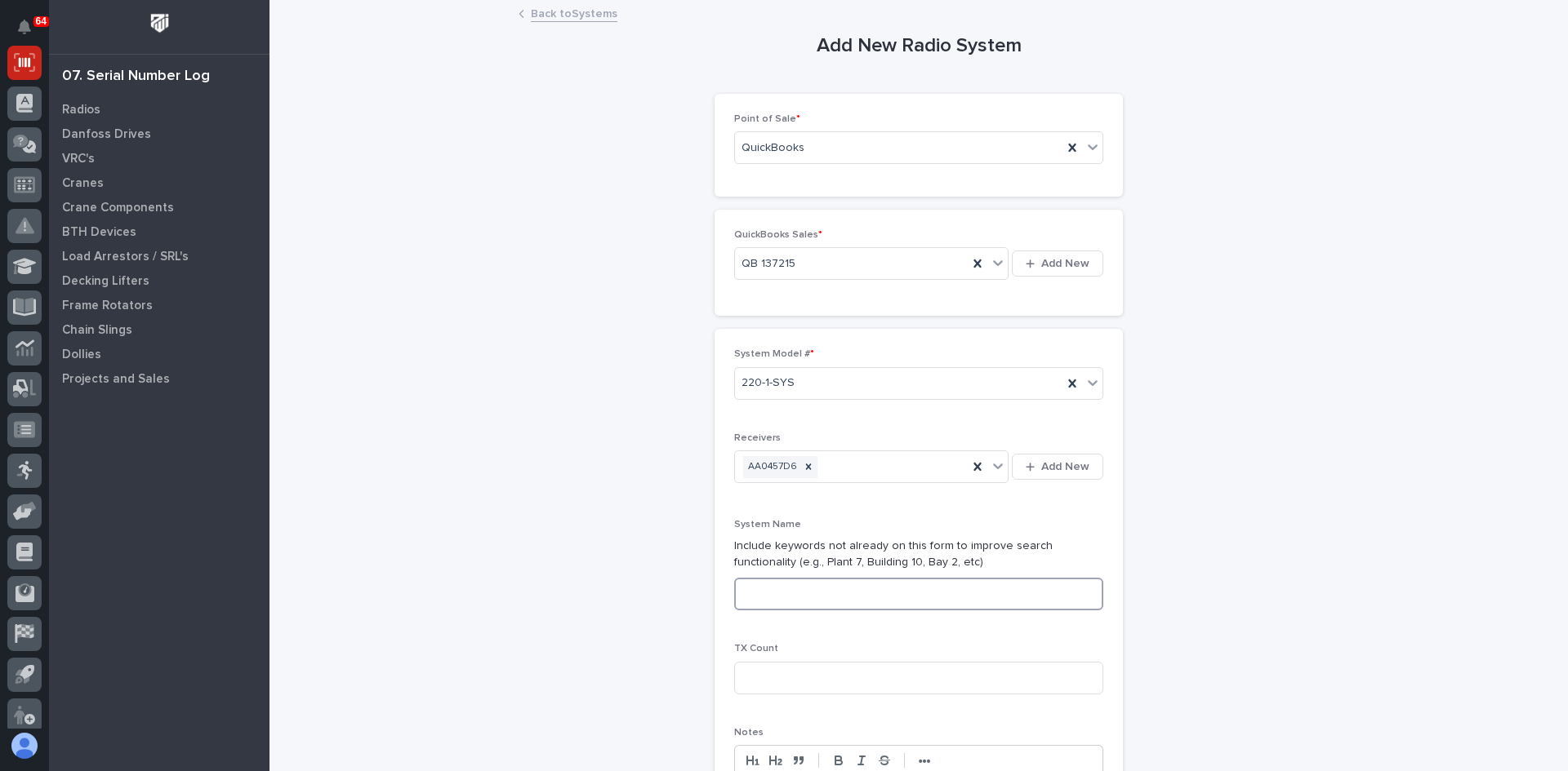
click at [764, 588] on input at bounding box center [918, 594] width 369 height 33
type input "SYSTEM 5 OF 5"
click at [804, 687] on input at bounding box center [918, 678] width 369 height 33
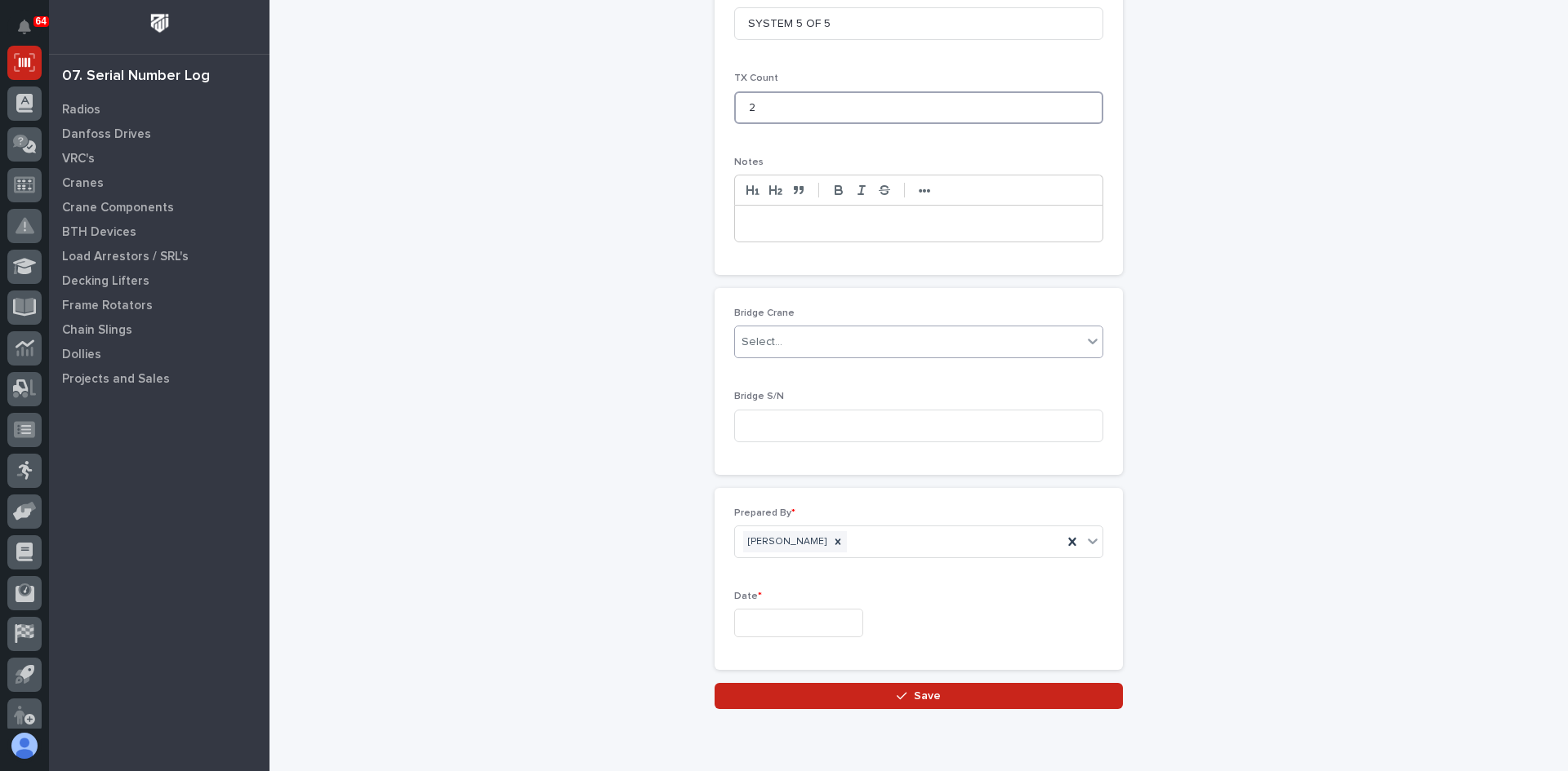
scroll to position [572, 0]
type input "2"
click at [771, 626] on input "text" at bounding box center [798, 622] width 129 height 29
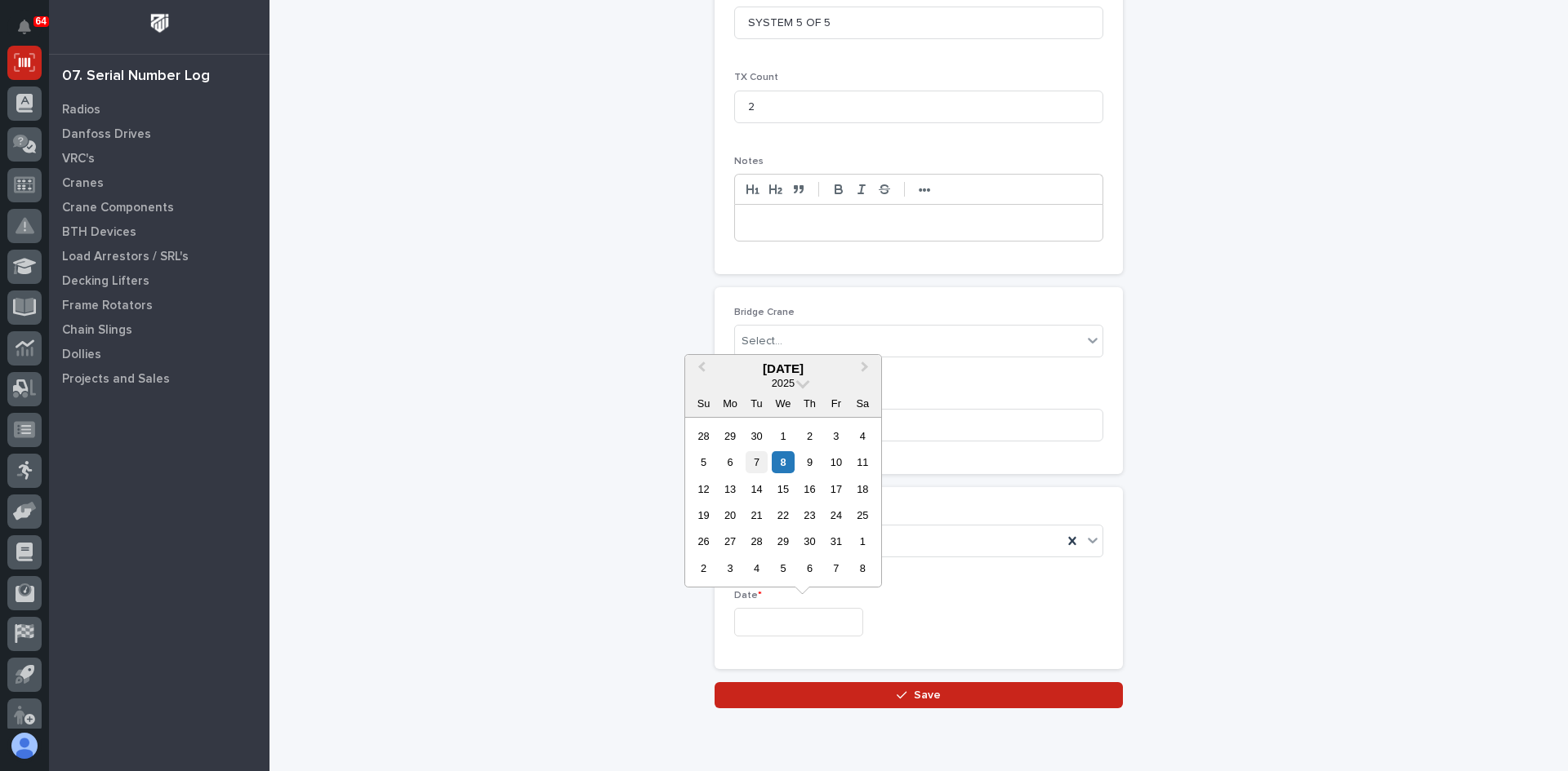
click at [751, 454] on div "7" at bounding box center [756, 461] width 22 height 22
type input "**********"
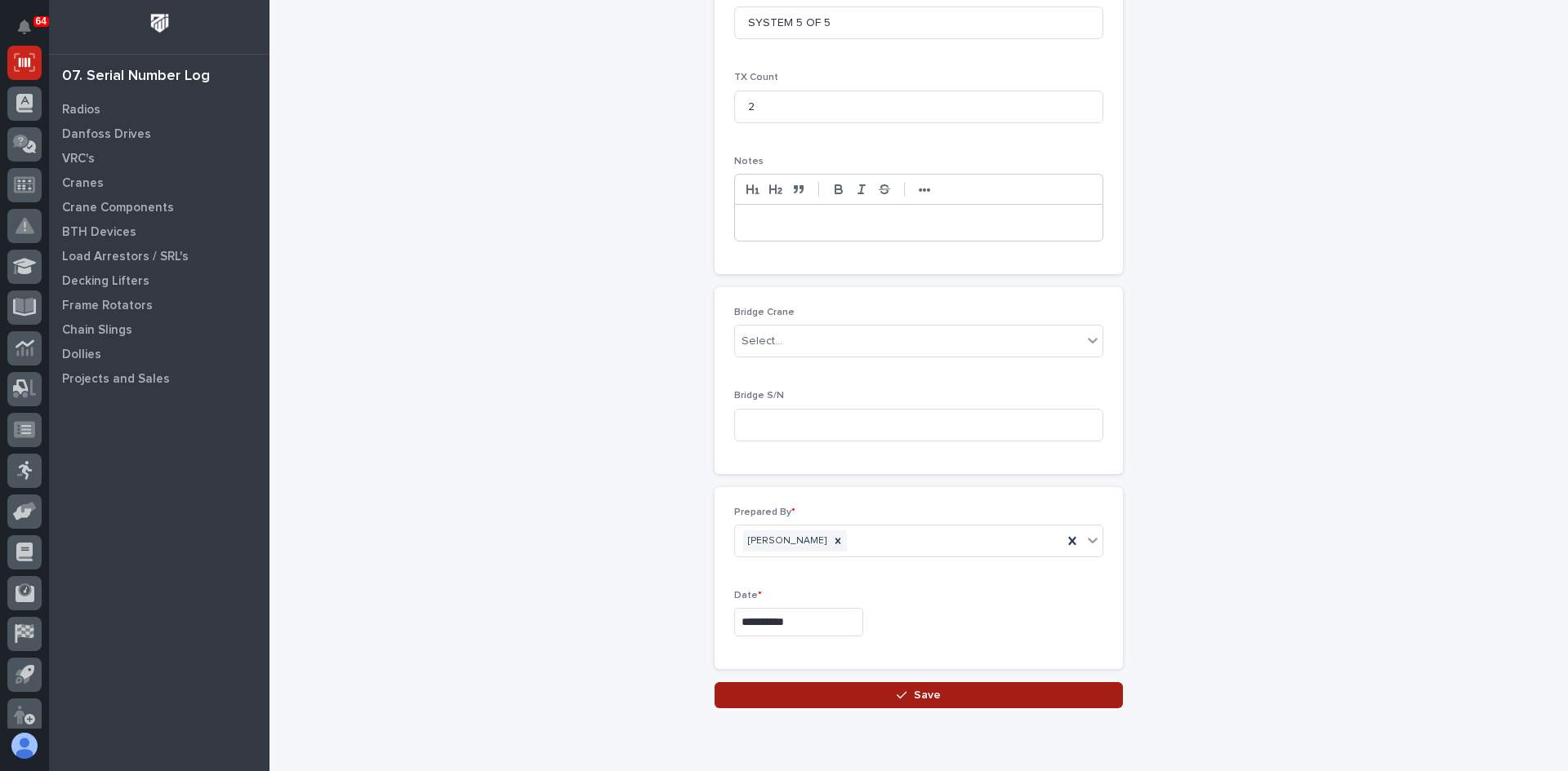
click at [921, 689] on span "Save" at bounding box center [927, 695] width 27 height 15
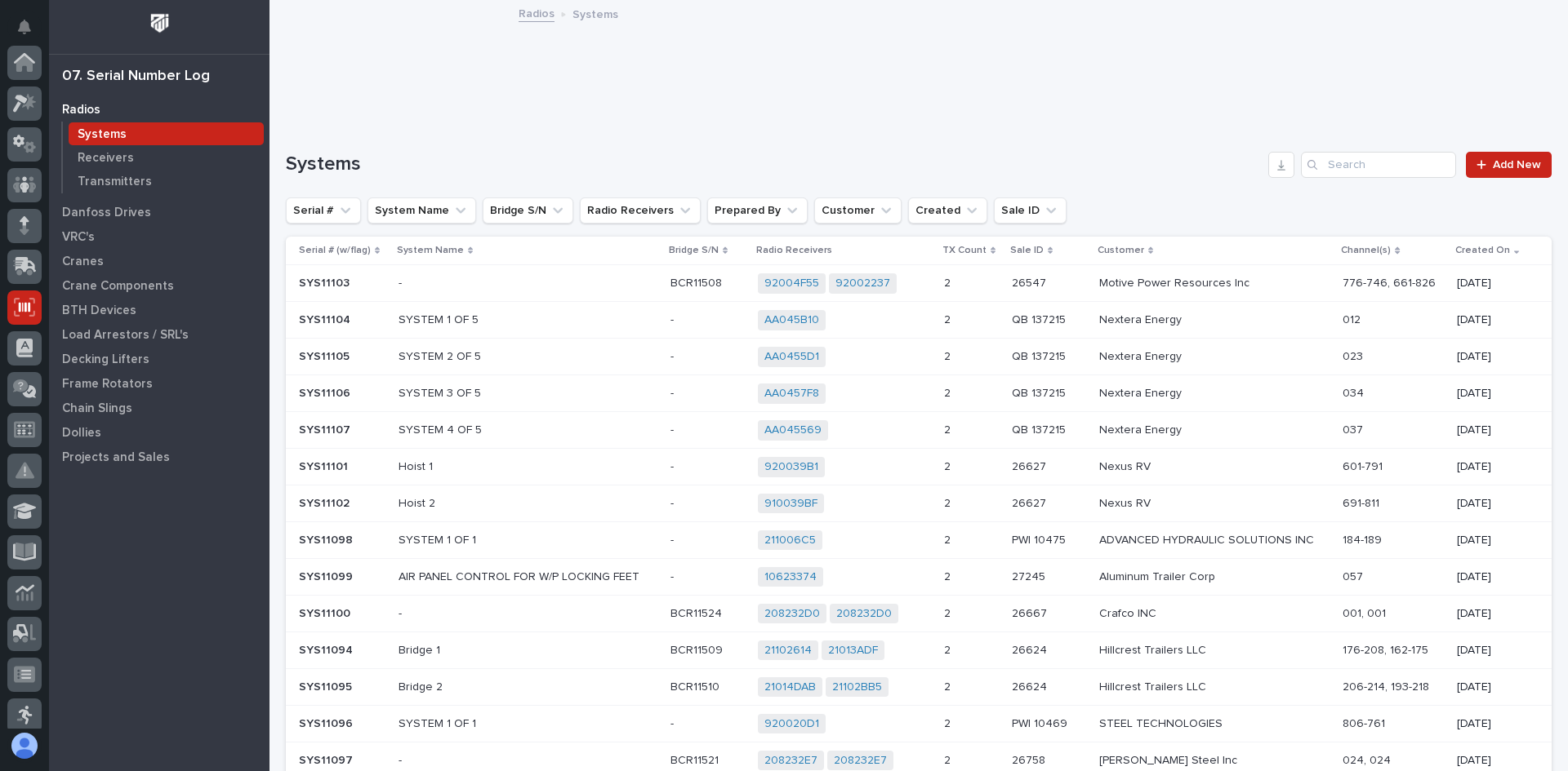
scroll to position [245, 0]
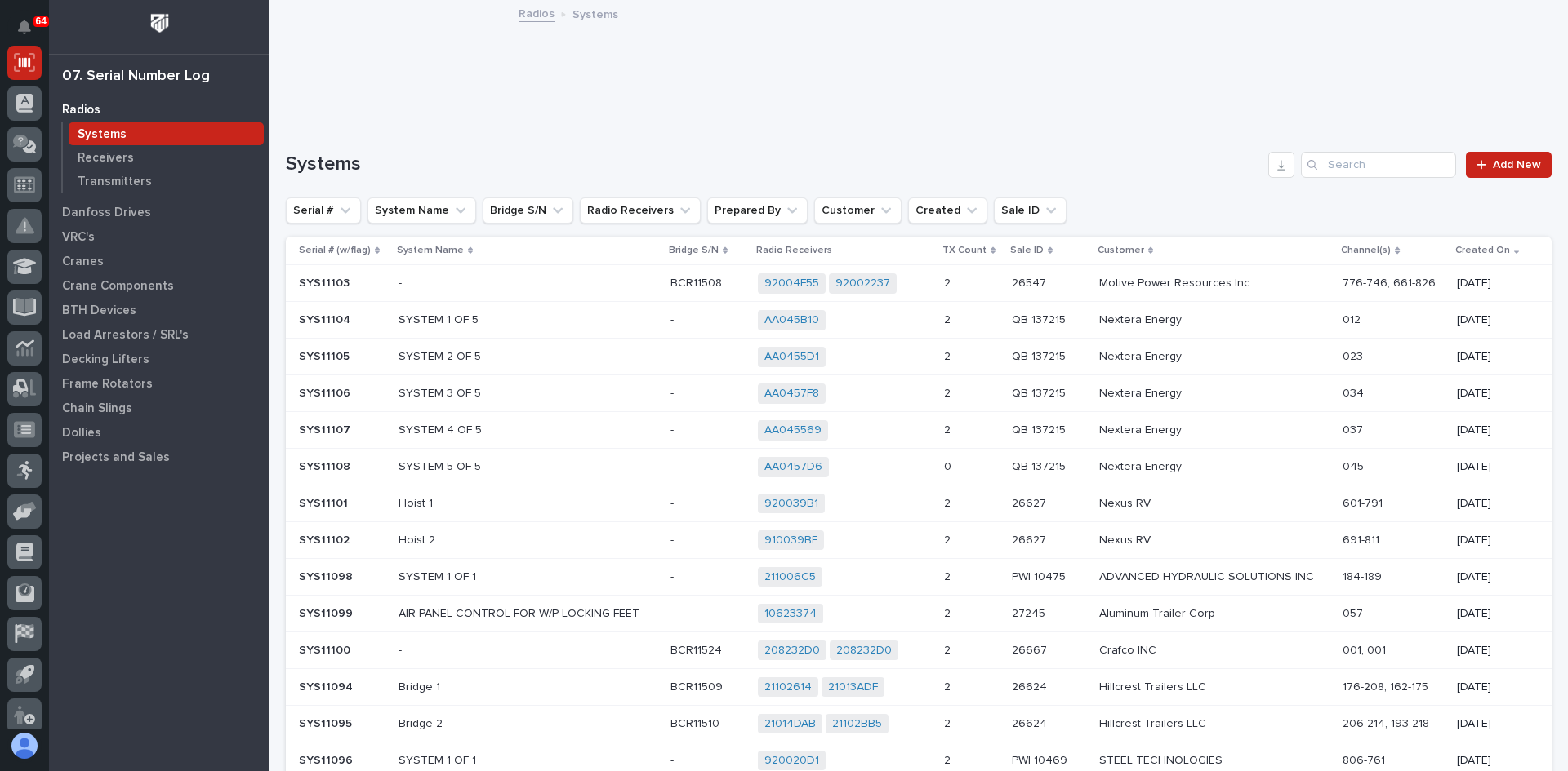
click at [864, 464] on div "AA0457D6 + 0" at bounding box center [843, 467] width 173 height 21
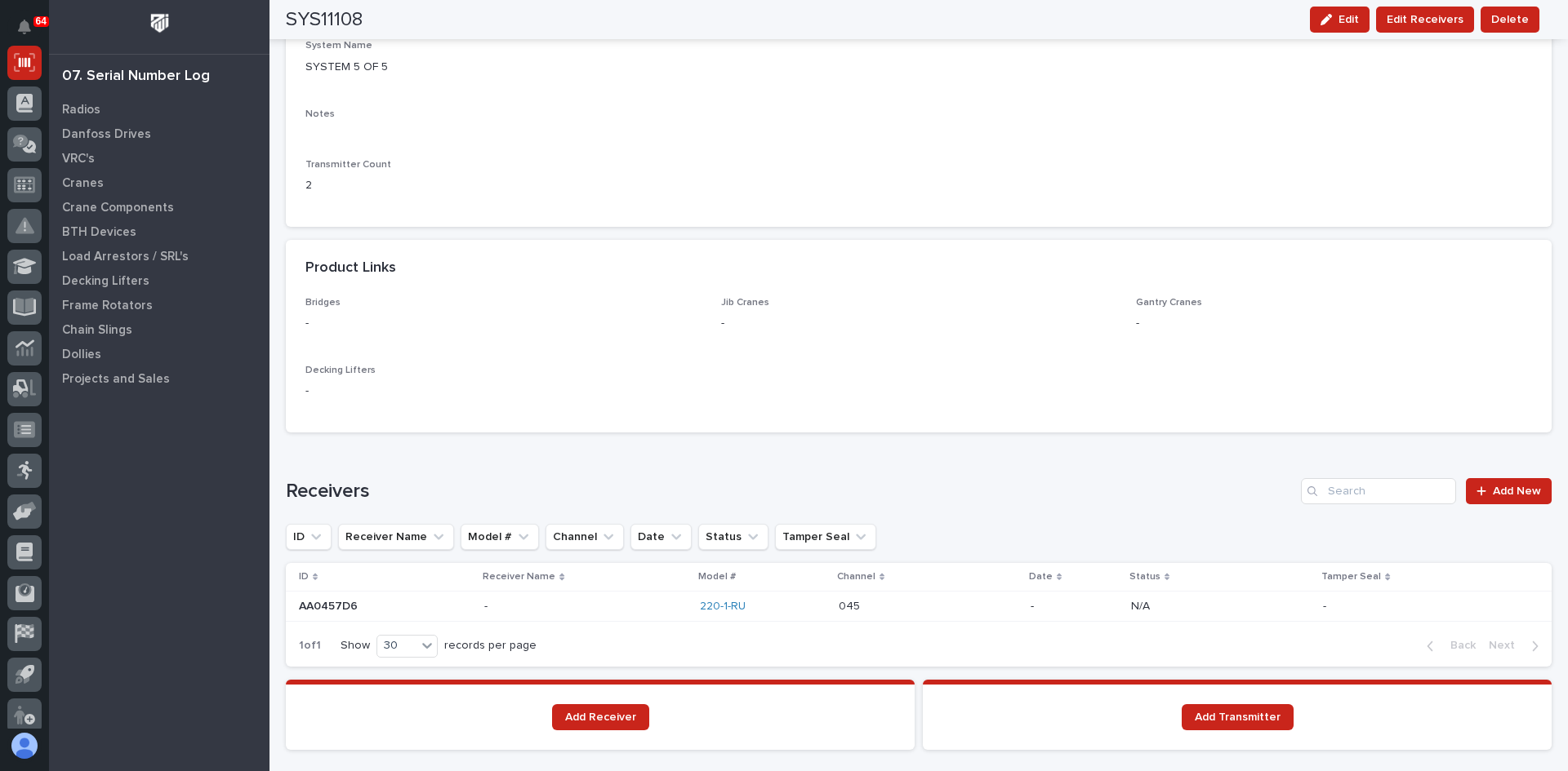
scroll to position [653, 0]
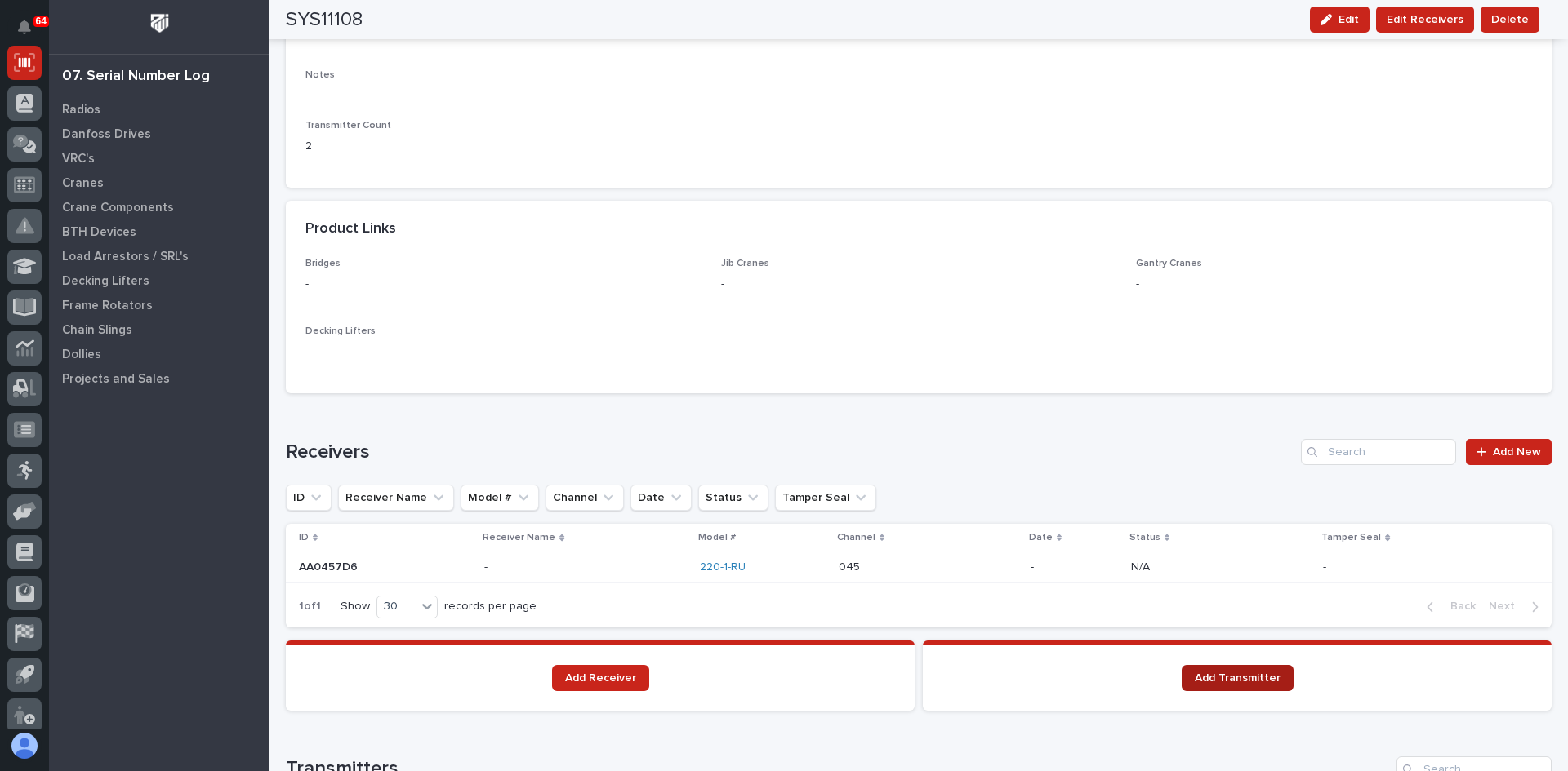
click at [1224, 672] on span "Add Transmitter" at bounding box center [1237, 677] width 86 height 11
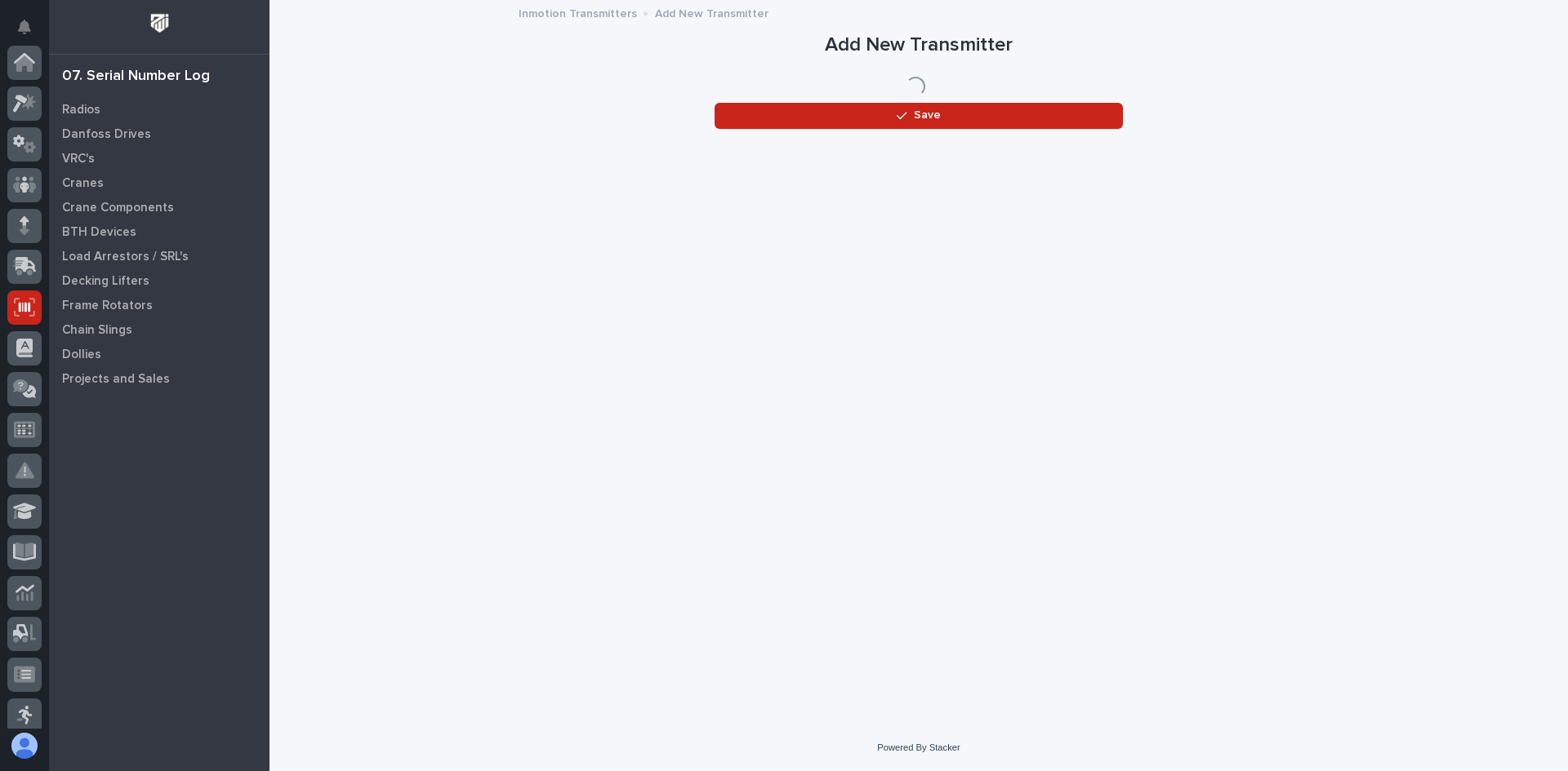
scroll to position [245, 0]
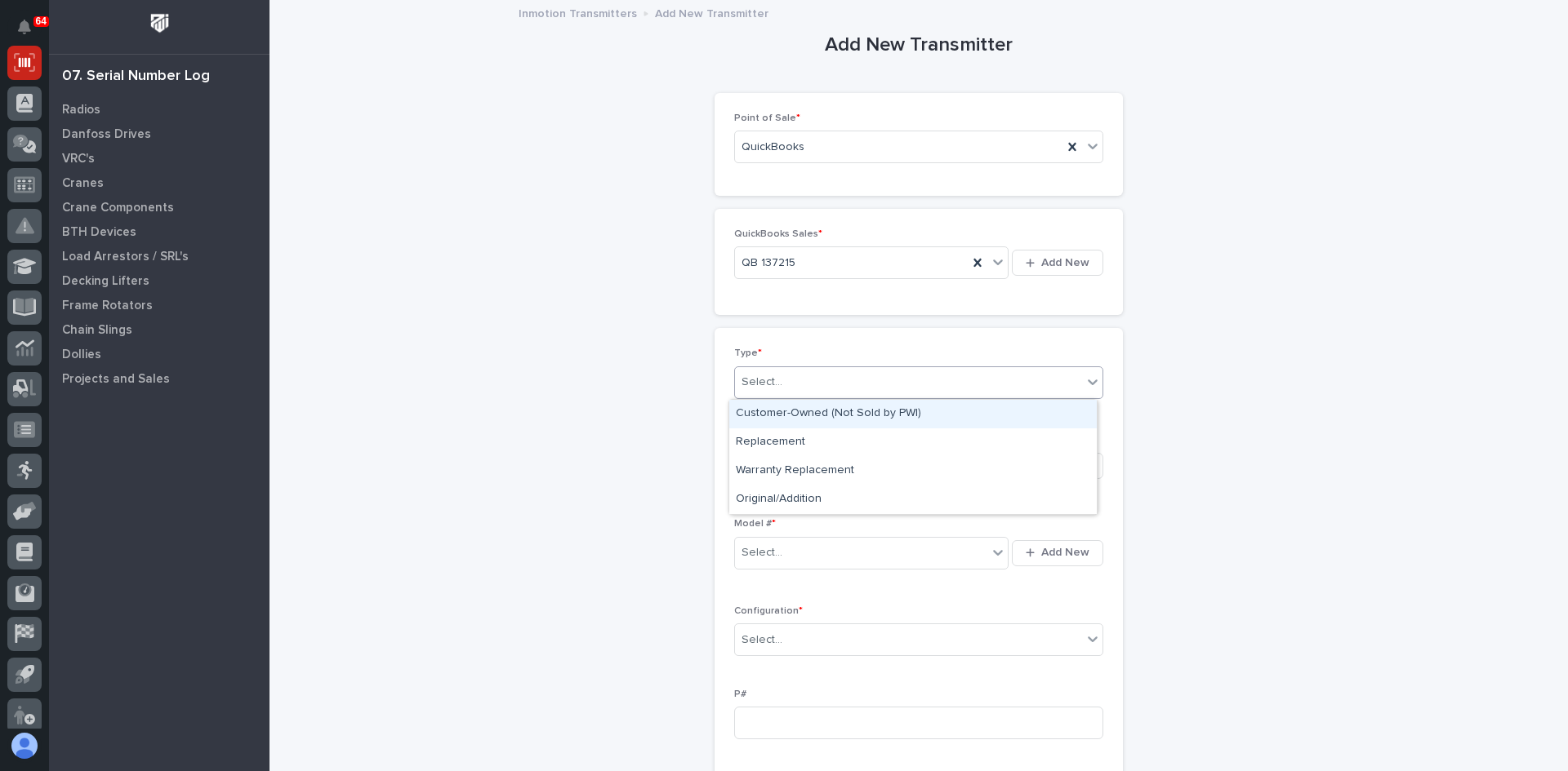
click at [791, 378] on div "Select..." at bounding box center [909, 382] width 347 height 27
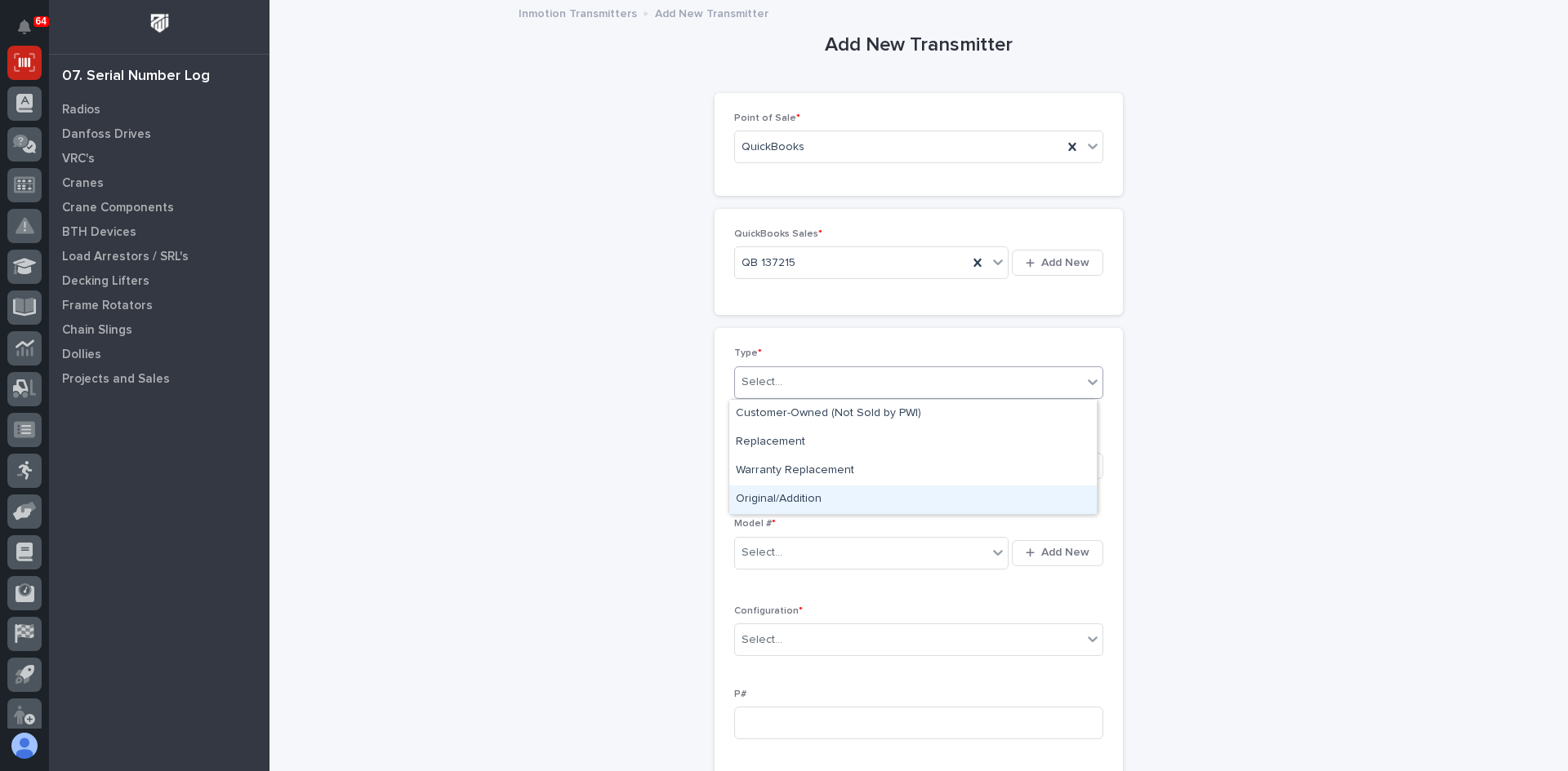
click at [778, 503] on div "Original/Addition" at bounding box center [912, 500] width 367 height 29
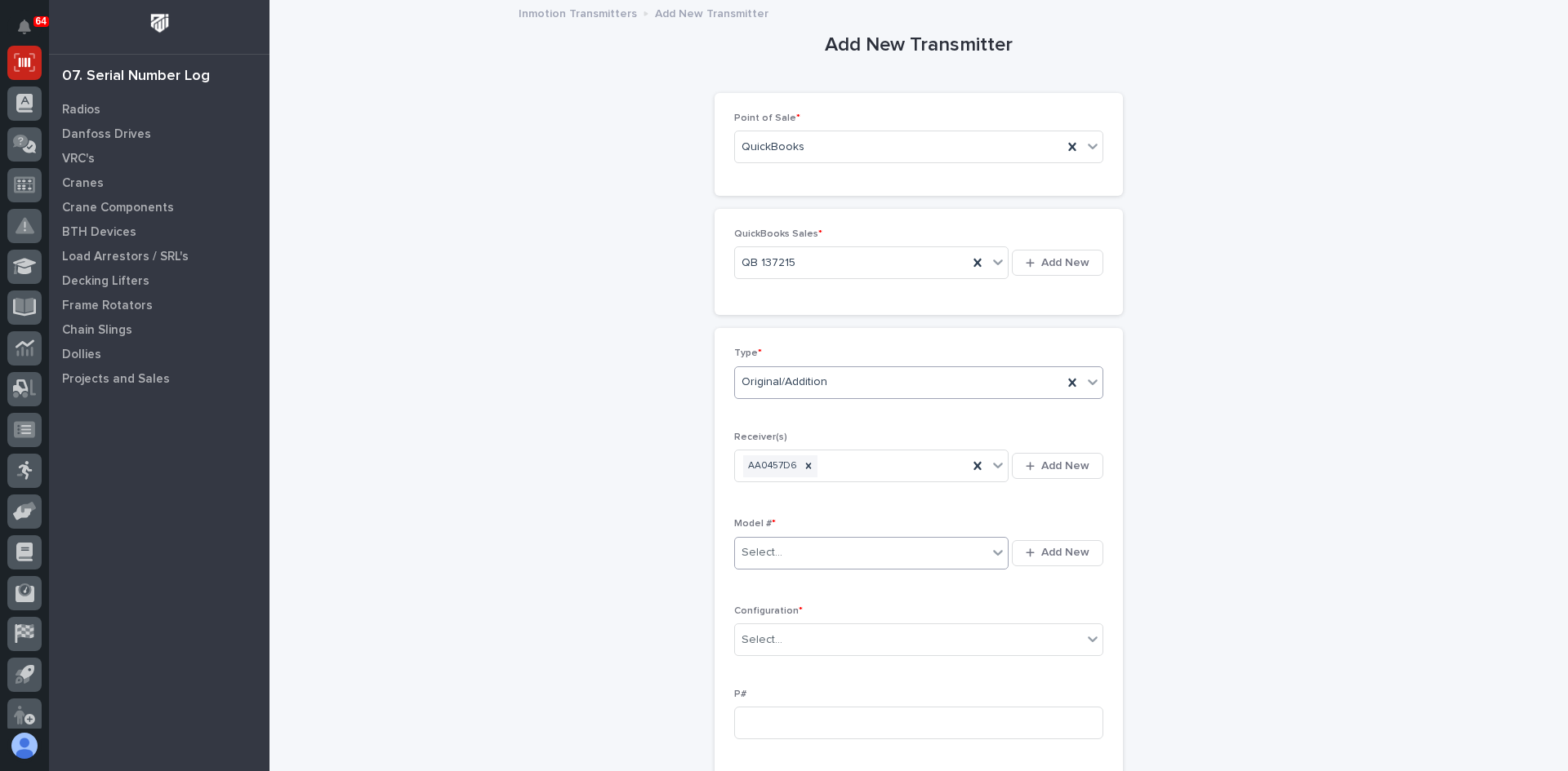
click at [781, 550] on div "Select..." at bounding box center [861, 552] width 253 height 27
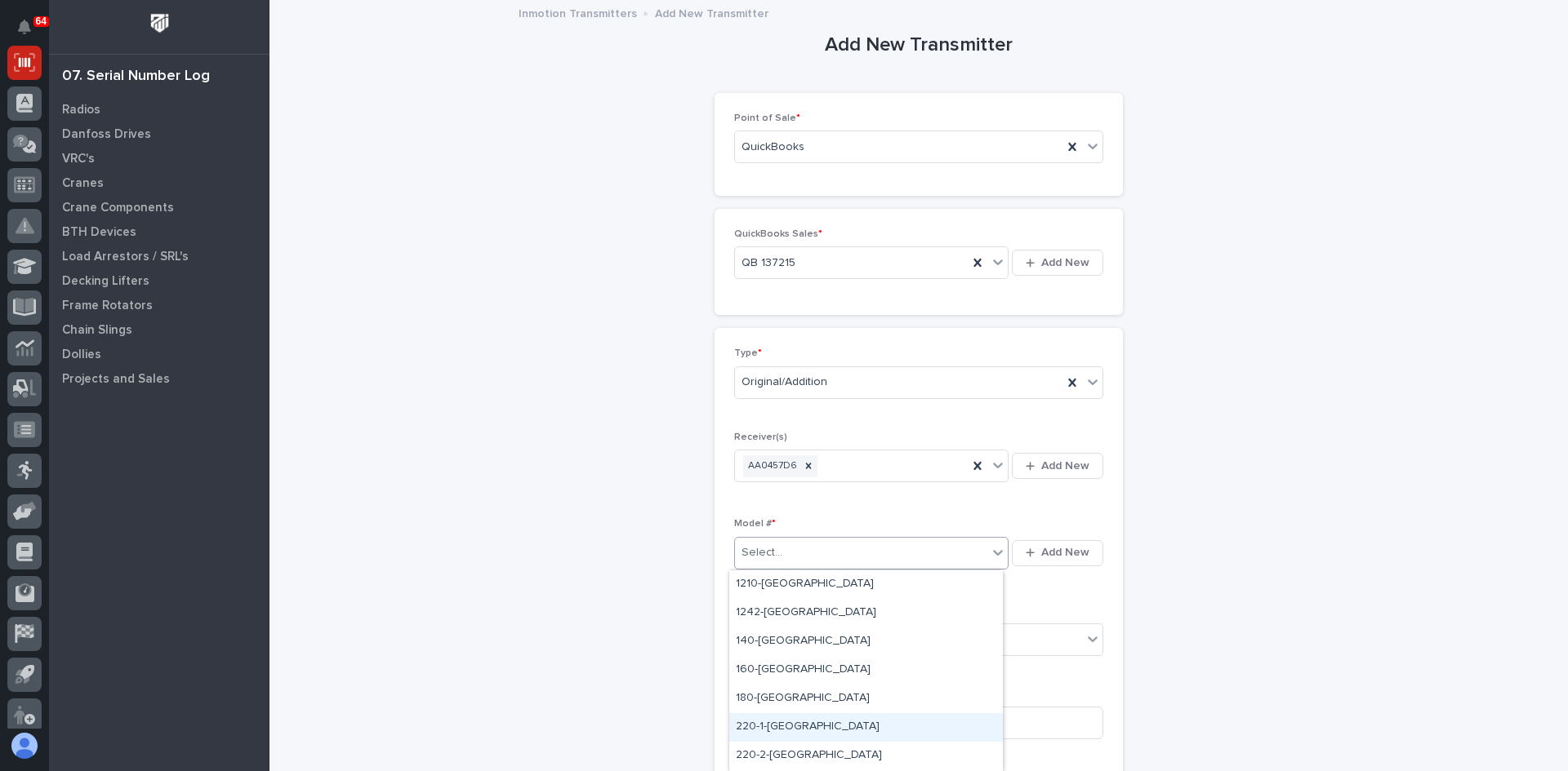
click at [759, 724] on div "220-1-[GEOGRAPHIC_DATA]" at bounding box center [865, 727] width 273 height 29
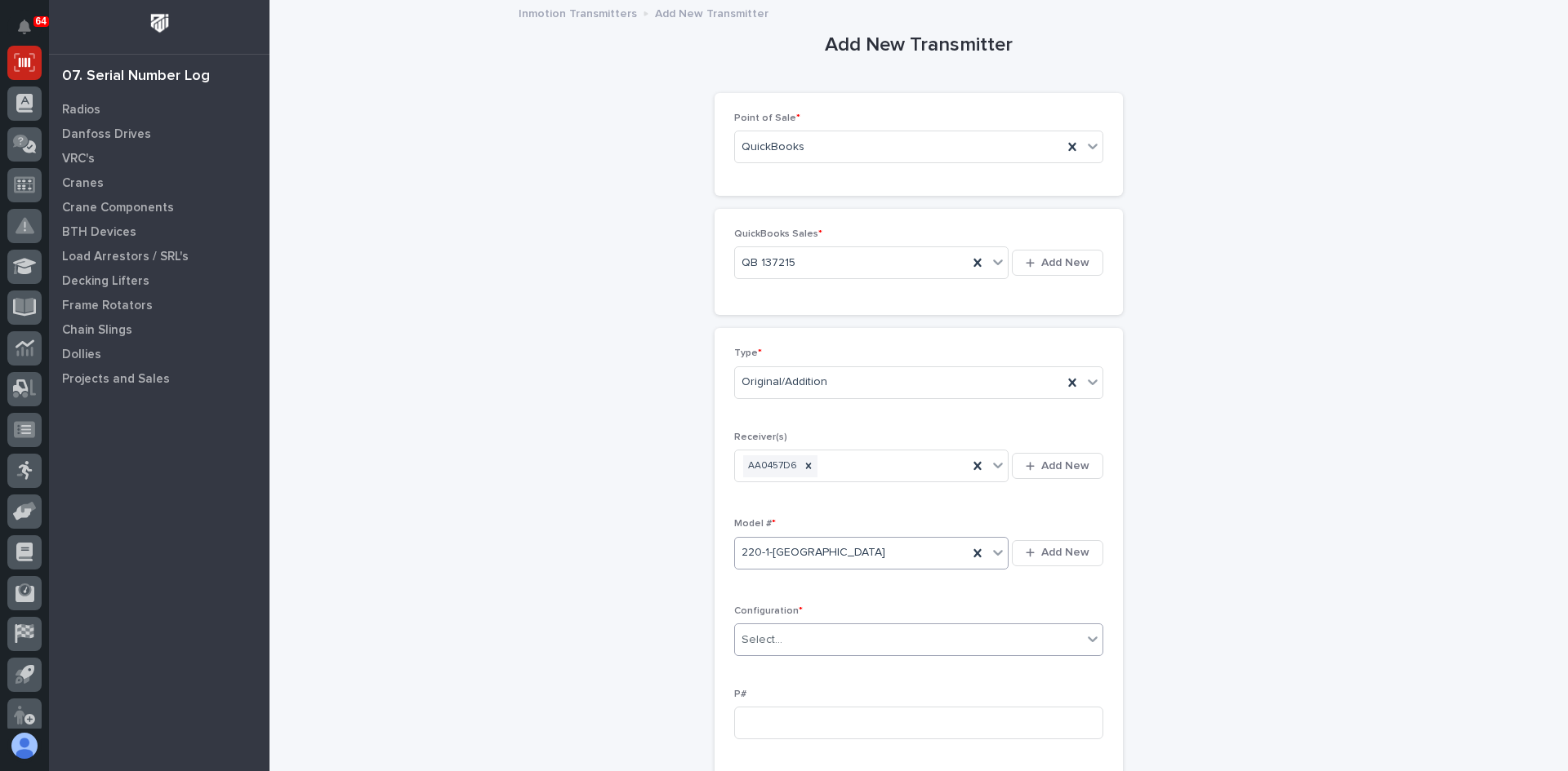
click at [784, 641] on input "text" at bounding box center [784, 640] width 2 height 14
click at [771, 666] on div "Standard" at bounding box center [912, 671] width 367 height 29
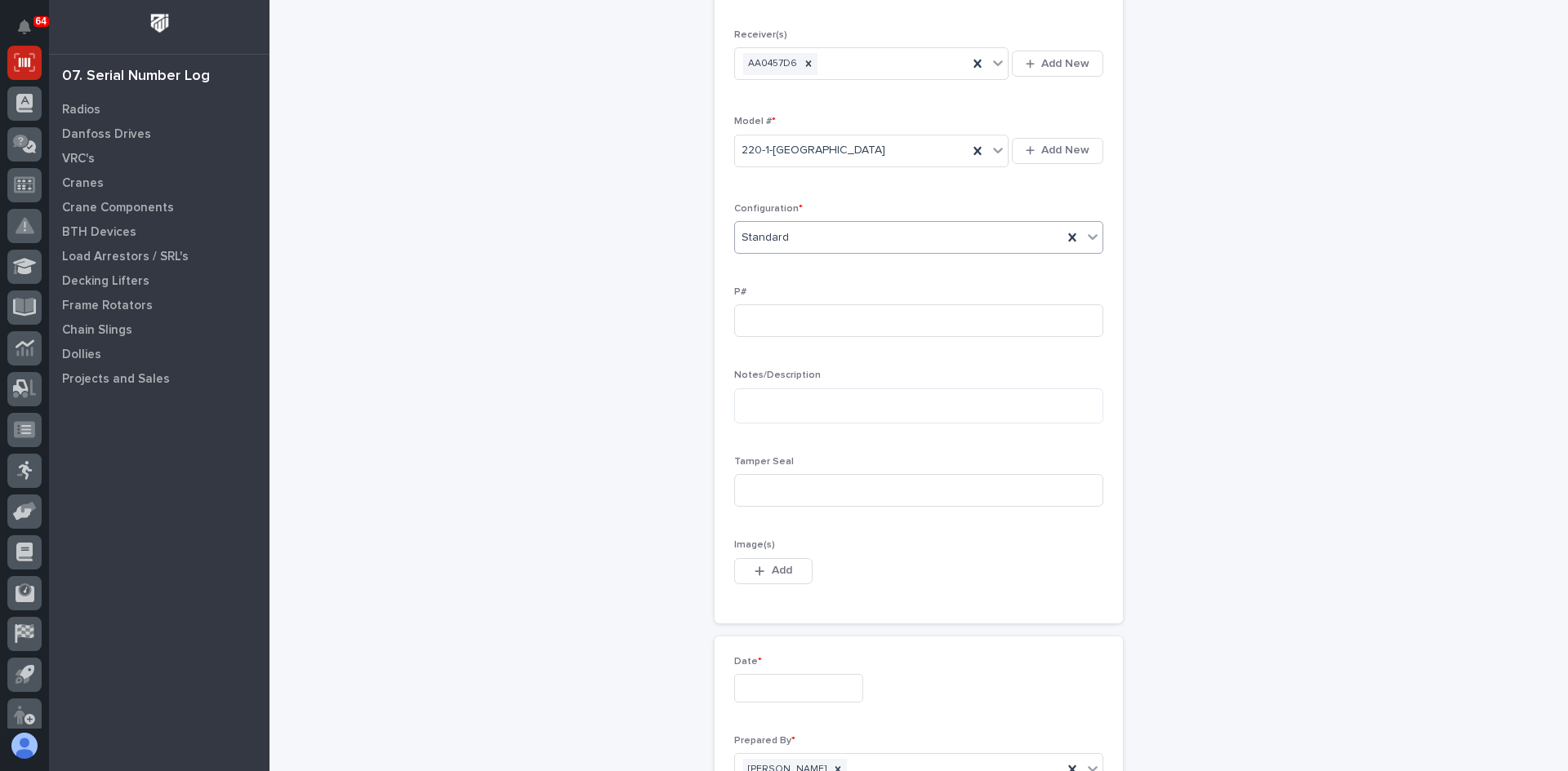
scroll to position [408, 0]
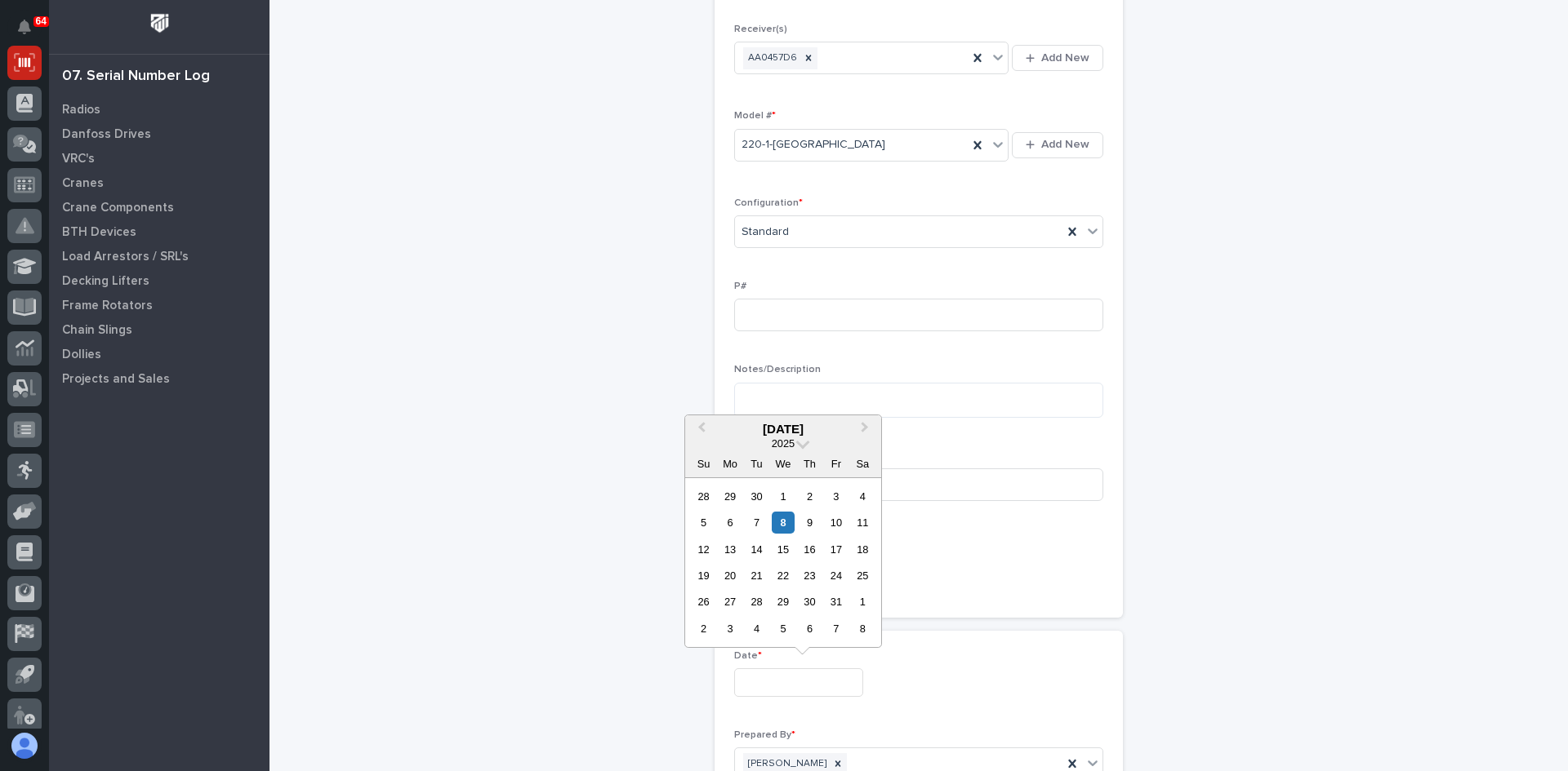
click at [769, 677] on input "text" at bounding box center [798, 683] width 129 height 29
click at [754, 520] on div "7" at bounding box center [756, 522] width 22 height 22
type input "**********"
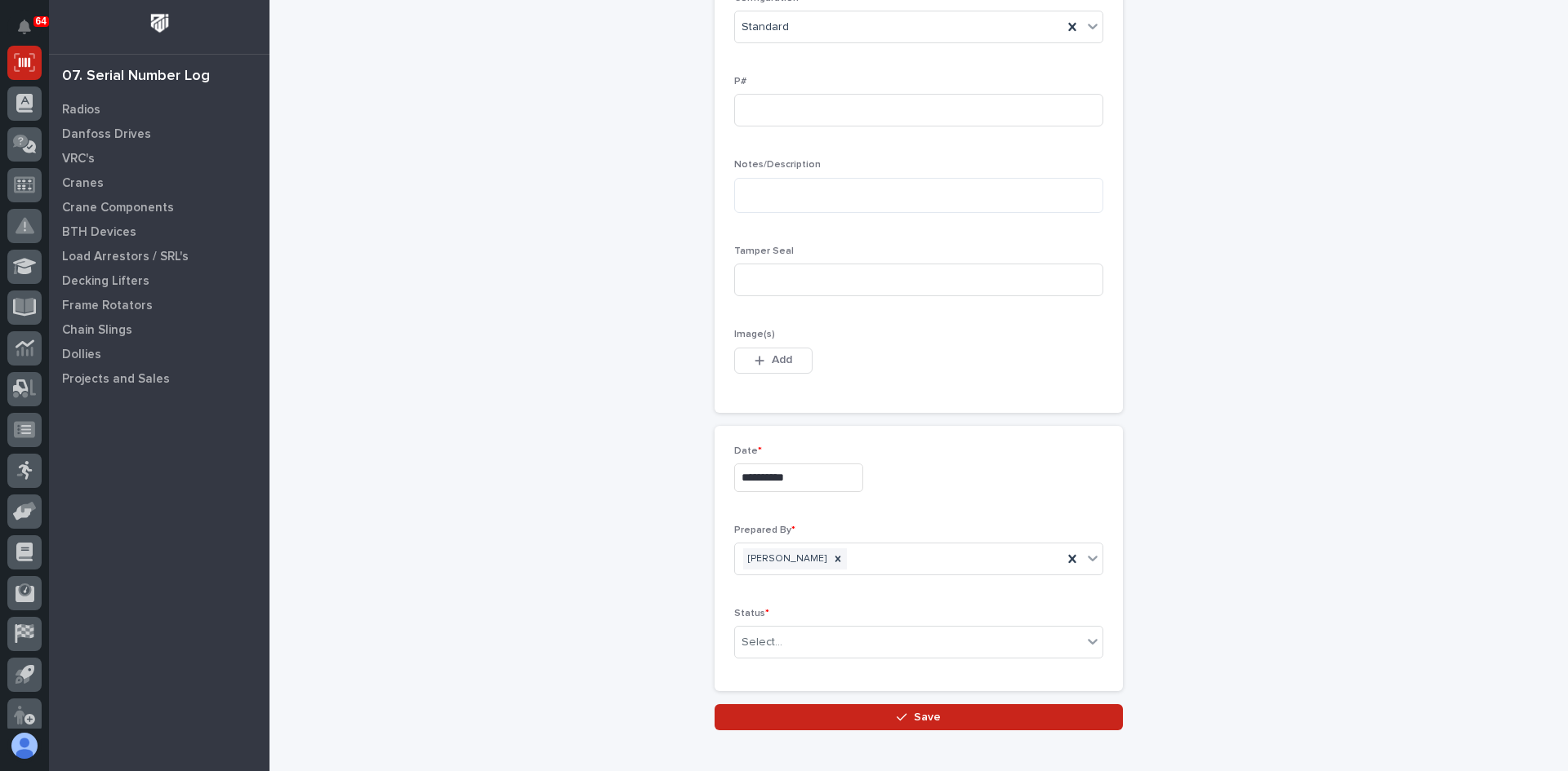
scroll to position [700, 0]
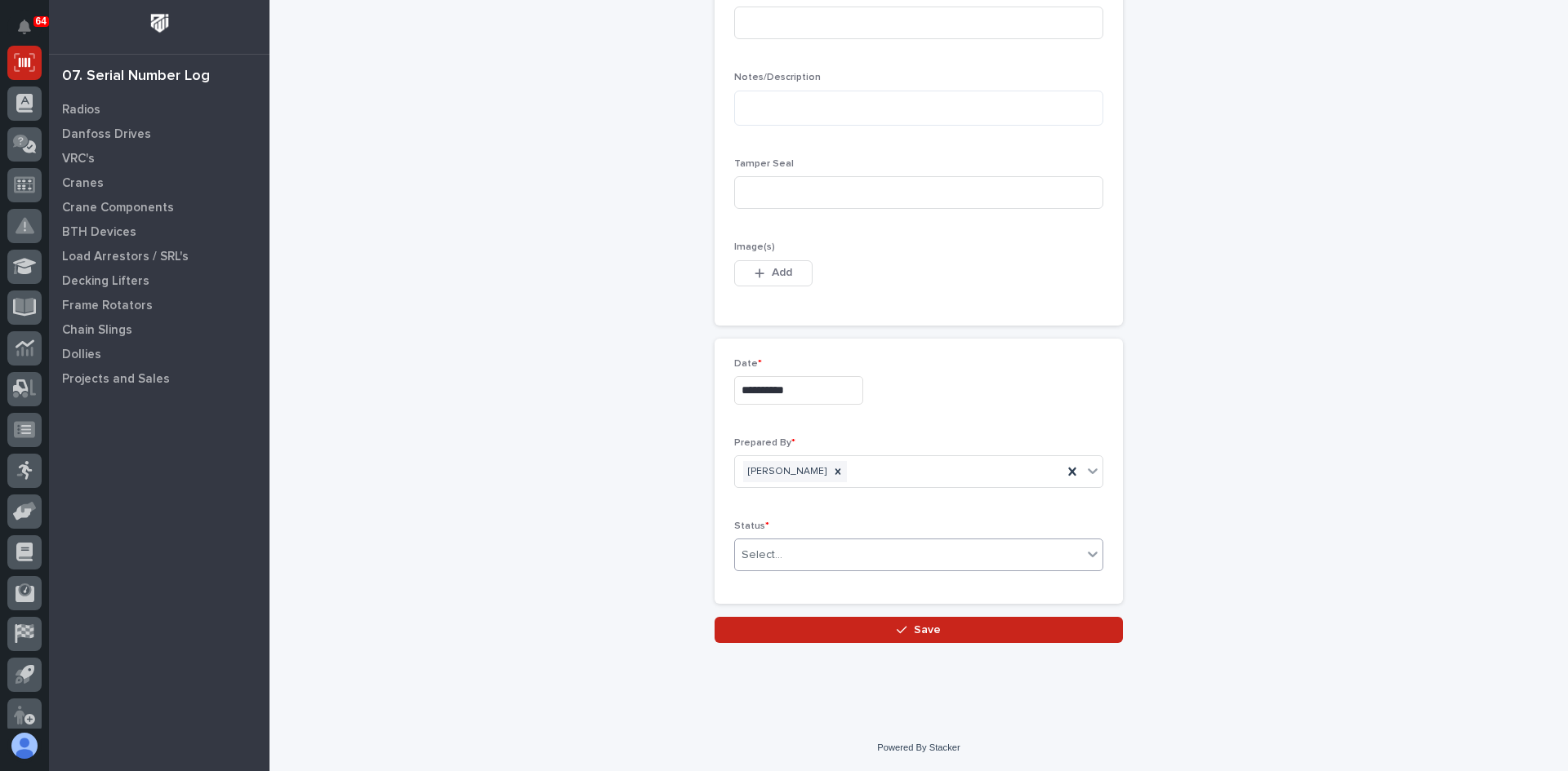
click at [804, 553] on div "Select..." at bounding box center [909, 555] width 347 height 27
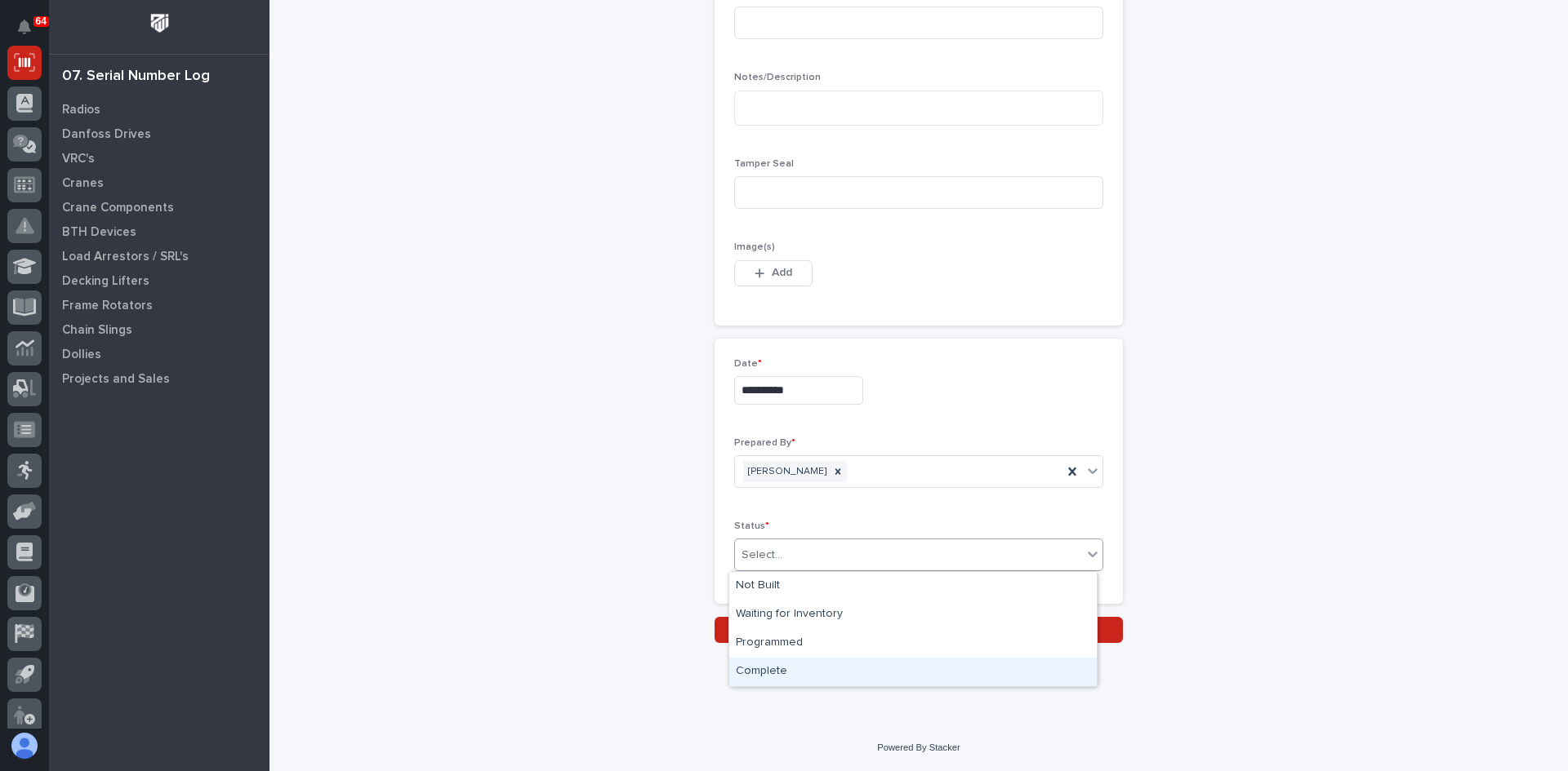
click at [786, 671] on div "Complete" at bounding box center [912, 671] width 367 height 29
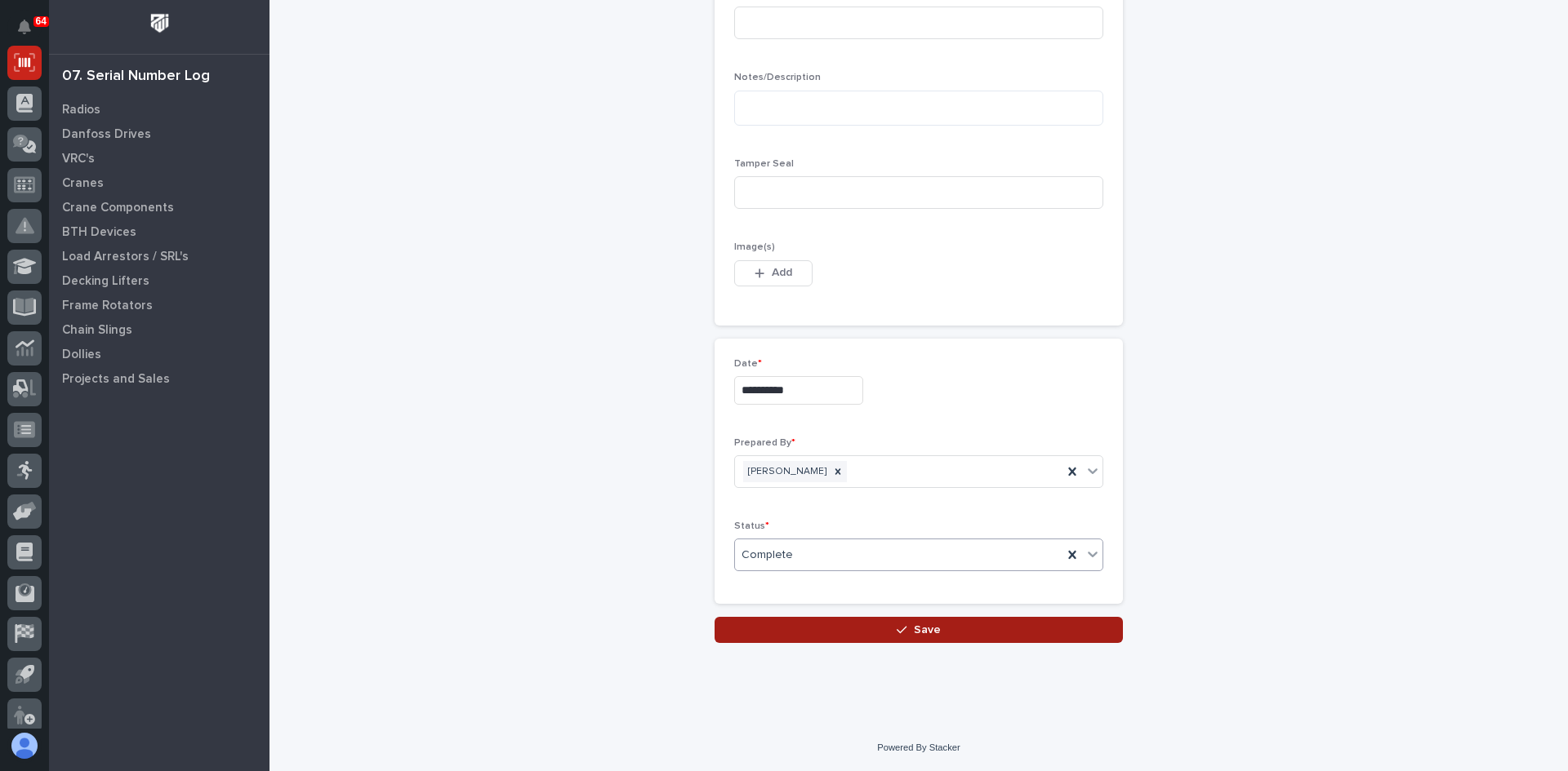
click at [914, 627] on span "Save" at bounding box center [927, 630] width 27 height 15
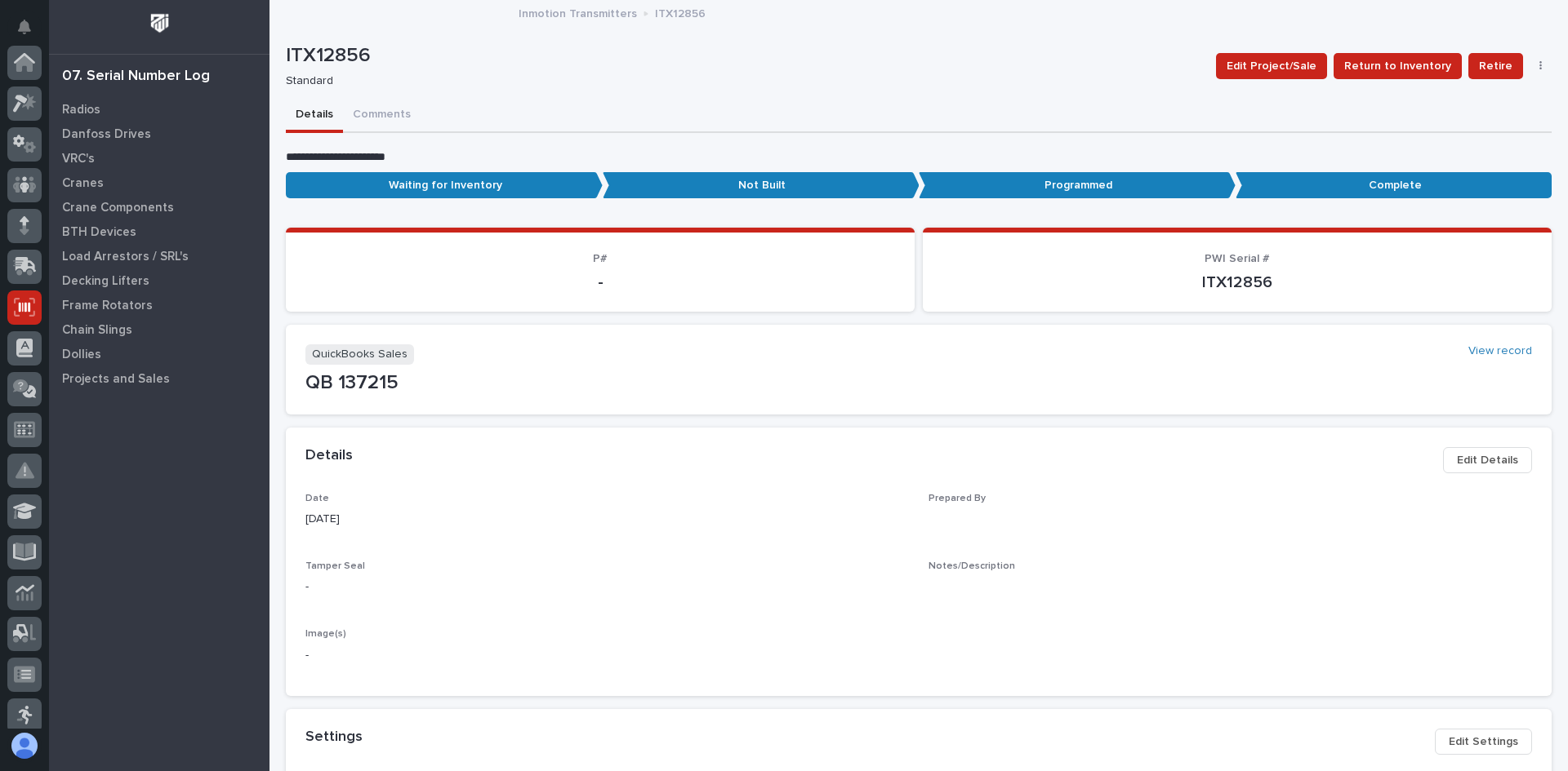
scroll to position [245, 0]
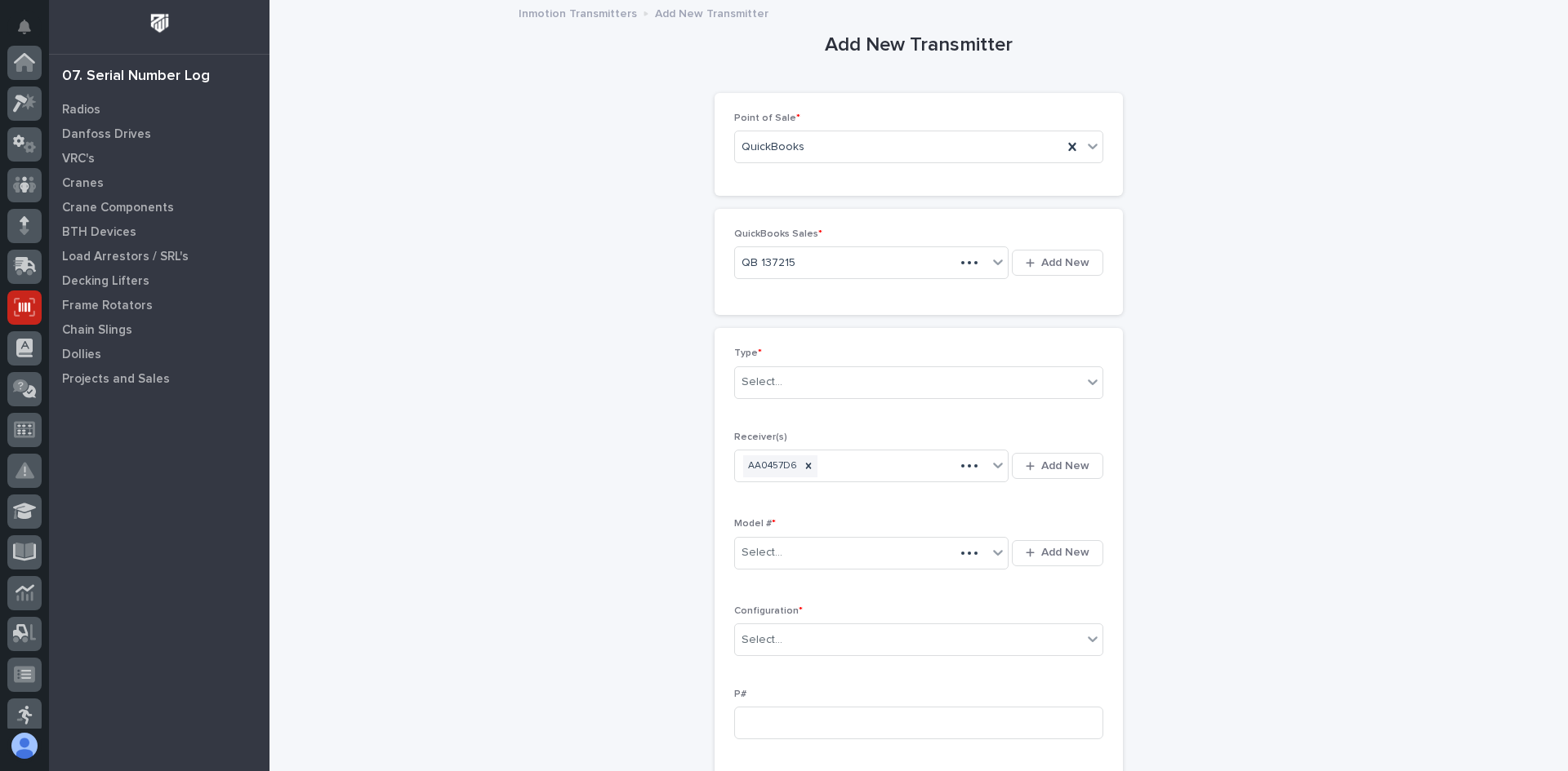
scroll to position [245, 0]
click at [778, 381] on div "Select..." at bounding box center [909, 382] width 347 height 27
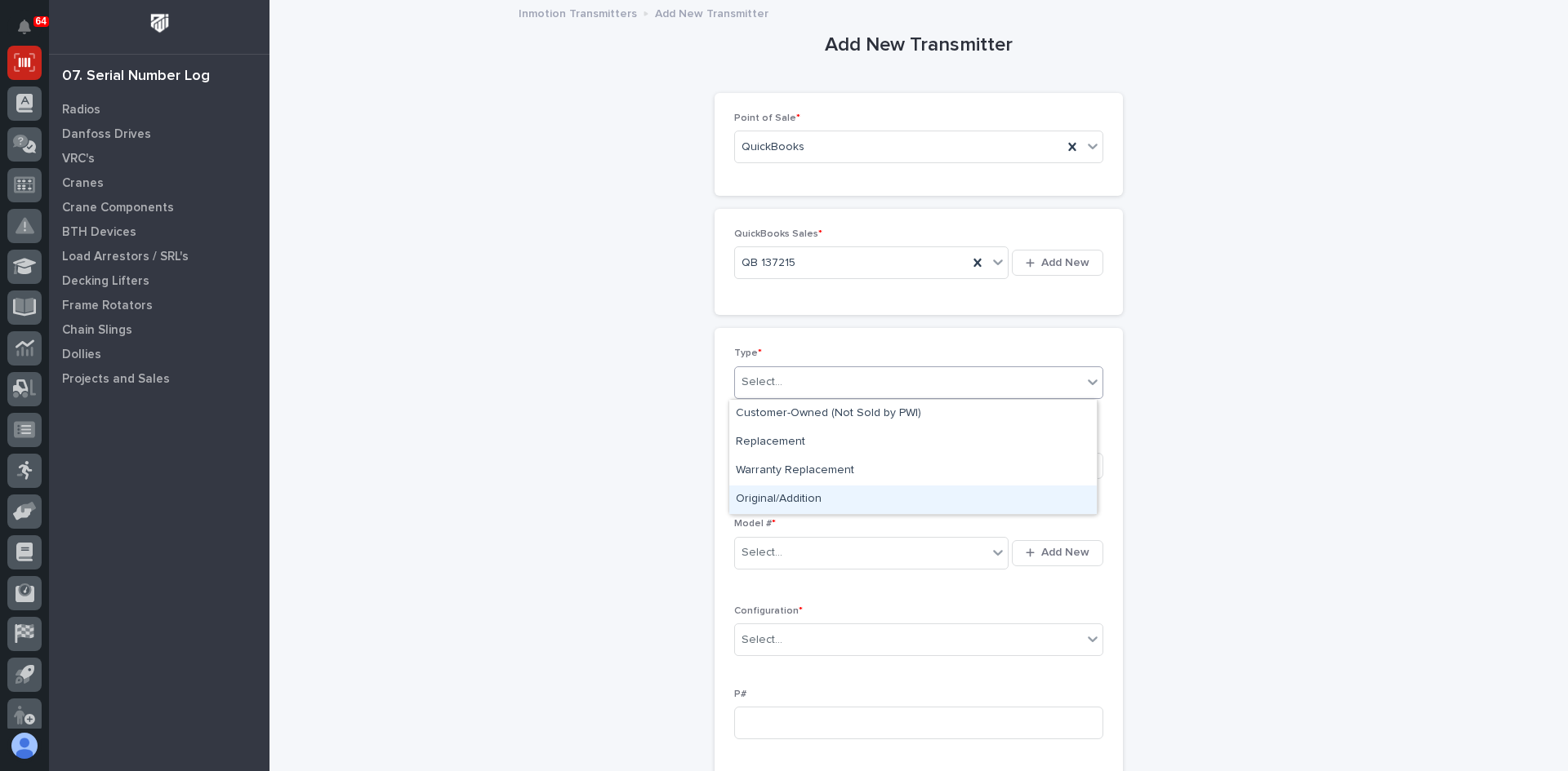
click at [787, 493] on div "Original/Addition" at bounding box center [912, 500] width 367 height 29
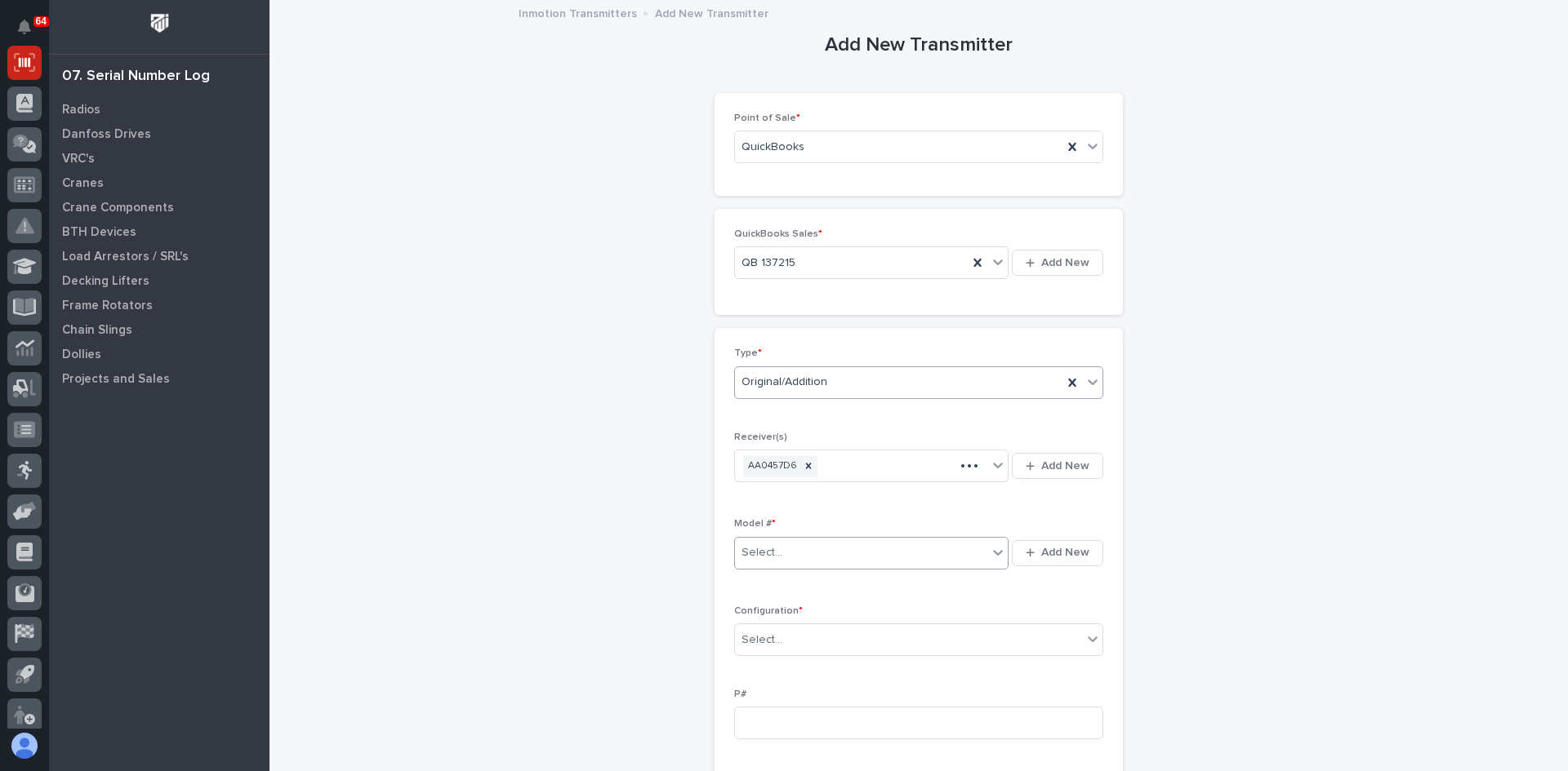
click at [784, 557] on input "text" at bounding box center [784, 553] width 2 height 14
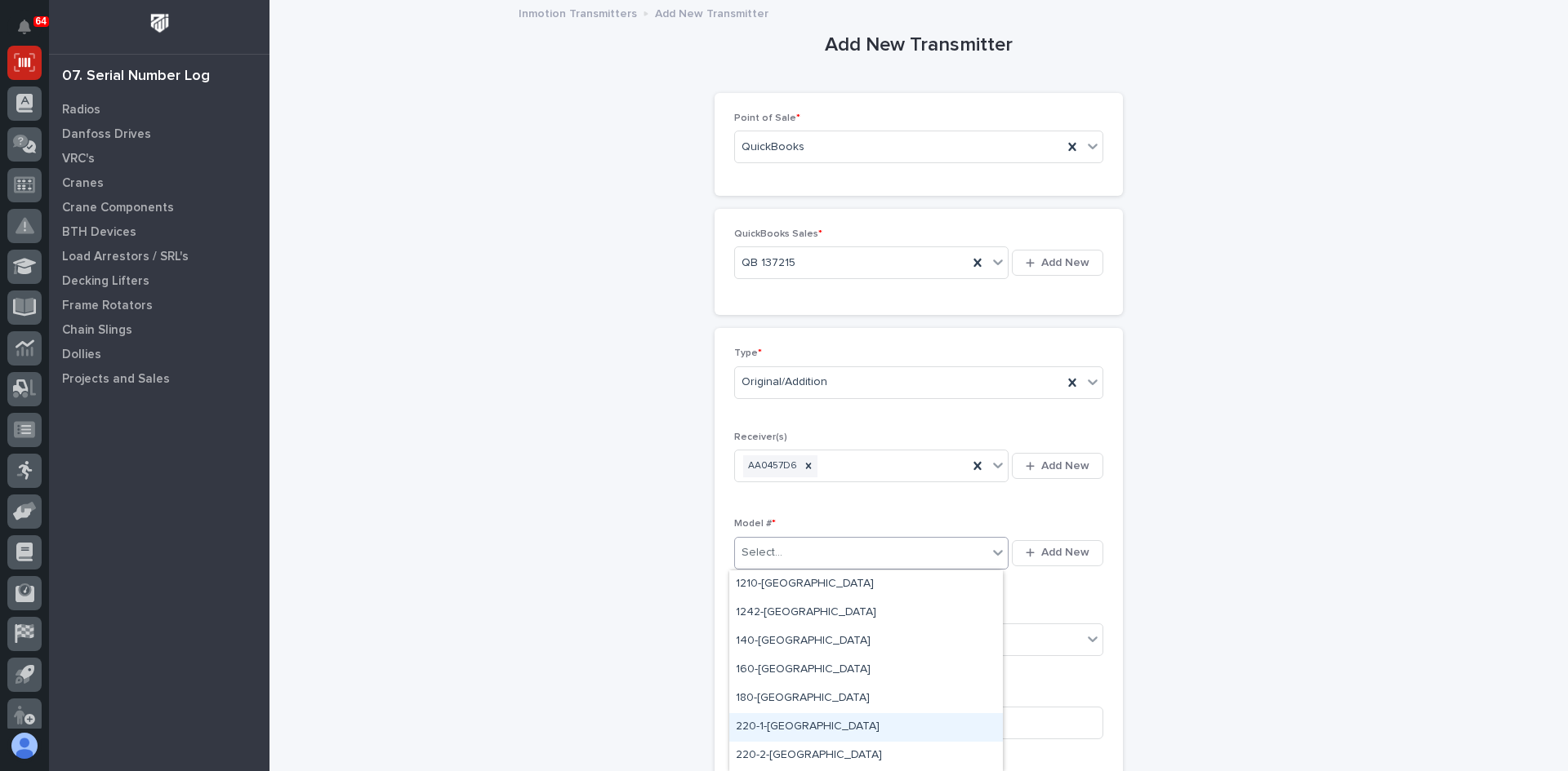
click at [758, 730] on div "220-1-[GEOGRAPHIC_DATA]" at bounding box center [865, 727] width 273 height 29
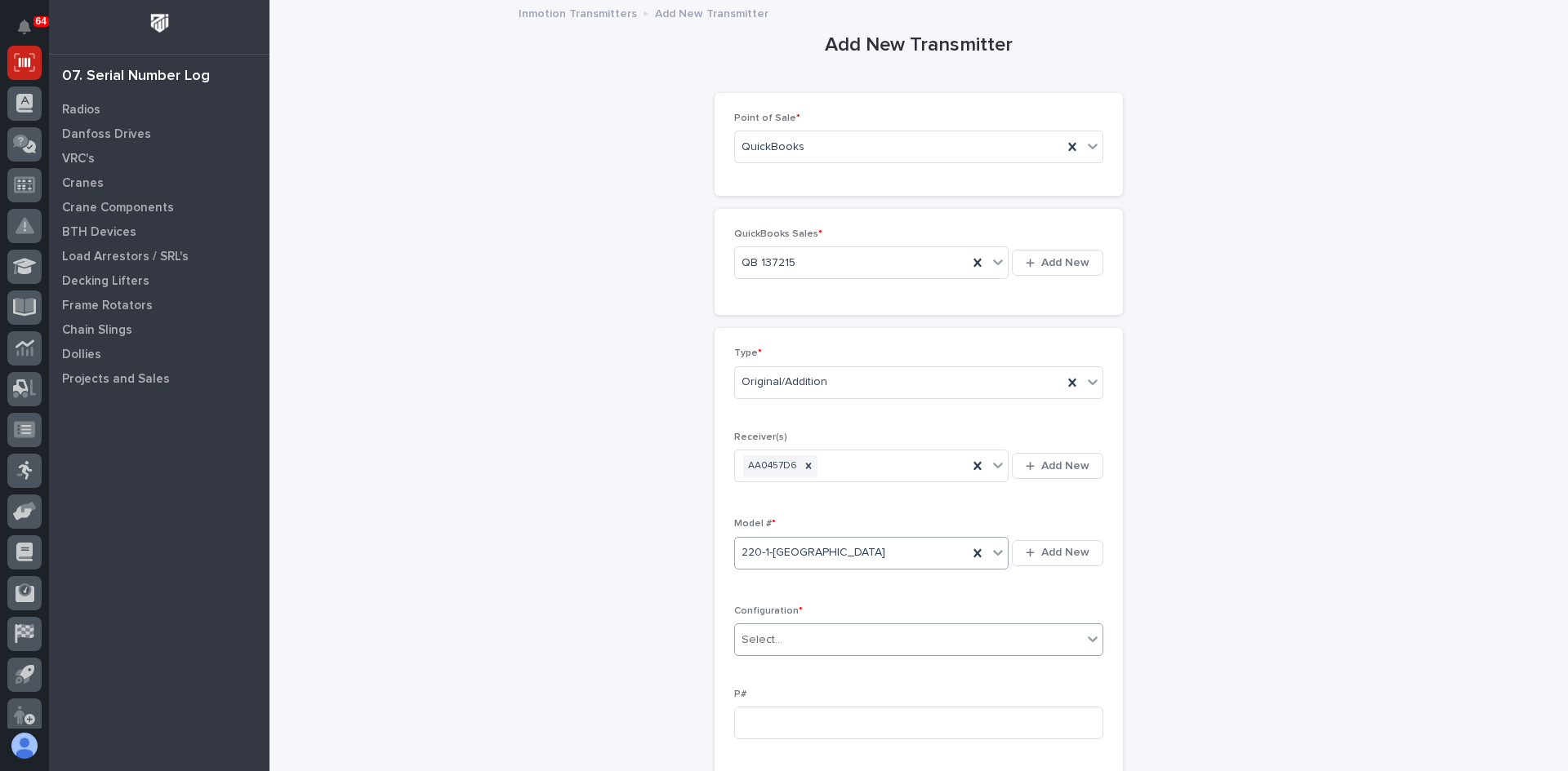
click at [774, 636] on div "Select..." at bounding box center [761, 640] width 41 height 17
click at [765, 671] on div "Standard" at bounding box center [912, 671] width 367 height 29
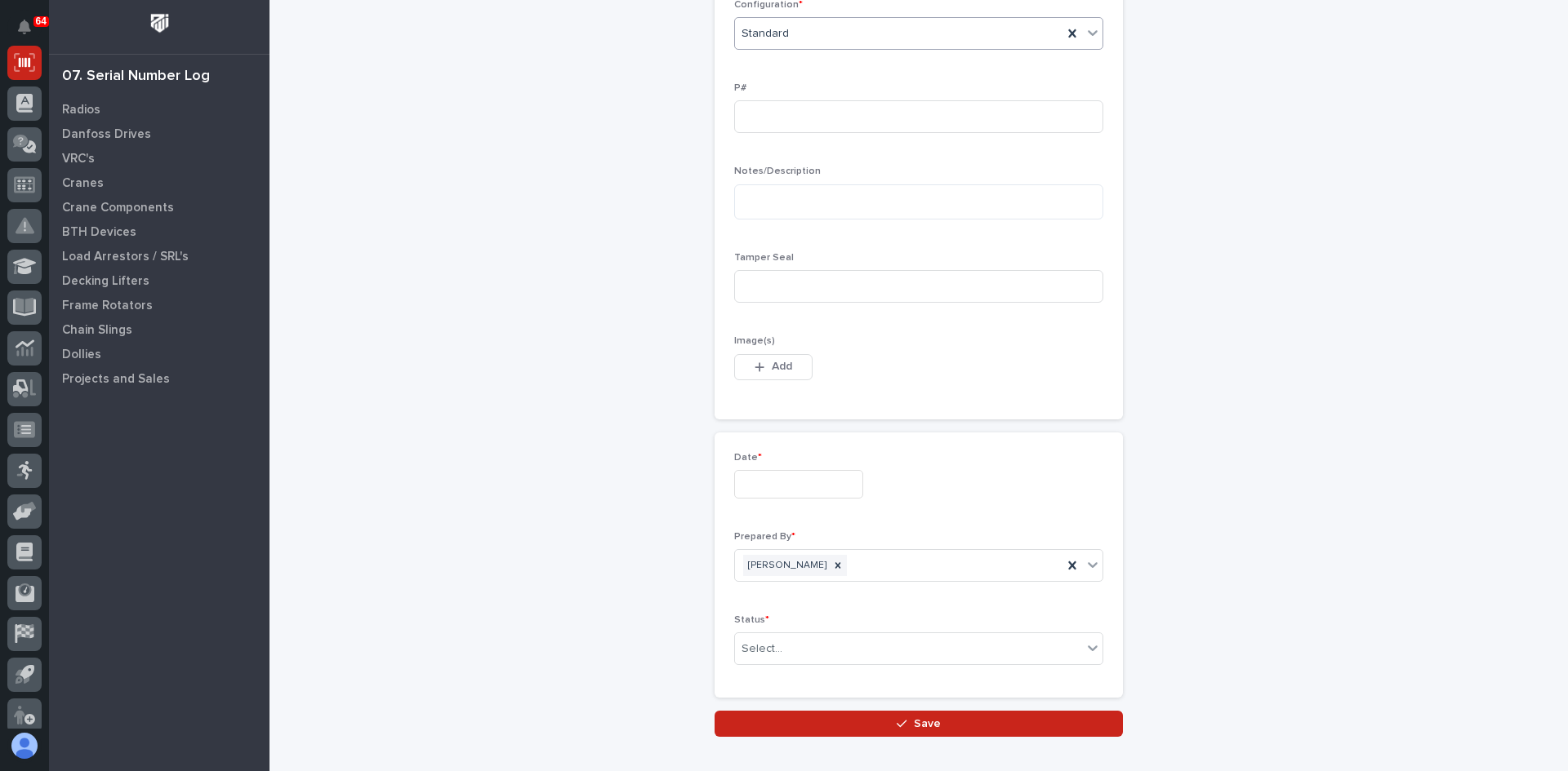
scroll to position [653, 0]
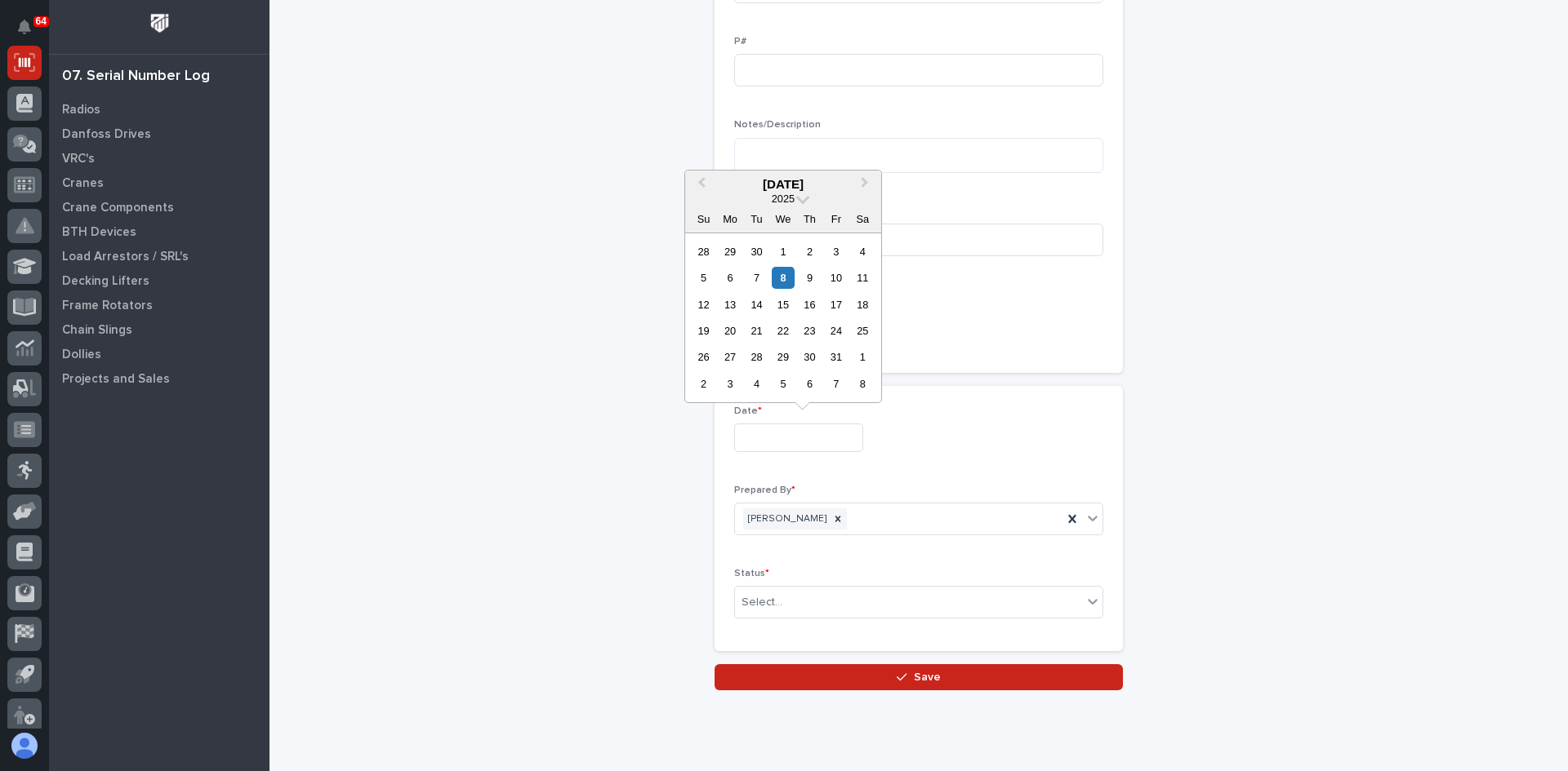
click at [761, 436] on input "text" at bounding box center [798, 437] width 129 height 29
click at [757, 272] on div "7" at bounding box center [756, 278] width 22 height 22
type input "**********"
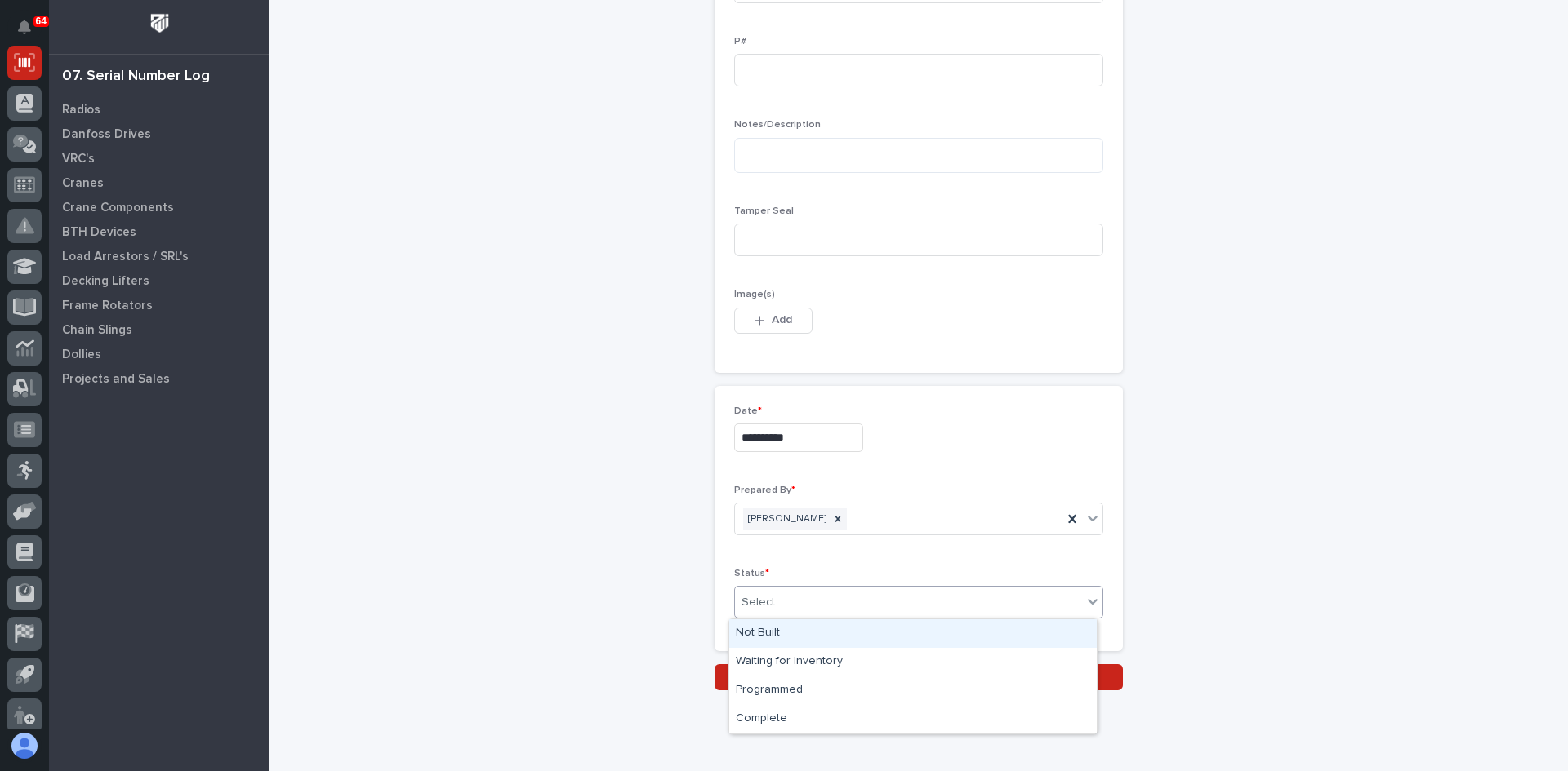
click at [817, 602] on div "Select..." at bounding box center [909, 602] width 347 height 27
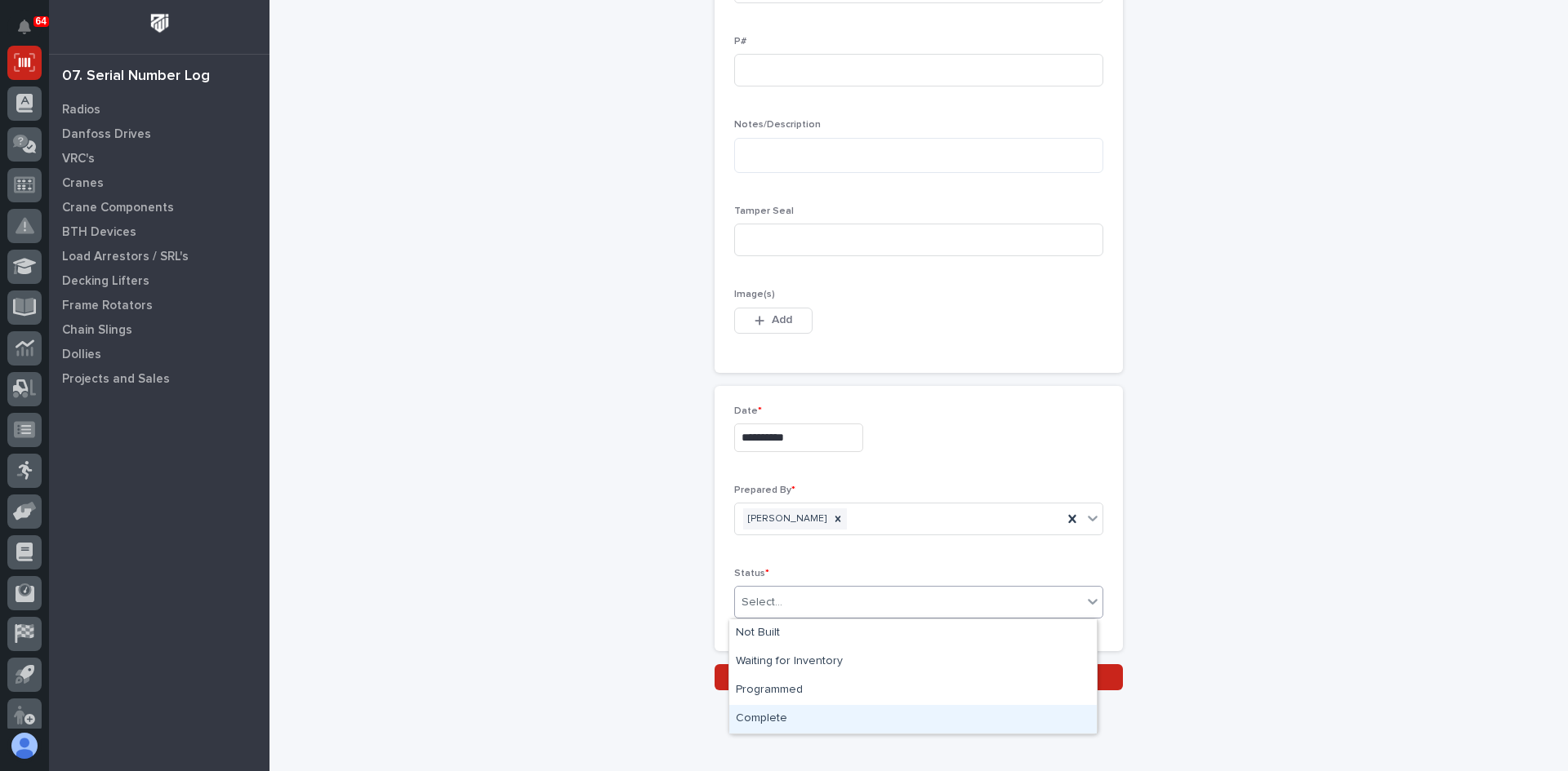
click at [781, 715] on div "Complete" at bounding box center [912, 719] width 367 height 29
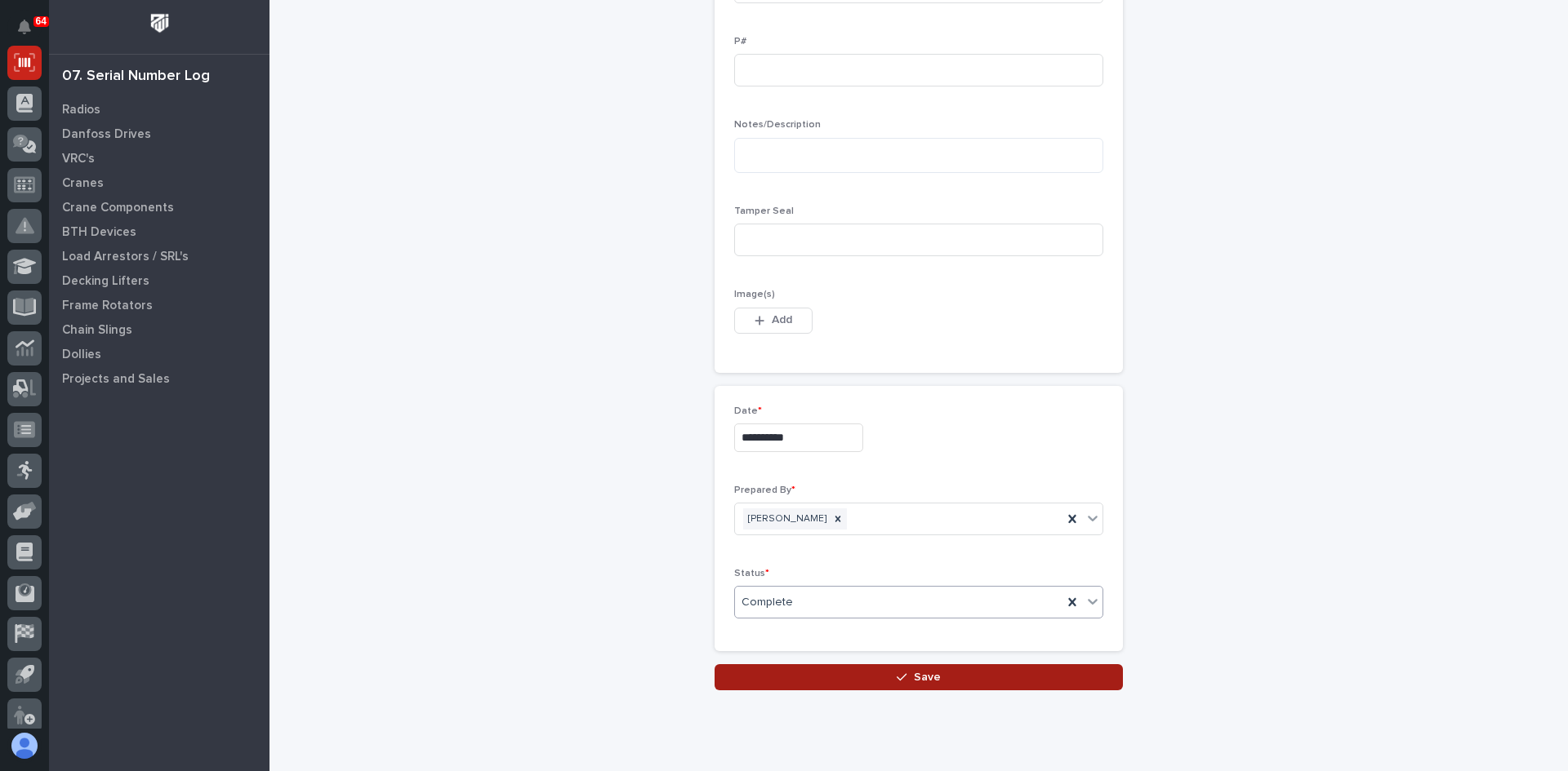
click at [922, 677] on span "Save" at bounding box center [927, 677] width 27 height 15
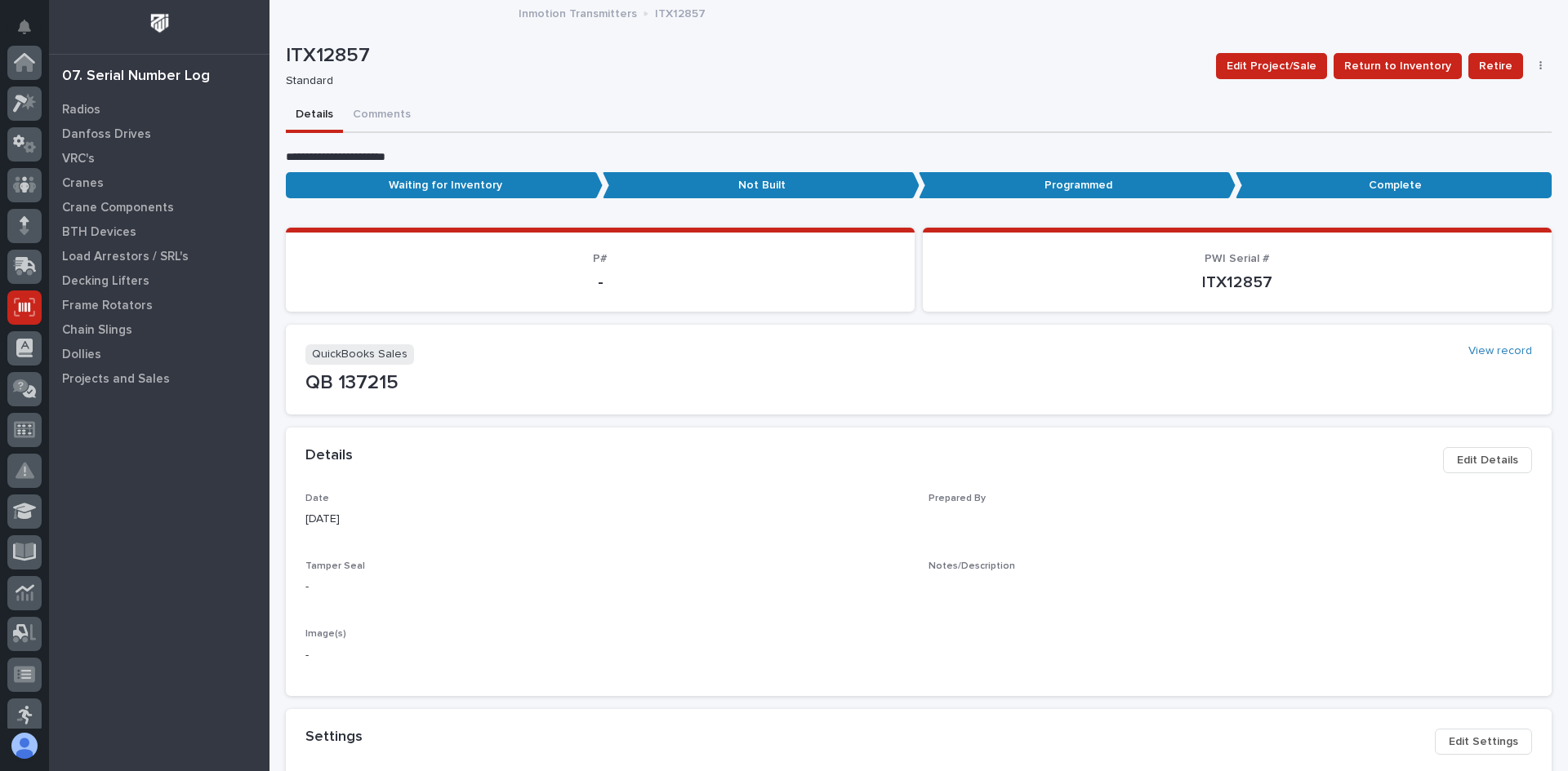
scroll to position [245, 0]
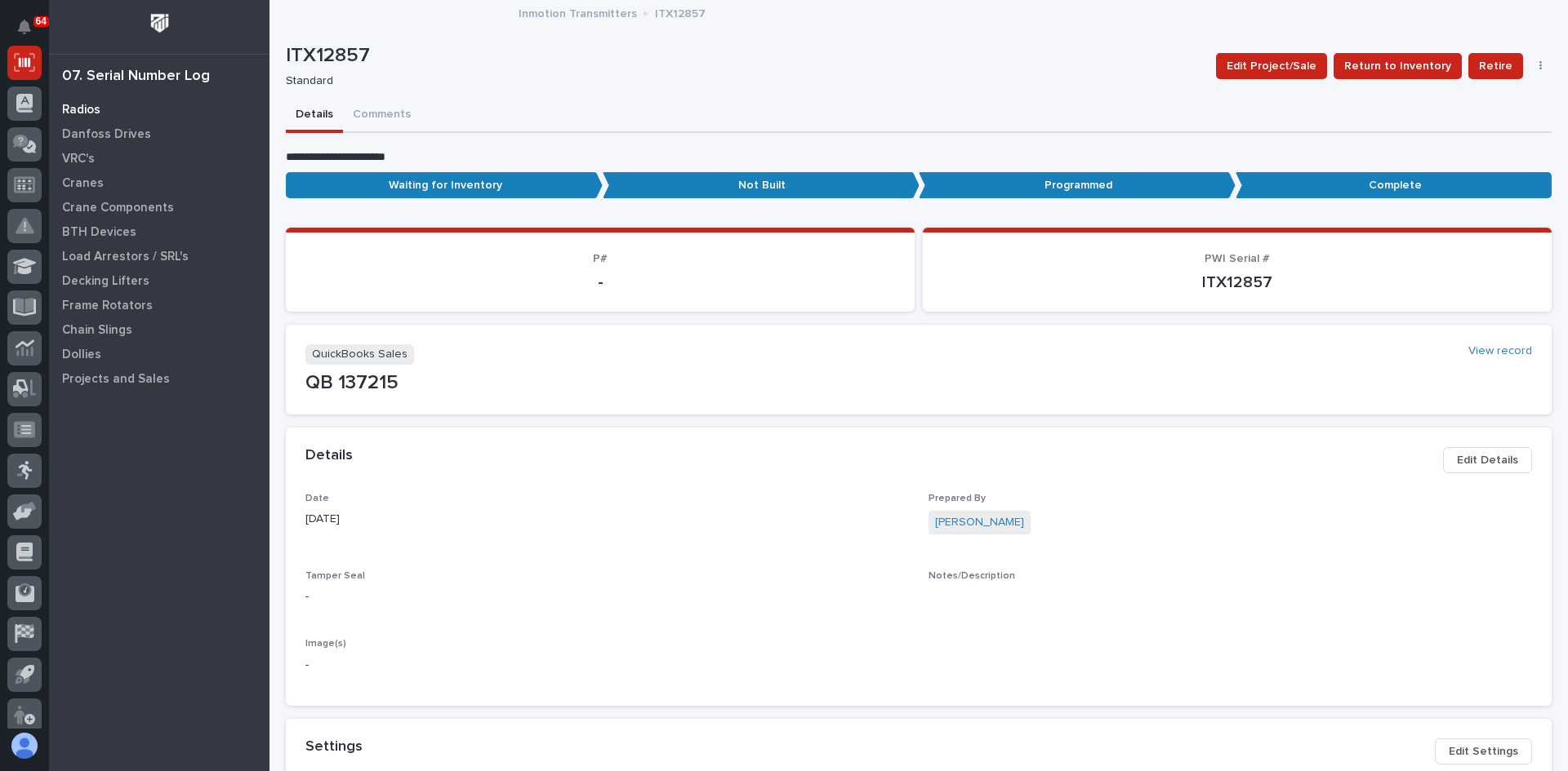
click at [88, 110] on p "Radios" at bounding box center [82, 110] width 38 height 15
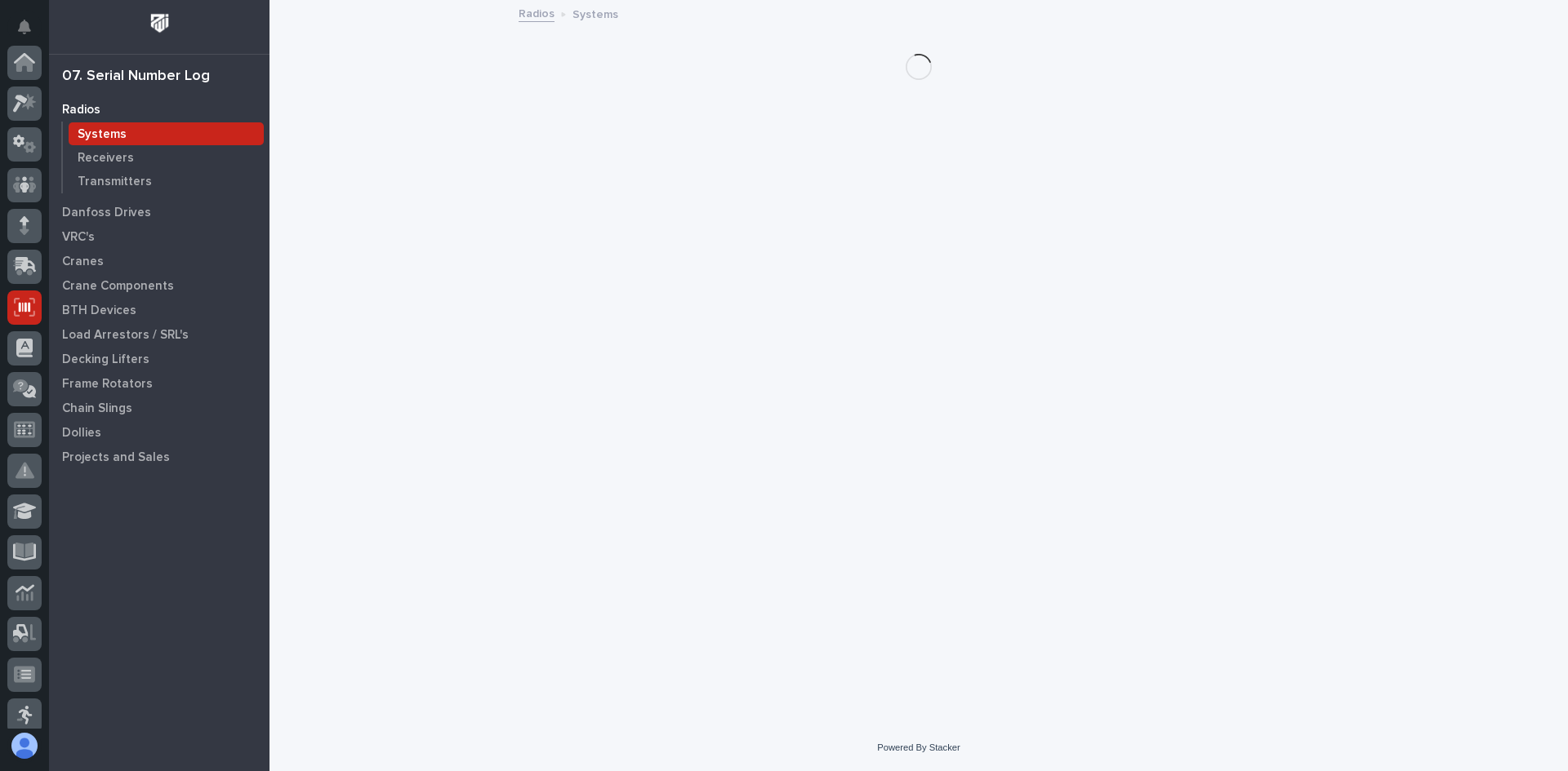
scroll to position [245, 0]
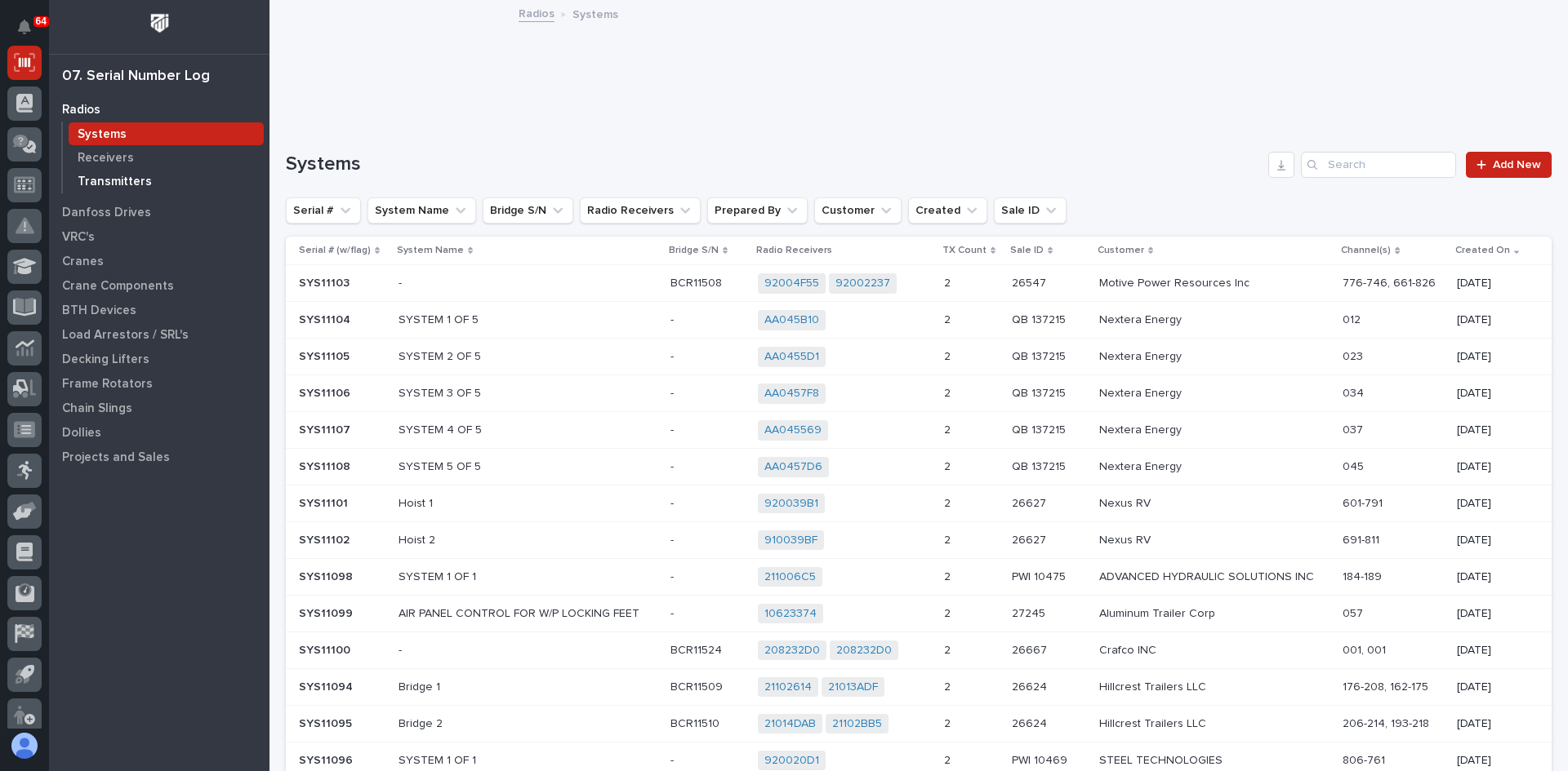
click at [102, 177] on p "Transmitters" at bounding box center [115, 181] width 75 height 15
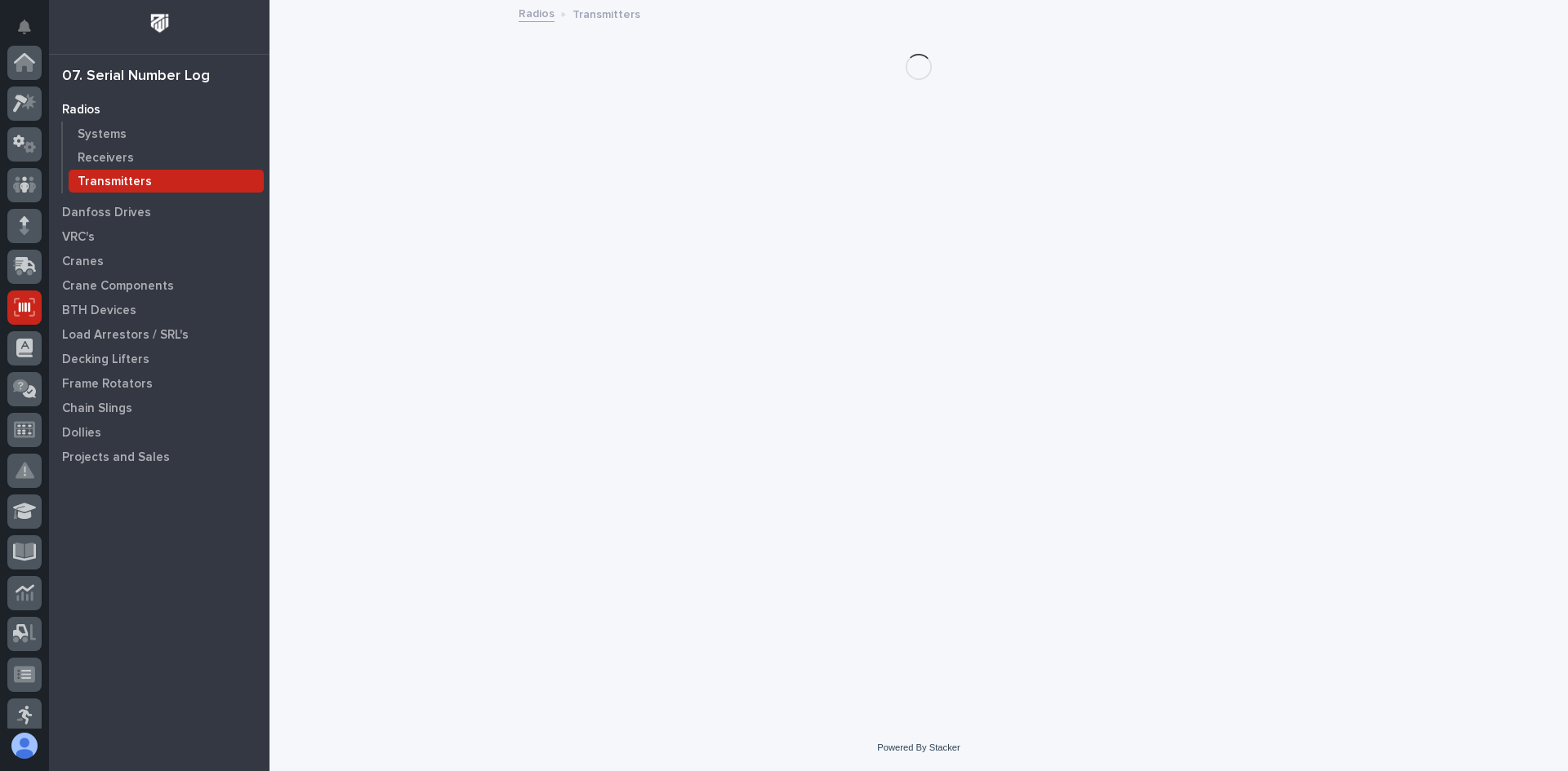
scroll to position [245, 0]
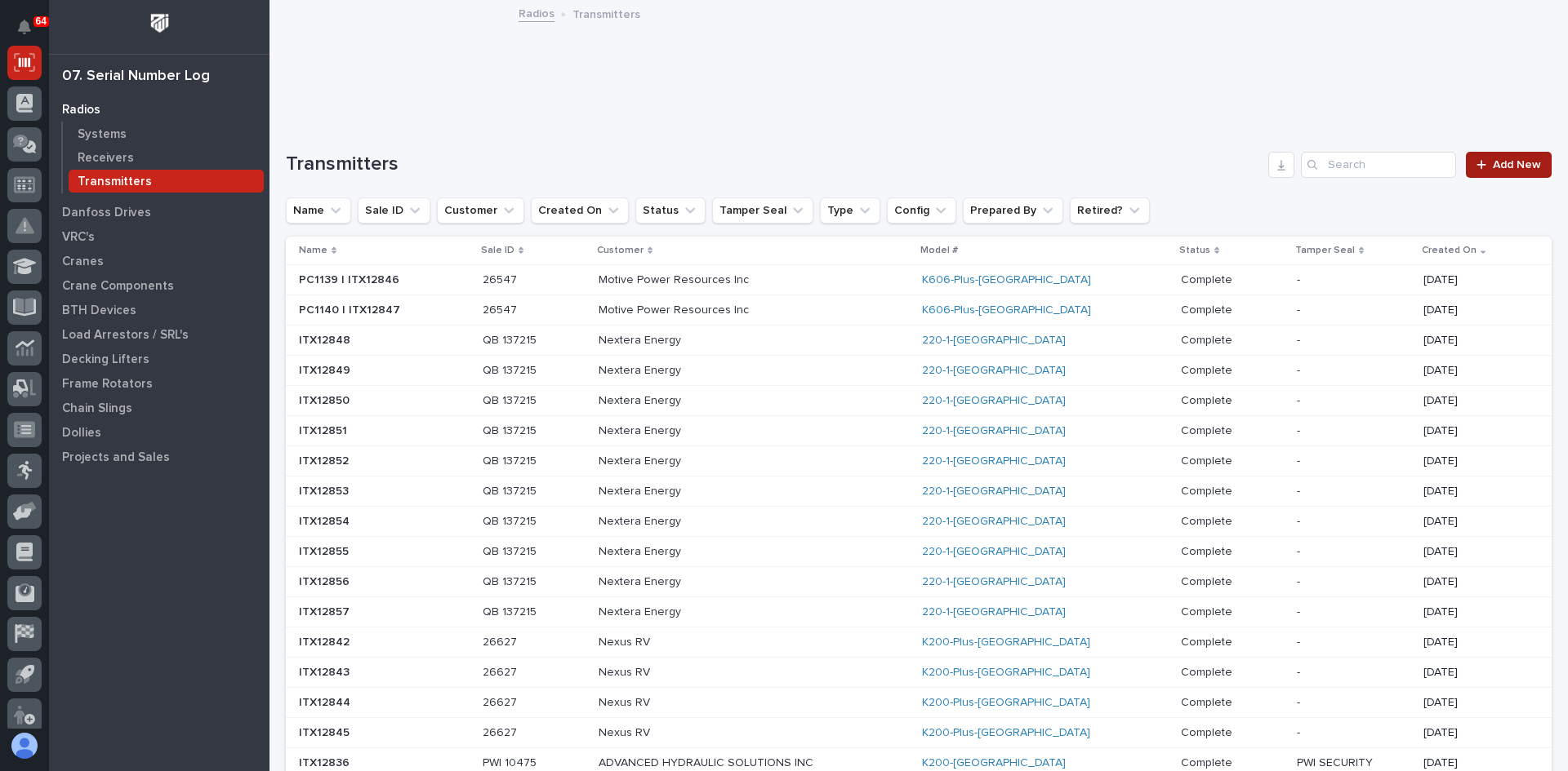
click at [1495, 161] on span "Add New" at bounding box center [1517, 165] width 49 height 11
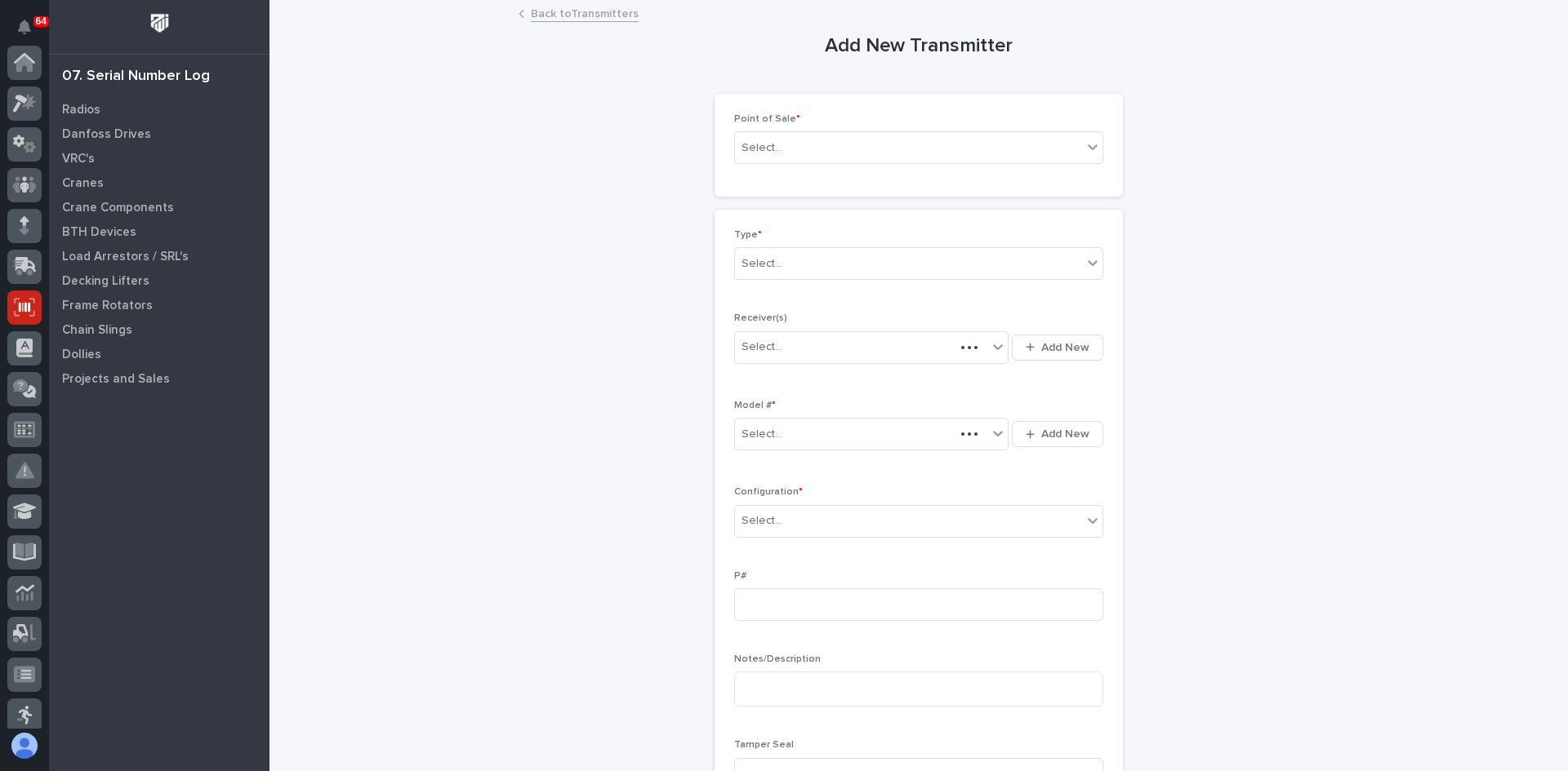
scroll to position [245, 0]
click at [798, 149] on div "Select..." at bounding box center [909, 147] width 347 height 27
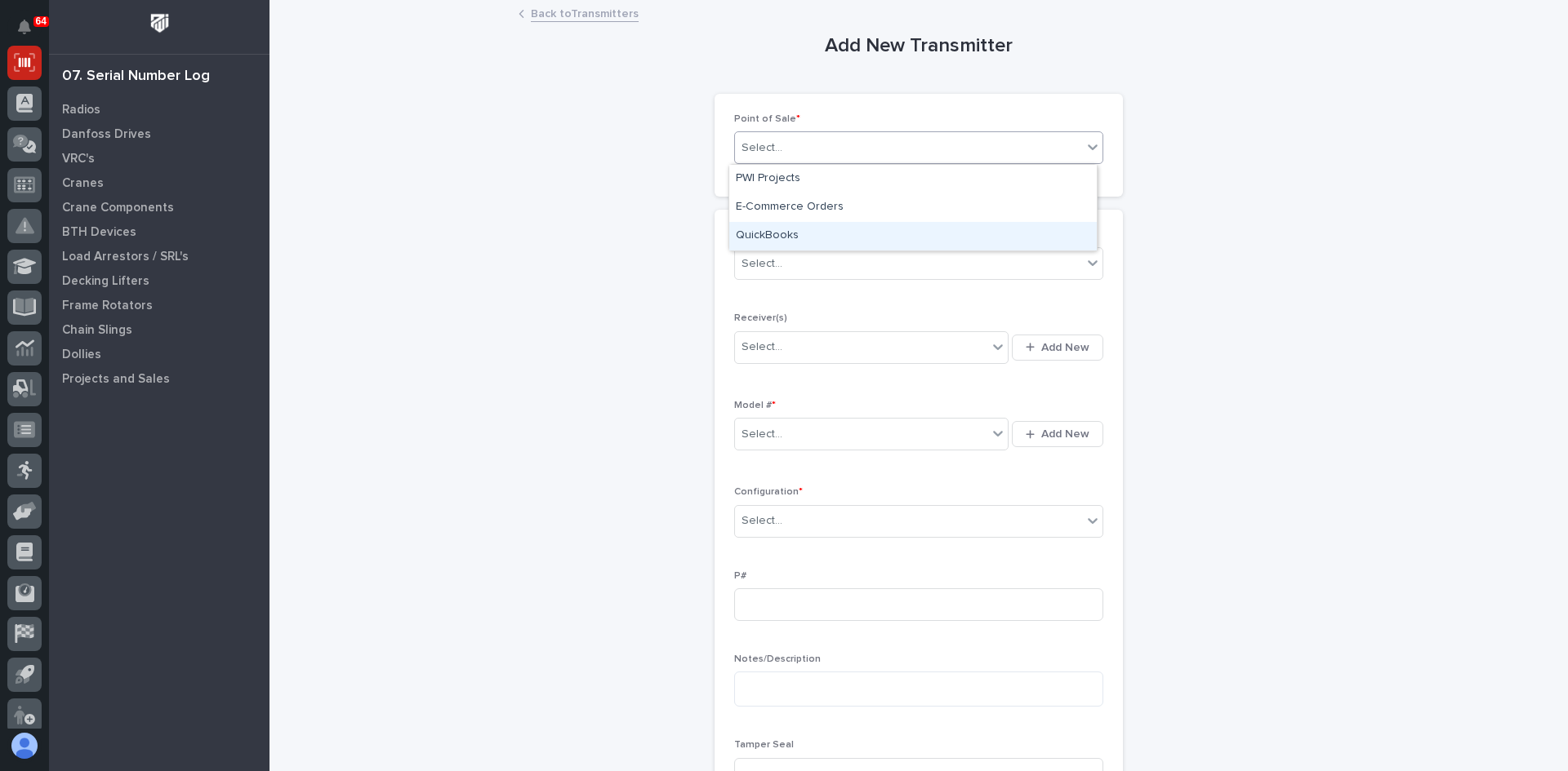
click at [780, 230] on div "QuickBooks" at bounding box center [912, 236] width 367 height 29
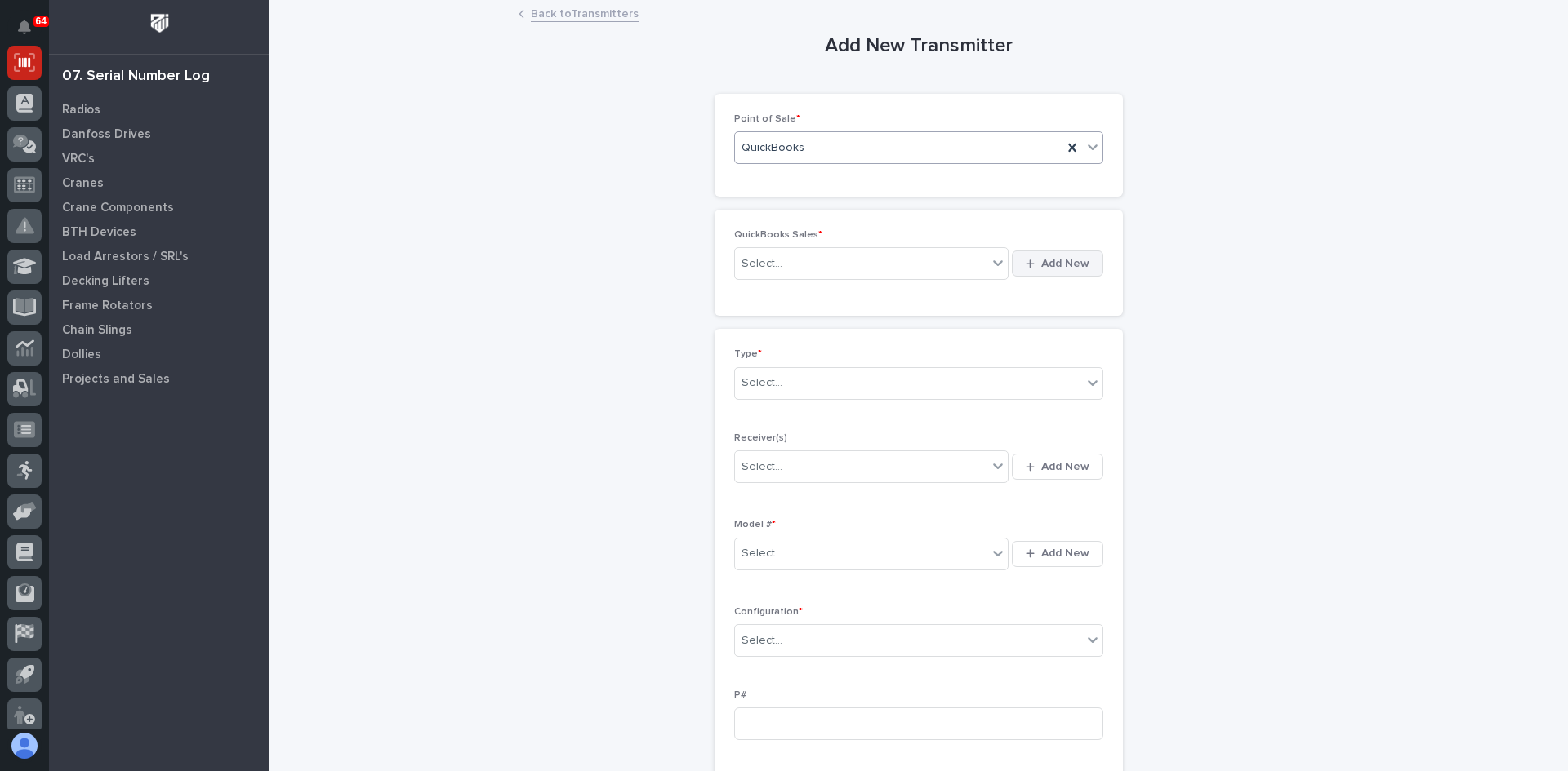
click at [1061, 258] on span "Add New" at bounding box center [1066, 263] width 49 height 15
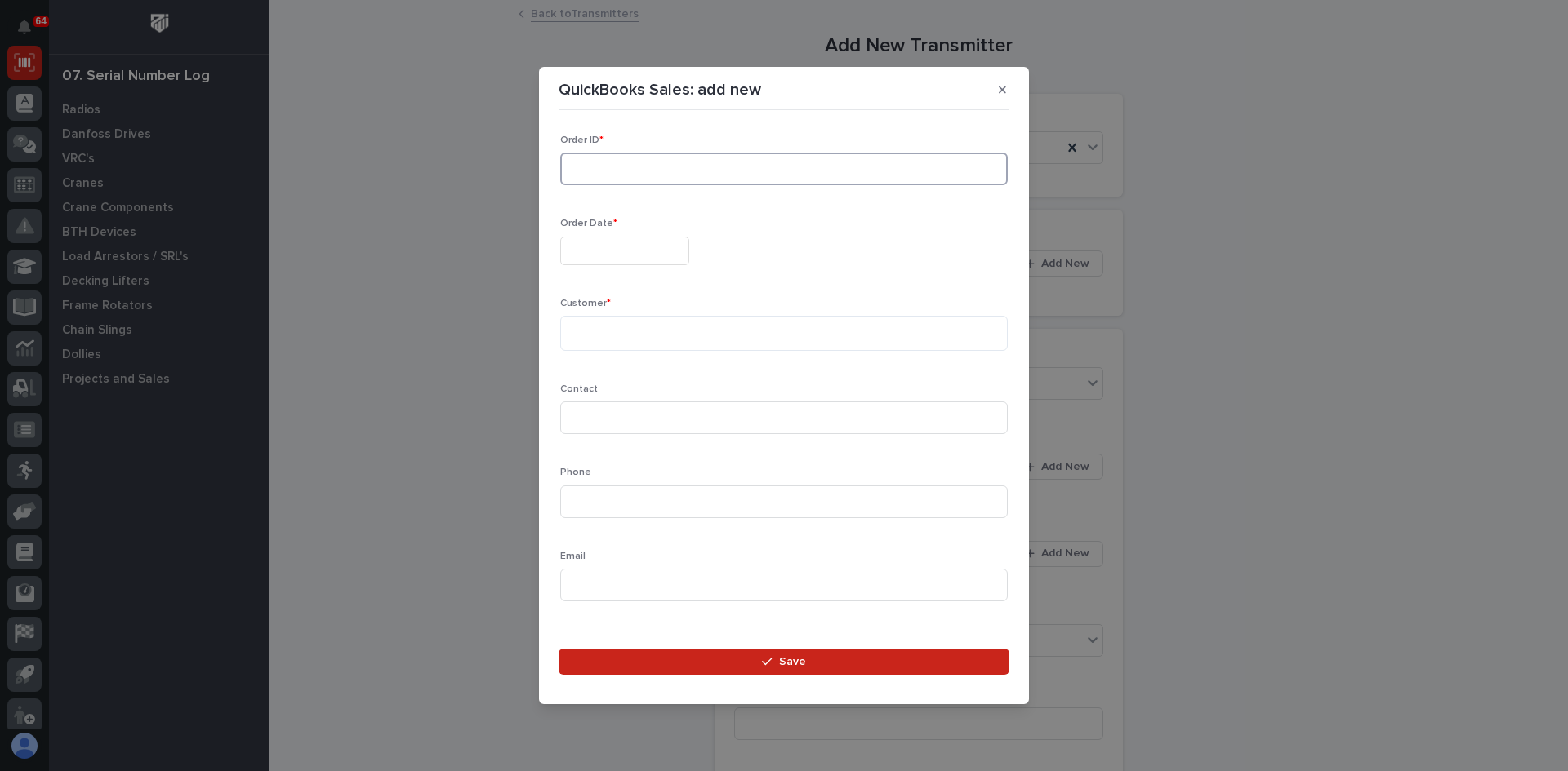
click at [609, 169] on input at bounding box center [784, 169] width 448 height 33
type input "137213"
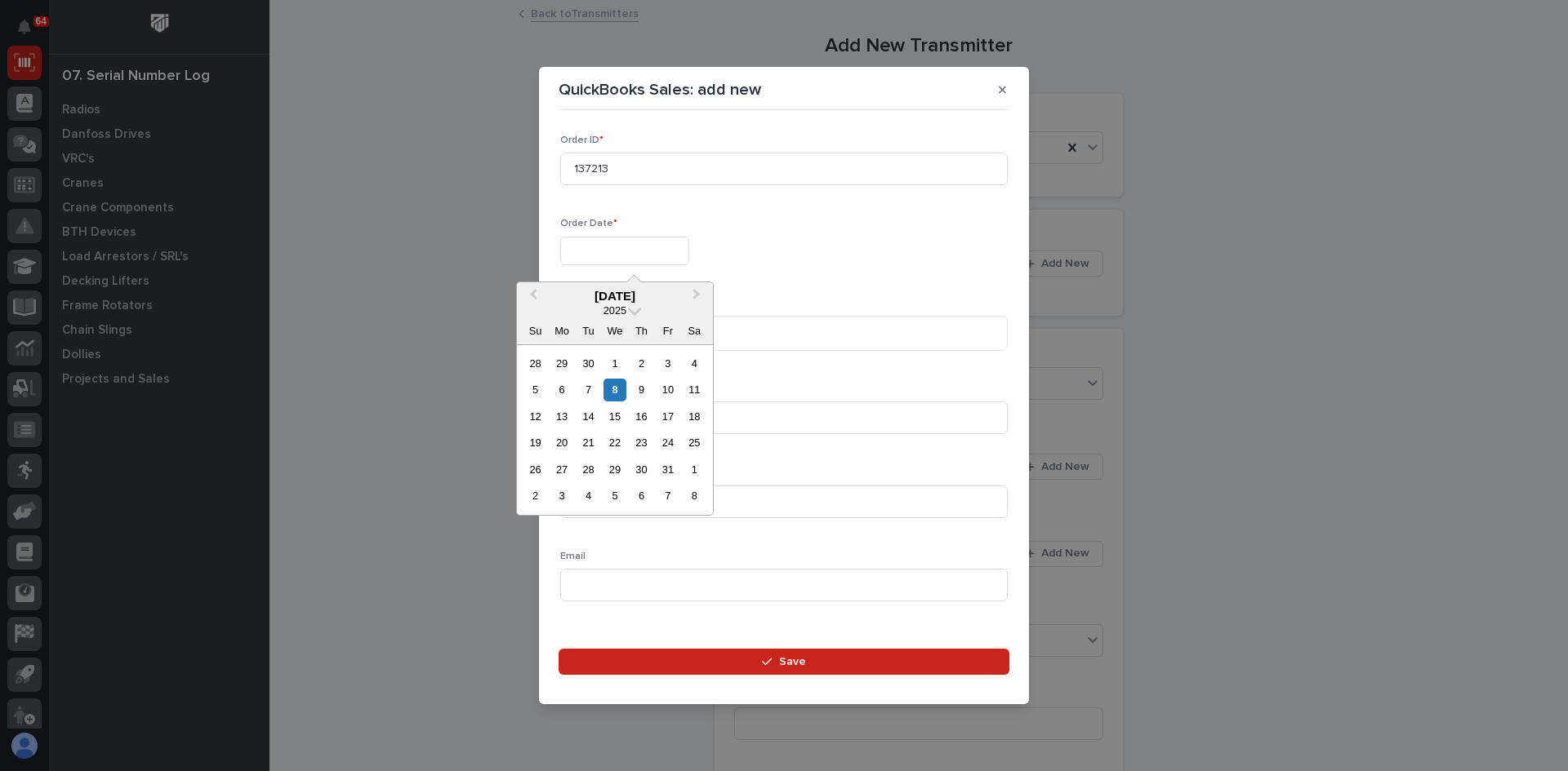
click at [617, 253] on input "text" at bounding box center [625, 251] width 129 height 29
click at [613, 389] on div "8" at bounding box center [613, 389] width 22 height 22
type input "**********"
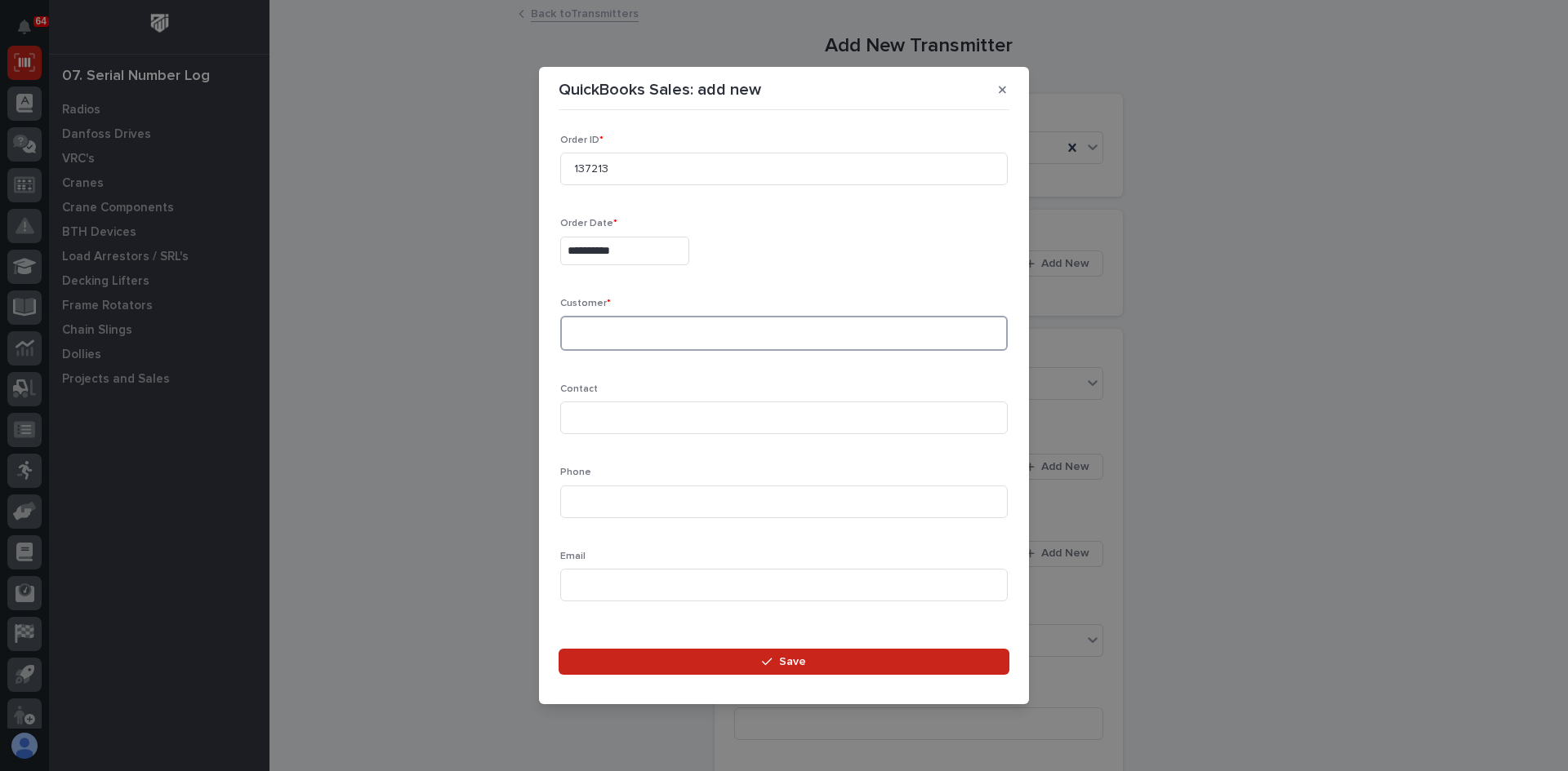
click at [573, 335] on textarea at bounding box center [784, 333] width 448 height 35
type textarea "**********"
click at [583, 423] on input at bounding box center [784, 418] width 448 height 33
type input "LUKE HOCHSTETLER"
click at [578, 501] on input at bounding box center [784, 502] width 448 height 33
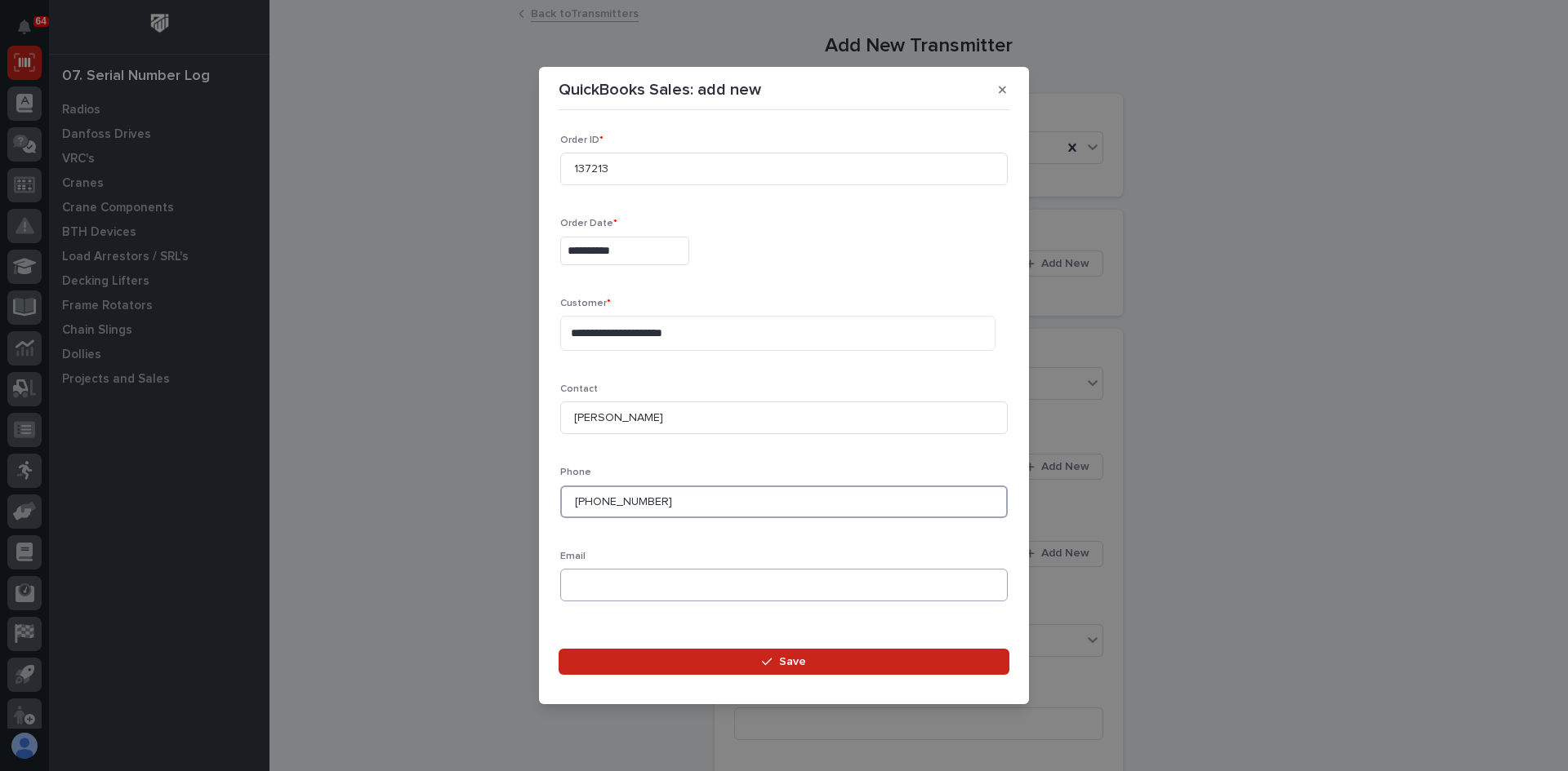
type input "574-453-8469"
click at [581, 580] on input at bounding box center [784, 585] width 448 height 33
paste input "luke@northernintruss.com"
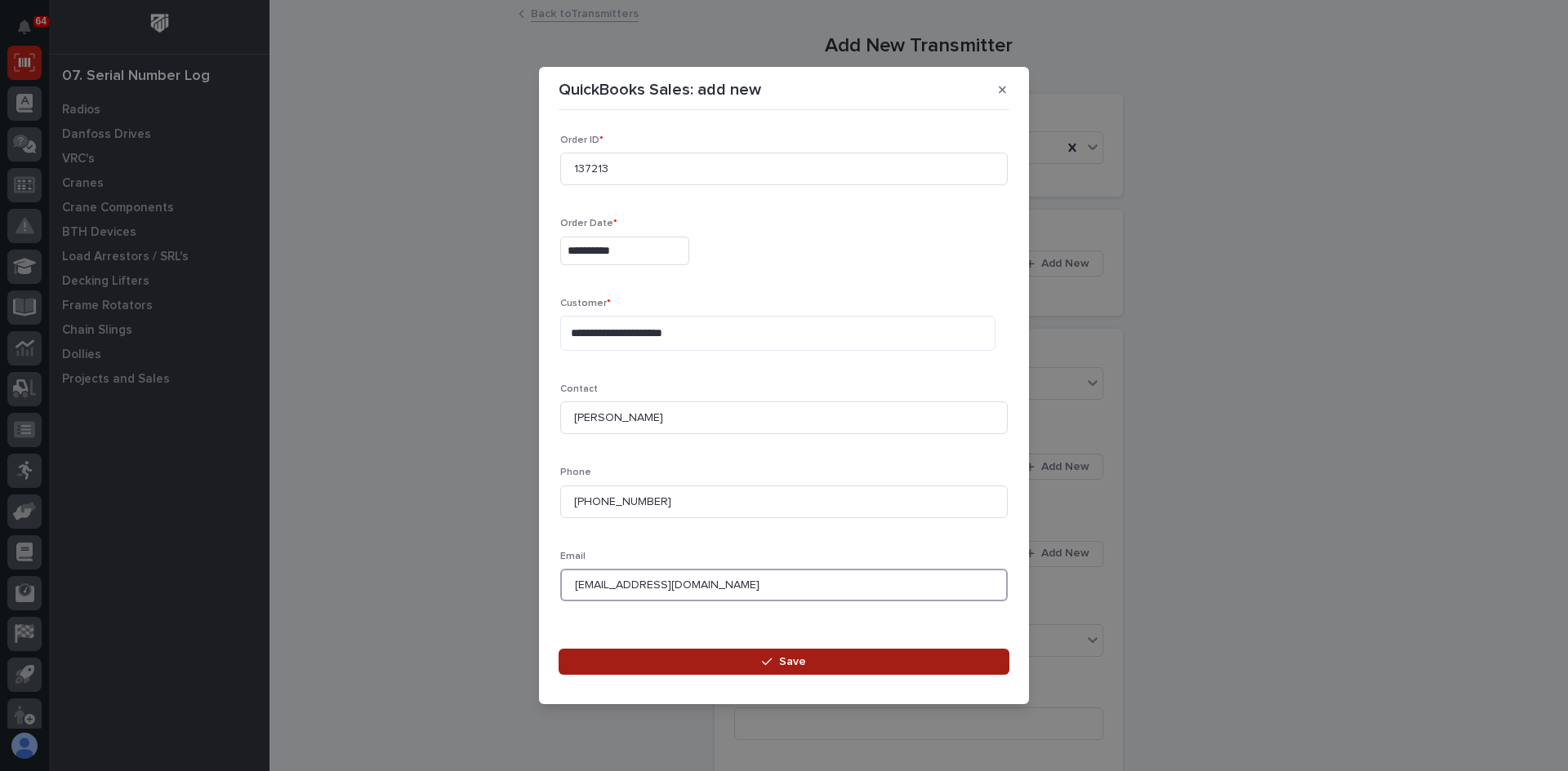
type input "luke@northernintruss.com"
click at [795, 659] on span "Save" at bounding box center [792, 662] width 27 height 15
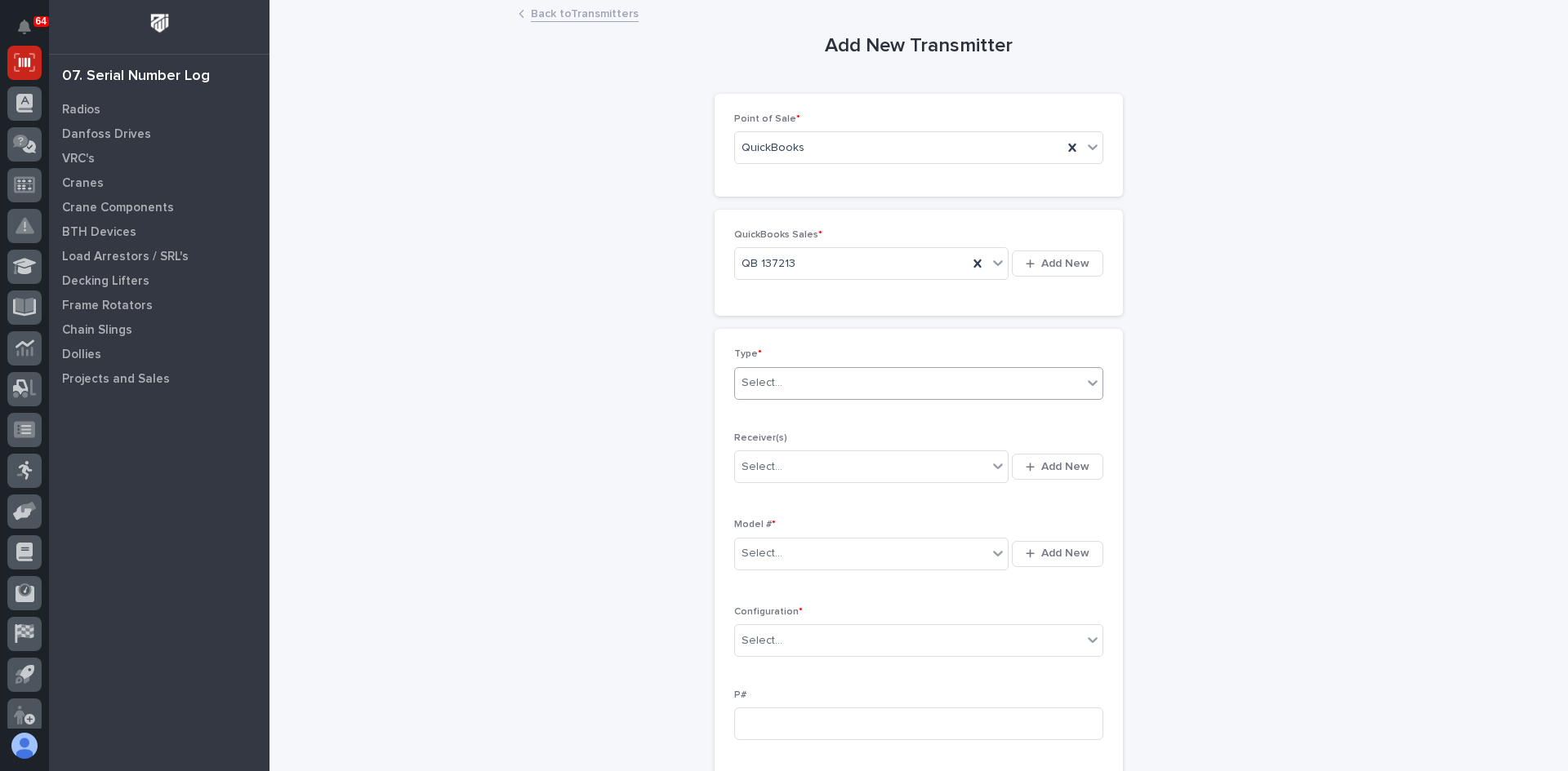
click at [786, 376] on div "Select..." at bounding box center [909, 382] width 347 height 27
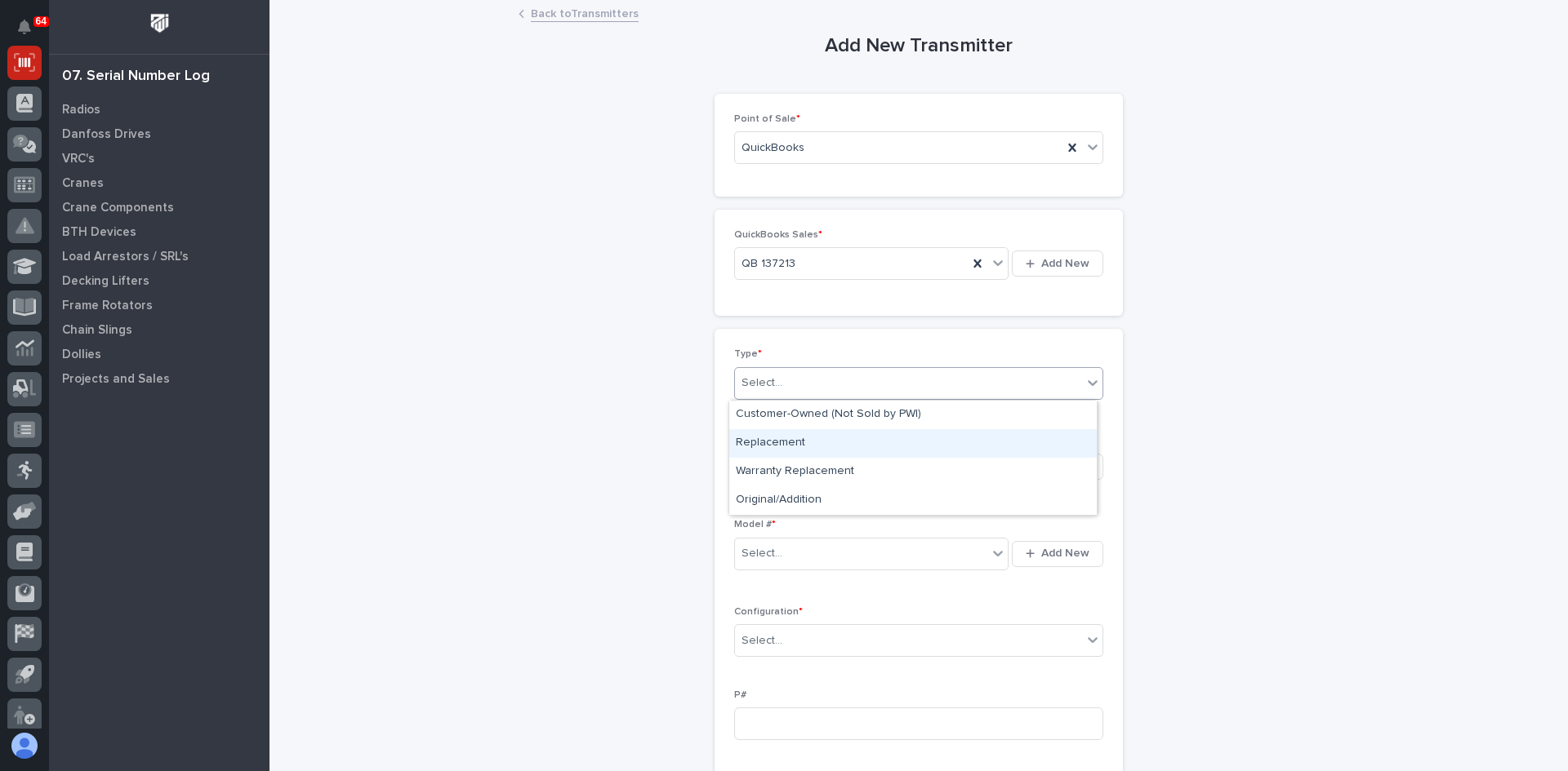
click at [780, 441] on div "Replacement" at bounding box center [912, 443] width 367 height 29
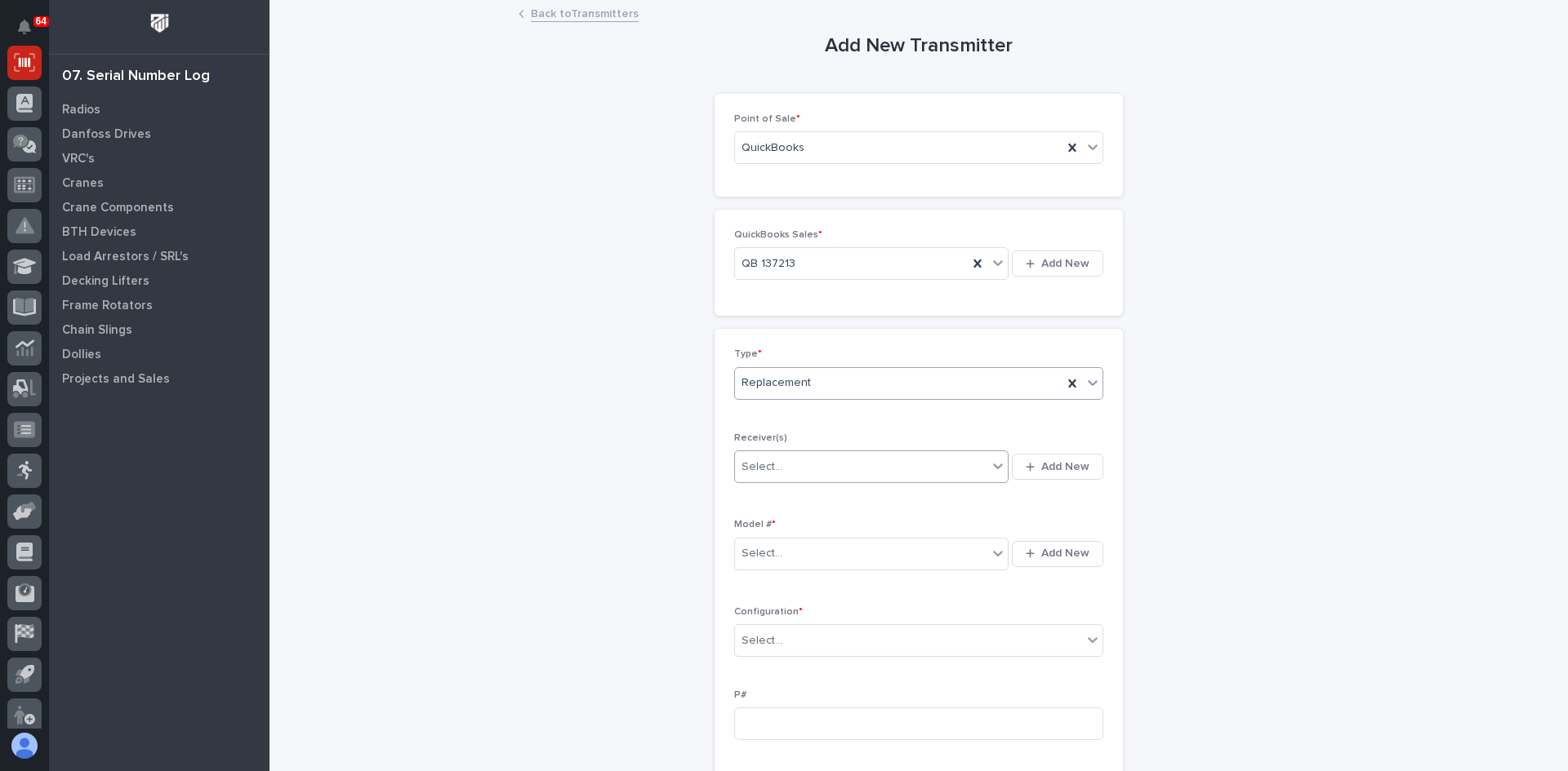
click at [802, 464] on div "Select..." at bounding box center [861, 467] width 253 height 27
type input "********"
click at [771, 500] on div "21004DE7" at bounding box center [865, 498] width 273 height 29
click at [784, 553] on input "text" at bounding box center [784, 553] width 2 height 14
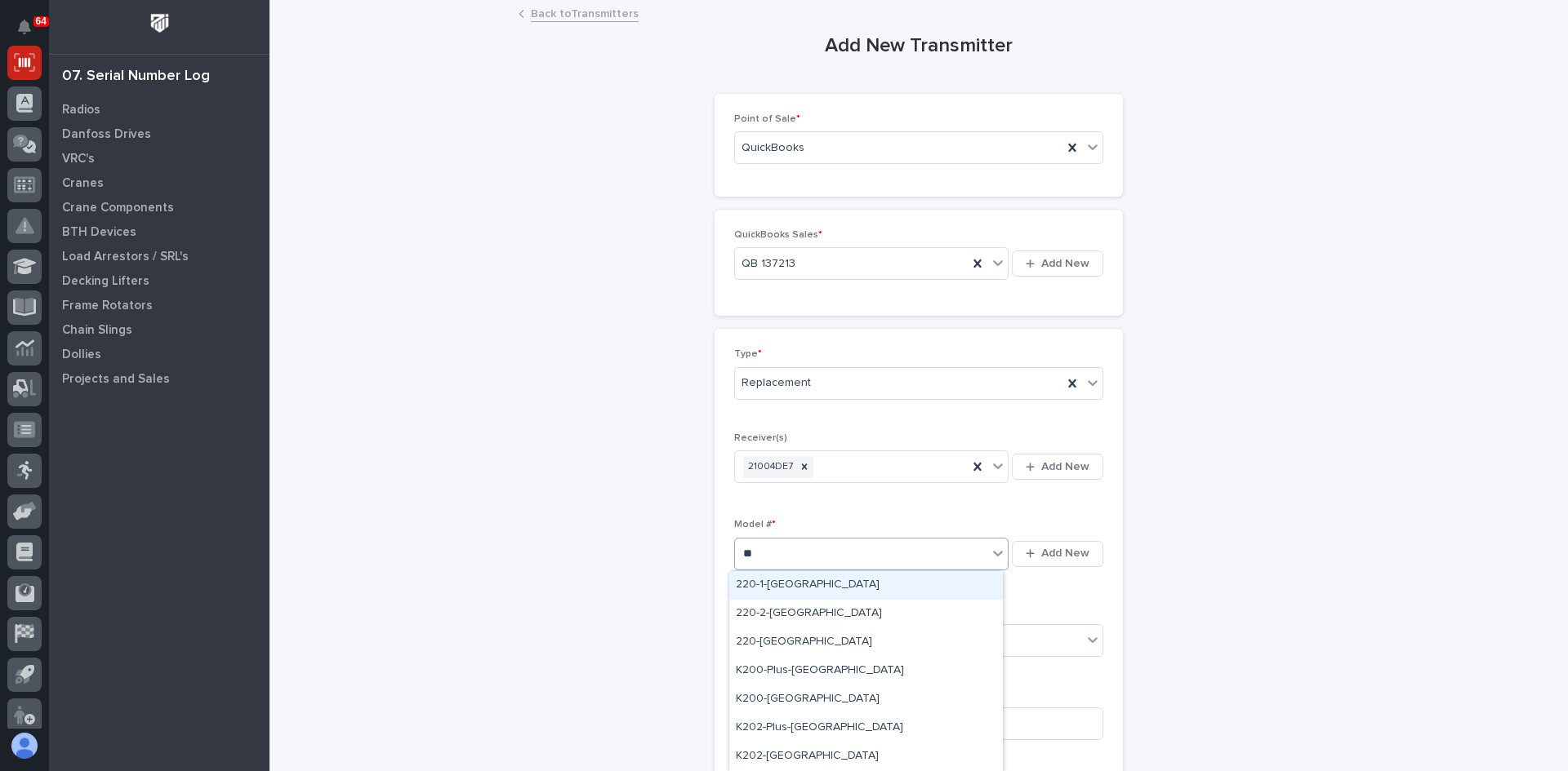
type input "***"
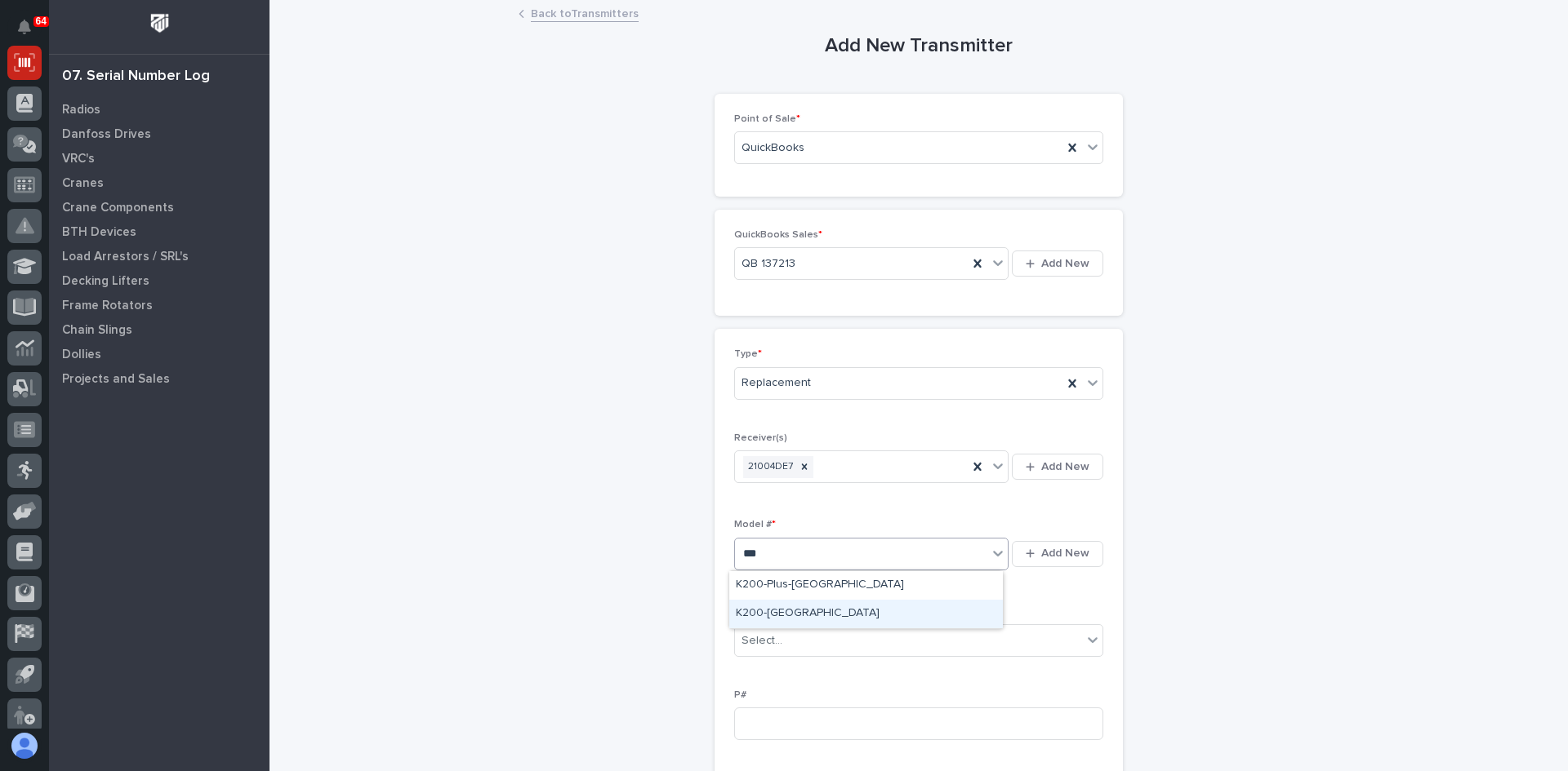
click at [776, 611] on div "K200-TX" at bounding box center [865, 614] width 273 height 29
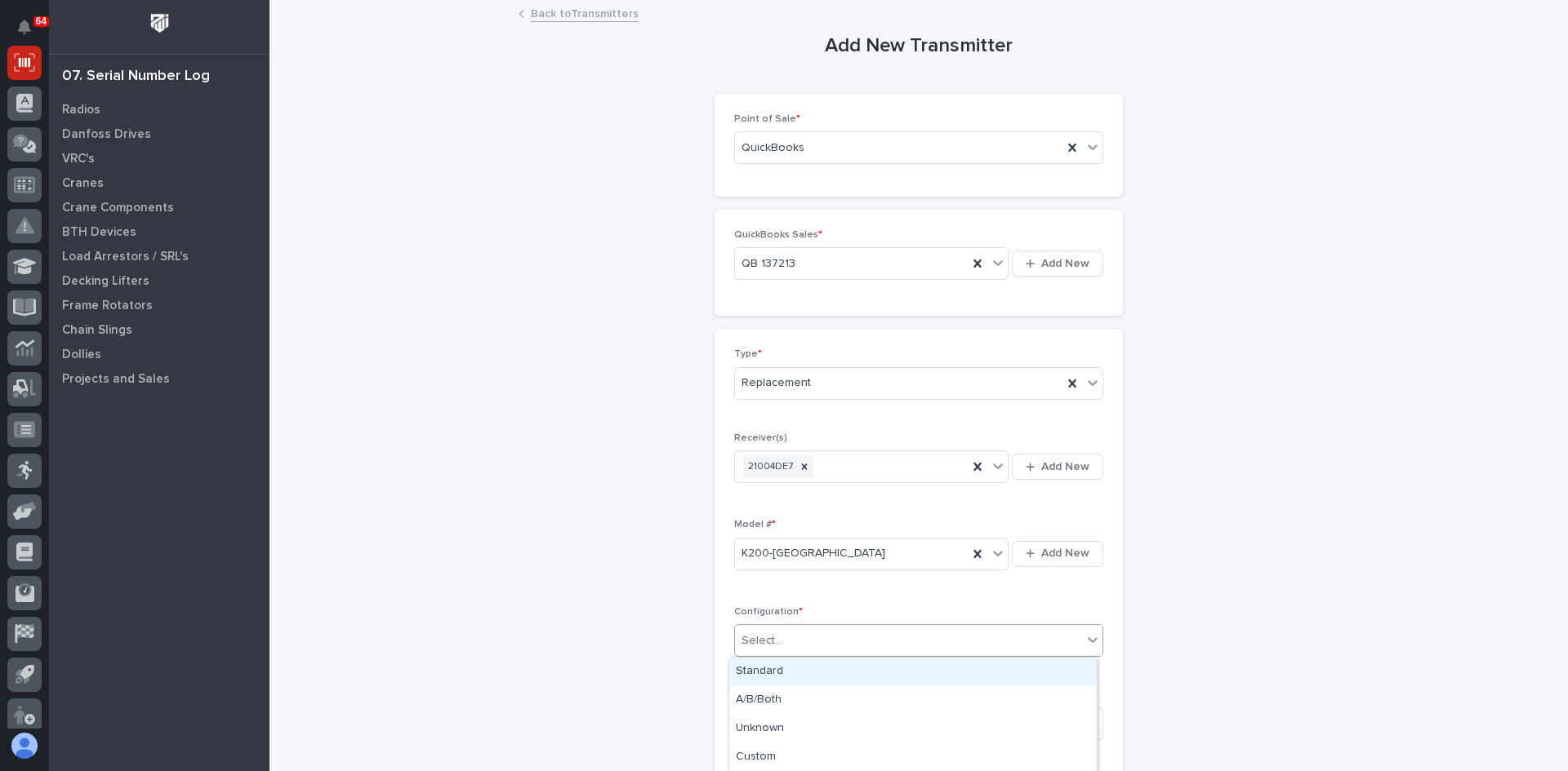
click at [784, 635] on input "text" at bounding box center [784, 641] width 2 height 14
click at [767, 667] on div "Standard" at bounding box center [912, 671] width 367 height 29
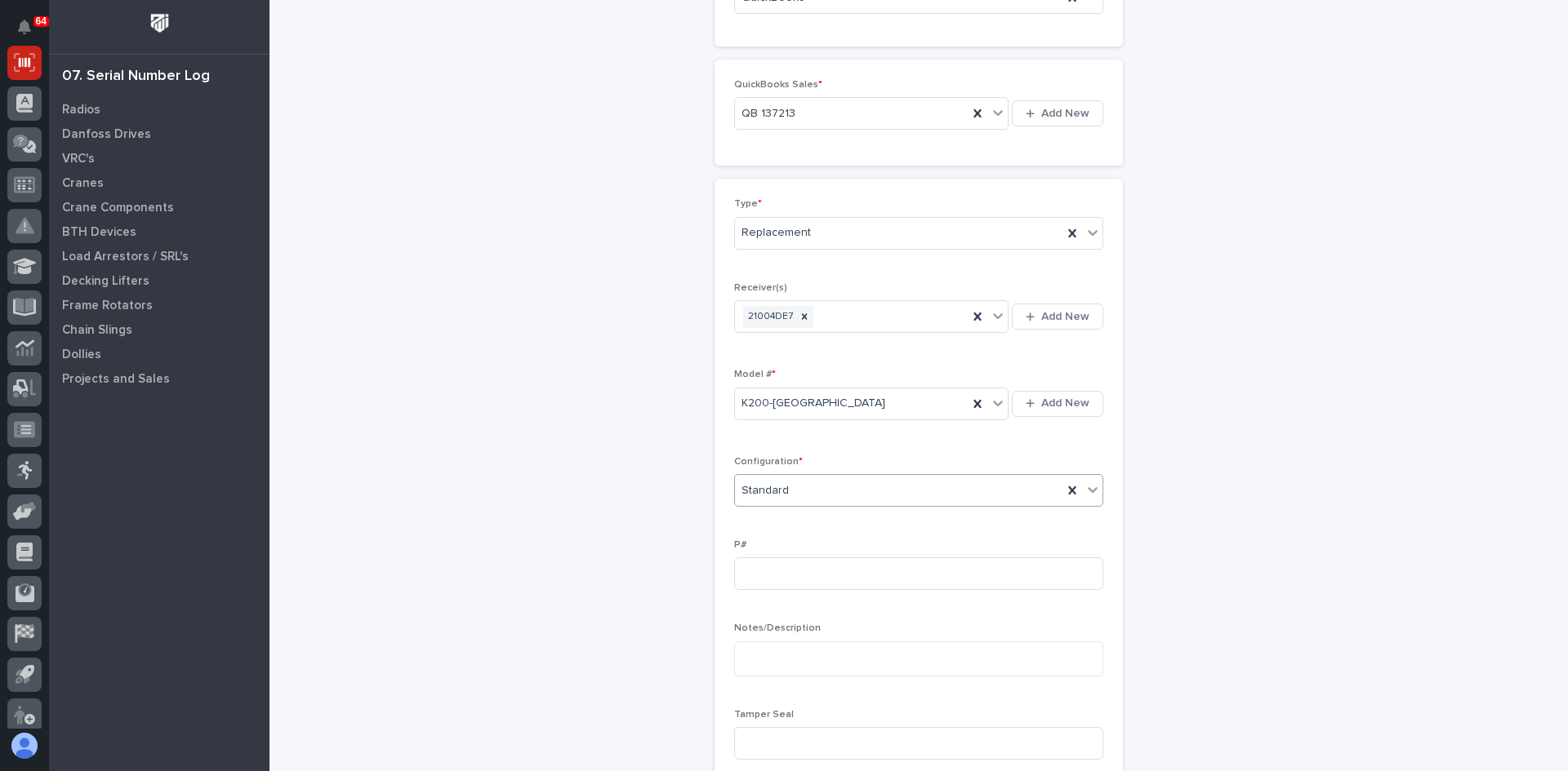
scroll to position [163, 0]
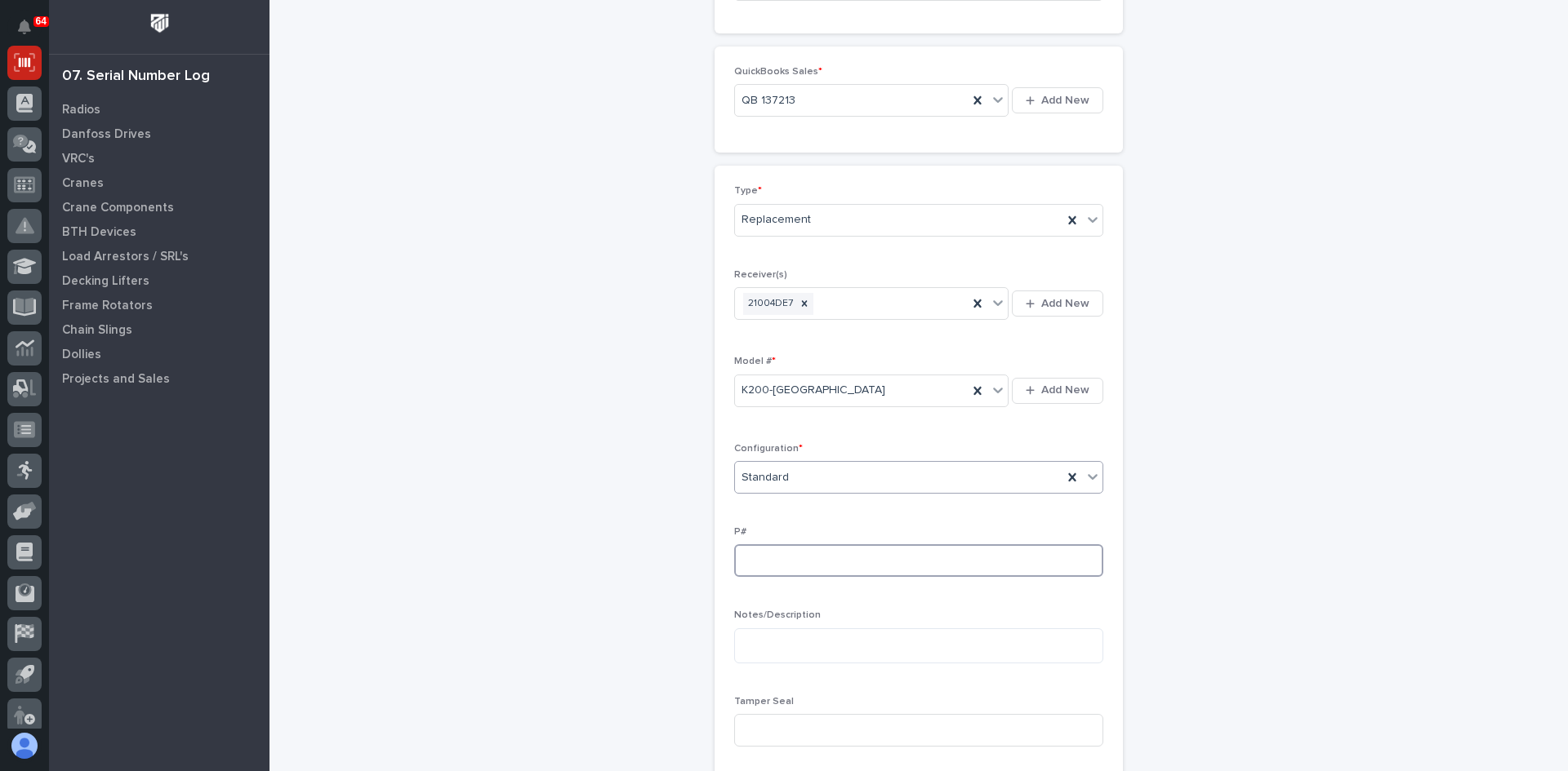
click at [758, 560] on input at bounding box center [918, 561] width 369 height 33
type input "PW1949-P"
click at [750, 729] on input at bounding box center [918, 730] width 369 height 33
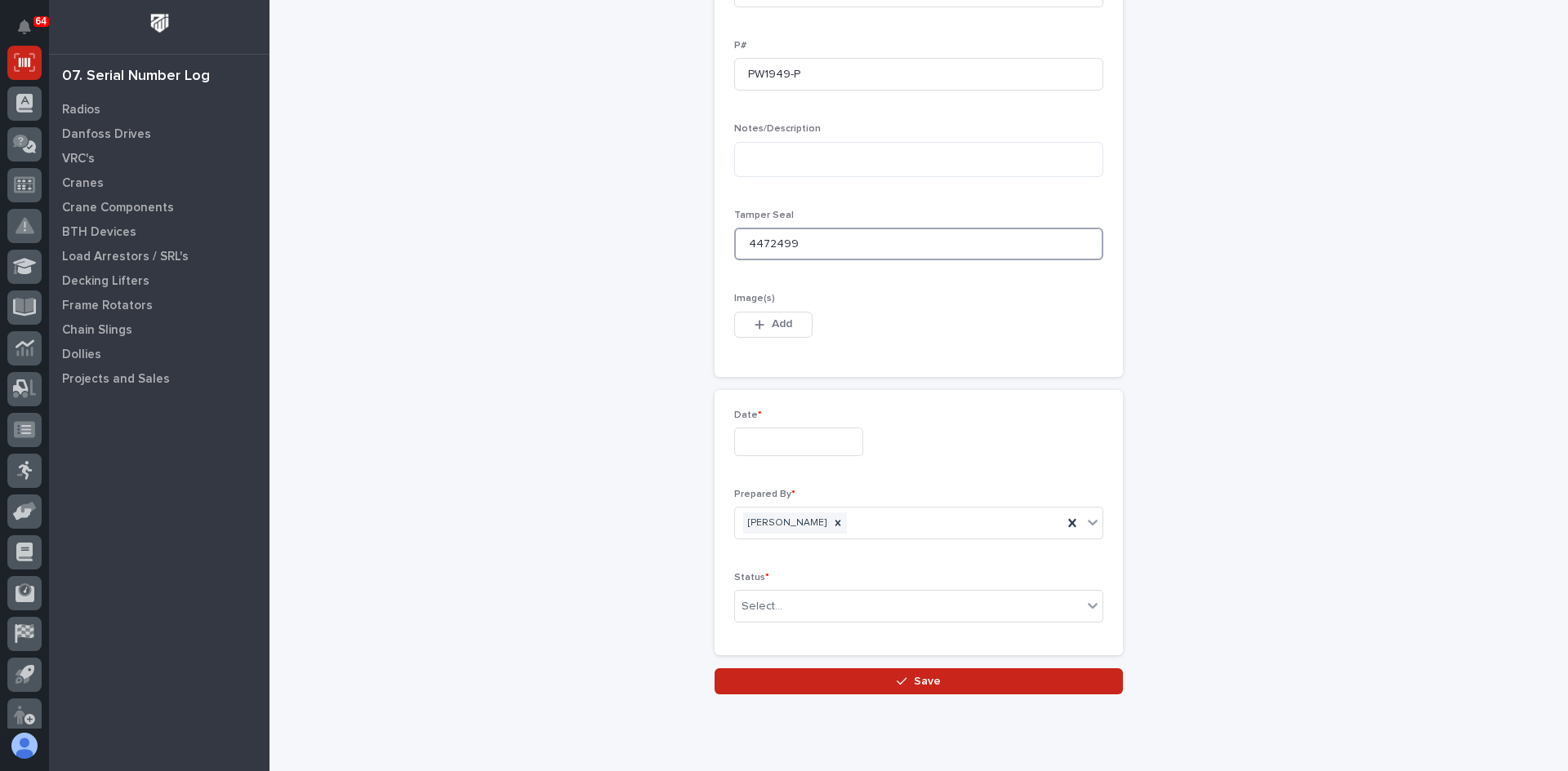
scroll to position [653, 0]
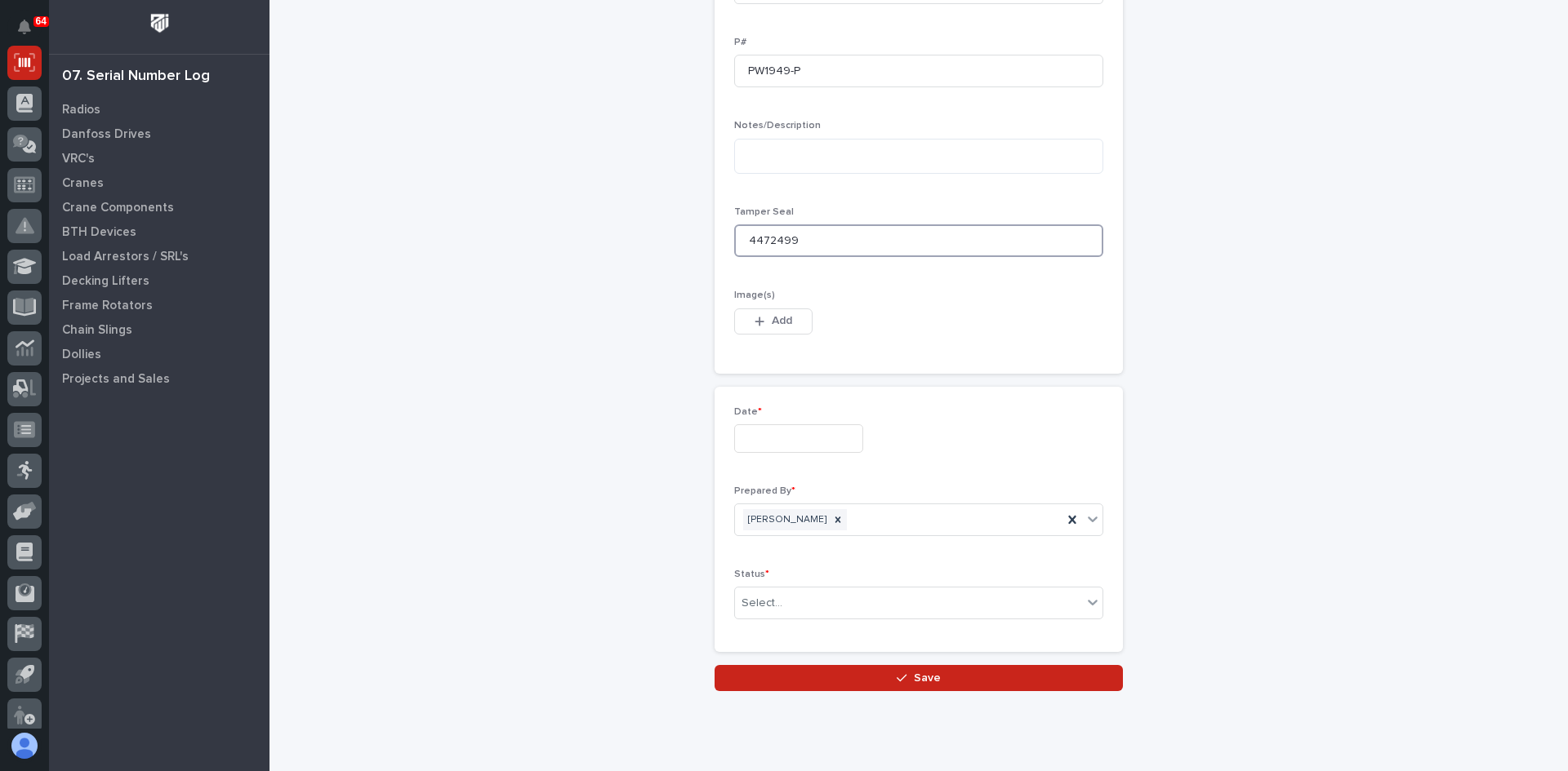
type input "4472499"
click at [761, 441] on input "text" at bounding box center [798, 438] width 129 height 29
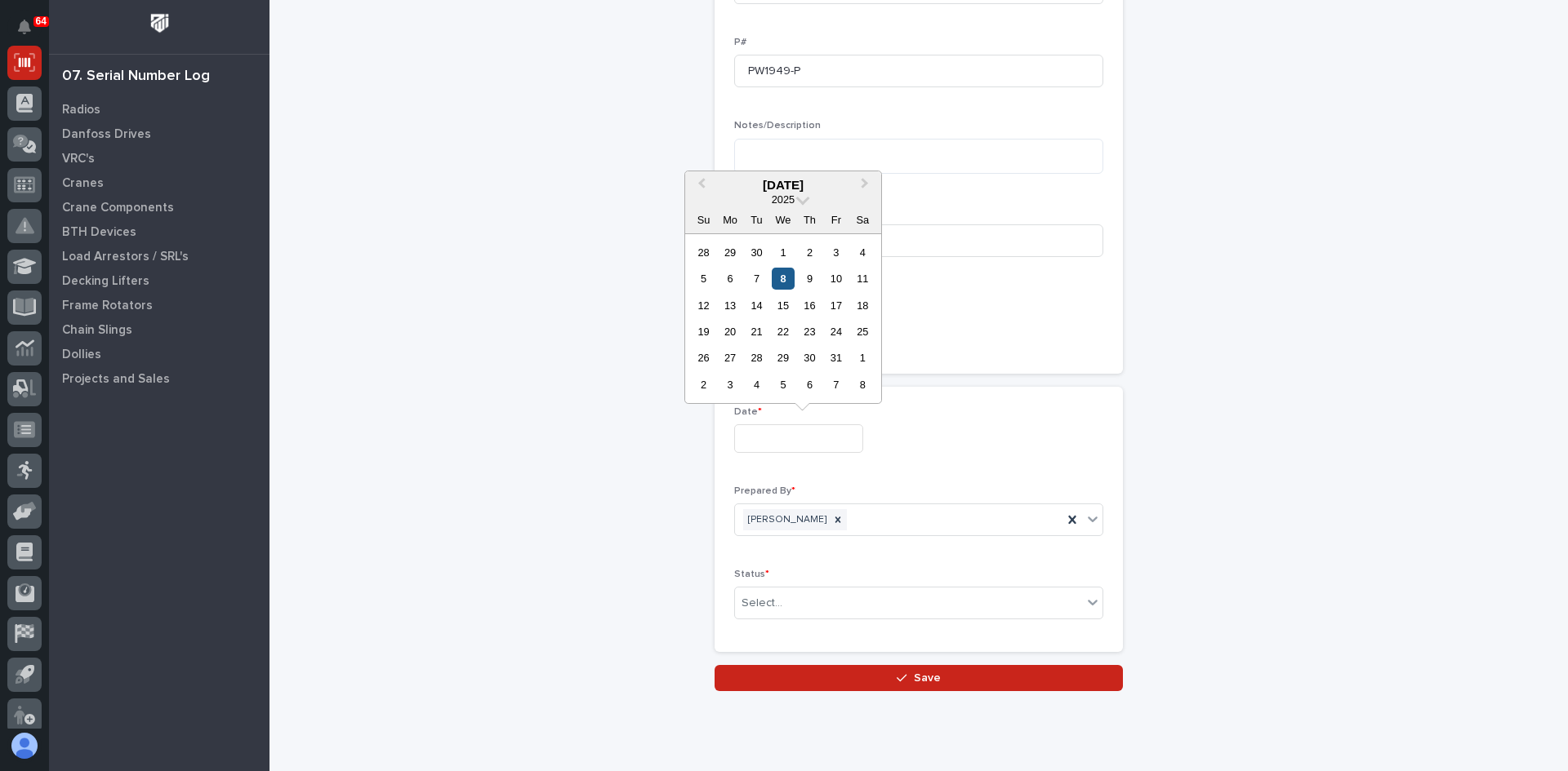
click at [786, 276] on div "8" at bounding box center [782, 278] width 22 height 22
type input "**********"
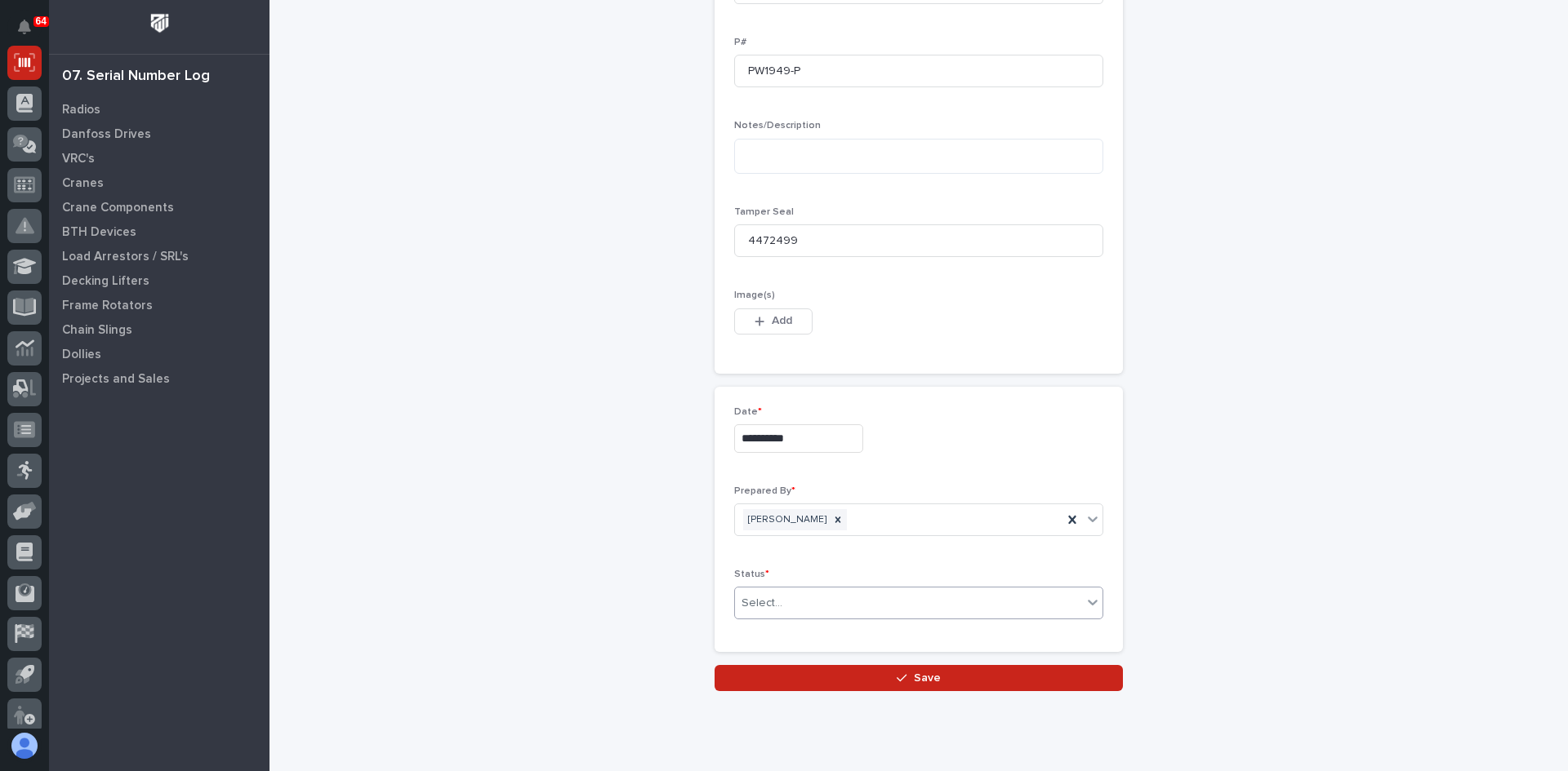
click at [784, 602] on input "text" at bounding box center [784, 604] width 2 height 14
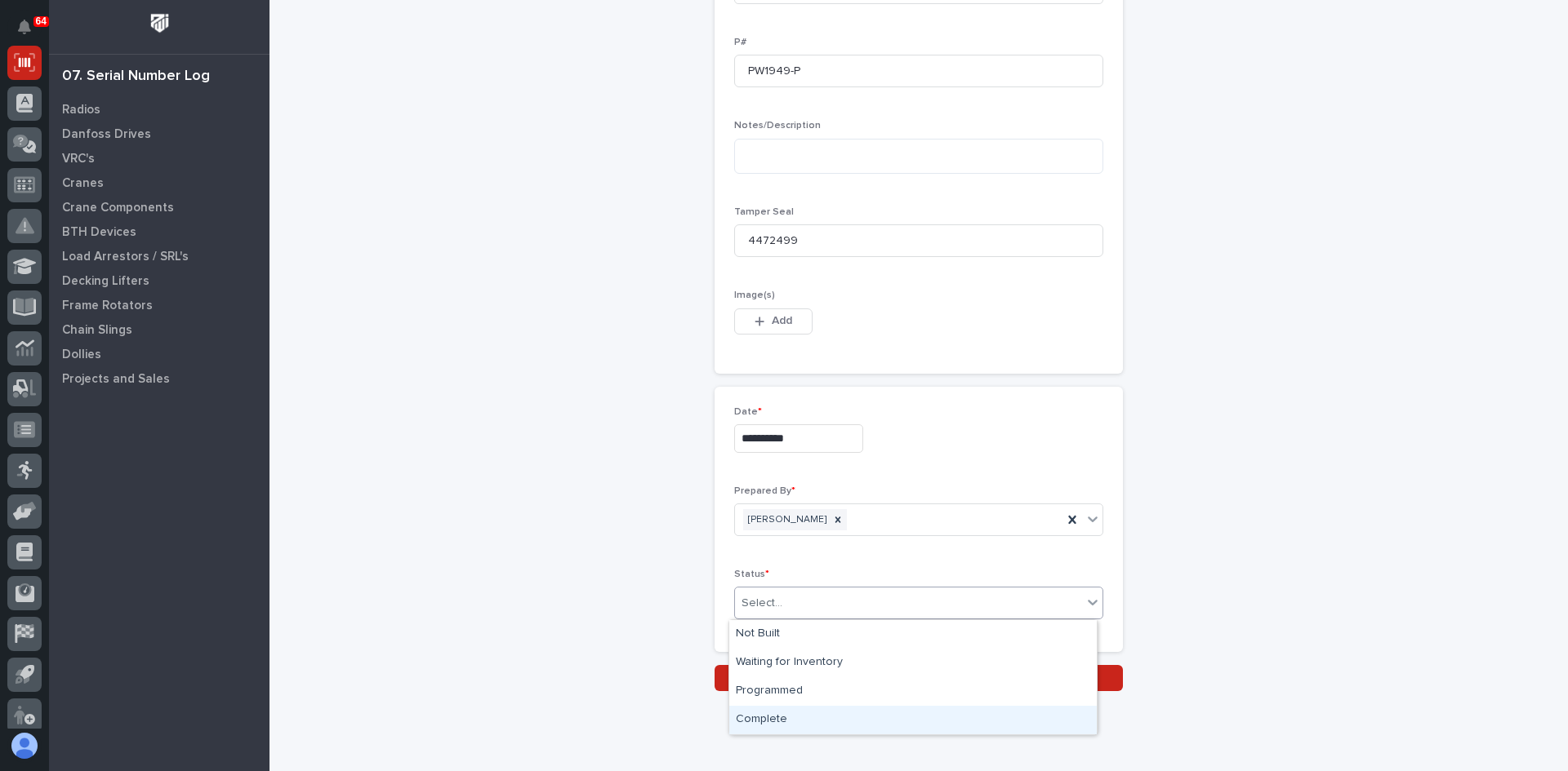
click at [774, 718] on div "Complete" at bounding box center [912, 720] width 367 height 29
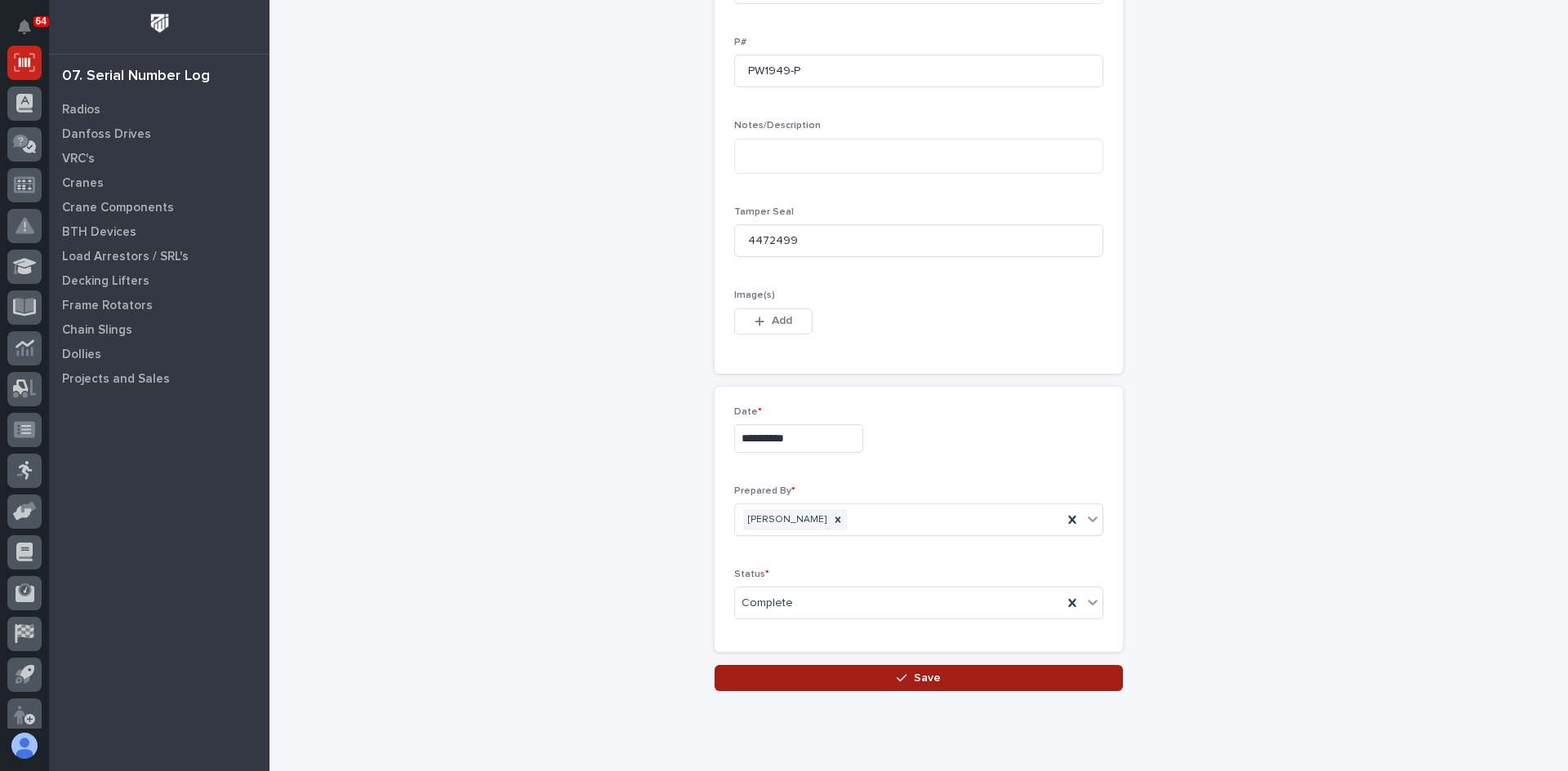
click at [922, 676] on span "Save" at bounding box center [927, 678] width 27 height 15
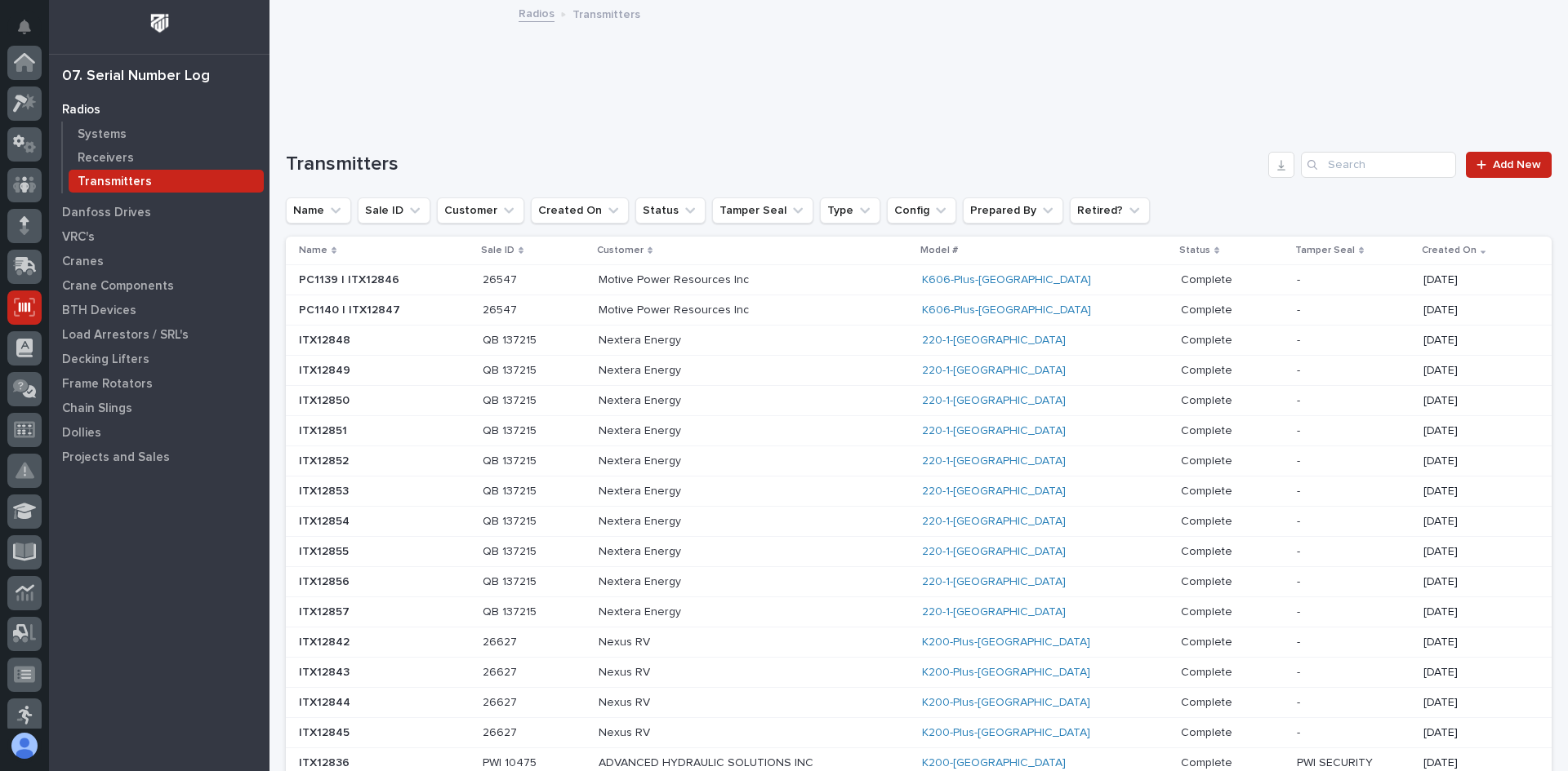
scroll to position [245, 0]
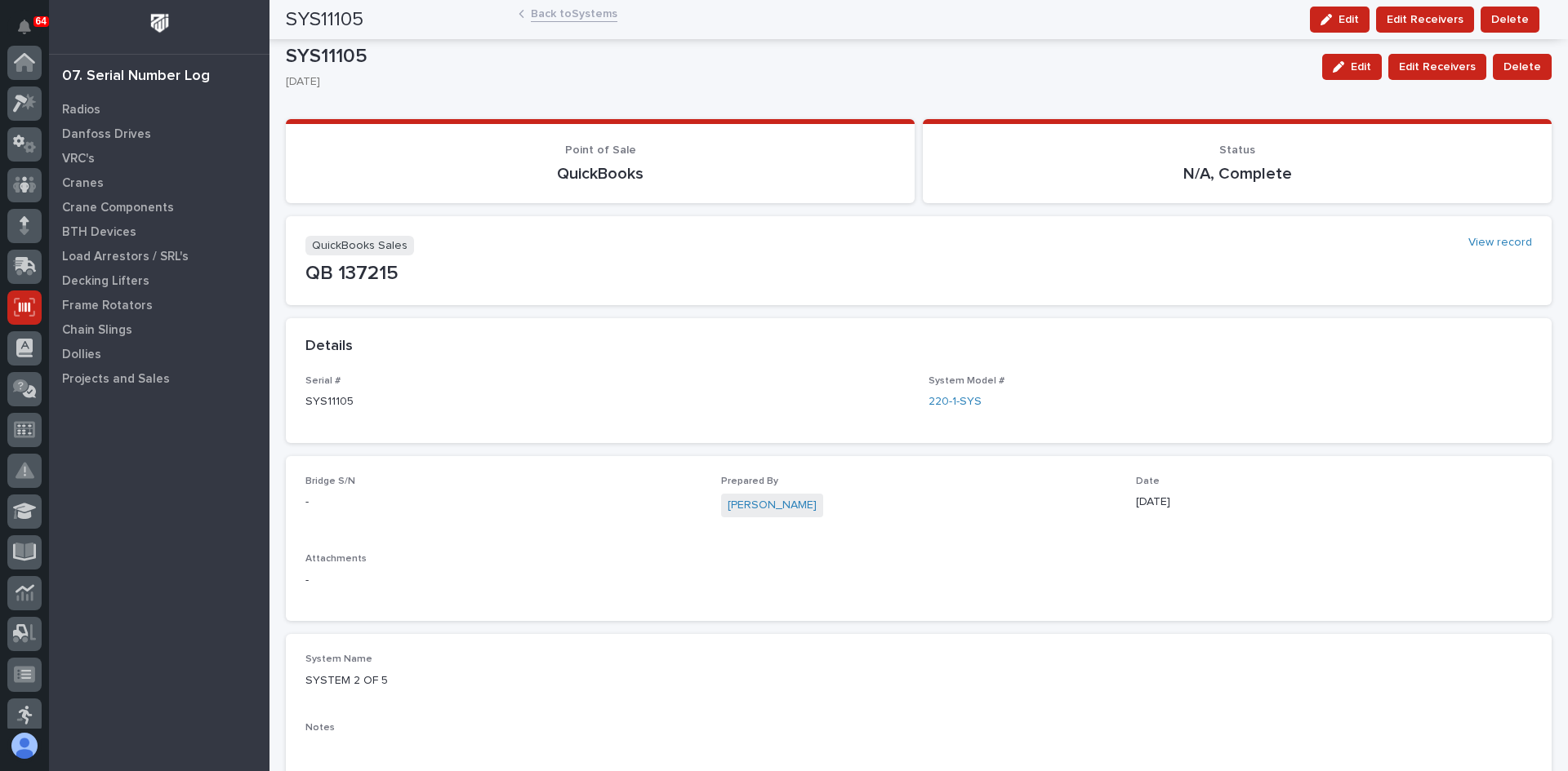
scroll to position [245, 0]
